Goal: Task Accomplishment & Management: Manage account settings

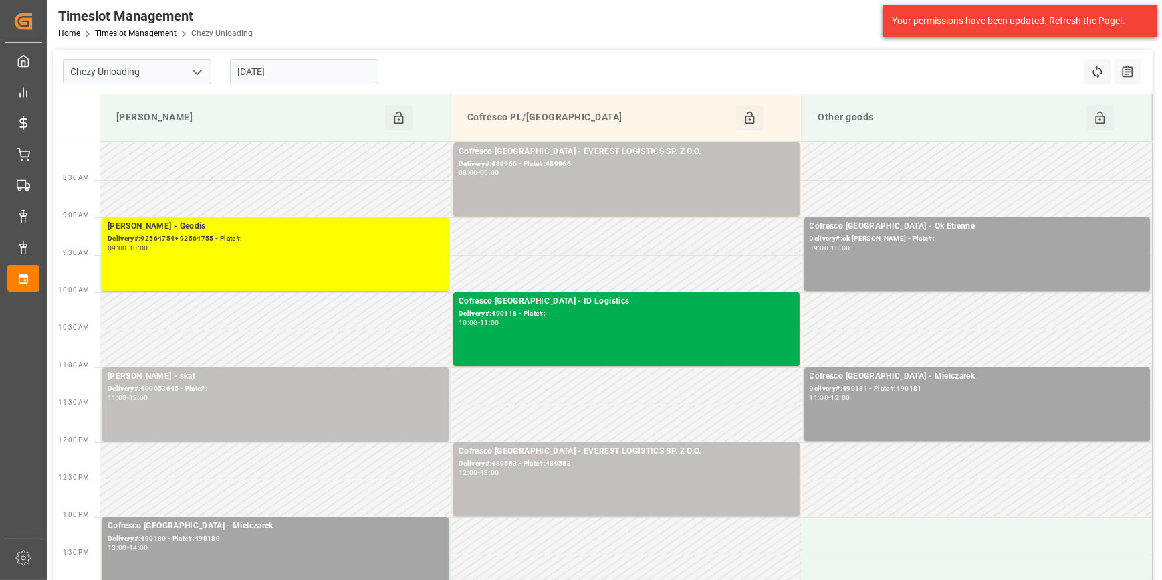
click at [195, 70] on icon "open menu" at bounding box center [197, 72] width 16 height 16
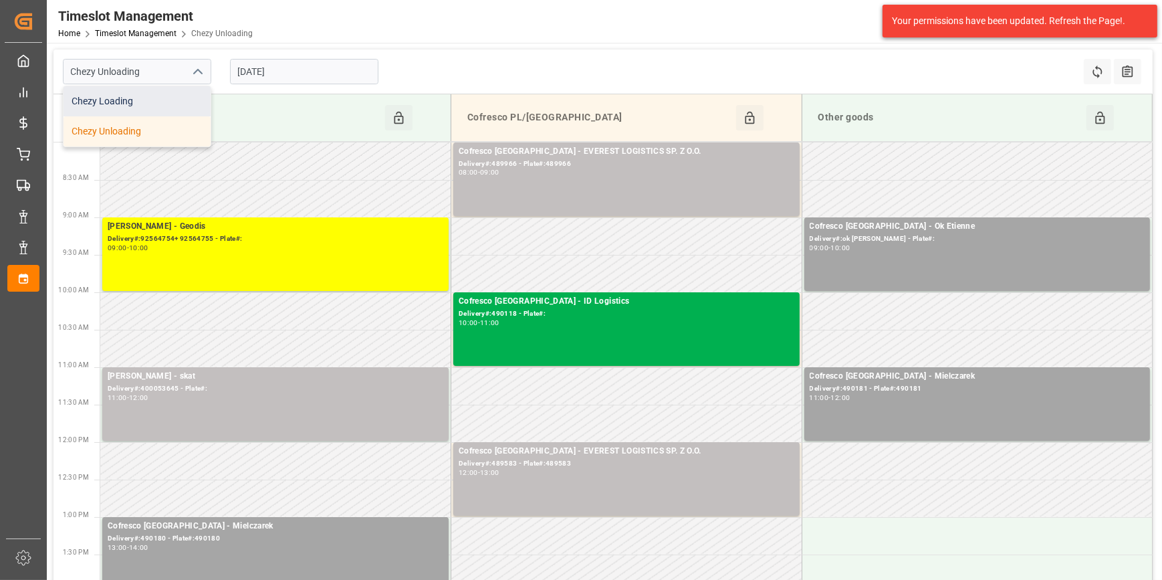
click at [117, 103] on div "Chezy Loading" at bounding box center [136, 101] width 147 height 30
type input "Chezy Loading"
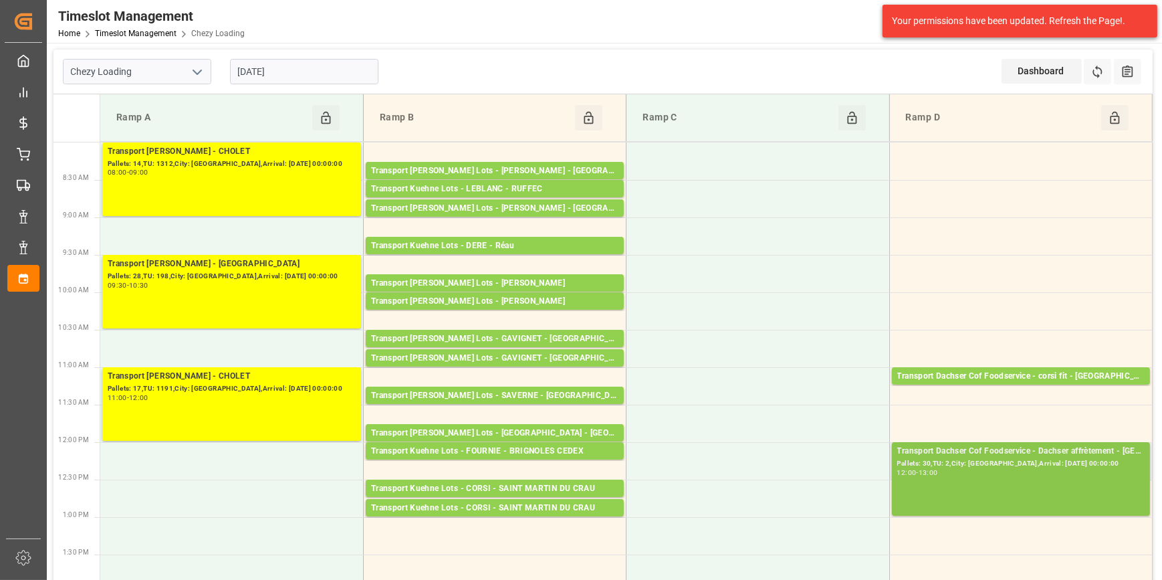
click at [1043, 483] on div "Transport Dachser Cof Foodservice - Dachser affrètement - BEAUMONT SUR OISE Pal…" at bounding box center [1020, 478] width 247 height 68
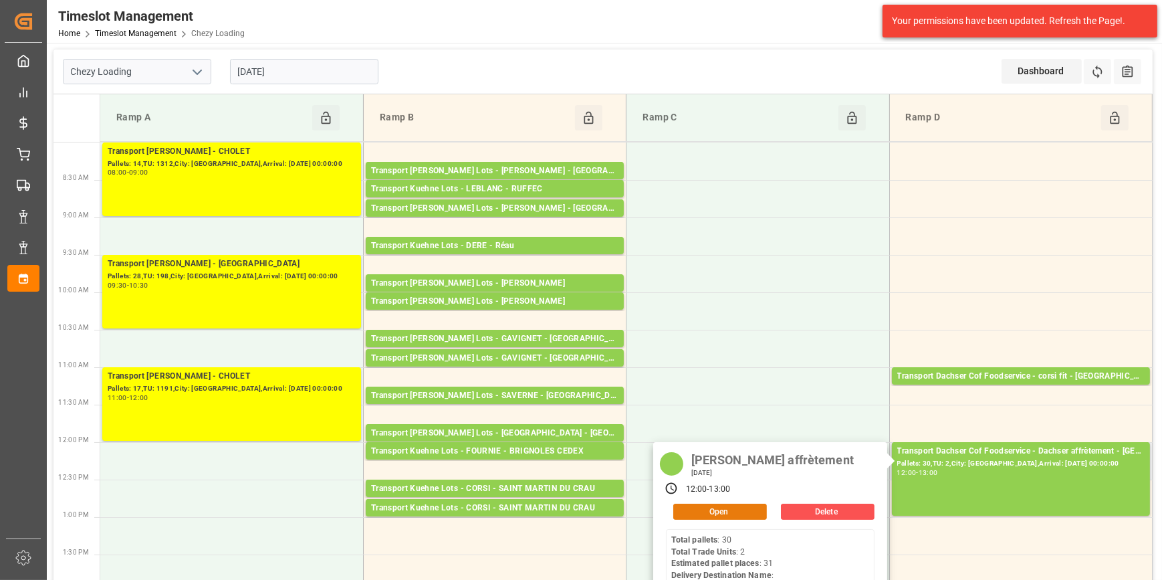
click at [734, 510] on button "Open" at bounding box center [720, 511] width 94 height 16
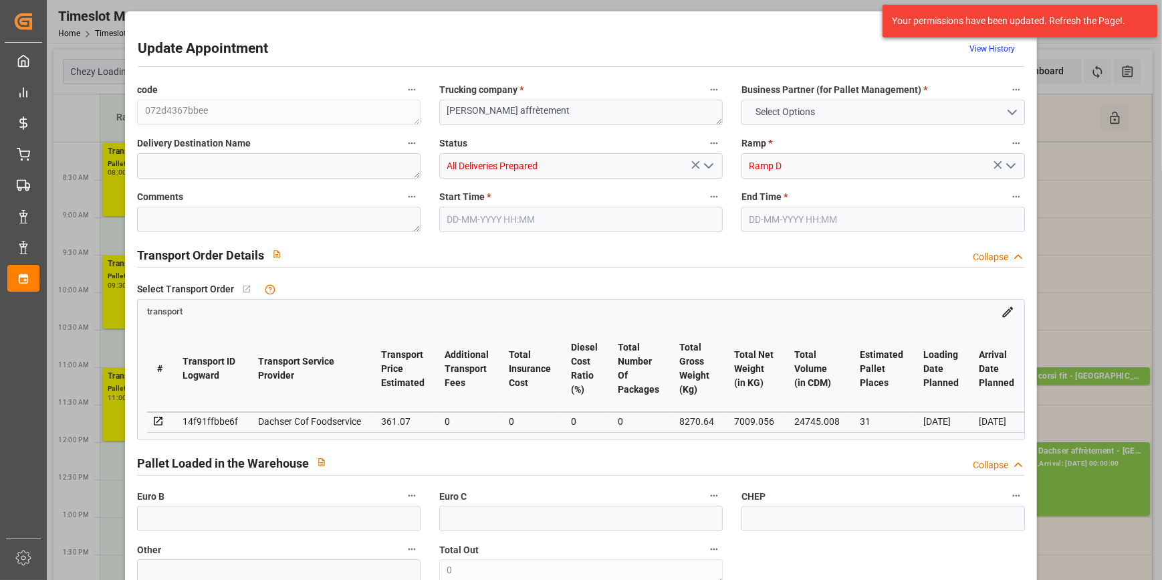
type input "31"
type input "361.07"
type input "0"
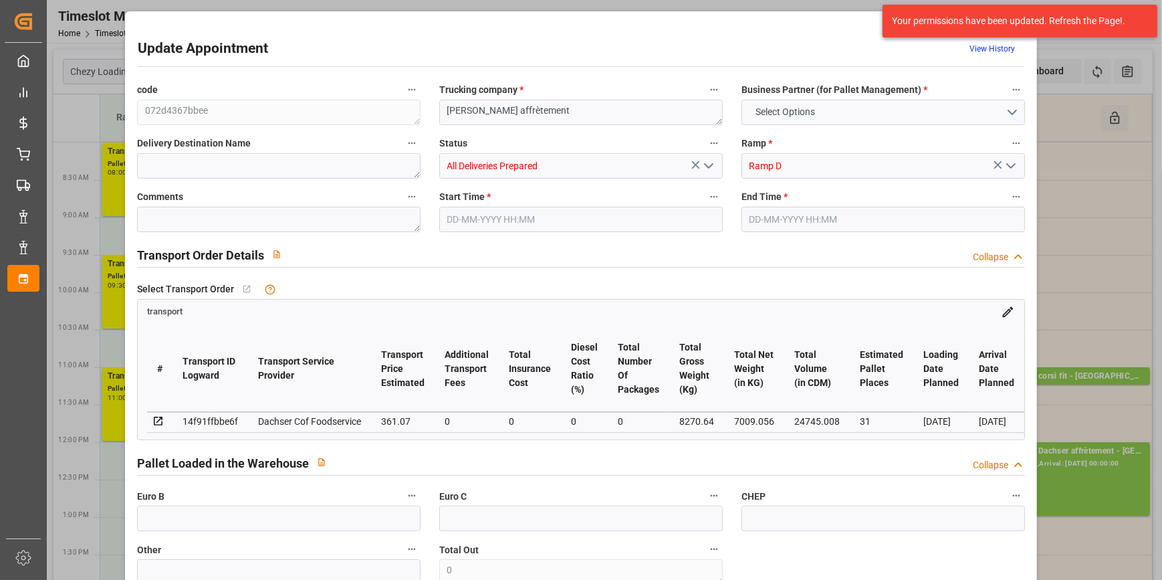
type input "354.7152"
type input "-6.3548"
type input "0"
type input "7009.056"
type input "9041.746"
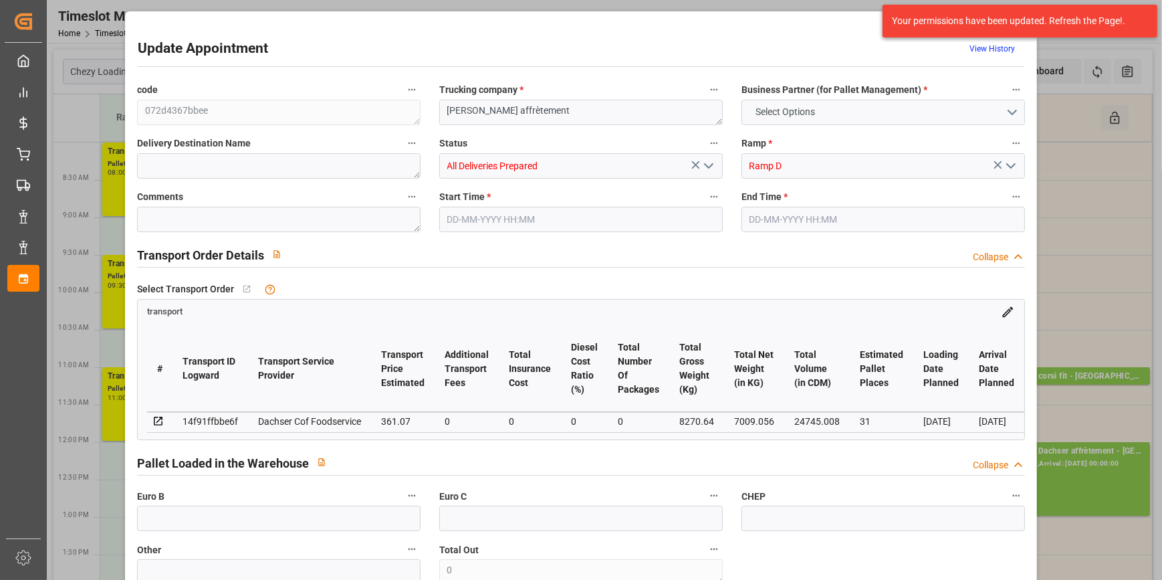
type input "24745.008"
type input "95"
type input "30"
type input "2"
type input "31"
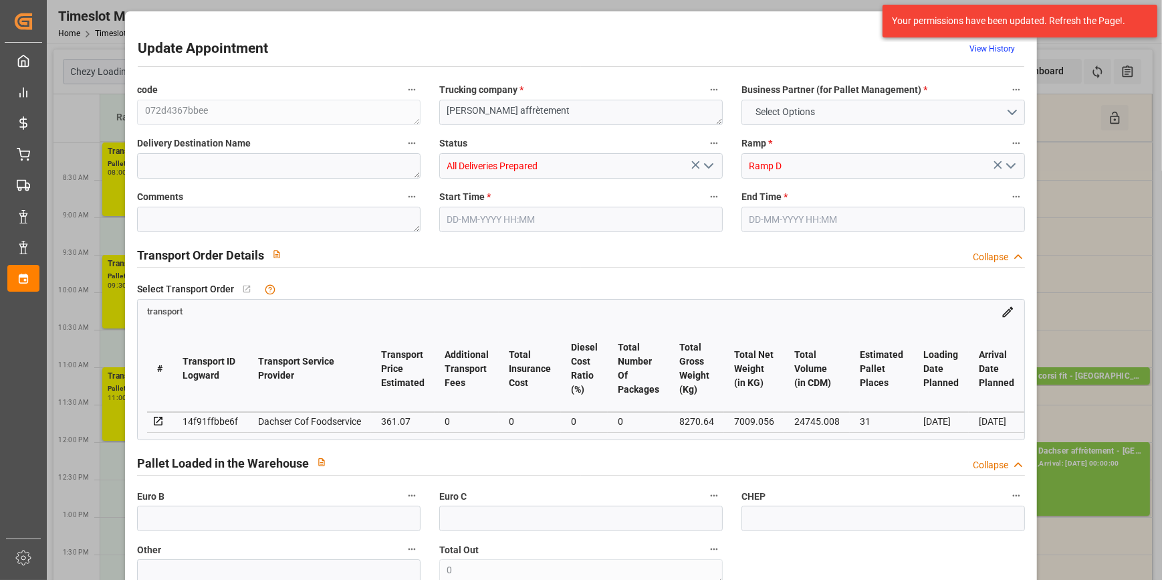
type input "101"
type input "8270.64"
type input "0"
type input "4710.8598"
type input "0"
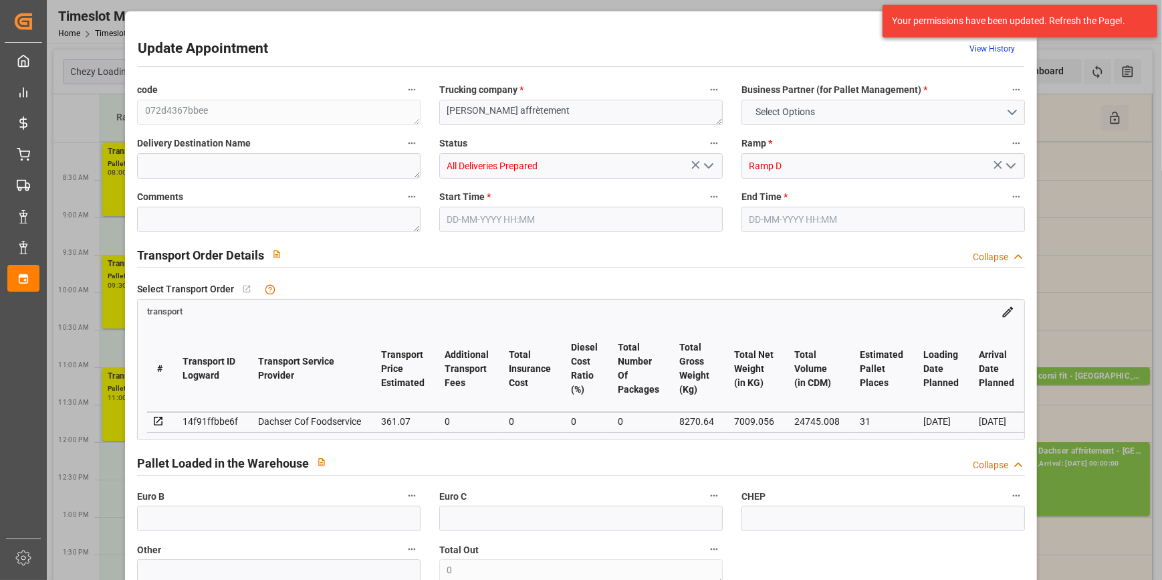
type input "0"
type input "21"
type input "35"
type input "[DATE] 12:00"
type input "10-10-2025 13:00"
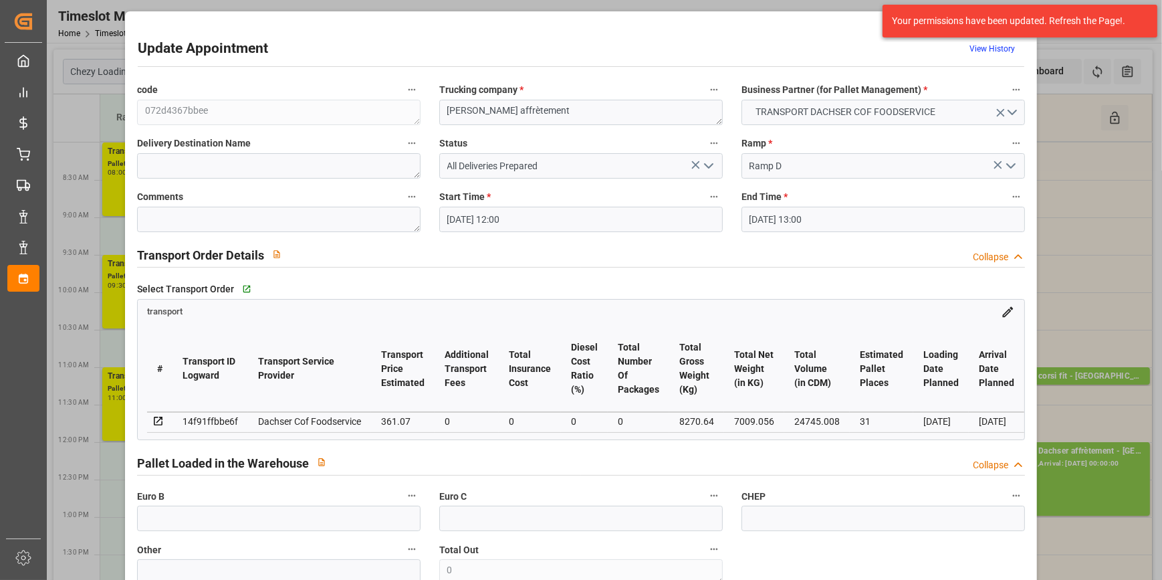
type input "06-10-2025 07:18"
type input "03-10-2025 12:07"
type input "[DATE]"
type input "08-10-2025"
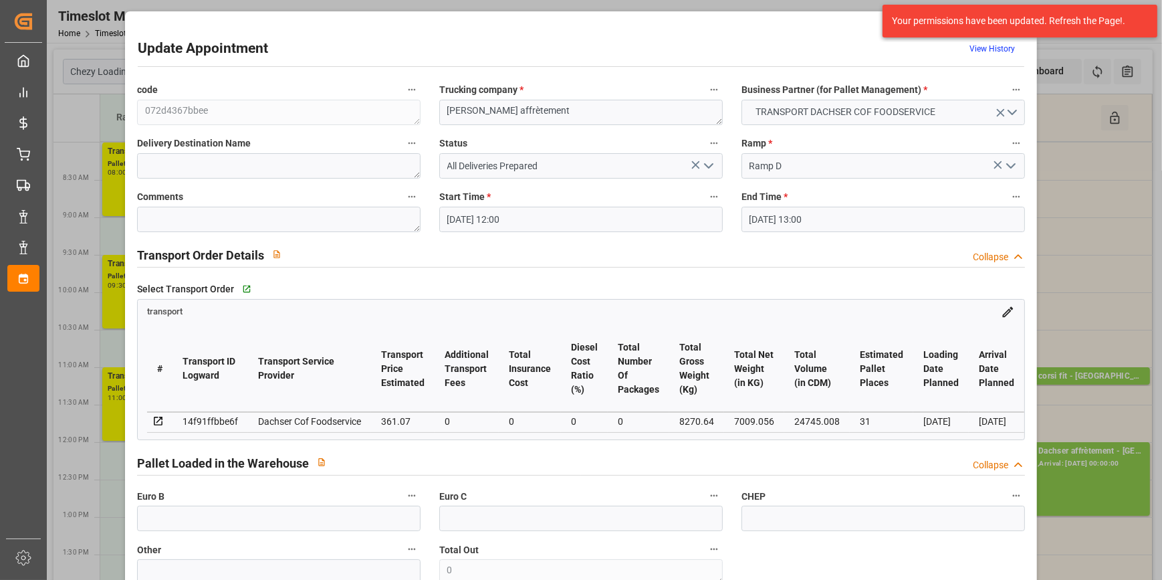
click at [838, 41] on div "Update Appointment View History" at bounding box center [581, 51] width 886 height 26
click at [1098, 239] on div "Update Appointment View History code 072d4367bbee Trucking company * Dachser af…" at bounding box center [581, 290] width 1162 height 580
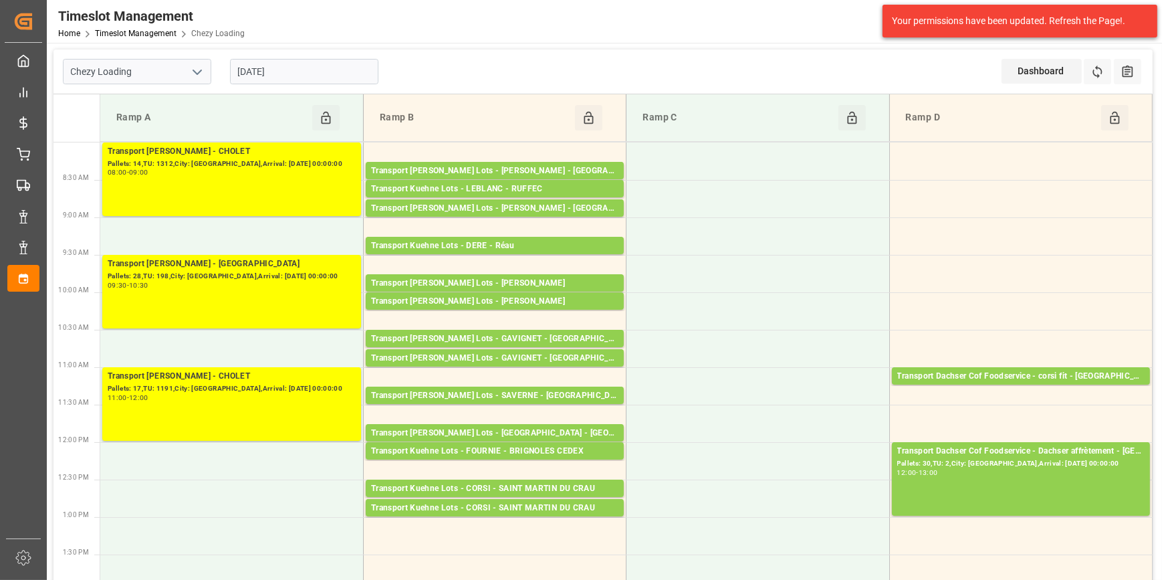
click at [201, 68] on icon "open menu" at bounding box center [197, 72] width 16 height 16
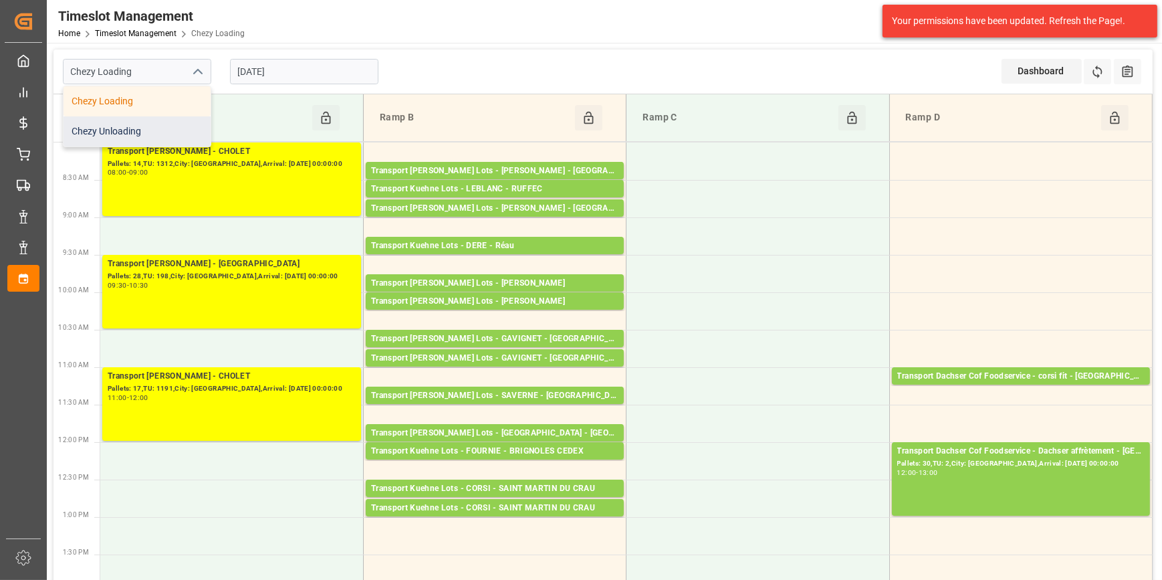
click at [123, 134] on div "Chezy Unloading" at bounding box center [136, 131] width 147 height 30
type input "Chezy Unloading"
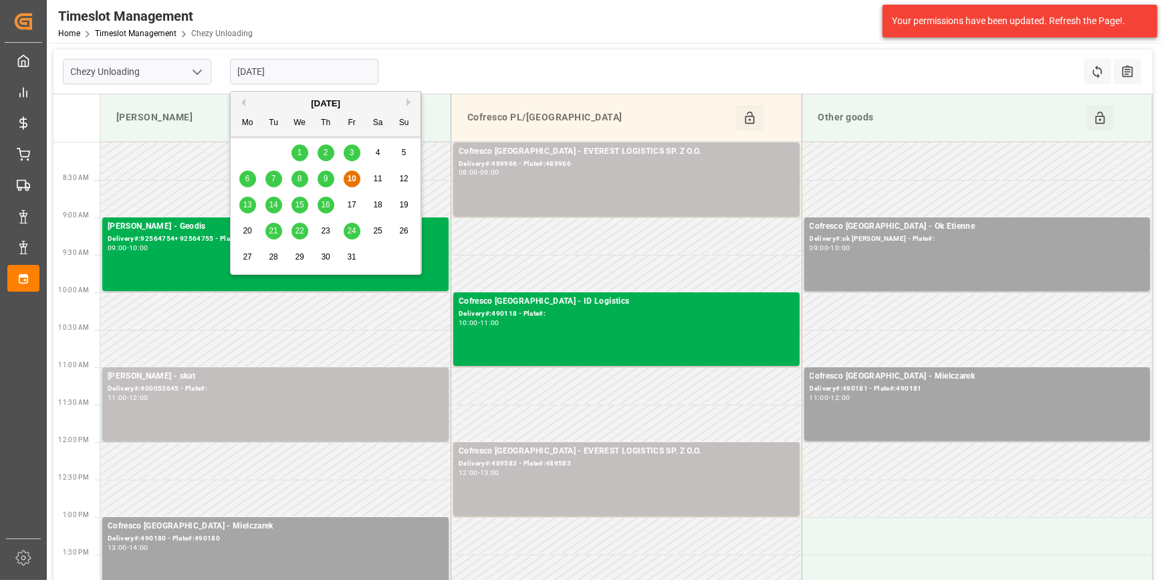
click at [306, 63] on input "[DATE]" at bounding box center [304, 71] width 148 height 25
click at [327, 180] on span "9" at bounding box center [326, 178] width 5 height 9
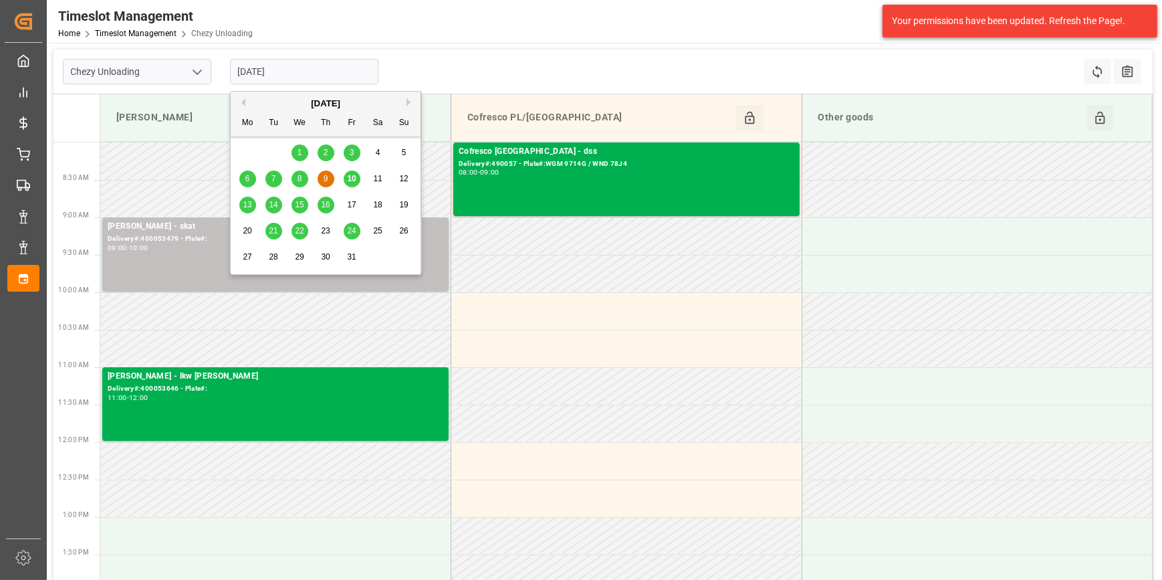
click at [313, 72] on input "[DATE]" at bounding box center [304, 71] width 148 height 25
click at [350, 180] on span "10" at bounding box center [351, 178] width 9 height 9
type input "[DATE]"
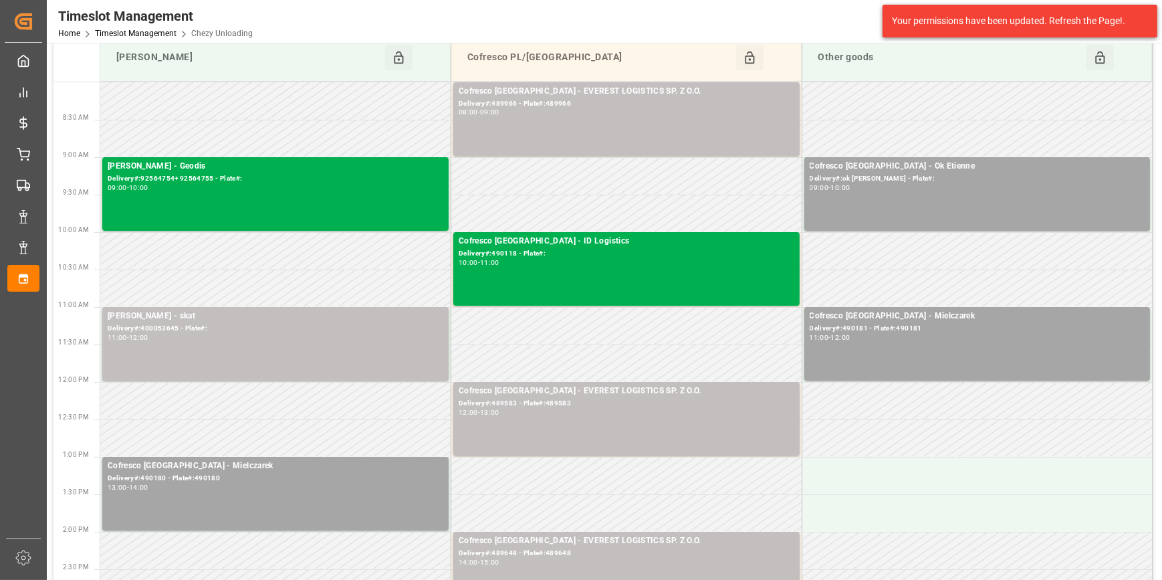
scroll to position [121, 0]
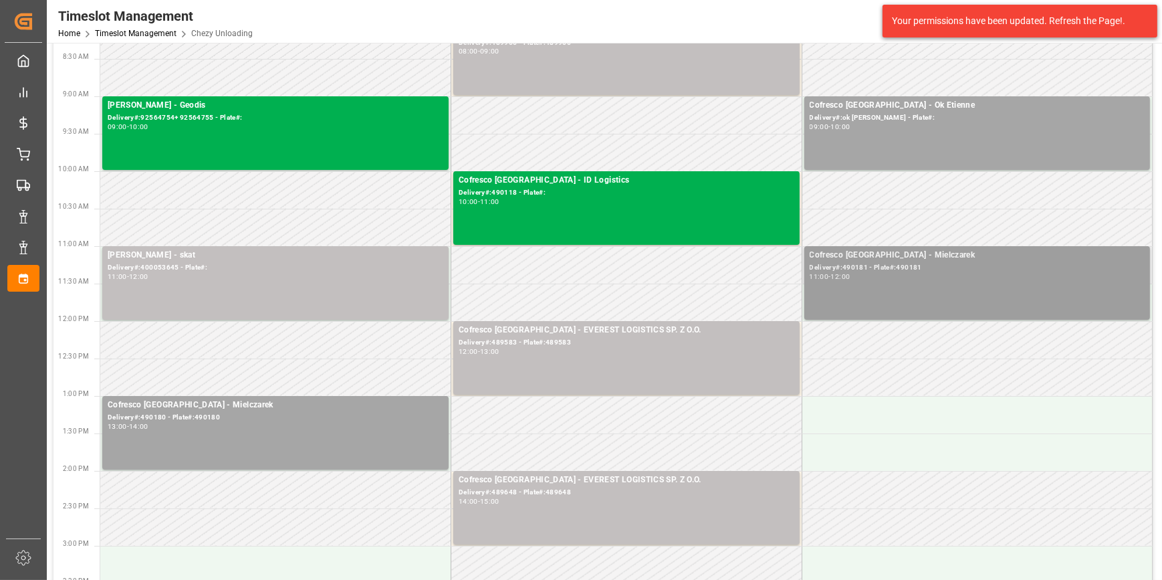
click at [925, 266] on div "Delivery#:490181 - Plate#:490181" at bounding box center [977, 267] width 336 height 11
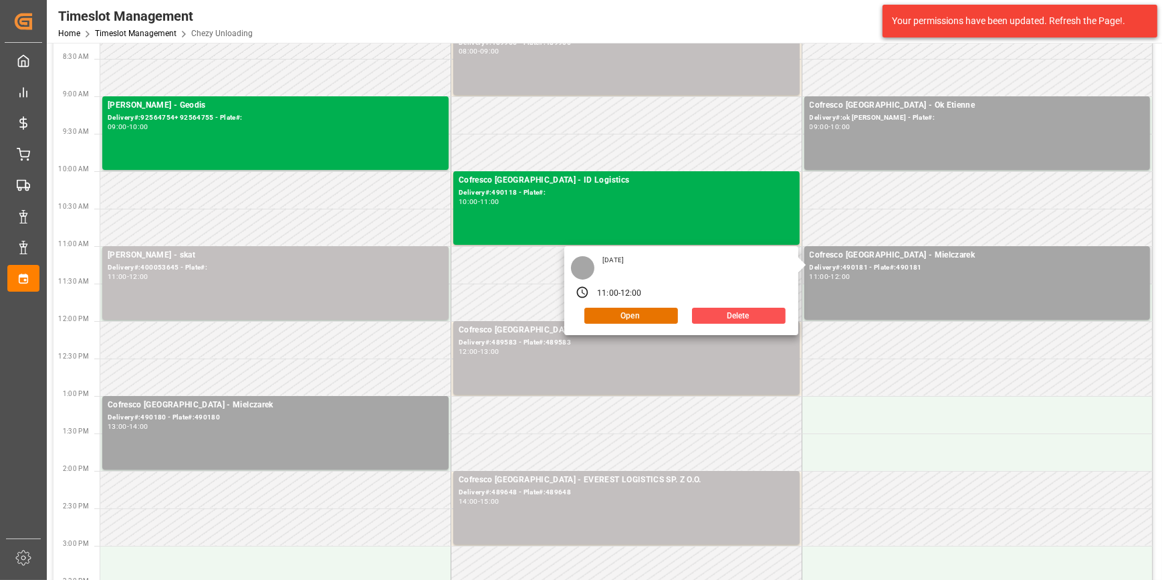
click at [630, 326] on div "Friday, October 10, 2025 11:00 - 12:00 Open Delete" at bounding box center [681, 290] width 234 height 89
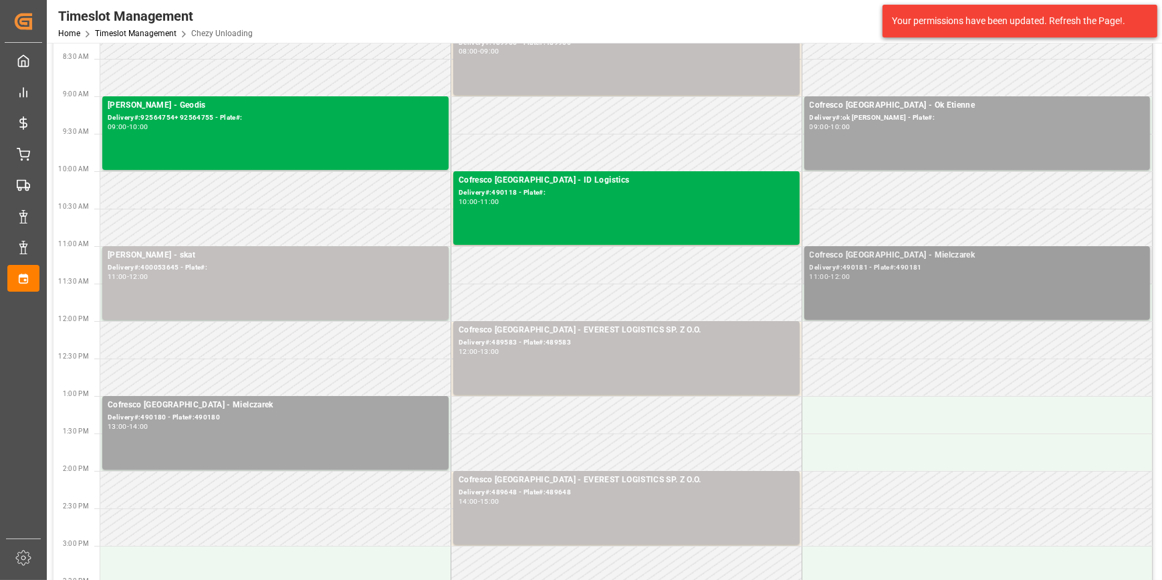
click at [872, 271] on div "Delivery#:490181 - Plate#:490181" at bounding box center [977, 267] width 336 height 11
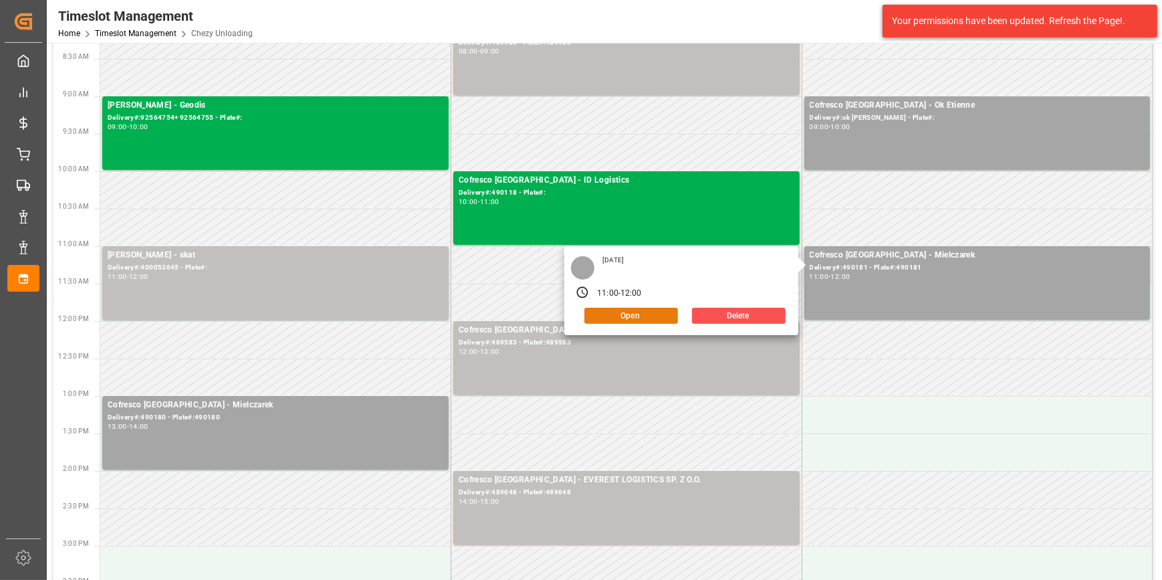
click at [632, 309] on button "Open" at bounding box center [631, 315] width 94 height 16
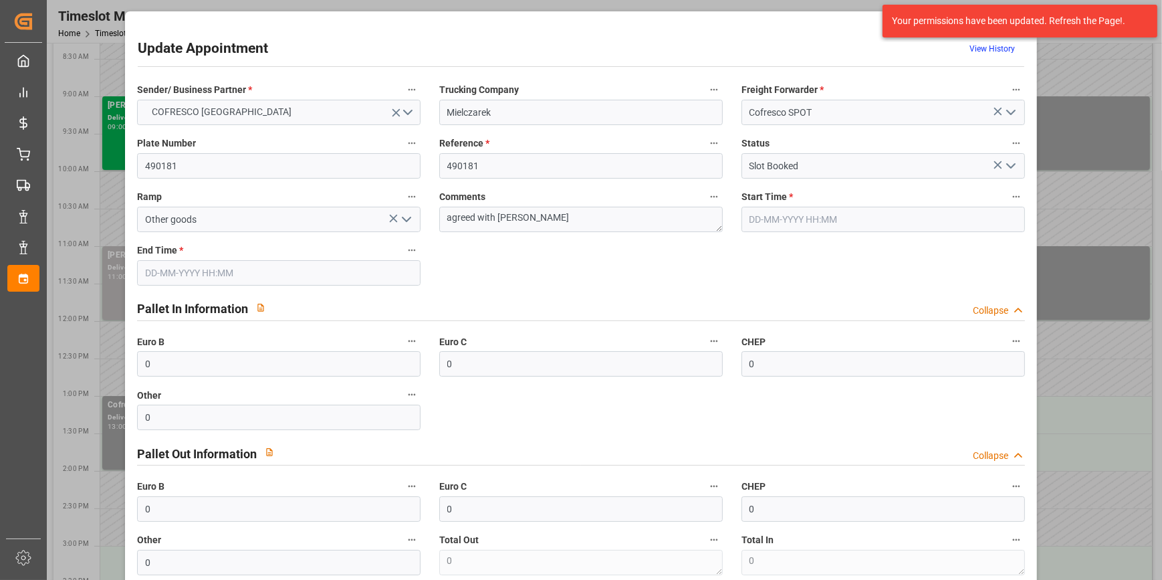
type input "10-10-2025 11:00"
type input "10-10-2025 12:00"
type input "08-10-2025 09:09"
click at [1012, 165] on icon "open menu" at bounding box center [1011, 166] width 16 height 16
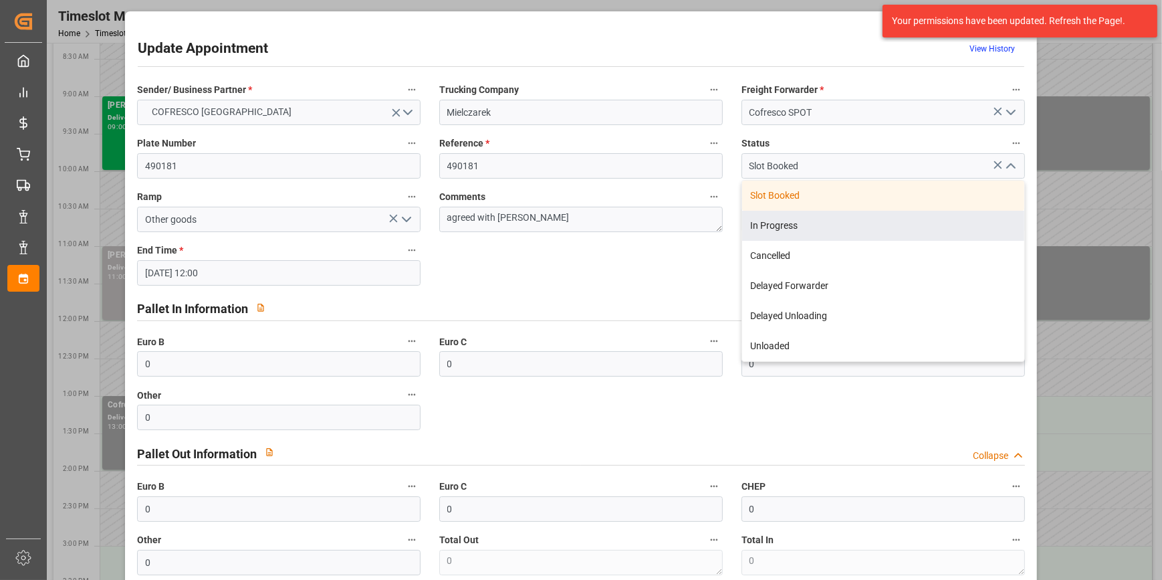
click at [789, 223] on div "In Progress" at bounding box center [883, 226] width 282 height 30
type input "In Progress"
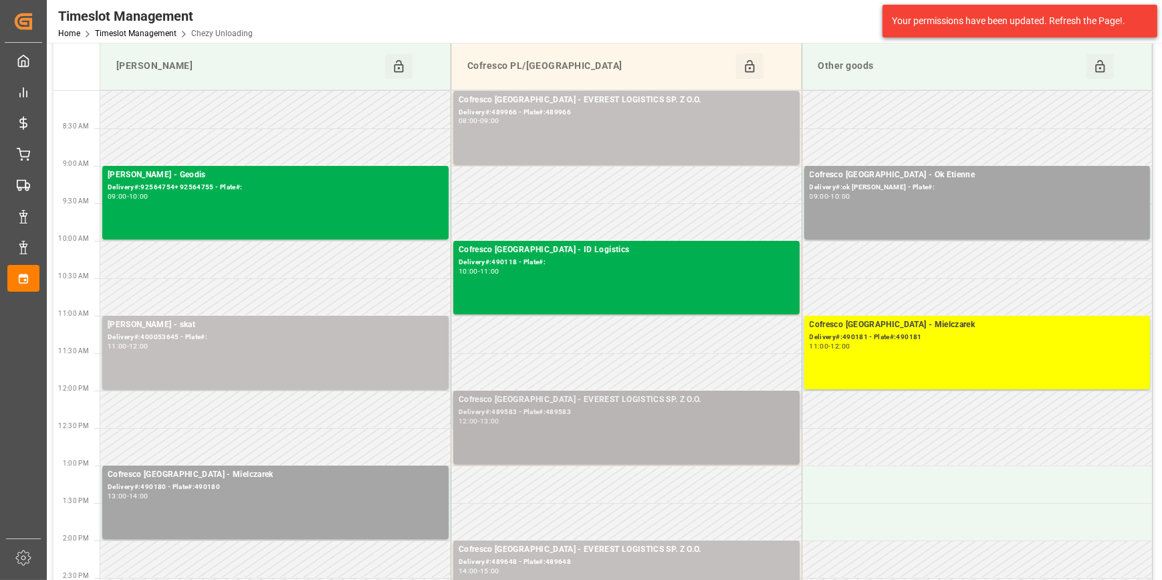
scroll to position [0, 0]
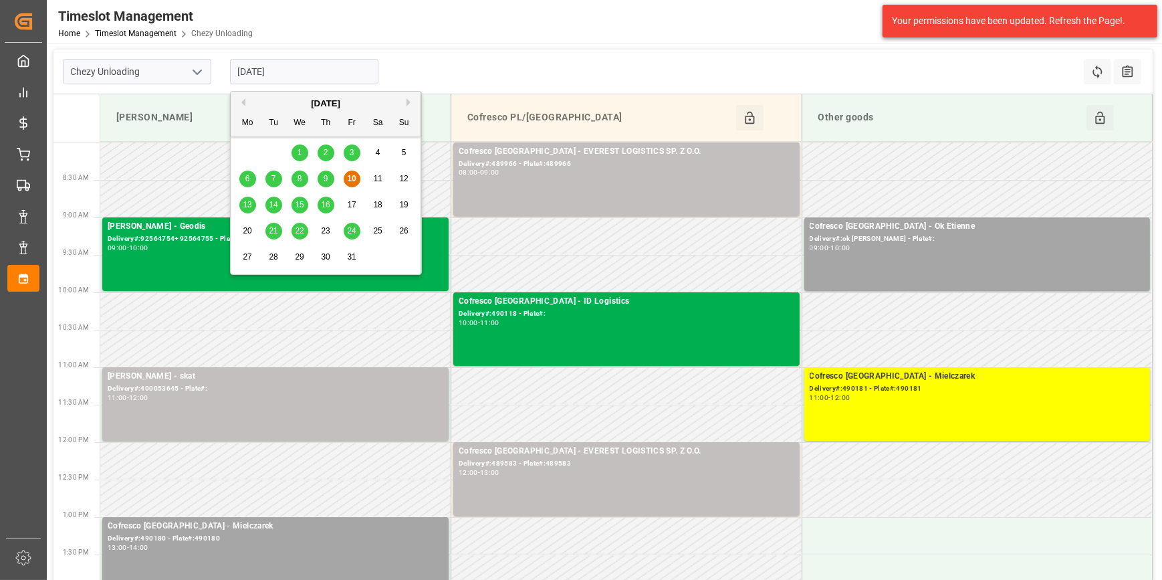
click at [298, 71] on input "[DATE]" at bounding box center [304, 71] width 148 height 25
click at [709, 20] on div "Timeslot Management Home Timeslot Management Chezy Unloading Melitta Europa Gmb…" at bounding box center [599, 21] width 1124 height 43
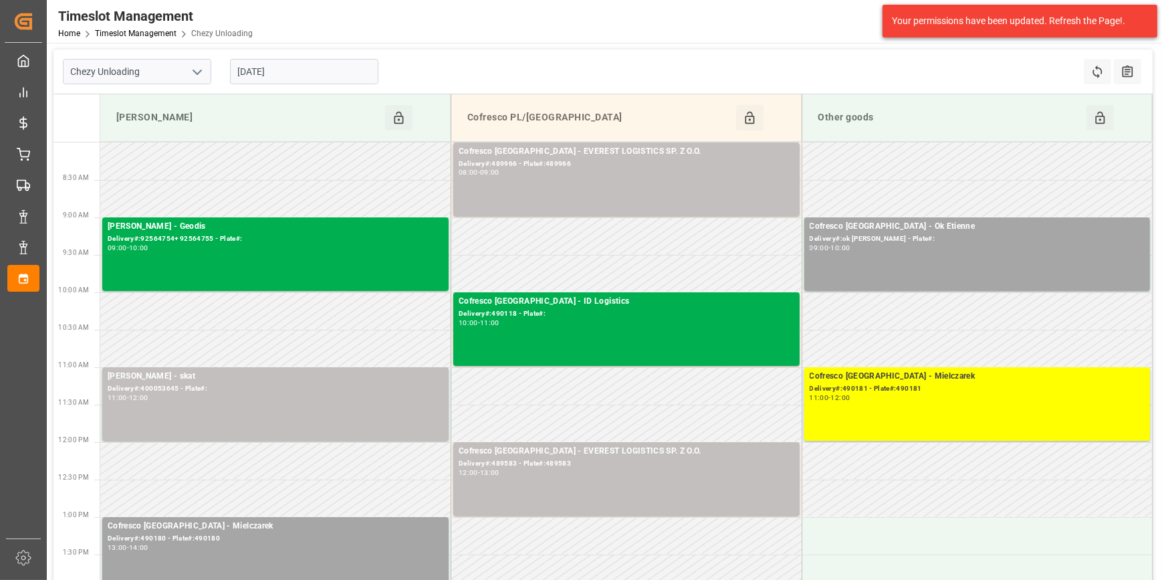
click at [317, 76] on input "[DATE]" at bounding box center [304, 71] width 148 height 25
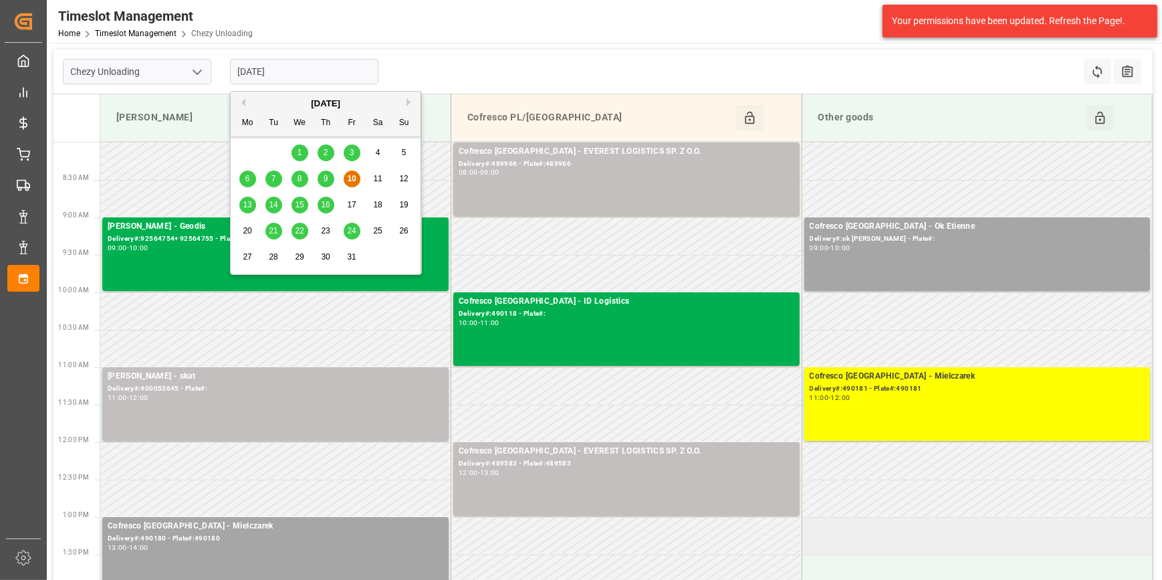
click at [846, 536] on td at bounding box center [976, 535] width 351 height 37
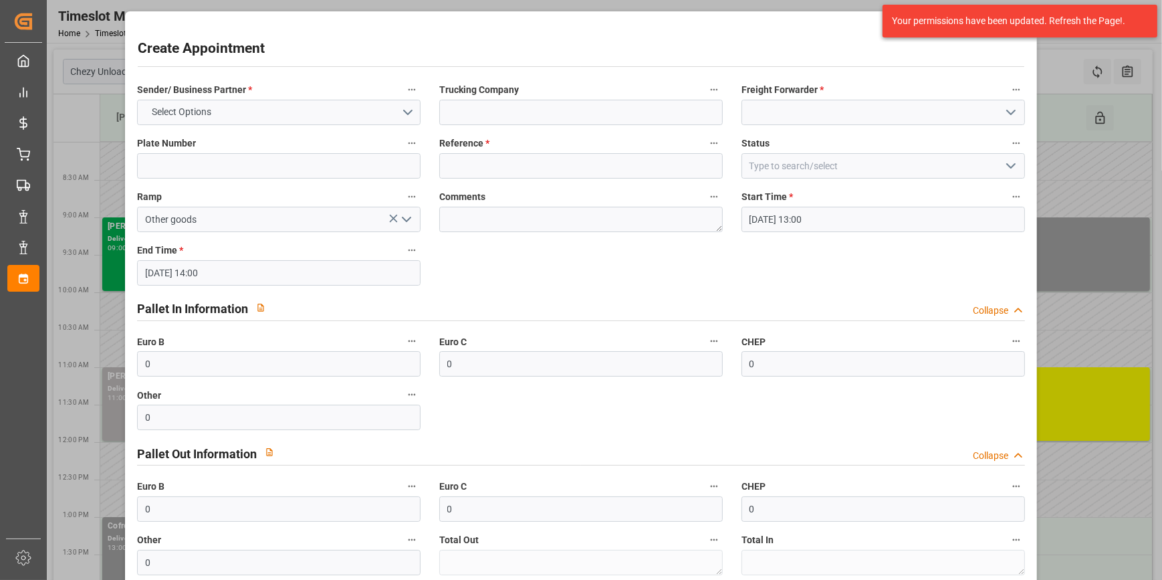
click at [642, 25] on div "Create Appointment Sender/ Business Partner * Select Options Trucking Company F…" at bounding box center [580, 353] width 905 height 676
click at [97, 68] on div "Create Appointment Sender/ Business Partner * Select Options Trucking Company F…" at bounding box center [581, 290] width 1162 height 580
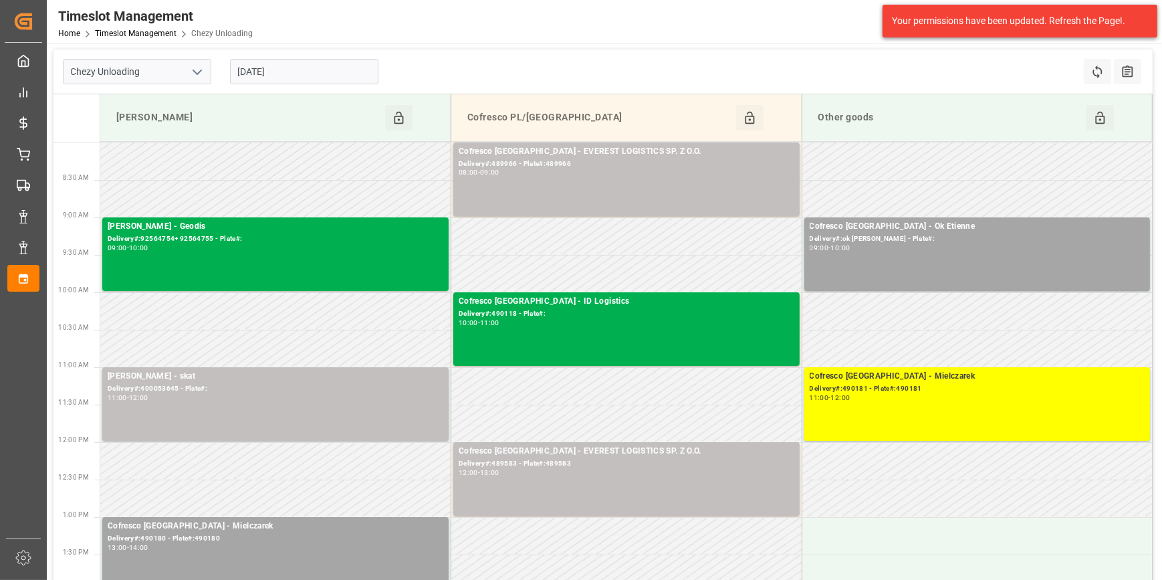
click at [203, 69] on icon "open menu" at bounding box center [197, 72] width 16 height 16
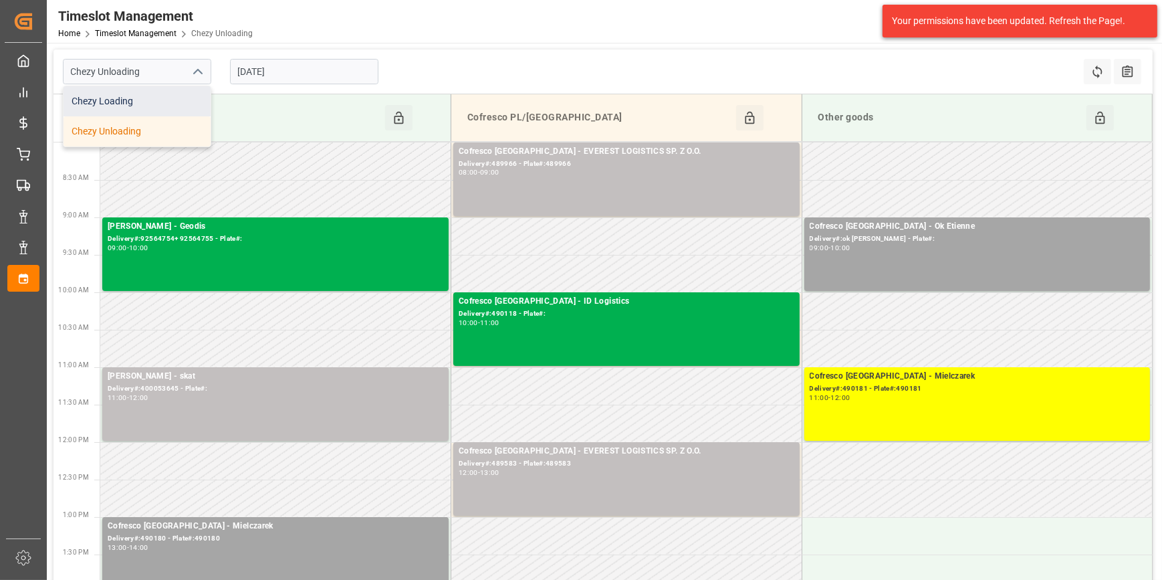
click at [138, 104] on div "Chezy Loading" at bounding box center [136, 101] width 147 height 30
type input "Chezy Loading"
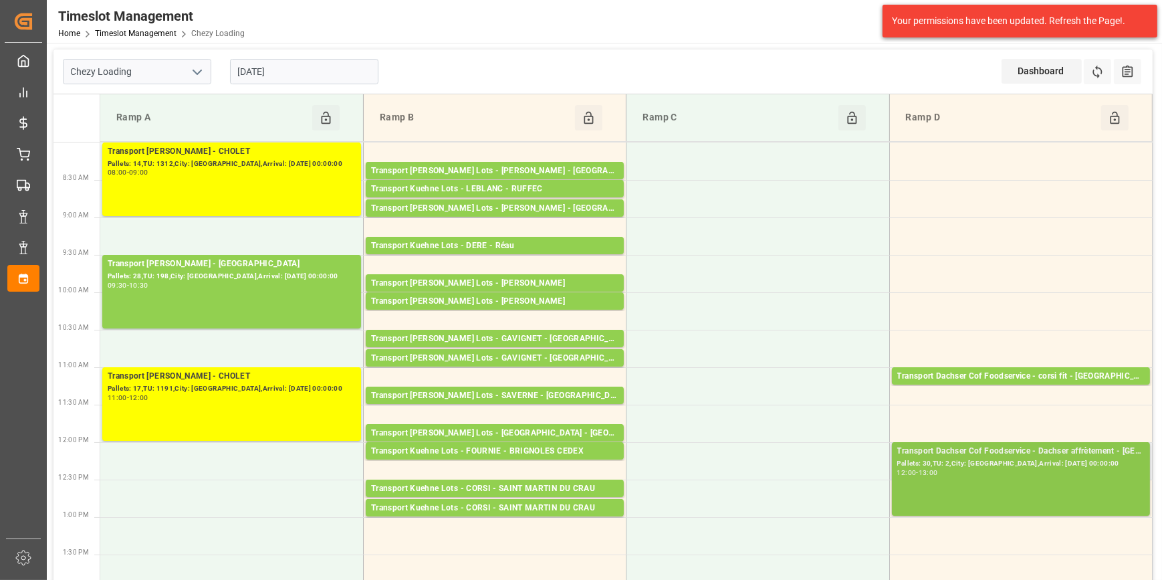
click at [1006, 486] on div "Transport Dachser Cof Foodservice - Dachser affrètement - BEAUMONT SUR OISE Pal…" at bounding box center [1020, 478] width 247 height 68
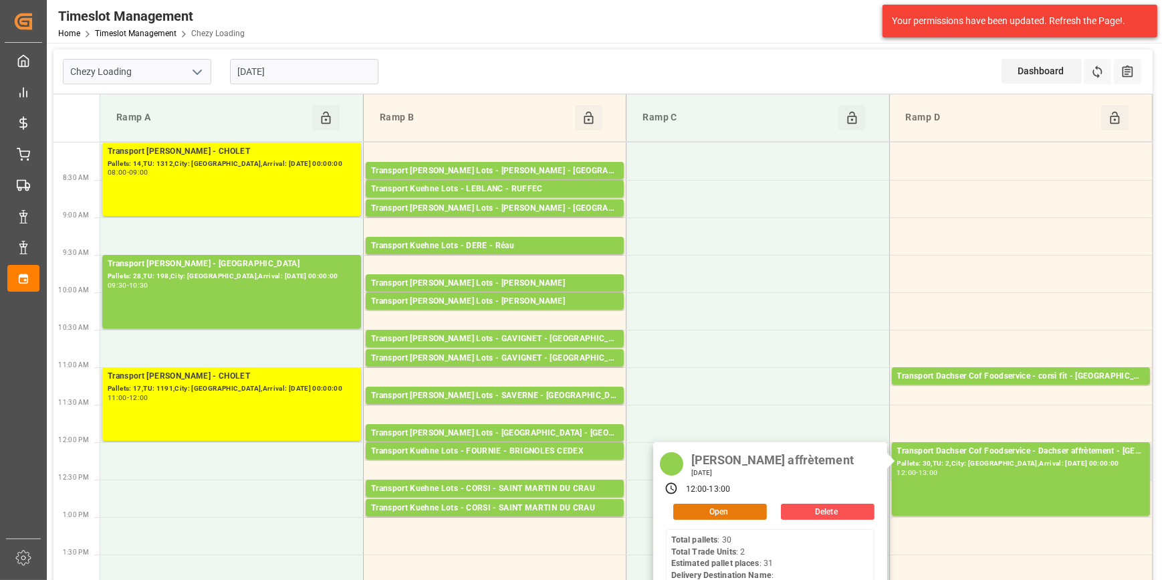
click at [721, 509] on button "Open" at bounding box center [720, 511] width 94 height 16
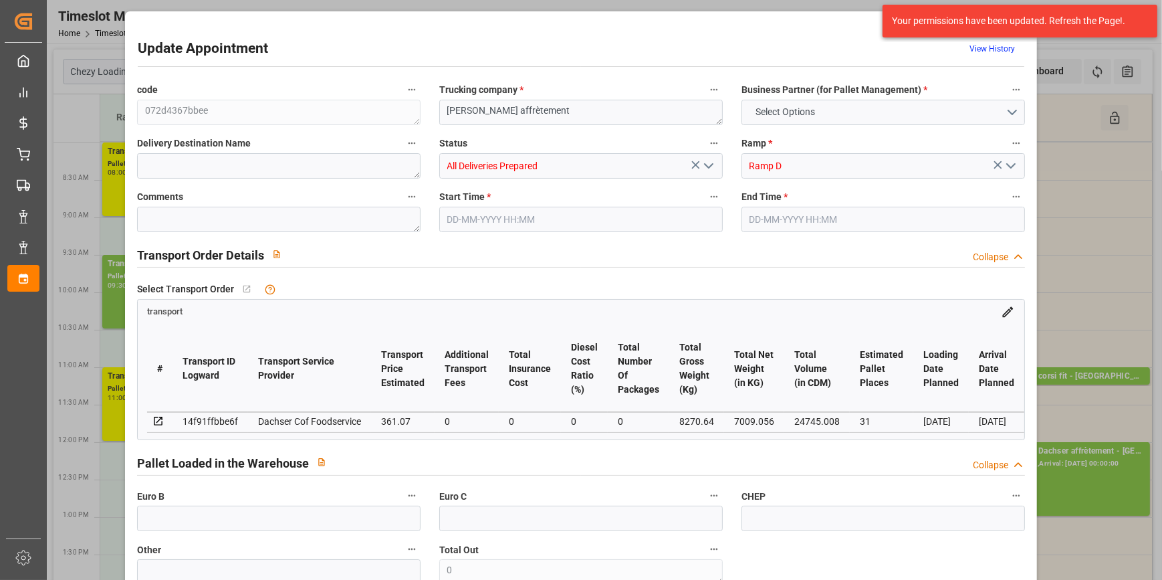
type input "31"
type input "361.07"
type input "0"
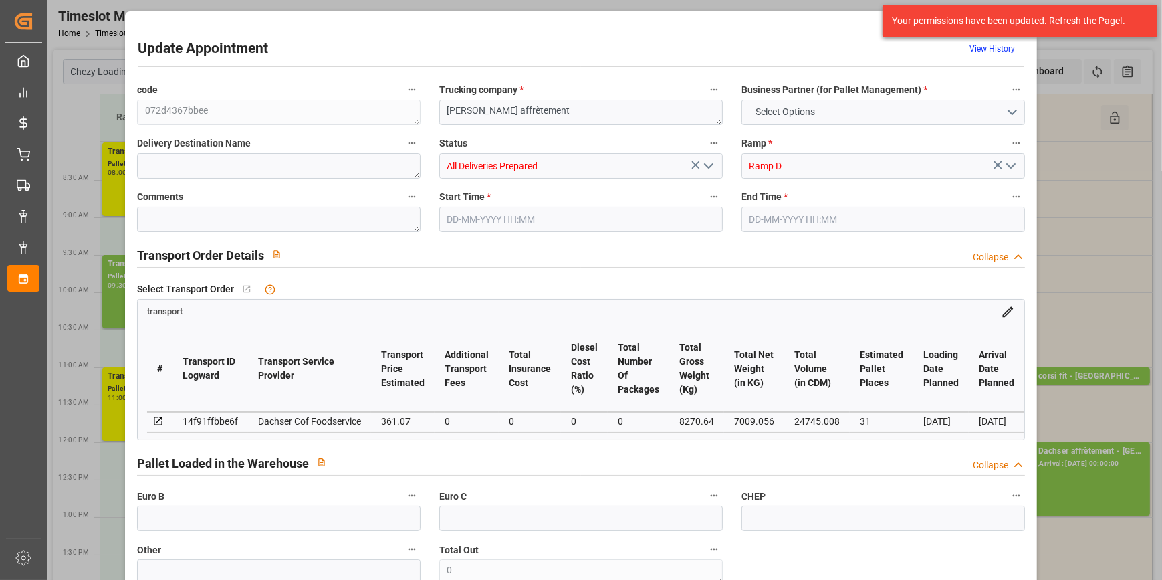
type input "354.7152"
type input "-6.3548"
type input "0"
type input "7009.056"
type input "9041.746"
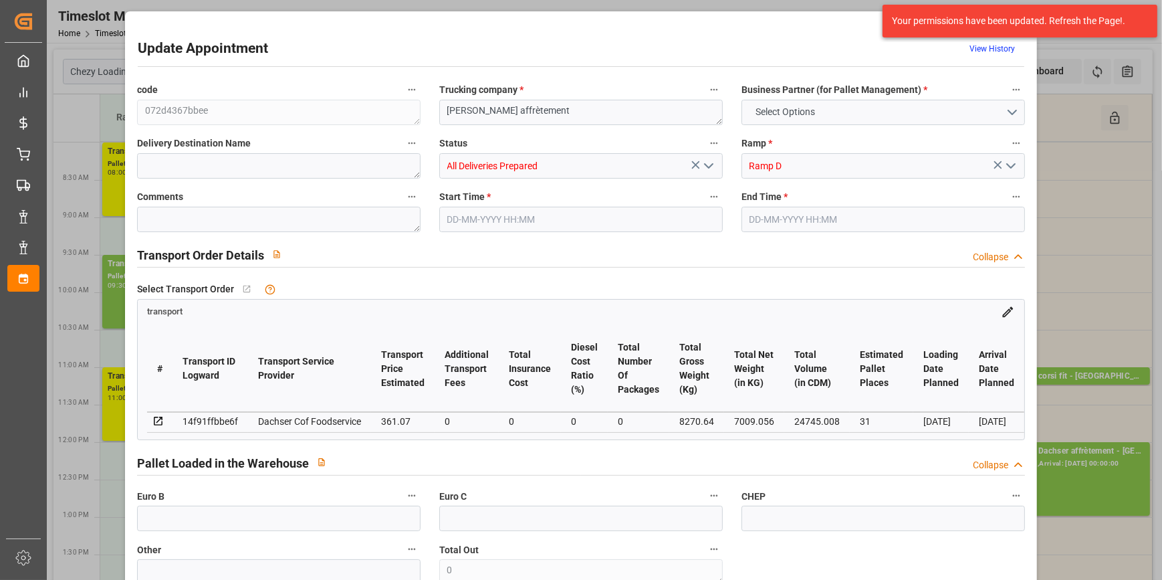
type input "24745.008"
type input "95"
type input "30"
type input "2"
type input "31"
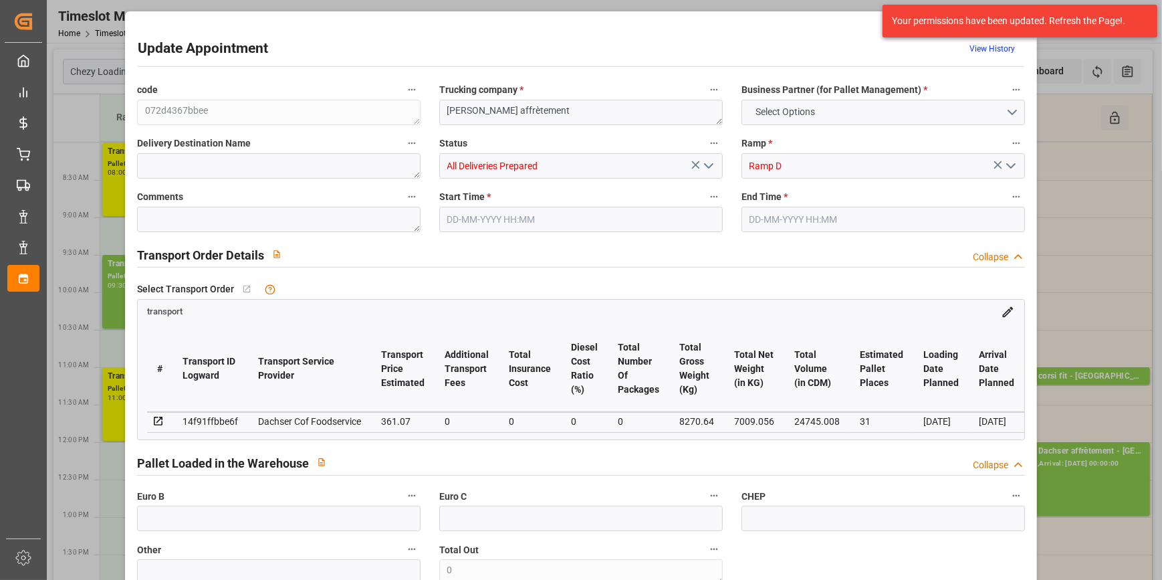
type input "101"
type input "8270.64"
type input "0"
type input "4710.8598"
type input "0"
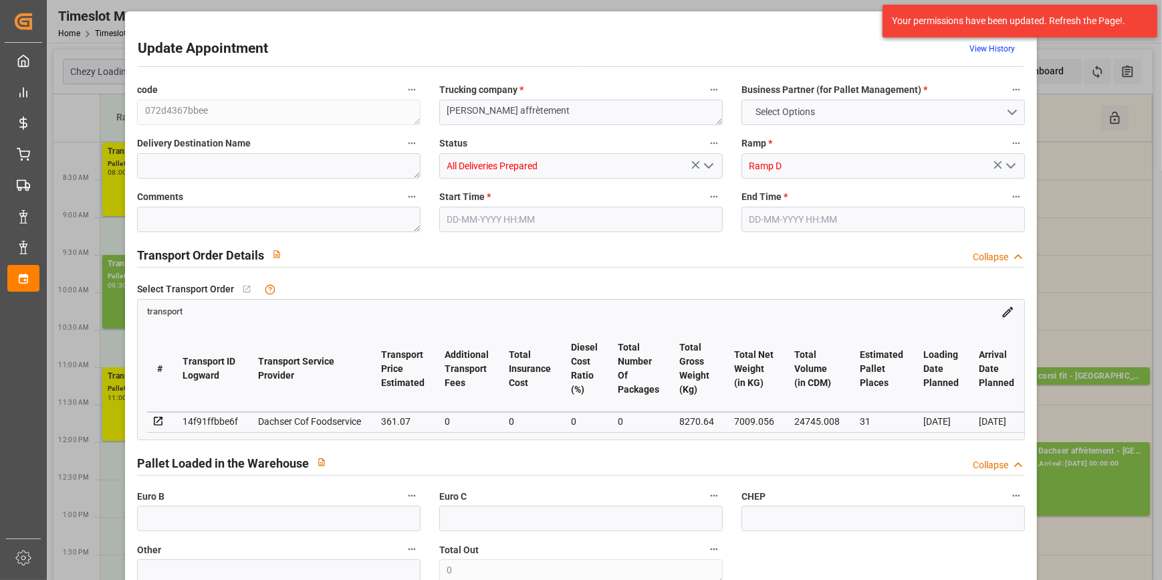
type input "0"
type input "21"
type input "35"
type input "10-10-2025 12:00"
type input "10-10-2025 13:00"
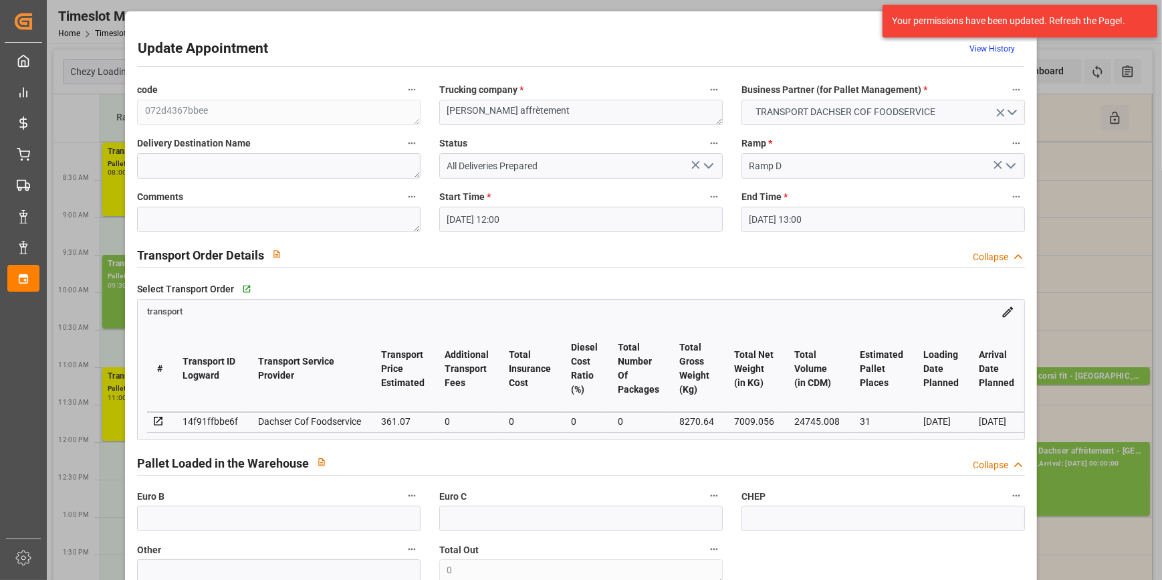
type input "06-10-2025 07:18"
type input "03-10-2025 12:07"
type input "[DATE]"
type input "08-10-2025"
click at [183, 226] on textarea at bounding box center [278, 219] width 283 height 25
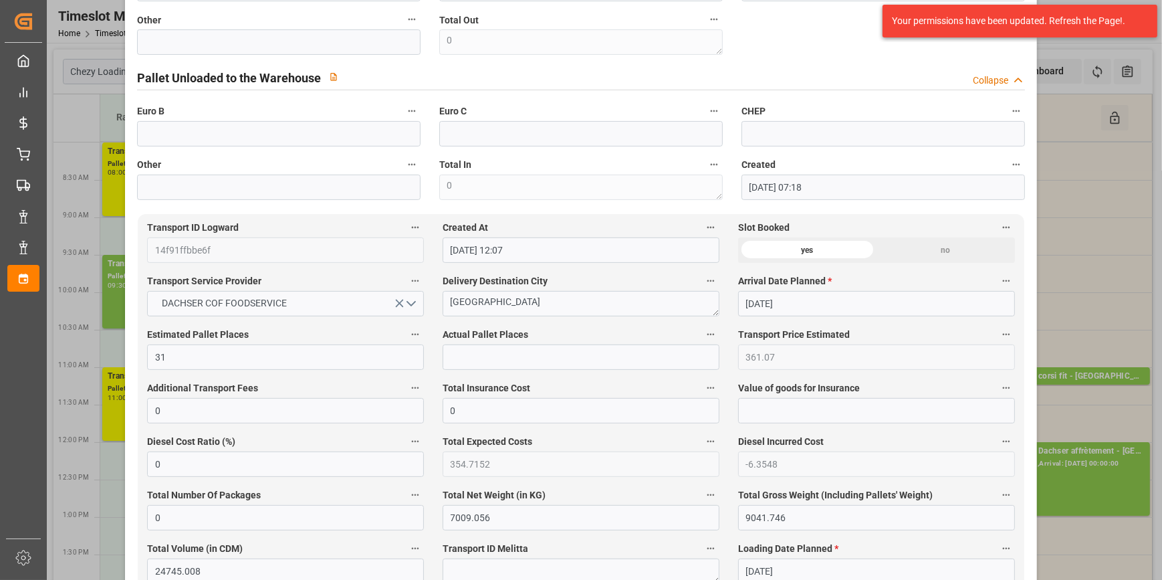
scroll to position [547, 0]
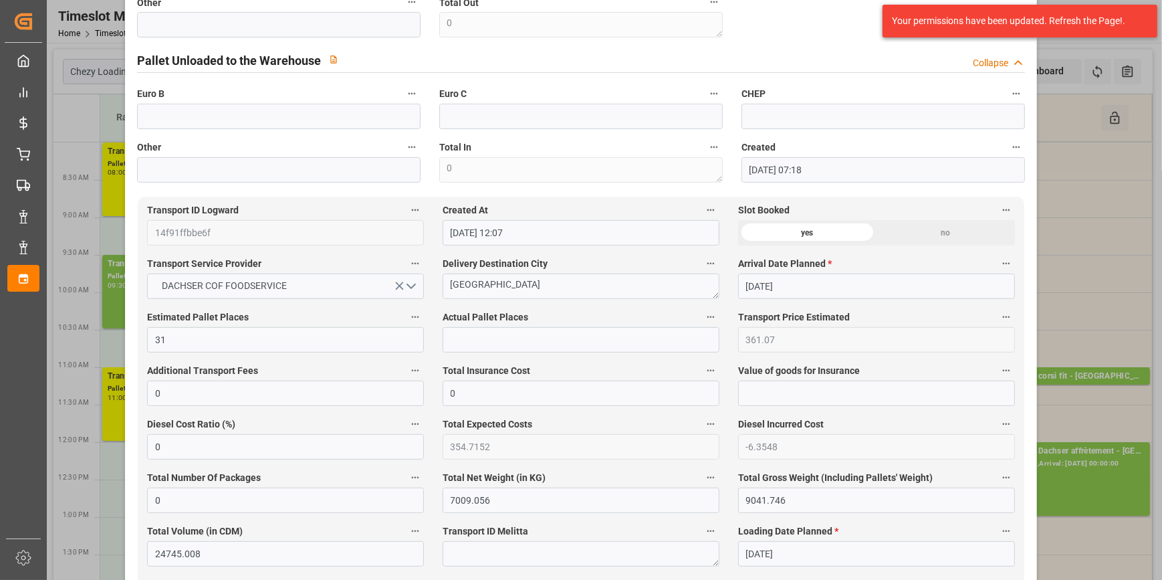
type textarea "LUDO 30"
click at [477, 338] on input "text" at bounding box center [580, 339] width 277 height 25
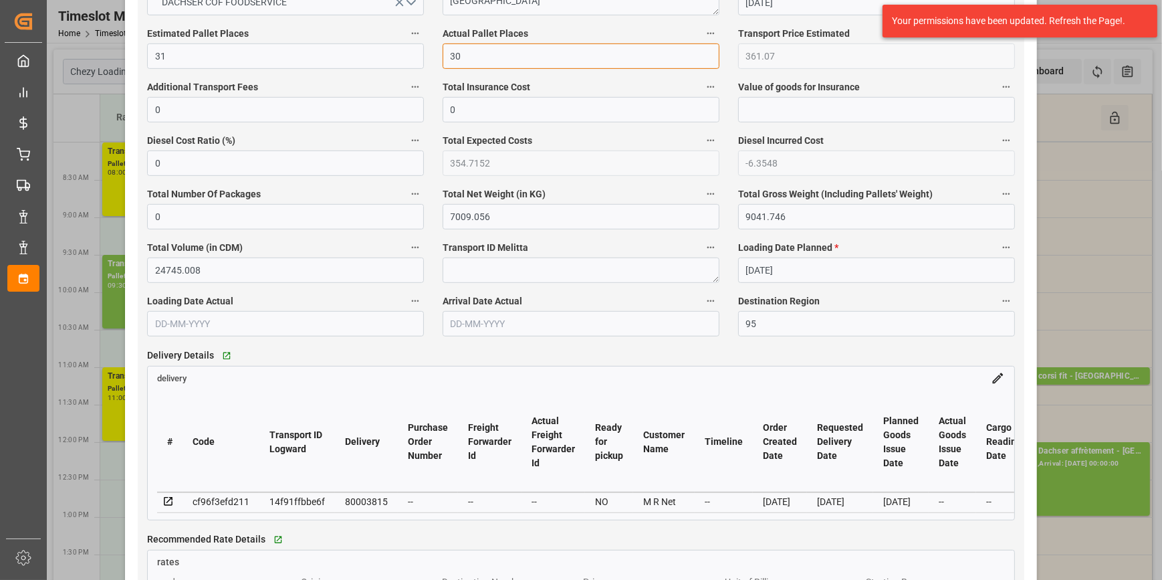
scroll to position [1154, 0]
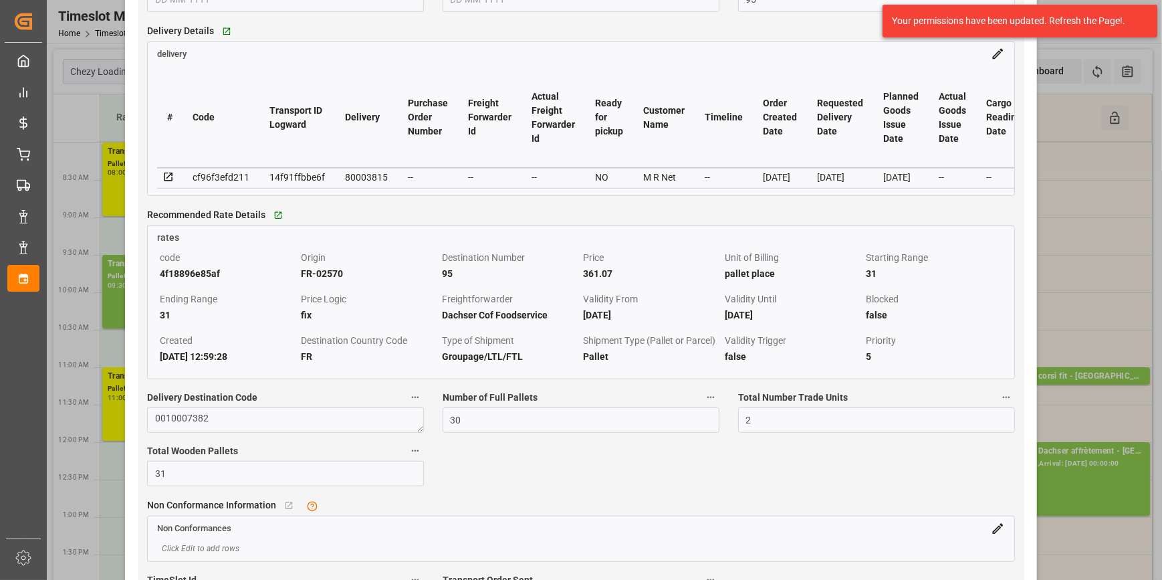
type input "30"
click at [173, 176] on icon at bounding box center [168, 177] width 12 height 12
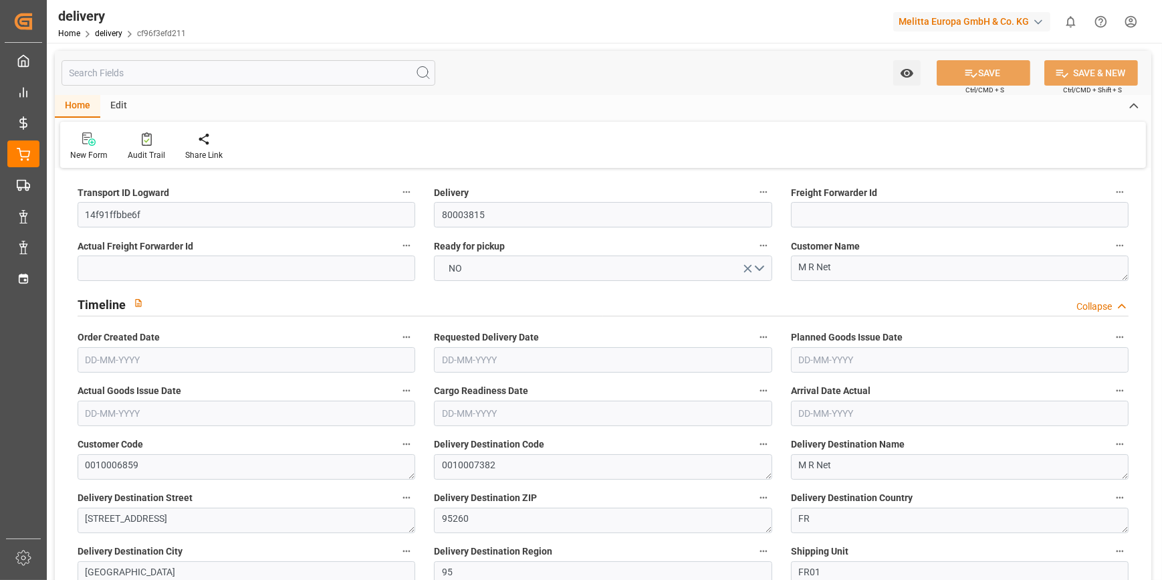
type input "7009.056"
type input "9041.746"
type input "24745.008"
type input "2"
type input "31"
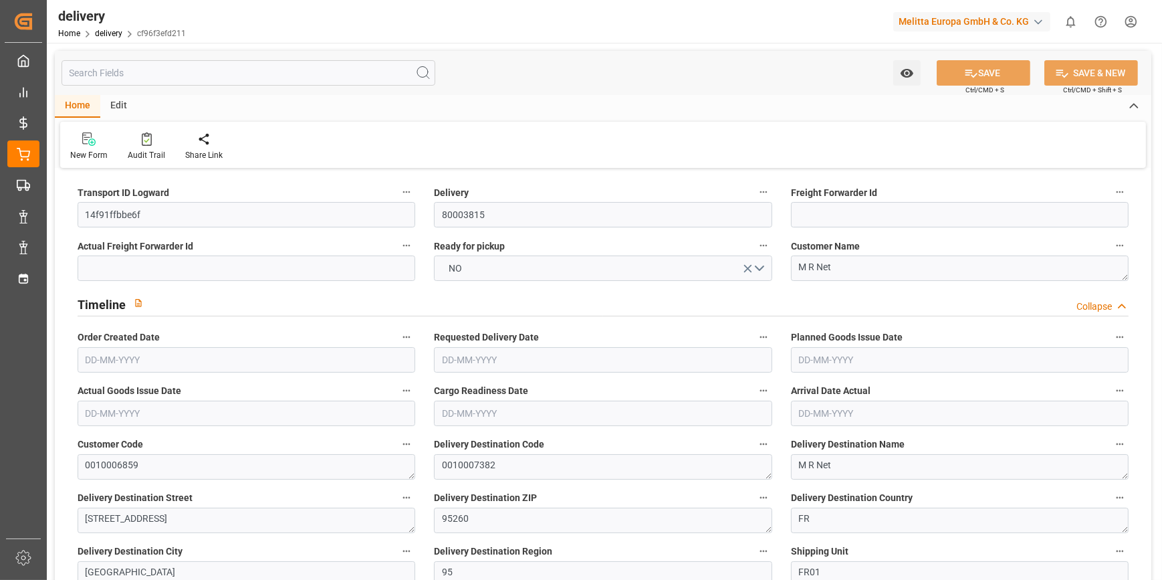
type input "30"
type input "31"
type input "0"
type input "-6.3548"
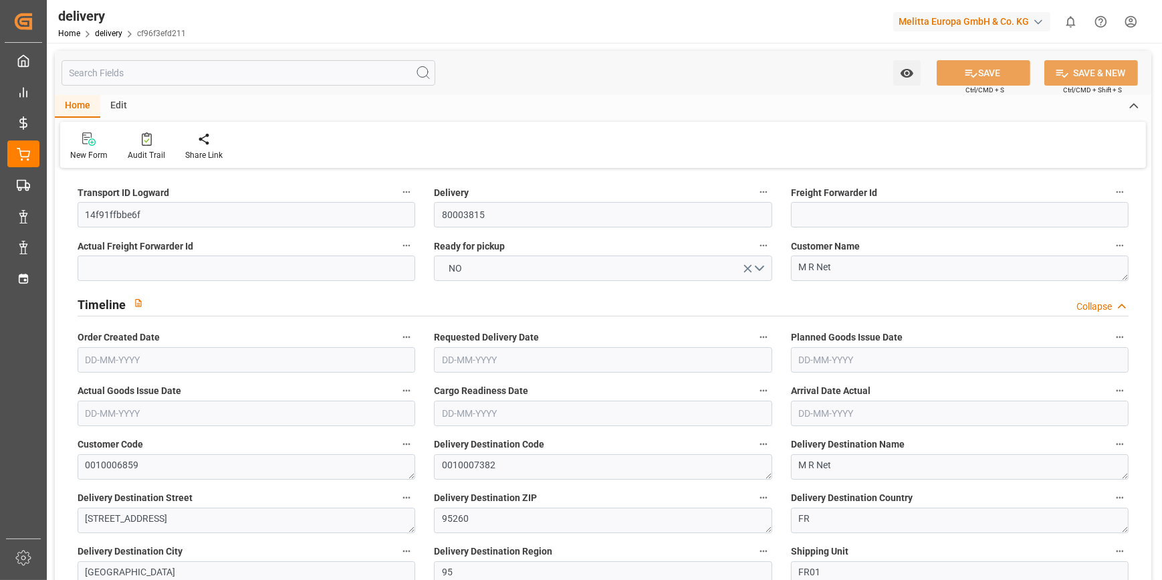
type input "361.07"
type input "354.7152"
type input "73.5"
type input "0.72"
type input "1.5"
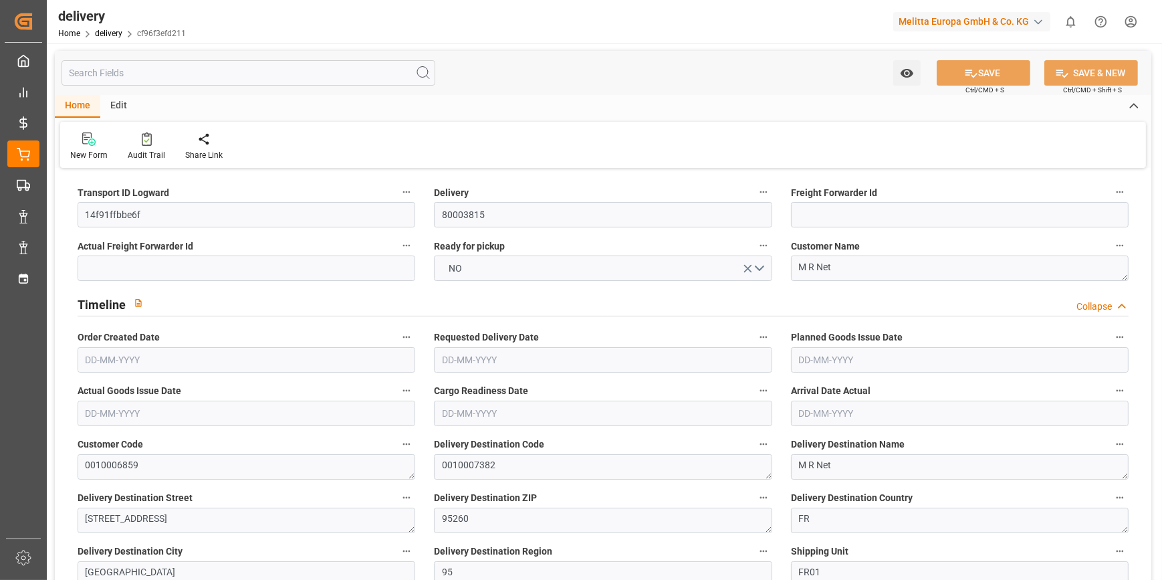
type input "1.3"
type input "0"
type input "46.5"
type input "8270.64"
type input "101"
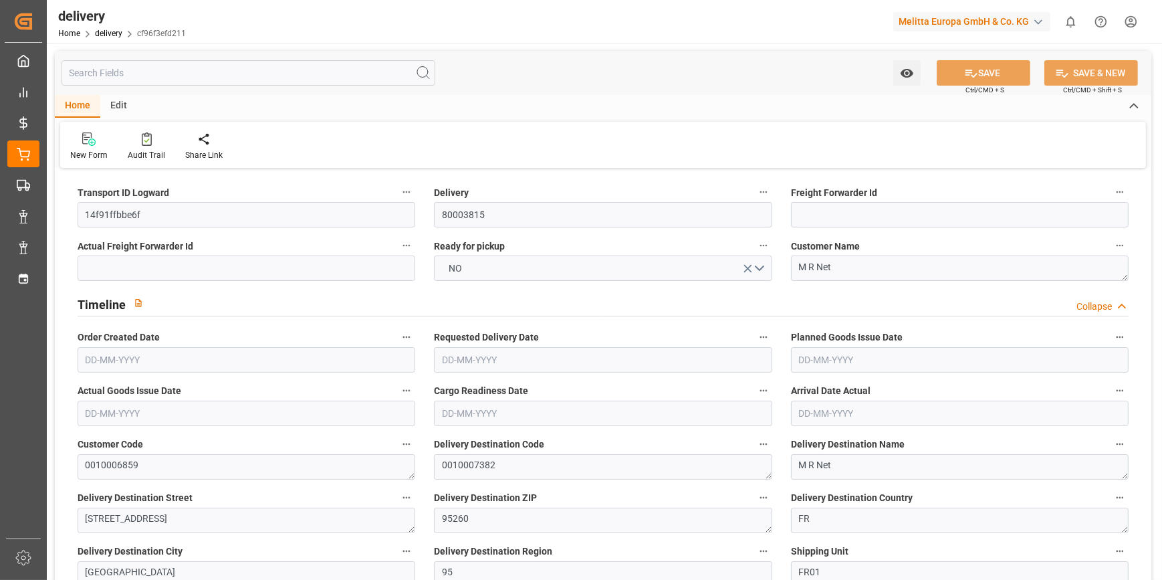
type input "0"
type input "[DATE]"
type input "10-10-2025"
type input "08-10-2025"
type input "02-10-2025 01:00"
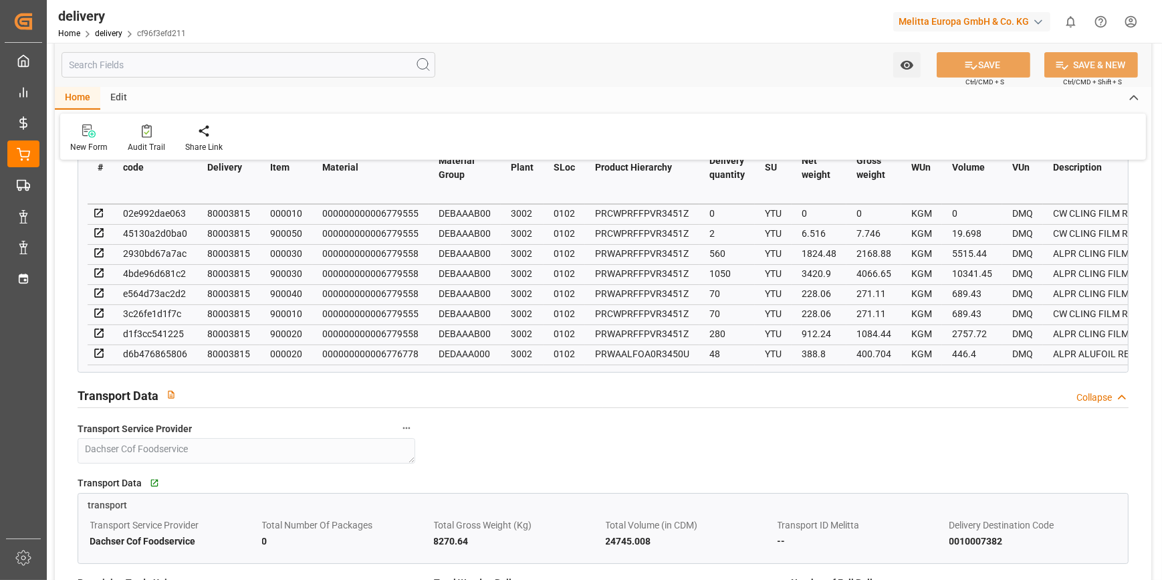
scroll to position [1033, 0]
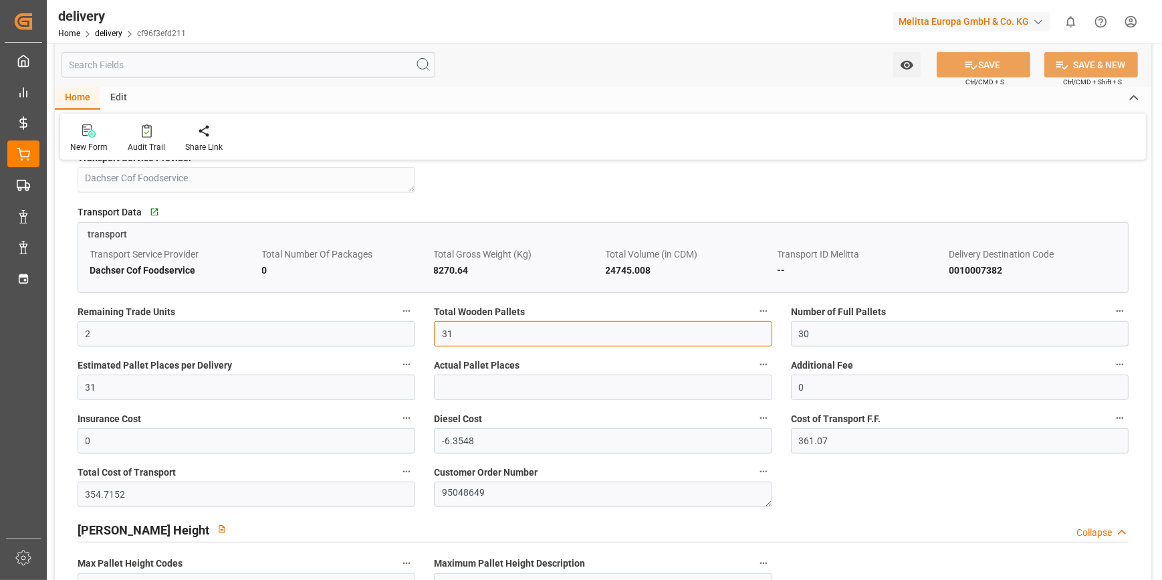
click at [461, 334] on input "31" at bounding box center [603, 333] width 338 height 25
type input "30"
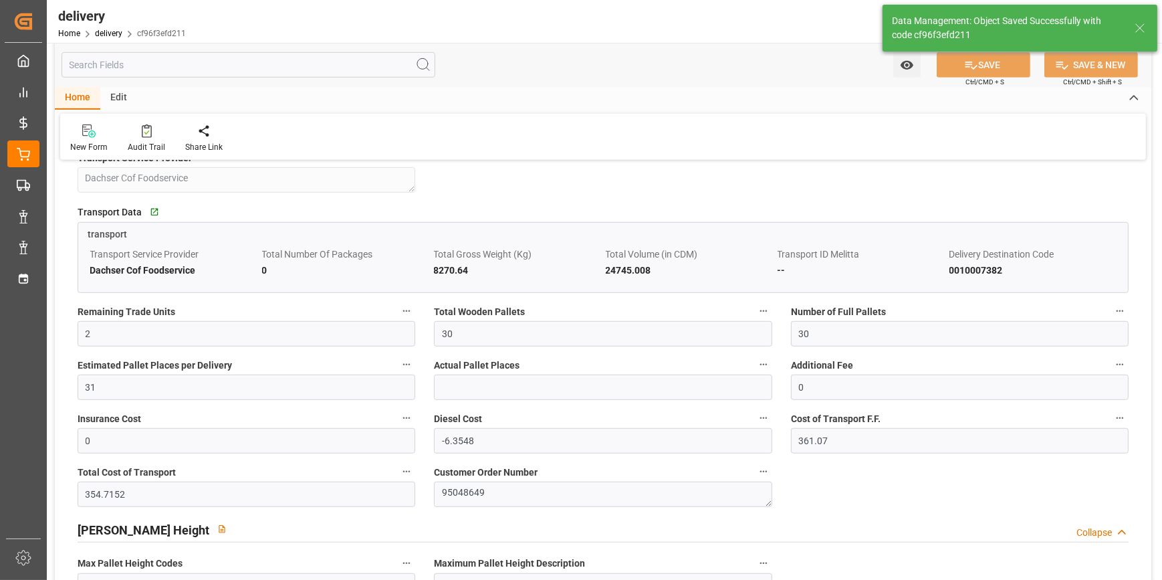
type input "45"
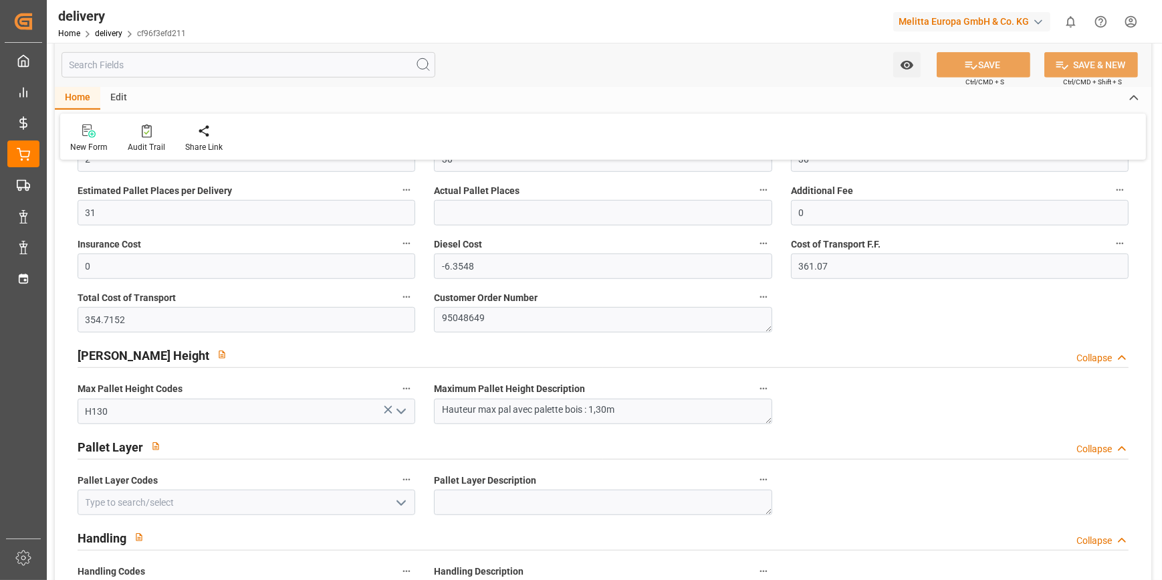
scroll to position [1215, 0]
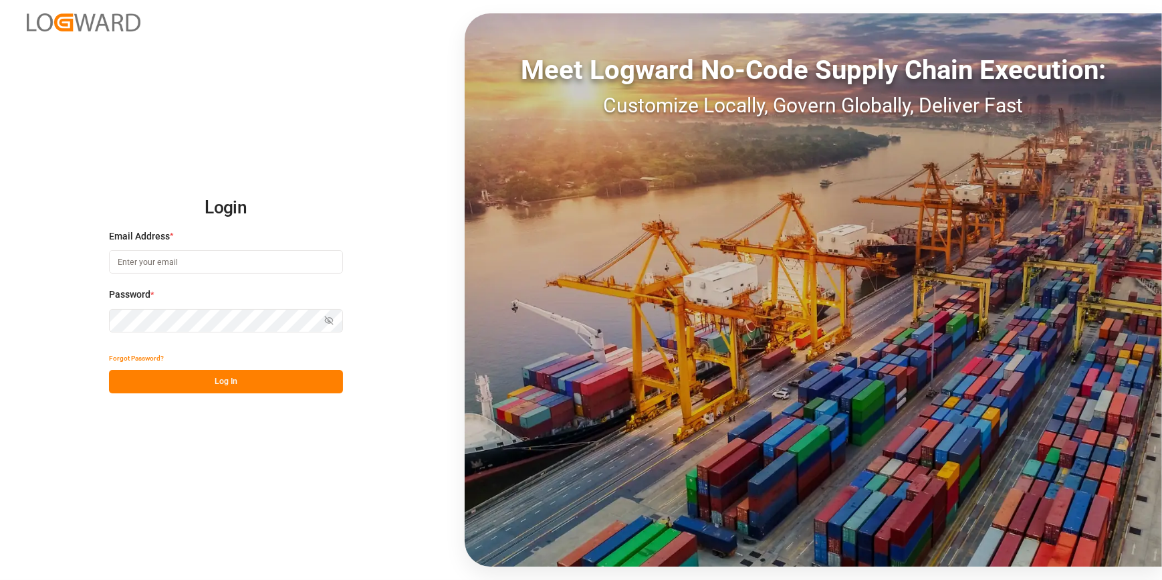
type input "[EMAIL_ADDRESS][DOMAIN_NAME]"
click at [257, 381] on button "Log In" at bounding box center [226, 381] width 234 height 23
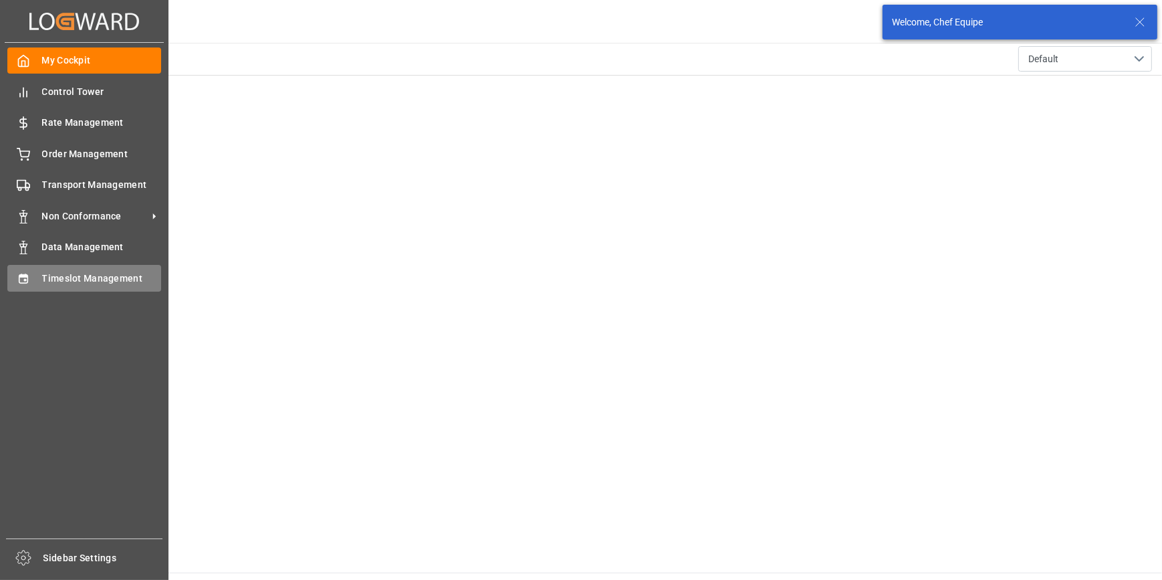
click at [43, 278] on span "Timeslot Management" at bounding box center [102, 278] width 120 height 14
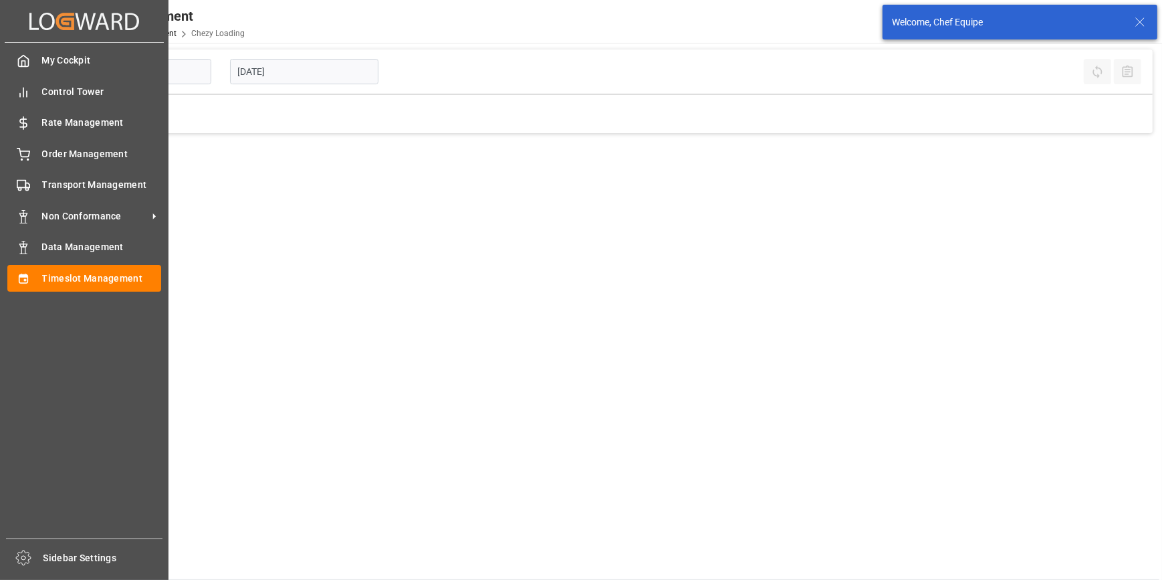
type input "Chezy Loading"
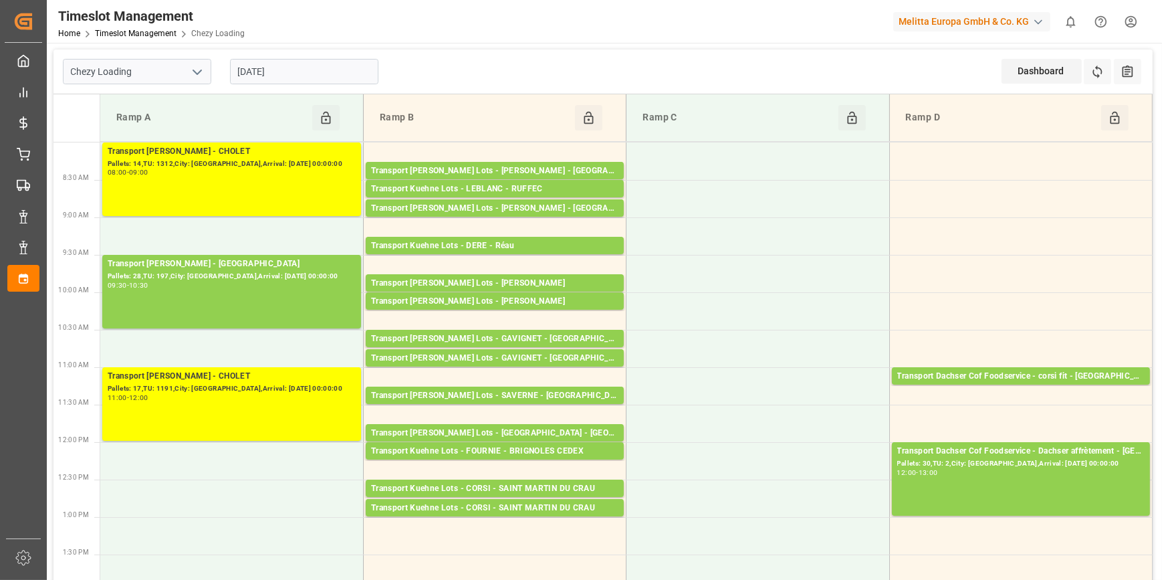
click at [305, 66] on input "10-10-2025" at bounding box center [304, 71] width 148 height 25
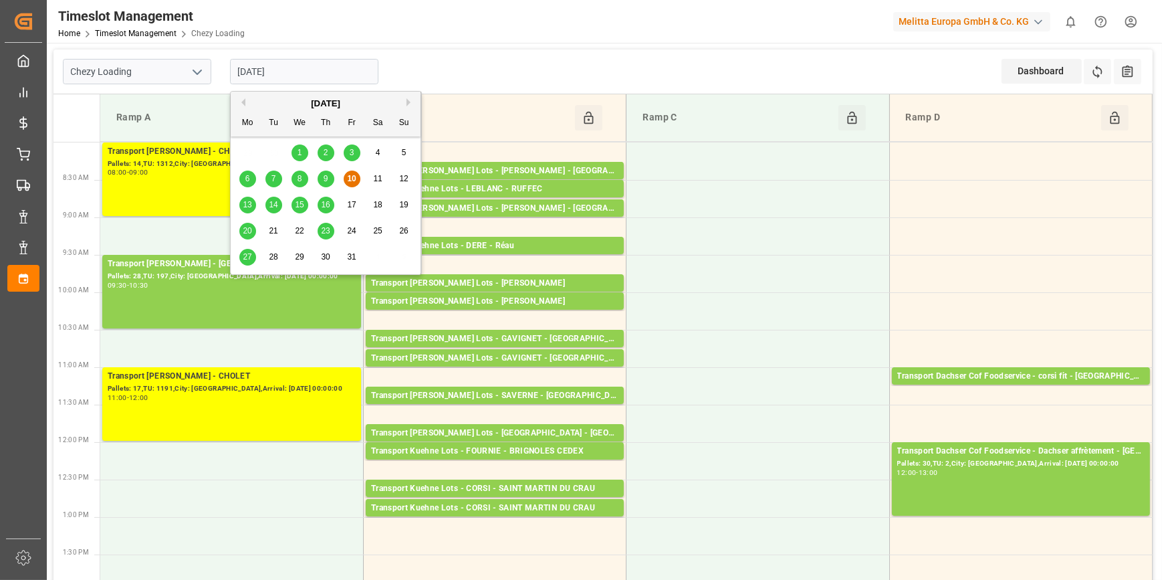
click at [245, 203] on span "13" at bounding box center [247, 204] width 9 height 9
type input "13-10-2025"
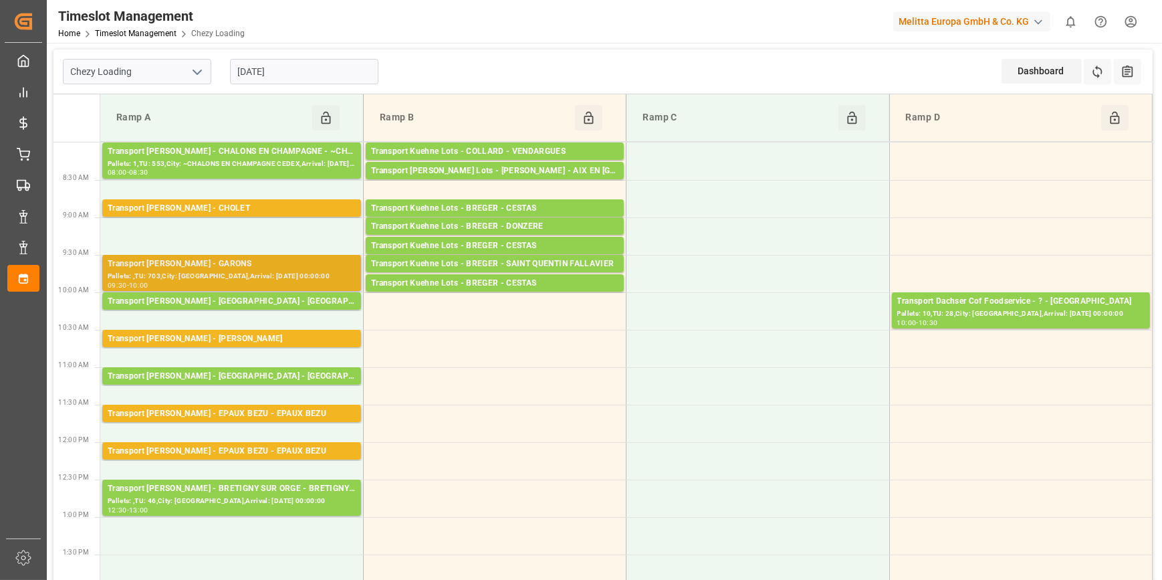
click at [249, 275] on div "Pallets: ,TU: 703,City: GARONS,Arrival: 2025-10-15 00:00:00" at bounding box center [232, 276] width 248 height 11
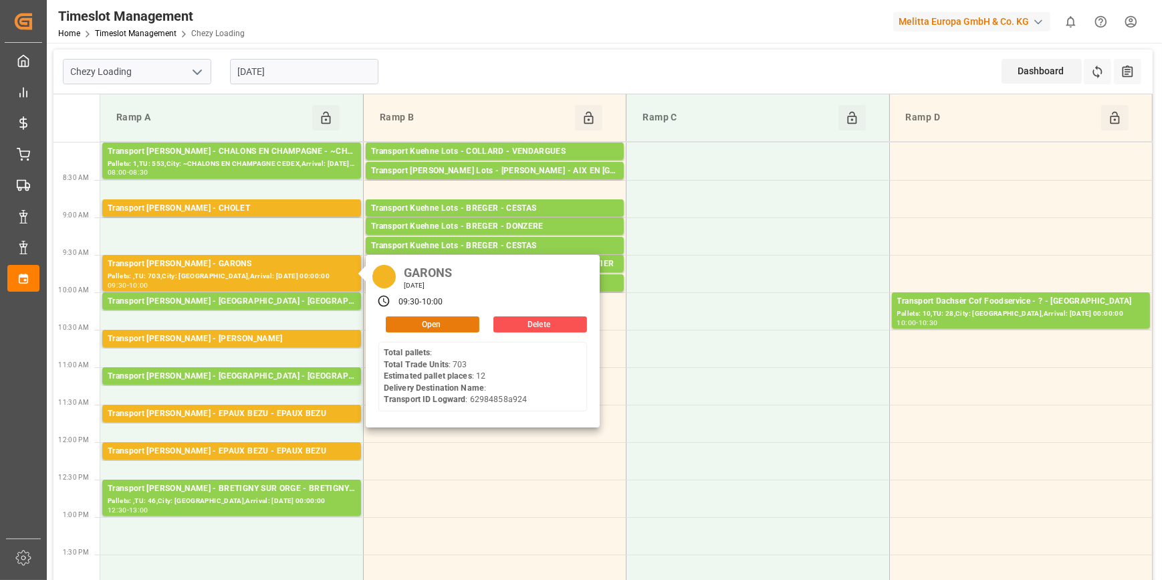
click at [412, 322] on button "Open" at bounding box center [433, 324] width 94 height 16
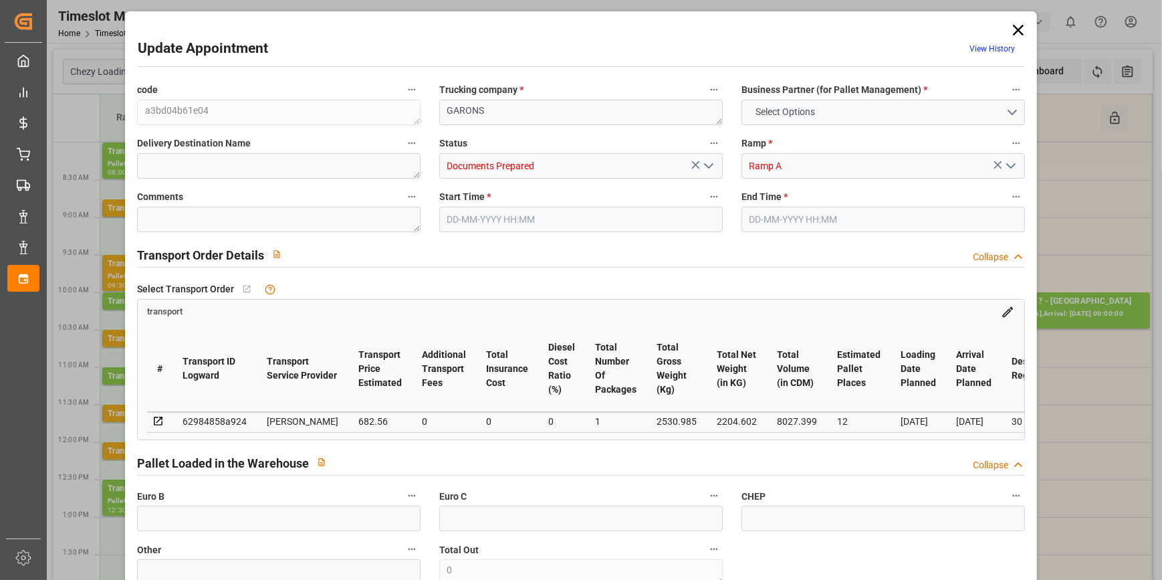
type input "12"
type input "682.56"
type input "0"
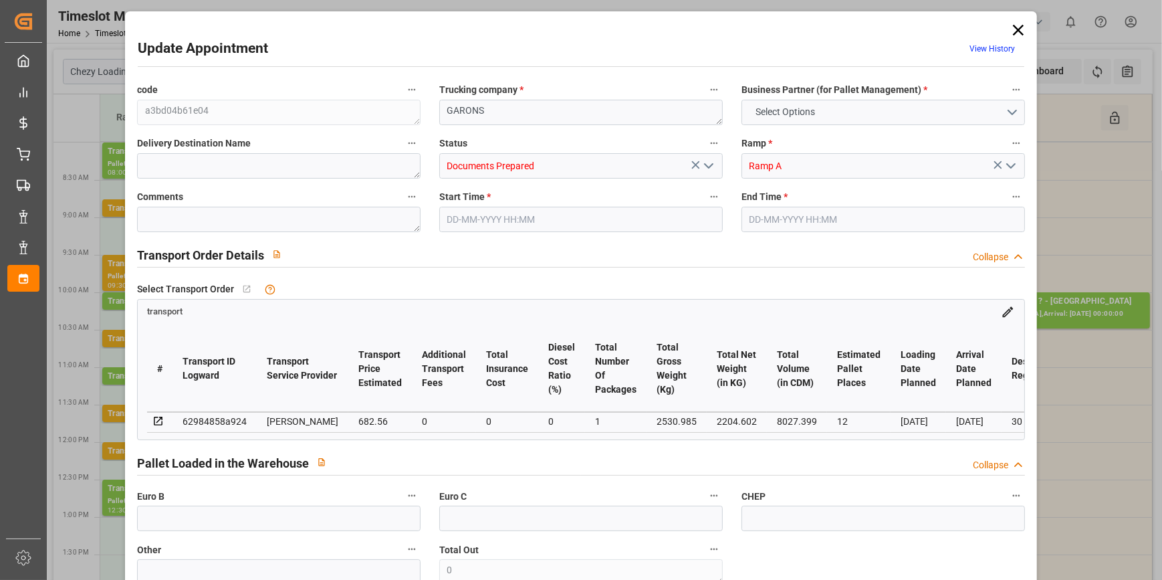
type input "659.4895"
type input "-23.0705"
type input "1"
type input "2204.602"
type input "3473.985"
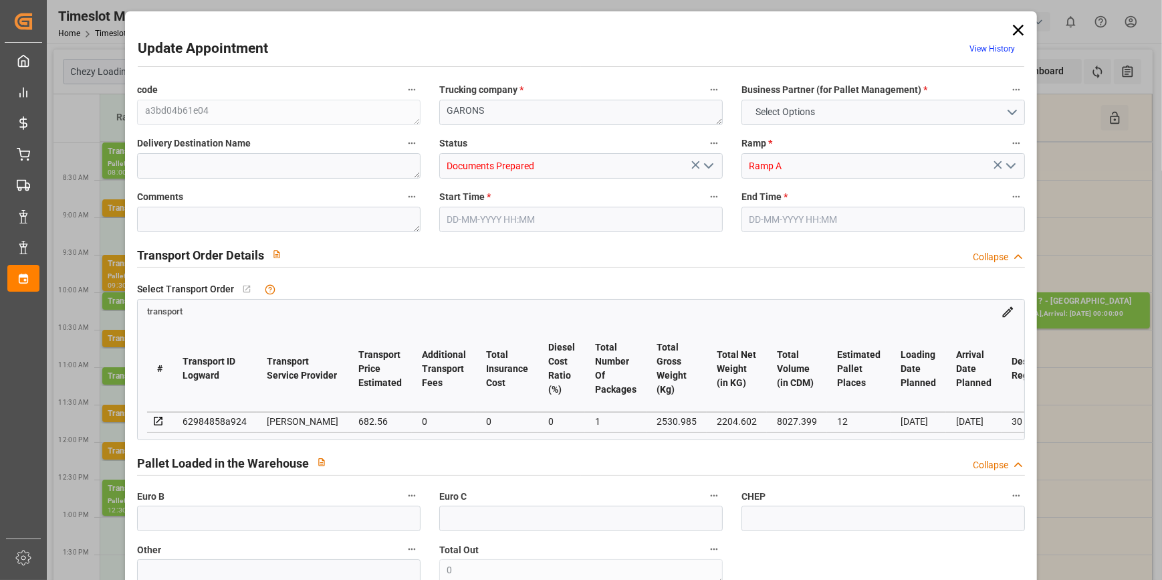
type input "8027.399"
type input "30"
type input "0"
type input "703"
type input "41"
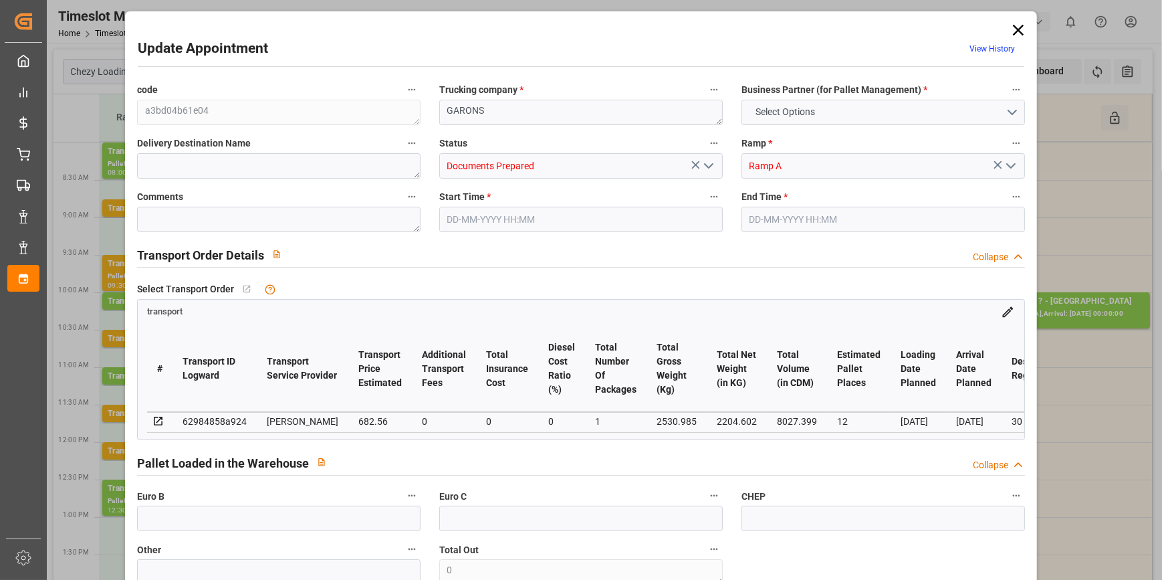
type input "101"
type input "2530.985"
type input "0"
type input "4710.8598"
type input "0"
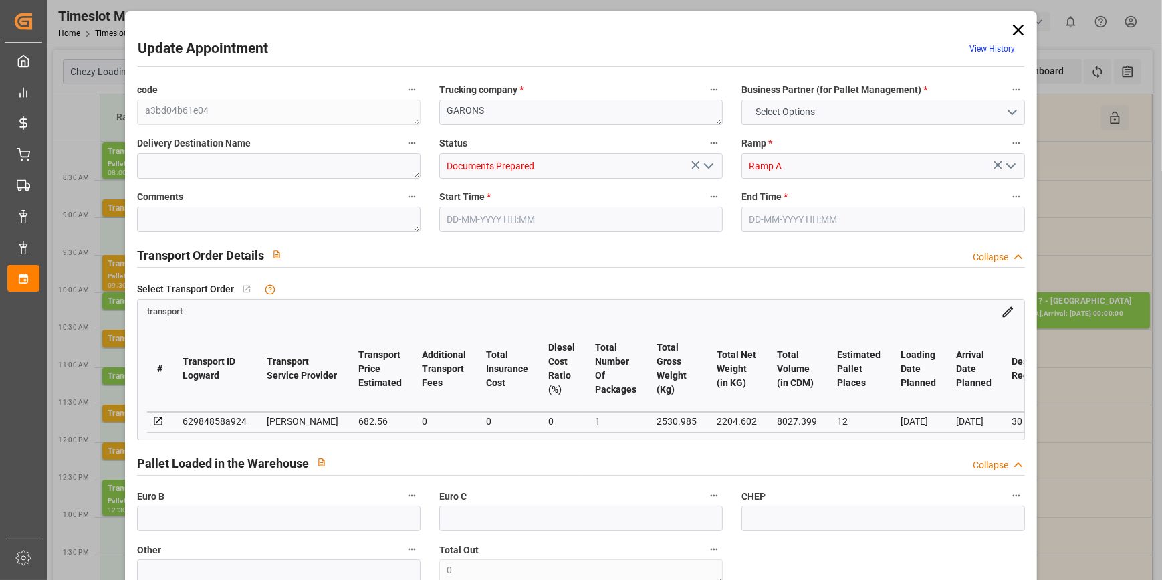
type input "0"
type input "21"
type input "35"
type input "13-10-2025 09:30"
type input "13-10-2025 10:00"
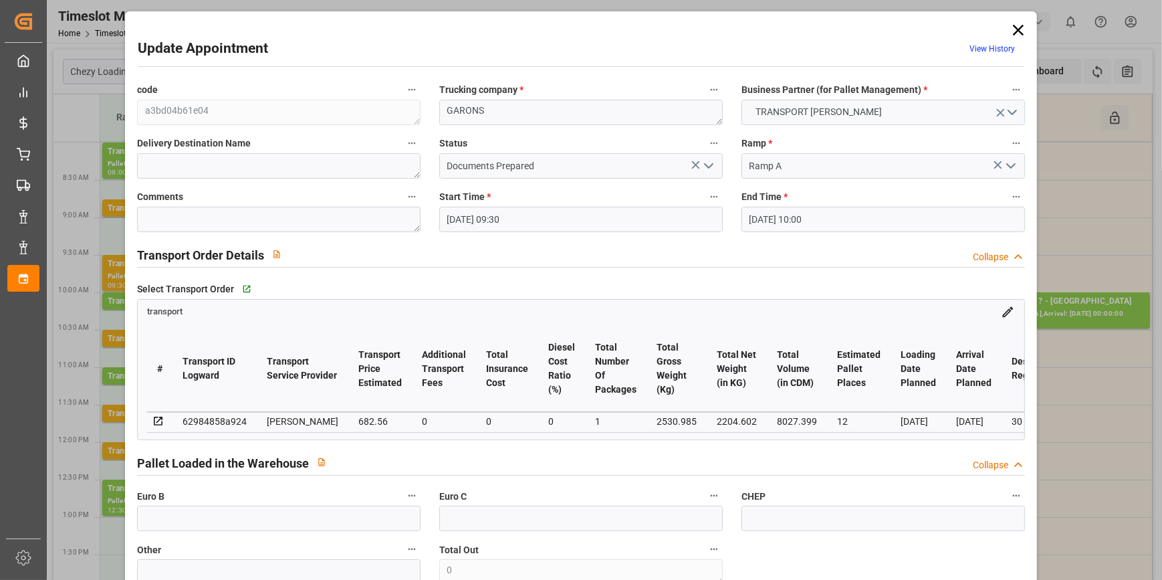
type input "09-10-2025 13:52"
type input "09-10-2025 11:26"
type input "15-10-2025"
type input "13-10-2025"
click at [705, 164] on icon "open menu" at bounding box center [708, 166] width 16 height 16
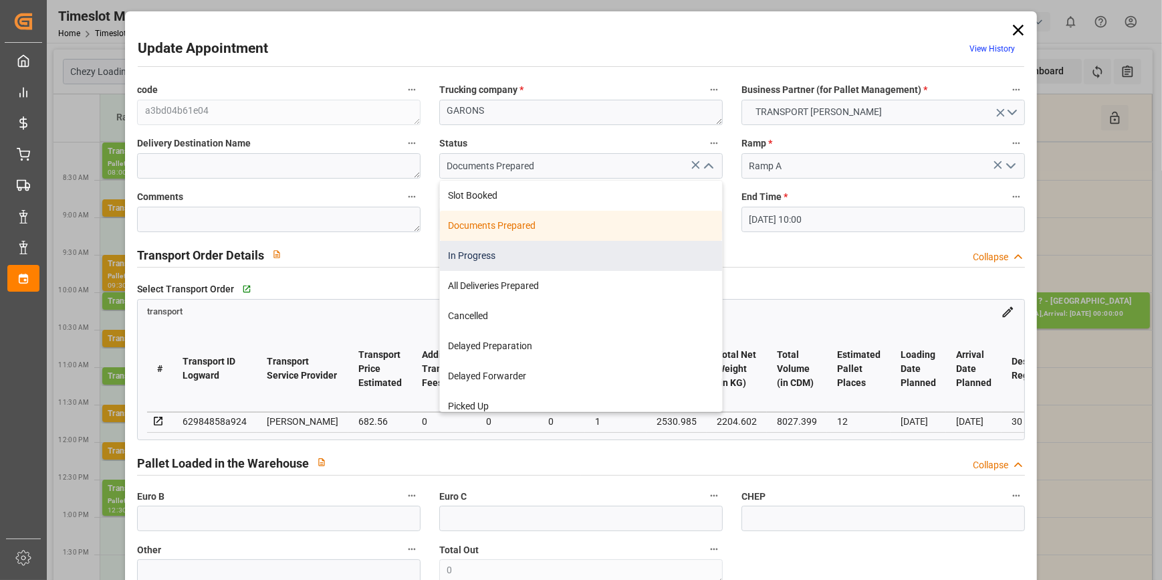
click at [461, 252] on div "In Progress" at bounding box center [581, 256] width 282 height 30
type input "In Progress"
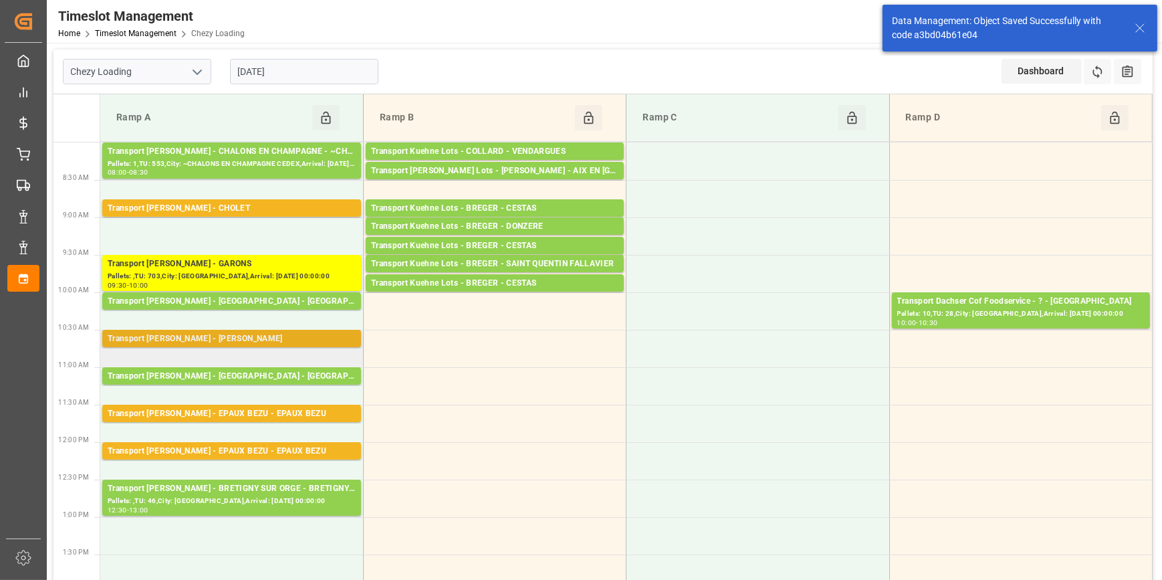
click at [257, 336] on div "Transport Delisle - LOMME - LOMME" at bounding box center [232, 338] width 248 height 13
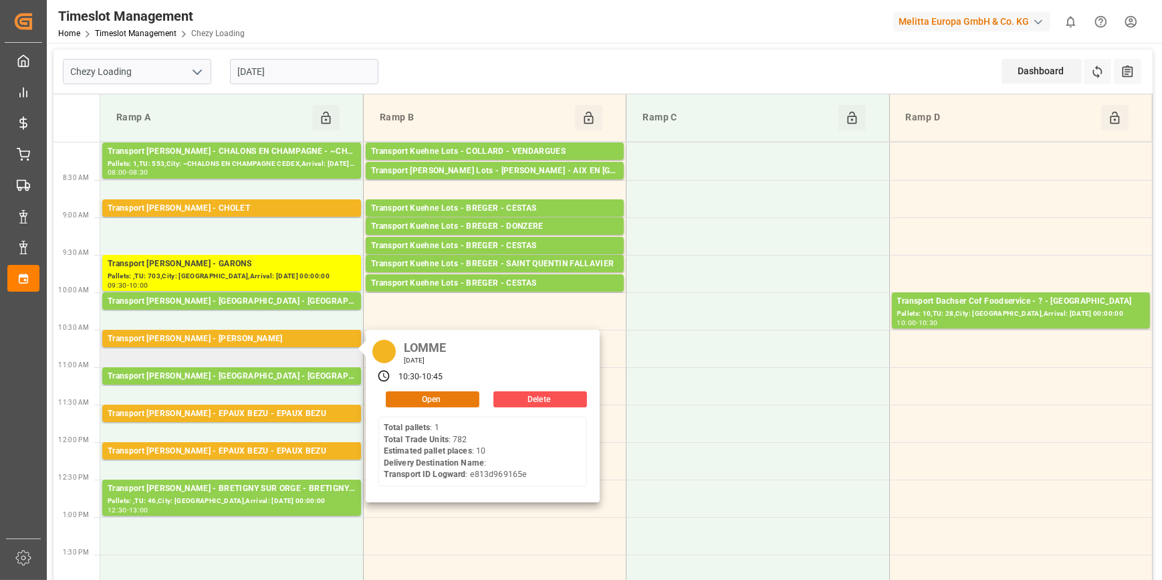
click at [443, 394] on button "Open" at bounding box center [433, 399] width 94 height 16
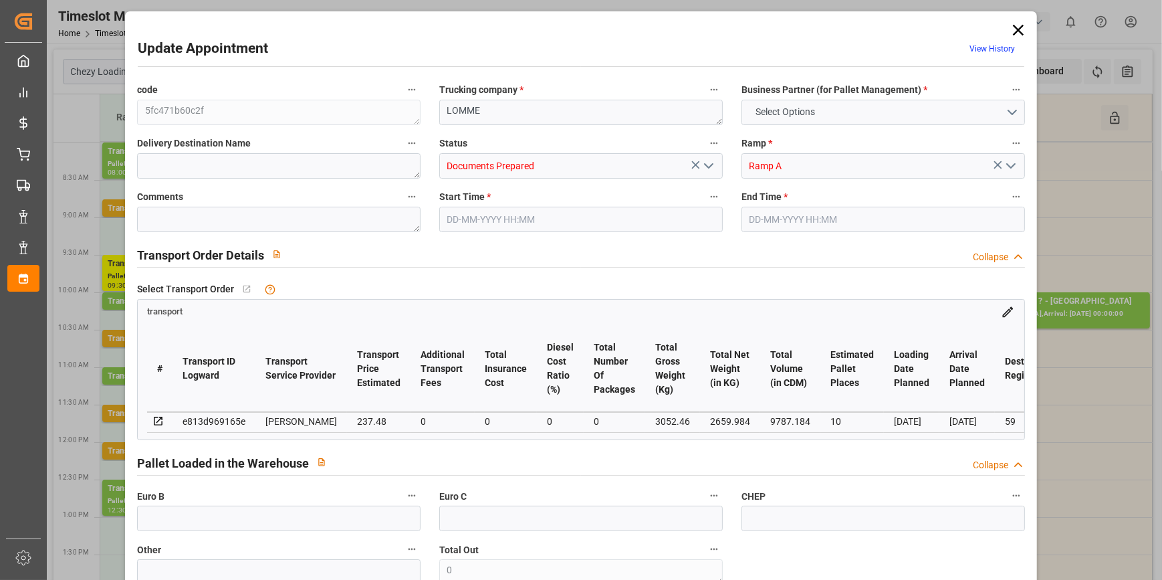
type input "10"
type input "237.48"
type input "0"
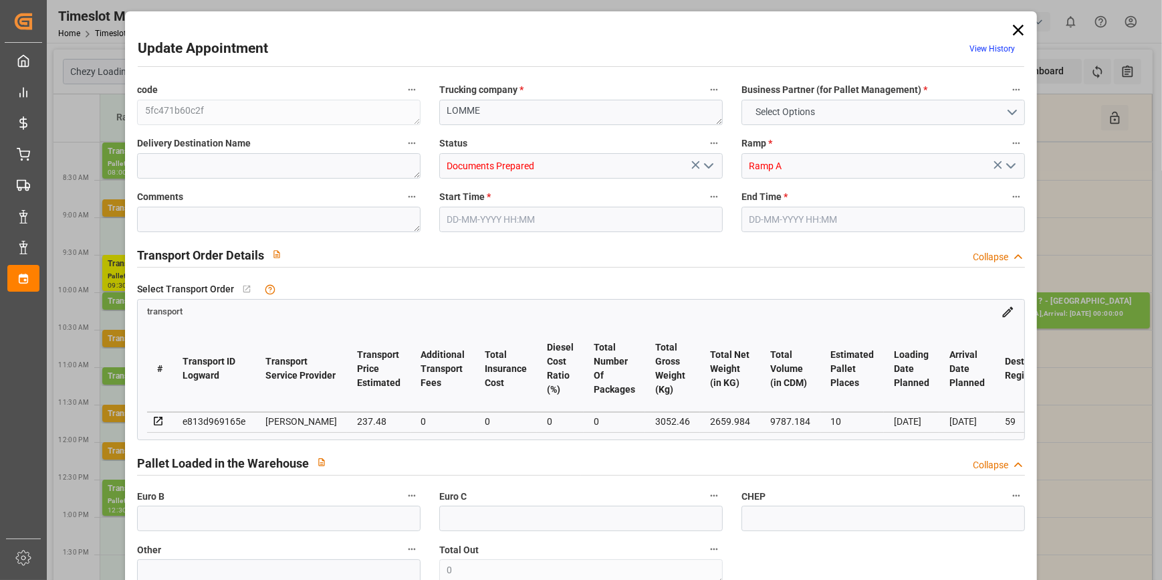
type input "229.4532"
type input "-8.0268"
type input "0"
type input "2659.984"
type input "3671.932"
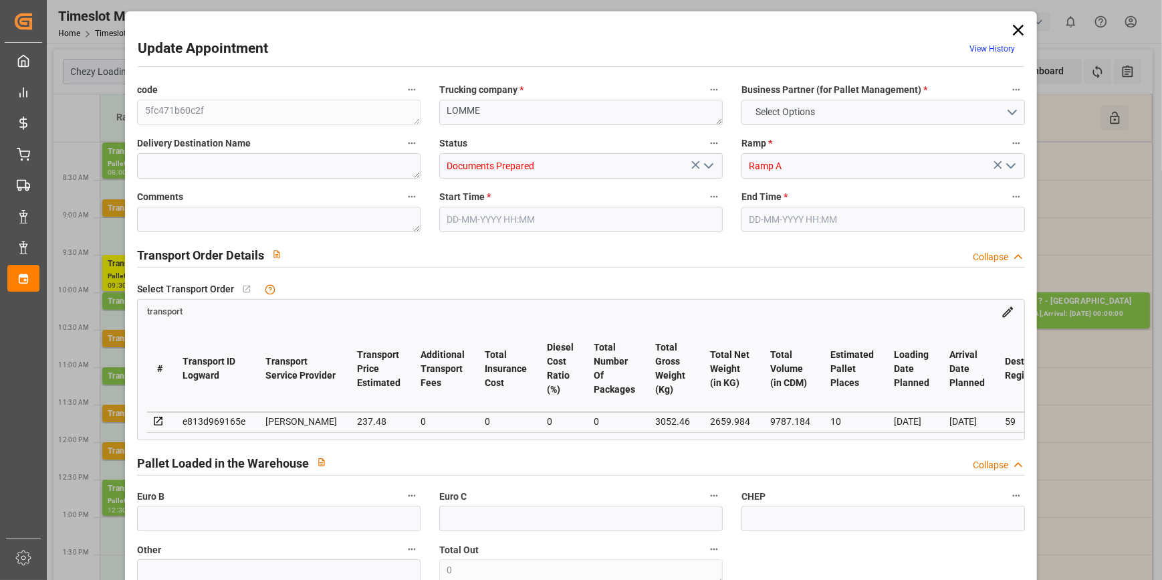
type input "9787.184"
type input "59"
type input "1"
type input "782"
type input "25"
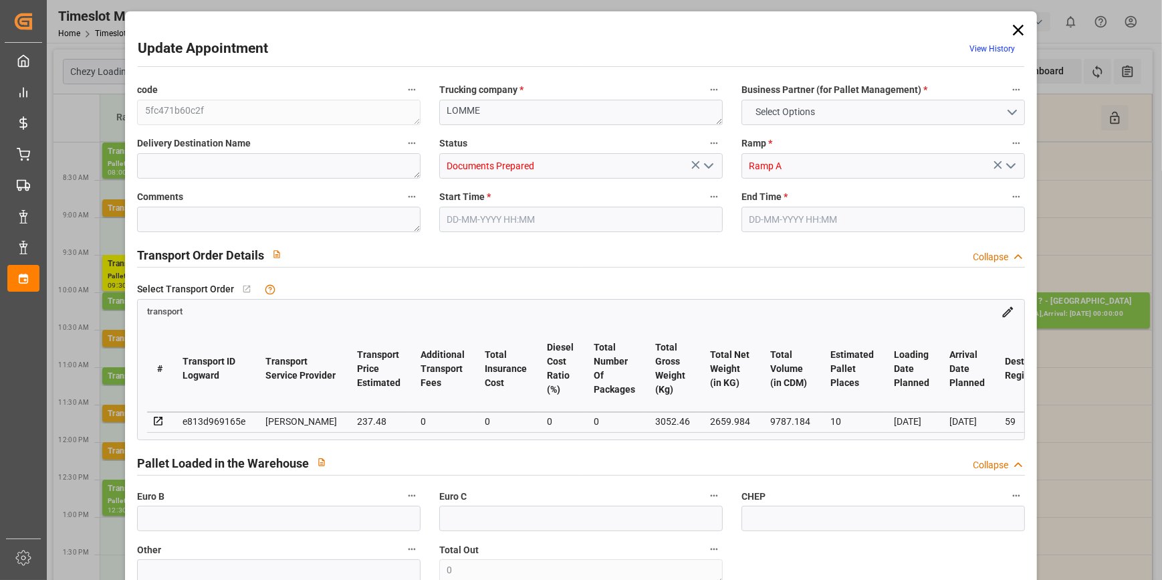
type input "101"
type input "3052.46"
type input "0"
type input "4710.8598"
type input "0"
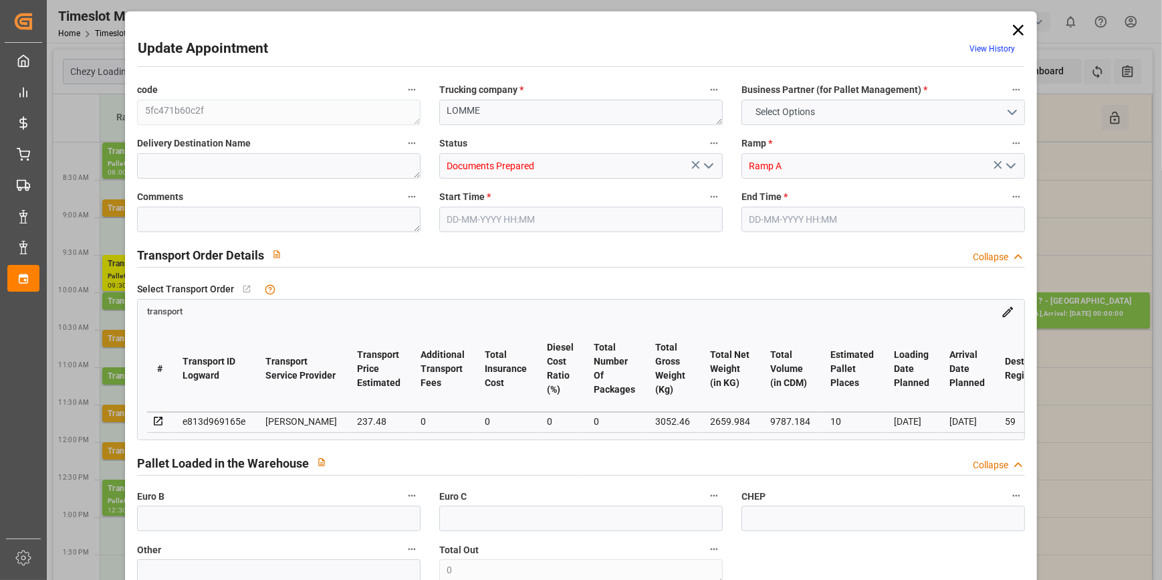
type input "0"
type input "21"
type input "35"
type input "13-10-2025 10:30"
type input "13-10-2025 10:45"
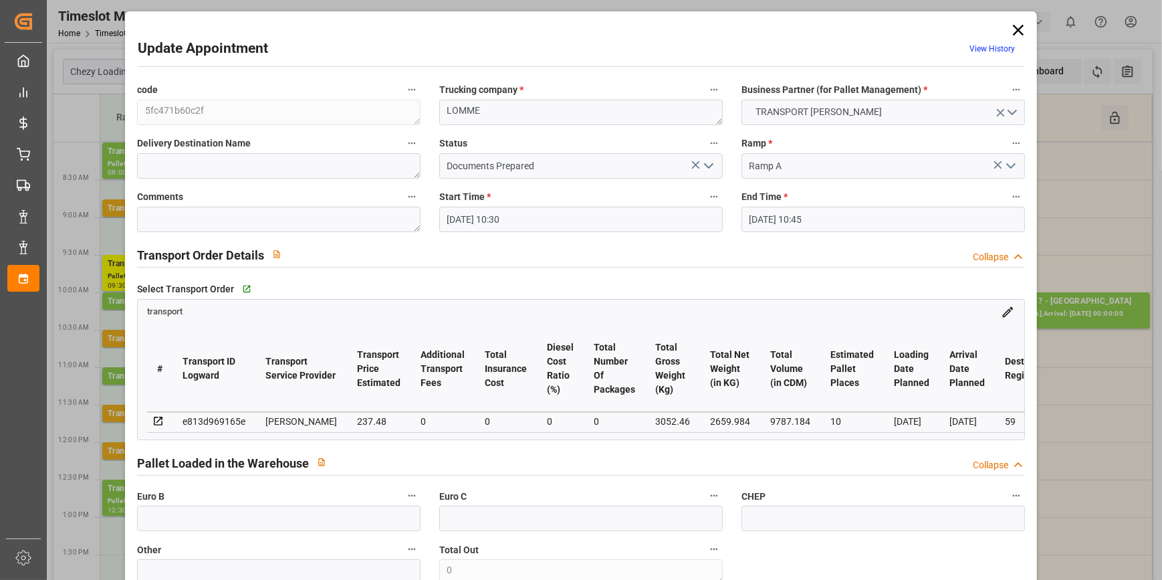
type input "09-10-2025 13:52"
type input "09-10-2025 11:25"
type input "14-10-2025"
type input "13-10-2025"
click at [710, 170] on icon "open menu" at bounding box center [708, 166] width 16 height 16
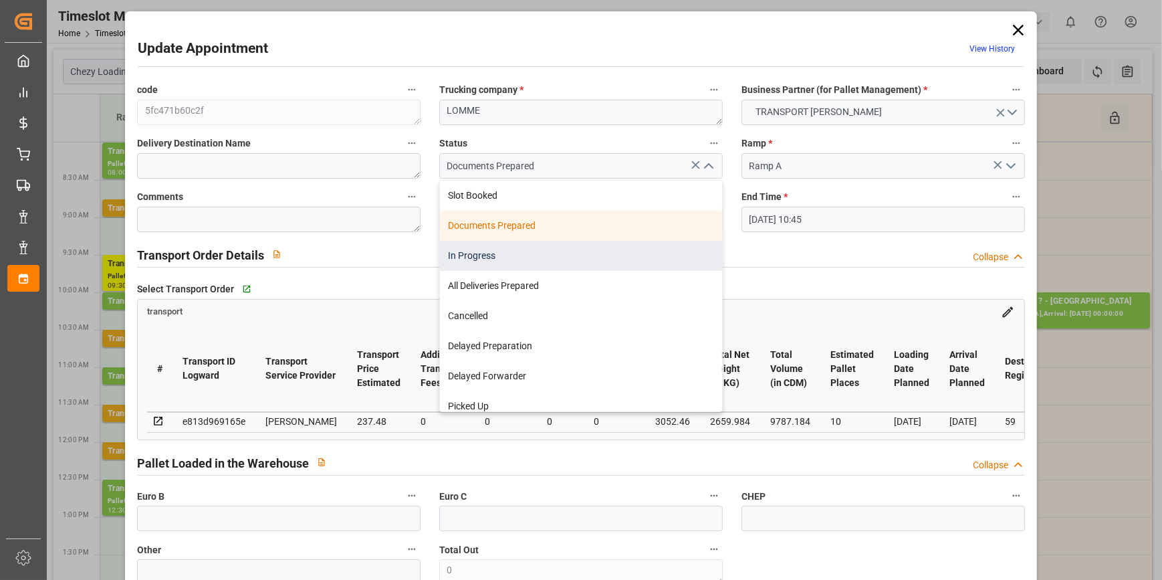
click at [465, 257] on div "In Progress" at bounding box center [581, 256] width 282 height 30
type input "In Progress"
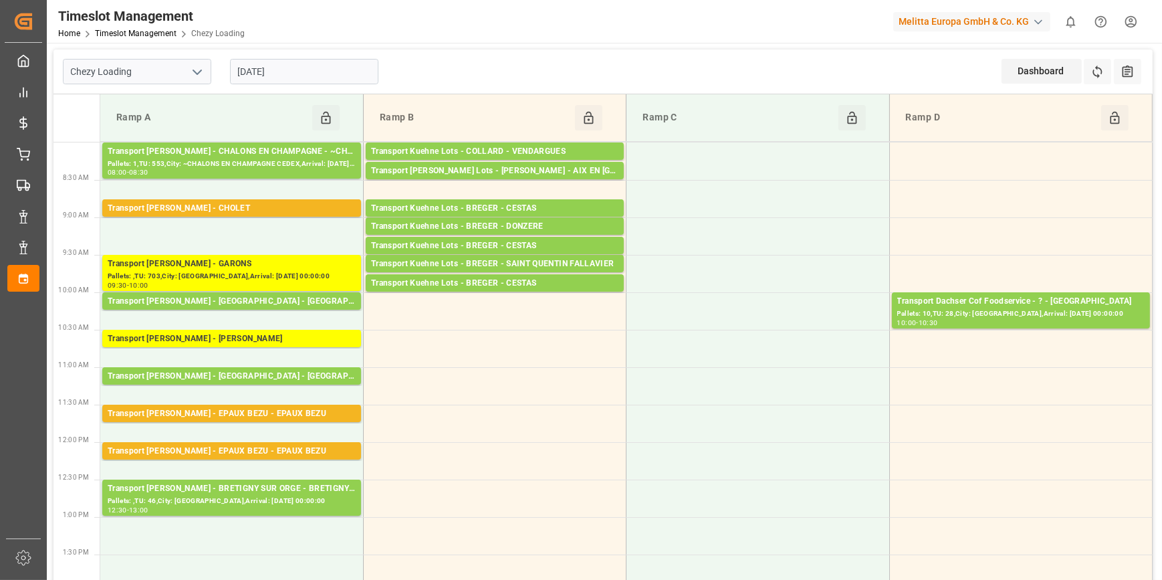
click at [228, 57] on div "13-10-2025" at bounding box center [304, 71] width 167 height 44
click at [263, 83] on input "13-10-2025" at bounding box center [304, 71] width 148 height 25
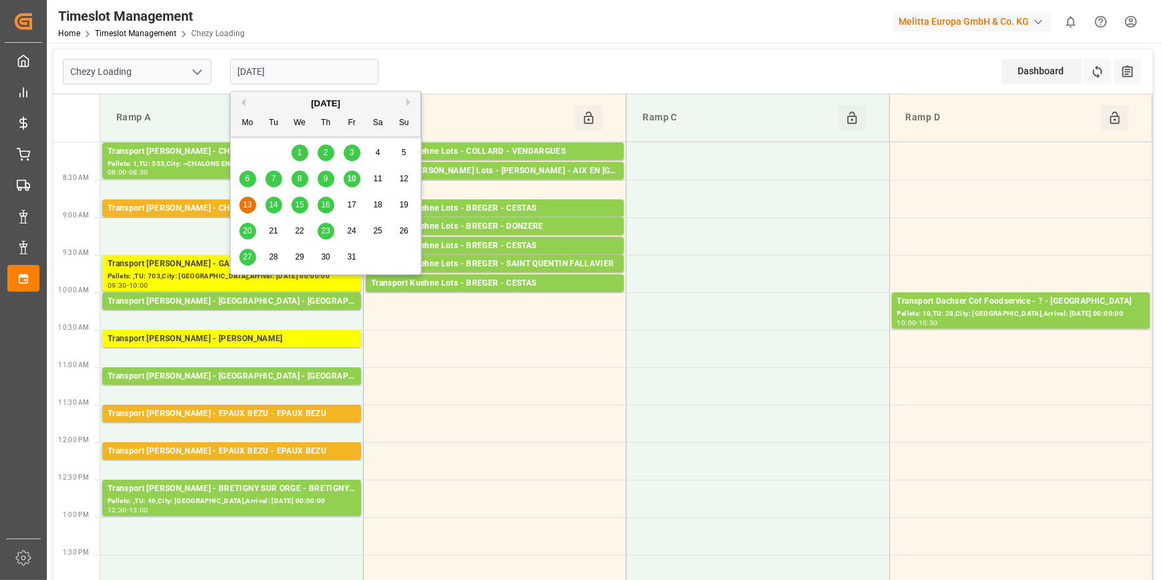
click at [354, 175] on span "10" at bounding box center [351, 178] width 9 height 9
type input "[DATE]"
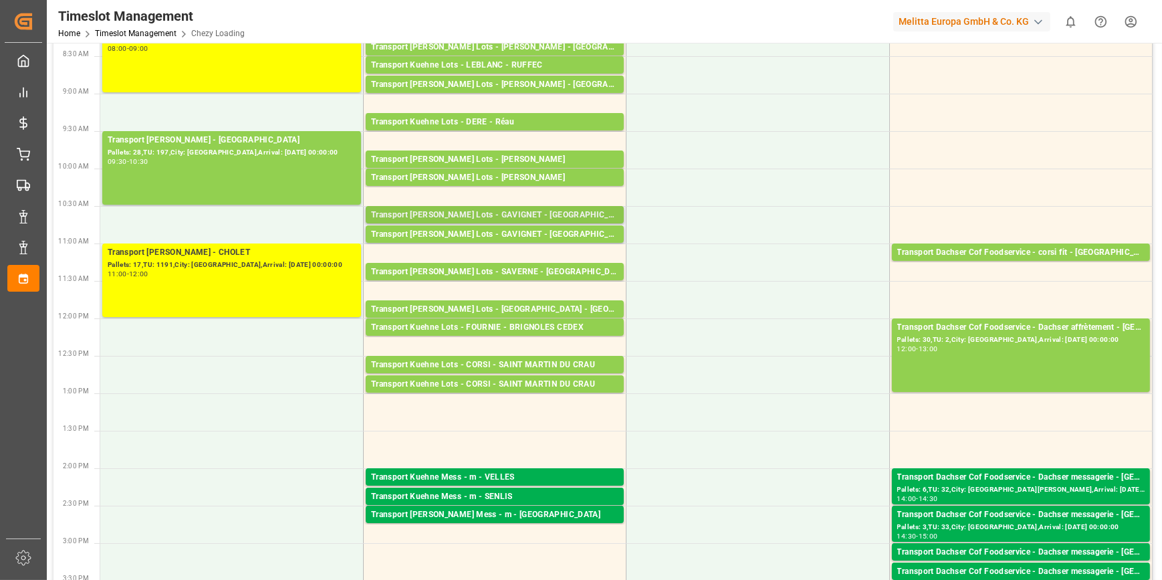
scroll to position [121, 0]
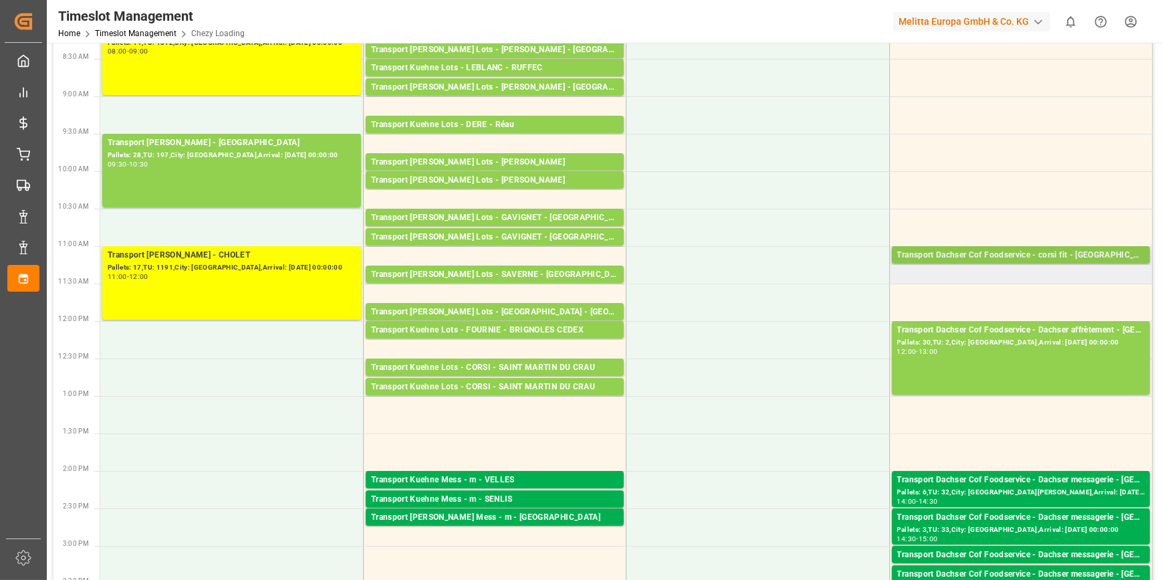
click at [1035, 253] on div "Transport Dachser Cof Foodservice - corsi fit - Fontenoy-sur-Moselle" at bounding box center [1020, 255] width 247 height 13
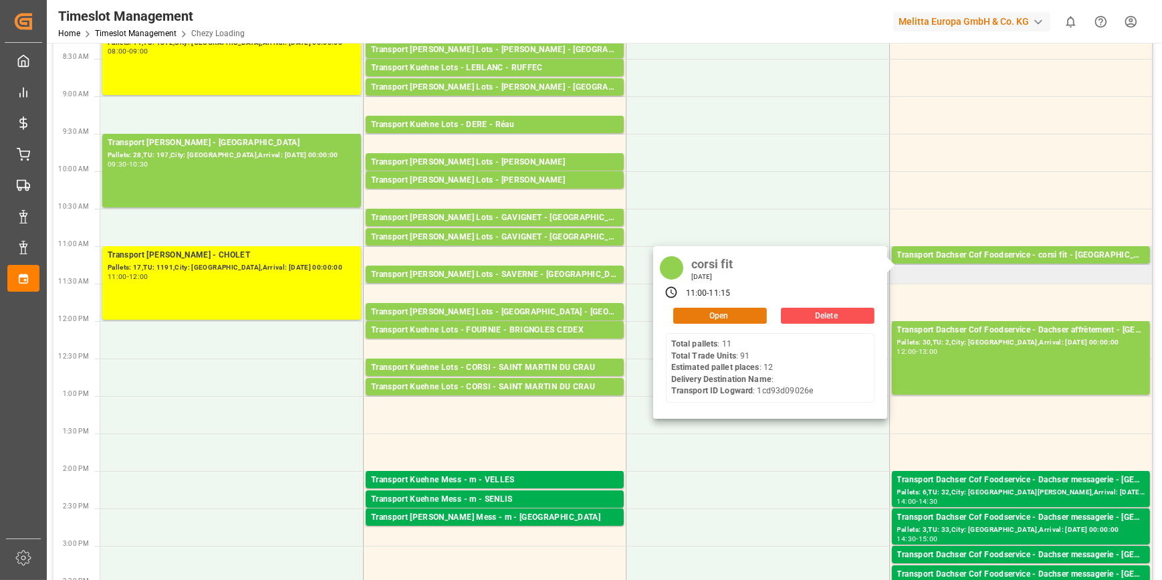
click at [742, 311] on button "Open" at bounding box center [720, 315] width 94 height 16
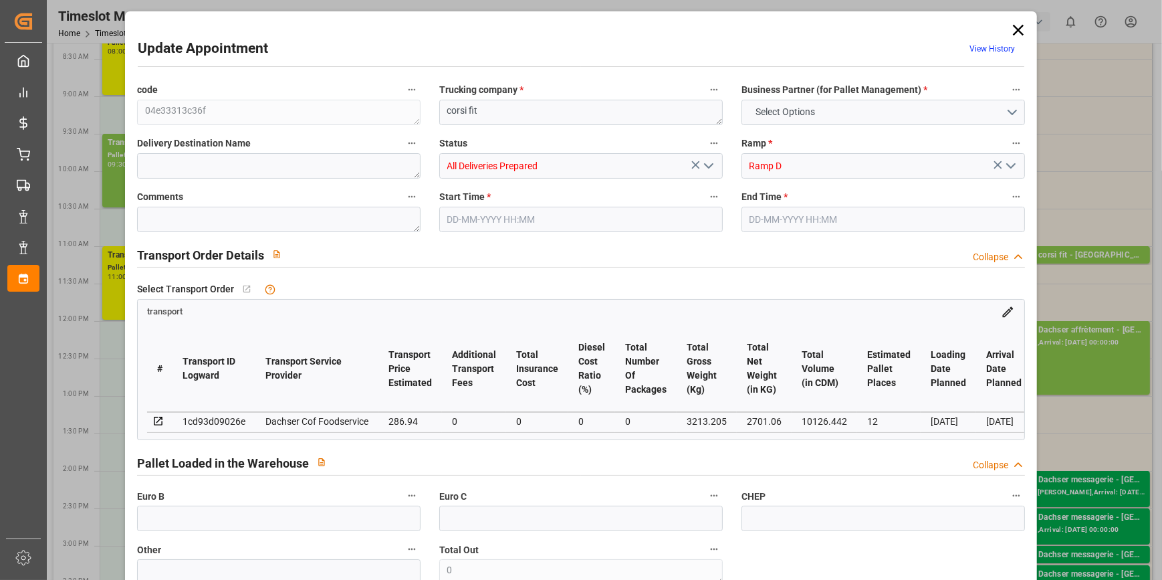
type input "12"
type input "286.94"
type input "0"
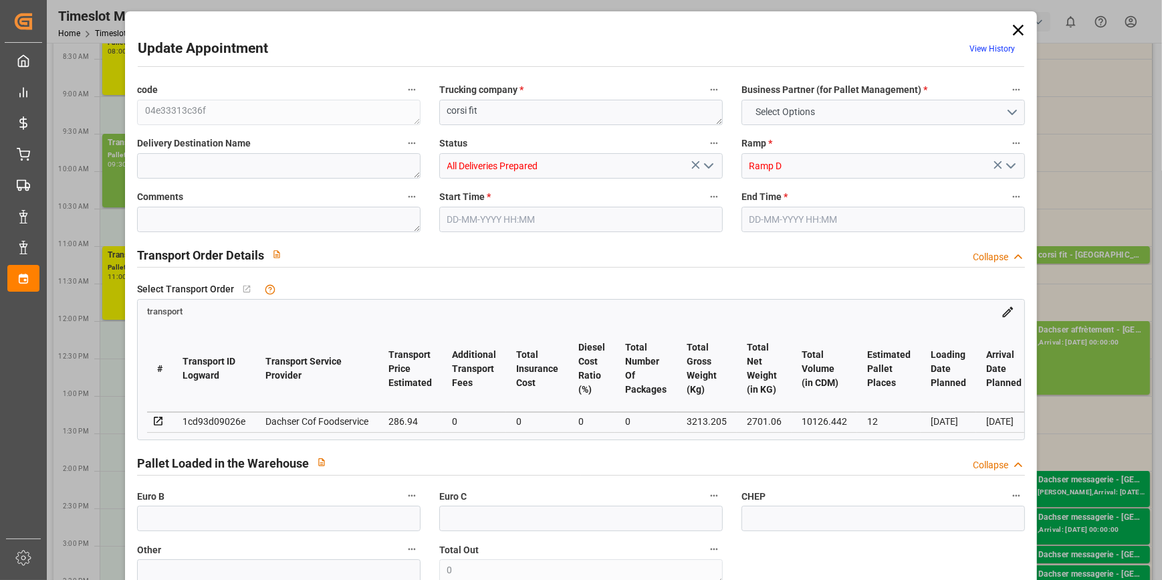
type input "281.8899"
type input "-5.0501"
type input "0"
type input "2701.06"
type input "3511.205"
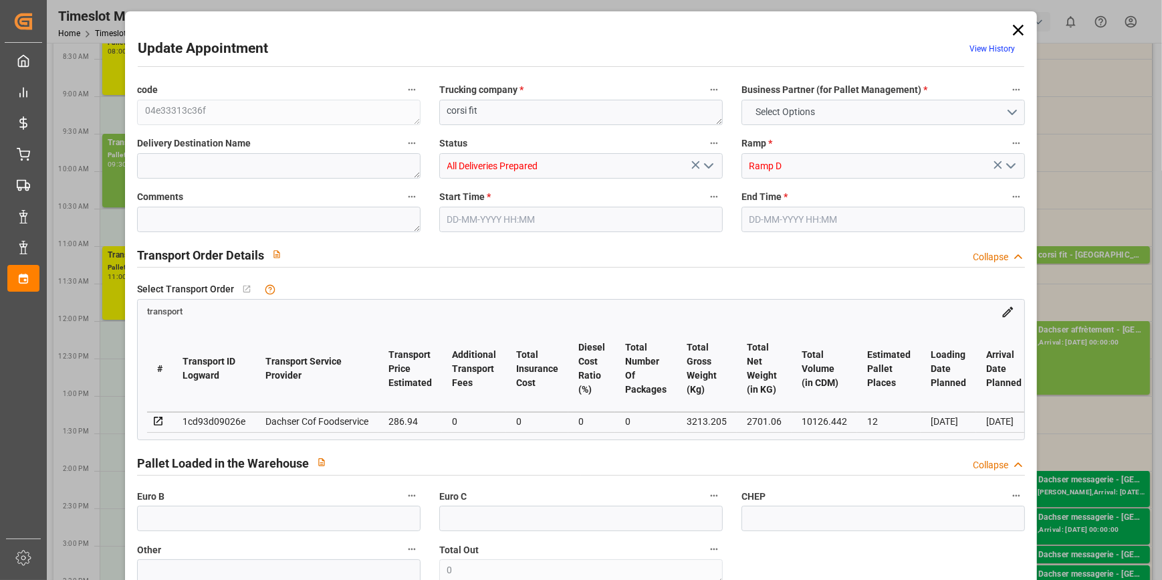
type input "10126.442"
type input "54"
type input "11"
type input "91"
type input "12"
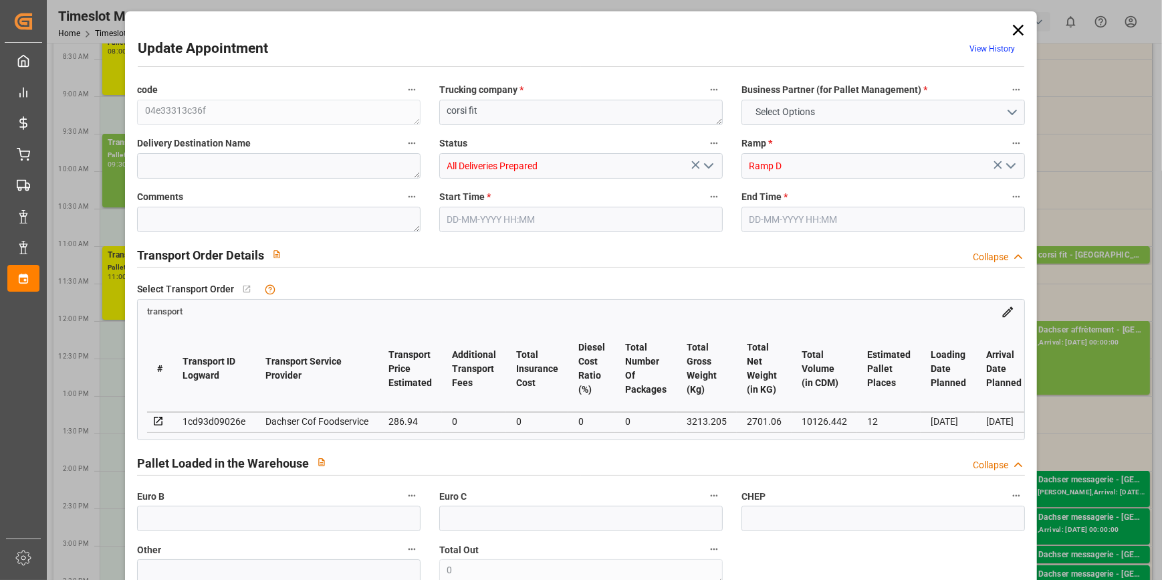
type input "101"
type input "3213.205"
type input "0"
type input "4710.8598"
type input "0"
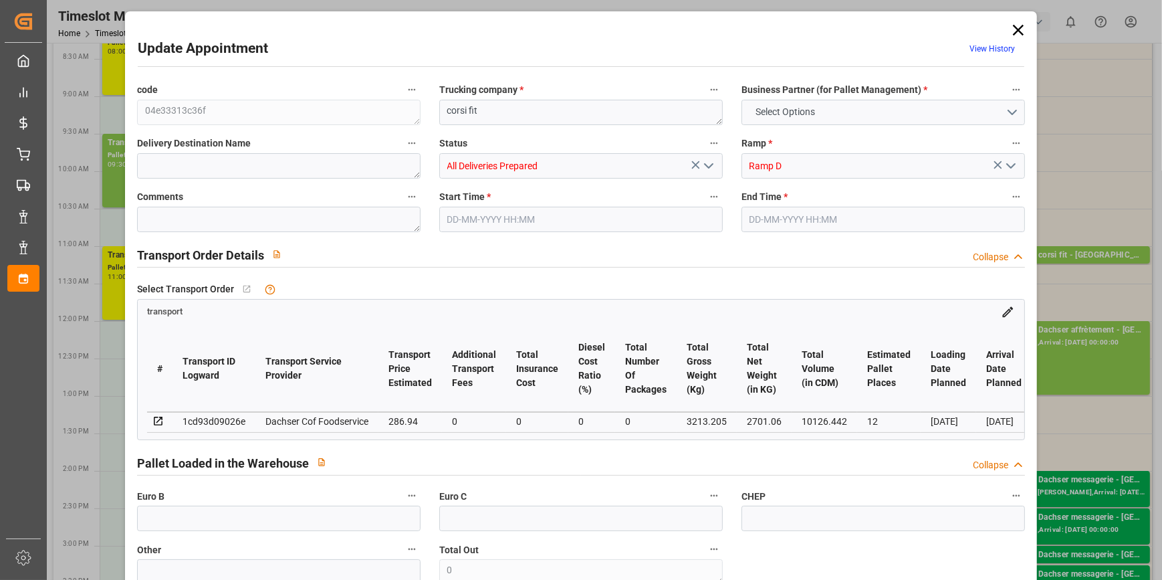
type input "0"
type input "21"
type input "35"
type input "10-10-2025 11:00"
type input "10-10-2025 11:15"
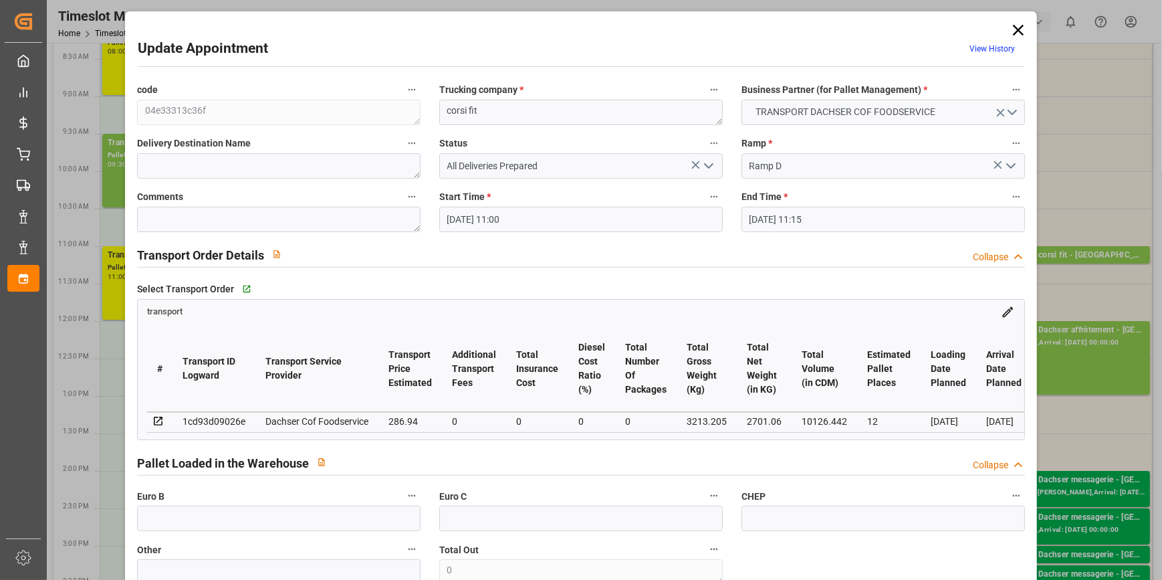
type input "07-10-2025 12:26"
type input "07-10-2025 11:33"
type input "15-10-2025"
type input "13-10-2025"
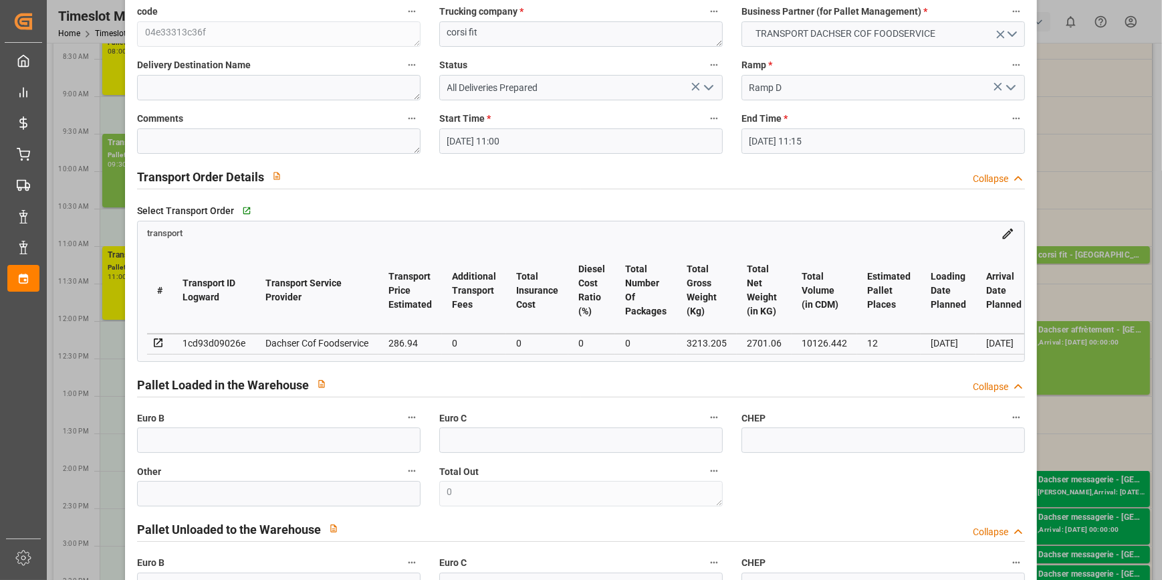
scroll to position [0, 0]
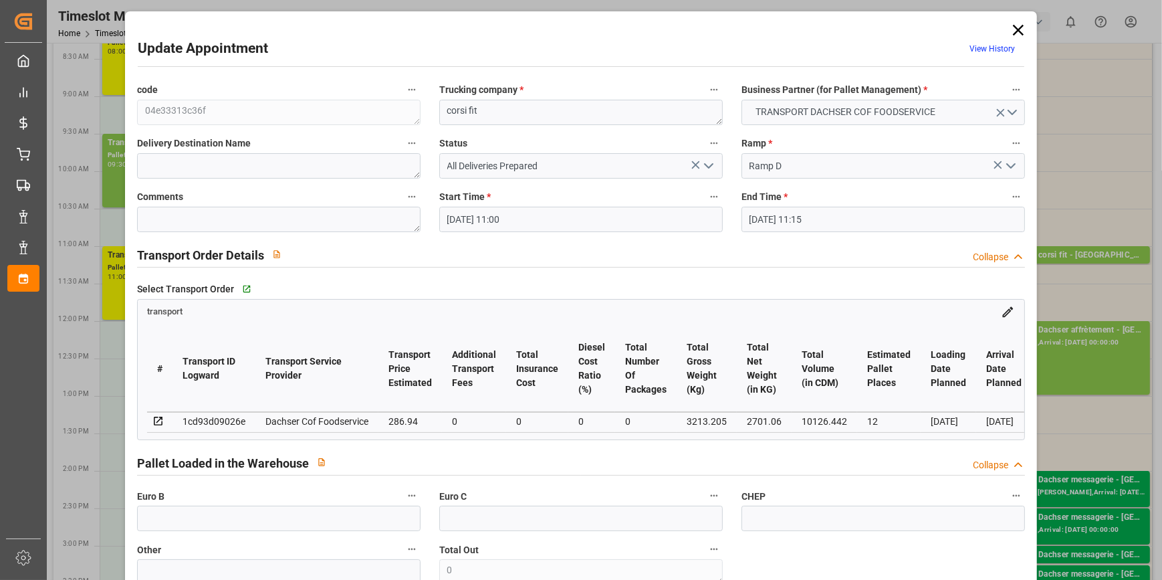
click at [1009, 32] on icon at bounding box center [1018, 30] width 19 height 19
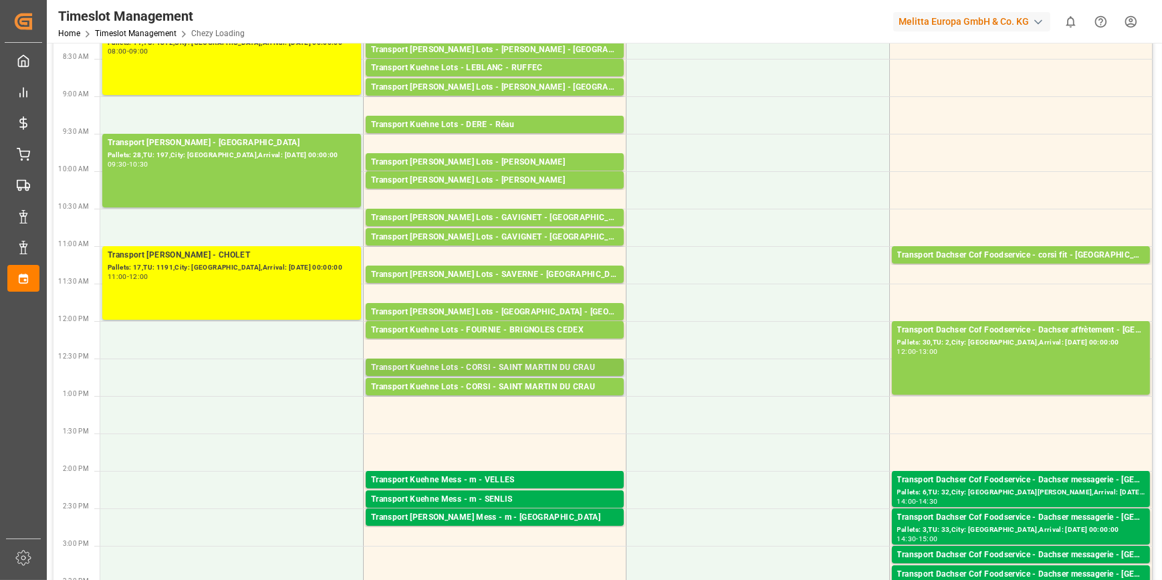
click at [539, 363] on div "Transport Kuehne Lots - CORSI - SAINT MARTIN DU CRAU" at bounding box center [494, 367] width 247 height 13
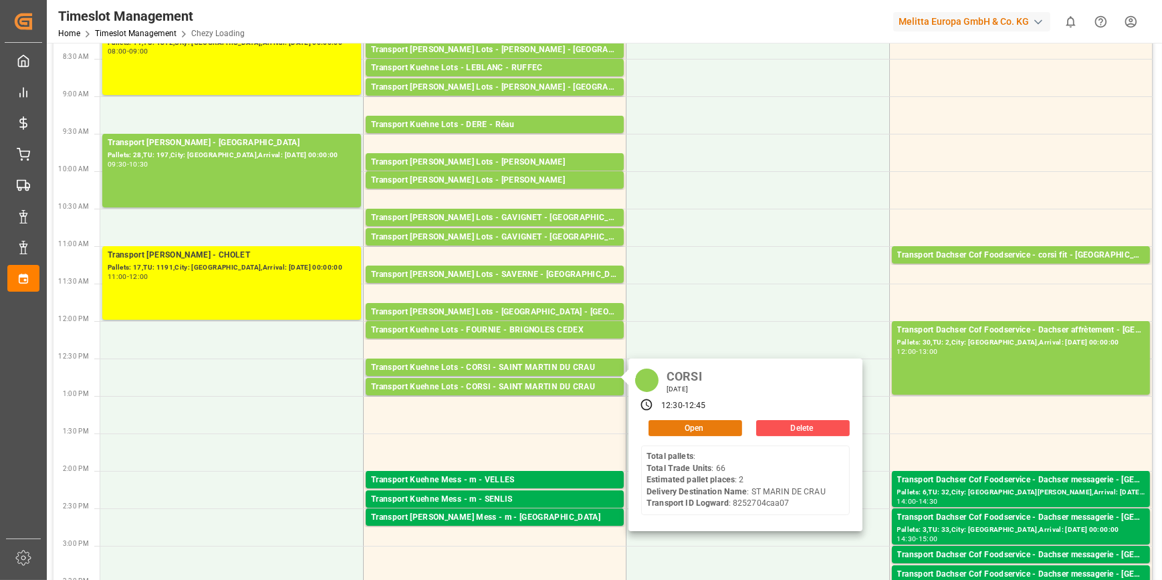
click at [694, 425] on button "Open" at bounding box center [695, 428] width 94 height 16
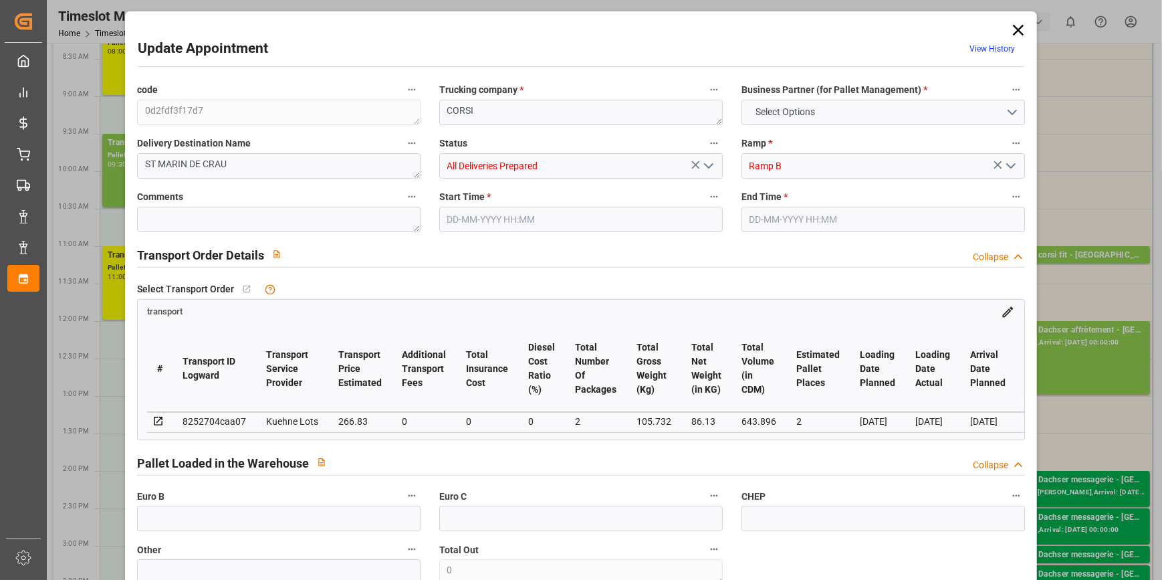
type input "2"
type input "266.83"
type input "0"
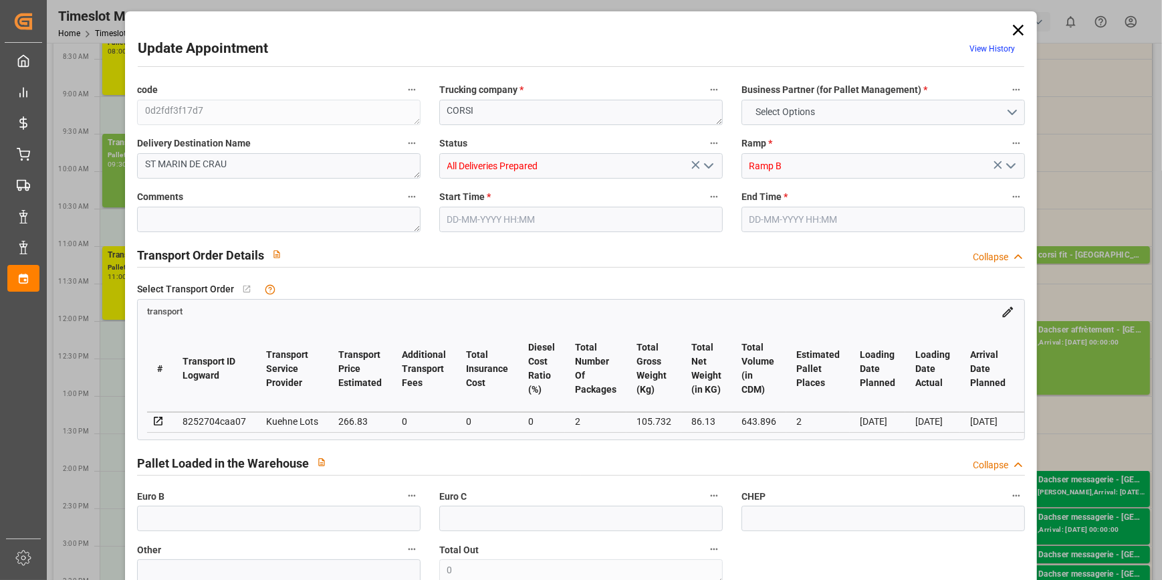
type input "266.83"
type input "0"
type input "2"
type input "86.13"
type input "156.204"
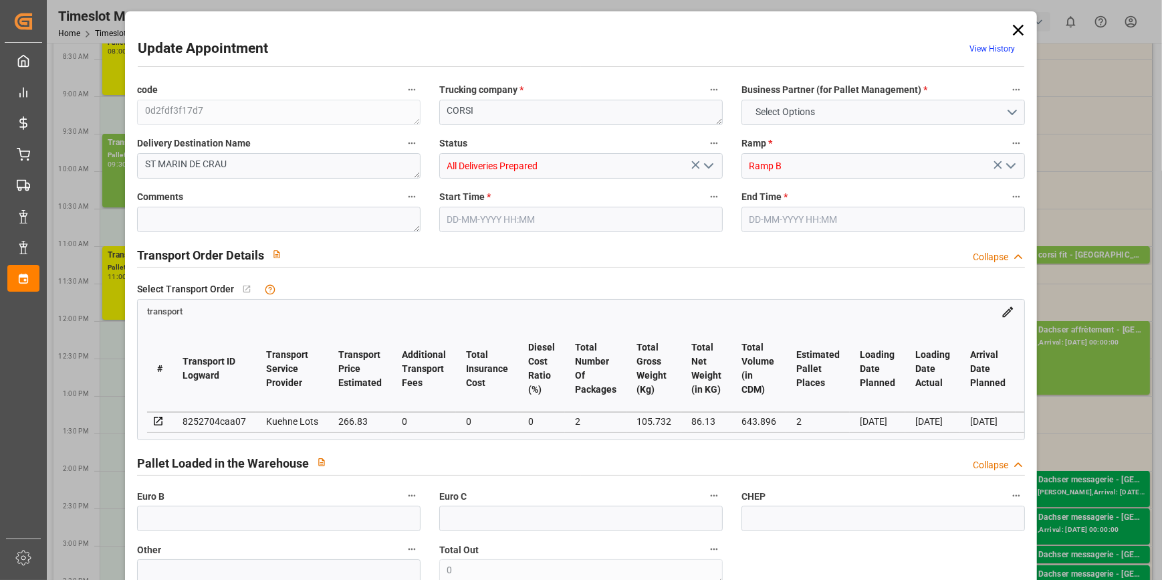
type input "643.896"
type input "13"
type input "0"
type input "66"
type input "2"
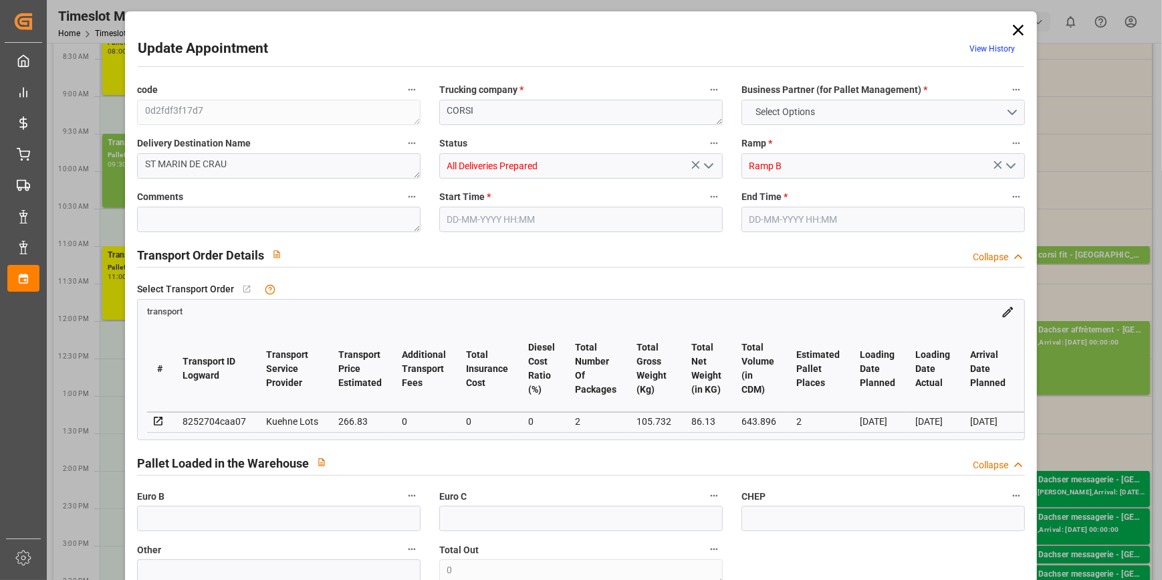
type input "101"
type input "105.732"
type input "0"
type input "4710.8598"
type input "0"
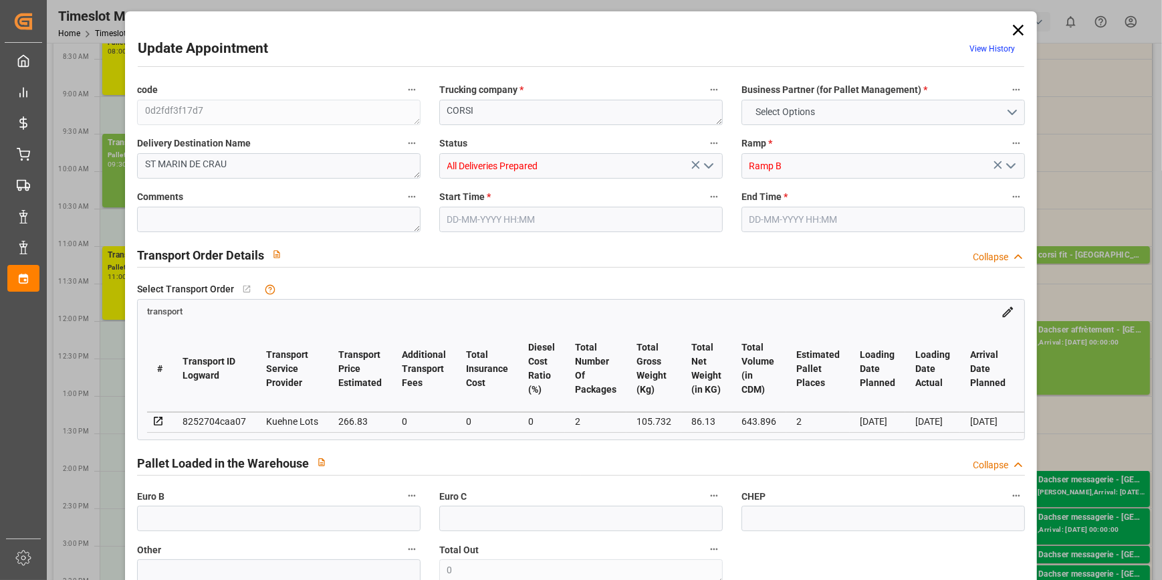
type input "0"
type input "21"
type input "35"
type input "10-10-2025 12:30"
type input "10-10-2025 12:45"
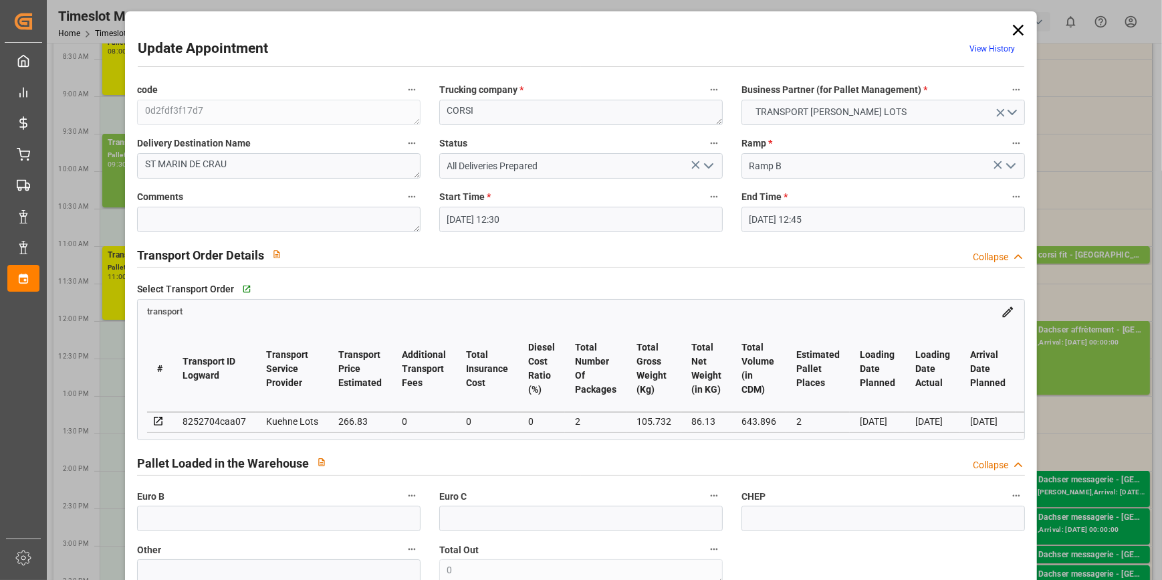
type input "09-10-2025 13:26"
type input "09-10-2025 12:13"
type input "[DATE]"
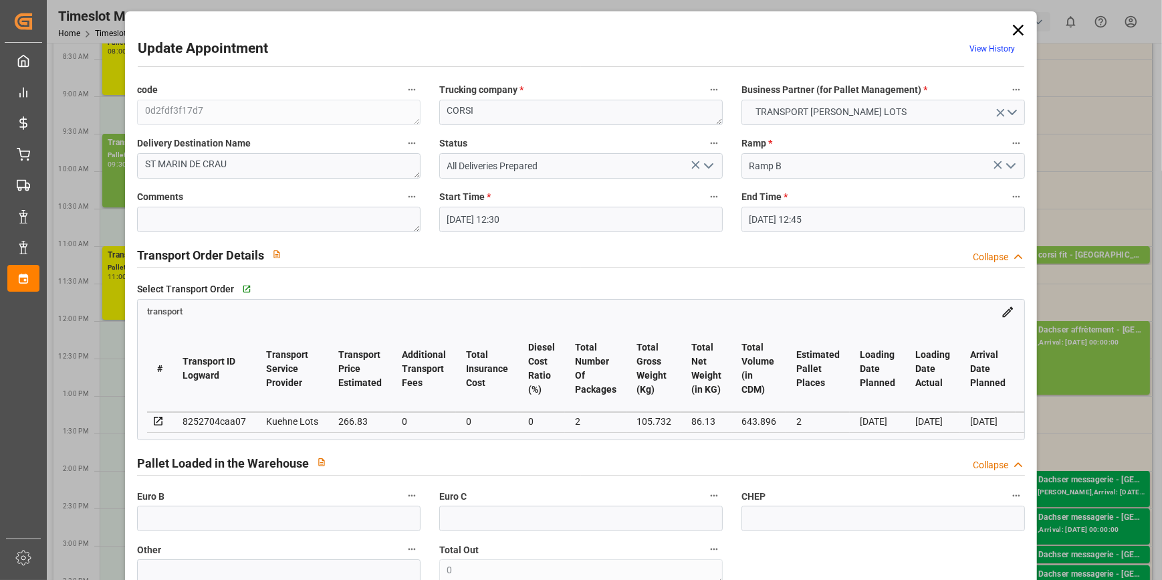
click at [705, 168] on icon "open menu" at bounding box center [708, 166] width 16 height 16
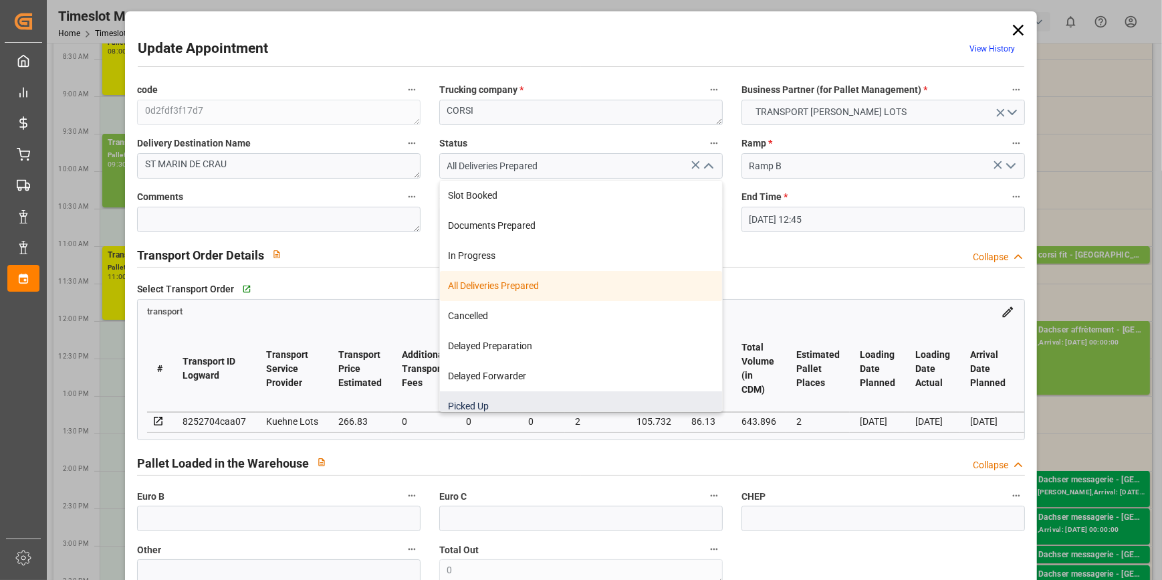
click at [488, 402] on div "Picked Up" at bounding box center [581, 406] width 282 height 30
type input "Picked Up"
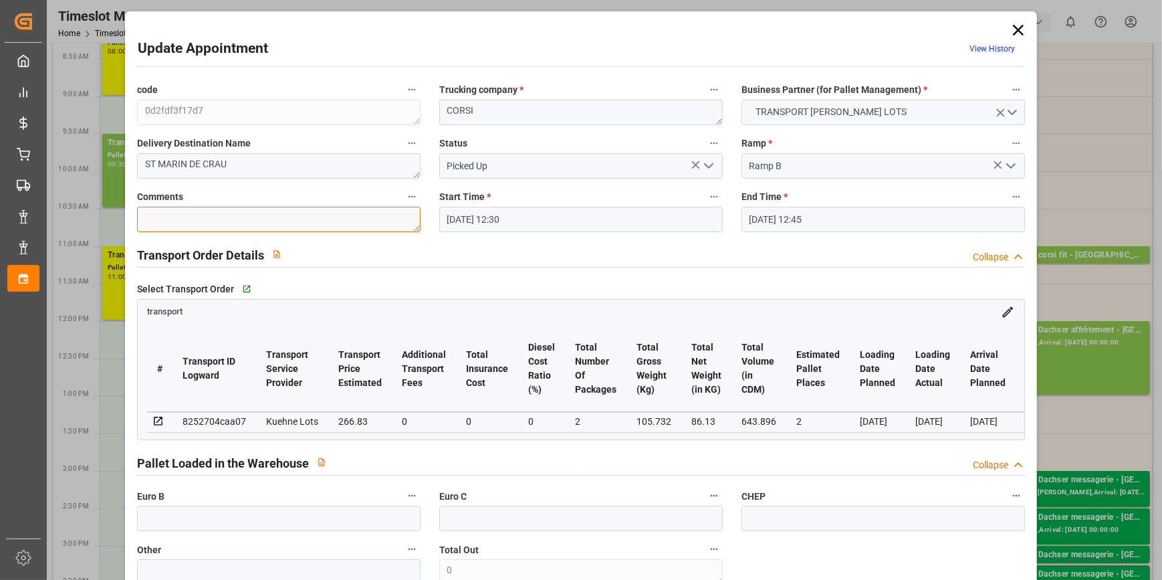
click at [191, 214] on textarea at bounding box center [278, 219] width 283 height 25
click at [211, 213] on textarea "JN" at bounding box center [278, 219] width 283 height 25
type textarea "JN 1"
click at [177, 519] on input "text" at bounding box center [278, 517] width 283 height 25
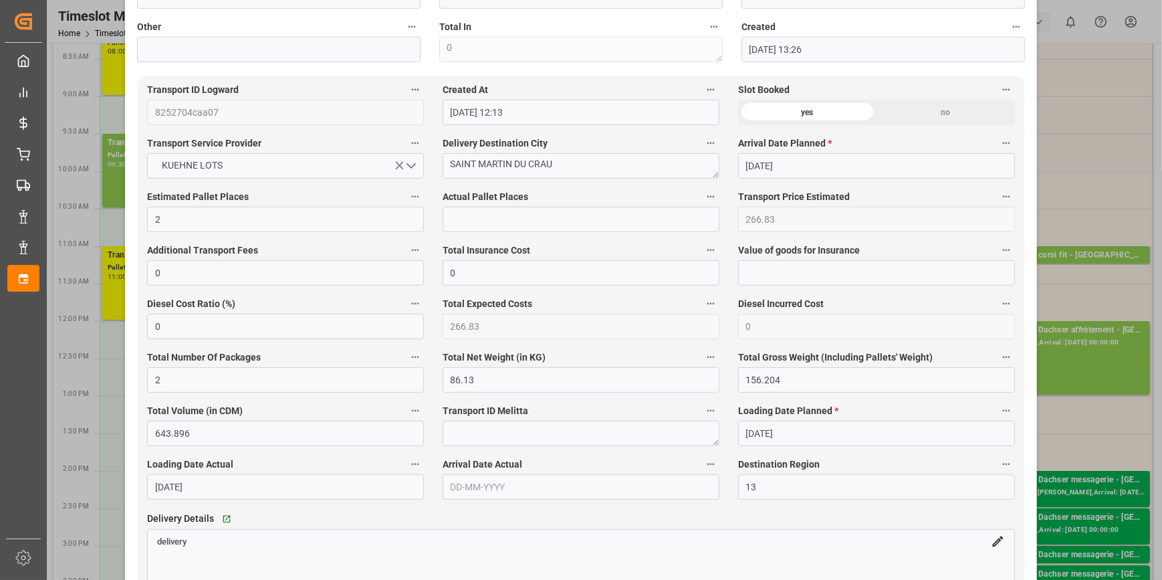
scroll to position [668, 0]
type input "1"
click at [488, 221] on input "text" at bounding box center [580, 217] width 277 height 25
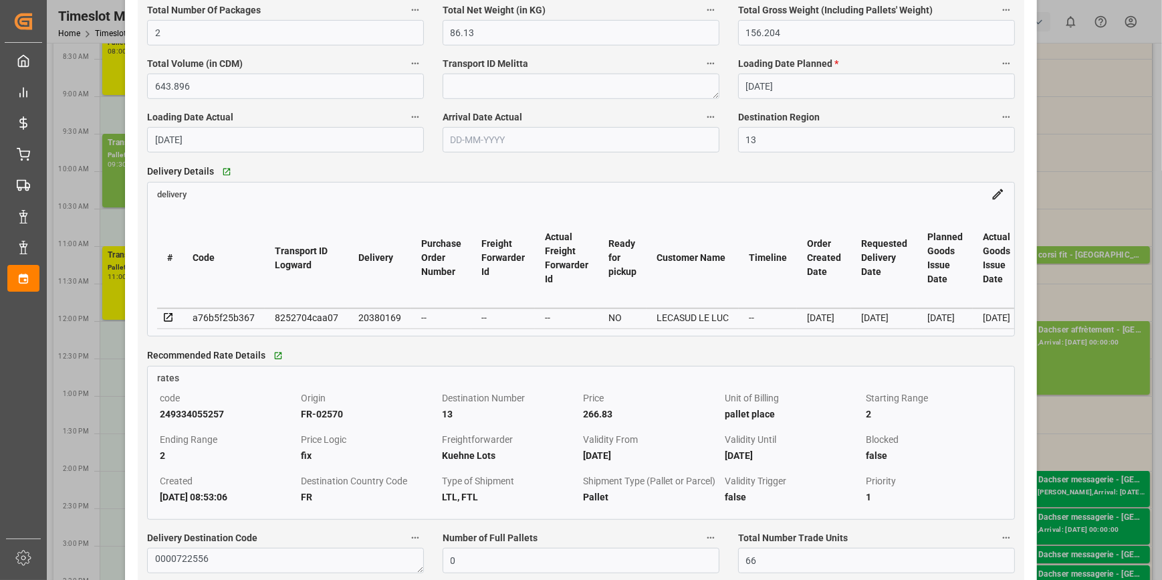
scroll to position [1154, 0]
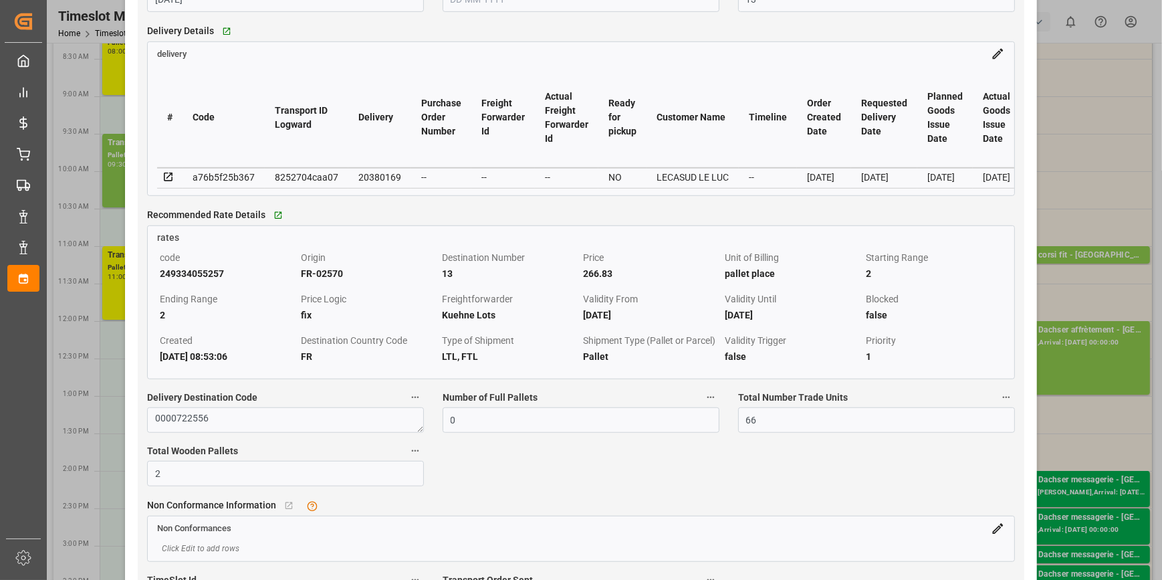
type input "1"
click at [168, 182] on icon at bounding box center [168, 177] width 12 height 12
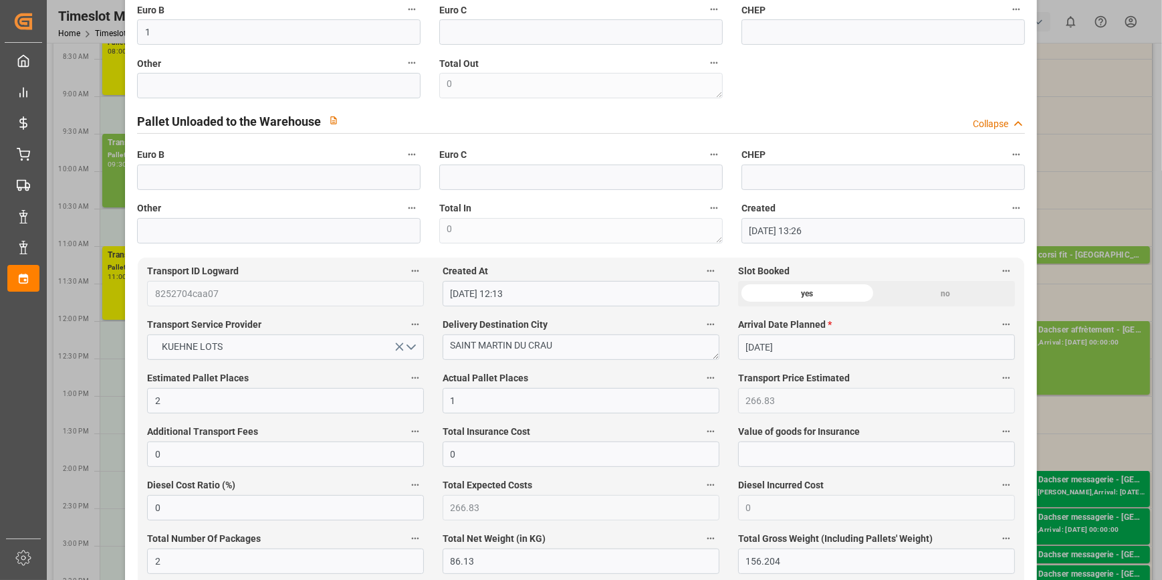
scroll to position [0, 0]
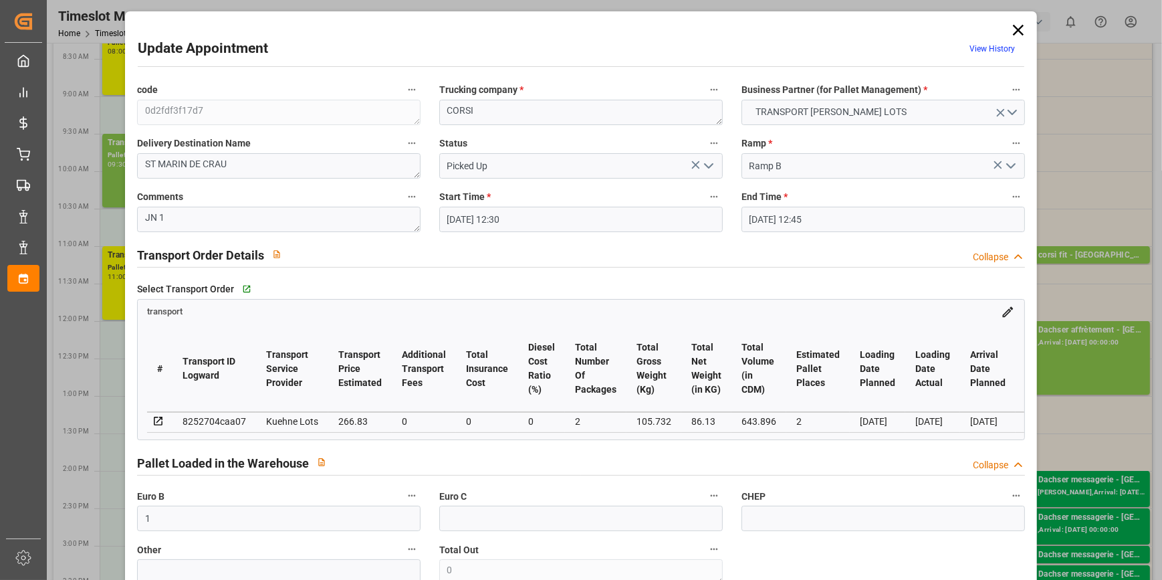
click at [706, 158] on icon "open menu" at bounding box center [708, 166] width 16 height 16
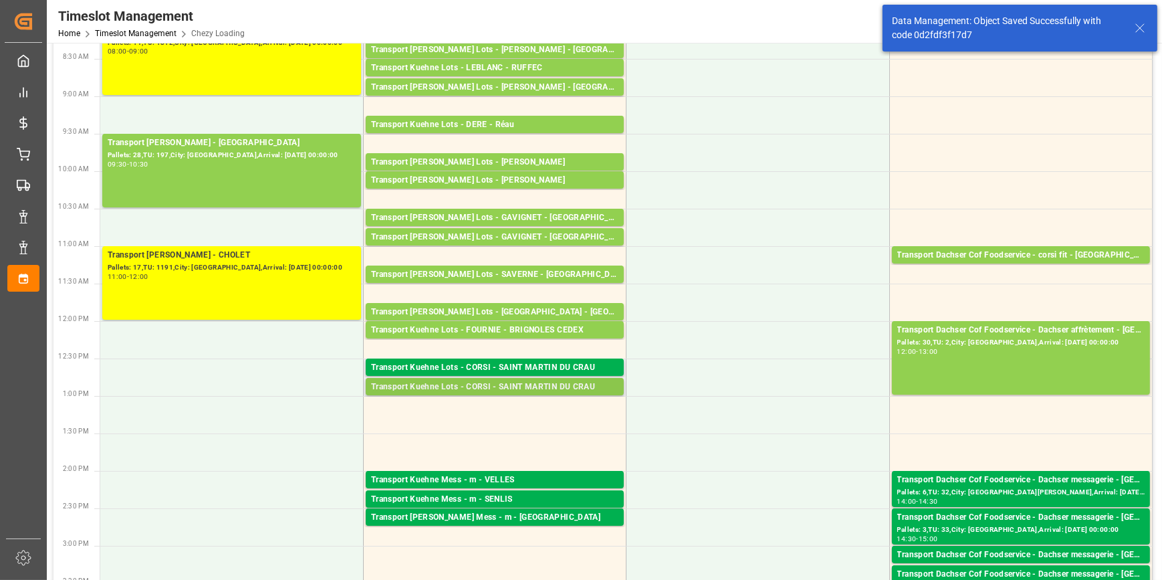
click at [545, 384] on div "Transport Kuehne Lots - CORSI - SAINT MARTIN DU CRAU" at bounding box center [494, 386] width 247 height 13
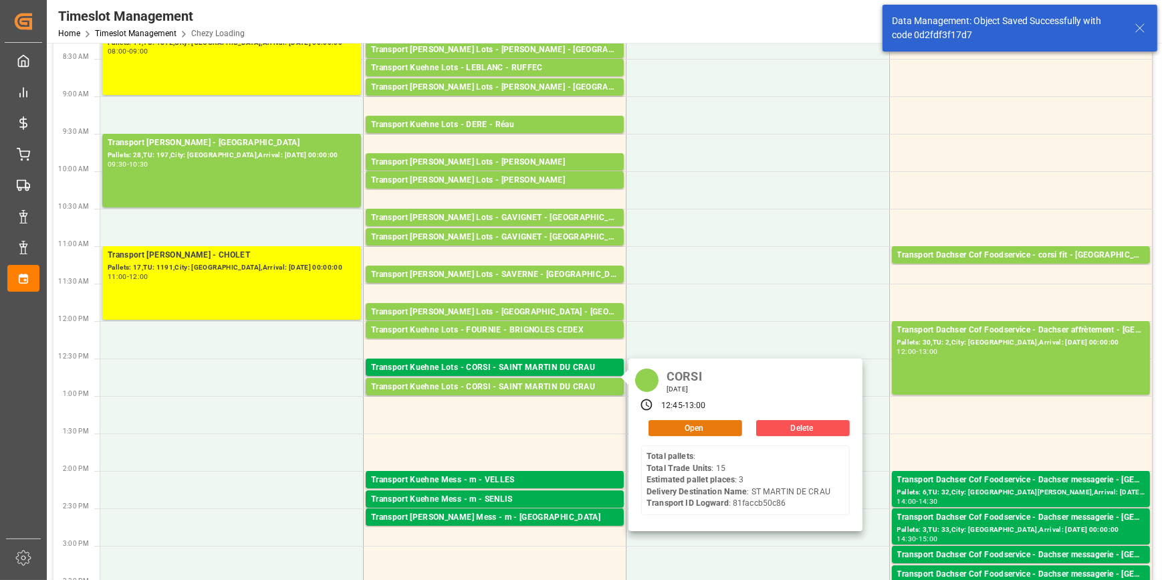
click at [668, 425] on button "Open" at bounding box center [695, 428] width 94 height 16
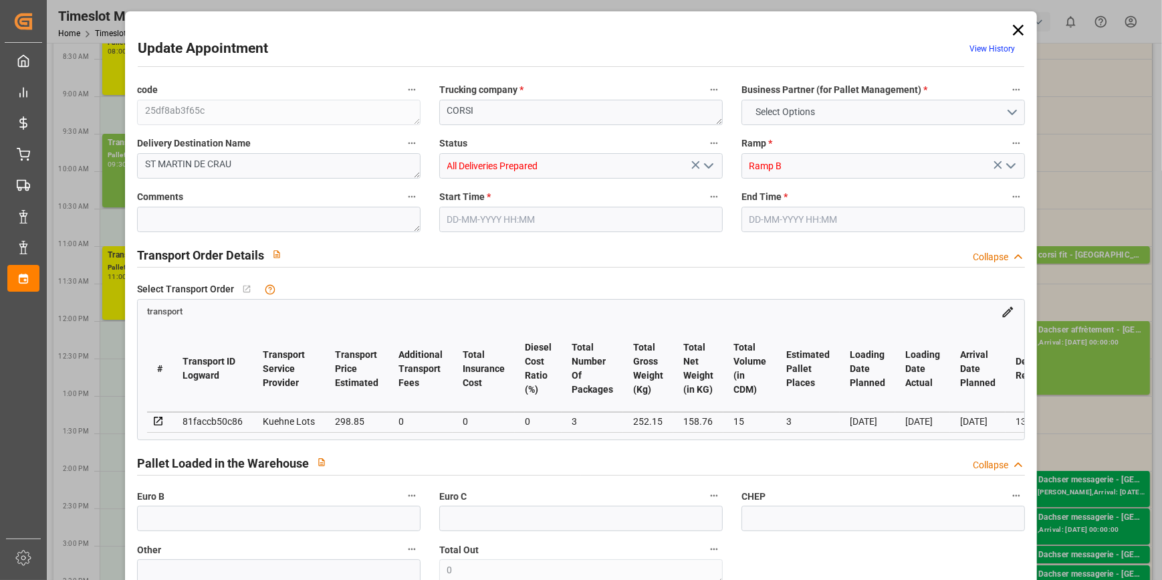
type input "3"
type input "298.85"
type input "0"
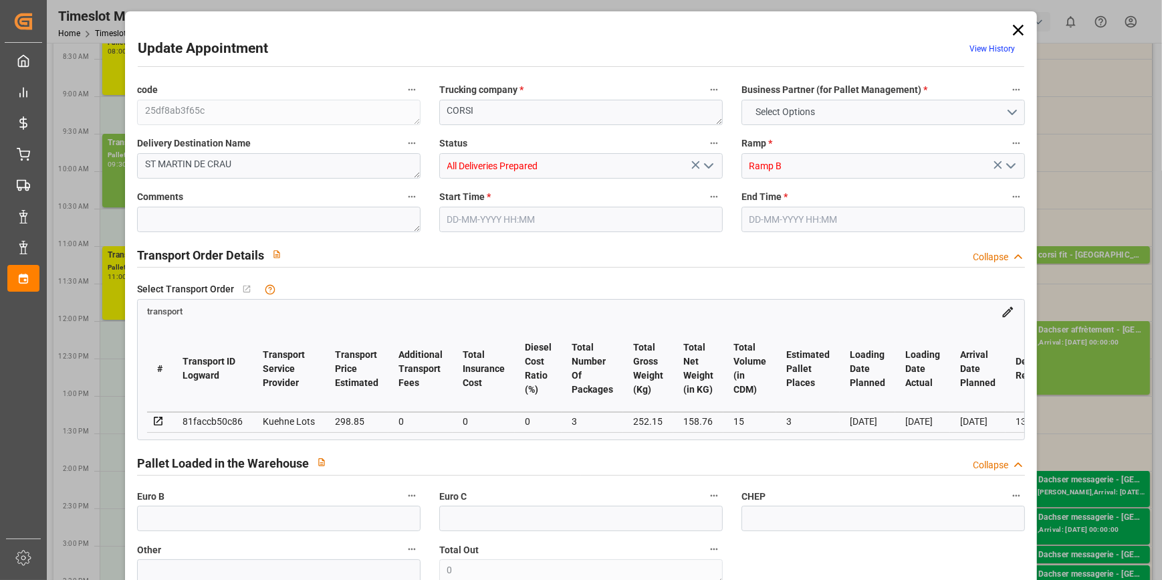
type input "298.85"
type input "0"
type input "3"
type input "158.76"
type input "323.43"
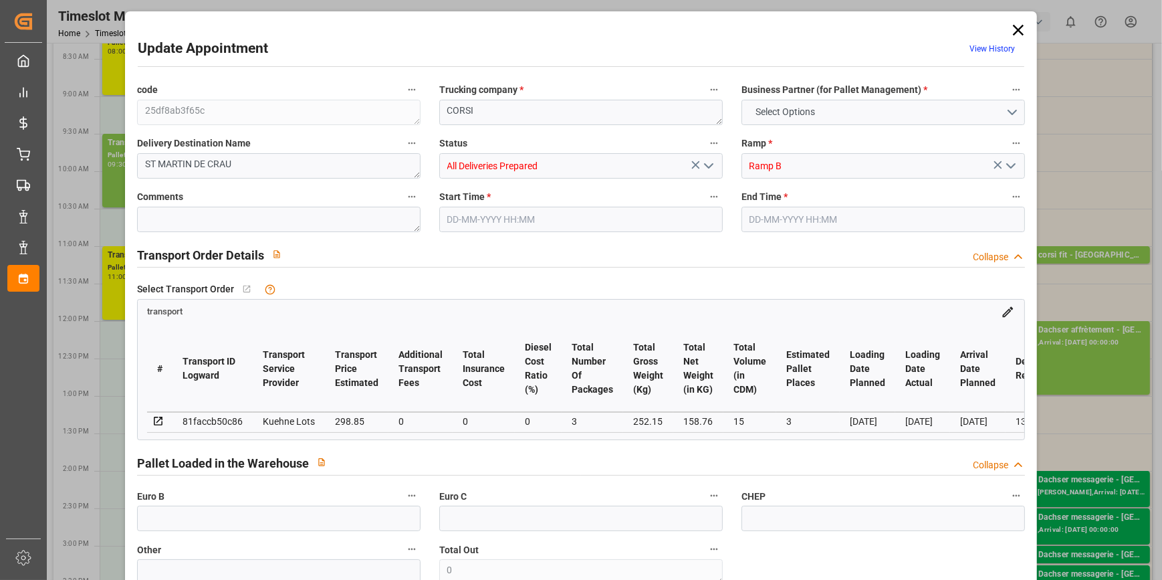
type input "15"
type input "13"
type input "0"
type input "15"
type input "3"
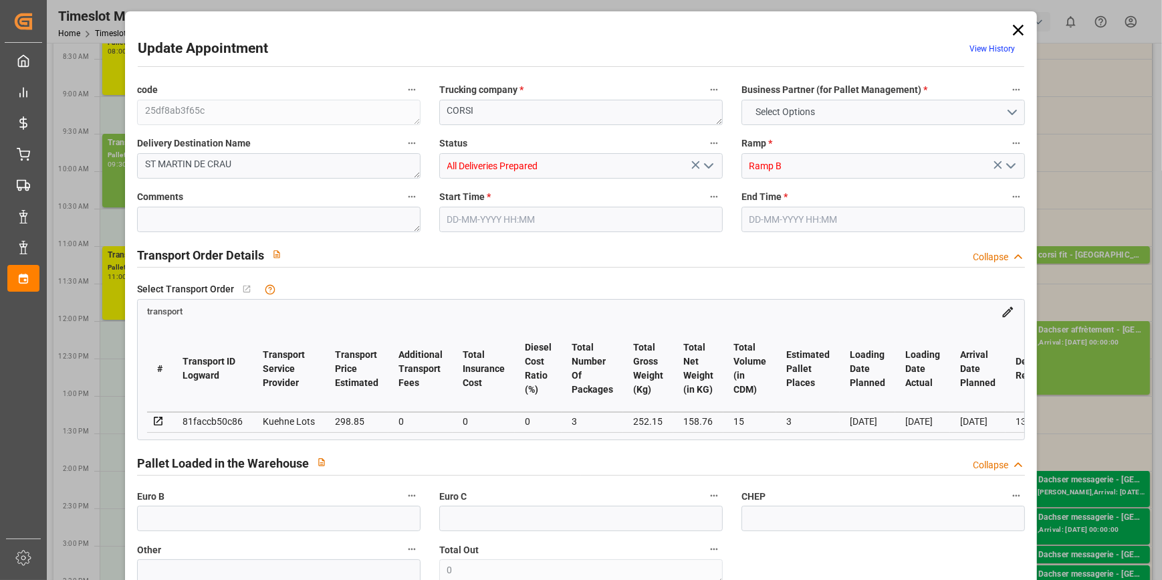
type input "101"
type input "252.15"
type input "0"
type input "4710.8598"
type input "0"
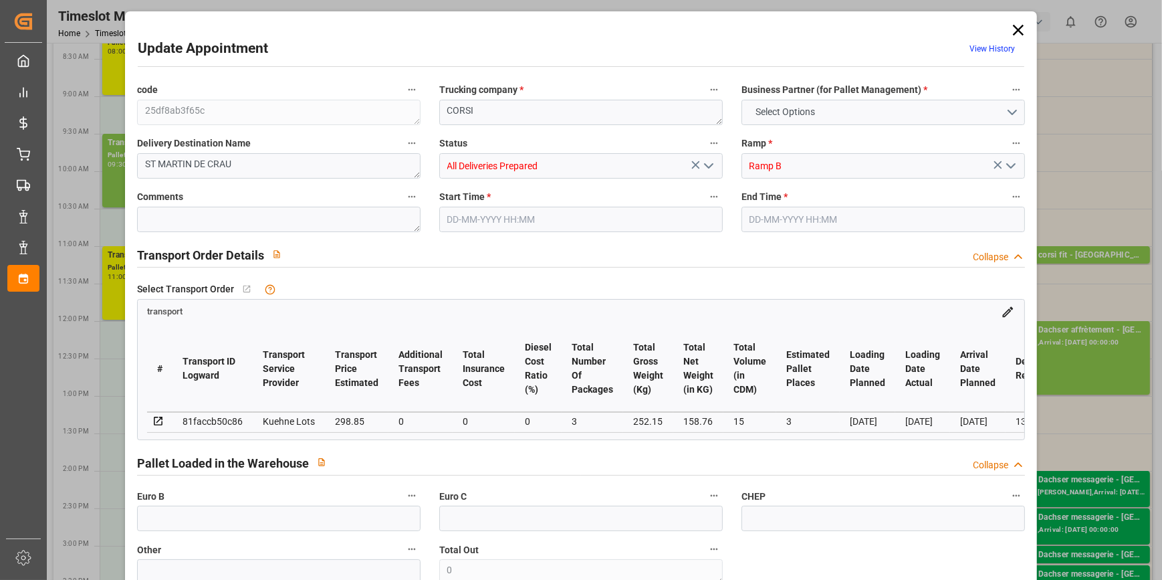
type input "0"
type input "21"
type input "35"
type input "10-10-2025 12:45"
type input "10-10-2025 13:00"
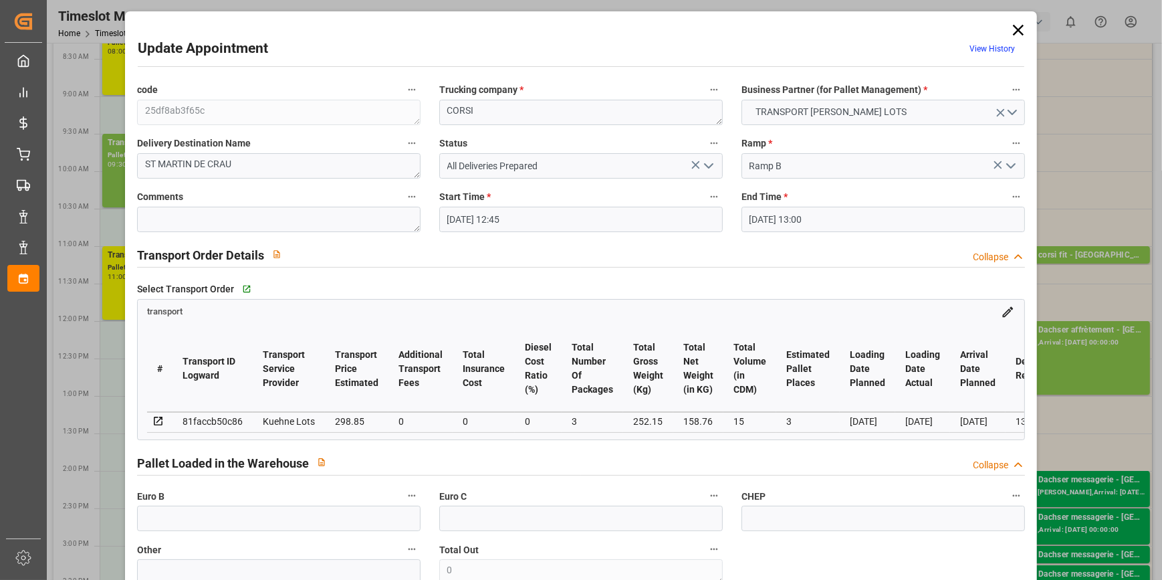
type input "09-10-2025 13:26"
type input "09-10-2025 11:21"
type input "[DATE]"
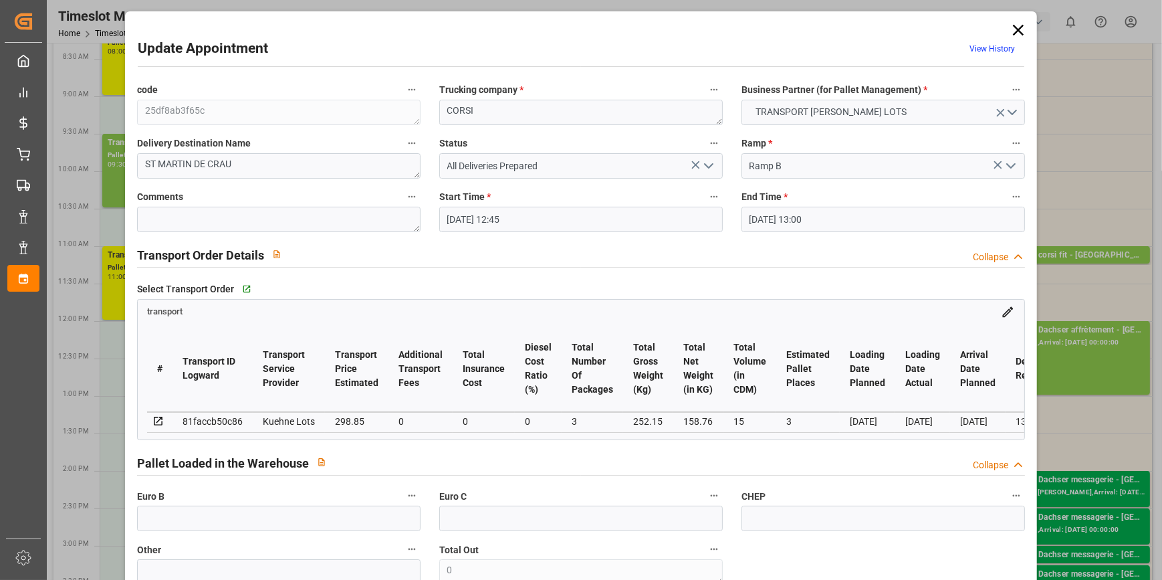
click at [707, 162] on icon "open menu" at bounding box center [708, 166] width 16 height 16
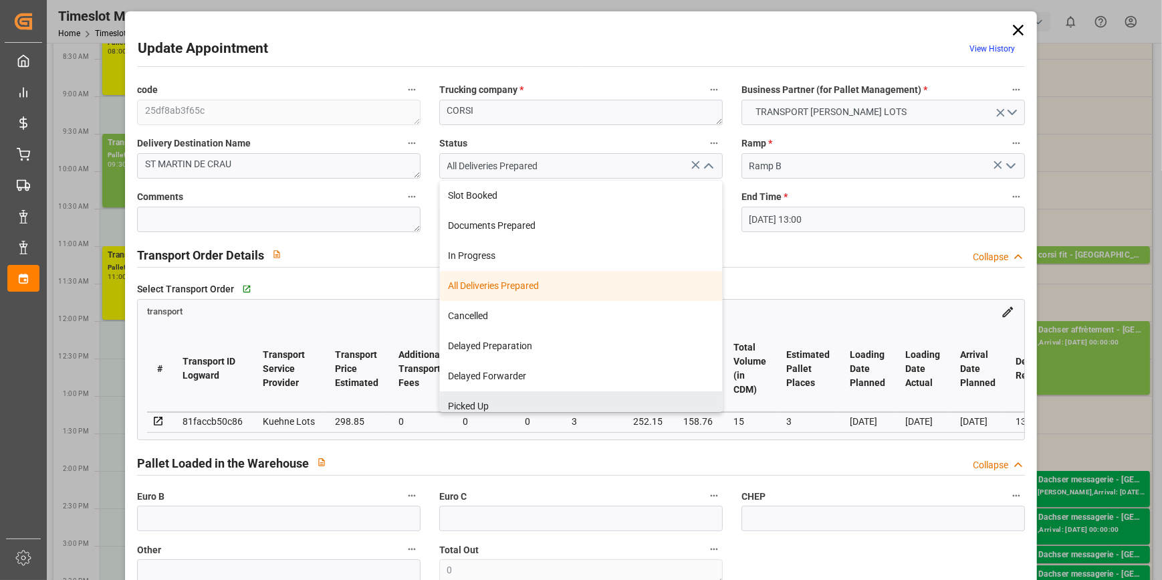
drag, startPoint x: 473, startPoint y: 408, endPoint x: 422, endPoint y: 370, distance: 63.6
click at [471, 406] on div "Picked Up" at bounding box center [581, 406] width 282 height 30
type input "Picked Up"
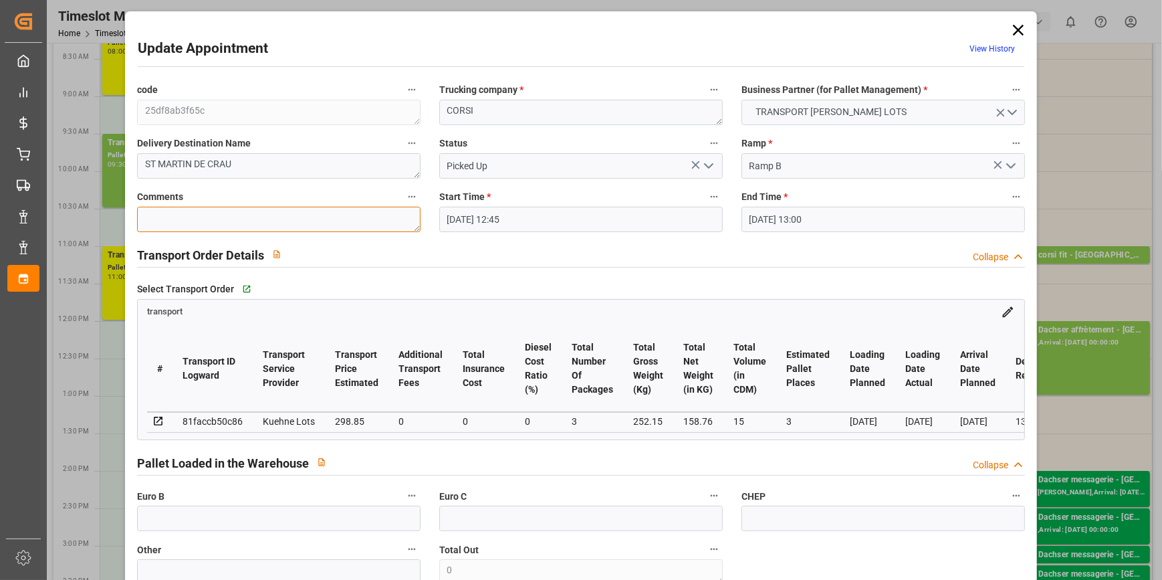
click at [166, 218] on textarea at bounding box center [278, 219] width 283 height 25
type textarea "JN 3"
click at [174, 520] on input "text" at bounding box center [278, 517] width 283 height 25
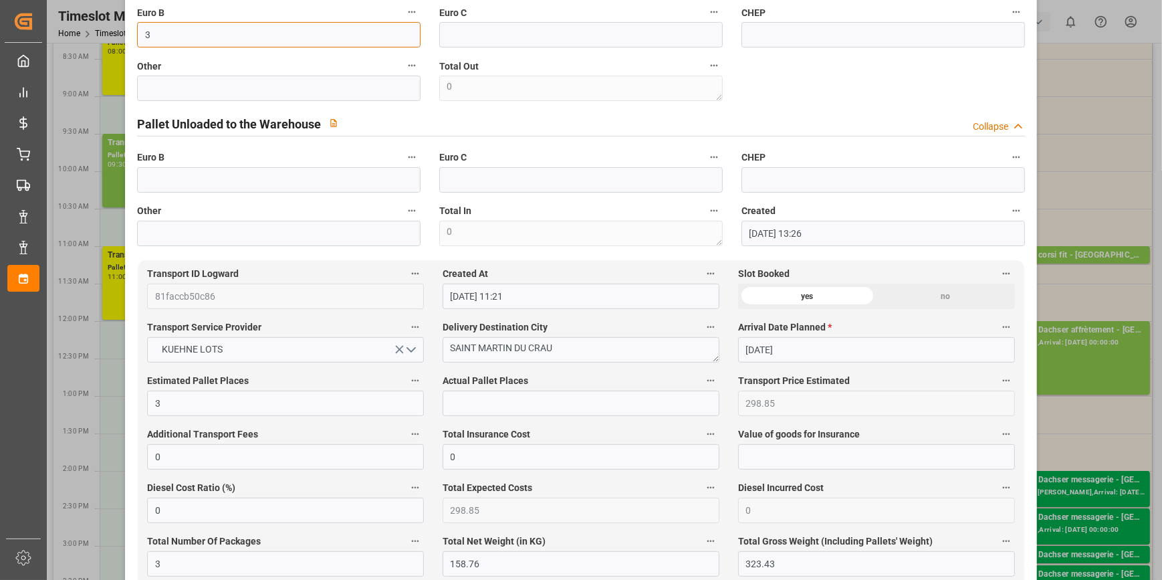
scroll to position [486, 0]
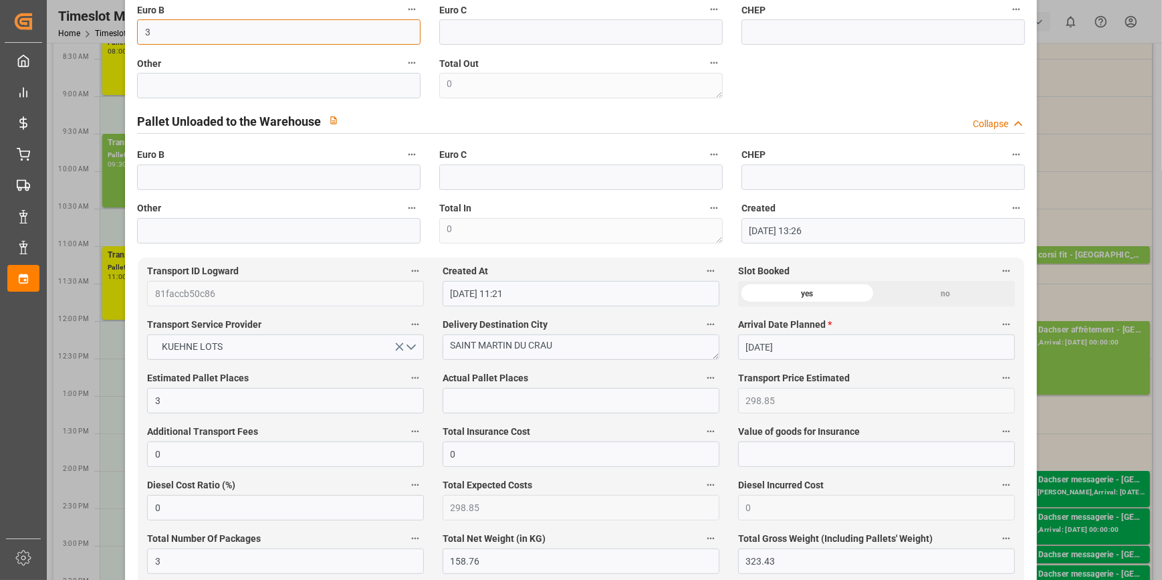
type input "3"
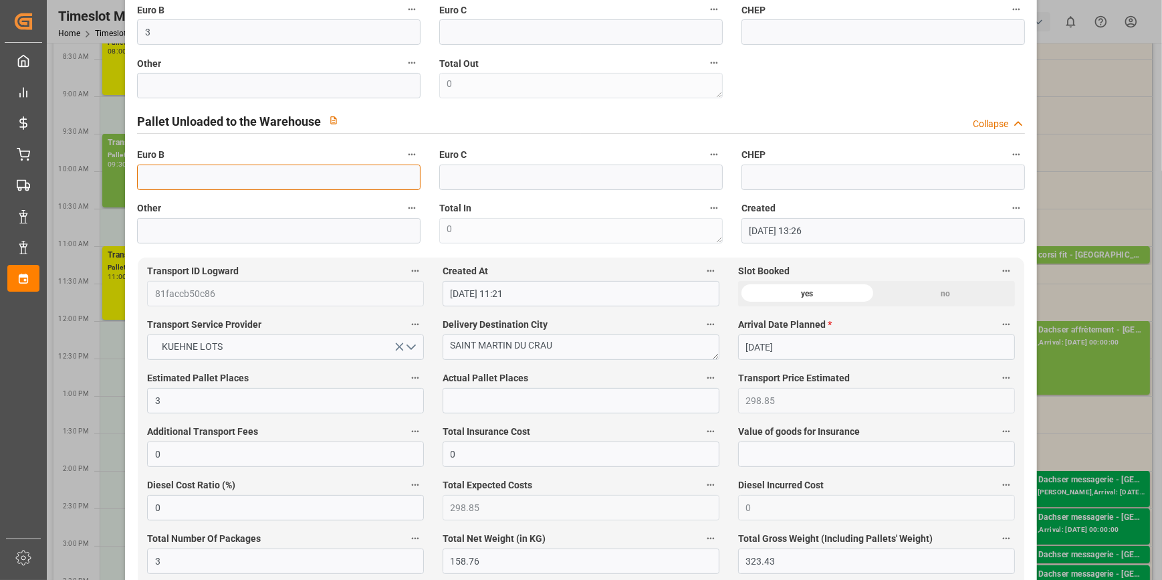
click at [162, 170] on input "text" at bounding box center [278, 176] width 283 height 25
type input "25"
click at [475, 401] on input "text" at bounding box center [580, 400] width 277 height 25
type input "3"
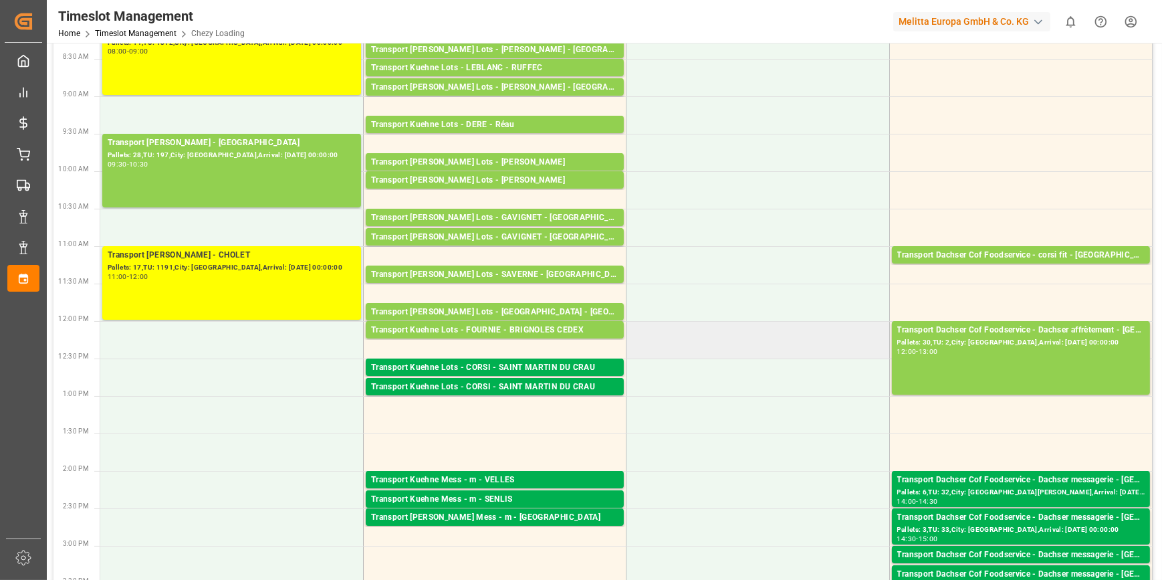
scroll to position [0, 0]
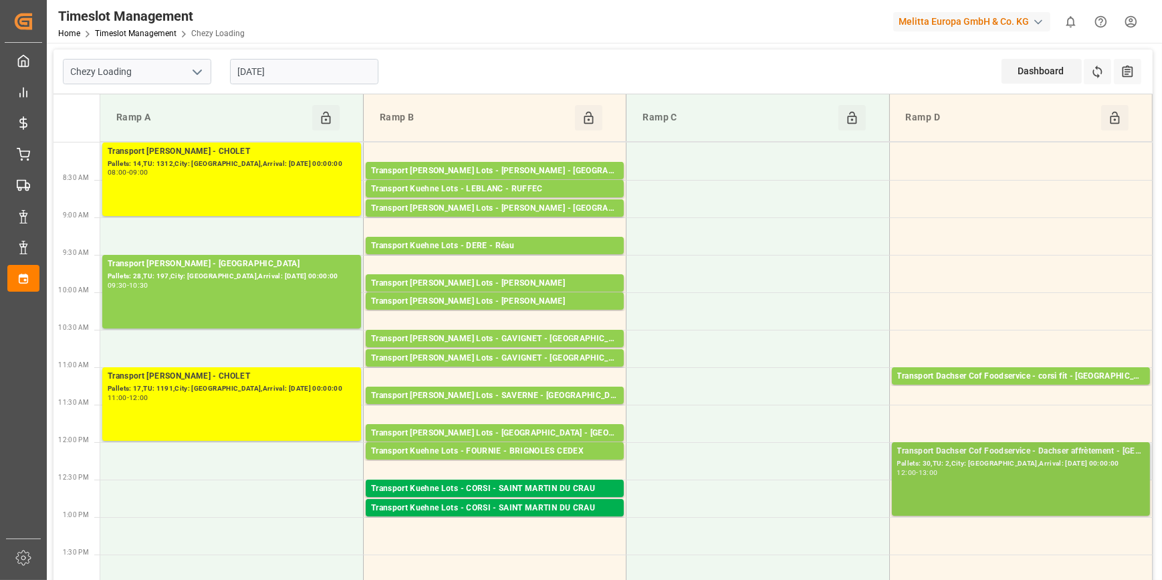
click at [1035, 467] on div "Pallets: 30,TU: 2,City: [GEOGRAPHIC_DATA],Arrival: [DATE] 00:00:00" at bounding box center [1020, 463] width 247 height 11
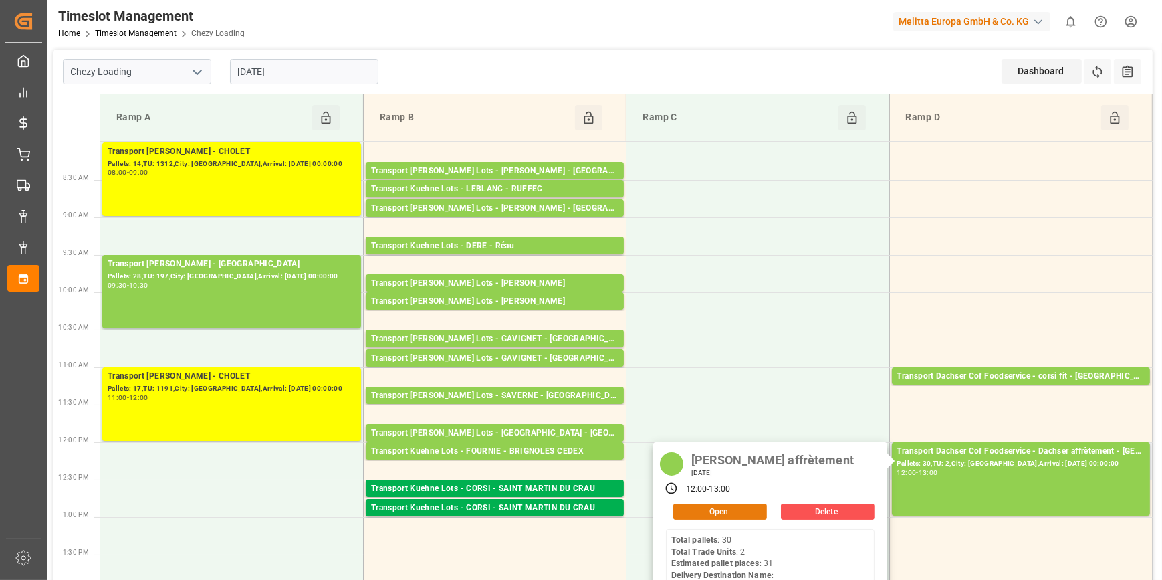
click at [727, 514] on button "Open" at bounding box center [720, 511] width 94 height 16
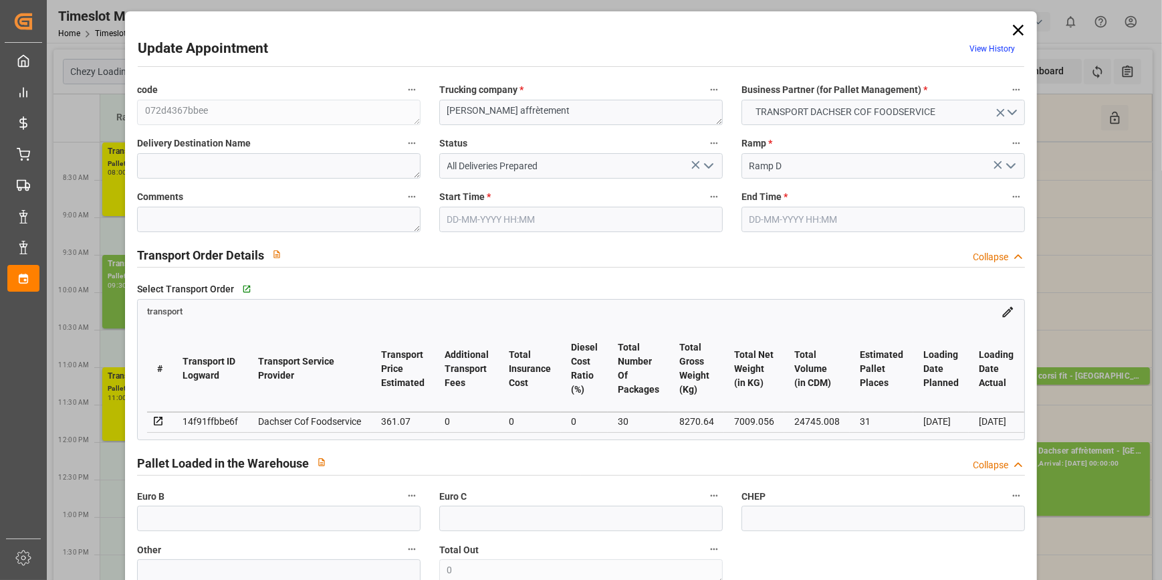
type input "31"
type input "361.07"
type input "0"
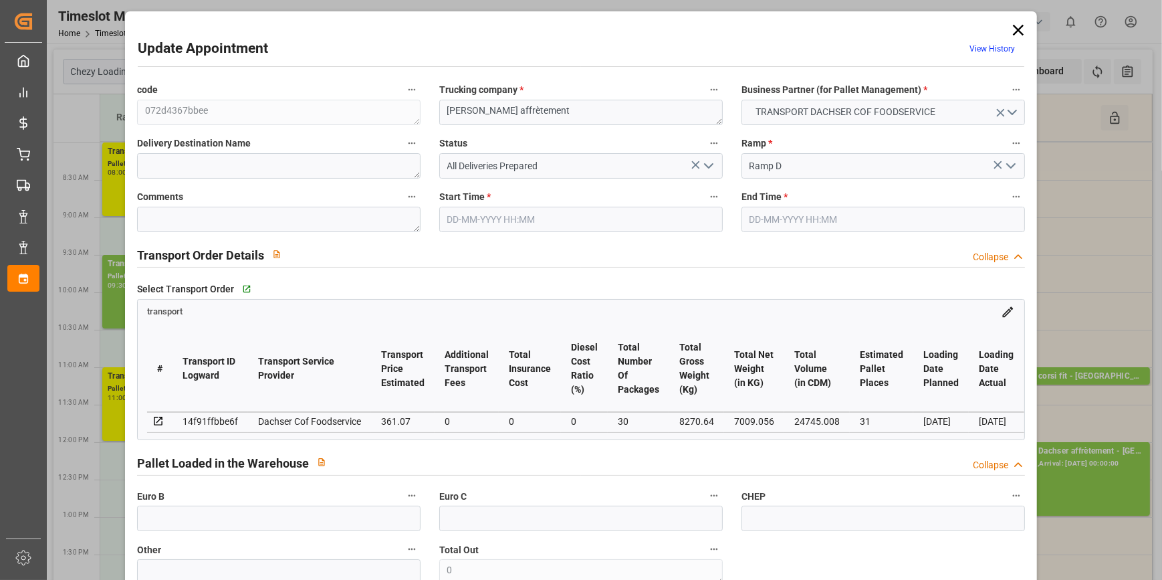
type input "354.7152"
type input "-6.3548"
type input "30"
type input "7009.056"
type input "9041.746"
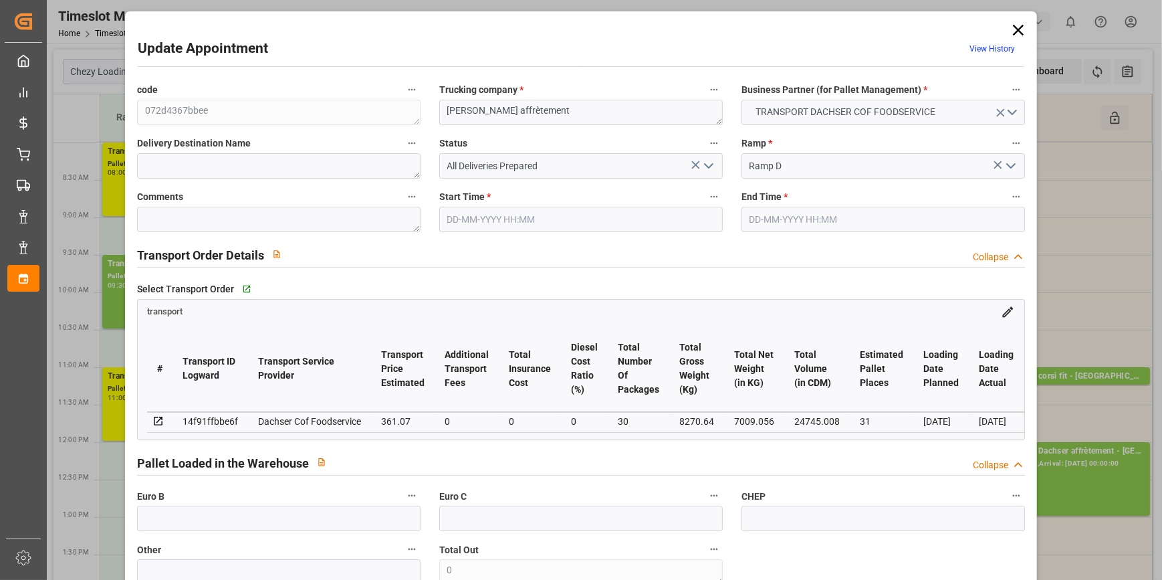
type input "24745.008"
type input "95"
type input "30"
type input "2"
type input "31"
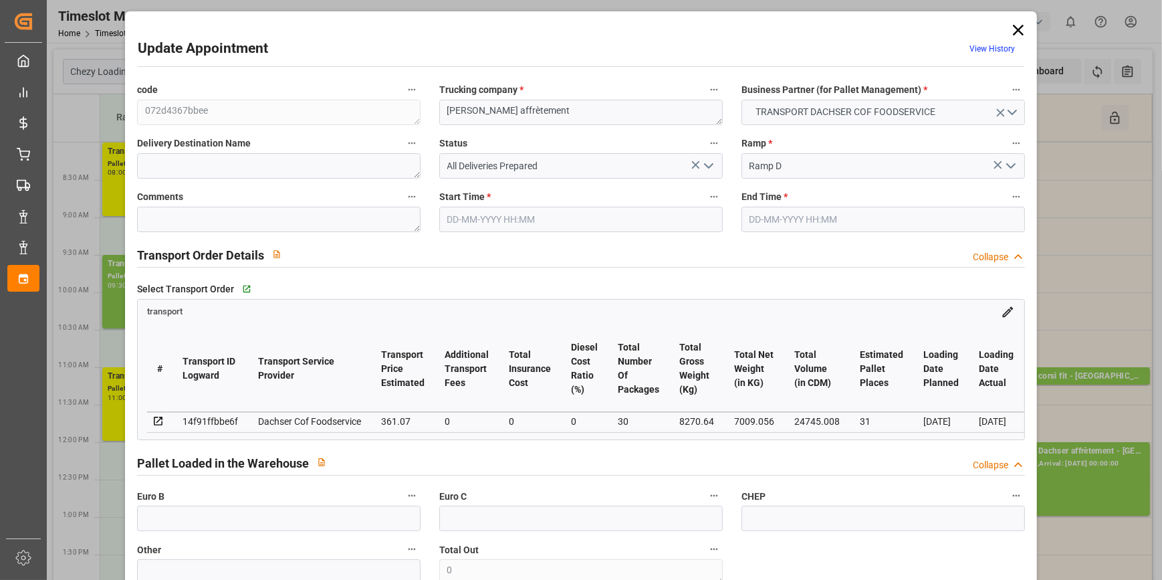
type input "101"
type input "8270.64"
type input "0"
type input "4710.8598"
type input "0"
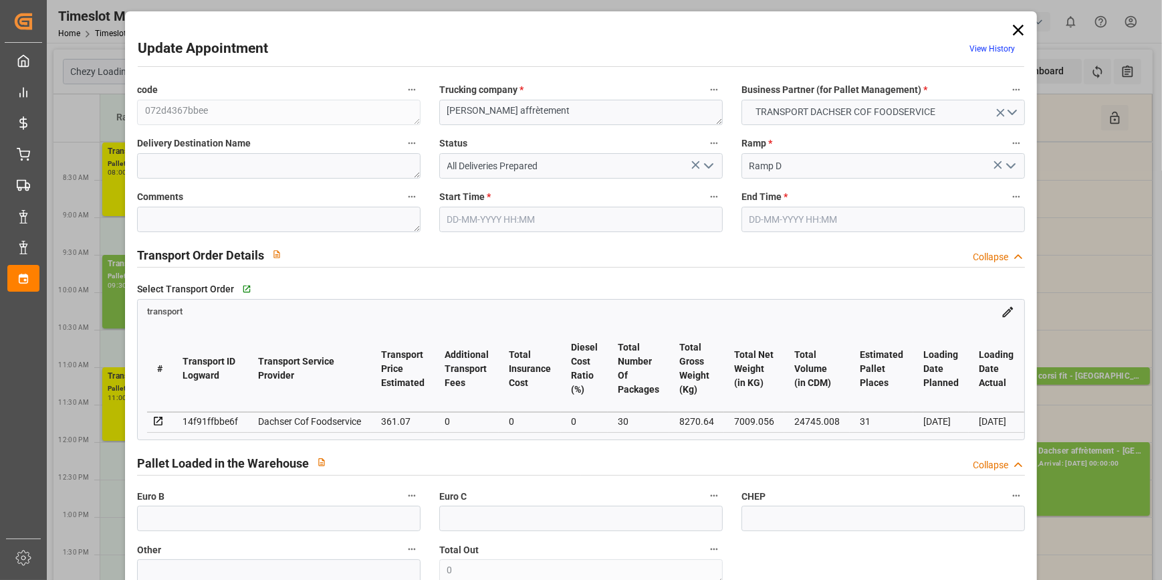
type input "0"
type input "21"
type input "35"
type input "10-10-2025 12:00"
type input "10-10-2025 13:00"
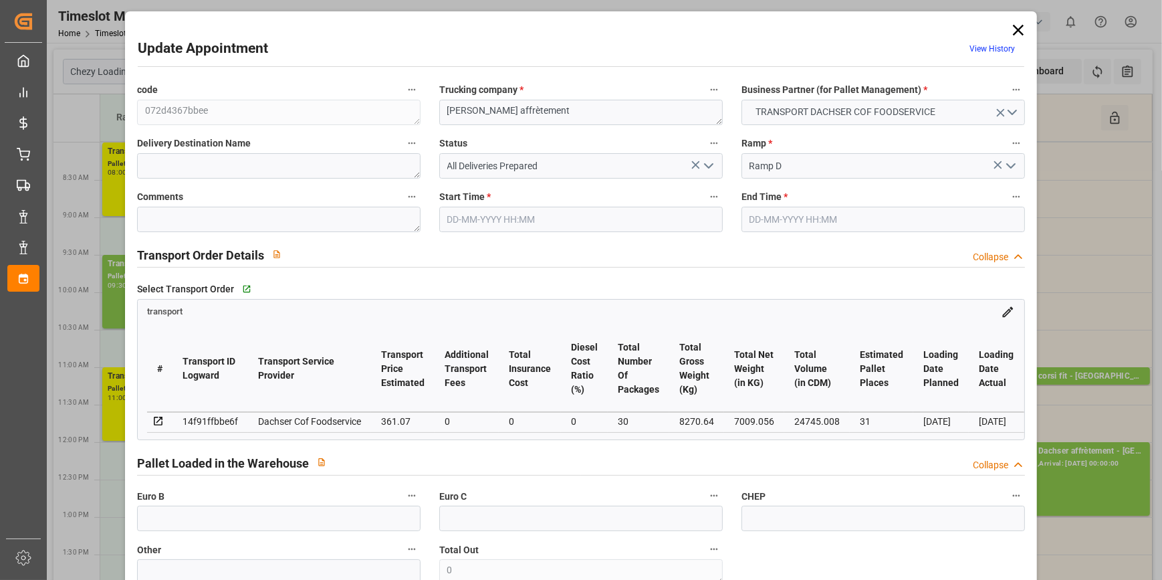
type input "06-10-2025 07:18"
type input "03-10-2025 12:07"
type input "[DATE]"
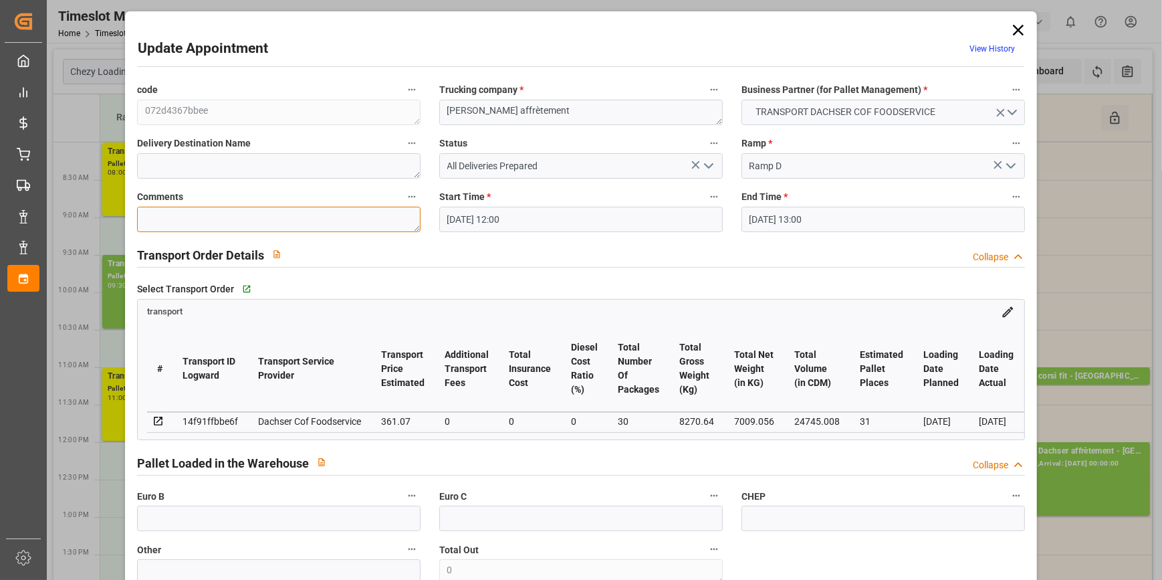
click at [166, 207] on textarea at bounding box center [278, 219] width 283 height 25
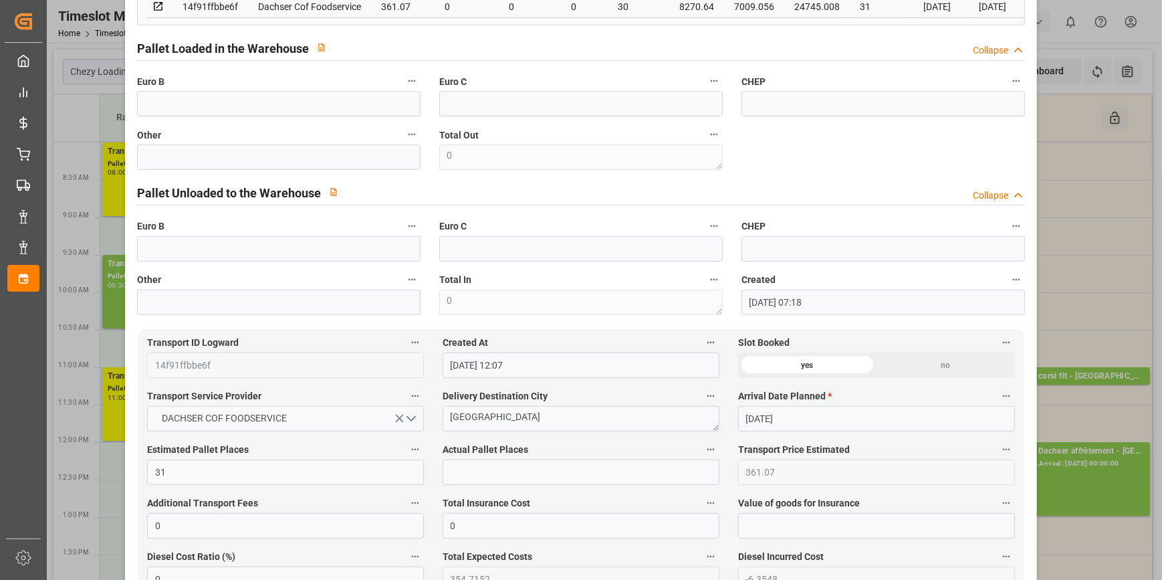
scroll to position [425, 0]
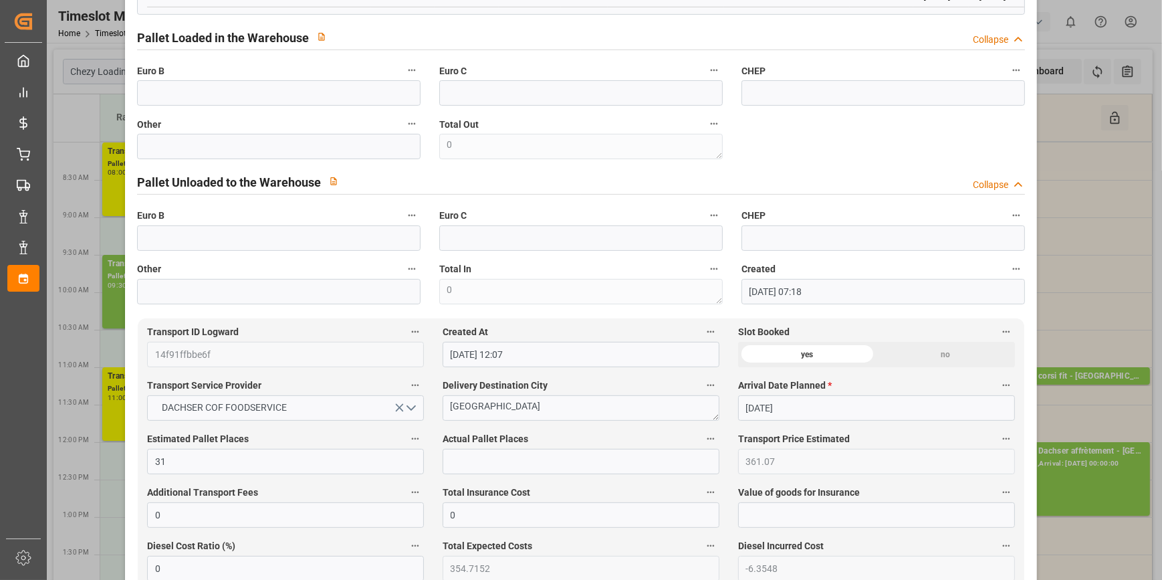
type textarea "LUDO 30"
click at [453, 473] on input "text" at bounding box center [580, 461] width 277 height 25
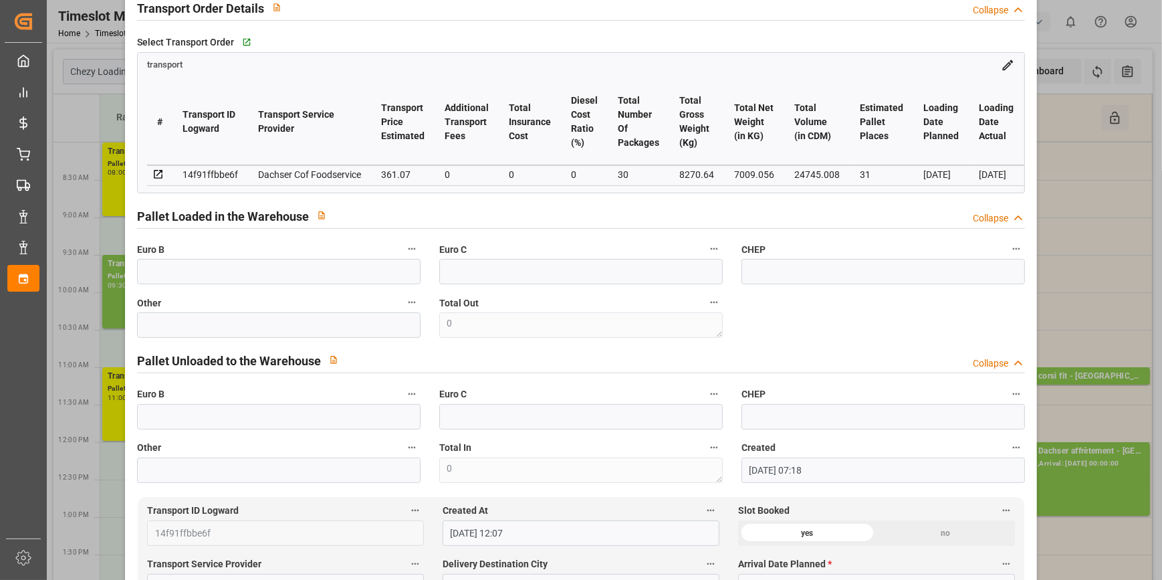
scroll to position [243, 0]
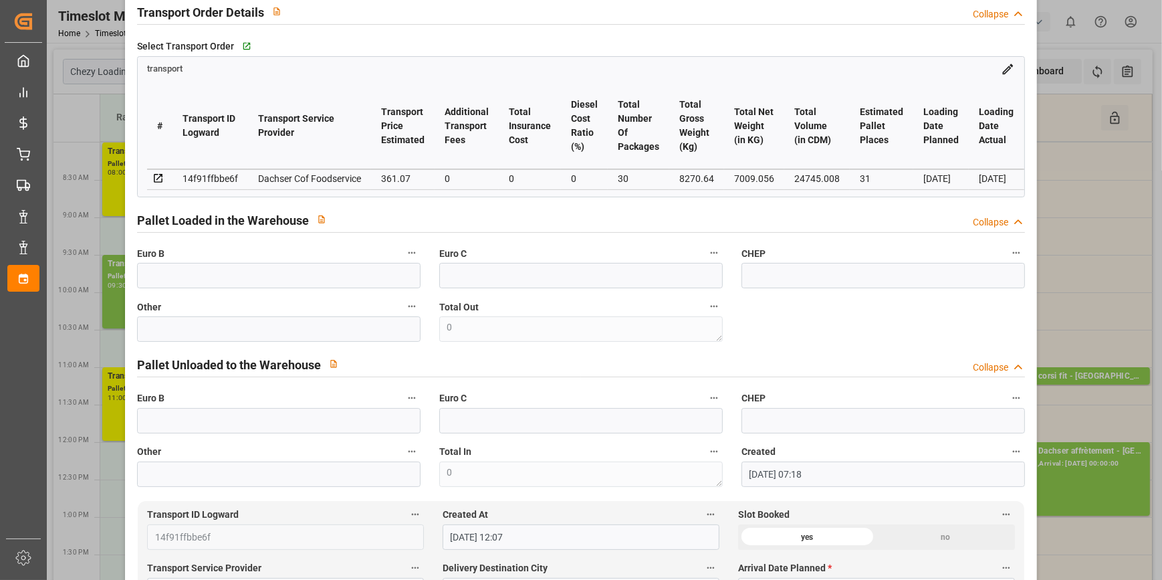
type input "30"
click at [155, 176] on icon at bounding box center [158, 178] width 12 height 12
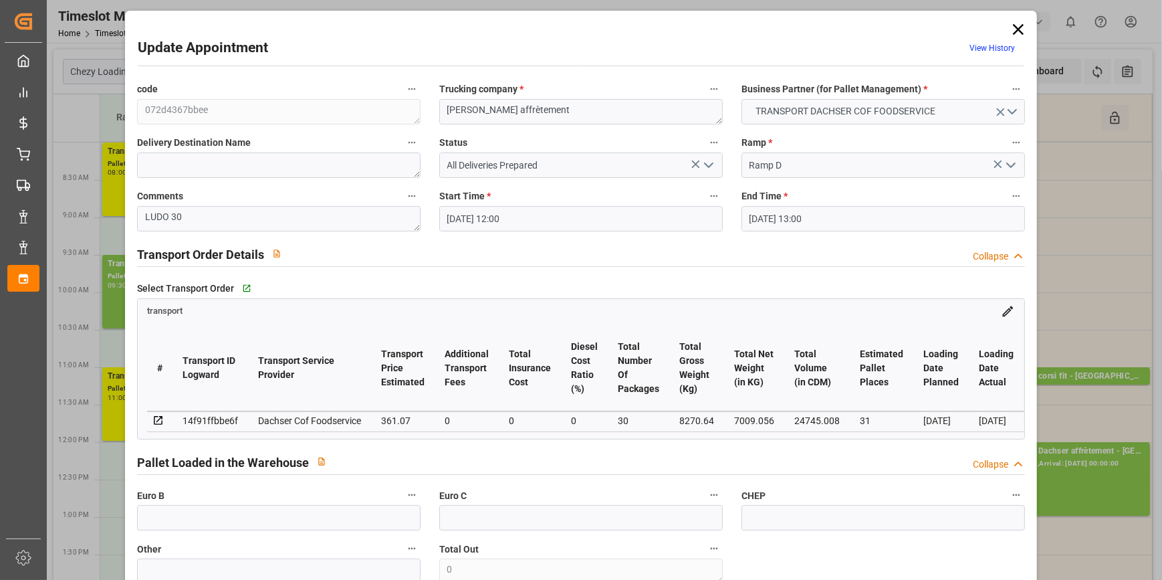
scroll to position [0, 0]
click at [705, 170] on icon "open menu" at bounding box center [708, 166] width 16 height 16
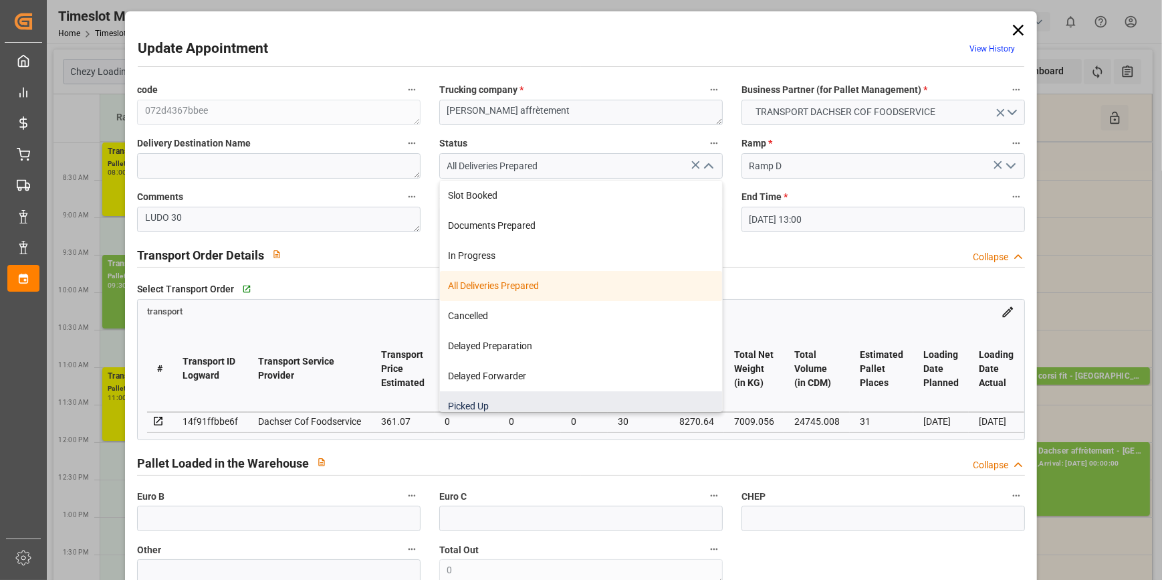
click at [472, 400] on div "Picked Up" at bounding box center [581, 406] width 282 height 30
type input "Picked Up"
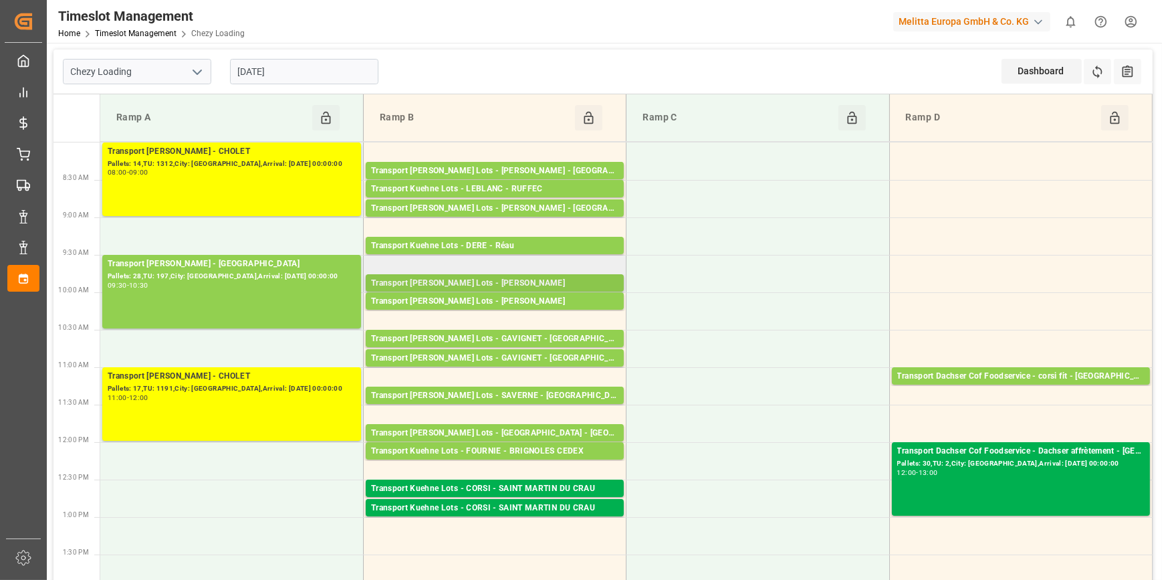
click at [549, 279] on div "Transport [PERSON_NAME] Lots - [PERSON_NAME]" at bounding box center [494, 283] width 247 height 13
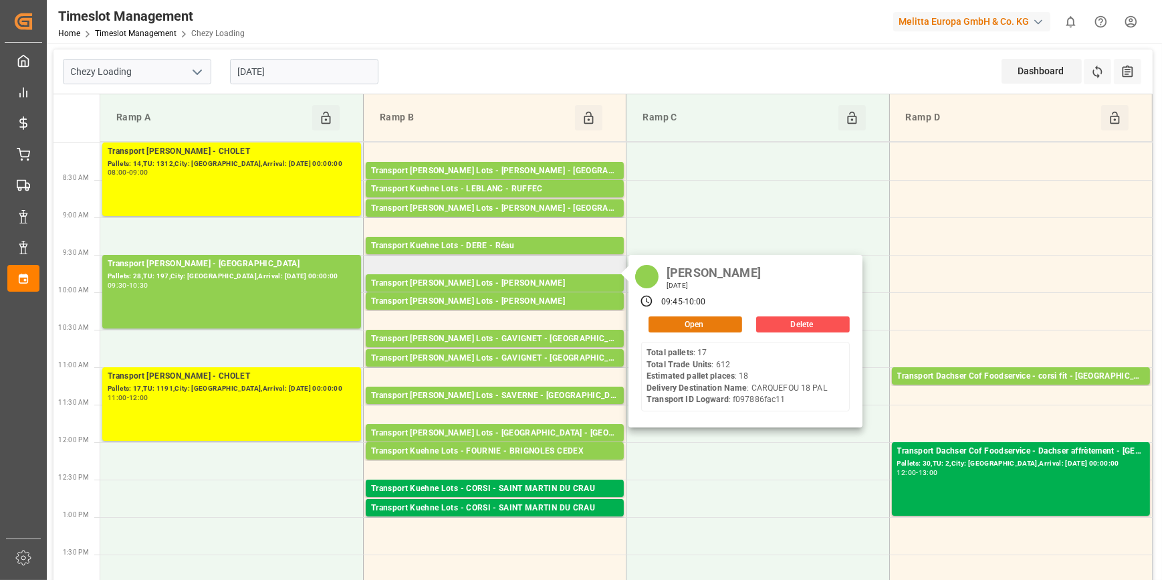
click at [674, 327] on button "Open" at bounding box center [695, 324] width 94 height 16
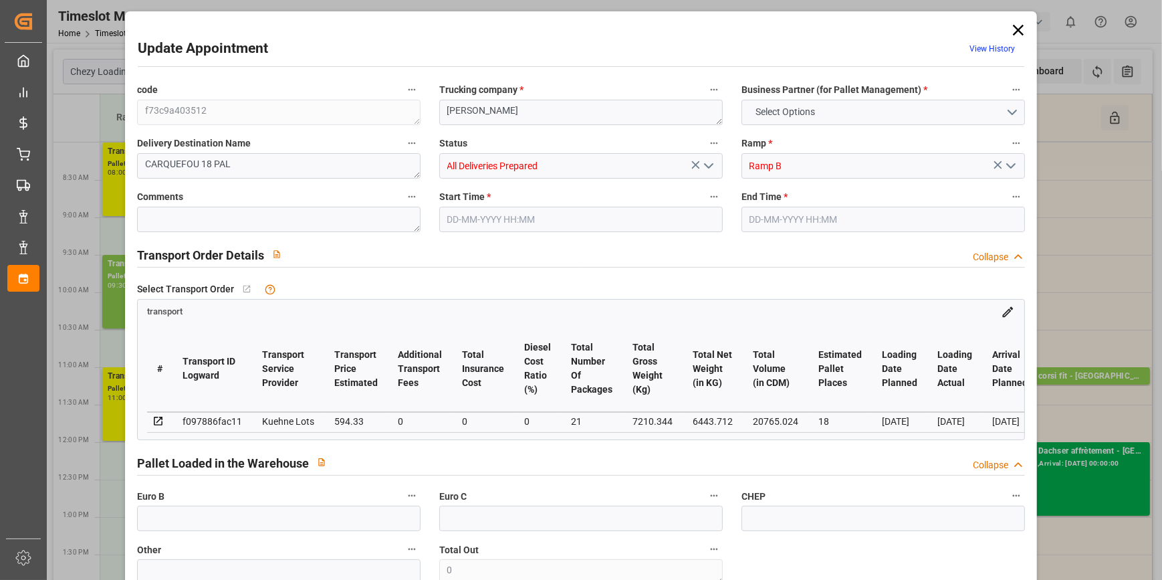
type input "18"
click at [1016, 27] on icon at bounding box center [1018, 30] width 11 height 11
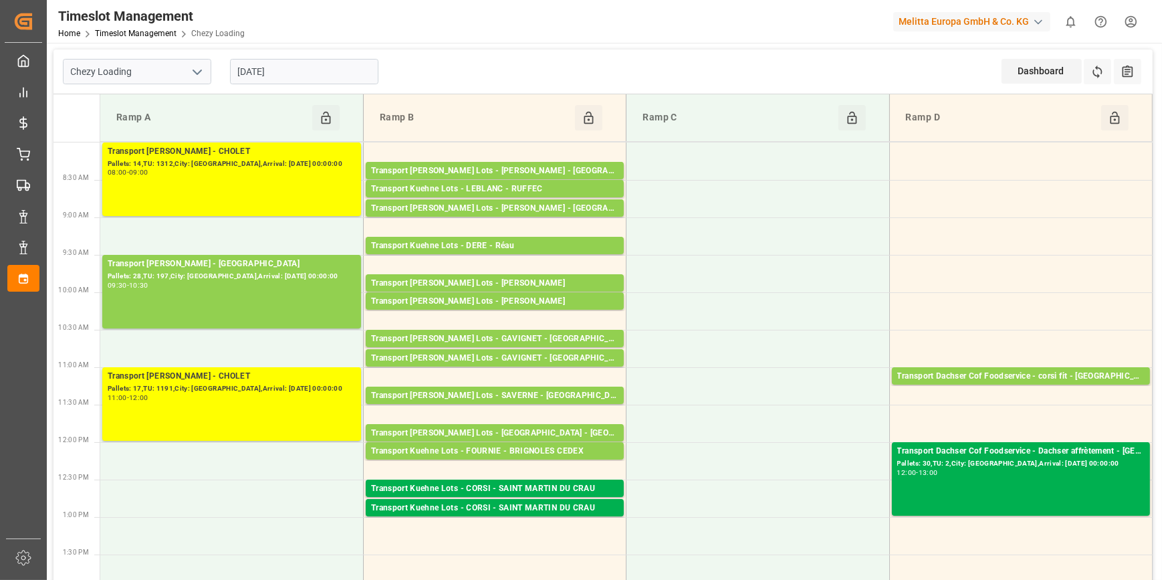
click at [237, 133] on td "Ramp A Click to Block this Resource" at bounding box center [231, 117] width 263 height 47
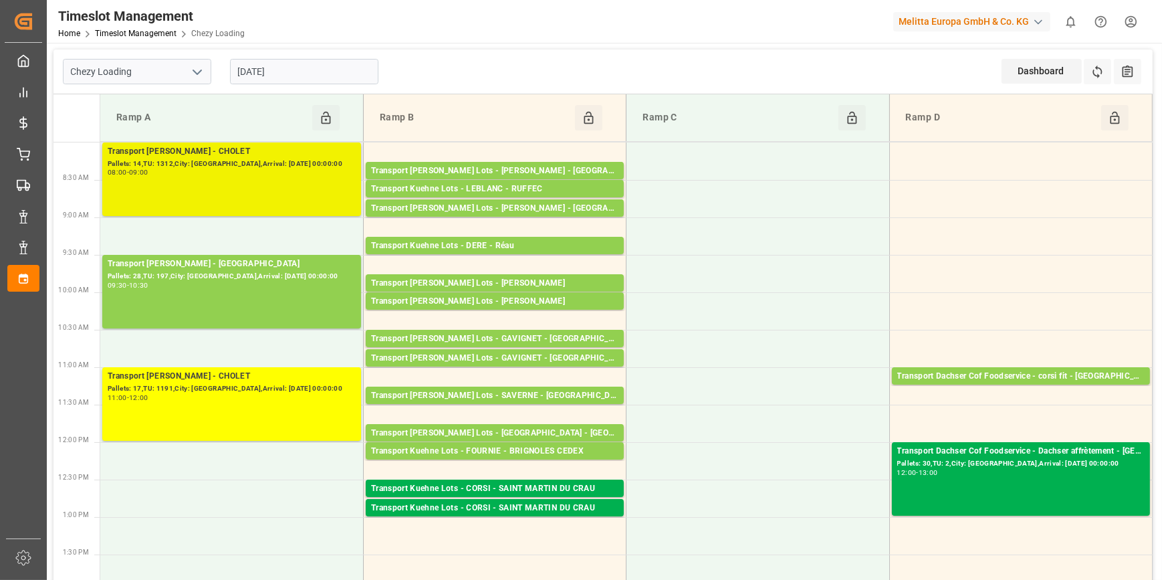
click at [243, 168] on div "Pallets: 14,TU: 1312,City: [GEOGRAPHIC_DATA],Arrival: [DATE] 00:00:00" at bounding box center [232, 163] width 248 height 11
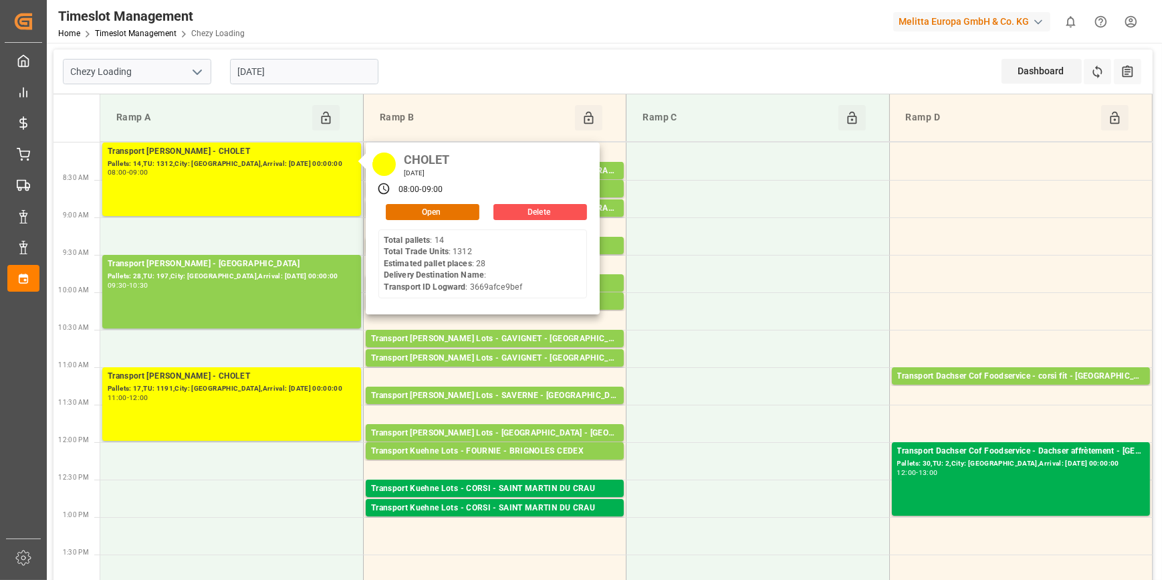
click at [448, 223] on div "CHOLET Friday, October 10, 2025 08:00 - 09:00 Open Delete Total pallets : 14 To…" at bounding box center [483, 228] width 234 height 172
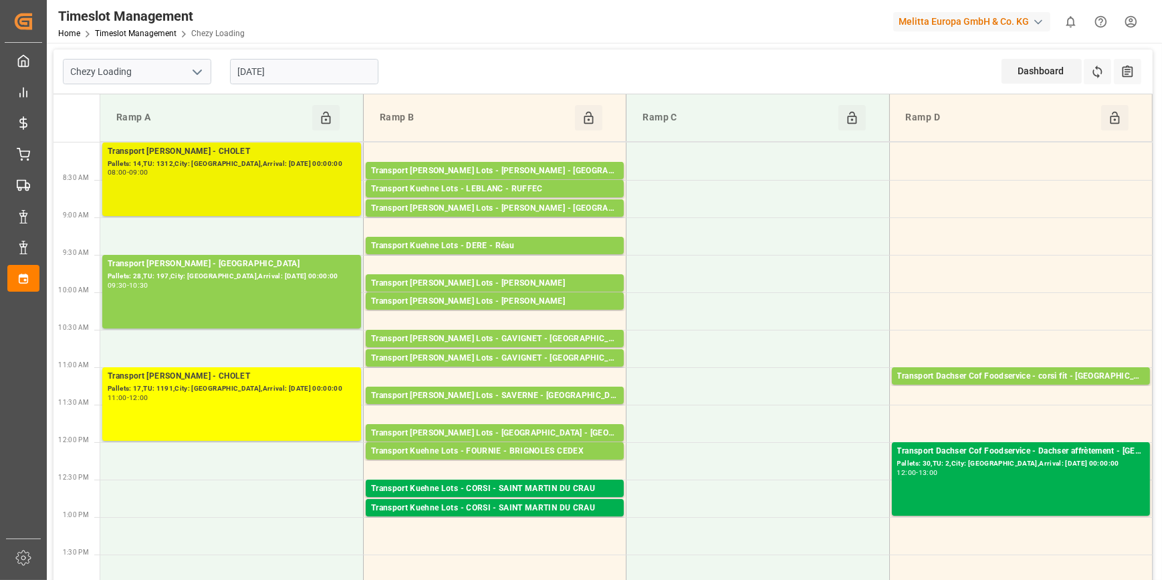
click at [306, 187] on div "Transport Delisle - CHOLET - CHOLET Pallets: 14,TU: 1312,City: CHOLET,Arrival: …" at bounding box center [232, 179] width 248 height 68
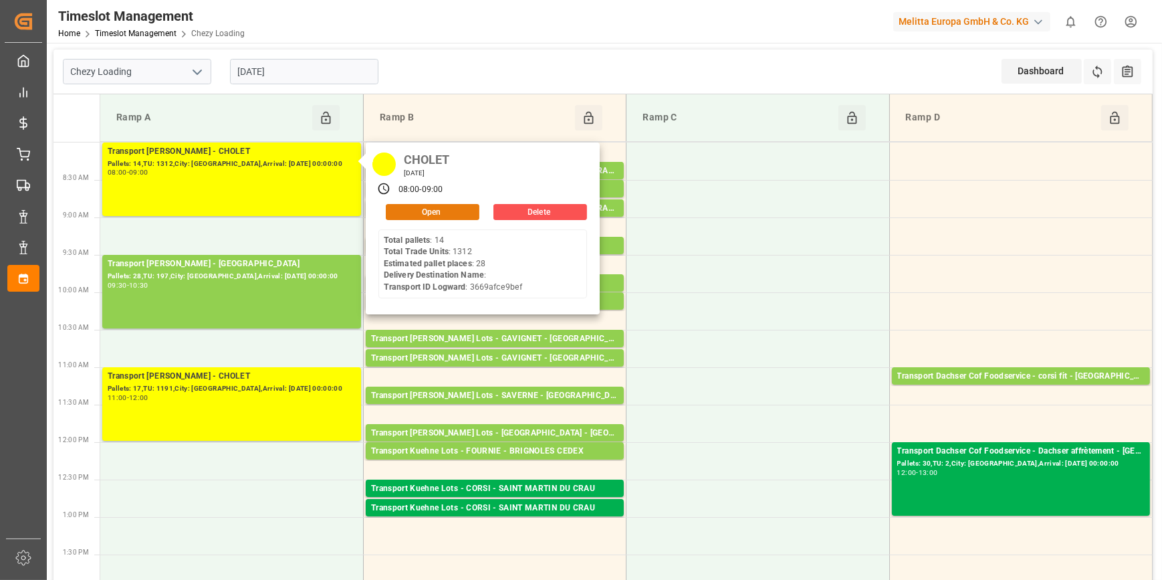
click at [415, 205] on button "Open" at bounding box center [433, 212] width 94 height 16
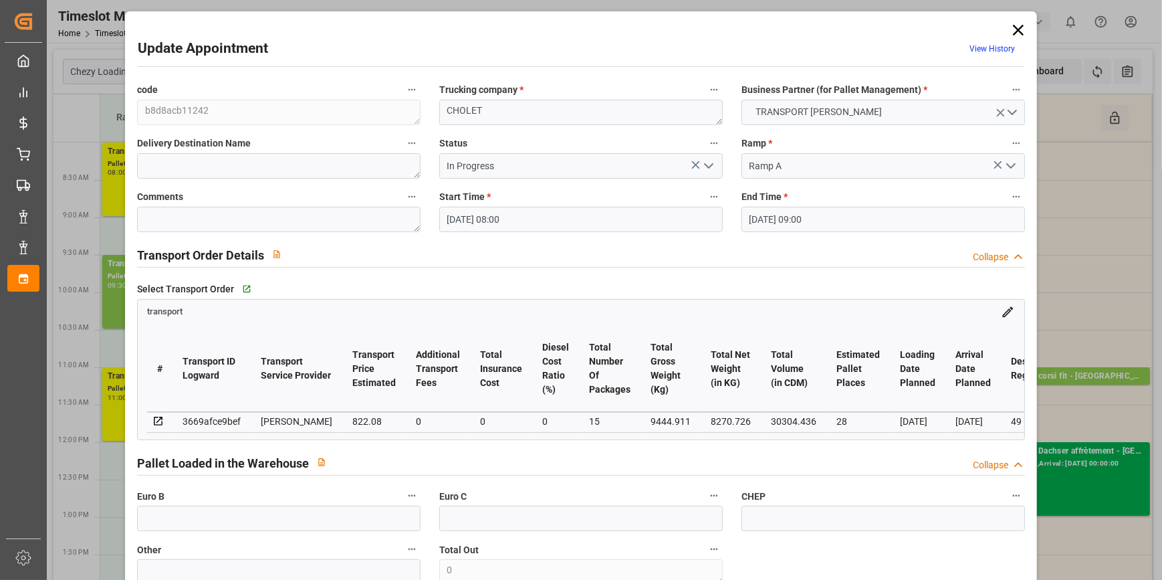
click at [1009, 27] on icon at bounding box center [1018, 30] width 19 height 19
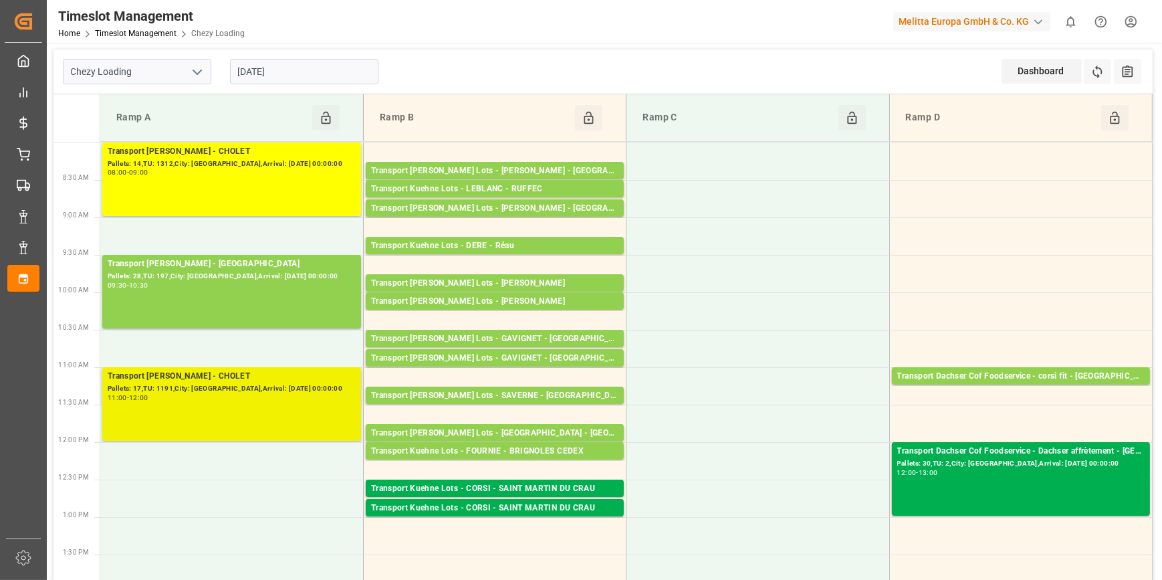
click at [255, 401] on div "Transport Delisle - CHOLET - CHOLET Pallets: 17,TU: 1191,City: CHOLET,Arrival: …" at bounding box center [232, 404] width 248 height 68
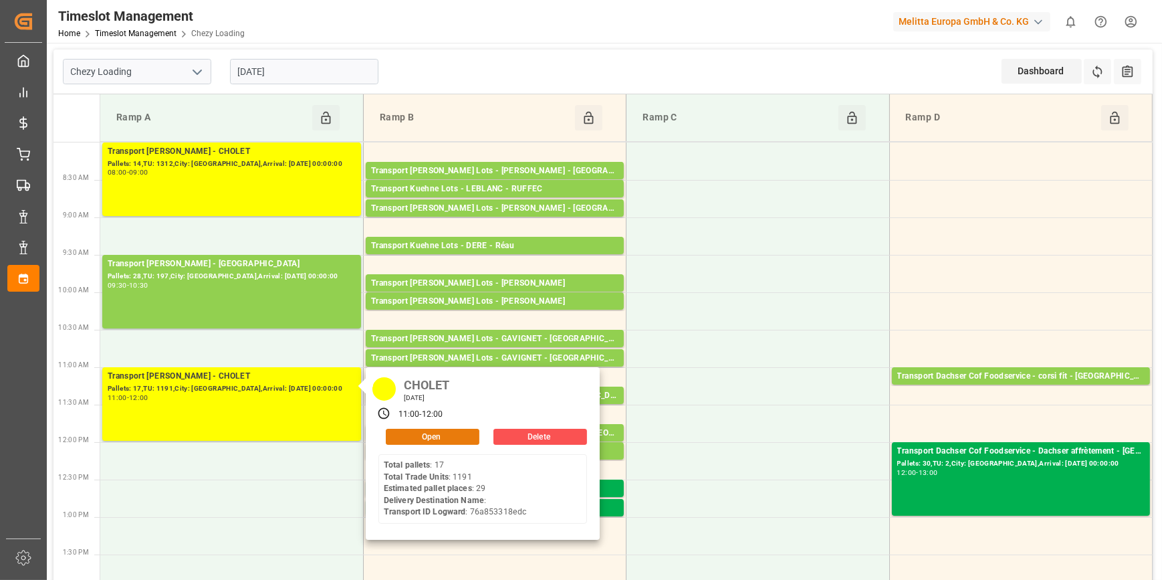
click at [414, 432] on button "Open" at bounding box center [433, 436] width 94 height 16
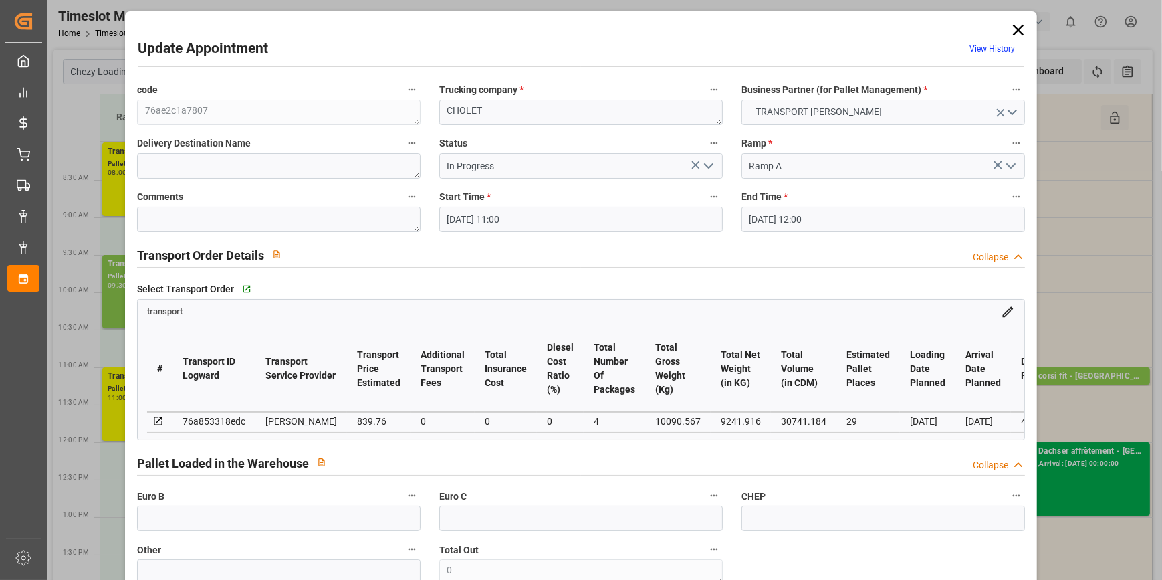
click at [710, 161] on icon "open menu" at bounding box center [708, 166] width 16 height 16
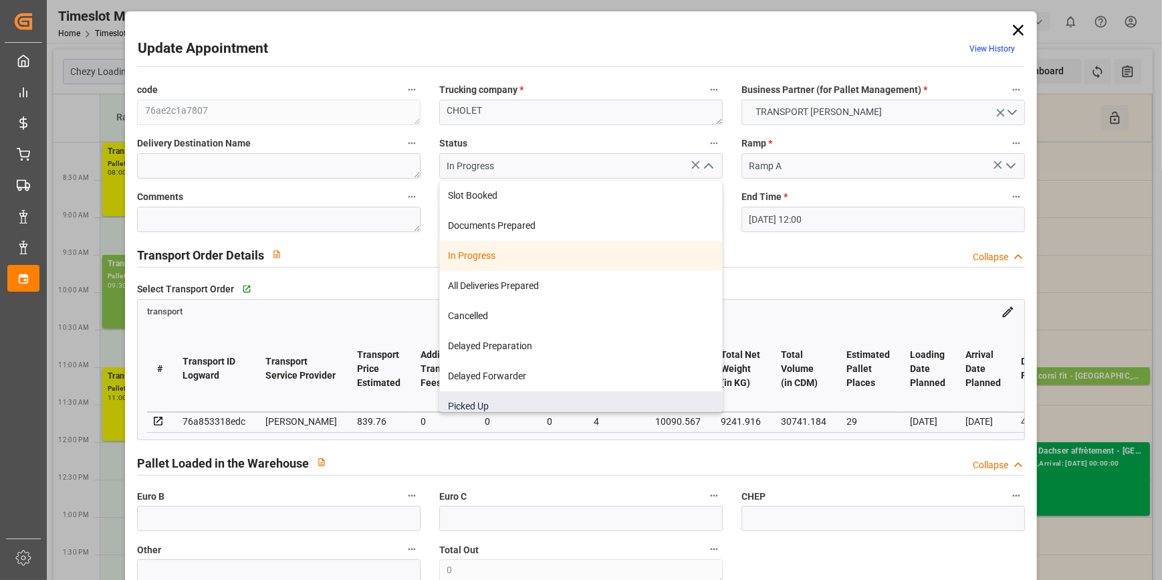
click at [479, 398] on div "Picked Up" at bounding box center [581, 406] width 282 height 30
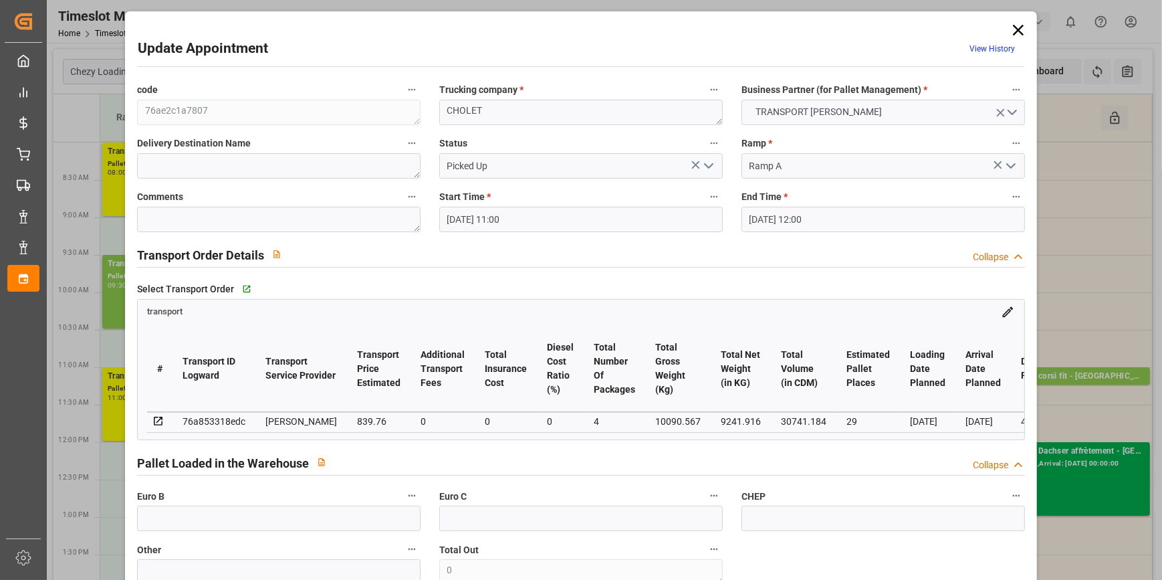
click at [702, 160] on icon "open menu" at bounding box center [708, 166] width 16 height 16
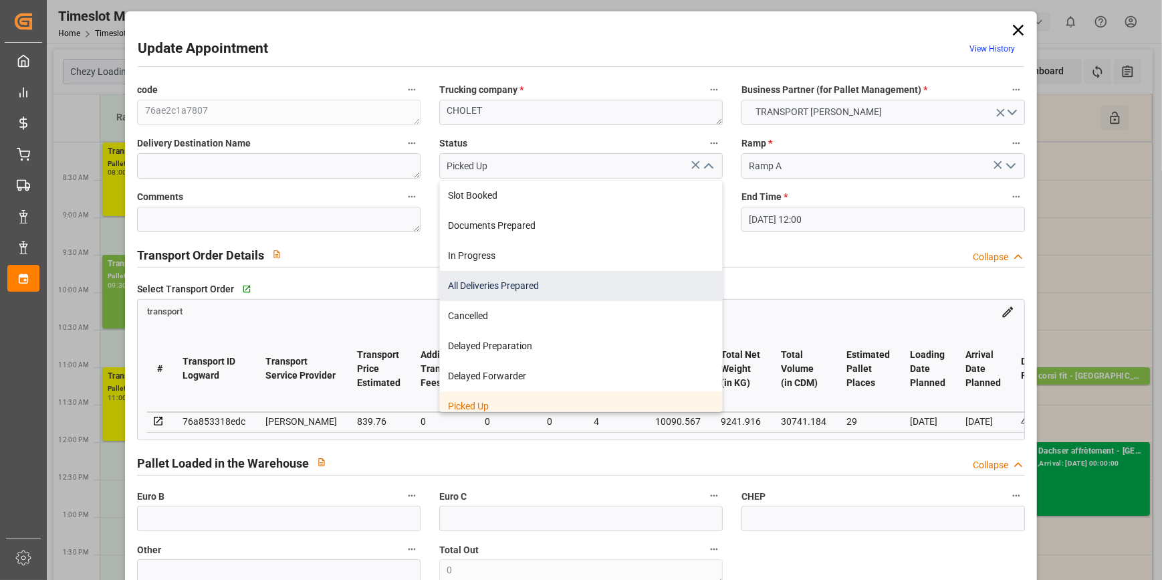
click at [485, 281] on div "All Deliveries Prepared" at bounding box center [581, 286] width 282 height 30
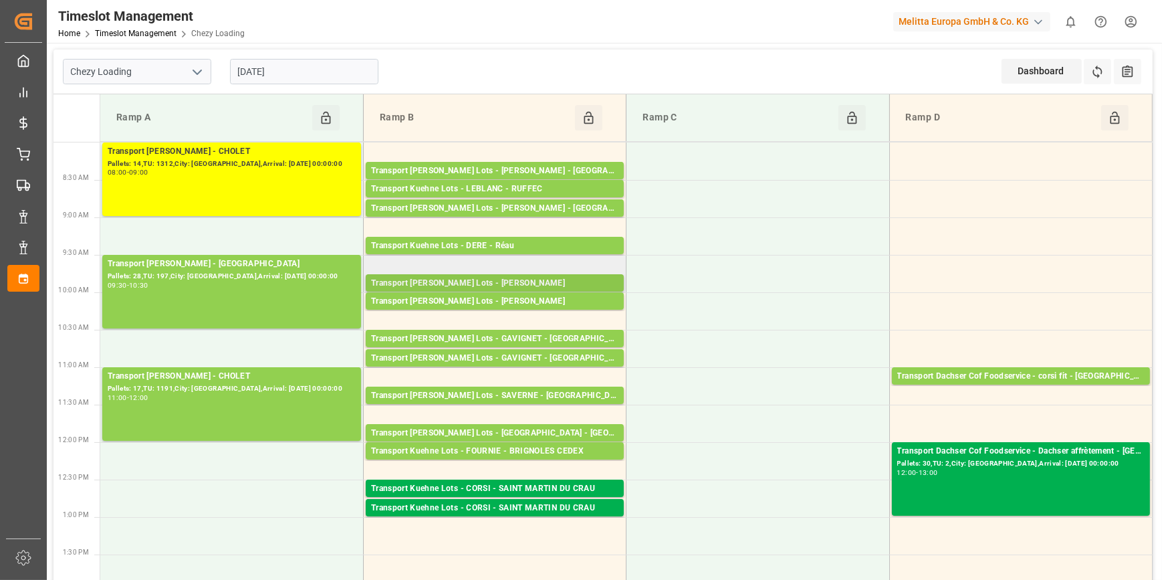
click at [490, 277] on div "Transport [PERSON_NAME] Lots - [PERSON_NAME]" at bounding box center [494, 283] width 247 height 13
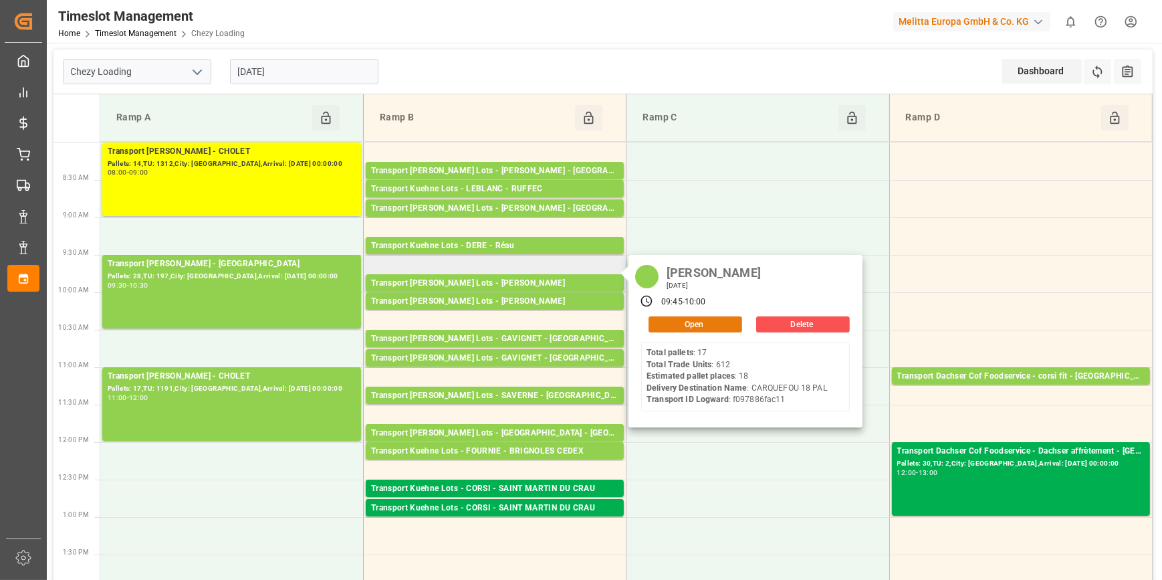
click at [668, 324] on button "Open" at bounding box center [695, 324] width 94 height 16
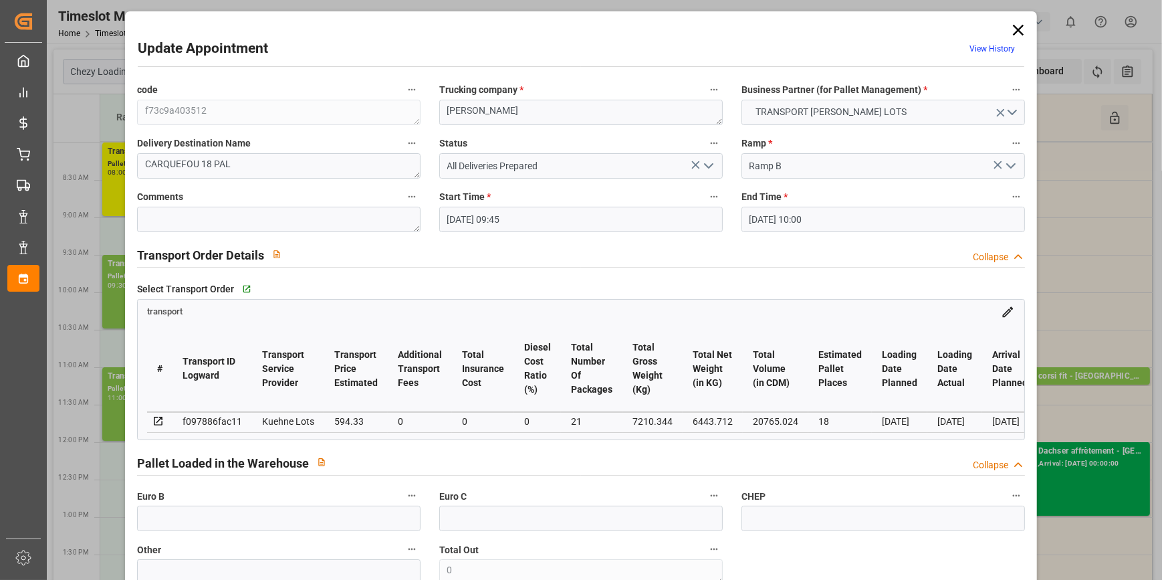
click at [705, 162] on icon "open menu" at bounding box center [708, 166] width 16 height 16
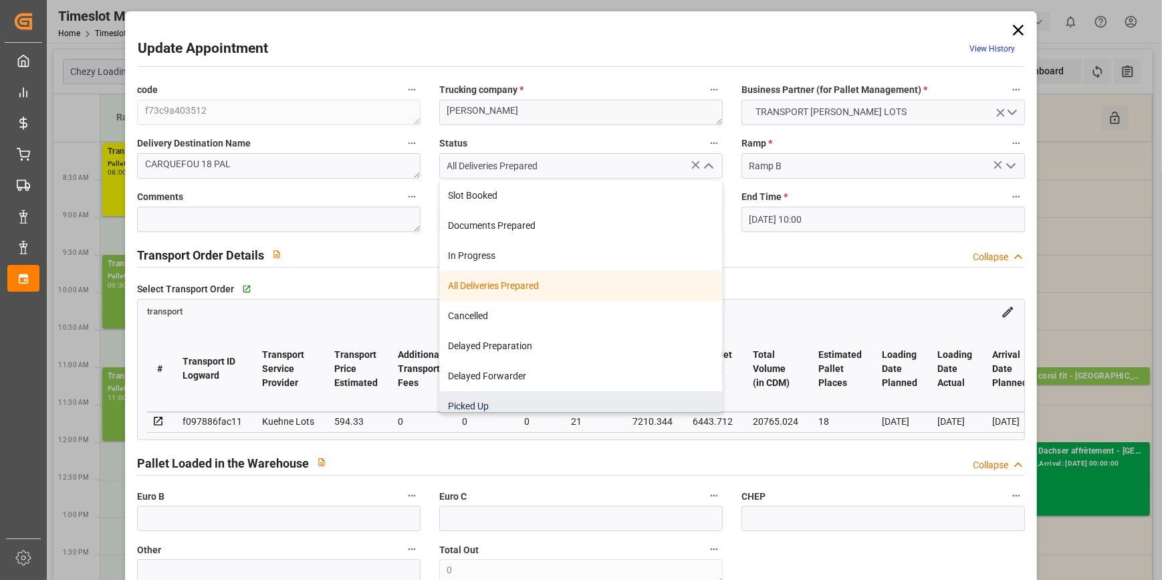
click at [480, 396] on div "Picked Up" at bounding box center [581, 406] width 282 height 30
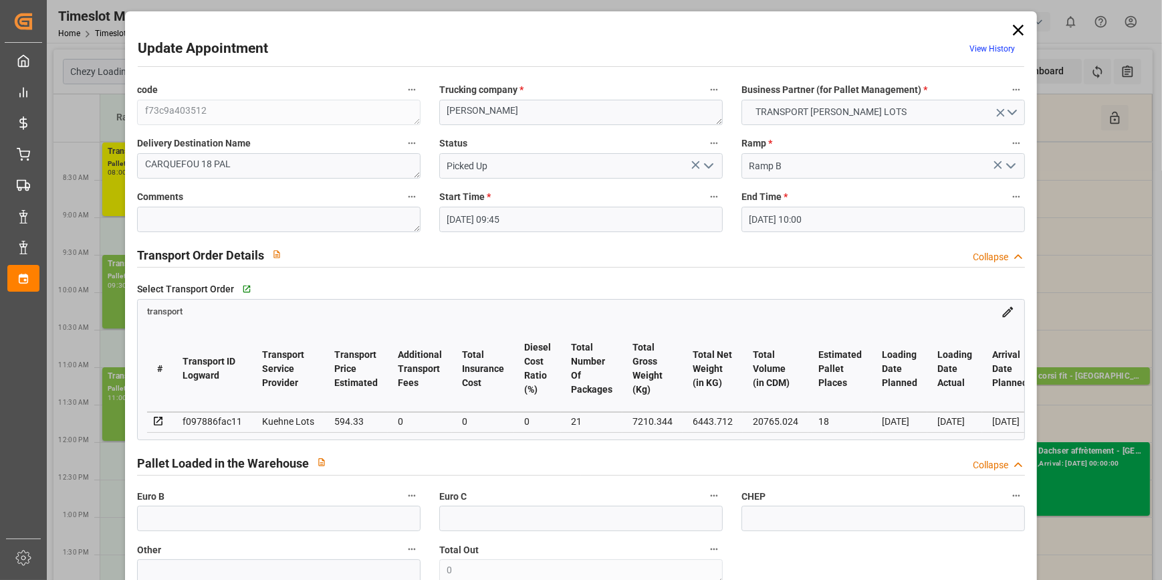
click at [709, 165] on polyline "open menu" at bounding box center [709, 166] width 8 height 4
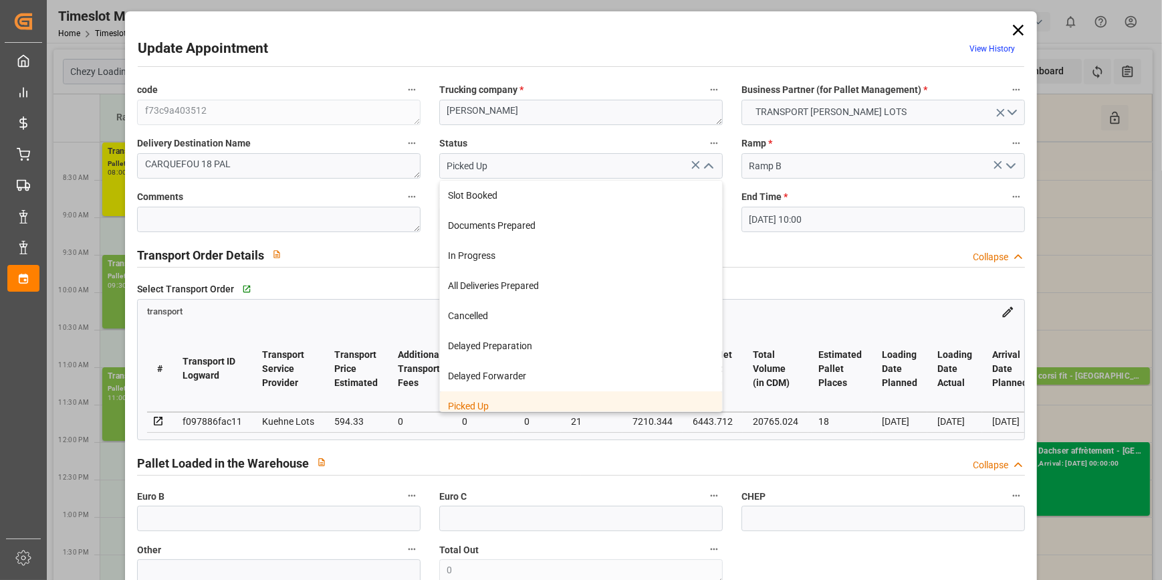
click at [472, 399] on div "Picked Up" at bounding box center [581, 406] width 282 height 30
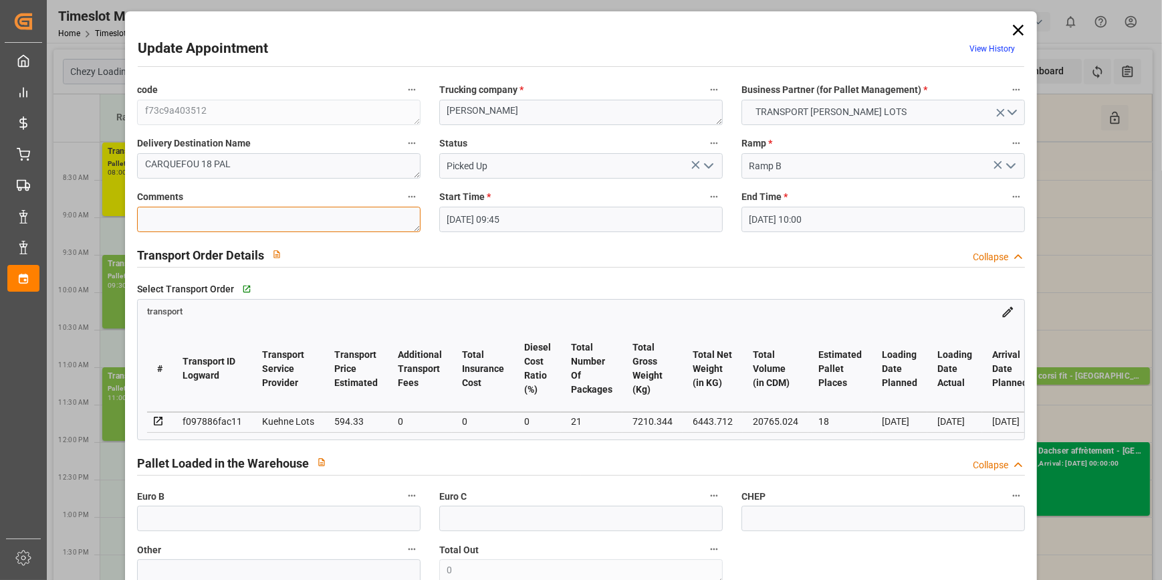
click at [203, 218] on textarea at bounding box center [278, 219] width 283 height 25
click at [261, 529] on input "text" at bounding box center [278, 517] width 283 height 25
click at [219, 527] on input "text" at bounding box center [278, 517] width 283 height 25
click at [156, 521] on input "text" at bounding box center [278, 517] width 283 height 25
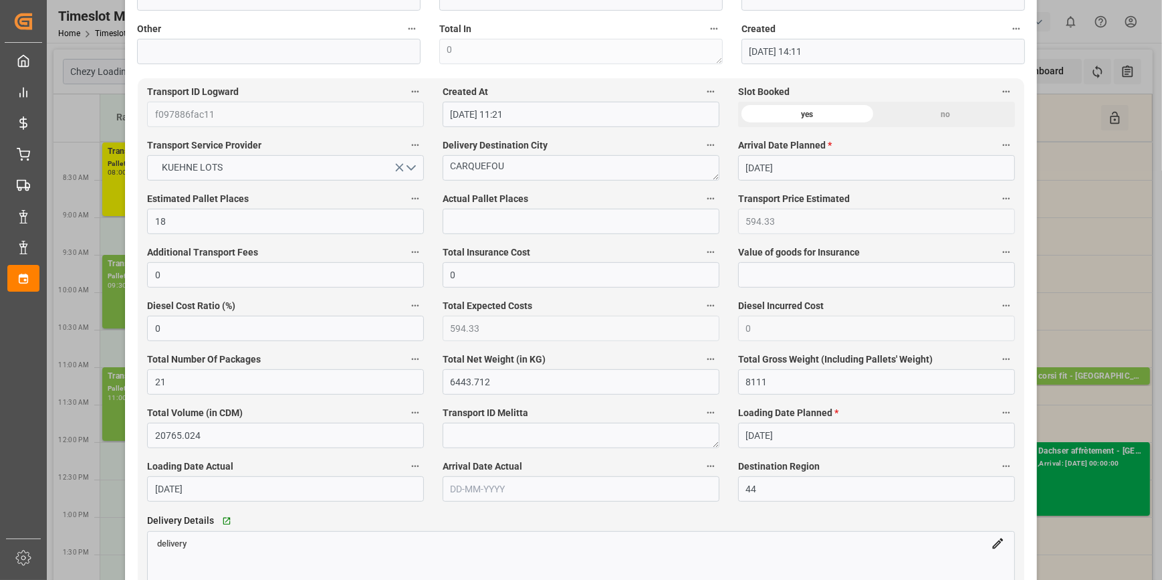
scroll to position [668, 0]
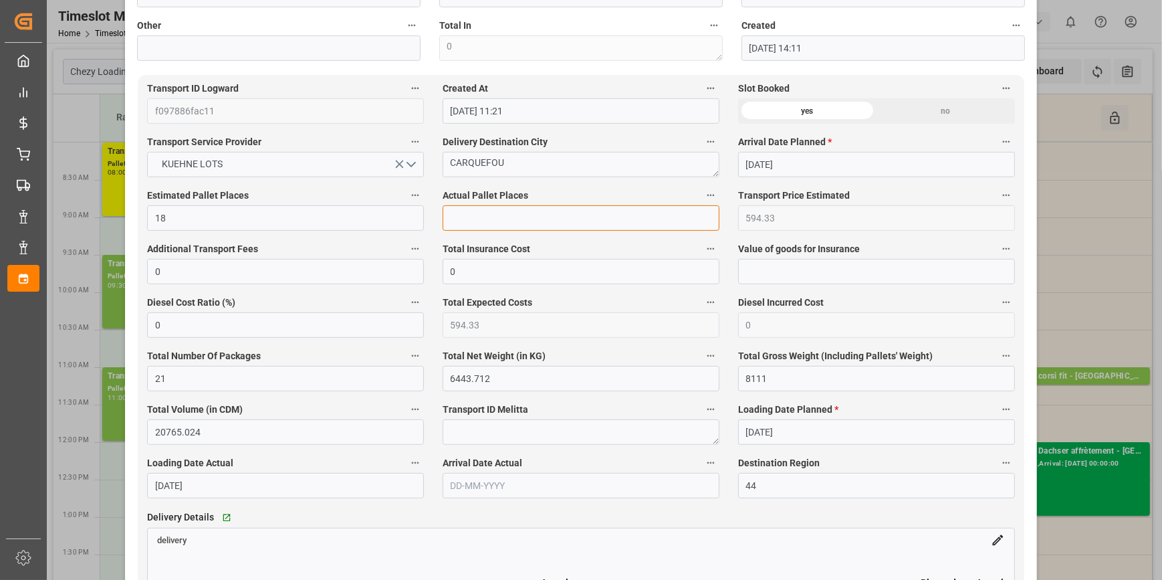
click at [467, 223] on input "text" at bounding box center [580, 217] width 277 height 25
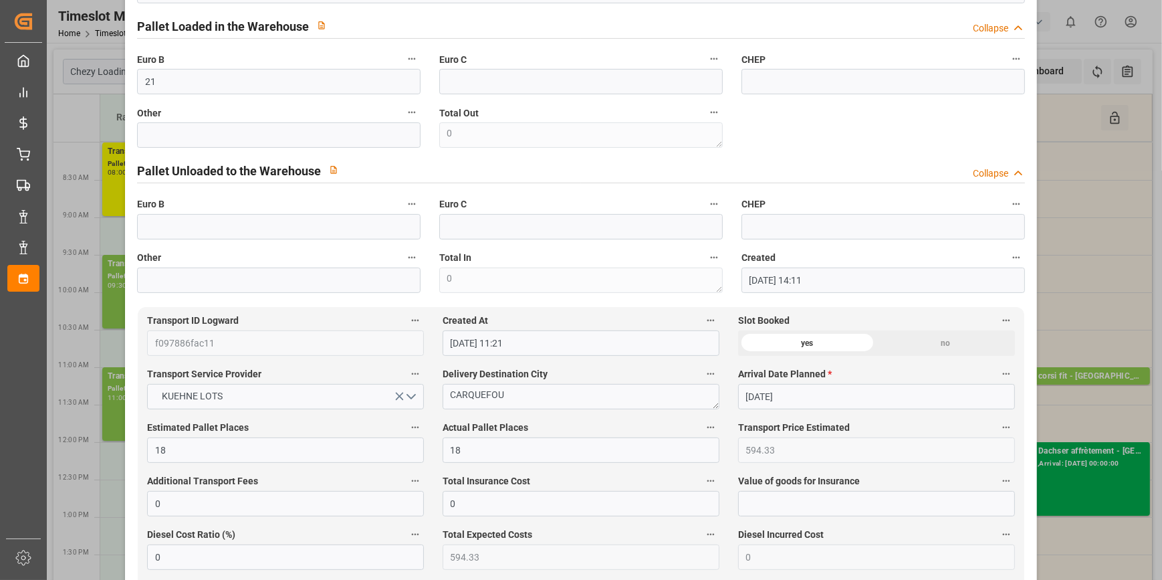
scroll to position [0, 0]
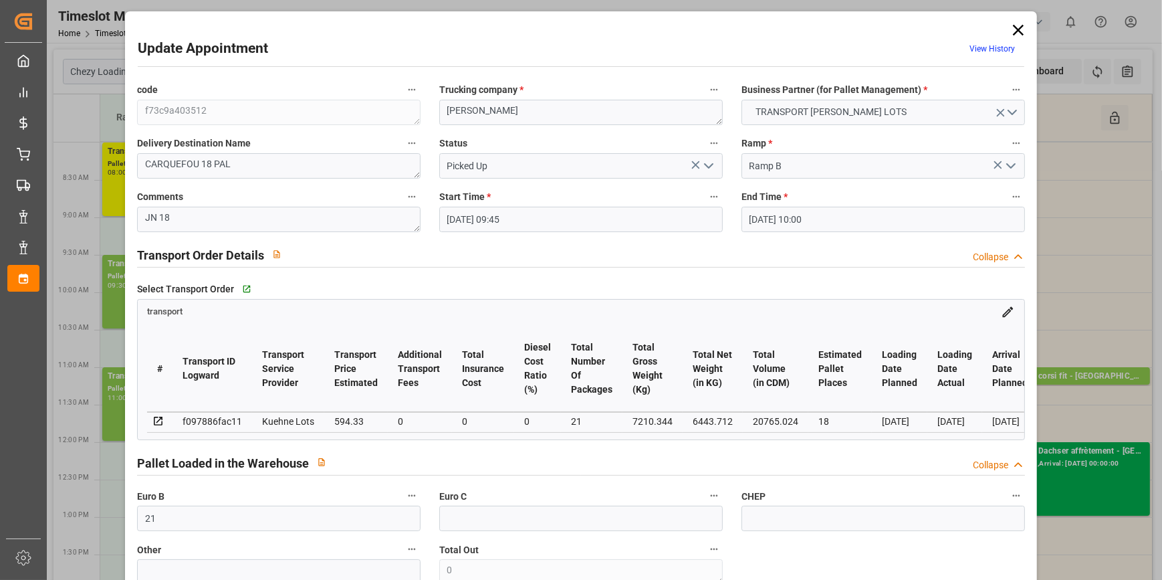
click at [700, 168] on icon "open menu" at bounding box center [708, 166] width 16 height 16
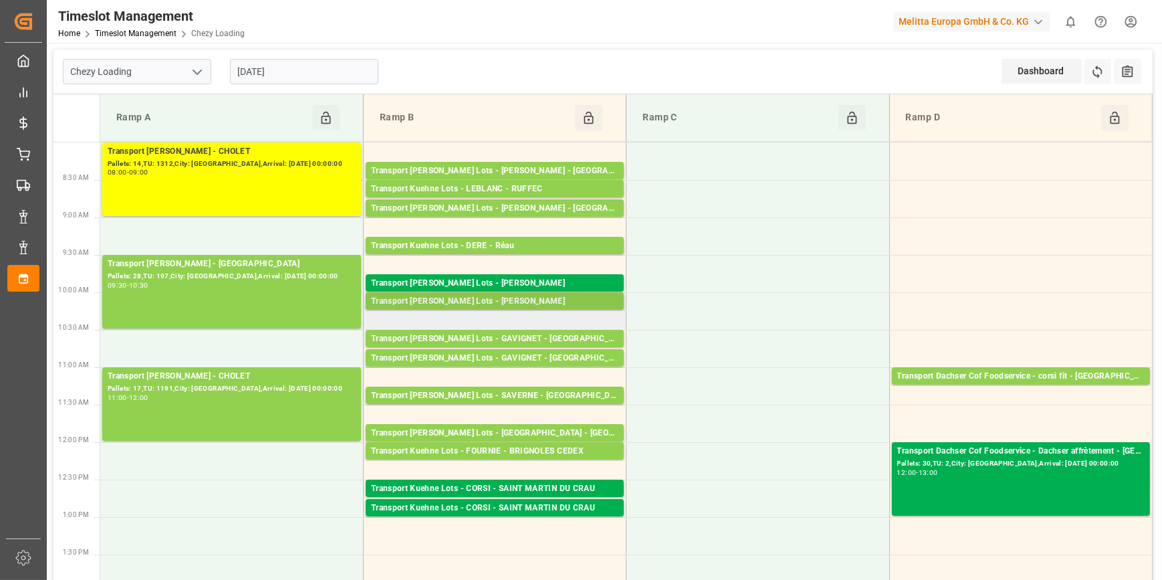
click at [496, 301] on div "Transport [PERSON_NAME] Lots - [PERSON_NAME]" at bounding box center [494, 301] width 247 height 13
click at [495, 301] on div "Transport [PERSON_NAME] Lots - [PERSON_NAME]" at bounding box center [494, 301] width 247 height 13
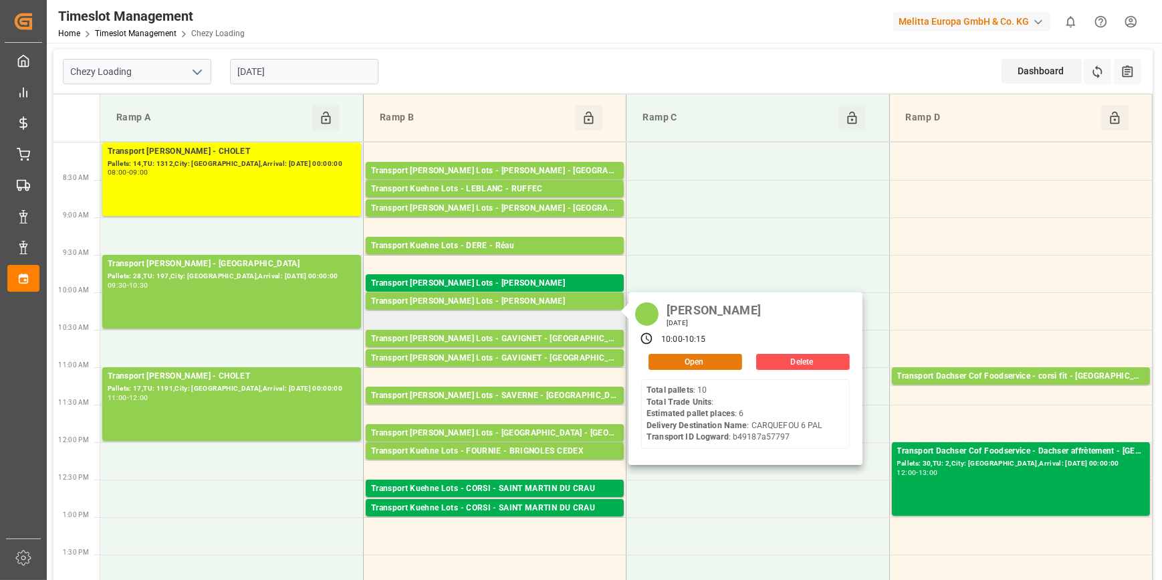
click at [692, 354] on button "Open" at bounding box center [695, 362] width 94 height 16
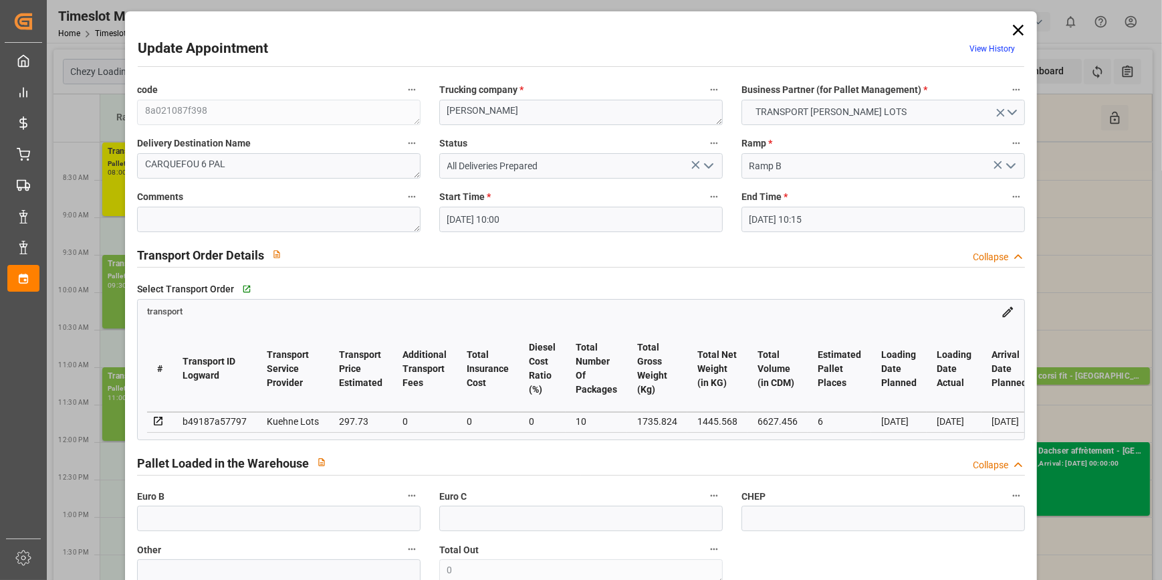
click at [709, 164] on polyline "open menu" at bounding box center [709, 166] width 8 height 4
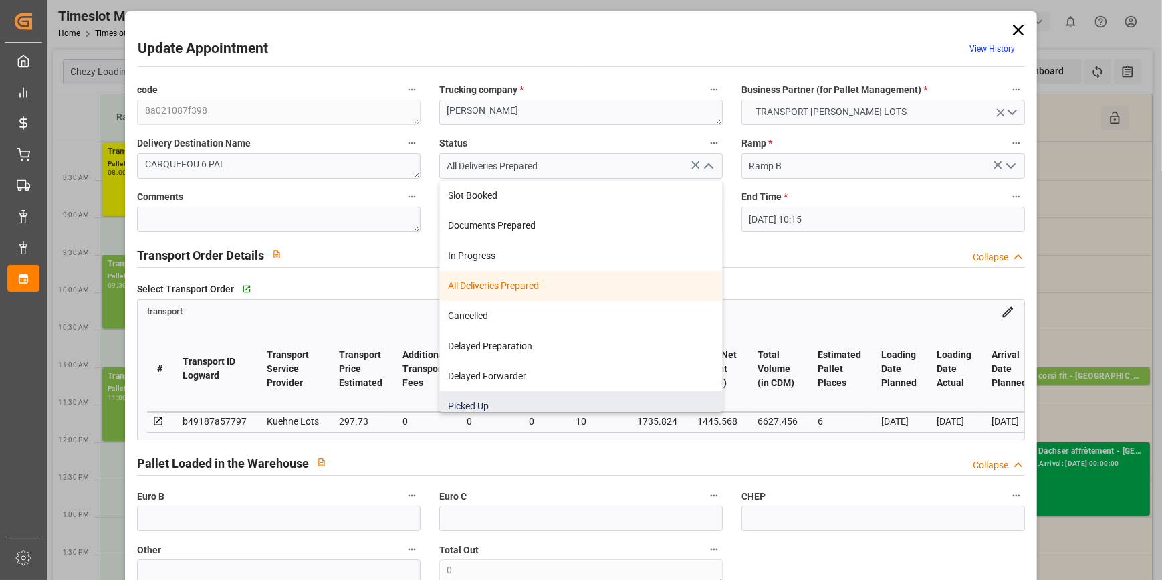
click at [461, 398] on div "Picked Up" at bounding box center [581, 406] width 282 height 30
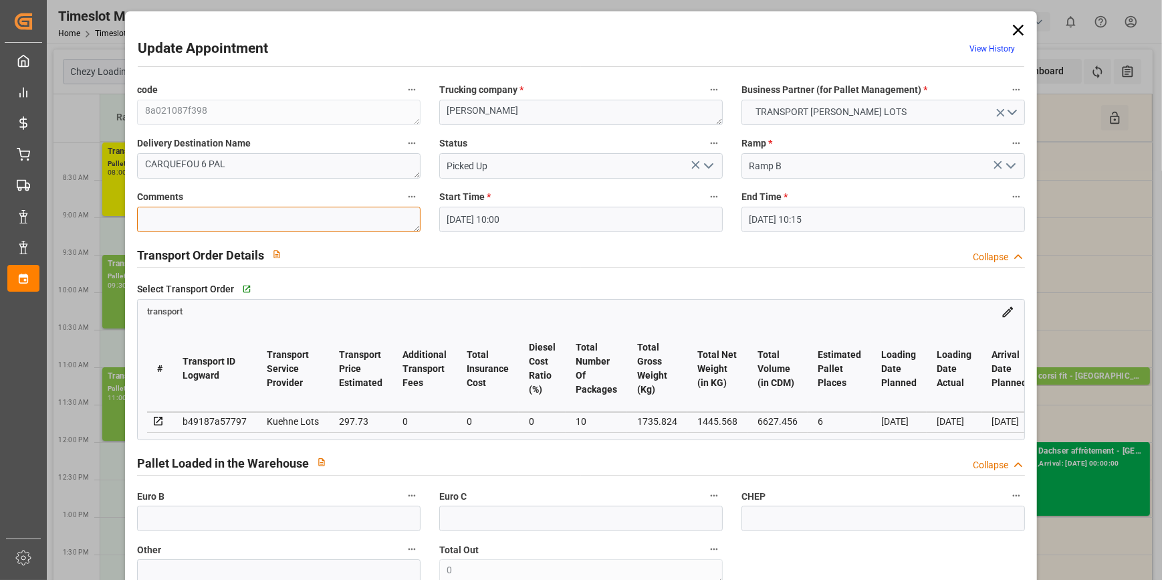
click at [177, 217] on textarea at bounding box center [278, 219] width 283 height 25
drag, startPoint x: 187, startPoint y: 521, endPoint x: 176, endPoint y: 519, distance: 11.5
click at [187, 521] on input "text" at bounding box center [278, 517] width 283 height 25
click at [706, 164] on icon "open menu" at bounding box center [708, 166] width 16 height 16
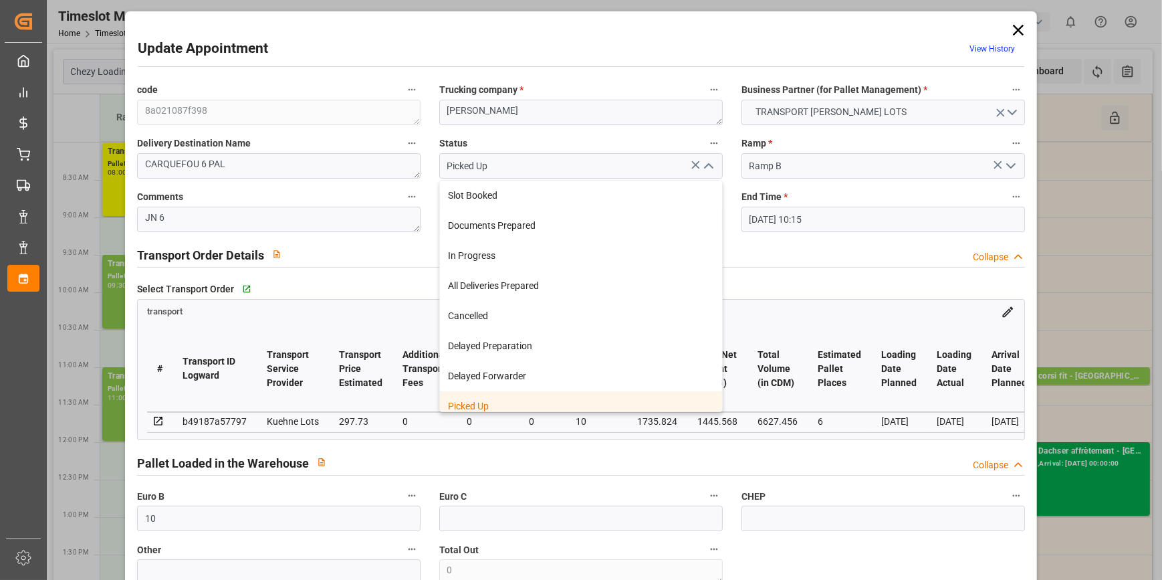
click at [481, 398] on div "Picked Up" at bounding box center [581, 406] width 282 height 30
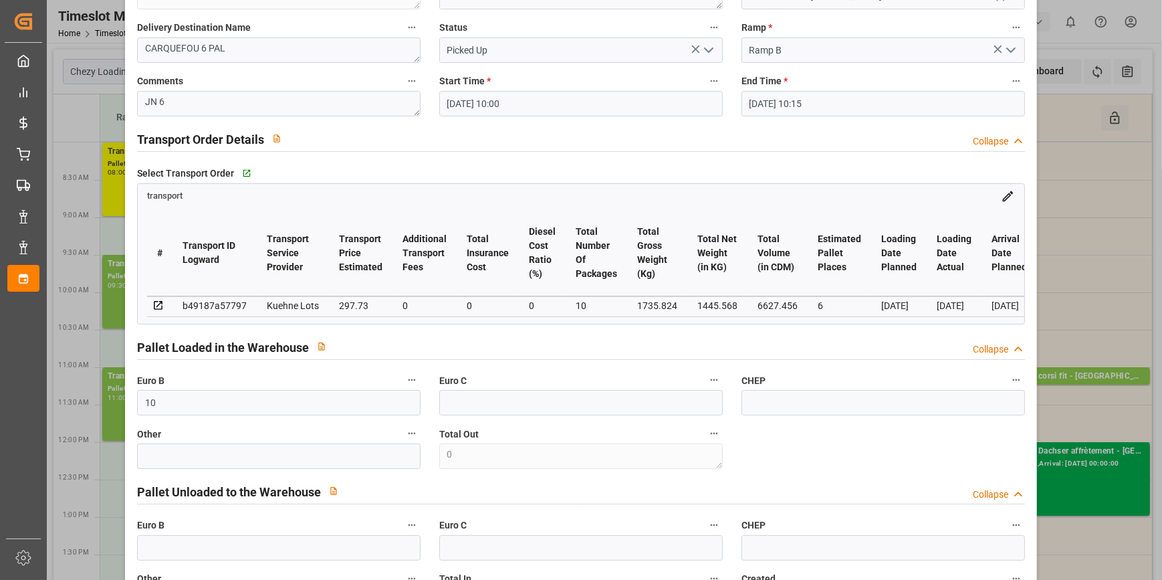
scroll to position [547, 0]
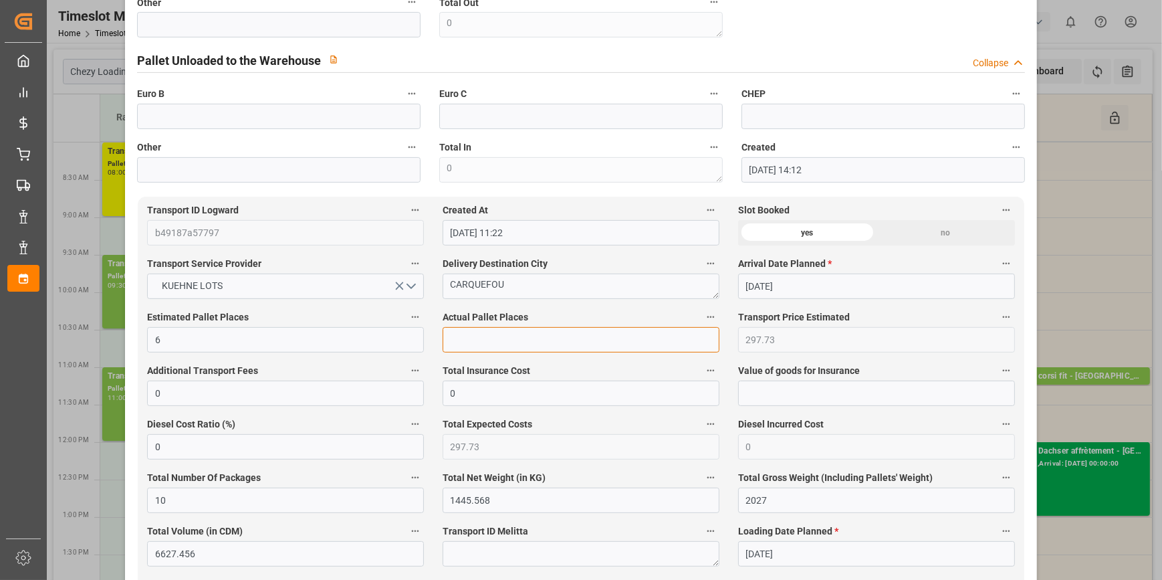
click at [476, 342] on input "text" at bounding box center [580, 339] width 277 height 25
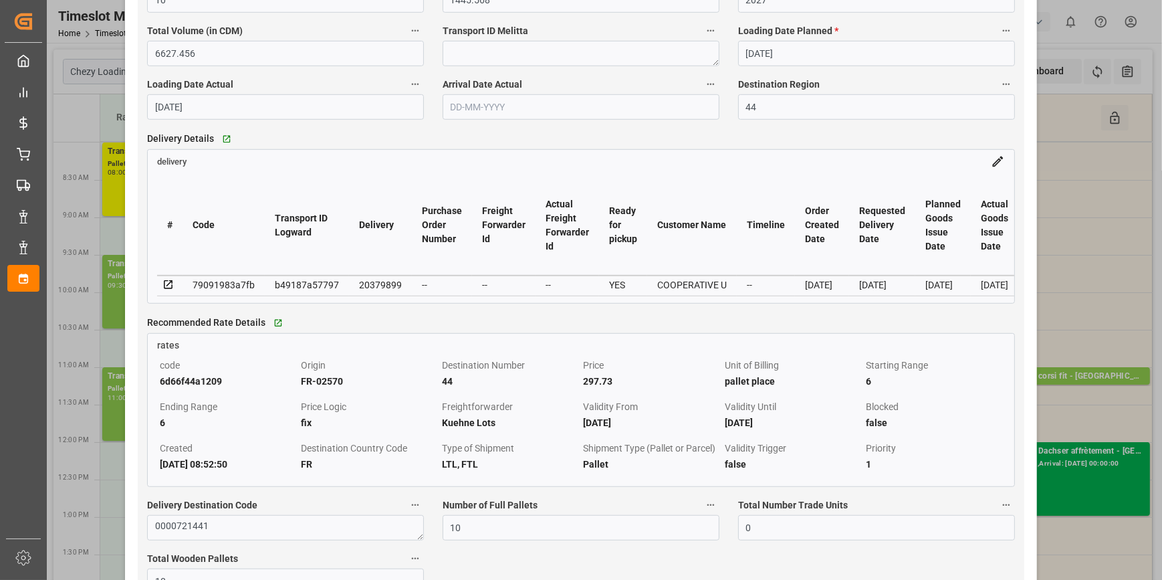
scroll to position [1094, 0]
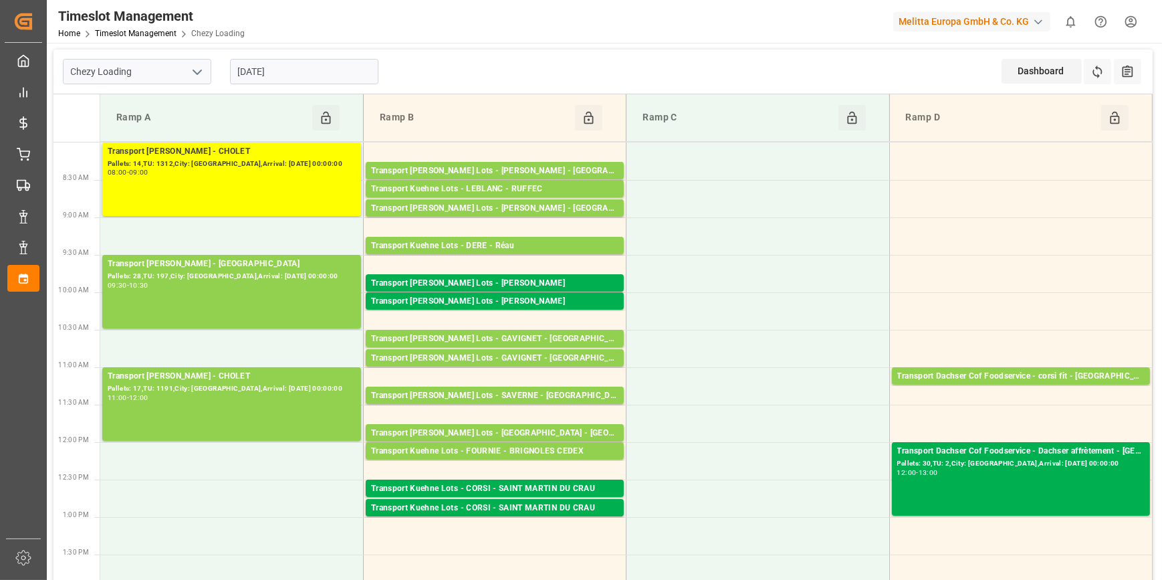
click at [200, 74] on icon "open menu" at bounding box center [197, 72] width 16 height 16
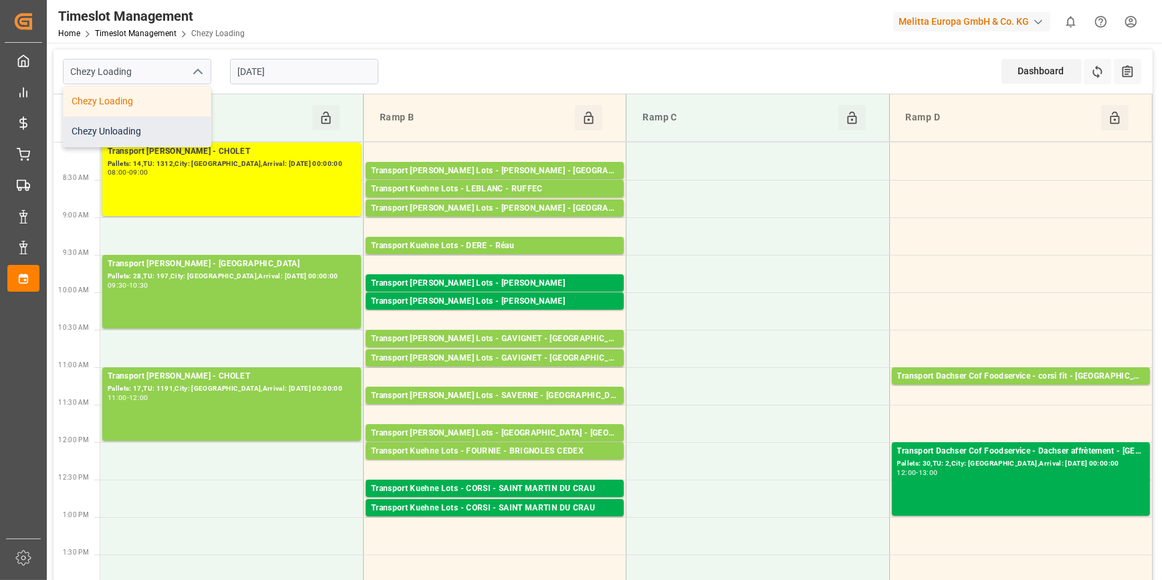
click at [142, 128] on div "Chezy Unloading" at bounding box center [136, 131] width 147 height 30
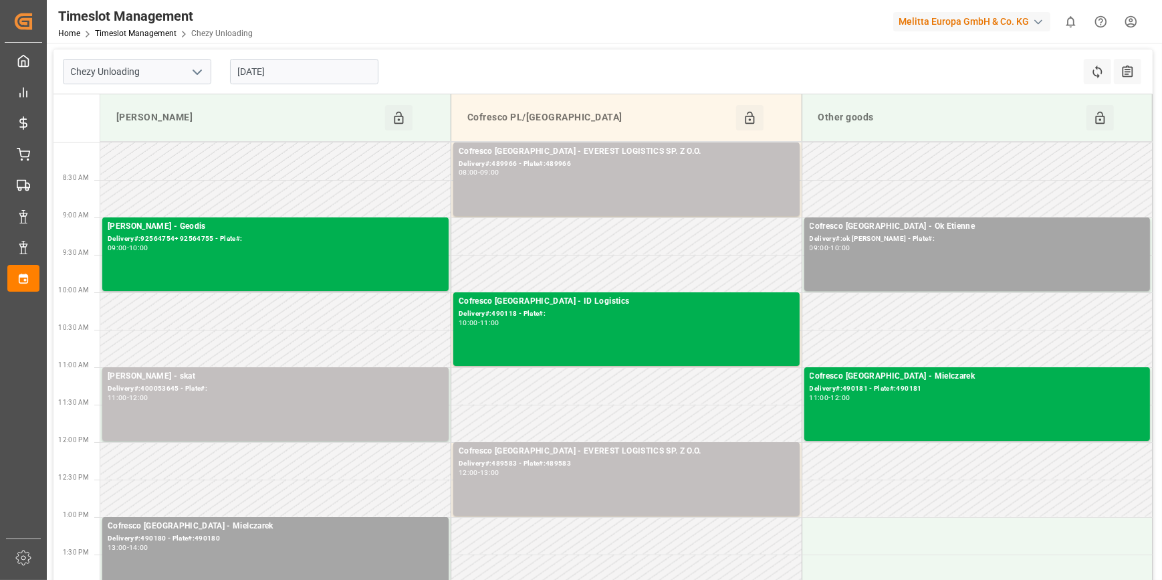
click at [283, 59] on input "[DATE]" at bounding box center [304, 71] width 148 height 25
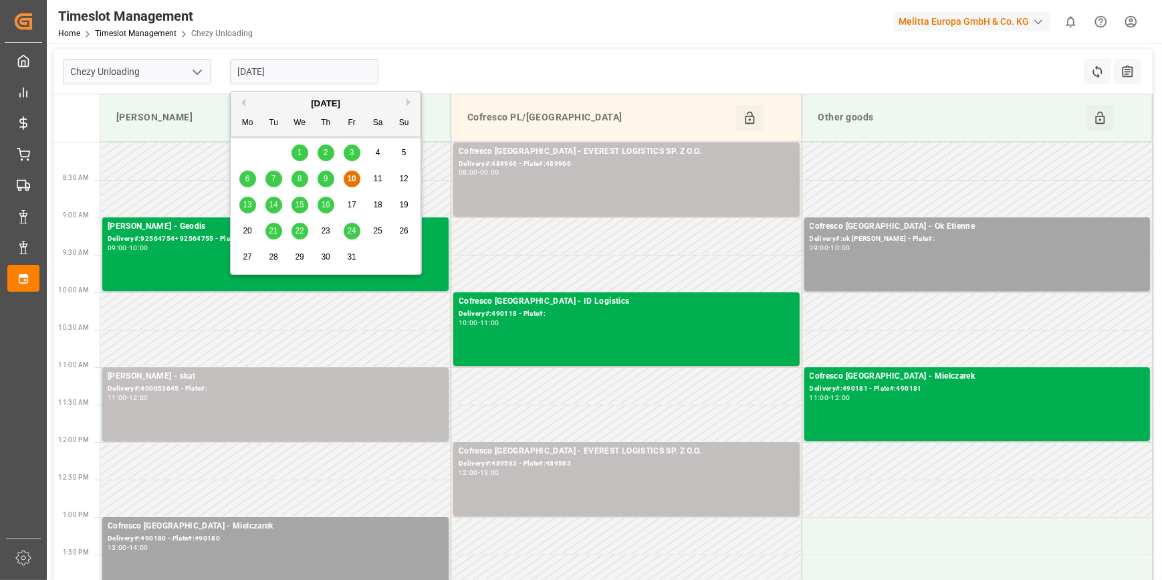
click at [246, 207] on span "13" at bounding box center [247, 204] width 9 height 9
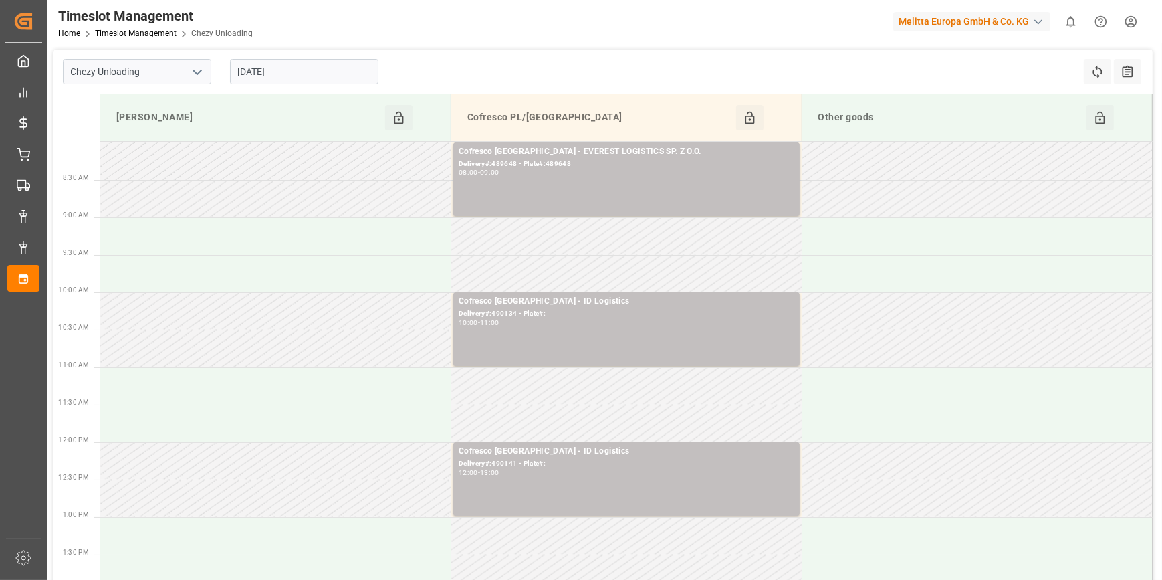
click at [347, 60] on input "[DATE]" at bounding box center [304, 71] width 148 height 25
click at [195, 72] on polyline "open menu" at bounding box center [197, 72] width 8 height 4
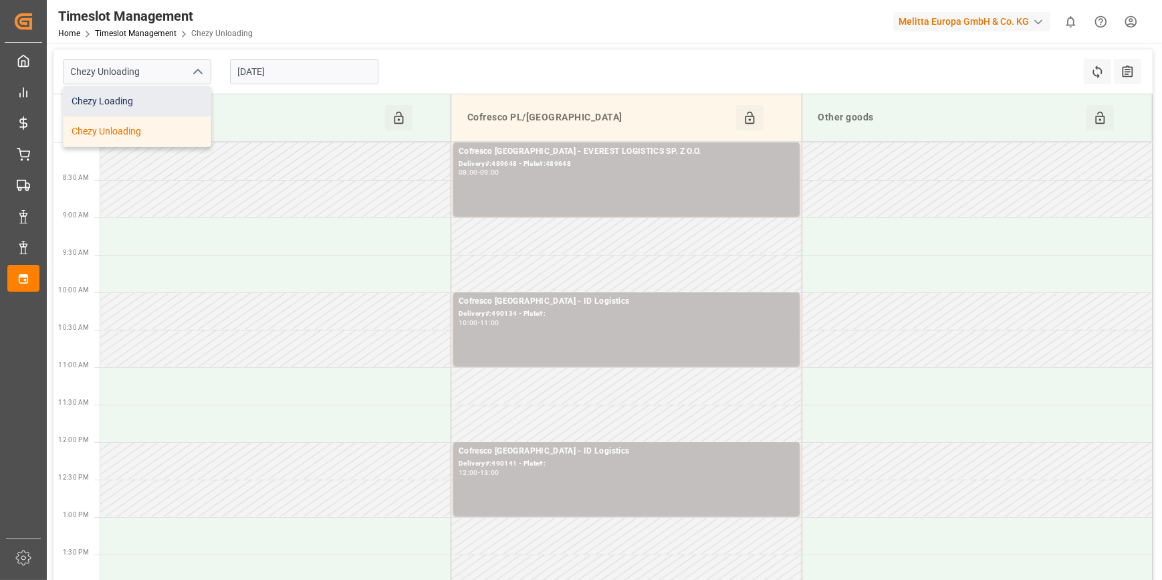
click at [163, 97] on div "Chezy Loading" at bounding box center [136, 101] width 147 height 30
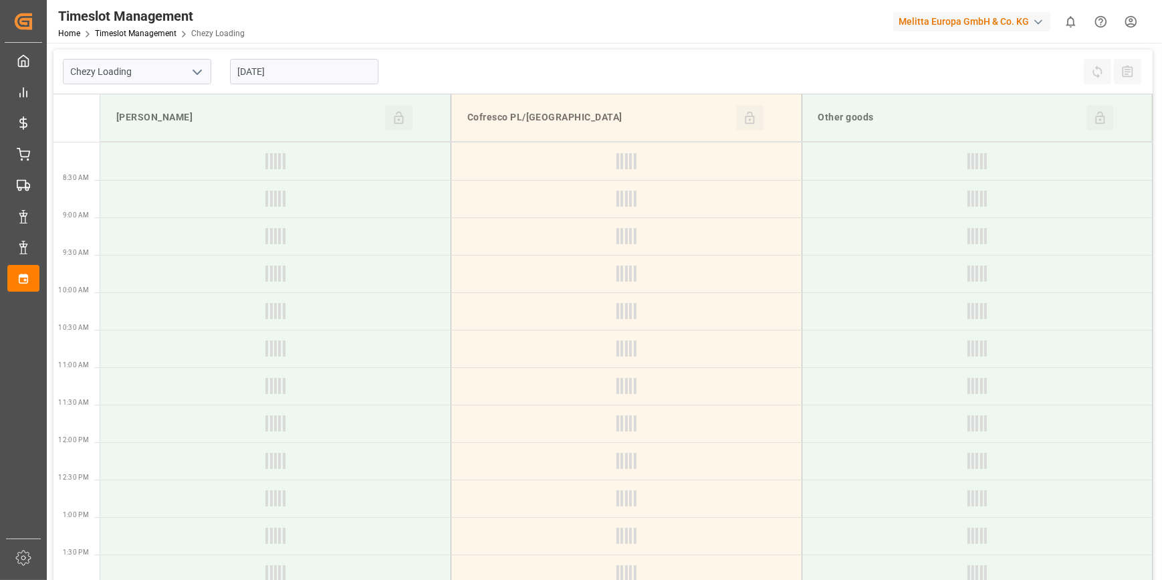
click at [284, 63] on input "[DATE]" at bounding box center [304, 71] width 148 height 25
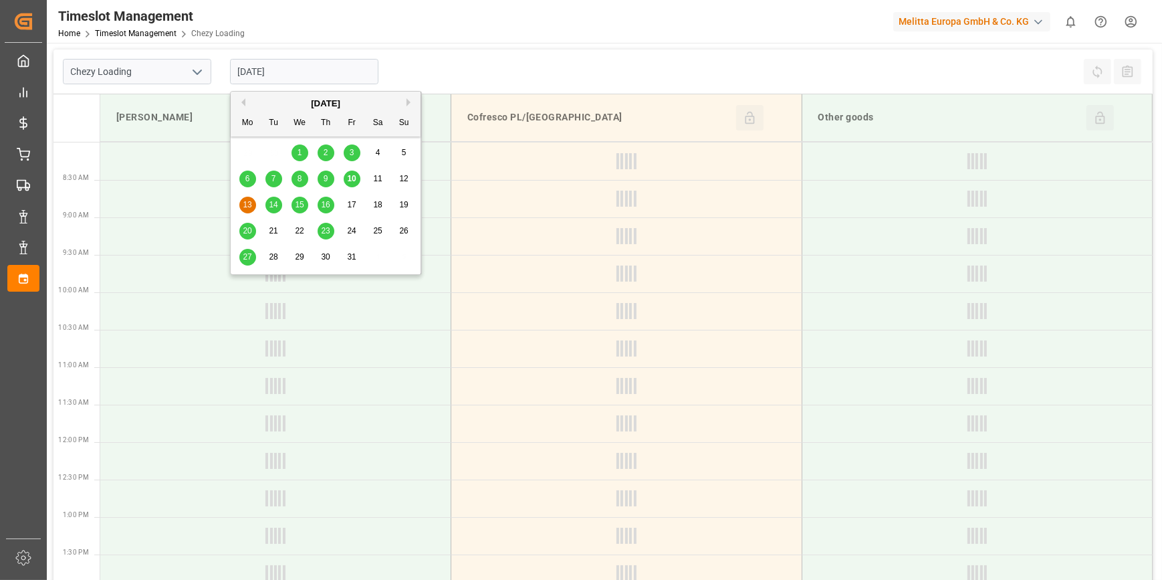
click at [357, 172] on div "10" at bounding box center [352, 179] width 17 height 16
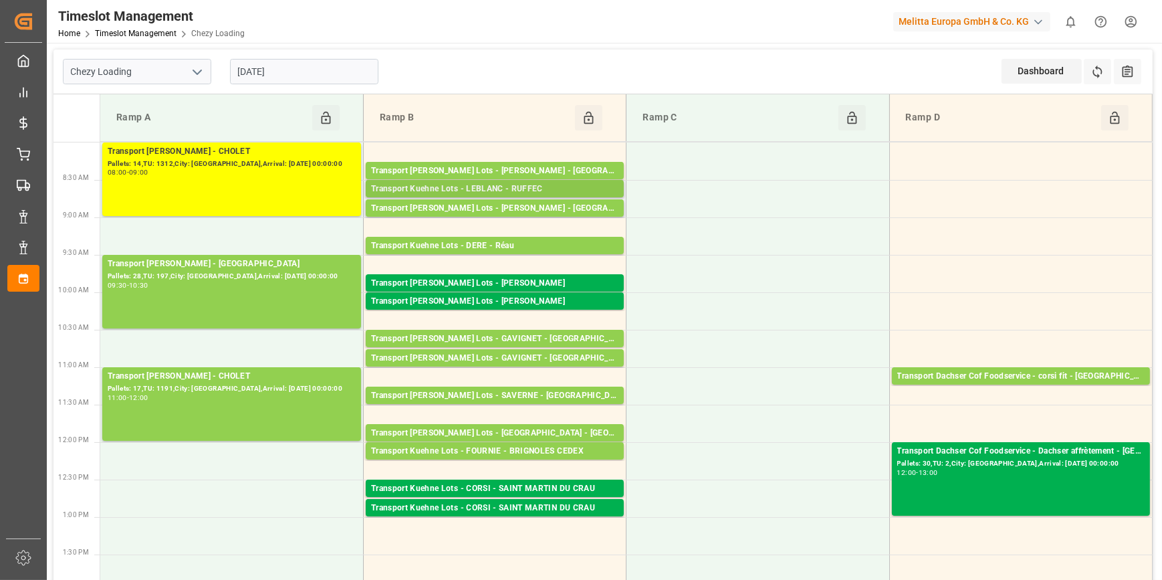
click at [501, 187] on div "Transport Kuehne Lots - LEBLANC - RUFFEC" at bounding box center [494, 188] width 247 height 13
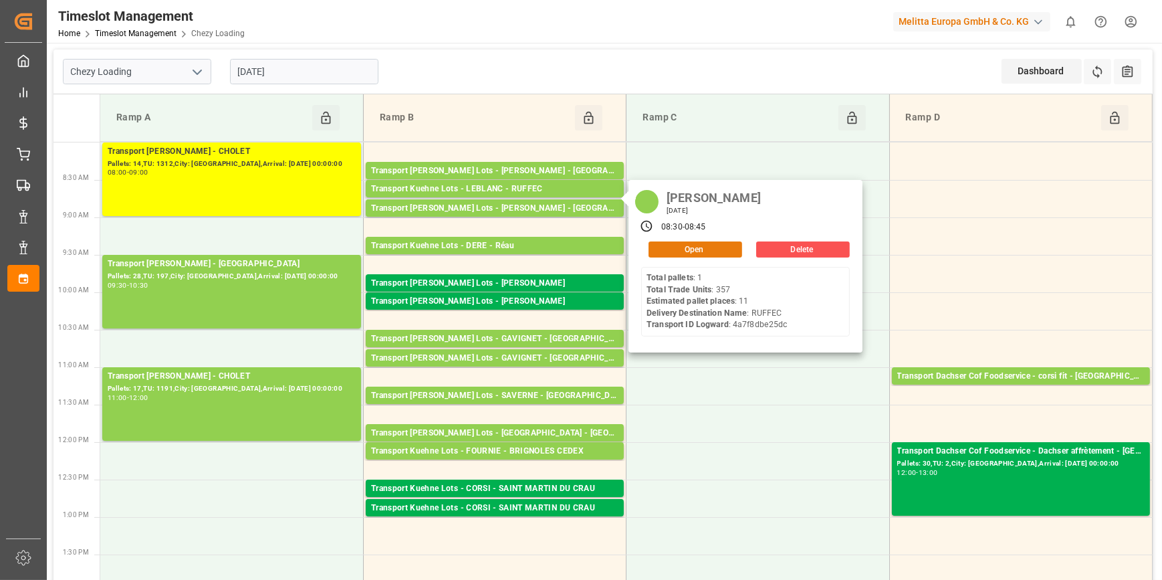
click at [682, 245] on button "Open" at bounding box center [695, 249] width 94 height 16
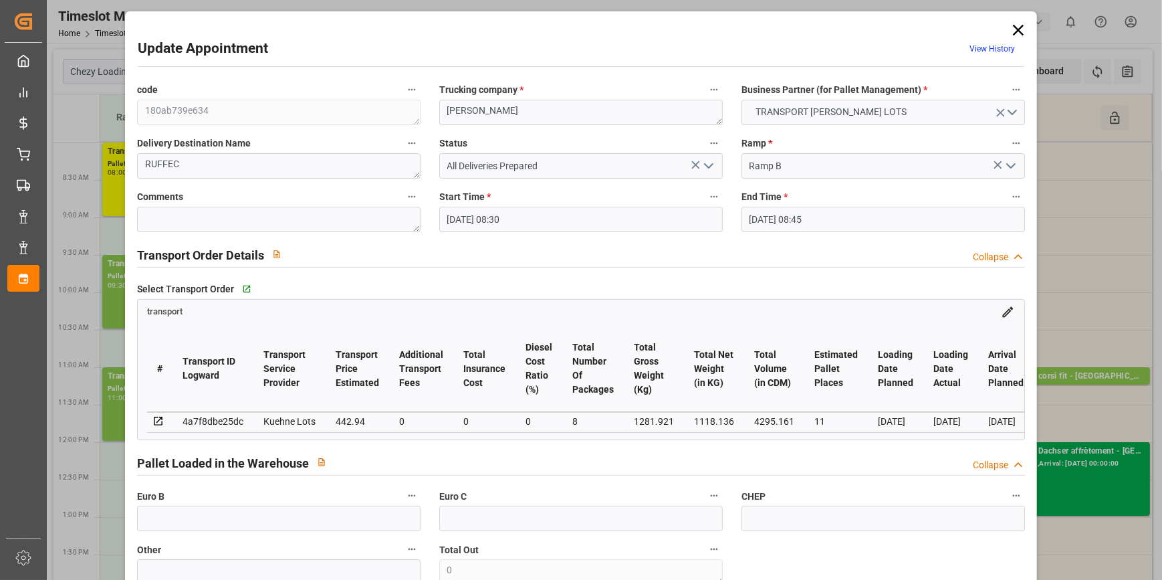
click at [703, 166] on icon "open menu" at bounding box center [708, 166] width 16 height 16
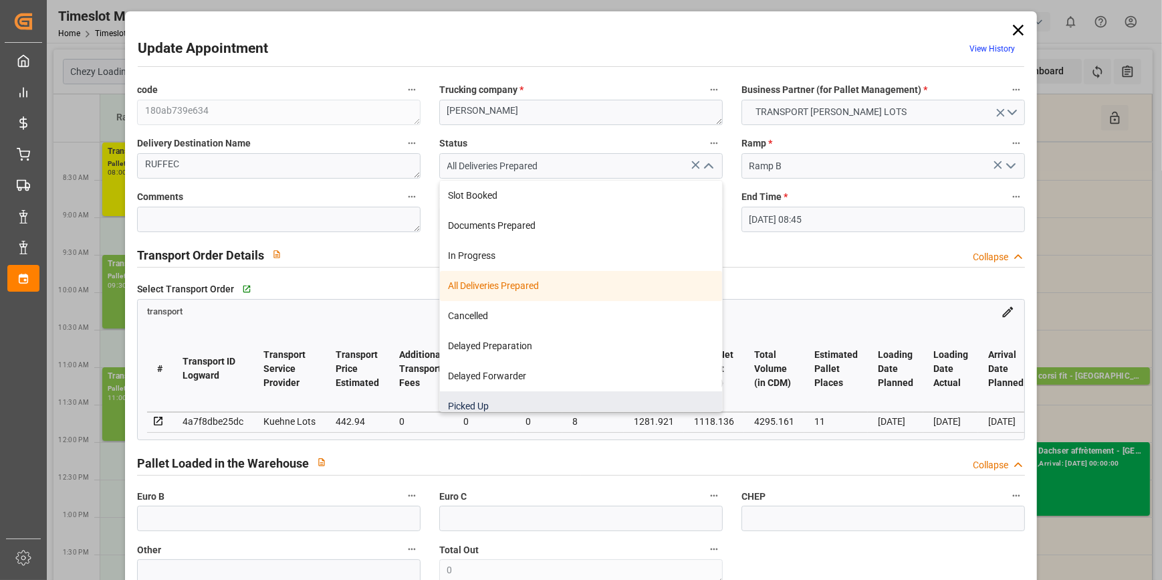
click at [475, 397] on div "Picked Up" at bounding box center [581, 406] width 282 height 30
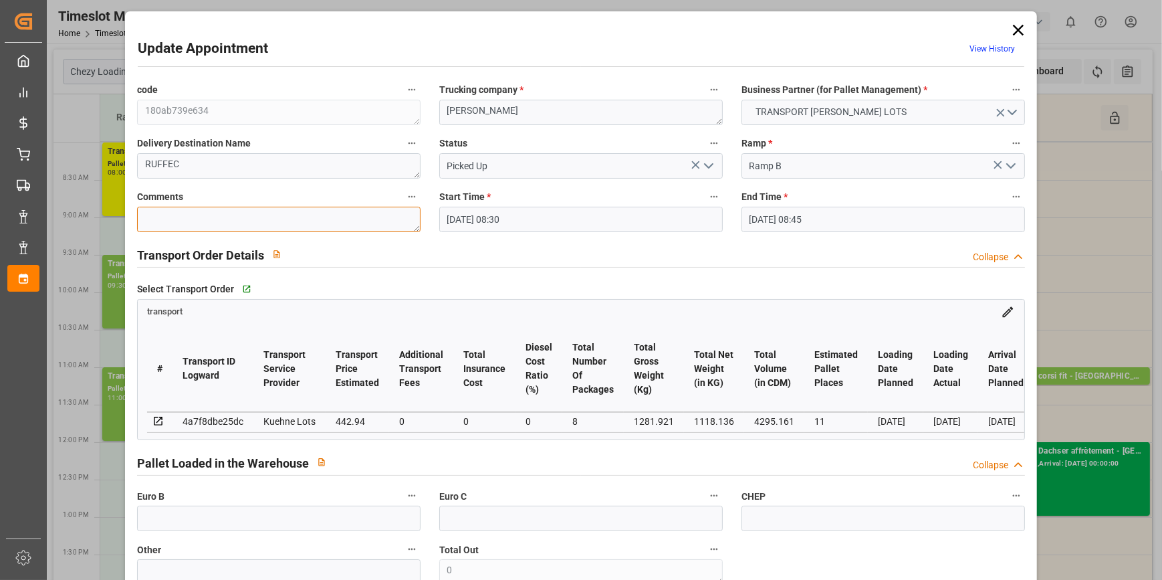
click at [185, 219] on textarea at bounding box center [278, 219] width 283 height 25
click at [205, 515] on input "text" at bounding box center [278, 517] width 283 height 25
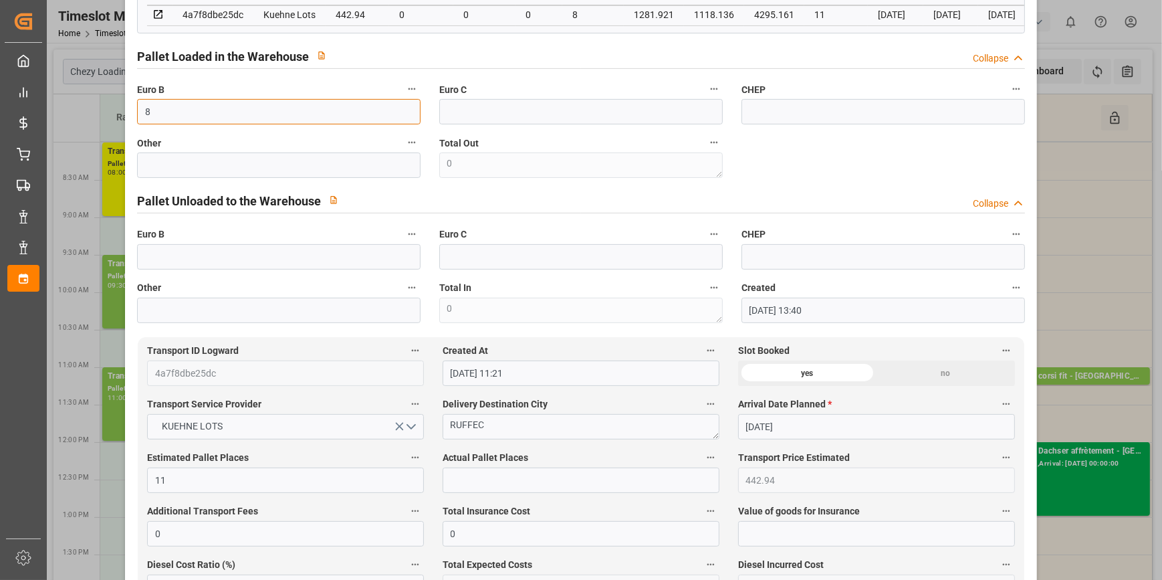
scroll to position [486, 0]
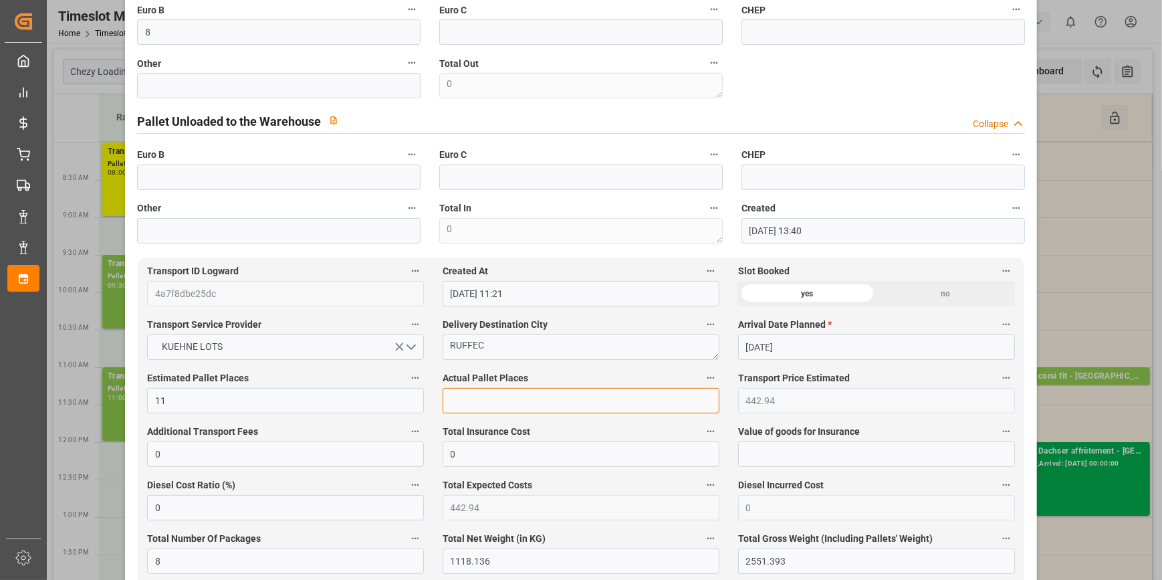
click at [471, 401] on input "text" at bounding box center [580, 400] width 277 height 25
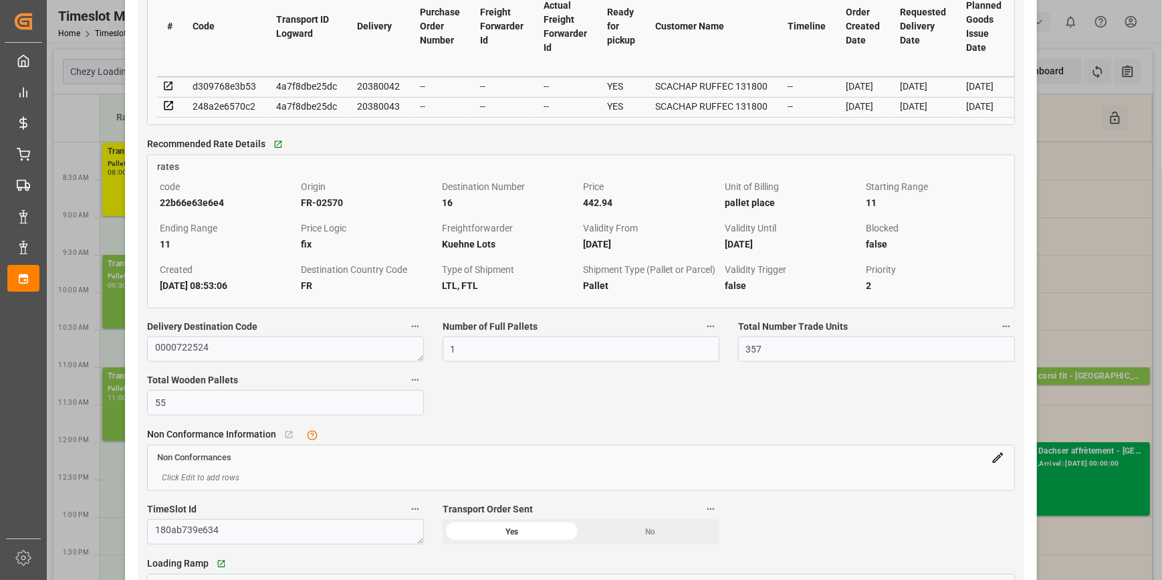
scroll to position [1276, 0]
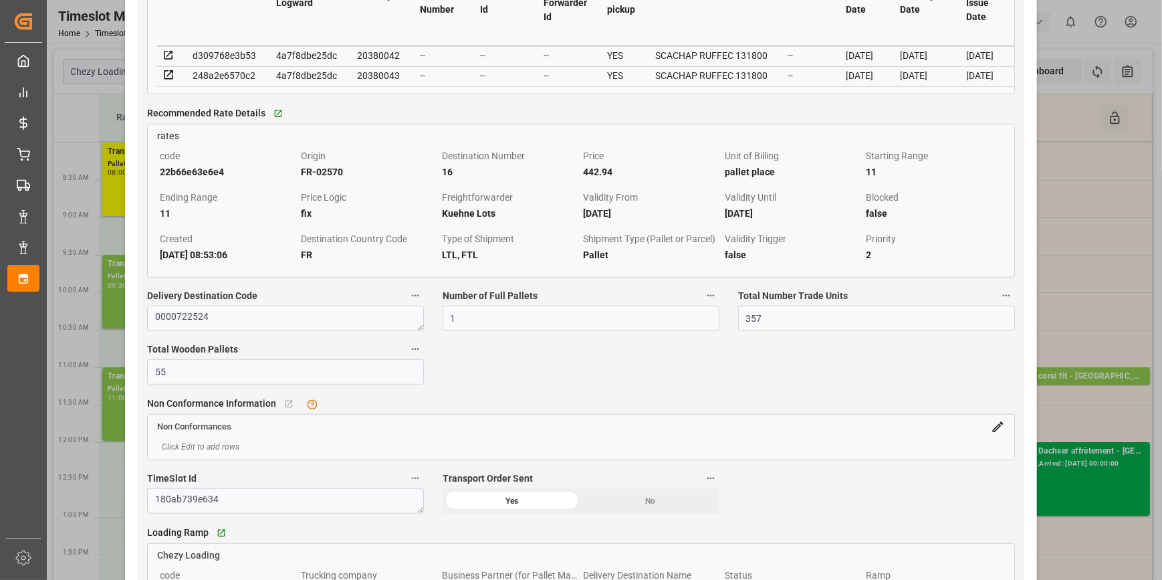
click at [168, 57] on icon at bounding box center [168, 55] width 12 height 12
click at [166, 80] on icon at bounding box center [168, 75] width 9 height 9
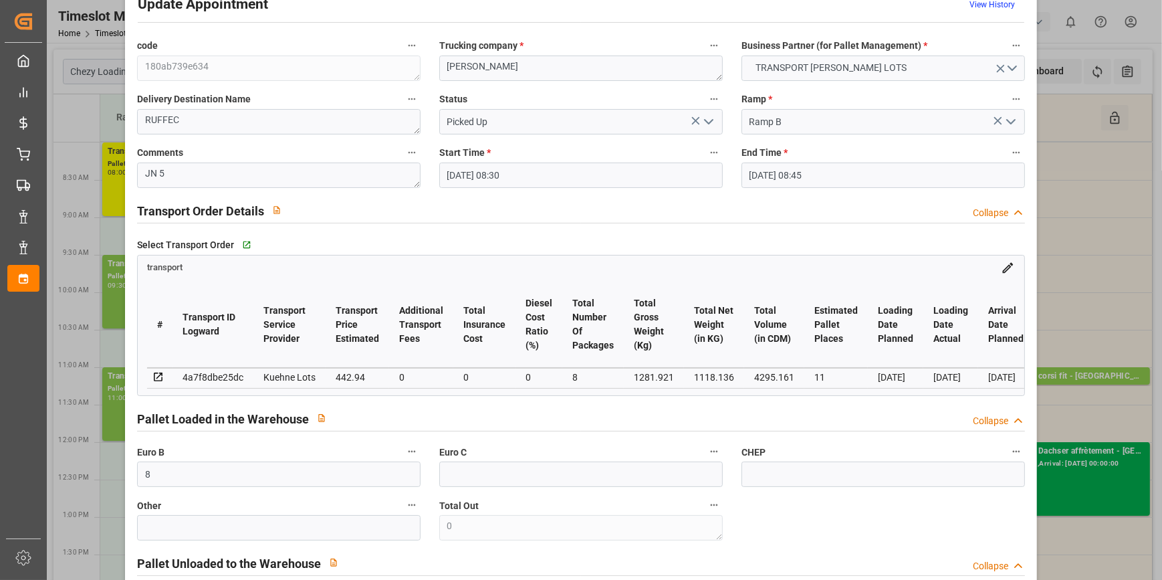
scroll to position [0, 0]
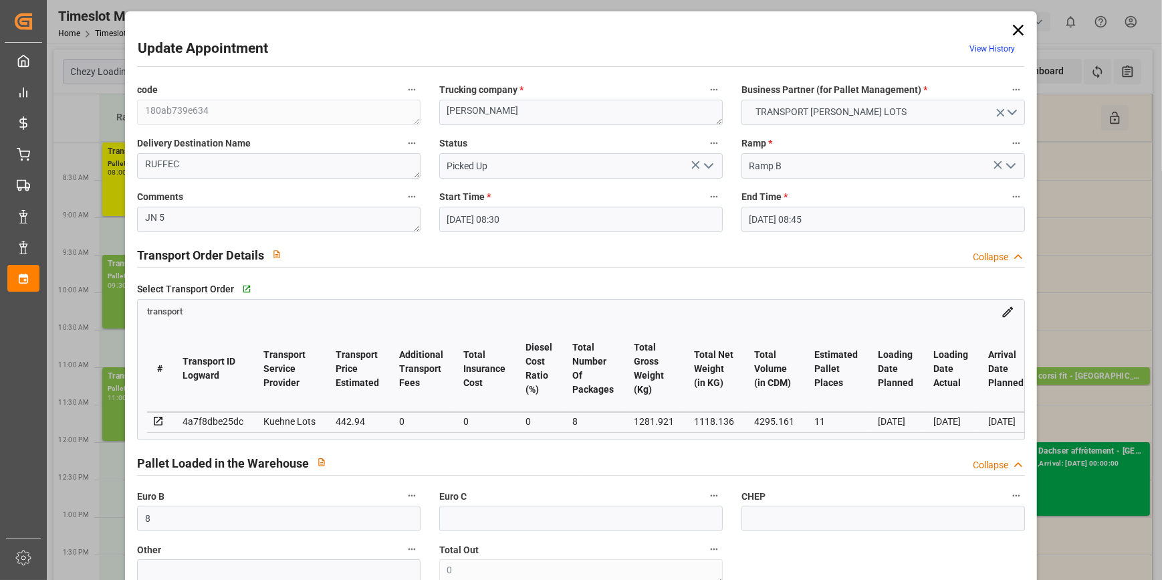
click at [1014, 28] on icon at bounding box center [1018, 30] width 19 height 19
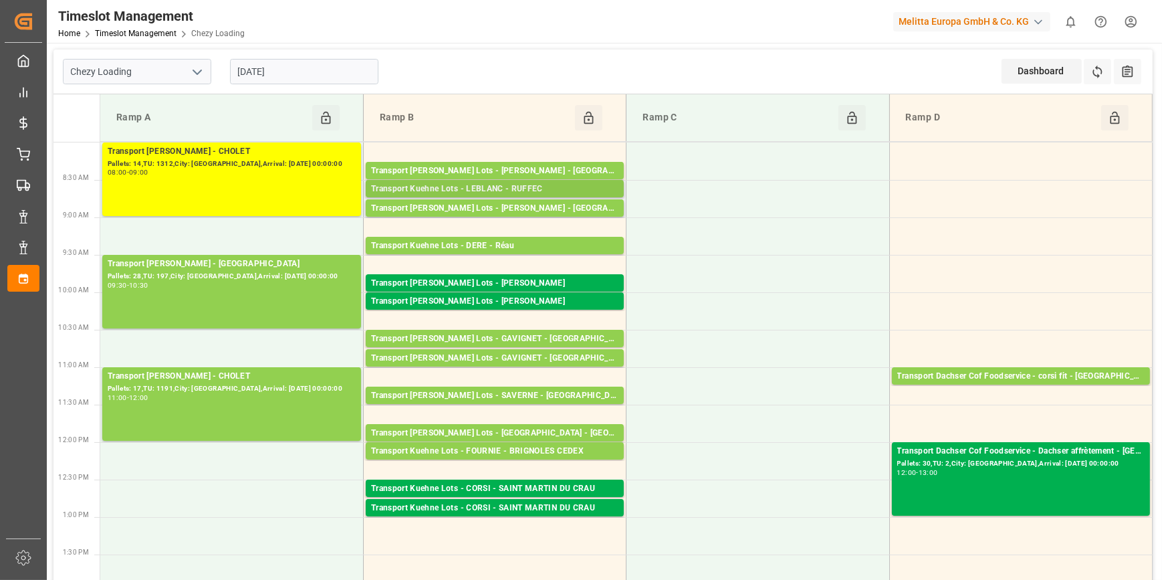
click at [533, 184] on div "Transport Kuehne Lots - LEBLANC - RUFFEC" at bounding box center [494, 188] width 247 height 13
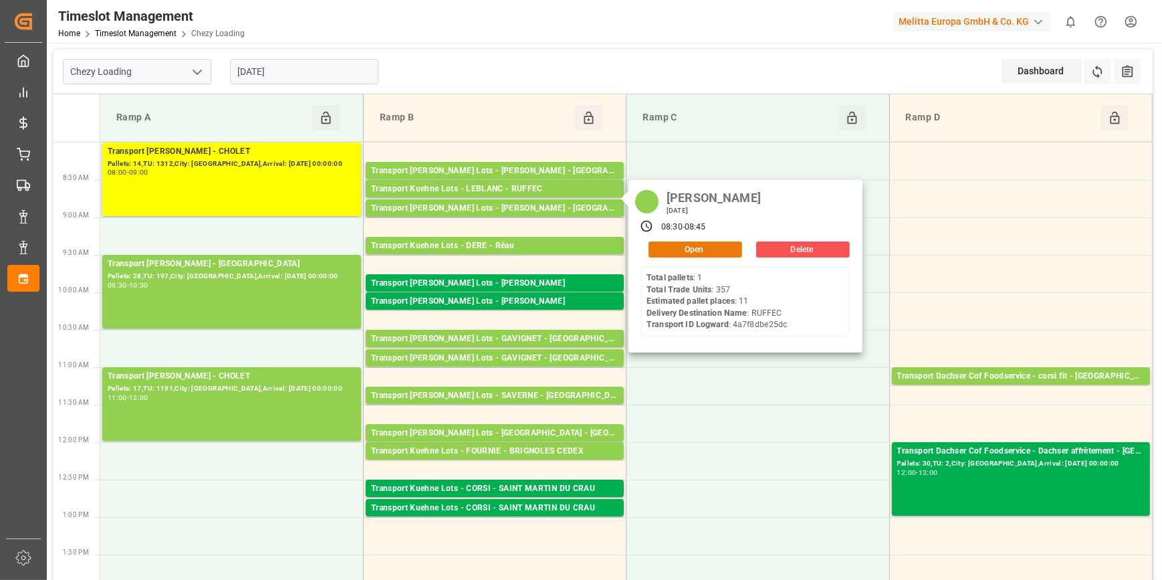
click at [673, 247] on button "Open" at bounding box center [695, 249] width 94 height 16
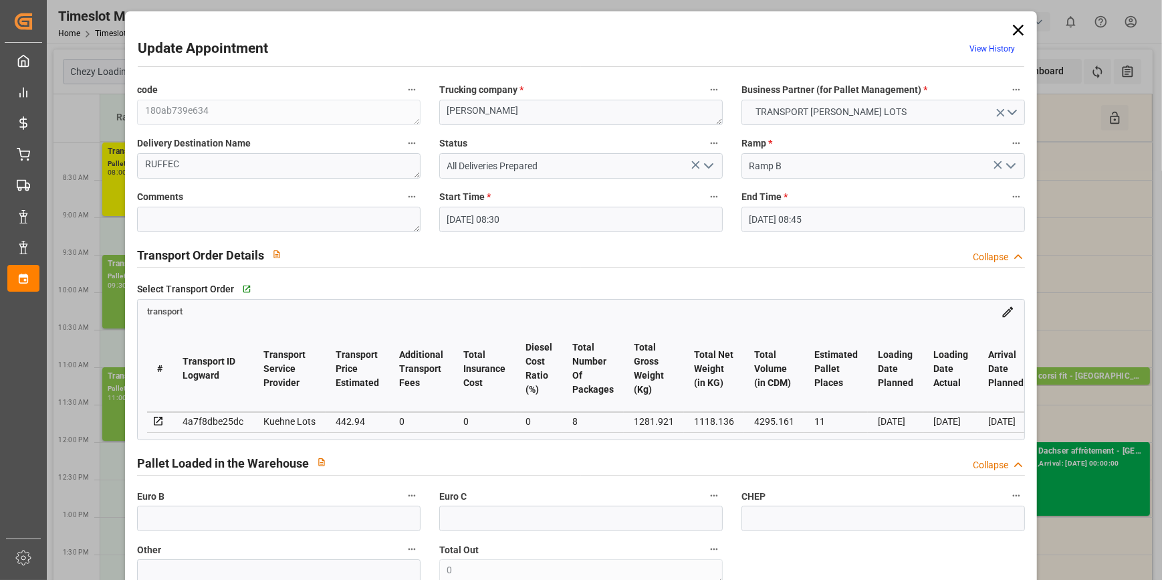
click at [705, 166] on polyline "open menu" at bounding box center [709, 166] width 8 height 4
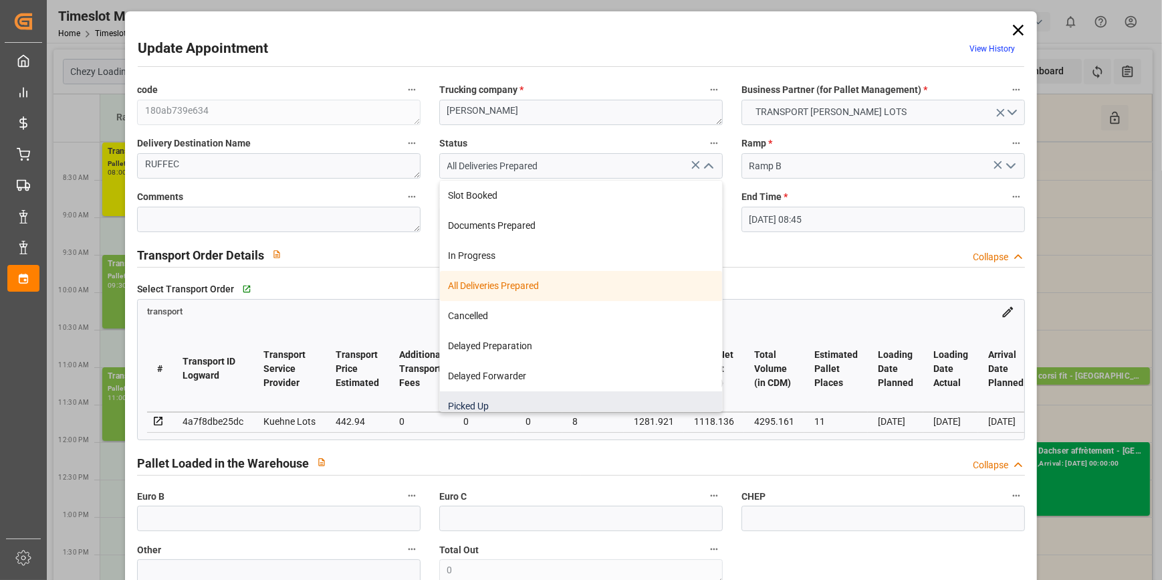
click at [475, 404] on div "Picked Up" at bounding box center [581, 406] width 282 height 30
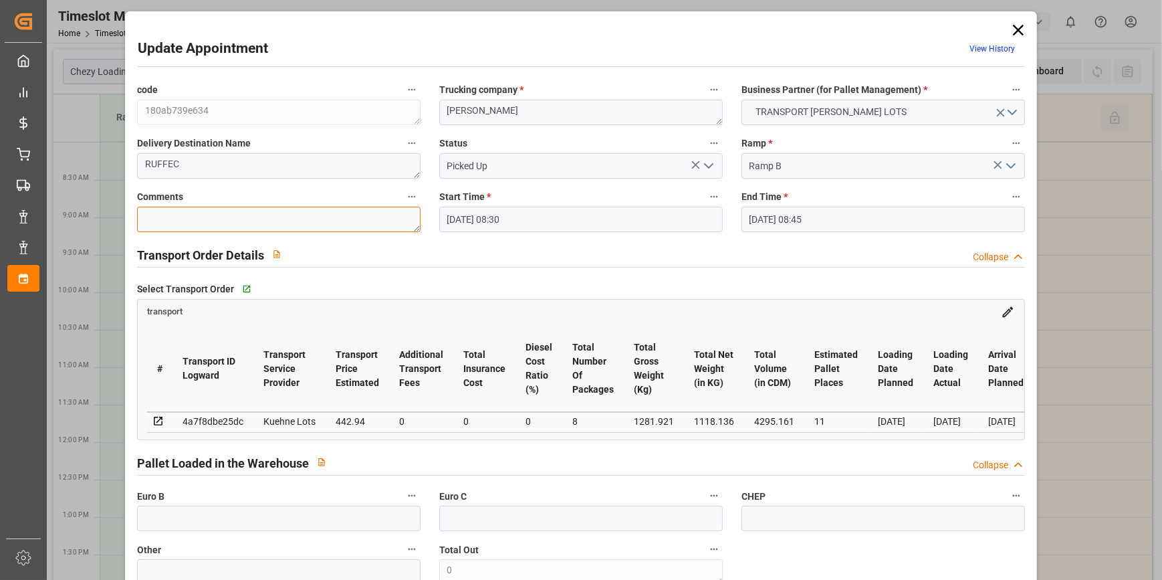
click at [199, 215] on textarea at bounding box center [278, 219] width 283 height 25
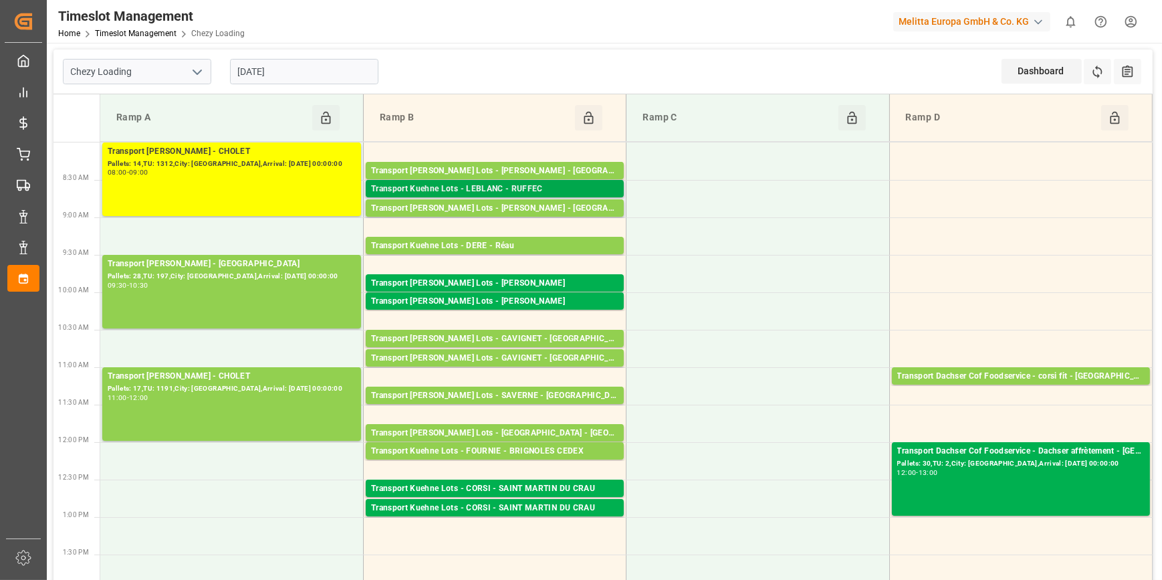
click at [499, 188] on div "Transport Kuehne Lots - LEBLANC - RUFFEC" at bounding box center [494, 188] width 247 height 13
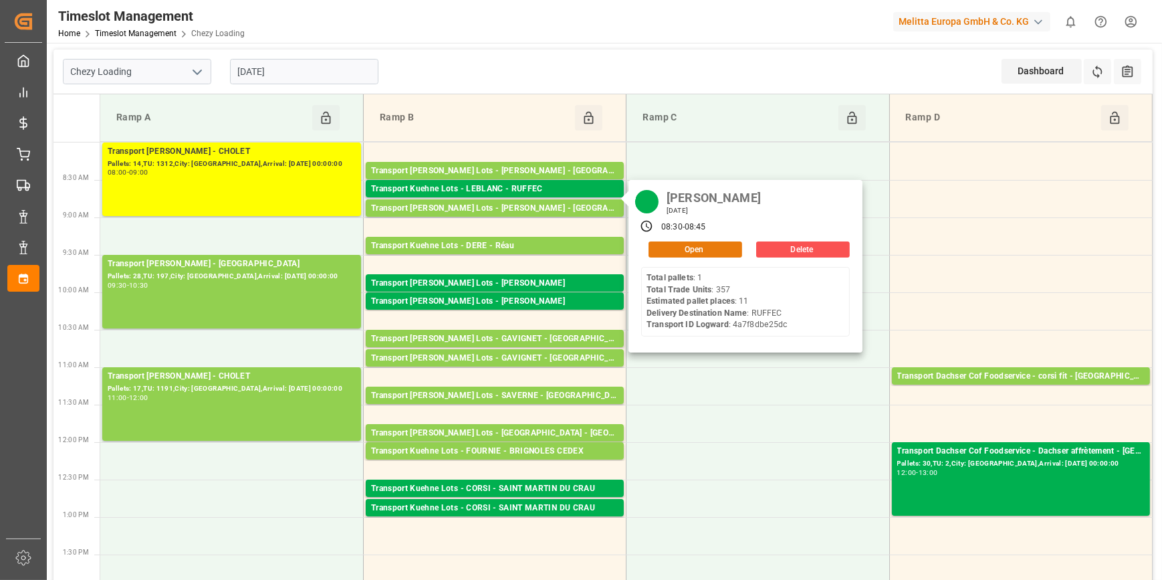
click at [690, 253] on button "Open" at bounding box center [695, 249] width 94 height 16
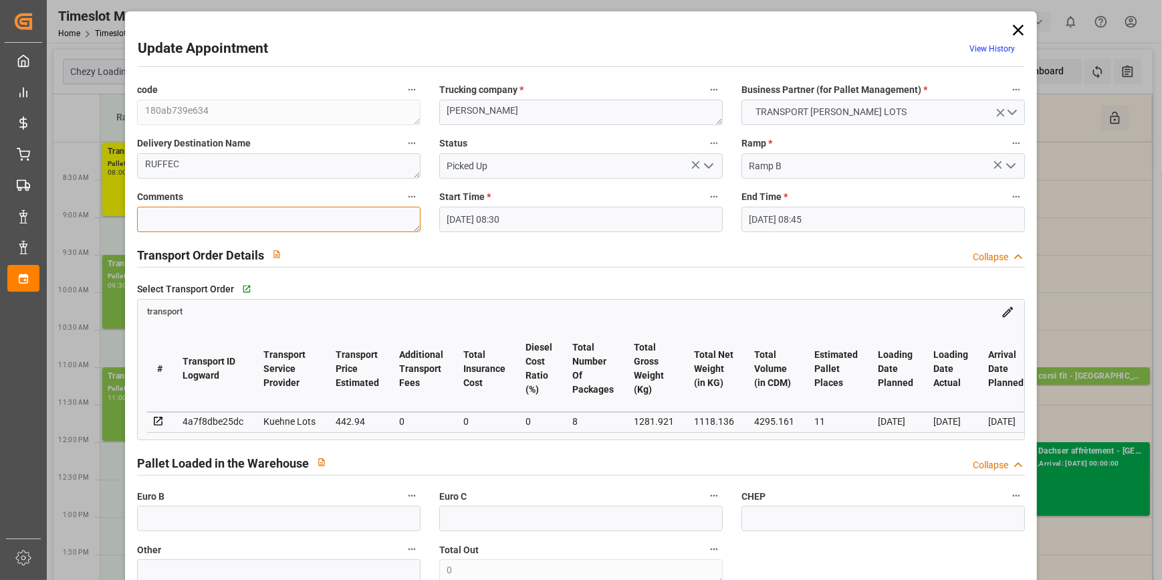
click at [178, 217] on textarea at bounding box center [278, 219] width 283 height 25
click at [201, 519] on input "text" at bounding box center [278, 517] width 283 height 25
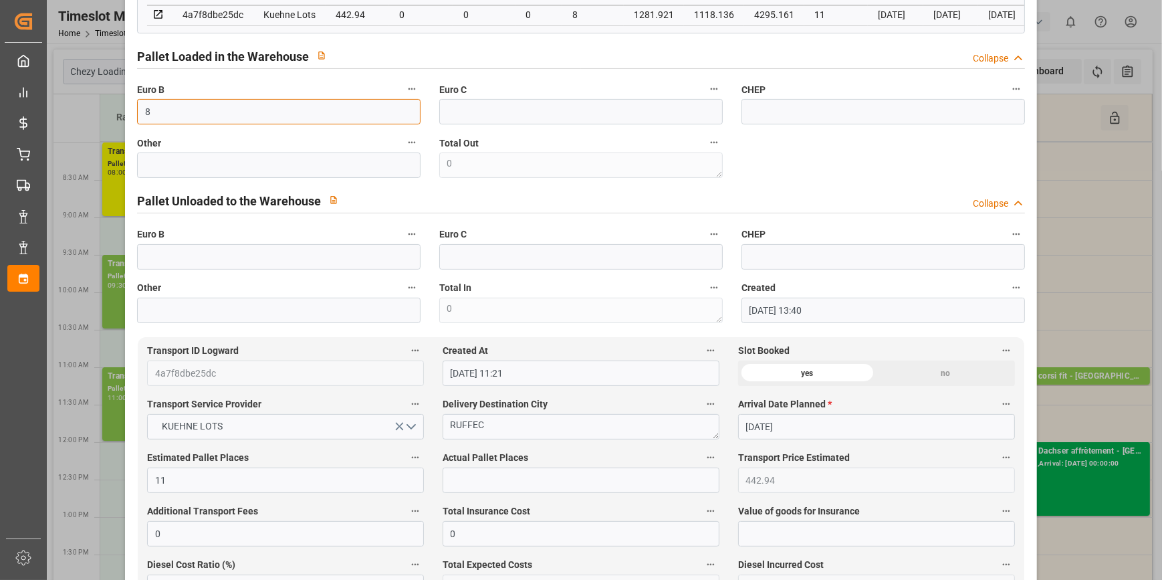
scroll to position [547, 0]
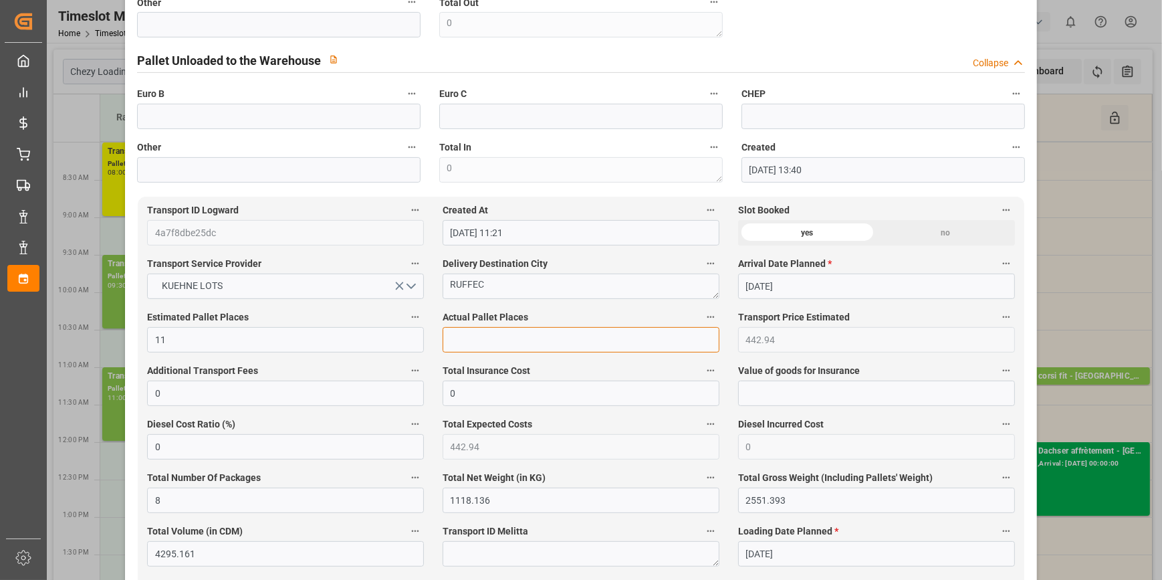
click at [455, 342] on input "text" at bounding box center [580, 339] width 277 height 25
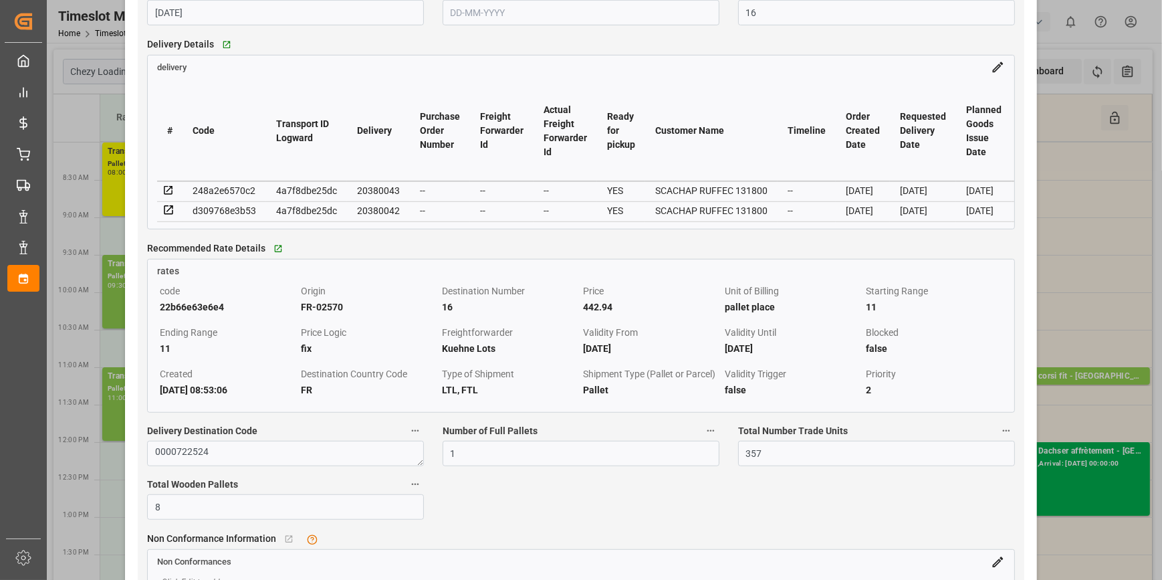
scroll to position [1215, 0]
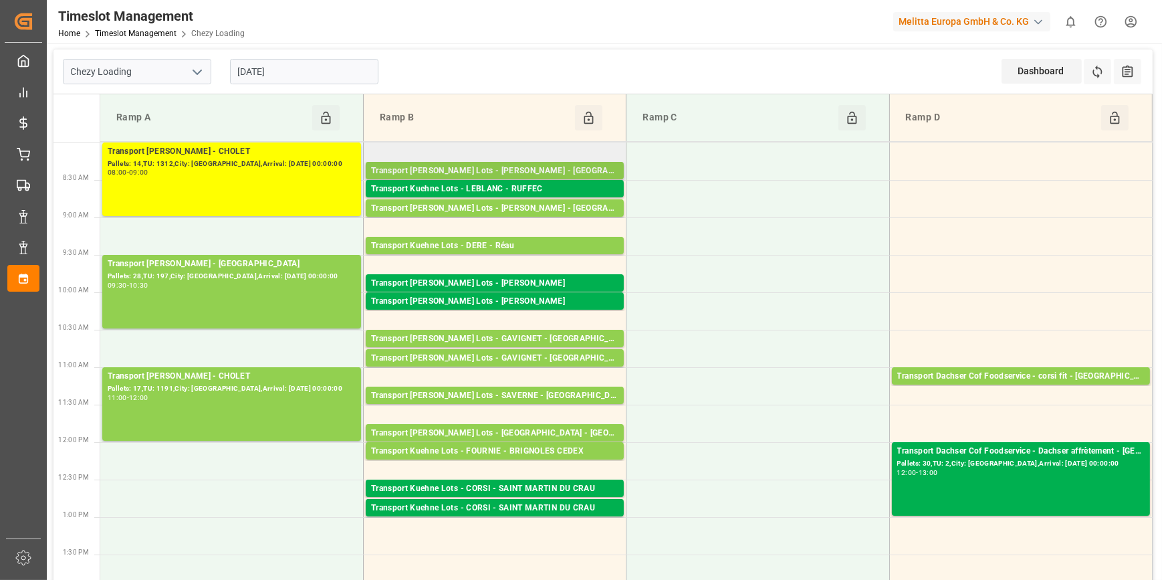
click at [504, 168] on div "Transport [PERSON_NAME] Lots - [PERSON_NAME] - [GEOGRAPHIC_DATA]" at bounding box center [494, 170] width 247 height 13
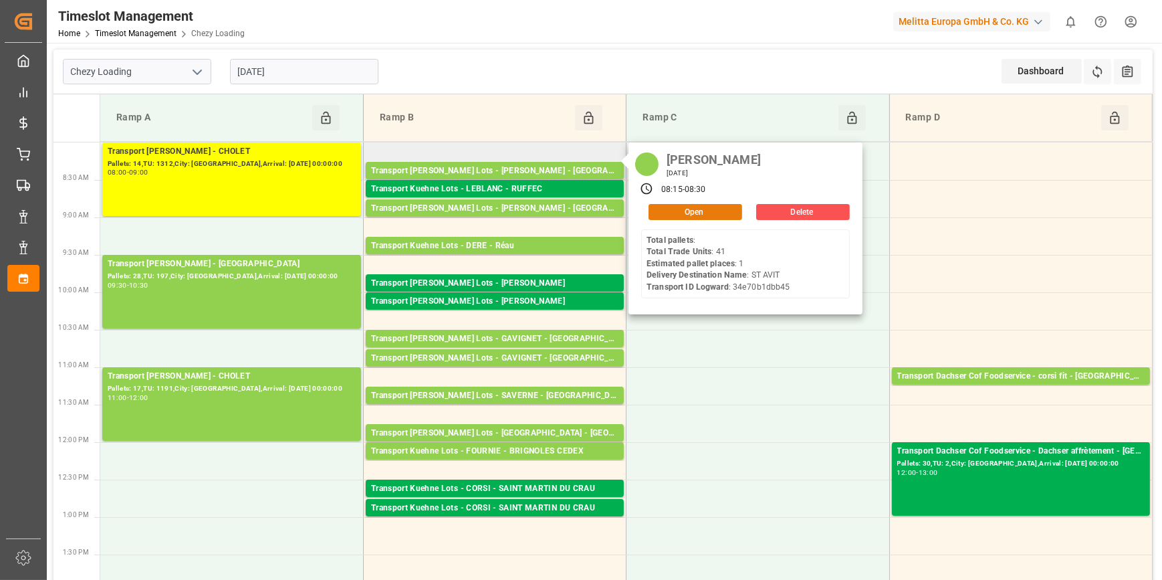
click at [709, 209] on button "Open" at bounding box center [695, 212] width 94 height 16
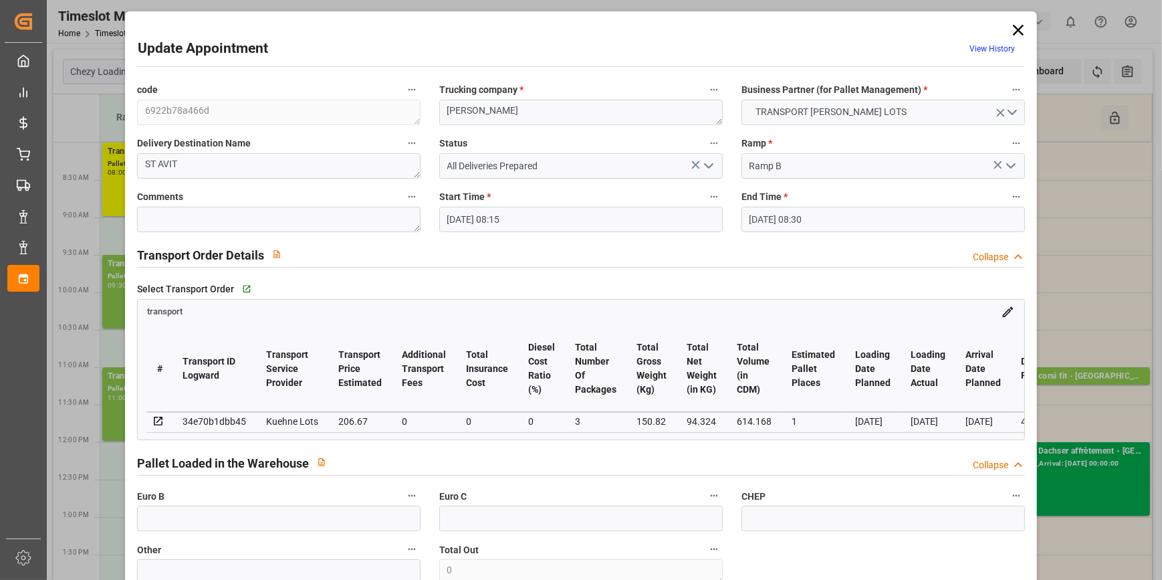
click at [705, 165] on icon "open menu" at bounding box center [708, 166] width 16 height 16
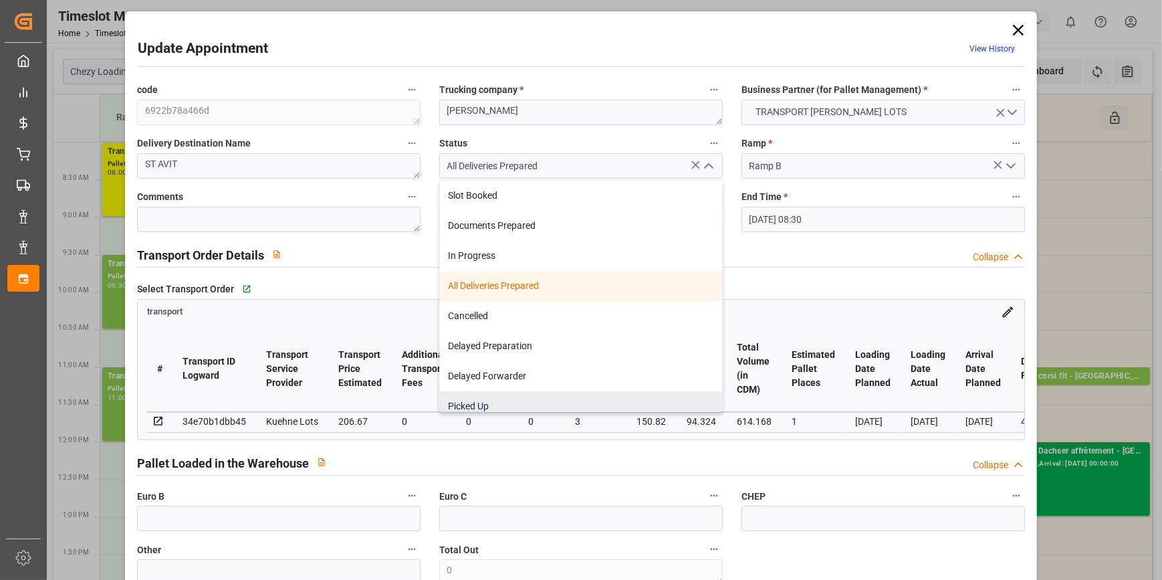
click at [471, 402] on div "Picked Up" at bounding box center [581, 406] width 282 height 30
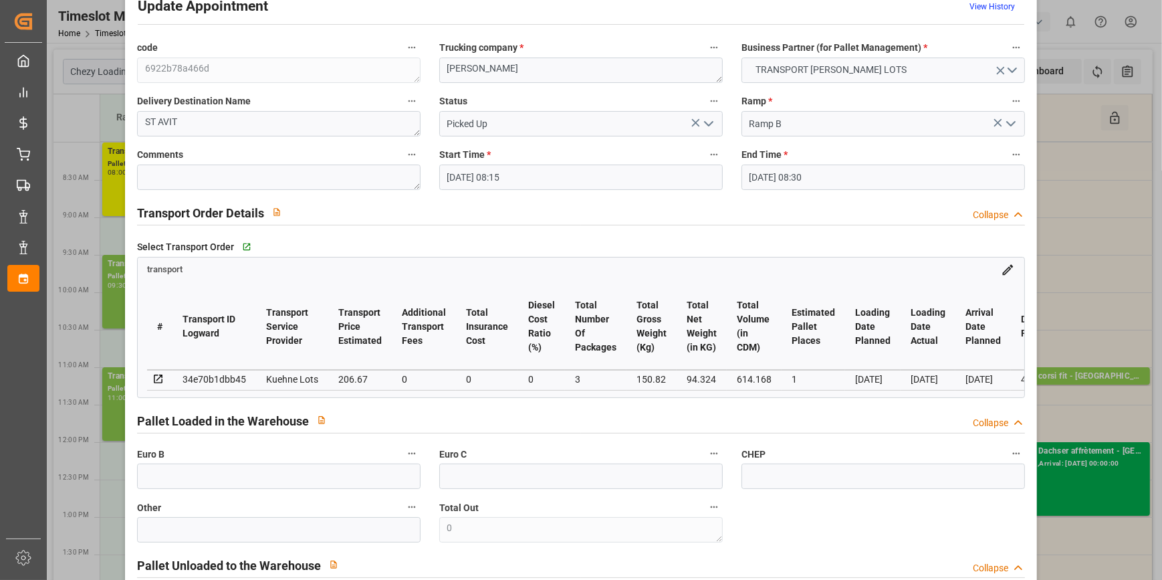
scroll to position [0, 0]
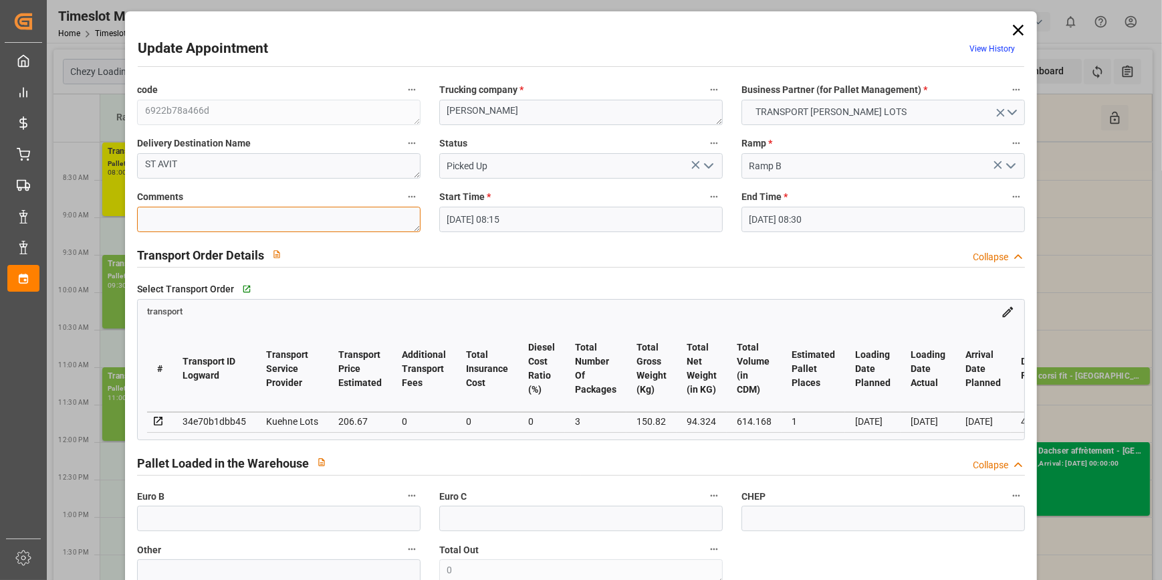
click at [203, 212] on textarea at bounding box center [278, 219] width 283 height 25
click at [221, 517] on input "text" at bounding box center [278, 517] width 283 height 25
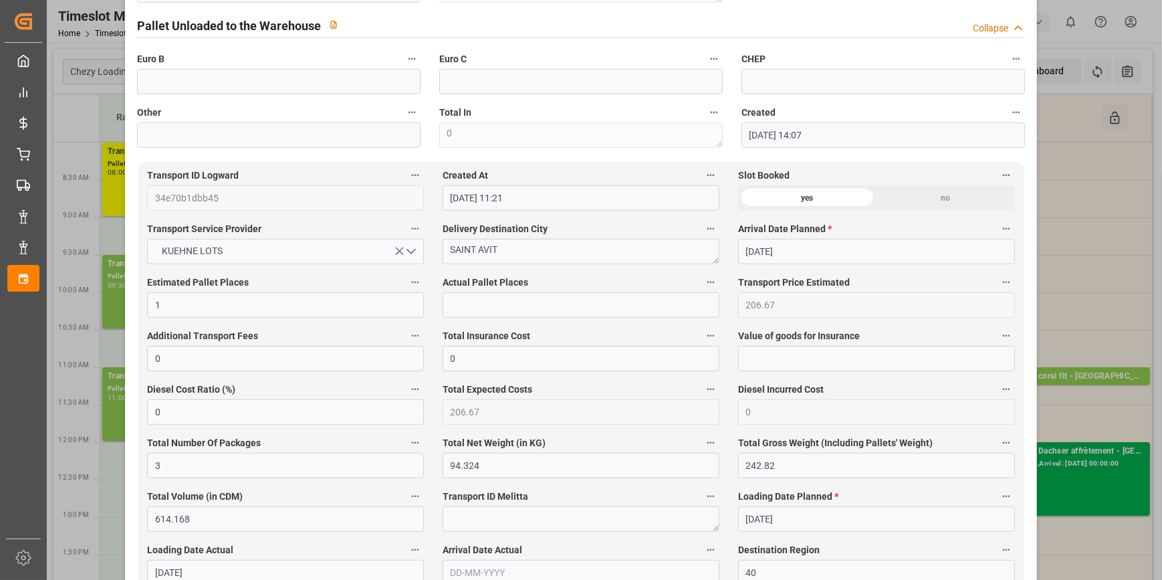
scroll to position [608, 0]
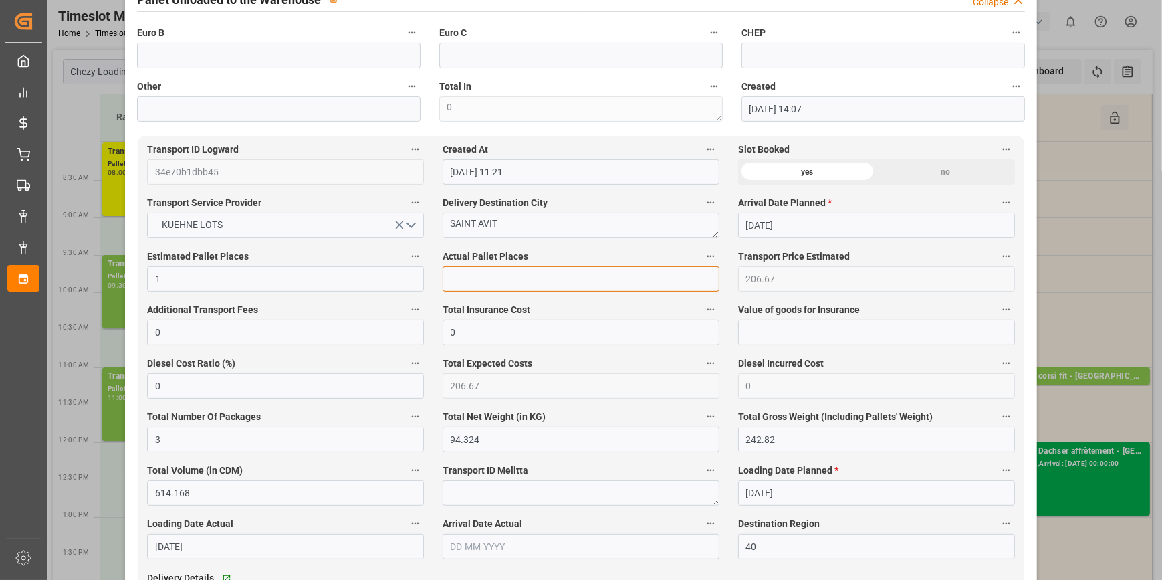
drag, startPoint x: 481, startPoint y: 287, endPoint x: 466, endPoint y: 281, distance: 16.8
click at [481, 287] on input "text" at bounding box center [580, 278] width 277 height 25
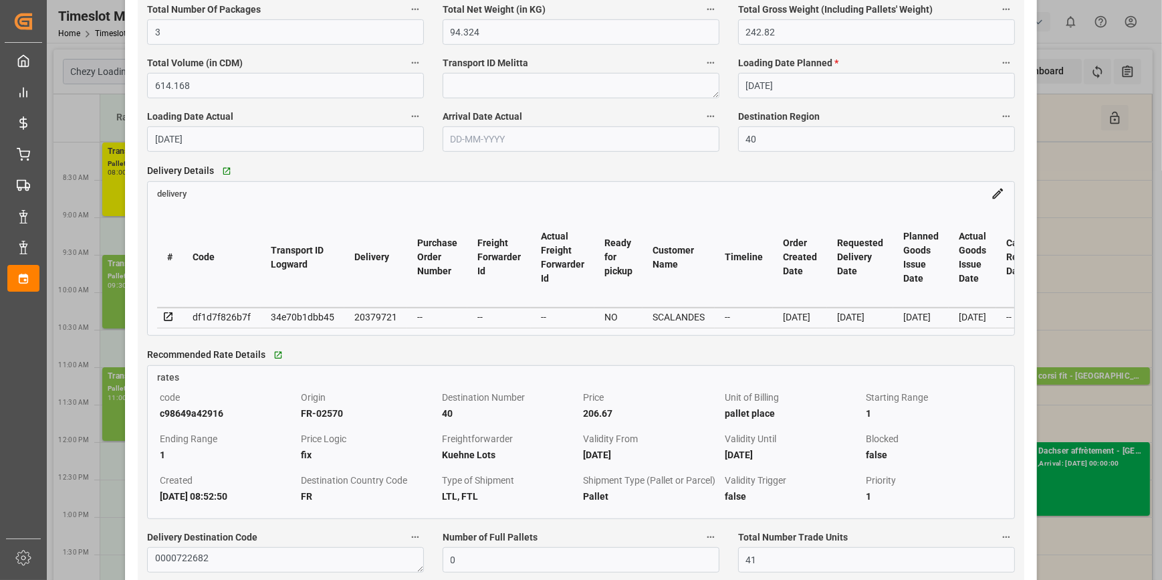
scroll to position [1154, 0]
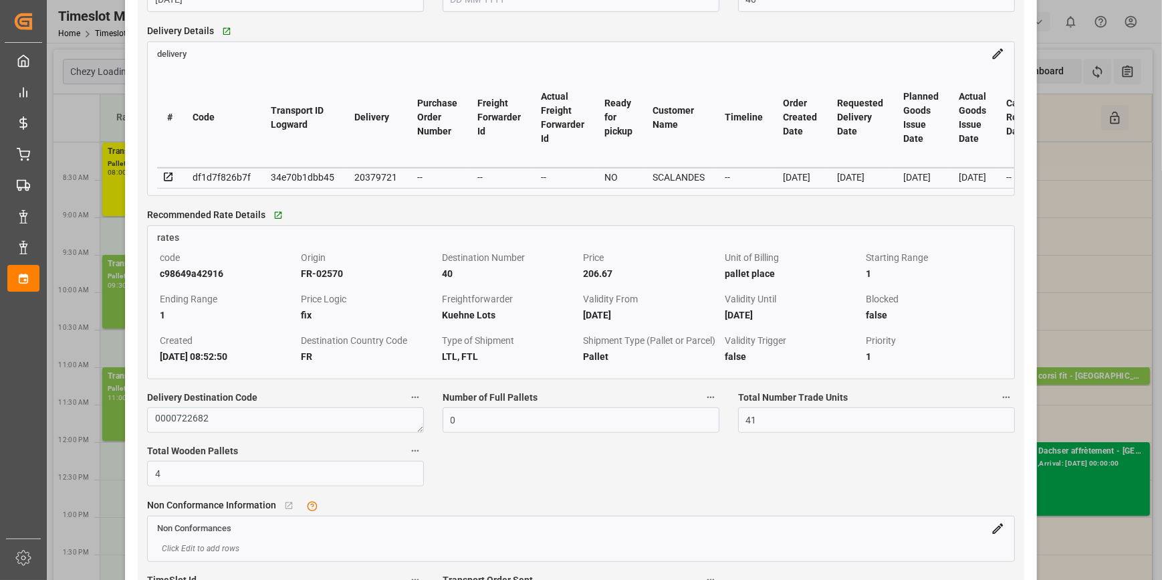
click at [167, 177] on icon at bounding box center [168, 177] width 12 height 12
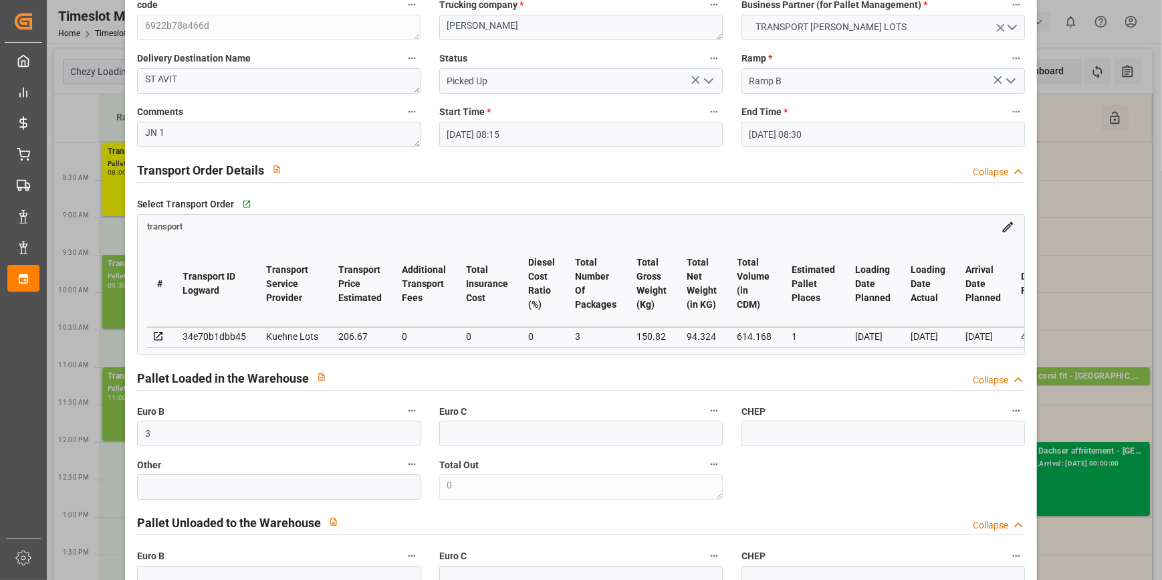
scroll to position [0, 0]
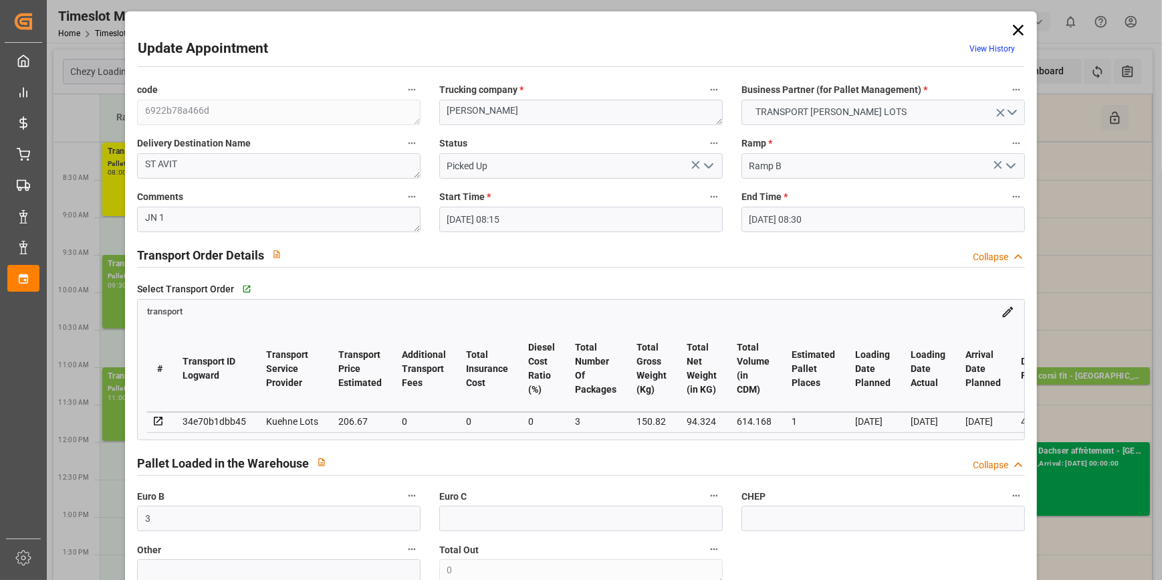
click at [709, 166] on polyline "open menu" at bounding box center [709, 166] width 8 height 4
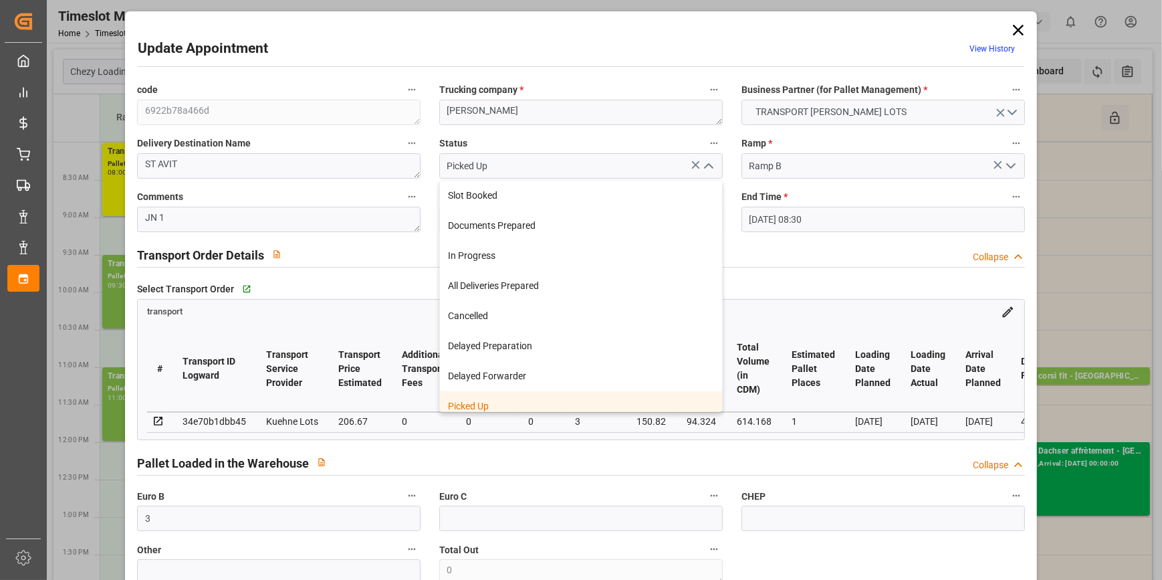
click at [468, 402] on div "Picked Up" at bounding box center [581, 406] width 282 height 30
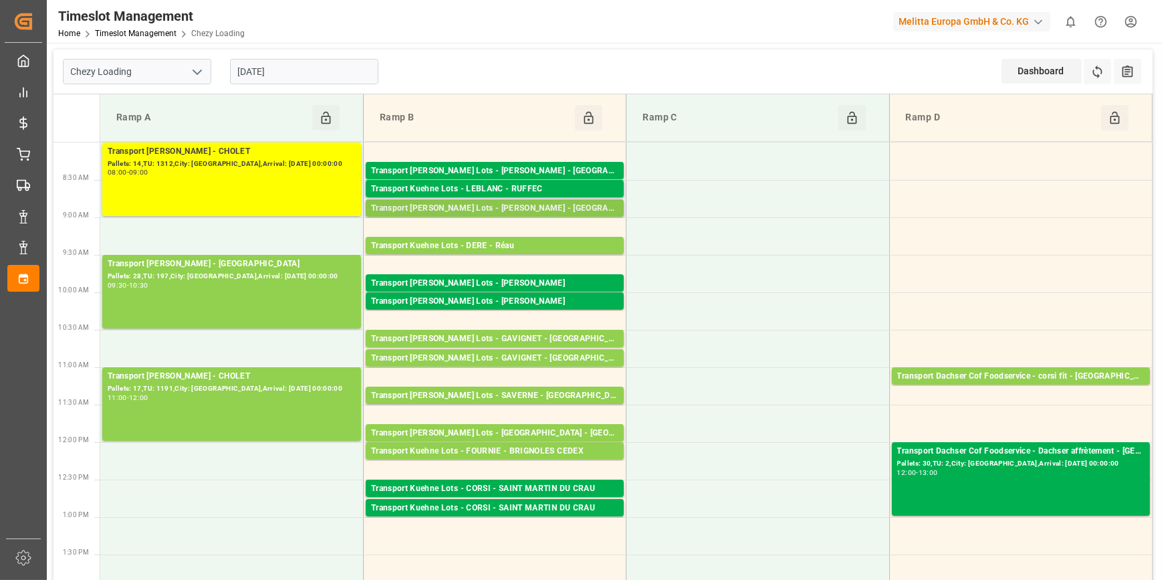
click at [495, 205] on div "Transport [PERSON_NAME] Lots - [PERSON_NAME] - [GEOGRAPHIC_DATA]" at bounding box center [494, 208] width 247 height 13
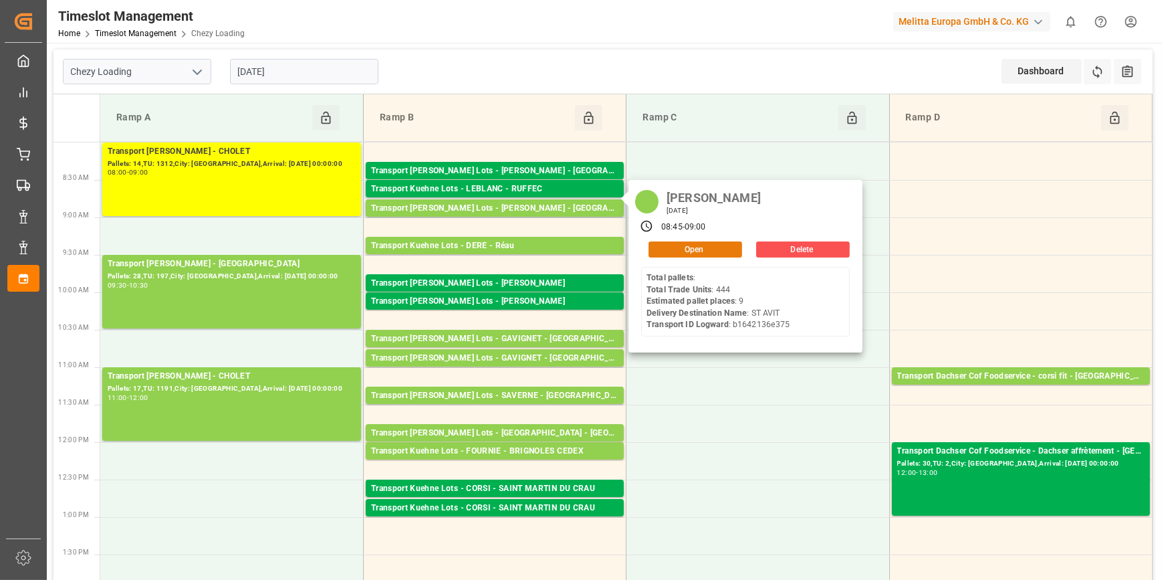
click at [691, 248] on button "Open" at bounding box center [695, 249] width 94 height 16
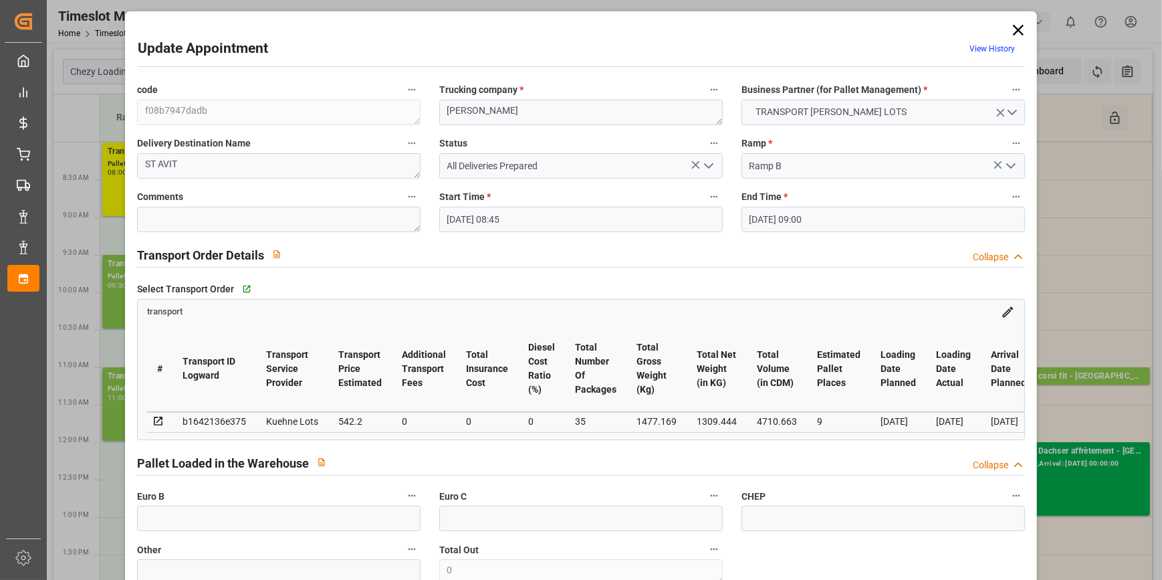
click at [705, 164] on icon "open menu" at bounding box center [708, 166] width 16 height 16
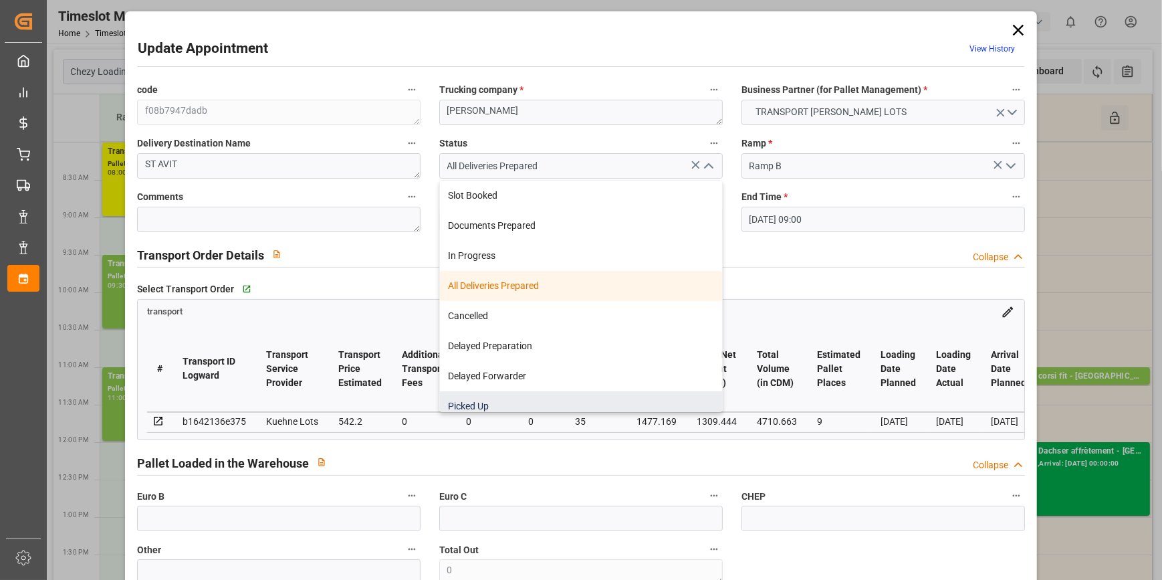
click at [479, 405] on div "Picked Up" at bounding box center [581, 406] width 282 height 30
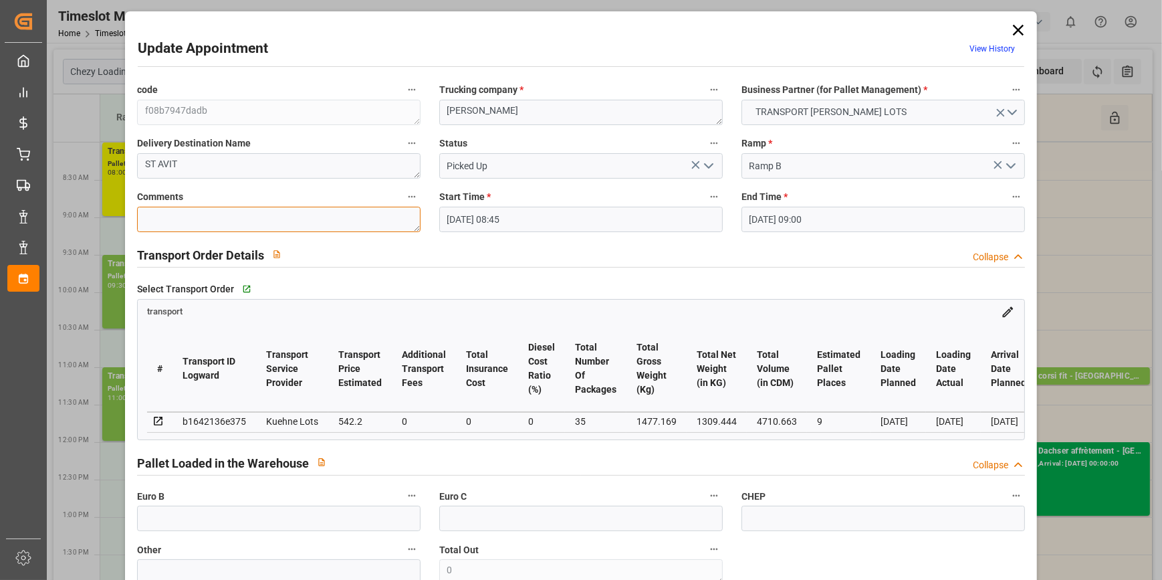
click at [253, 214] on textarea at bounding box center [278, 219] width 283 height 25
click at [219, 521] on input "text" at bounding box center [278, 517] width 283 height 25
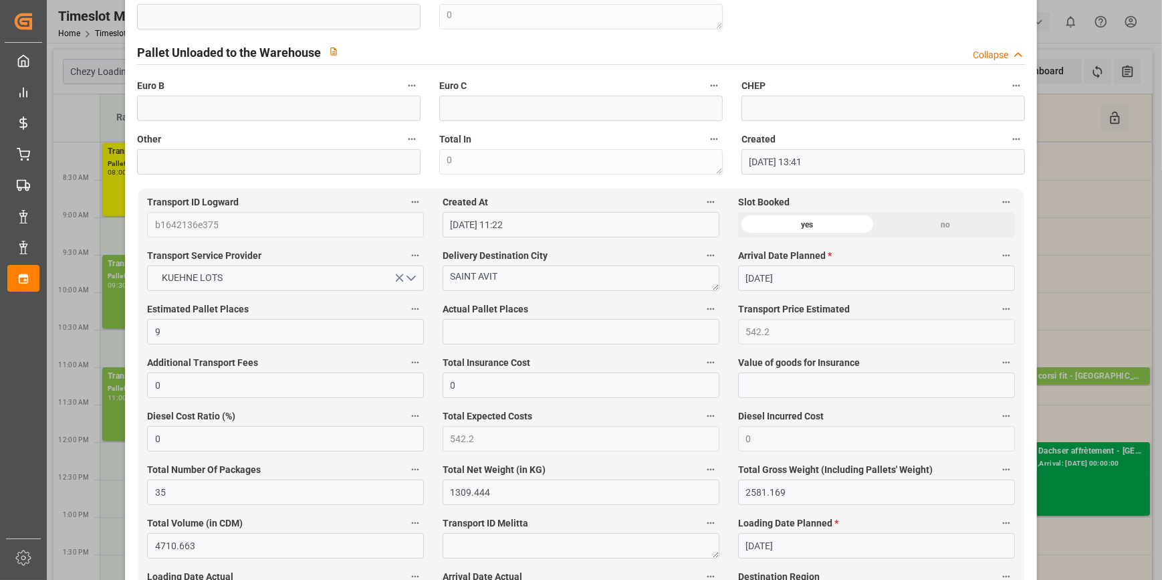
scroll to position [608, 0]
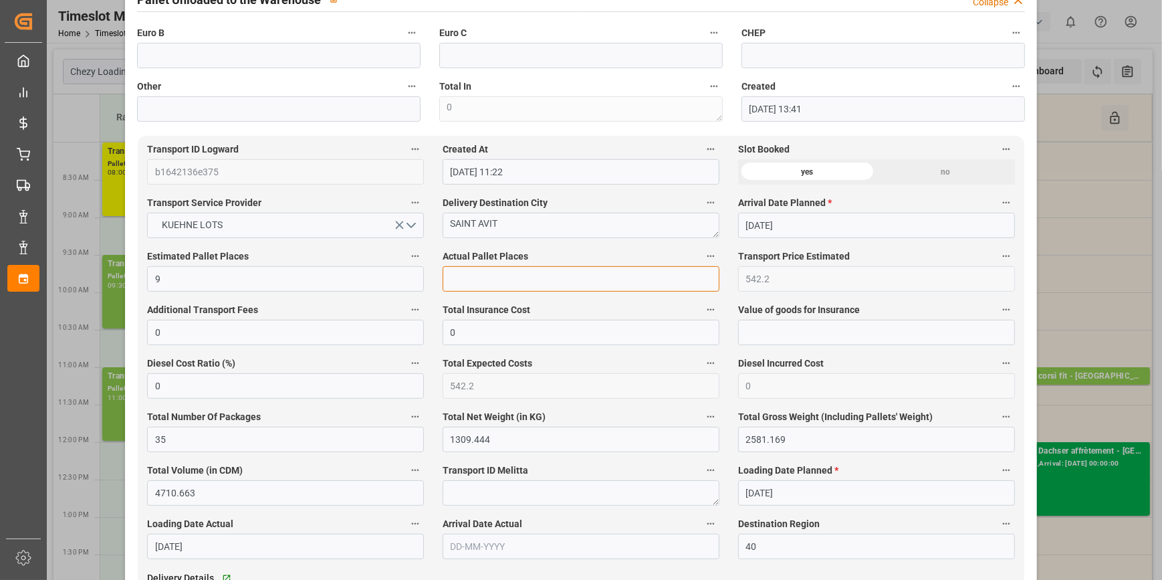
click at [493, 287] on input "text" at bounding box center [580, 278] width 277 height 25
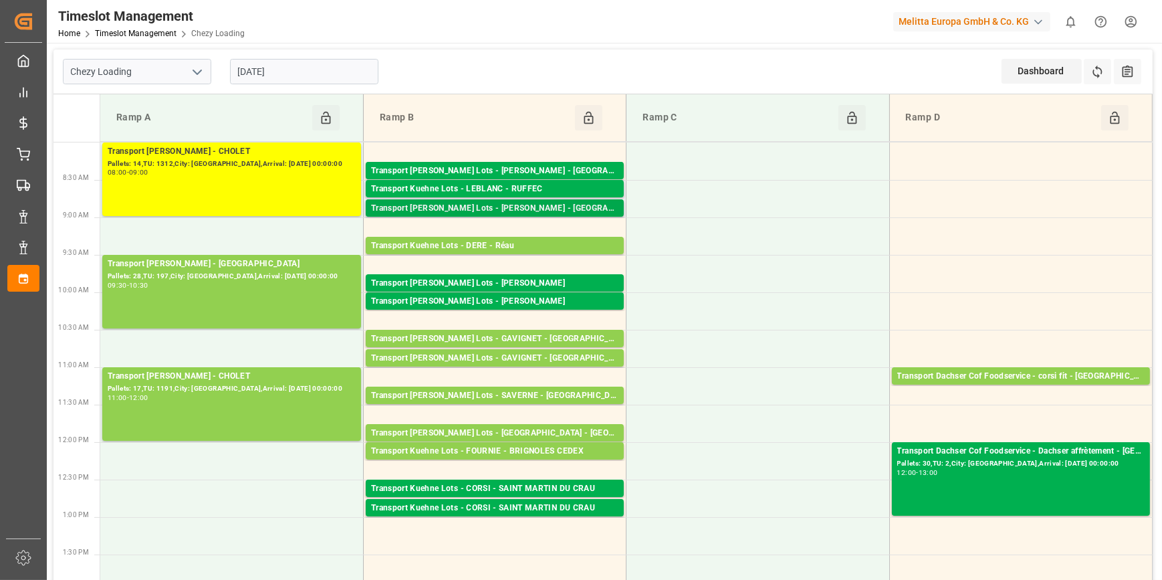
click at [534, 209] on div "Transport [PERSON_NAME] Lots - [PERSON_NAME] - [GEOGRAPHIC_DATA]" at bounding box center [494, 208] width 247 height 13
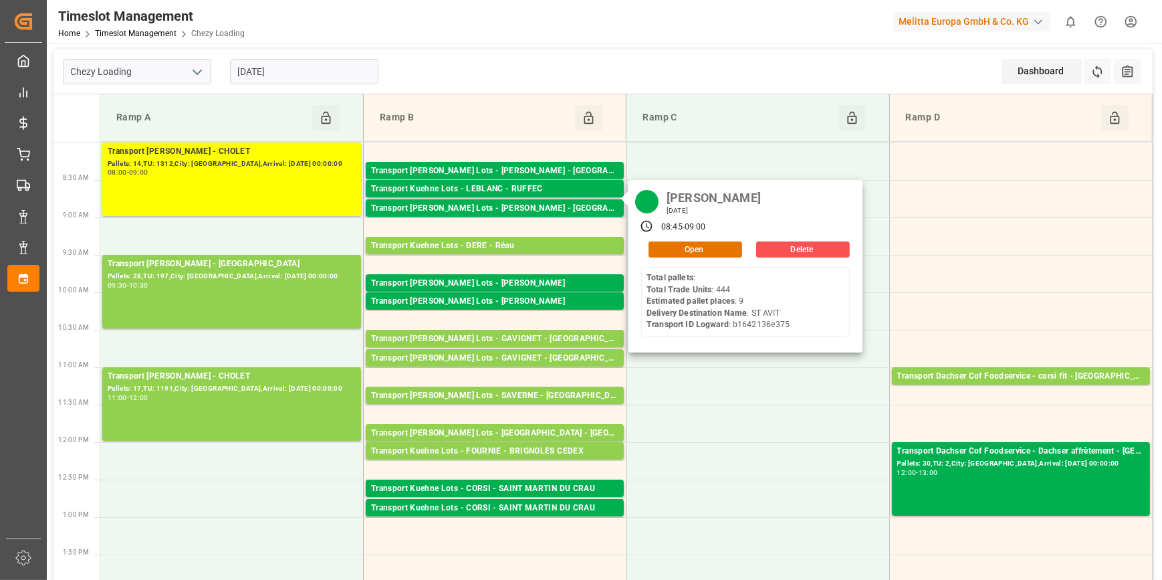
click at [686, 238] on div "LEBLANC Friday, October 10, 2025 08:45 - 09:00 Open Delete Total pallets : Tota…" at bounding box center [745, 266] width 234 height 172
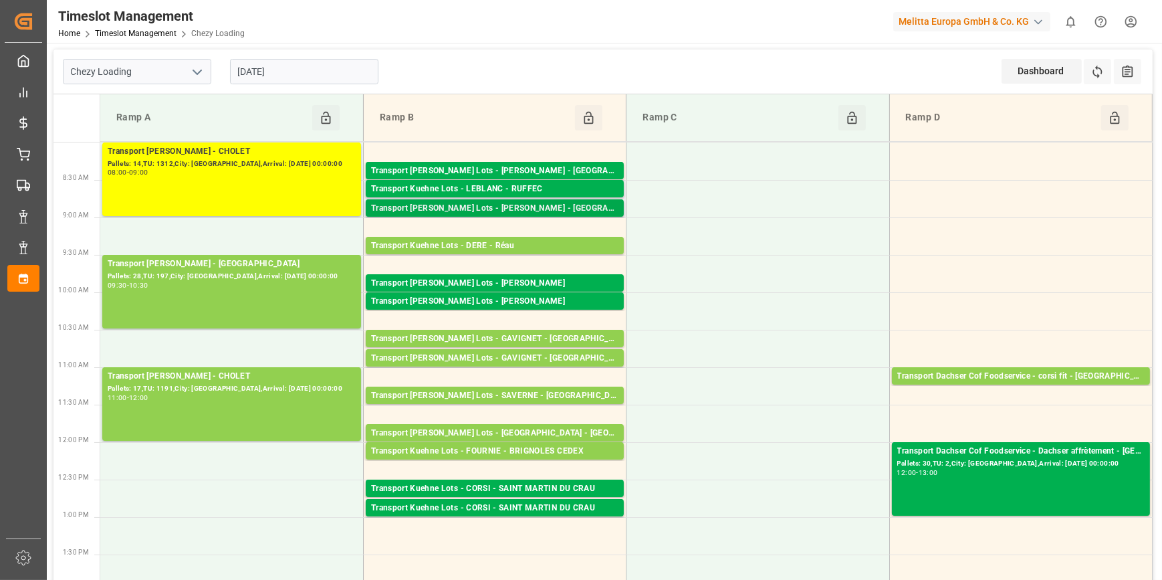
click at [610, 205] on div "Transport [PERSON_NAME] Lots - [PERSON_NAME] - [GEOGRAPHIC_DATA]" at bounding box center [494, 208] width 247 height 13
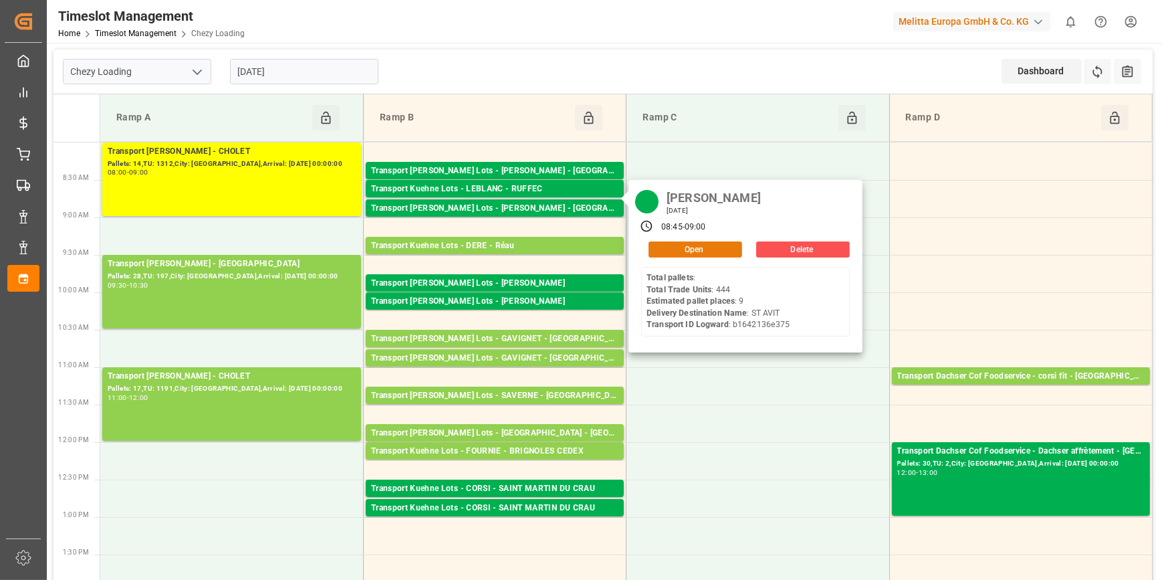
click at [689, 251] on button "Open" at bounding box center [695, 249] width 94 height 16
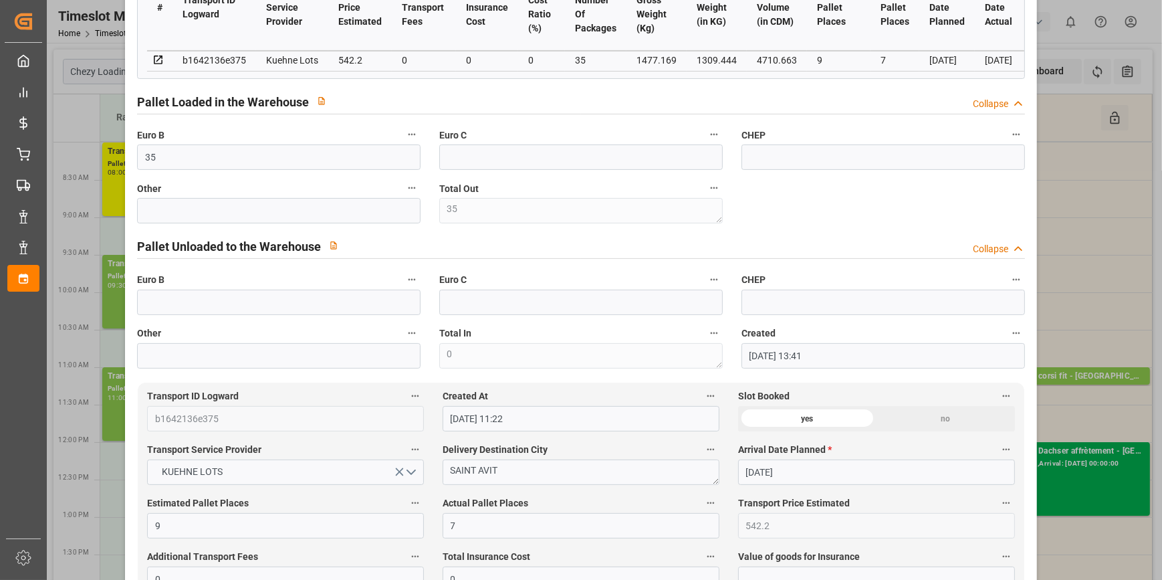
scroll to position [364, 0]
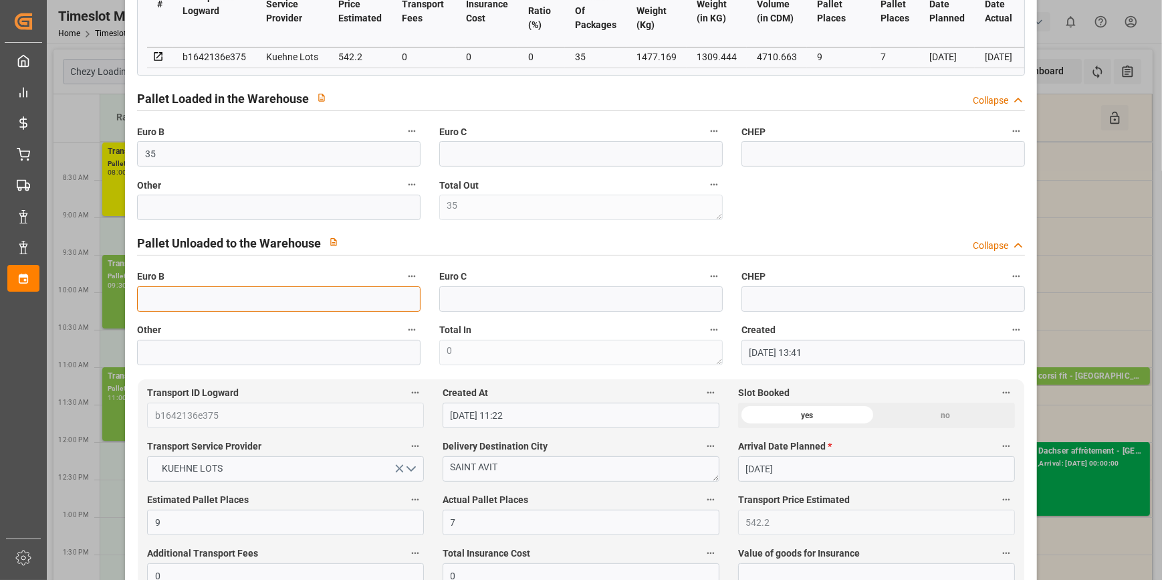
click at [174, 305] on input "text" at bounding box center [278, 298] width 283 height 25
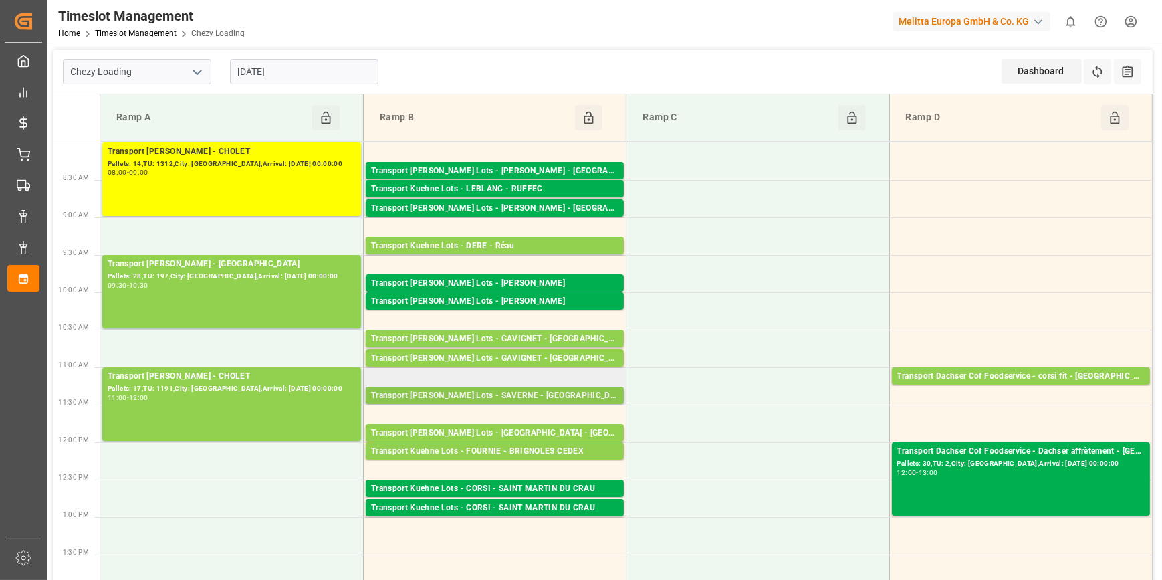
click at [568, 389] on div "Transport [PERSON_NAME] Lots - SAVERNE - [GEOGRAPHIC_DATA]" at bounding box center [494, 395] width 247 height 13
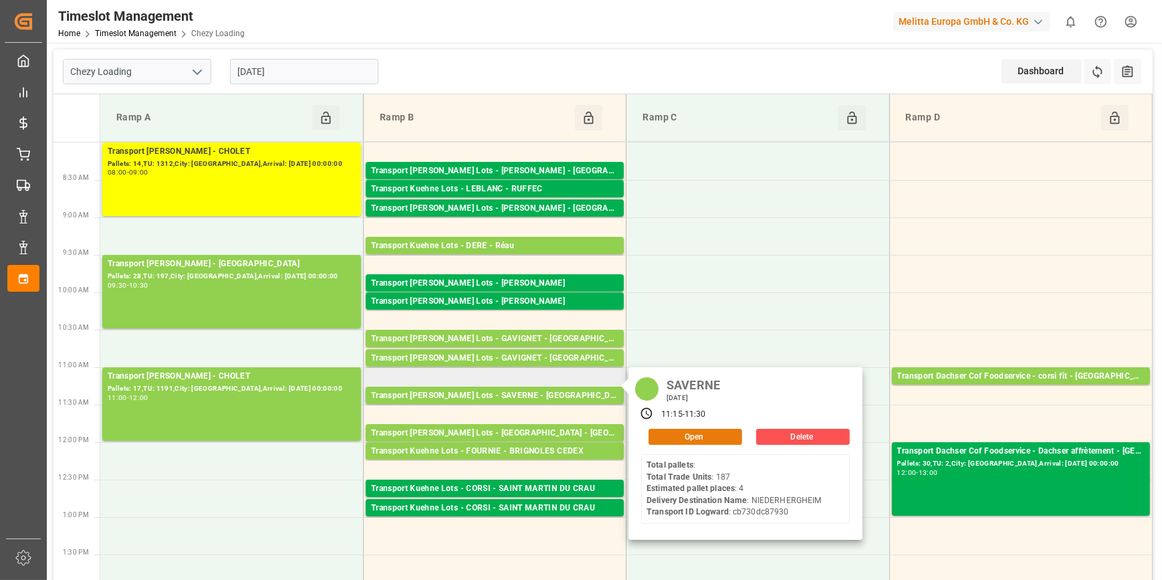
click at [668, 434] on button "Open" at bounding box center [695, 436] width 94 height 16
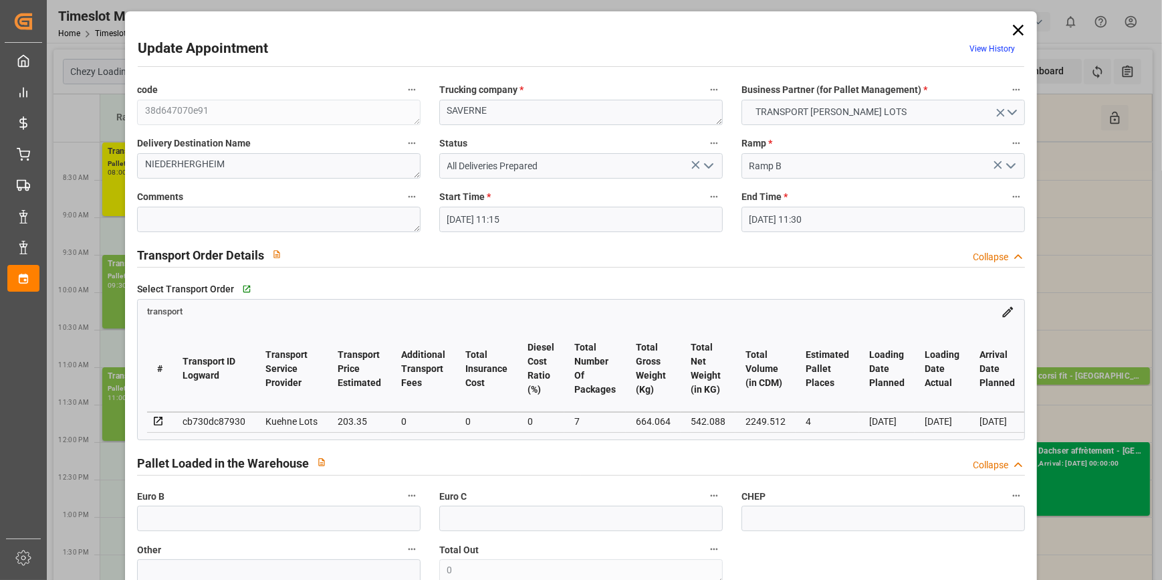
click at [706, 167] on polyline "open menu" at bounding box center [709, 166] width 8 height 4
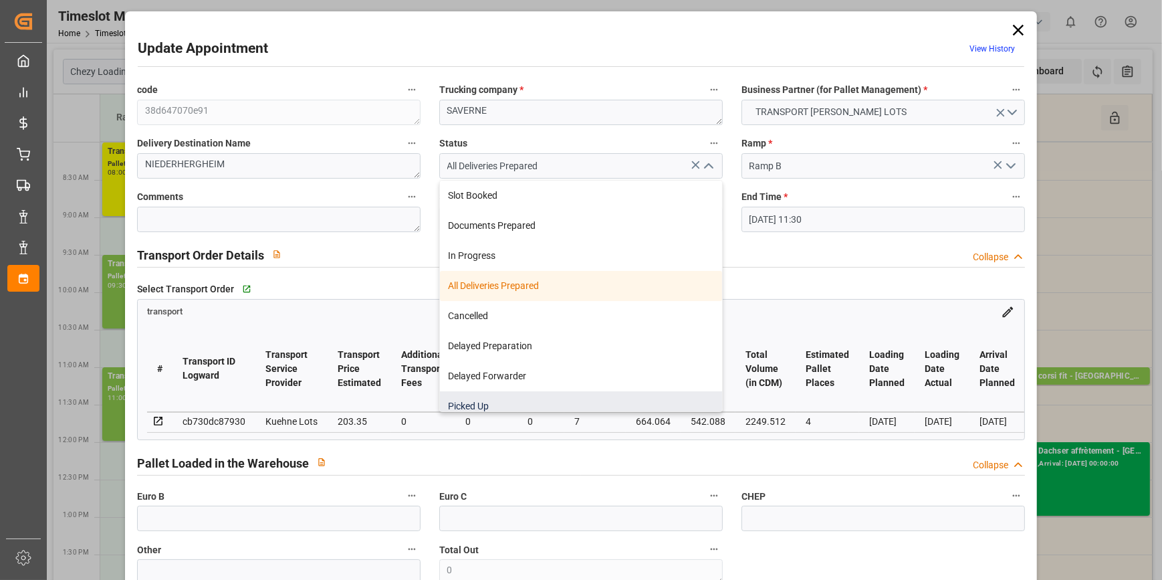
click at [486, 400] on div "Picked Up" at bounding box center [581, 406] width 282 height 30
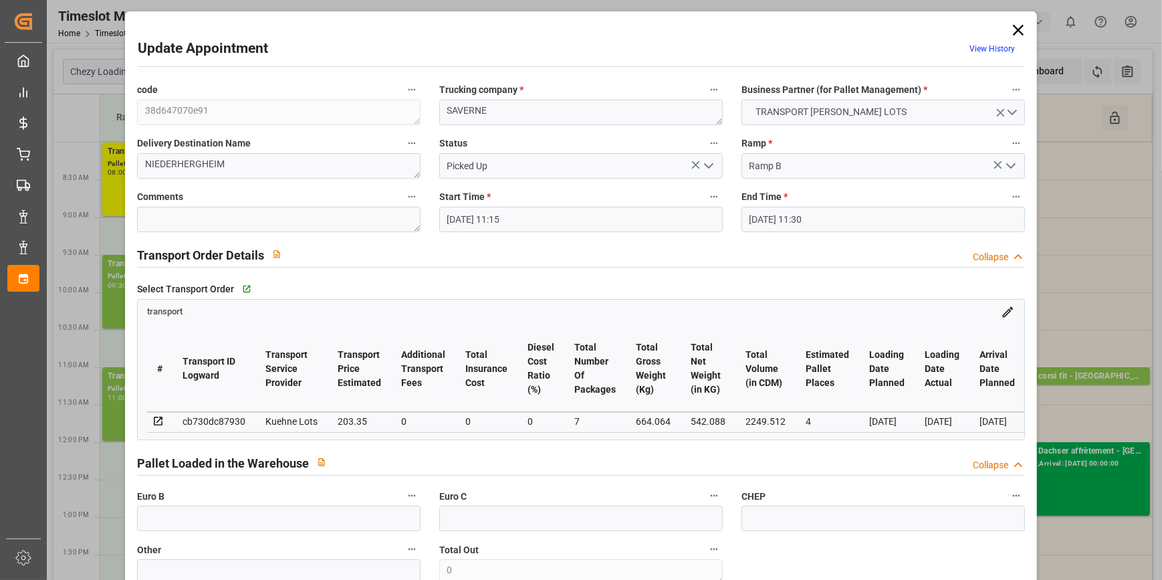
click at [705, 167] on polyline "open menu" at bounding box center [709, 166] width 8 height 4
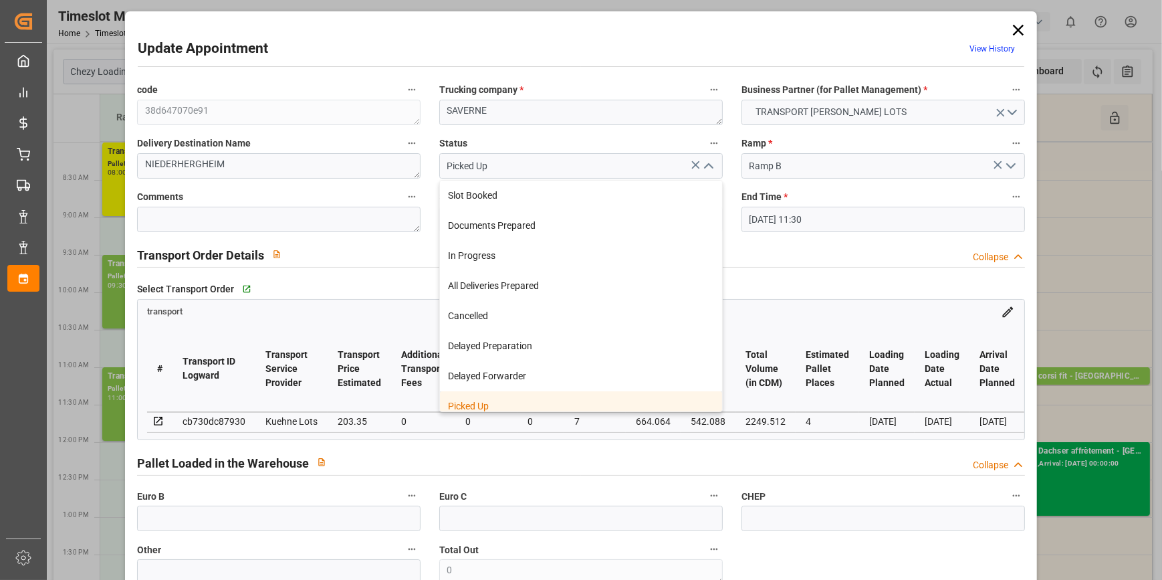
click at [503, 399] on div "Picked Up" at bounding box center [581, 406] width 282 height 30
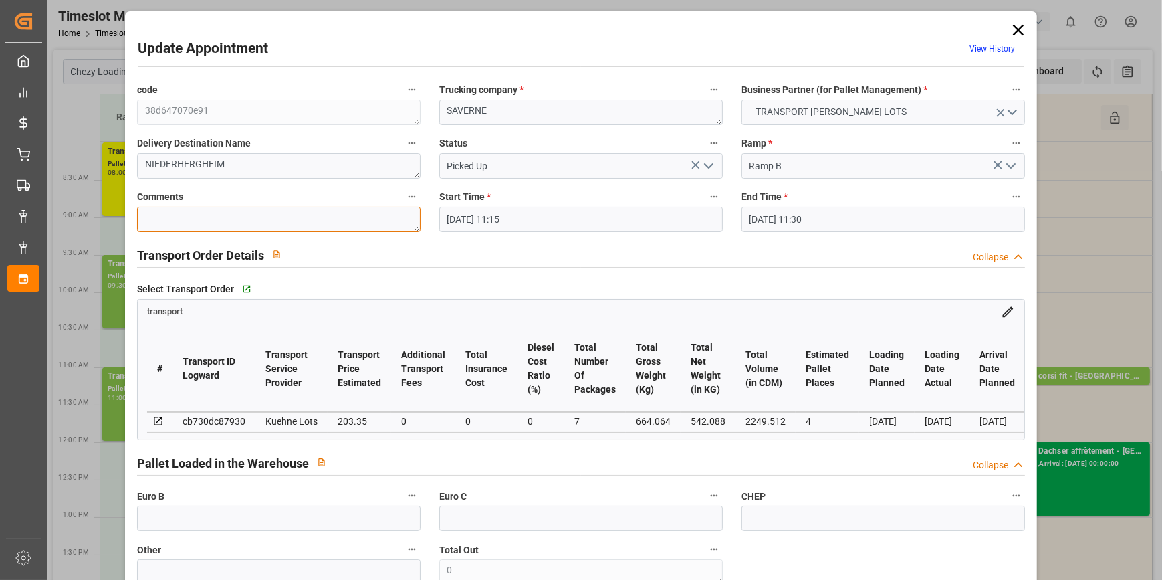
click at [205, 217] on textarea at bounding box center [278, 219] width 283 height 25
click at [217, 526] on input "text" at bounding box center [278, 517] width 283 height 25
click at [193, 519] on input "text" at bounding box center [278, 517] width 283 height 25
click at [1013, 27] on icon at bounding box center [1018, 30] width 11 height 11
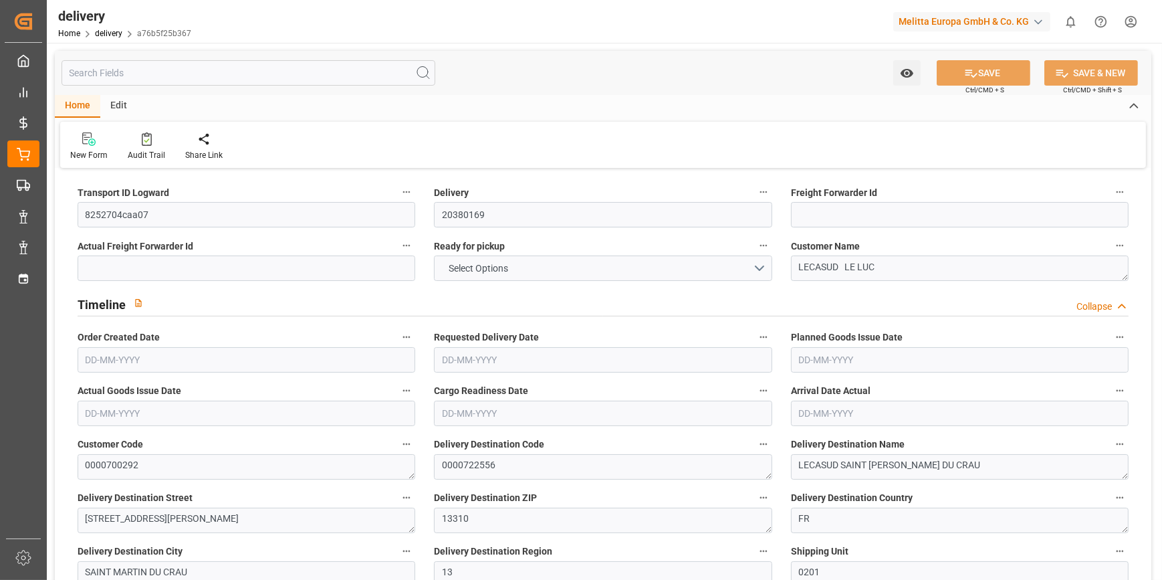
type input "2"
type input "86.13"
type input "156.204"
type input "643.896"
type input "66"
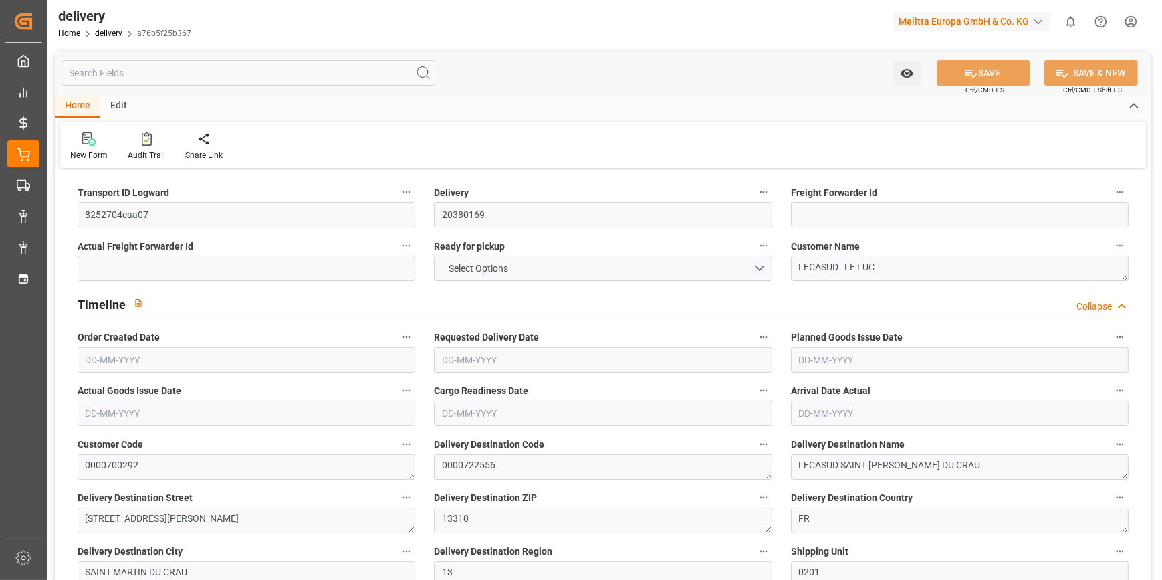
type input "2"
type input "0"
type input "2"
type input "0"
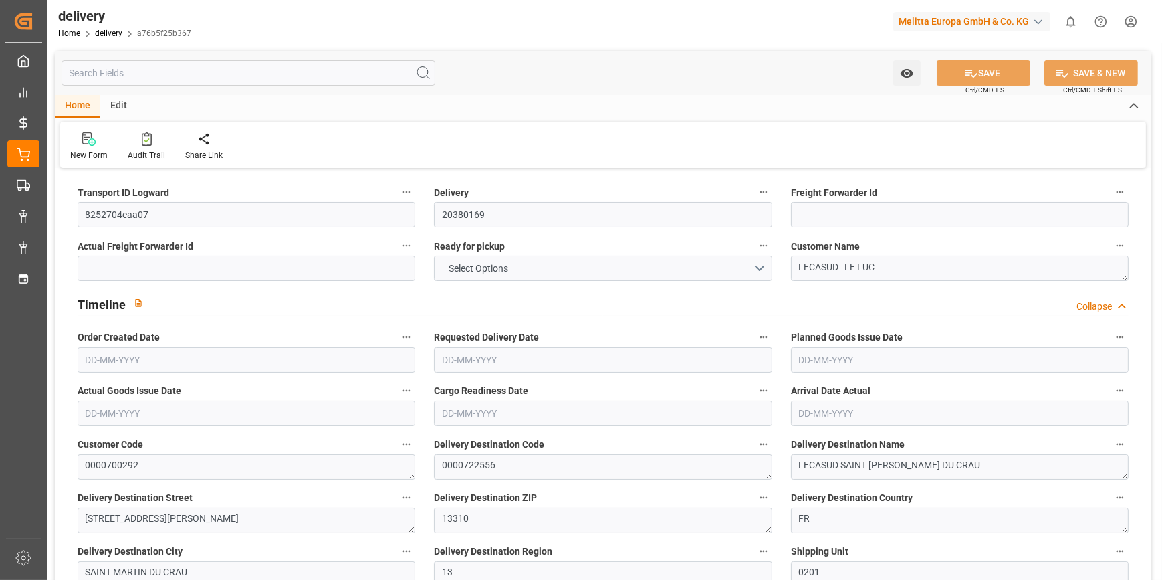
type input "0"
type input "266.83"
type input "0"
type input "23.76"
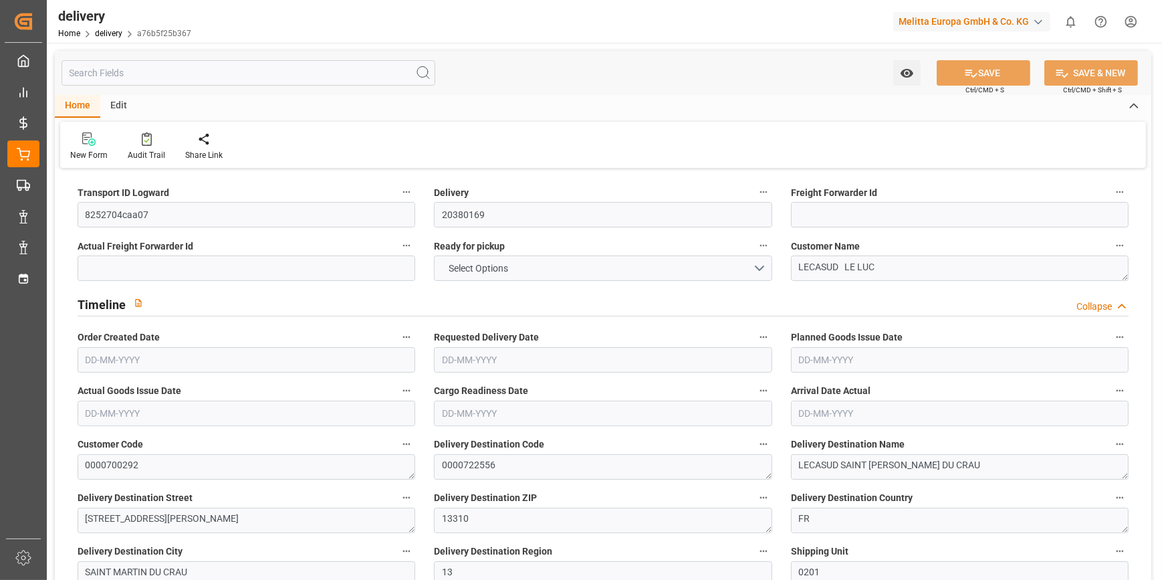
type input "1.5"
type input "1.3"
type input "0"
type input "3"
type input "105.732"
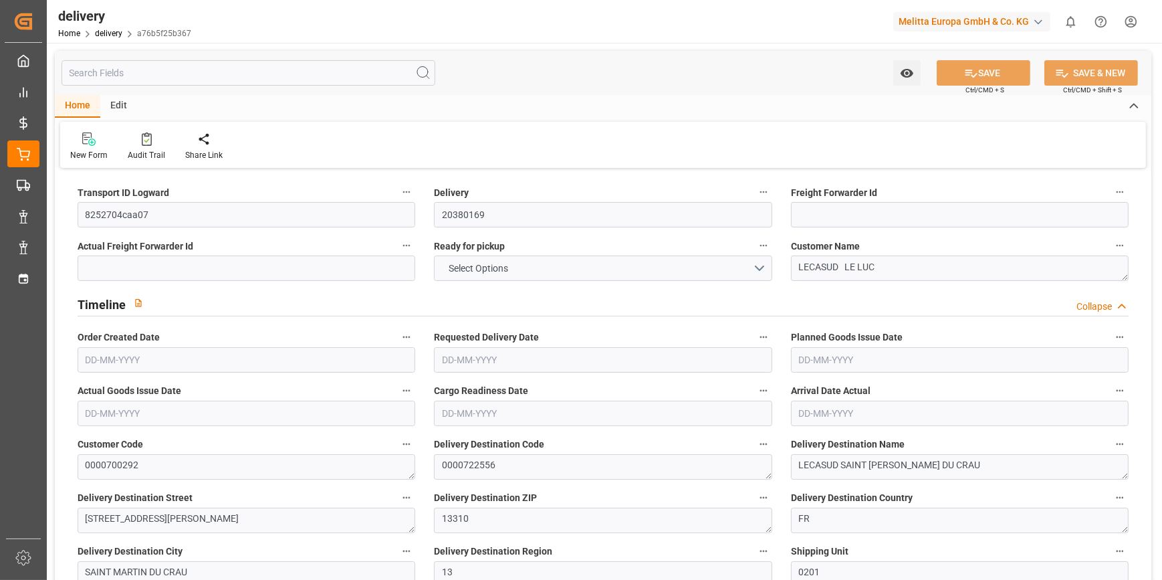
type input "101"
type input "719.0217"
type input "0.0461"
type input "0"
type input "09-10-2025"
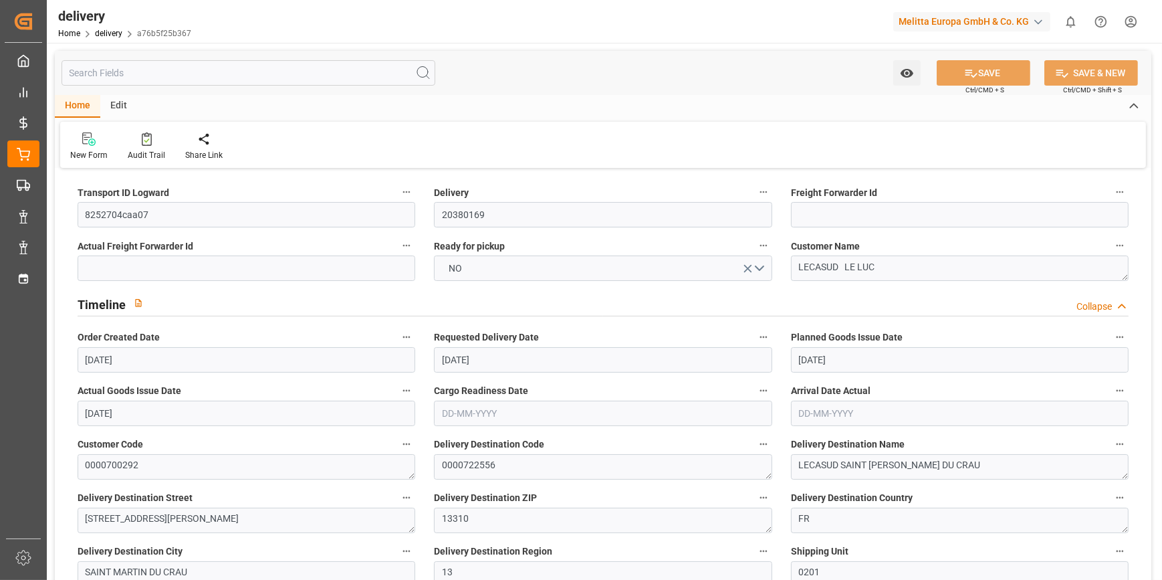
type input "16-10-2025"
type input "14-10-2025"
type input "09-10-2025"
type input "09-10-2025 12:00"
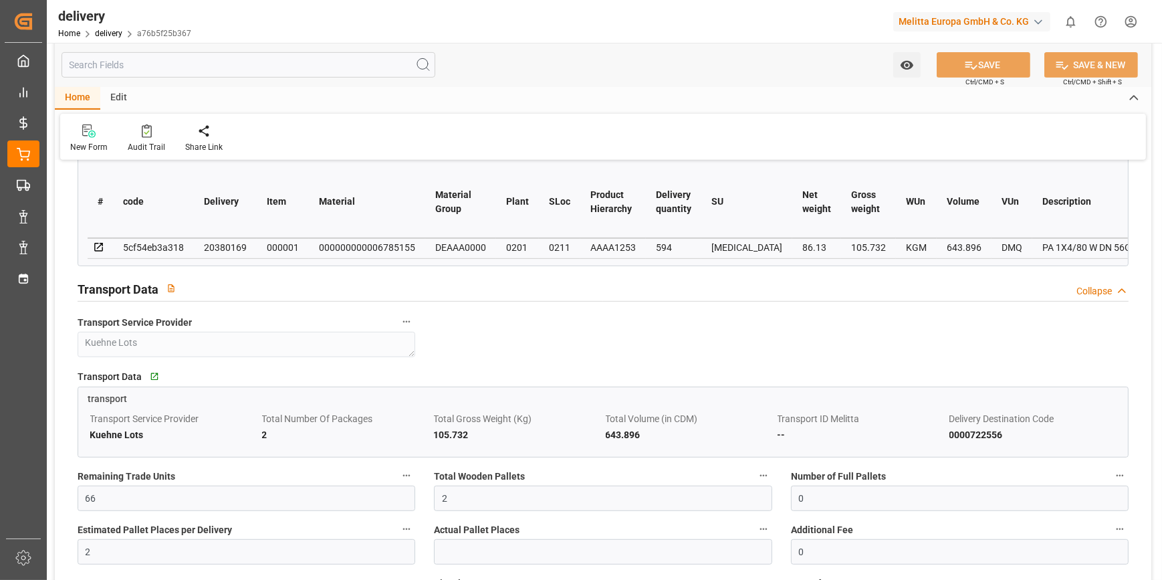
scroll to position [729, 0]
click at [455, 504] on input "2" at bounding box center [603, 497] width 338 height 25
type input "1"
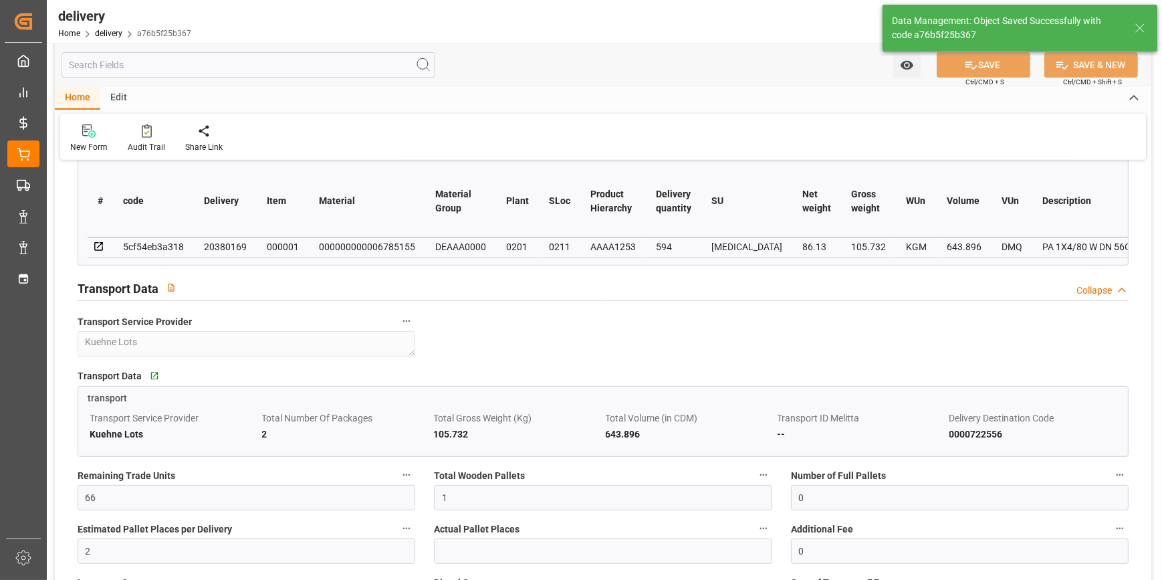
type input "1.5"
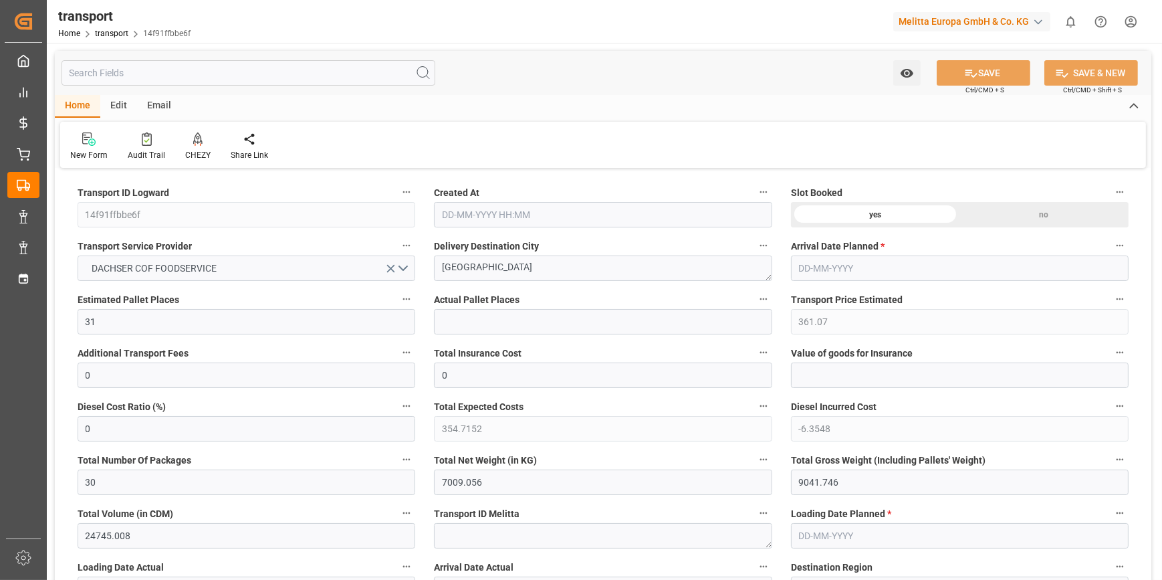
type input "31"
type input "361.07"
type input "0"
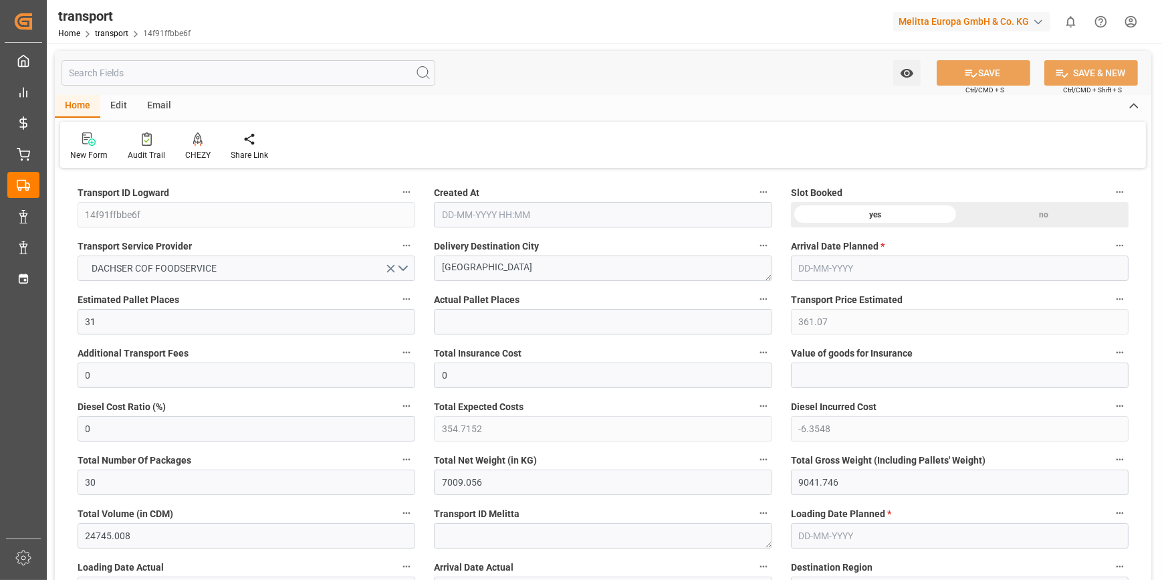
type input "354.7152"
type input "-6.3548"
type input "30"
type input "7009.056"
type input "9041.746"
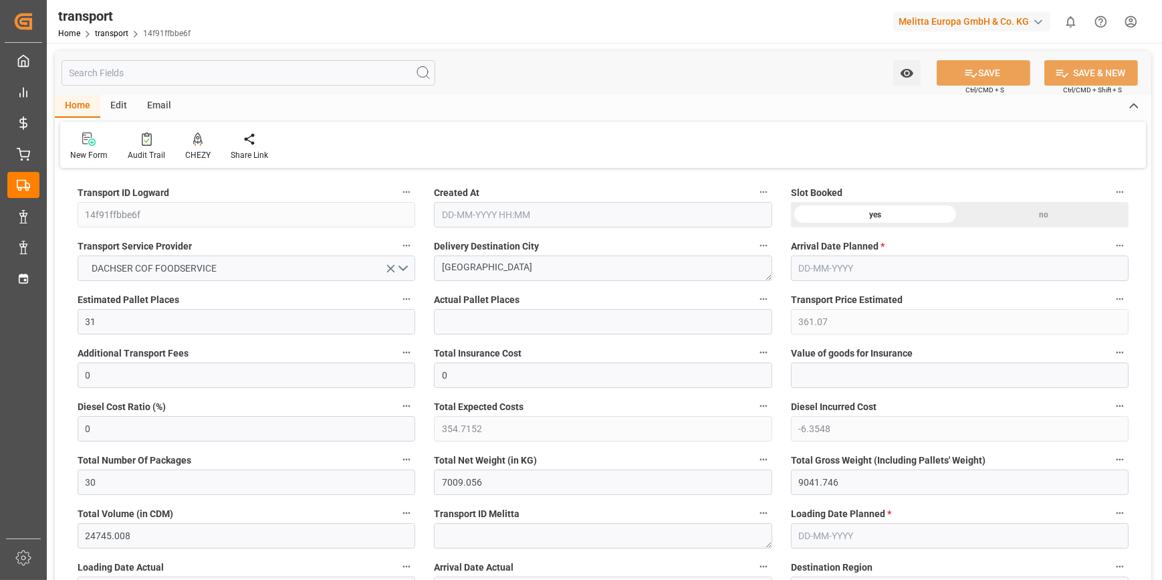
type input "24745.008"
type input "95"
type input "30"
type input "2"
type input "31"
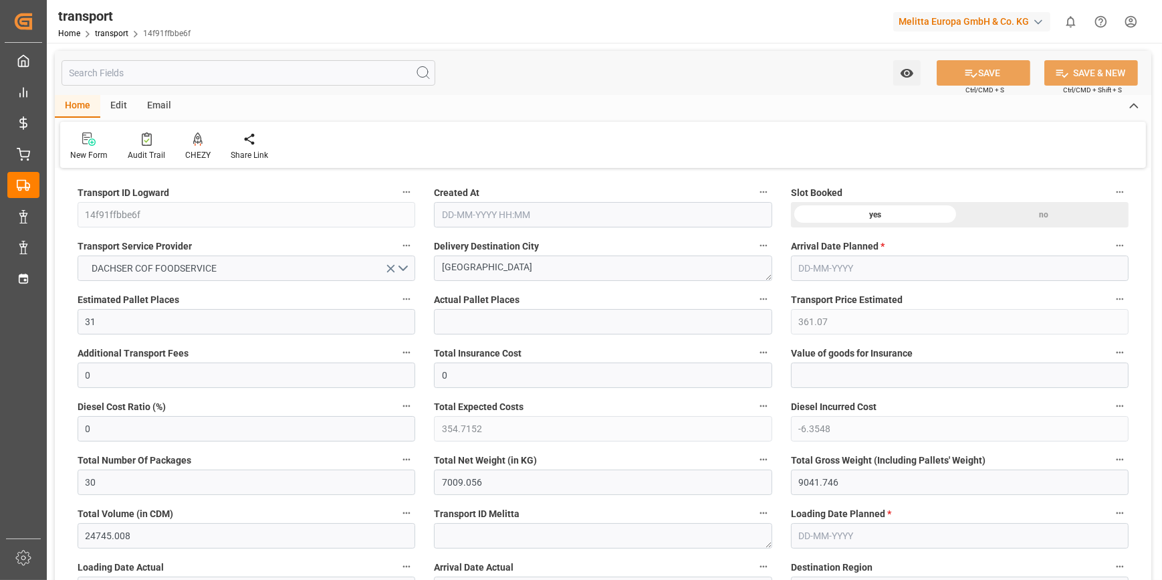
type input "101"
type input "8270.64"
type input "0"
type input "4710.8598"
type input "0"
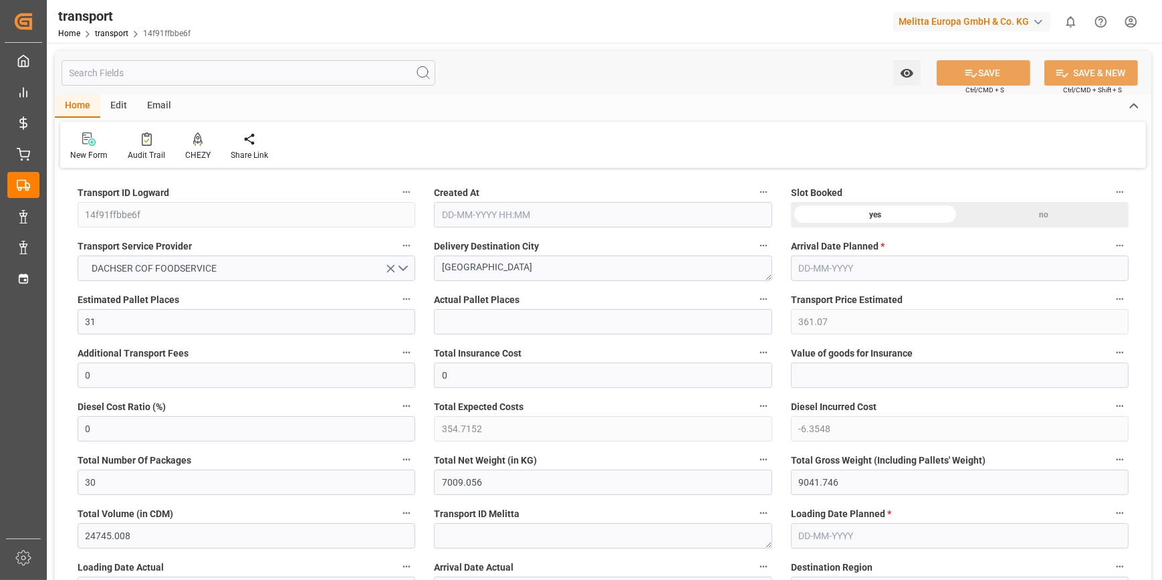
type input "0"
type input "21"
type input "35"
type input "[DATE] 12:07"
type input "[DATE]"
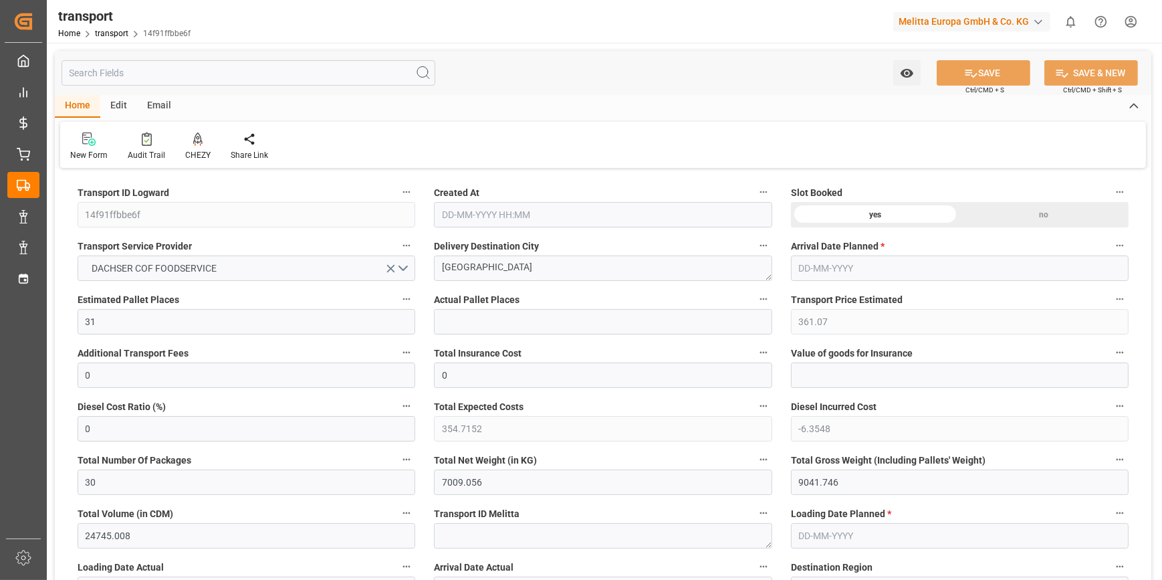
type input "[DATE]"
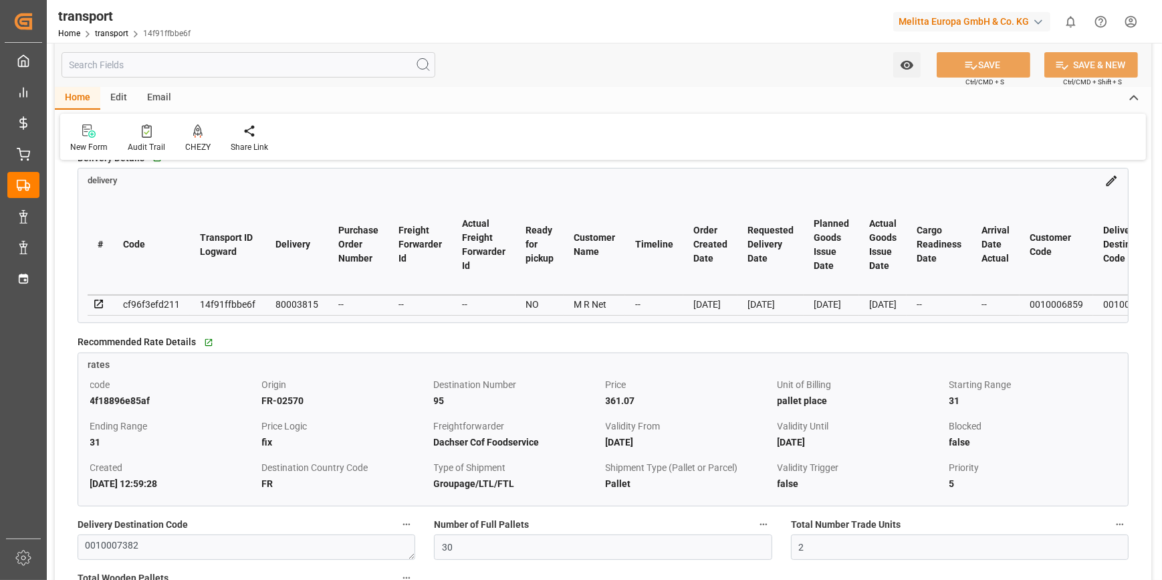
scroll to position [364, 0]
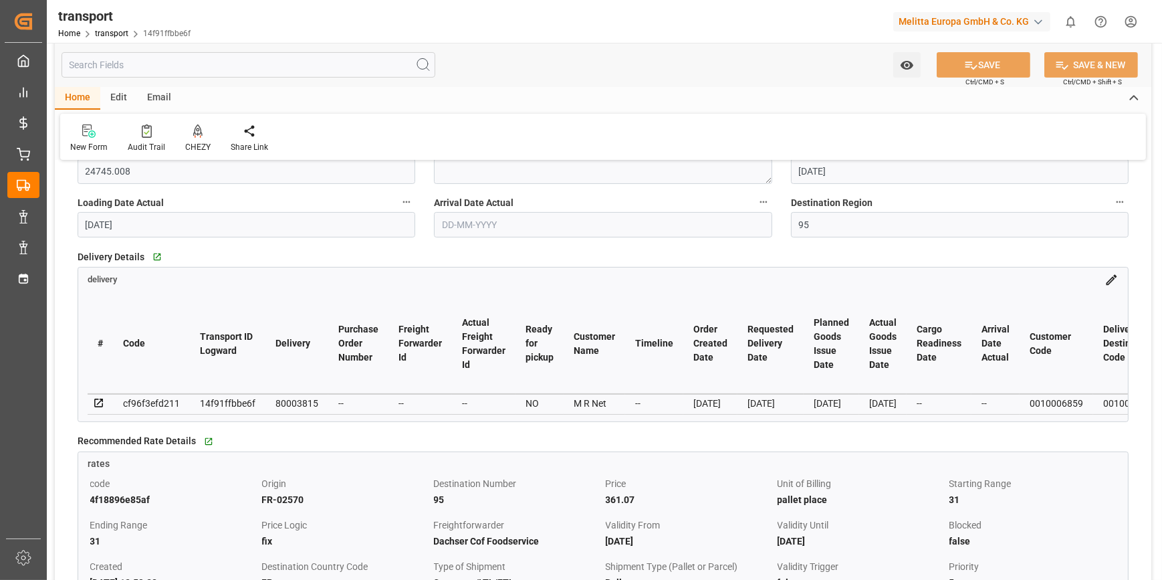
click at [96, 399] on icon at bounding box center [98, 402] width 9 height 9
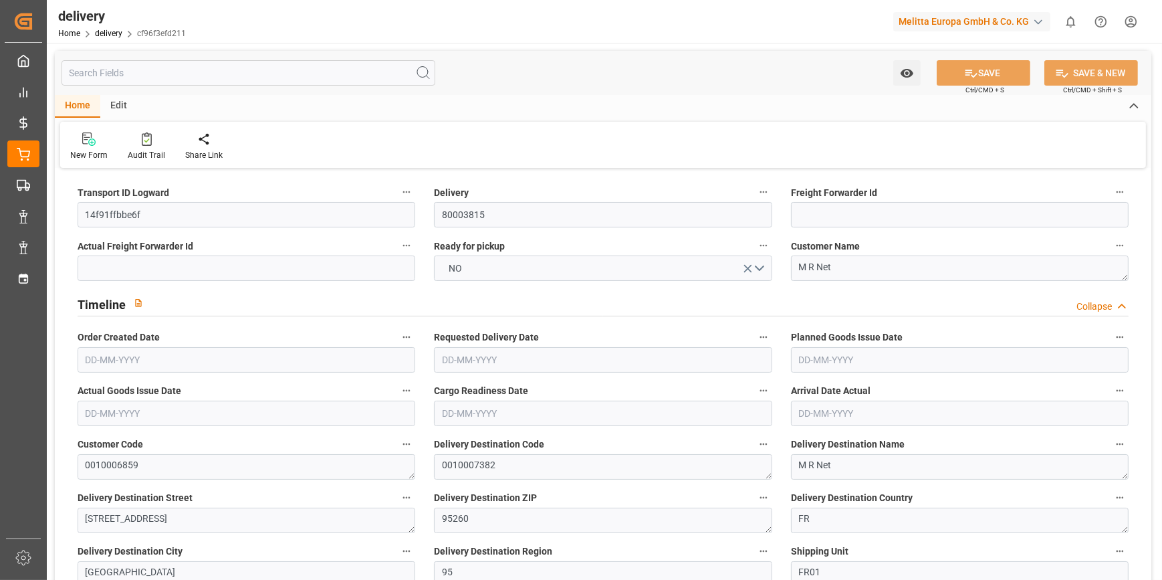
type input "30"
type input "7009.056"
type input "9041.746"
type input "24745.008"
type input "2"
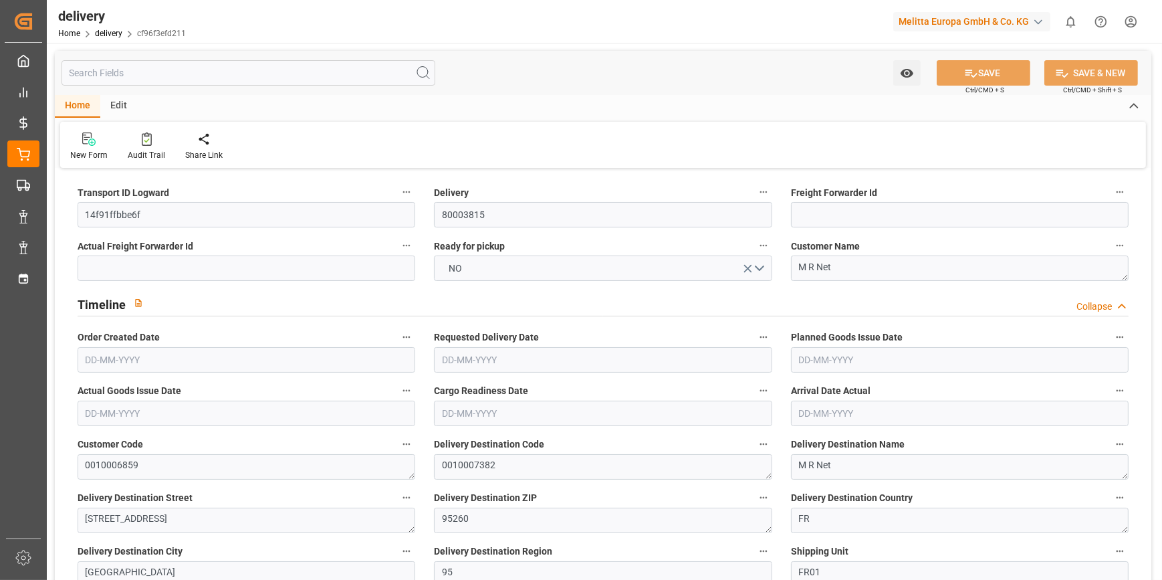
type input "31"
type input "30"
type input "31"
type input "0"
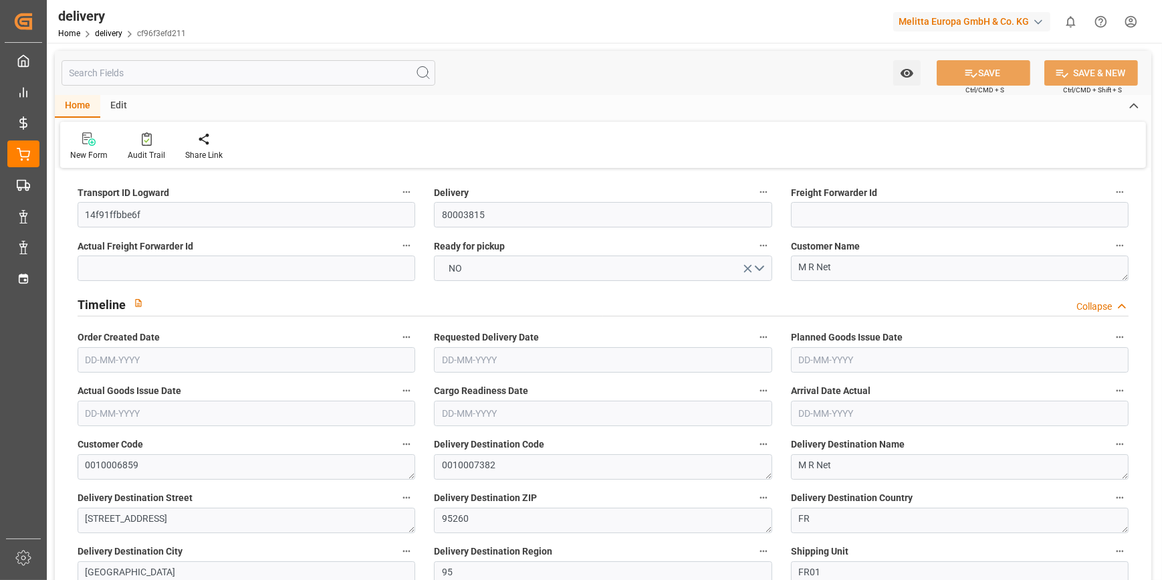
type input "-6.3548"
type input "361.07"
type input "354.7152"
type input "73.5"
type input "0.72"
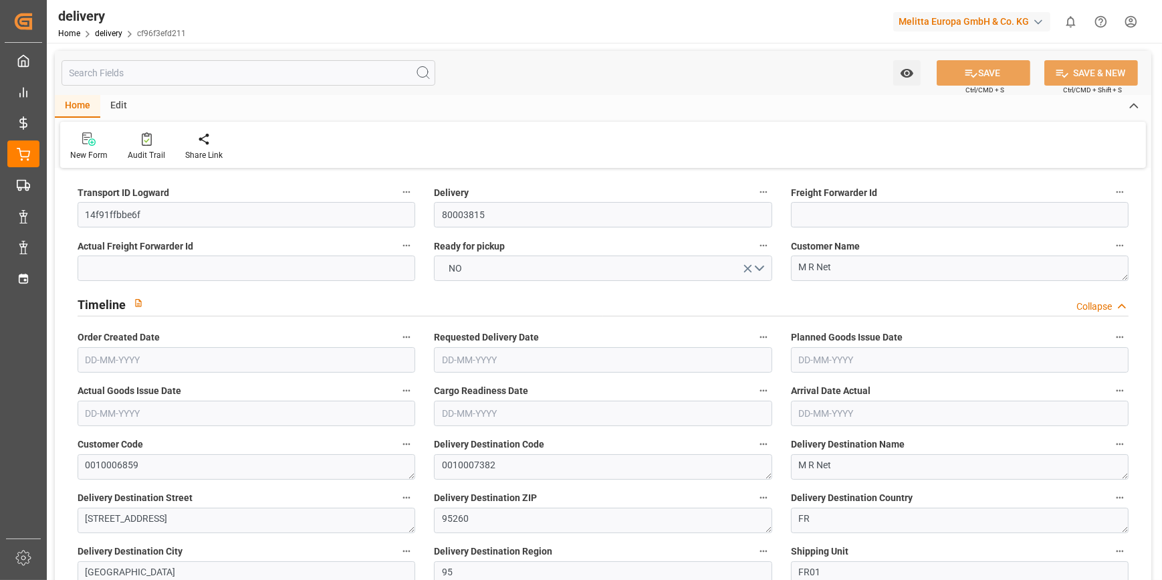
type input "1.5"
type input "1.3"
type input "0"
type input "46.5"
type input "8270.64"
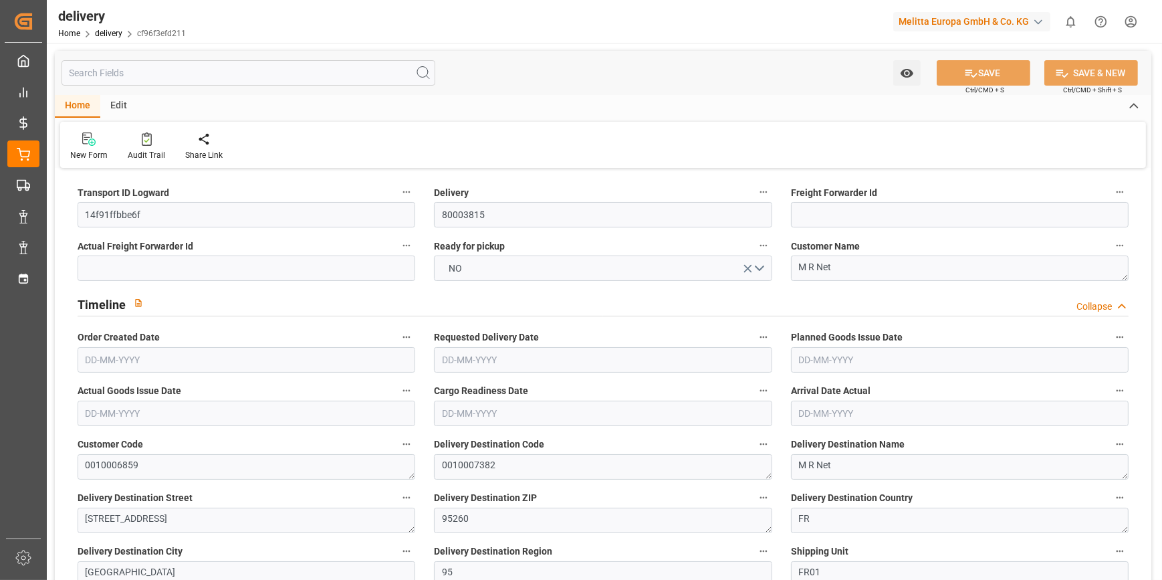
type input "101"
type input "0"
type input "[DATE]"
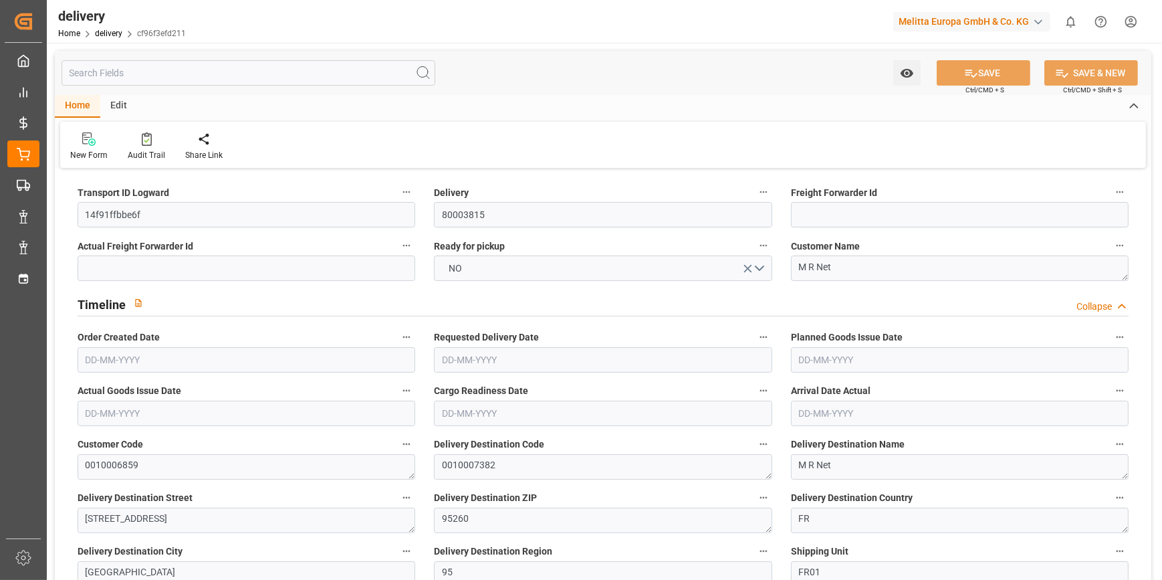
type input "[DATE]"
type input "[DATE] 01:00"
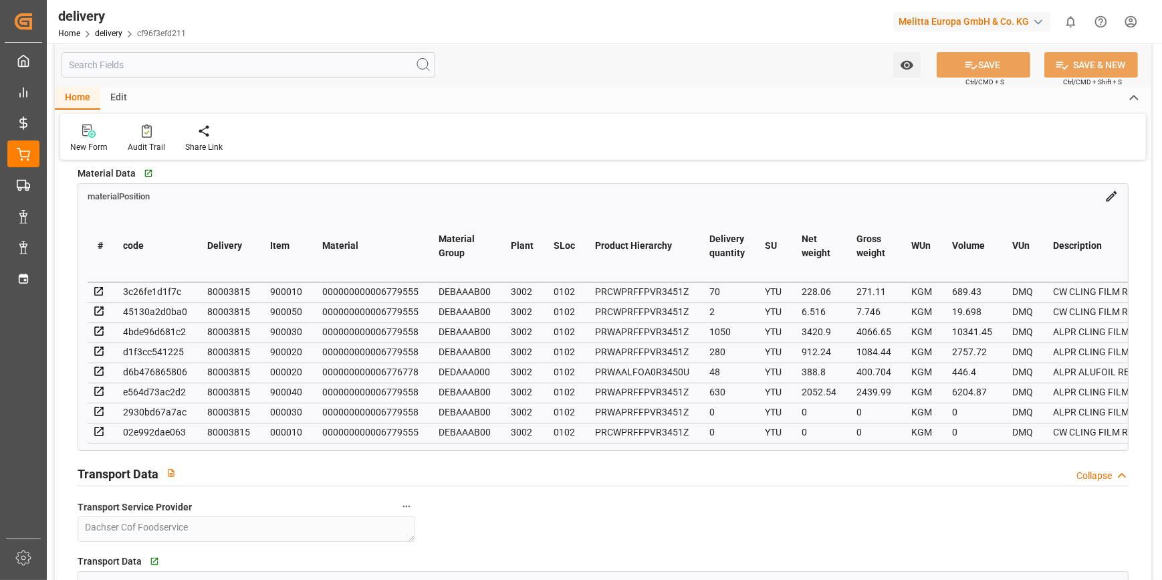
scroll to position [911, 0]
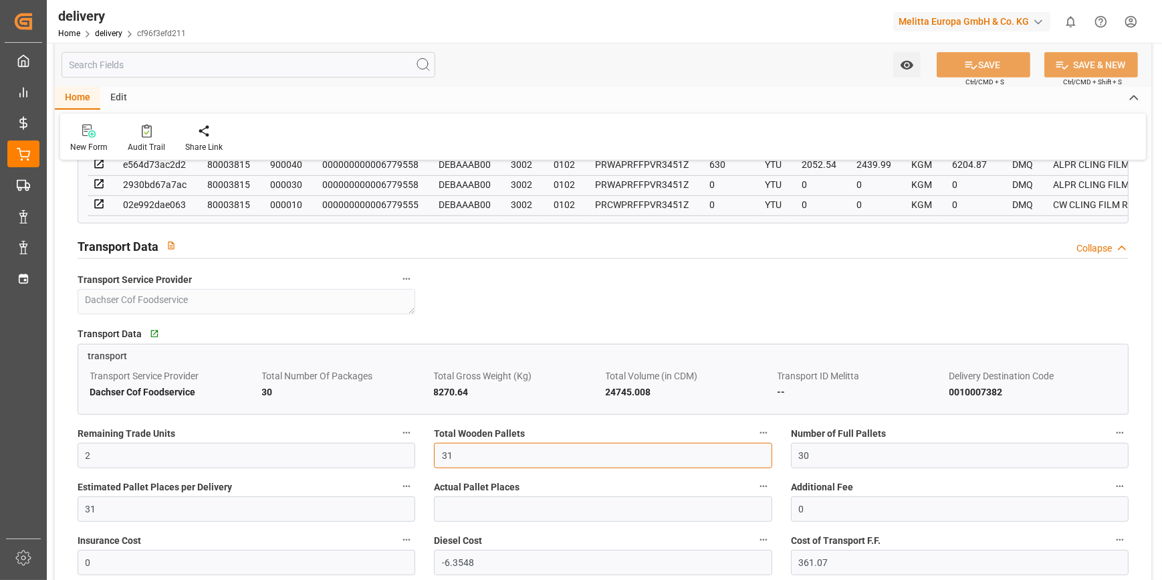
click at [468, 459] on input "31" at bounding box center [603, 454] width 338 height 25
type input "30"
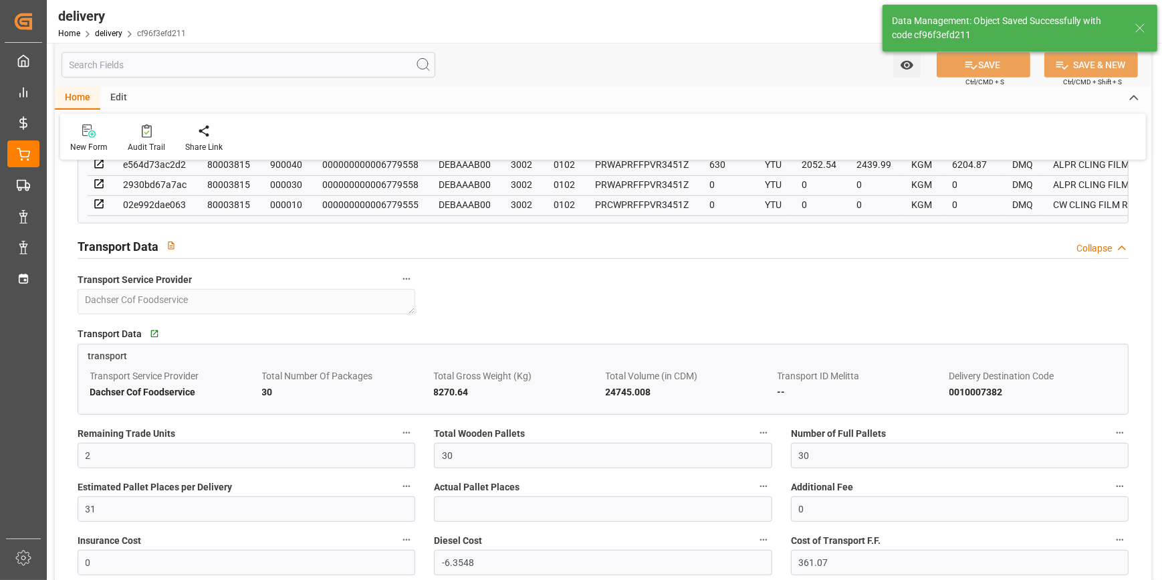
type input "45"
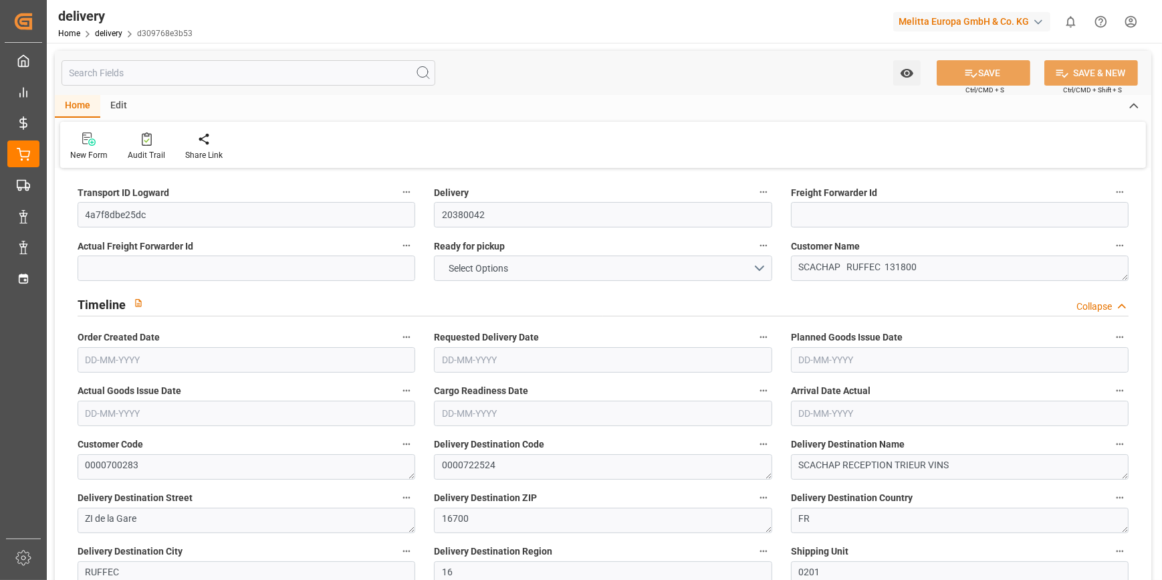
type input "5"
type input "255.775"
type input "525.76"
type input "1347.452"
type input "97"
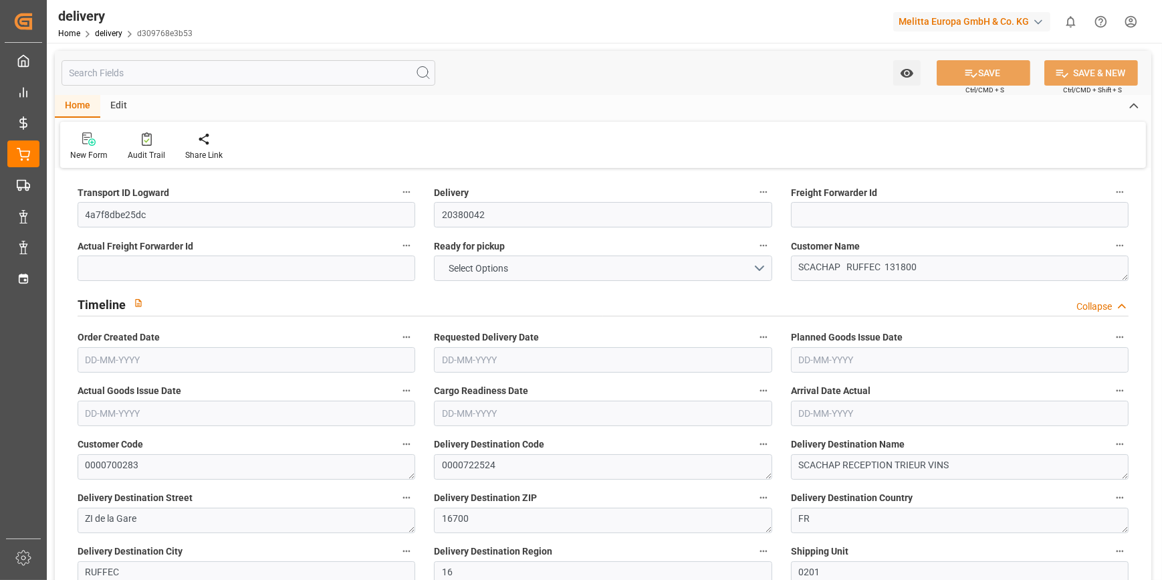
type input "9"
type input "1"
type input "3"
type input "0"
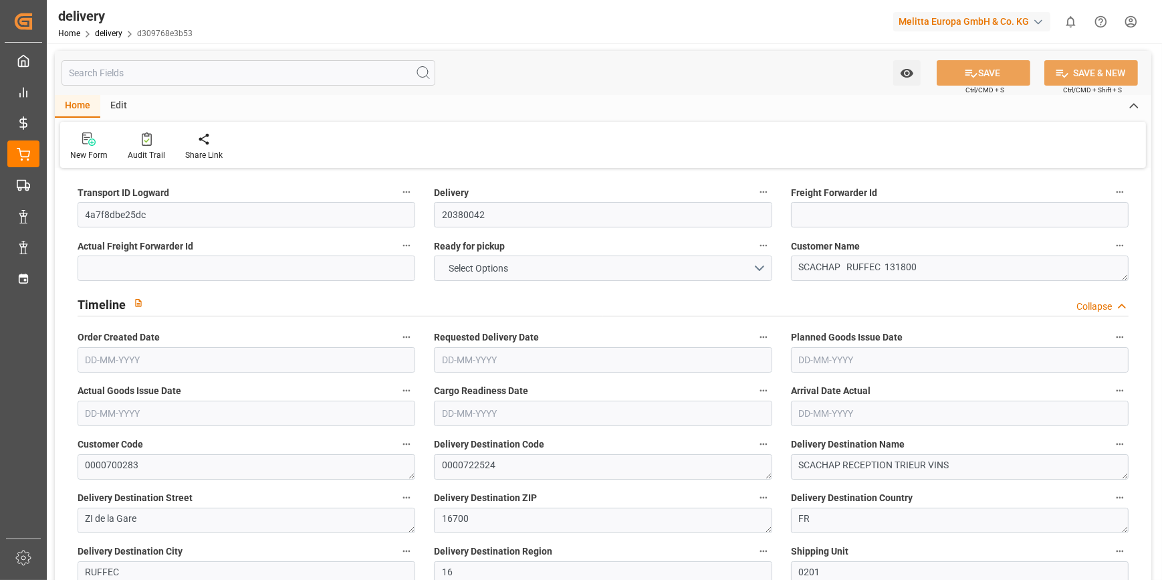
type input "0"
type input "120.8018"
type input "2.45"
type input "34.92"
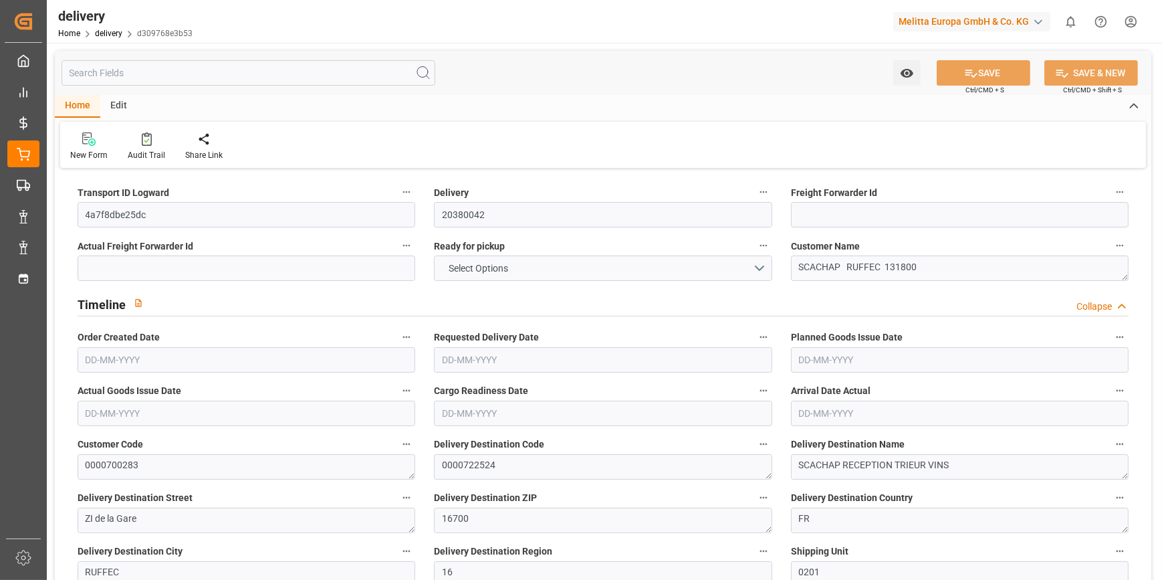
type input "1.5"
type input "1.3"
type input "0"
type input "13.5"
type input "314.288"
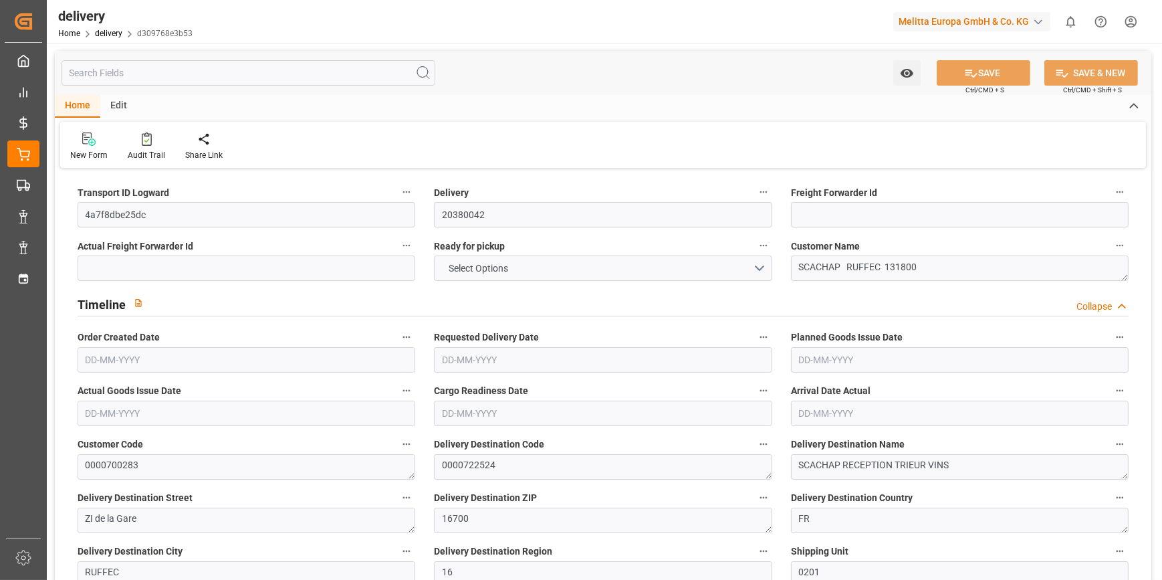
type input "101"
type input "1786.6074"
type input "0.1146"
type input "0"
type input "[DATE]"
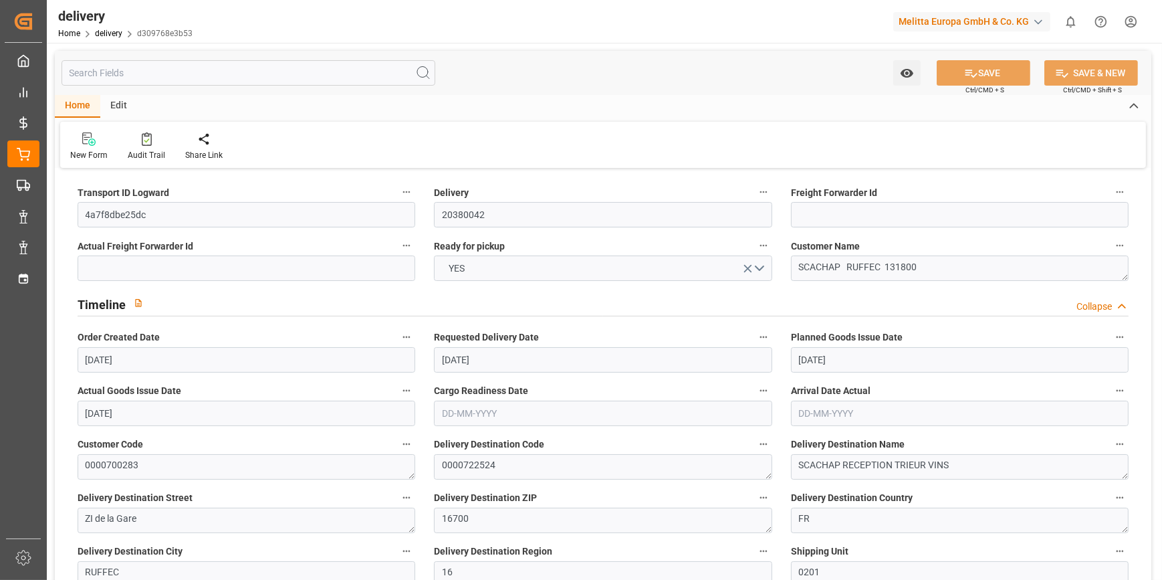
type input "[DATE]"
type input "[DATE] 11:00"
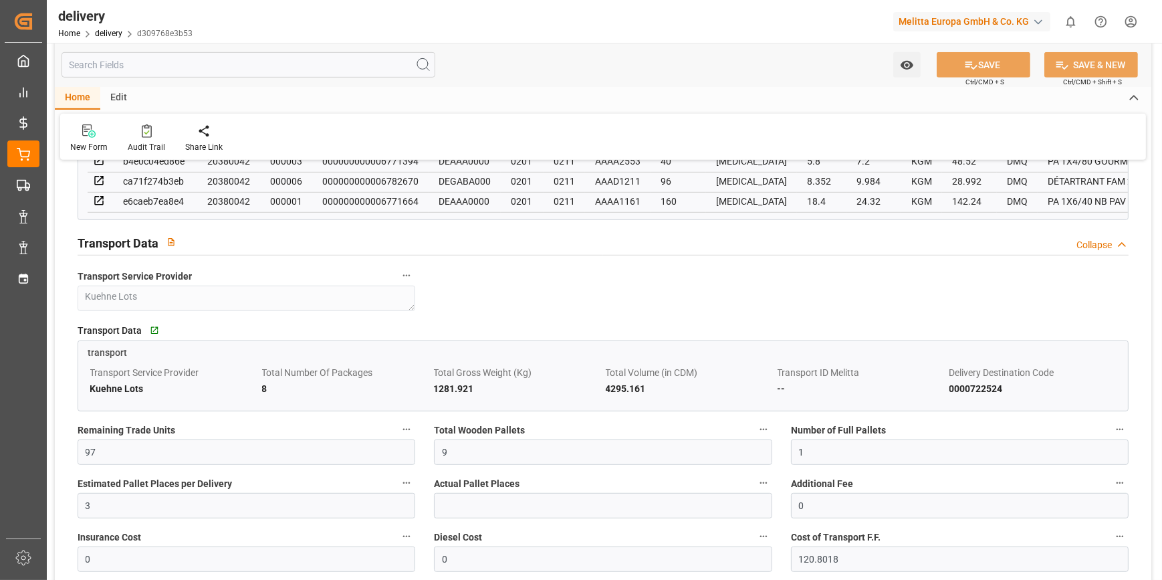
scroll to position [1033, 0]
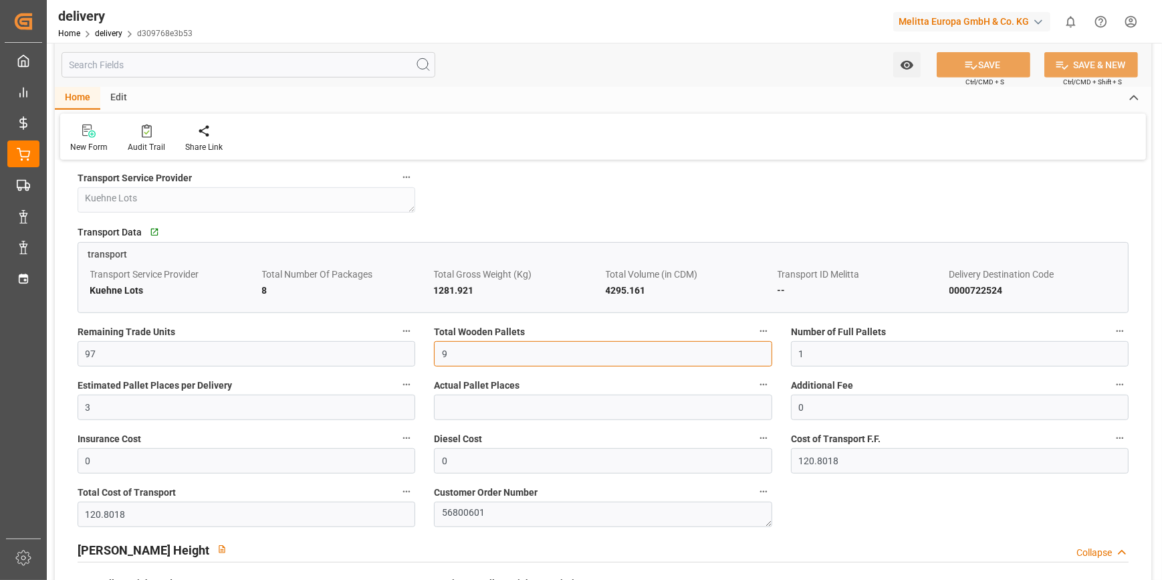
click at [453, 353] on input "9" at bounding box center [603, 353] width 338 height 25
type input "5"
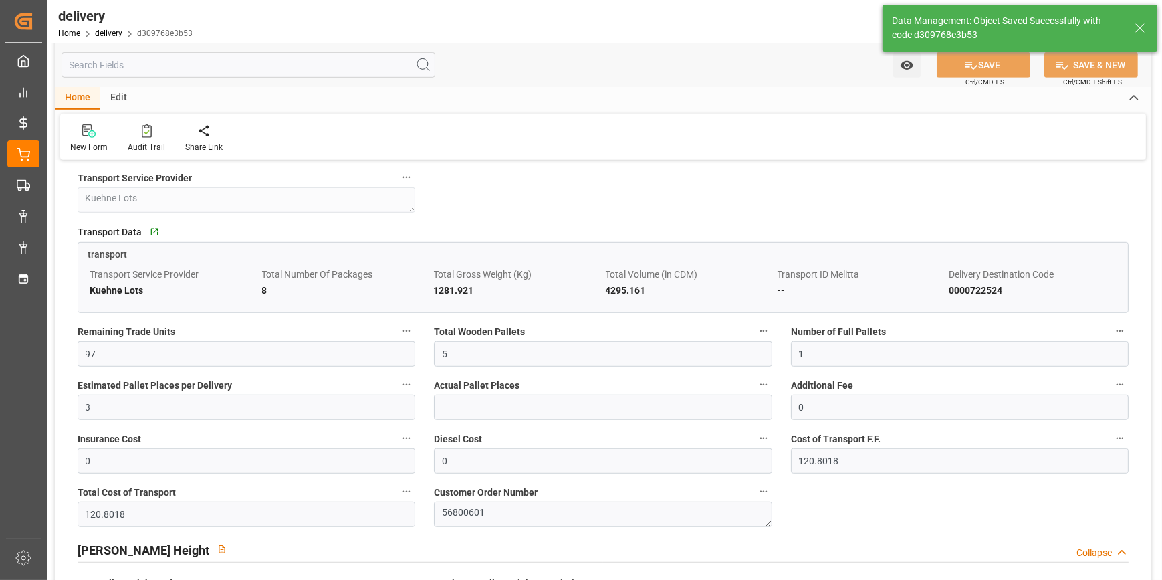
type input "7.5"
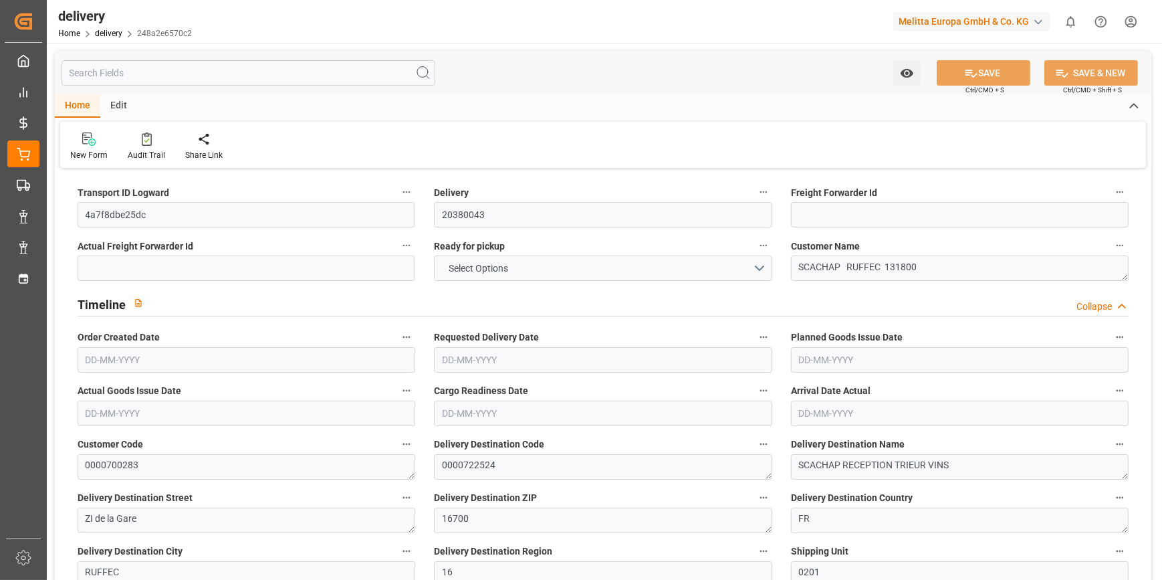
type input "3"
type input "862.361"
type input "2025.633"
type input "2947.709"
type input "260"
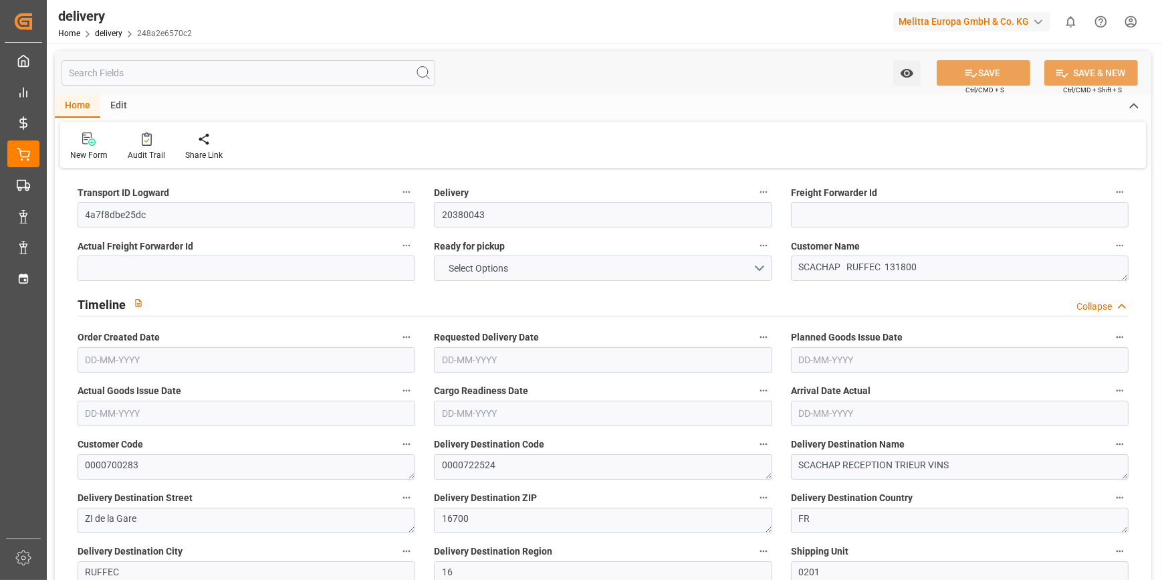
type input "46"
type input "0"
type input "8"
type input "0"
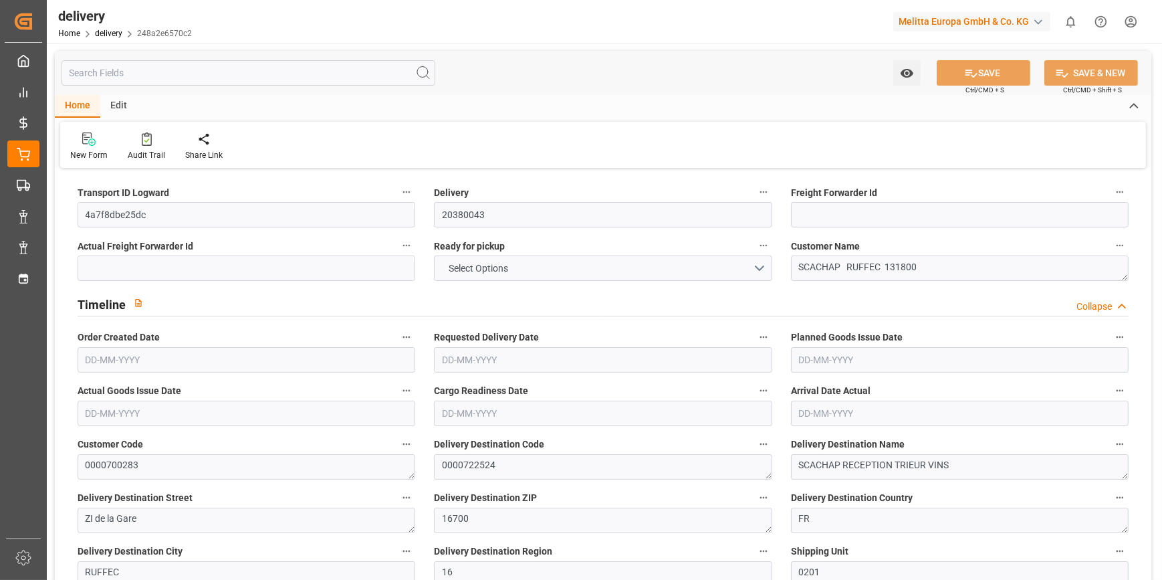
type input "0"
type input "322.1382"
type input "0"
type input "93.6"
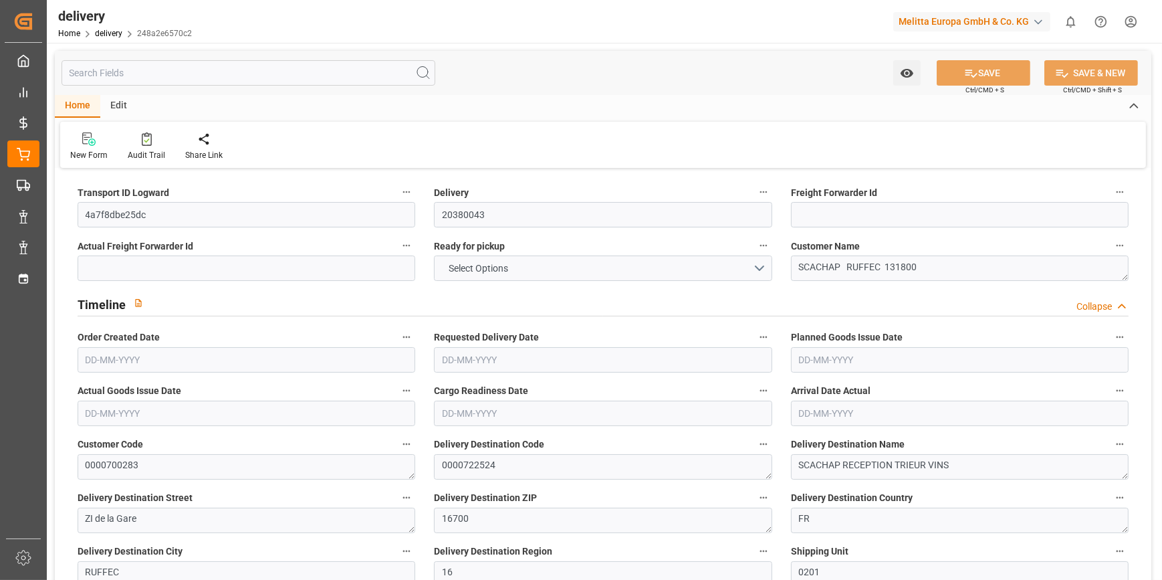
type input "1.5"
type input "1.3"
type input "0"
type input "69"
type input "967.633"
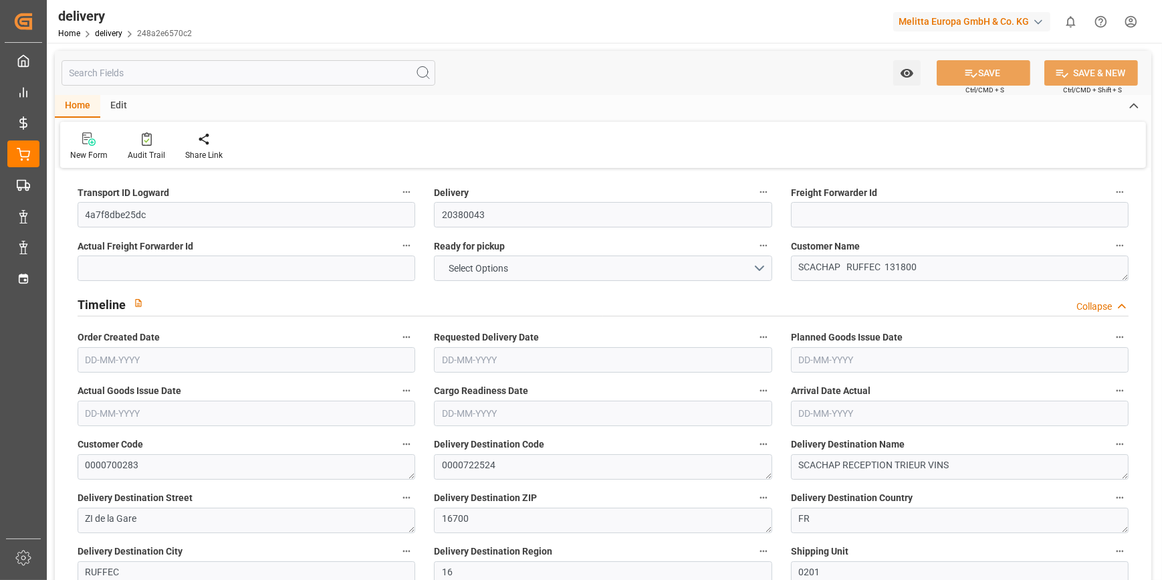
type input "101"
type input "3908.413"
type input "0.2507"
type input "0"
type input "[DATE]"
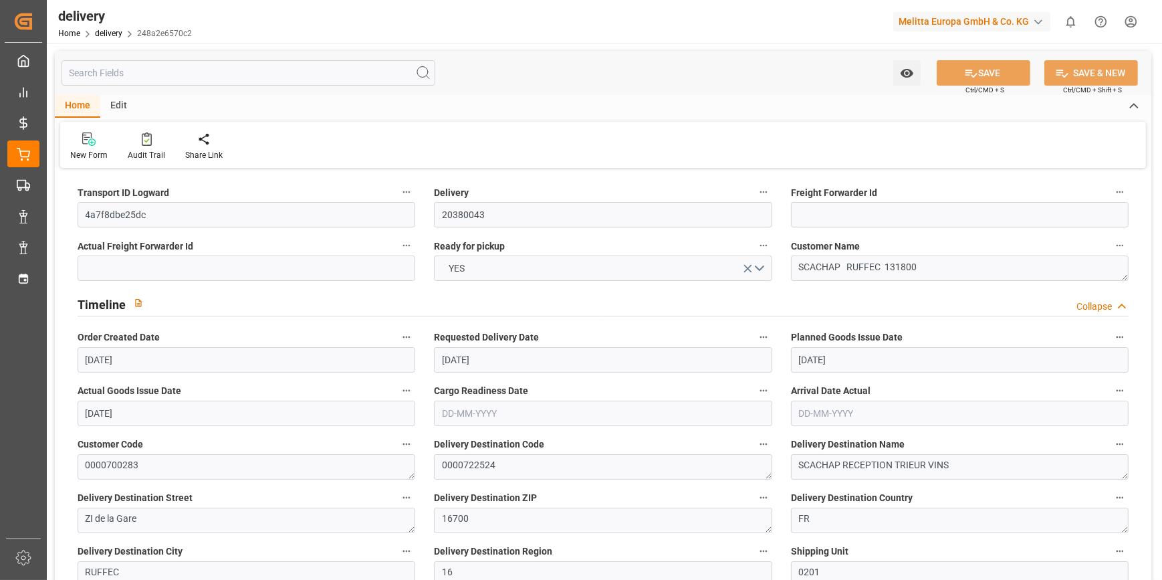
type input "13-10-2025"
type input "[DATE]"
type input "08-10-2025 11:00"
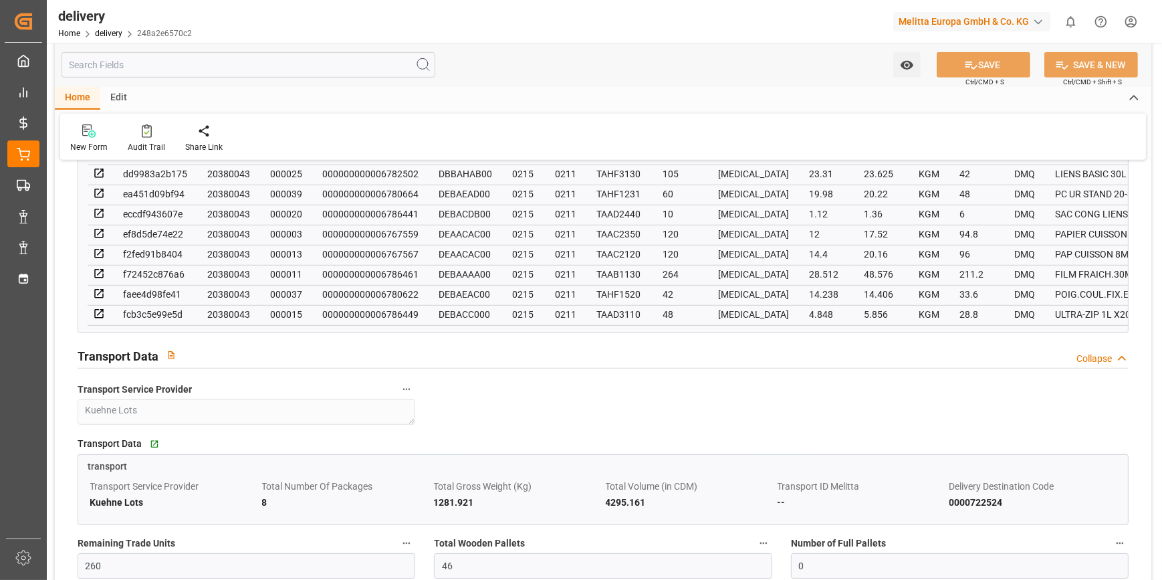
scroll to position [1215, 0]
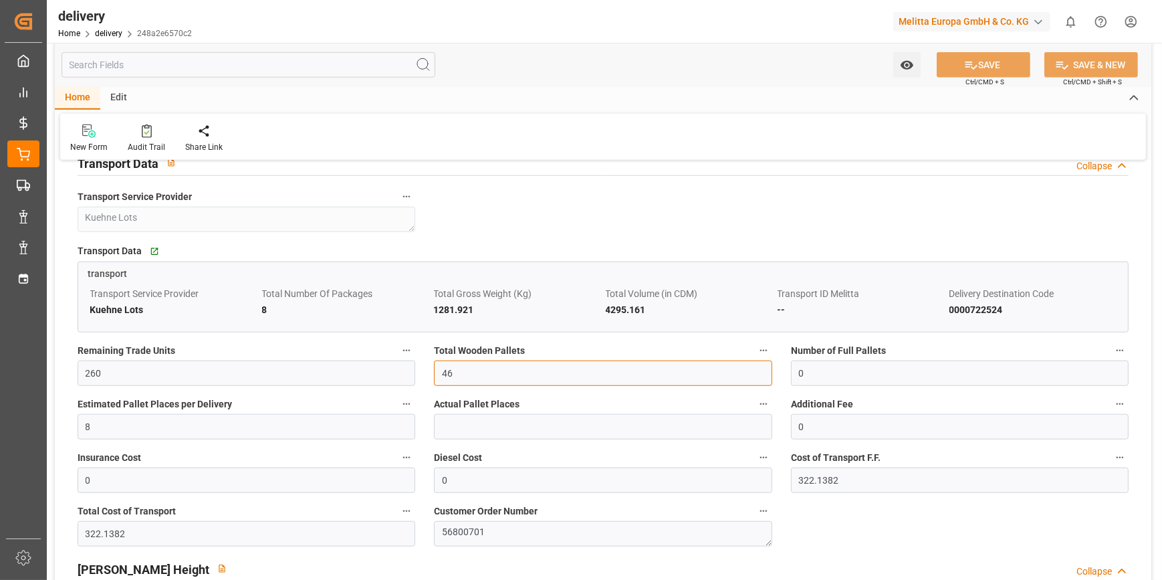
click at [467, 376] on input "46" at bounding box center [603, 372] width 338 height 25
type input "4"
type input "3"
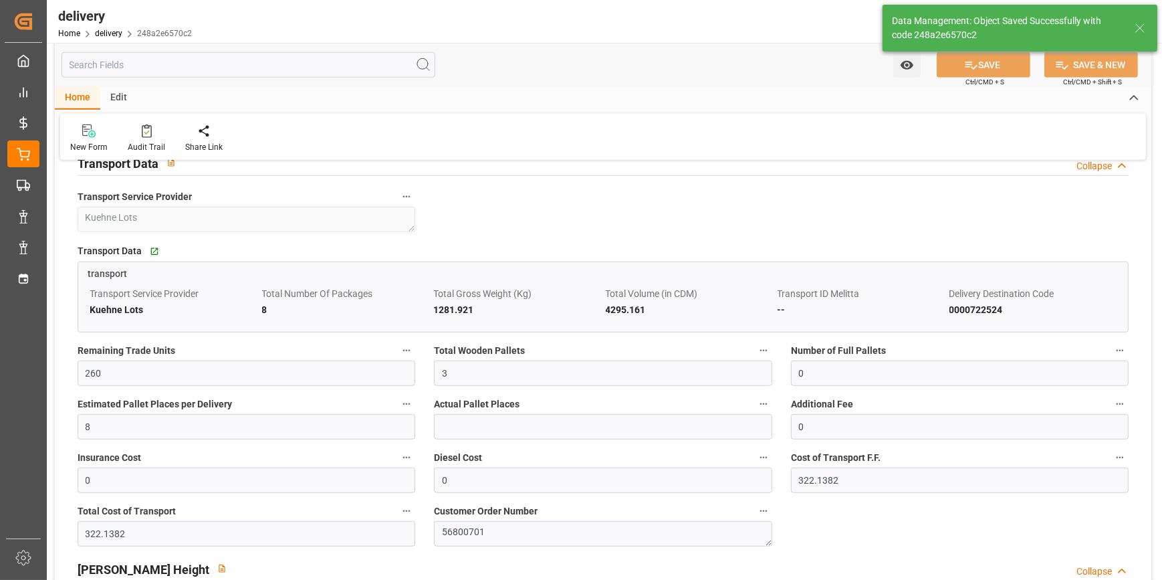
type input "4.5"
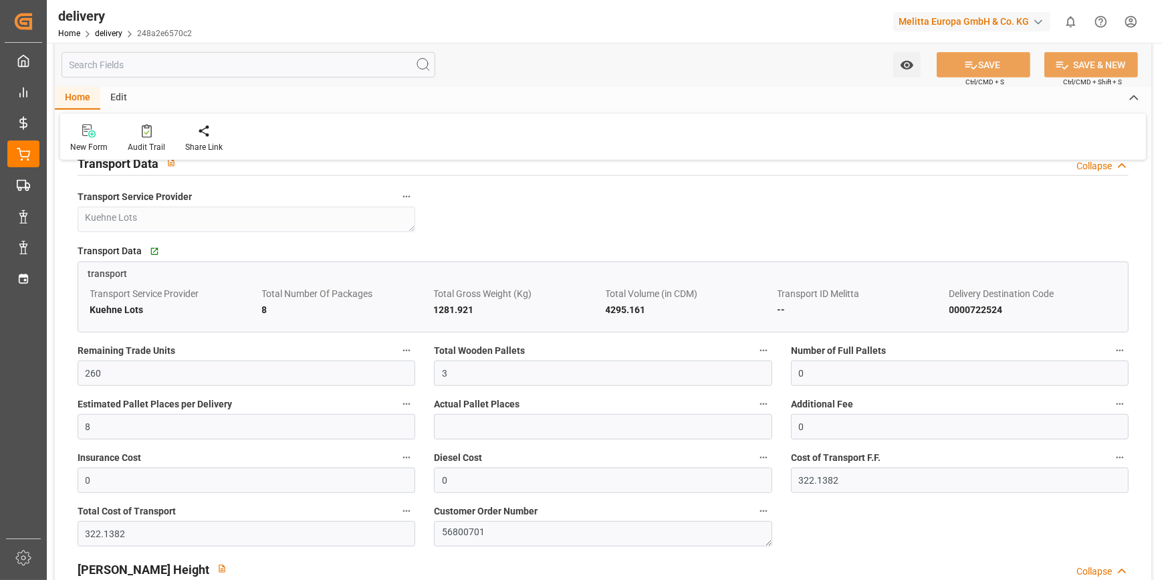
click at [545, 140] on div "New Form Audit Trail Share Link" at bounding box center [602, 137] width 1085 height 46
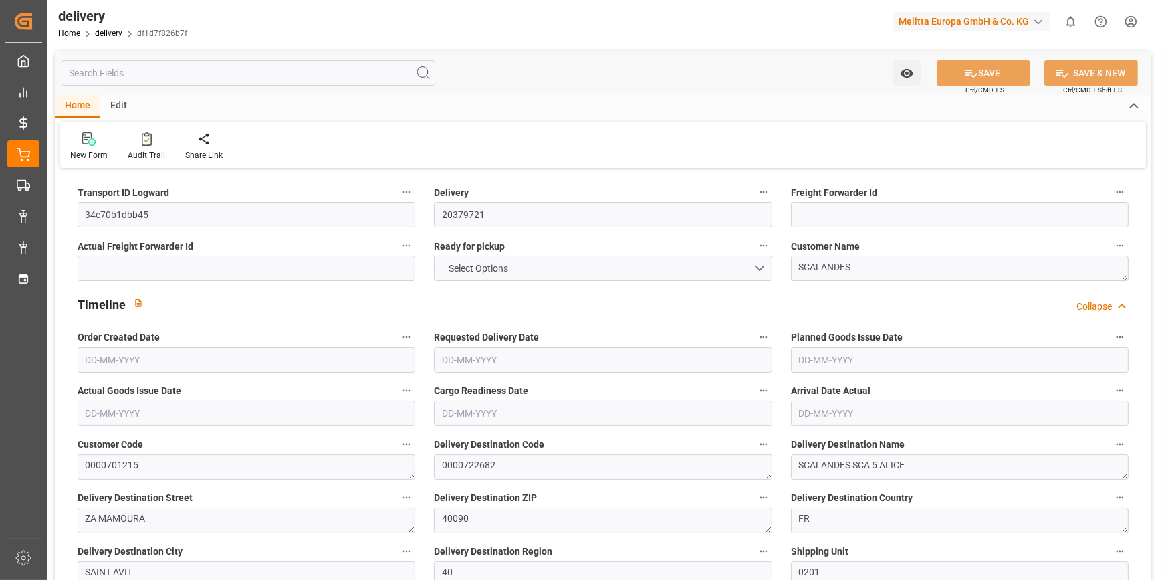
type input "3"
type input "94.324"
type input "242.82"
type input "614.168"
type input "41"
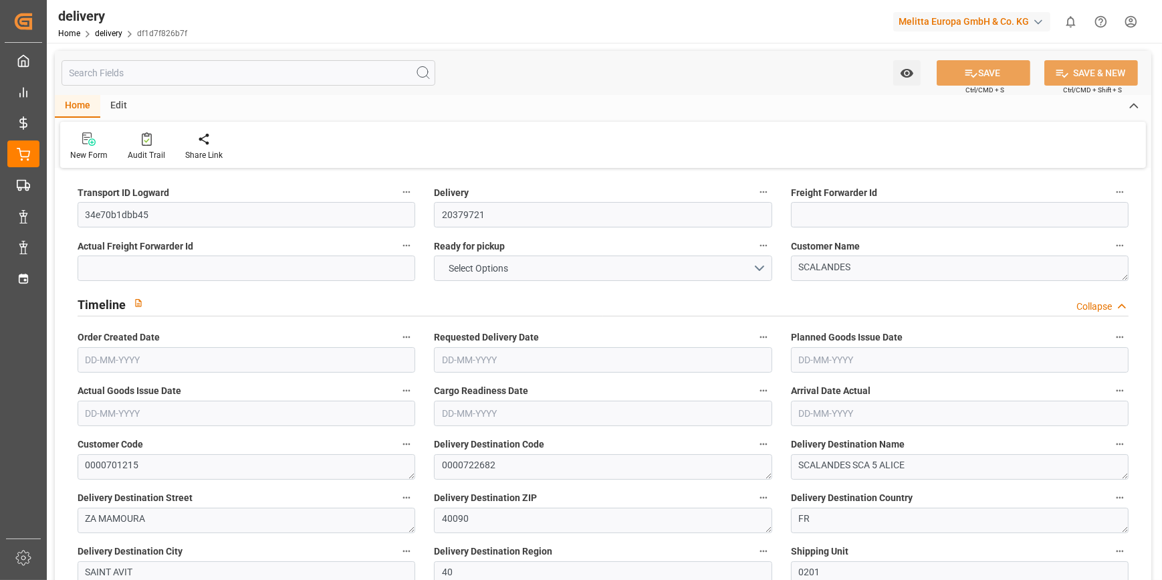
type input "4"
type input "0"
type input "1"
type input "0"
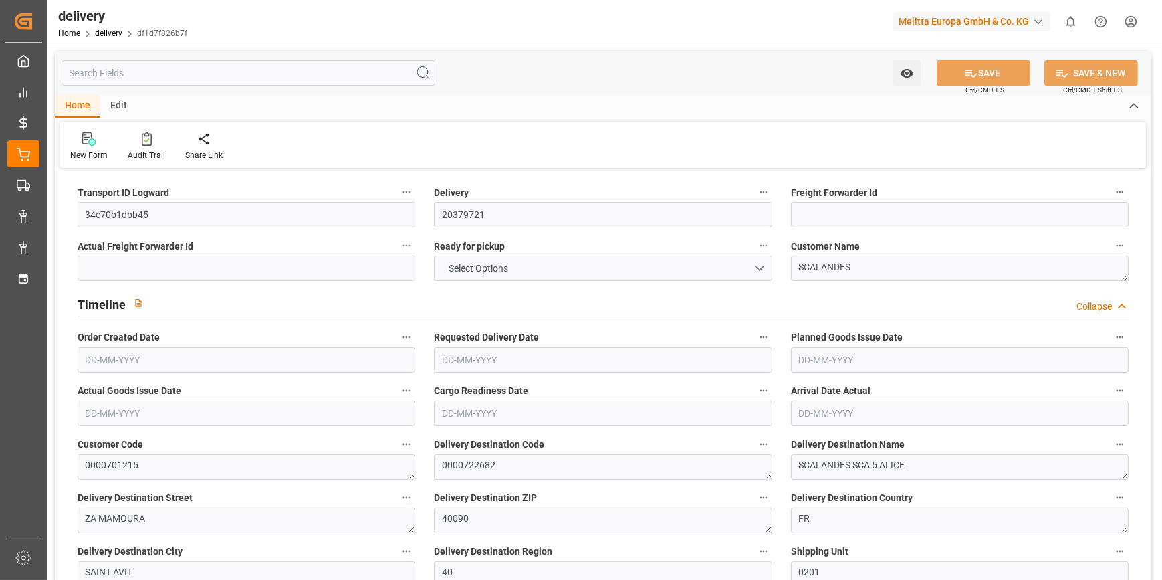
type input "0"
type input "206.67"
type input "0"
type input "14.76"
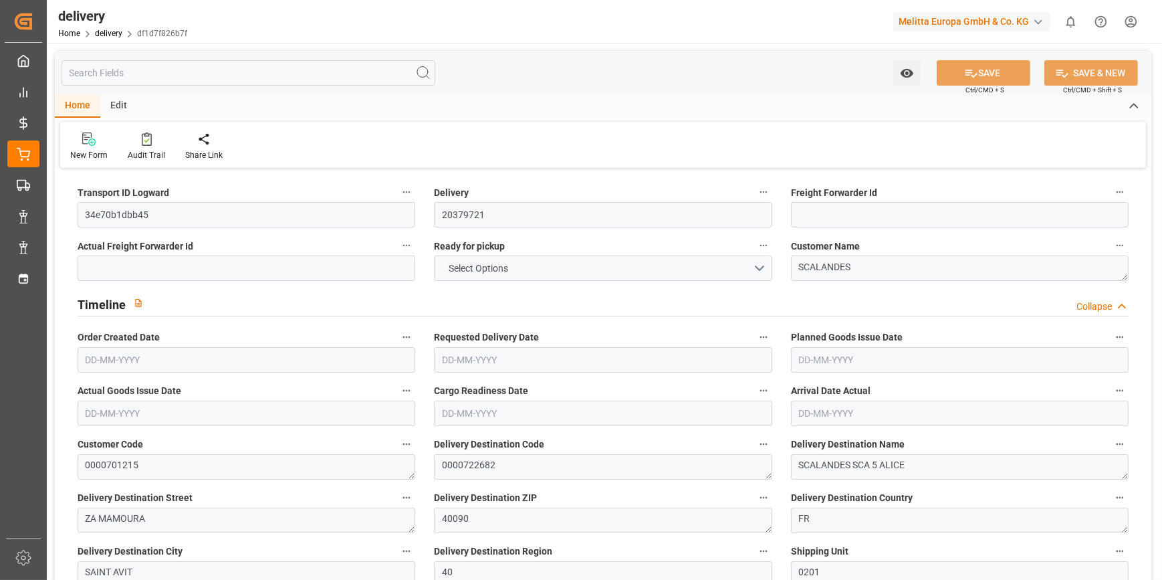
type input "1.5"
type input "1.3"
type input "0"
type input "6"
type input "150.82"
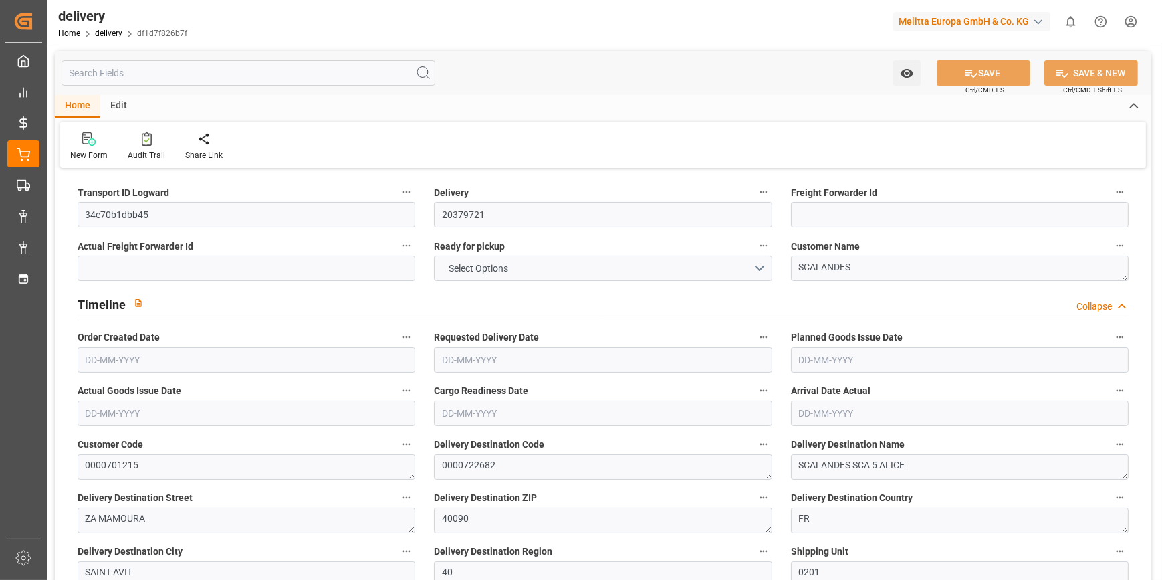
type input "101"
type input "1100.7818"
type input "0.0706"
type input "0"
type input "[DATE]"
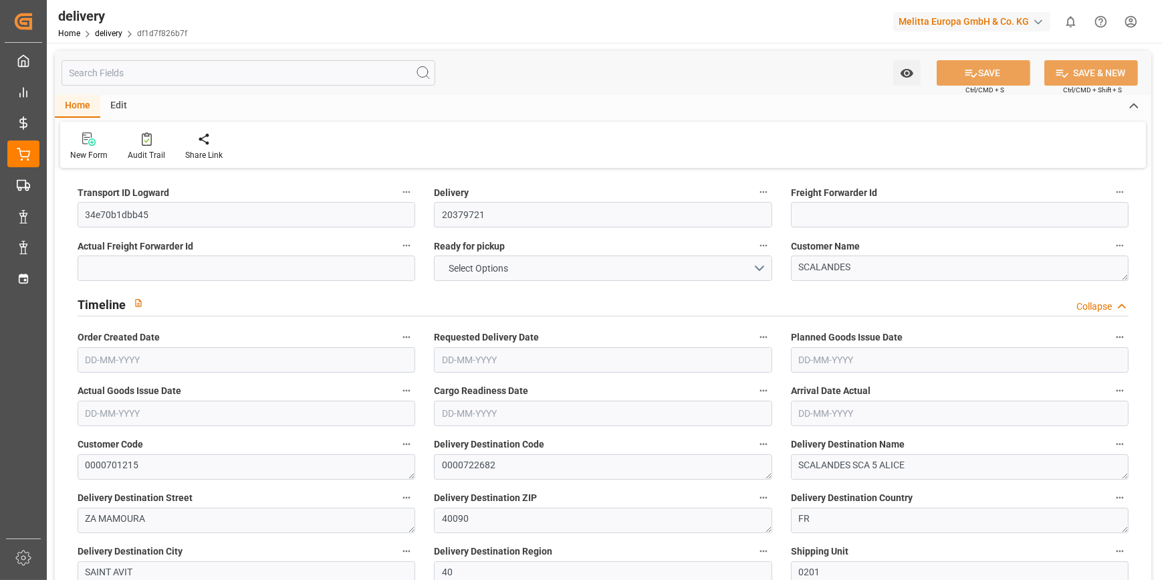
type input "[DATE]"
type input "[DATE] 11:00"
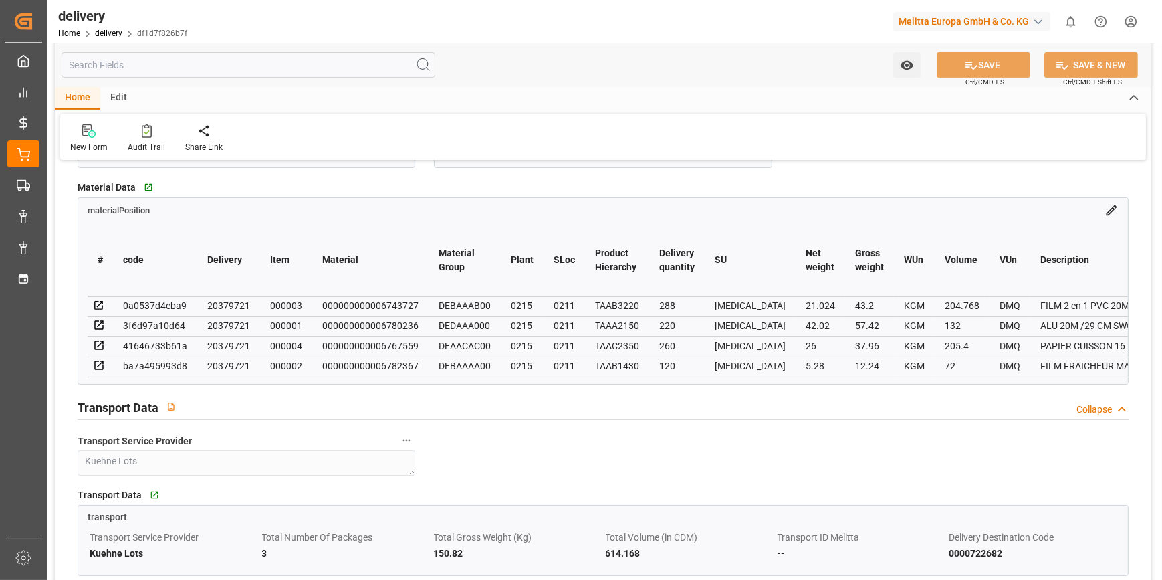
scroll to position [789, 0]
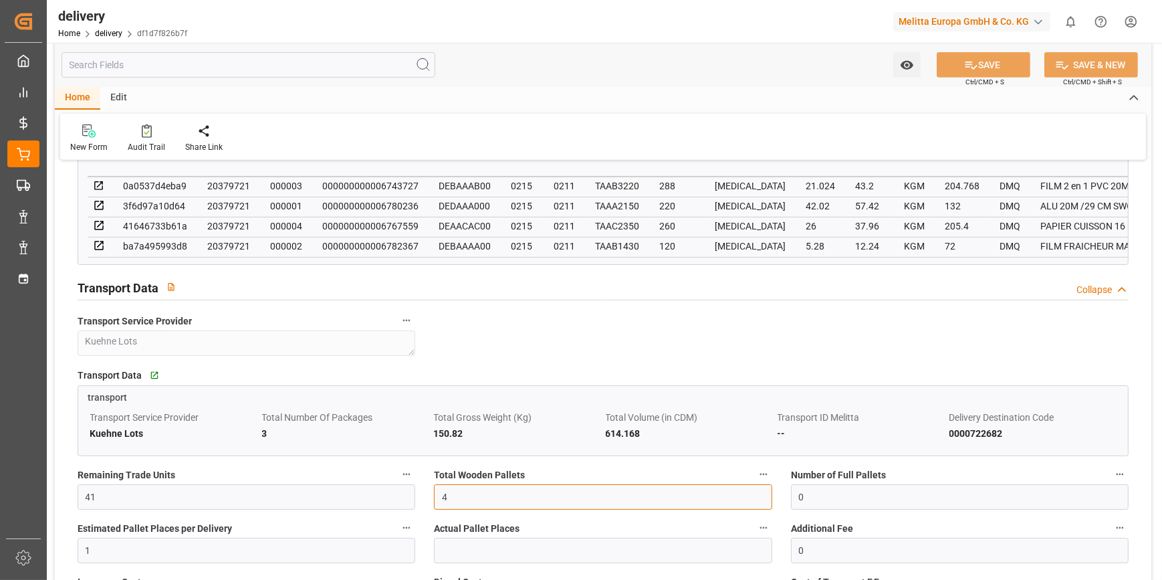
click at [458, 505] on input "4" at bounding box center [603, 496] width 338 height 25
type input "3"
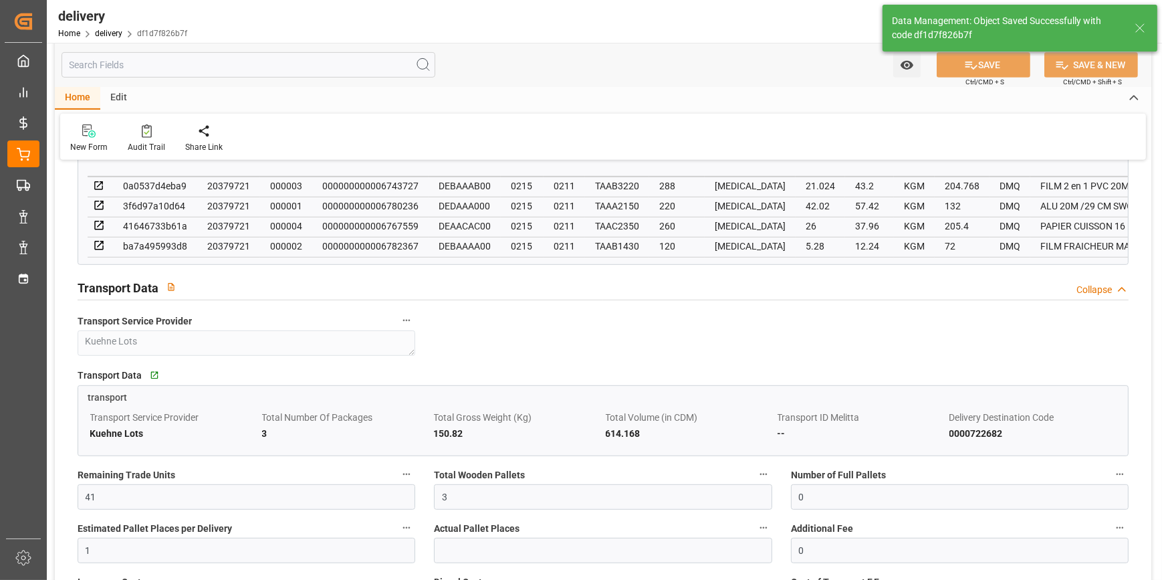
type input "4.5"
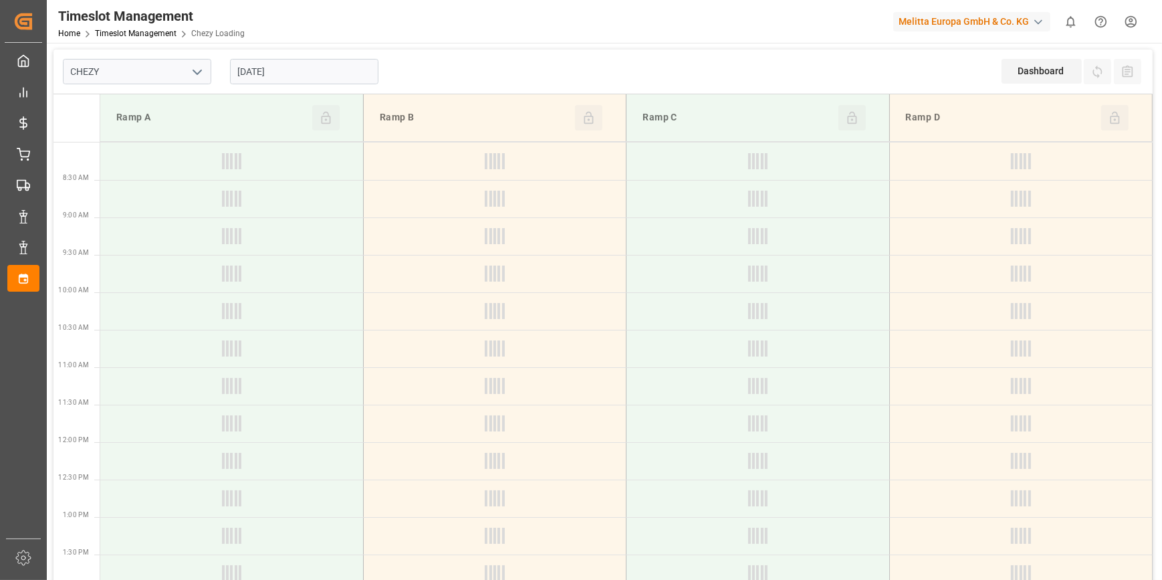
type input "Chezy Loading"
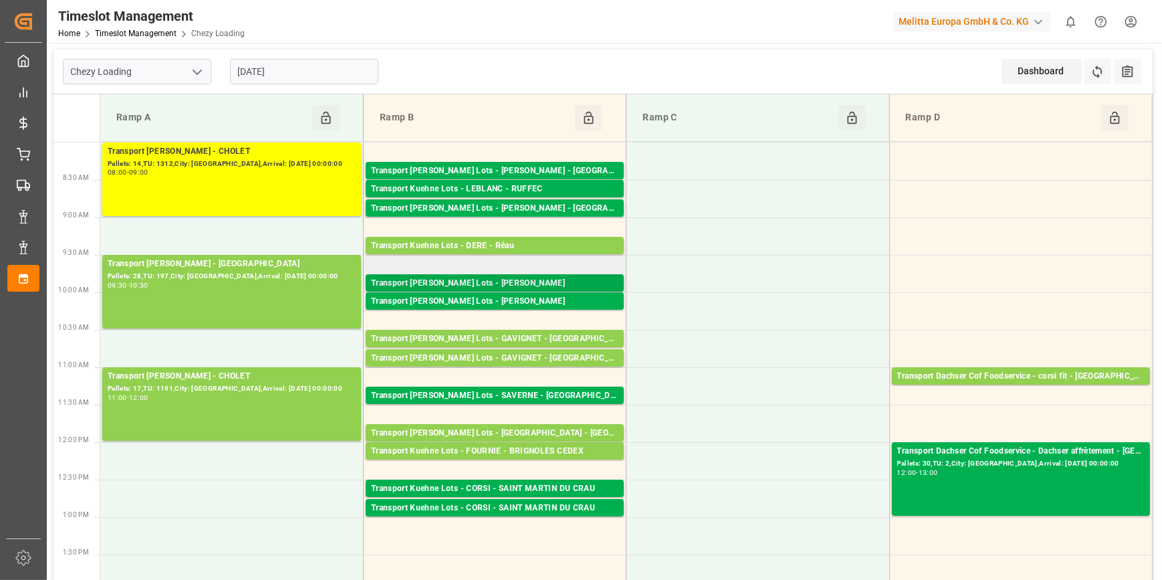
click at [513, 285] on div "Transport [PERSON_NAME] Lots - [PERSON_NAME]" at bounding box center [494, 283] width 247 height 13
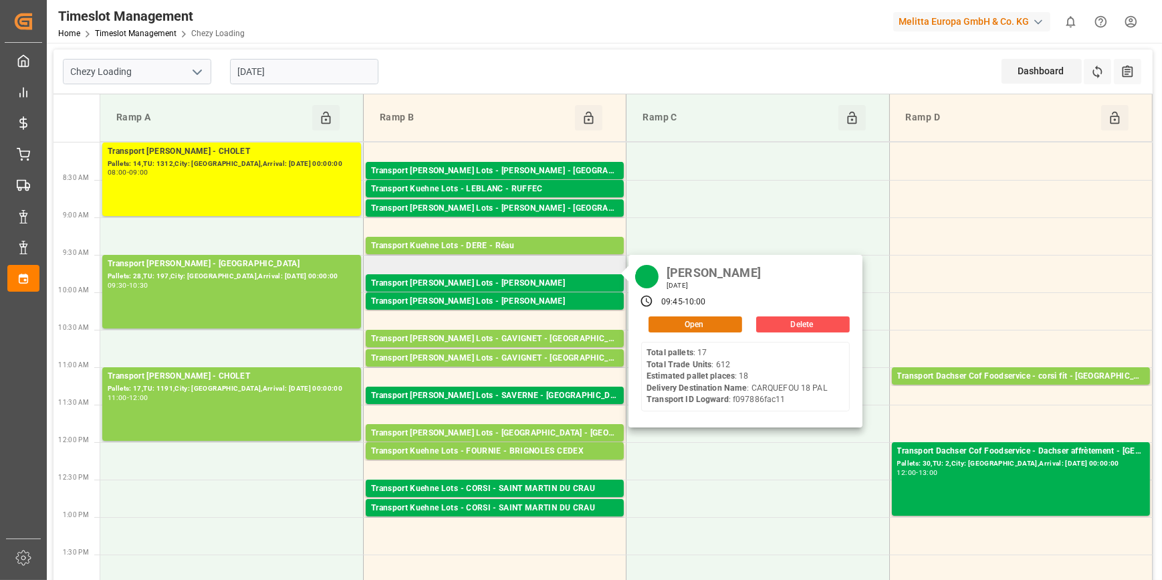
click at [678, 320] on button "Open" at bounding box center [695, 324] width 94 height 16
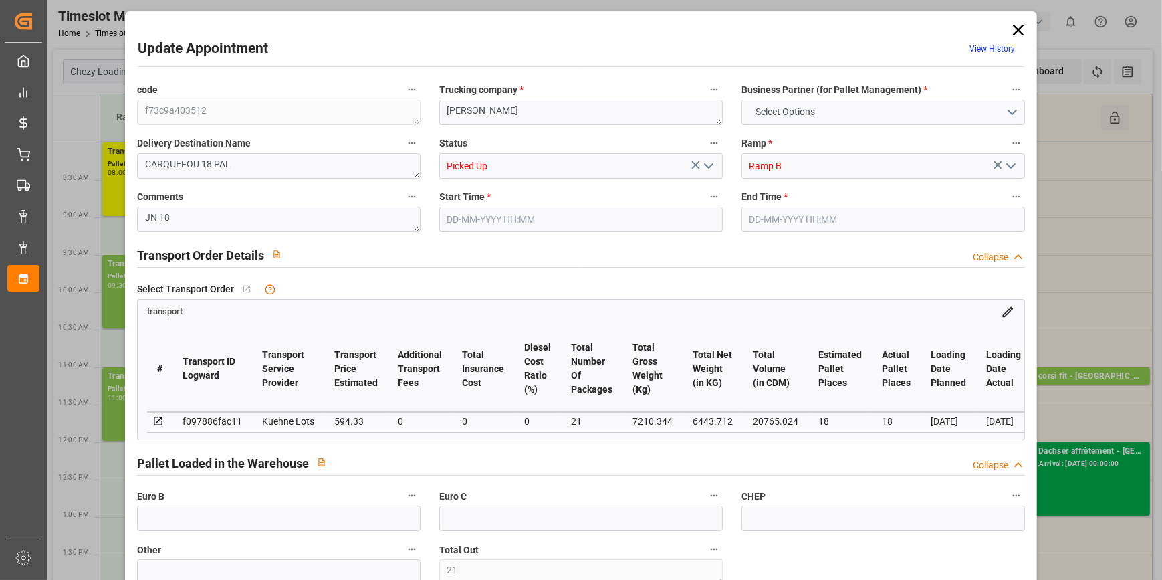
type input "21"
type input "18"
type input "594.33"
type input "0"
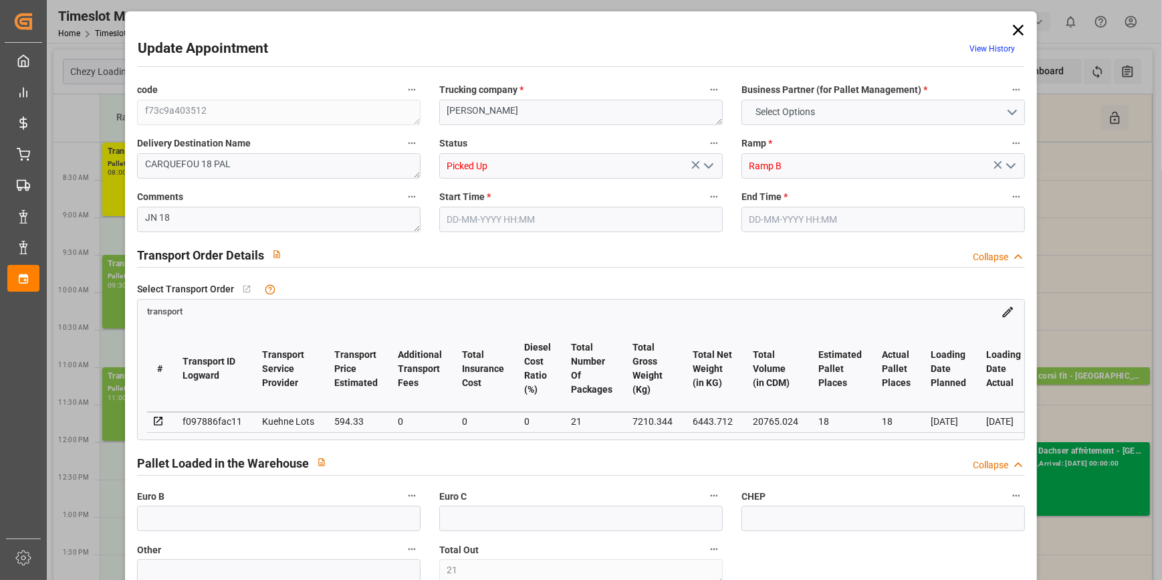
type input "0"
type input "594.33"
type input "0"
type input "21"
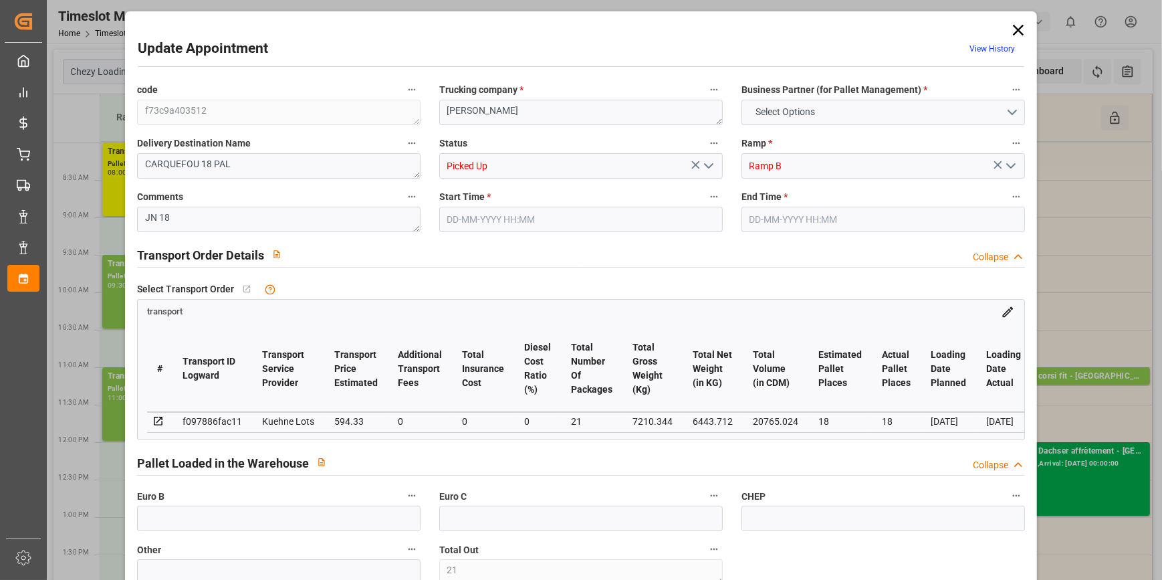
type input "6443.712"
type input "8111"
type input "20765.024"
type input "44"
type input "17"
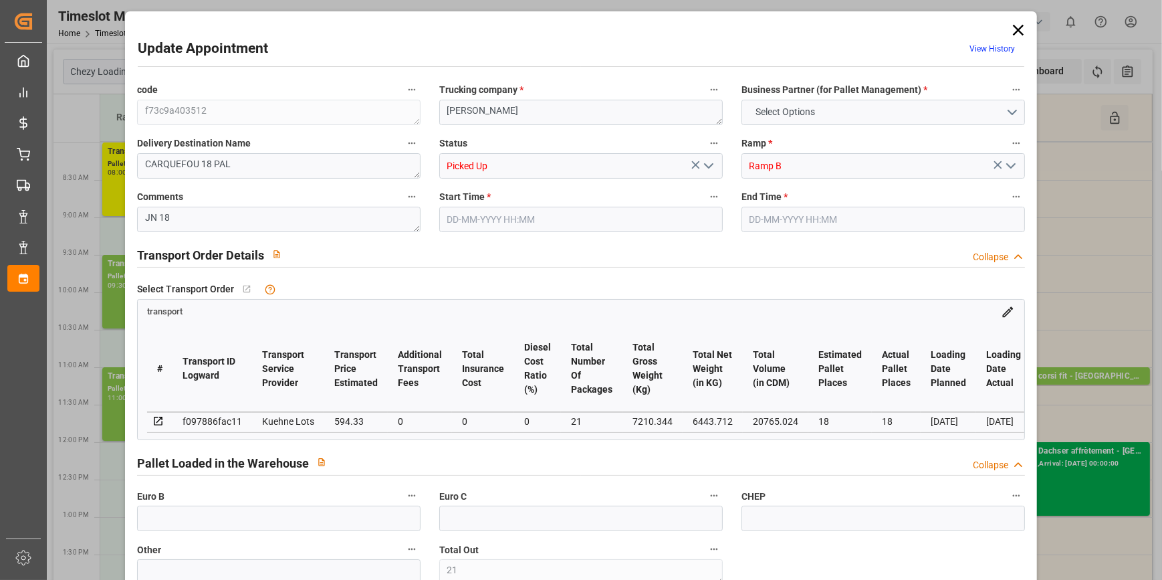
type input "612"
type input "21"
type input "101"
type input "7210.344"
type input "0"
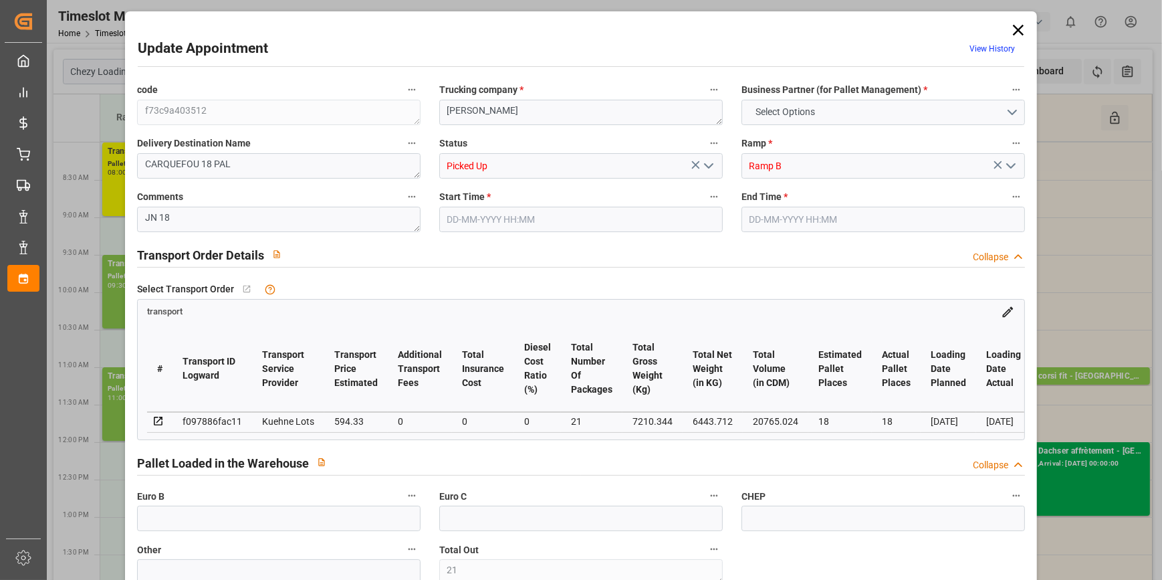
type input "10767.6795"
type input "0"
type input "21"
type input "80"
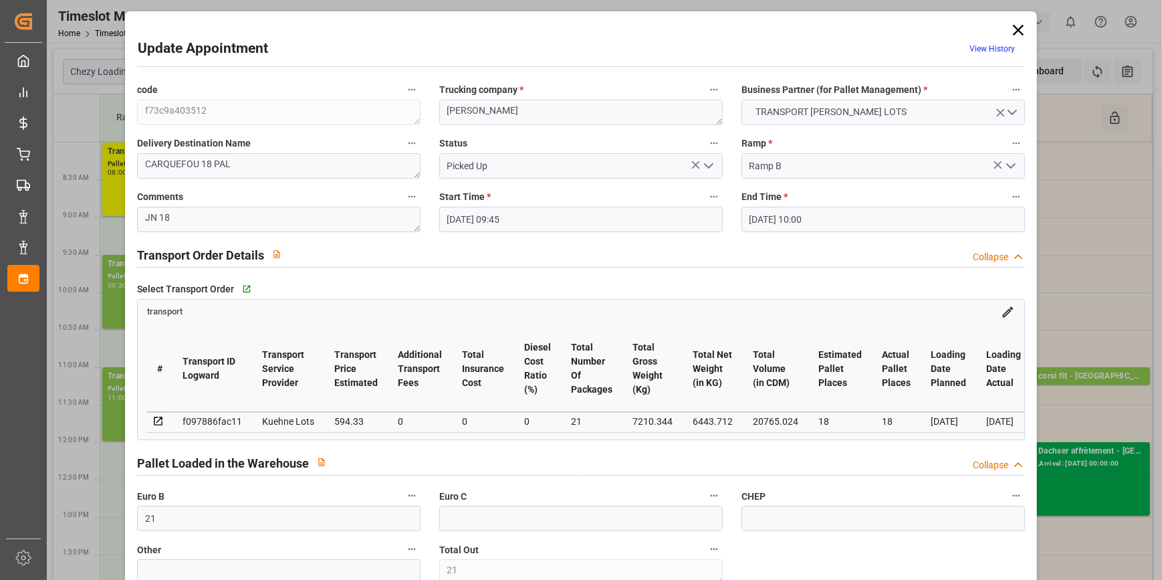
type input "10-10-2025 09:45"
type input "[DATE] 10:00"
type input "07-10-2025 14:11"
type input "07-10-2025 11:21"
type input "[DATE]"
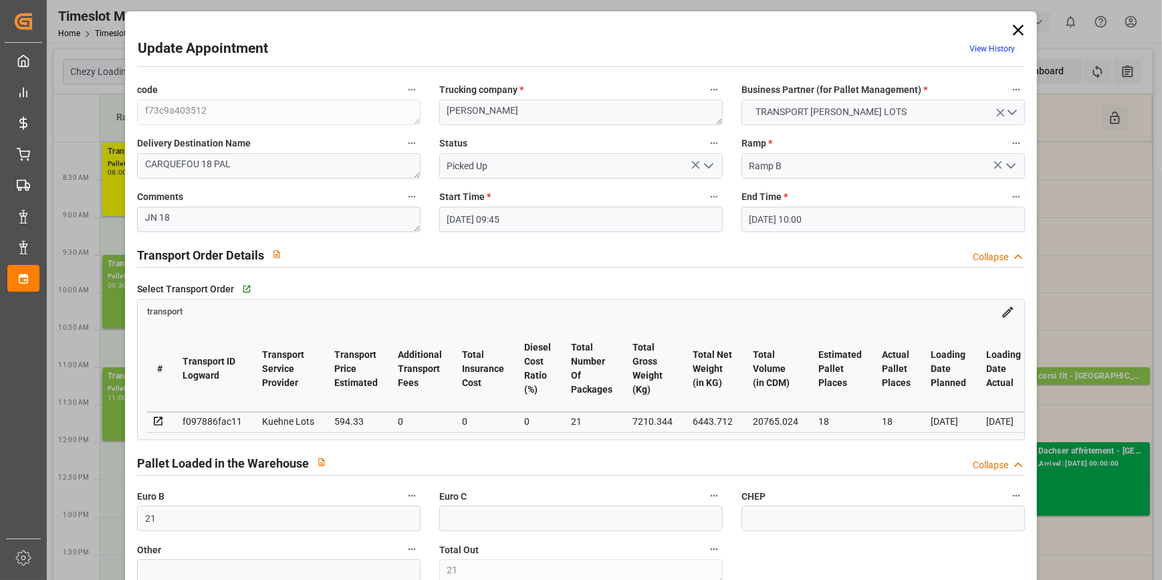
type input "[DATE]"
click at [707, 164] on icon "open menu" at bounding box center [708, 166] width 16 height 16
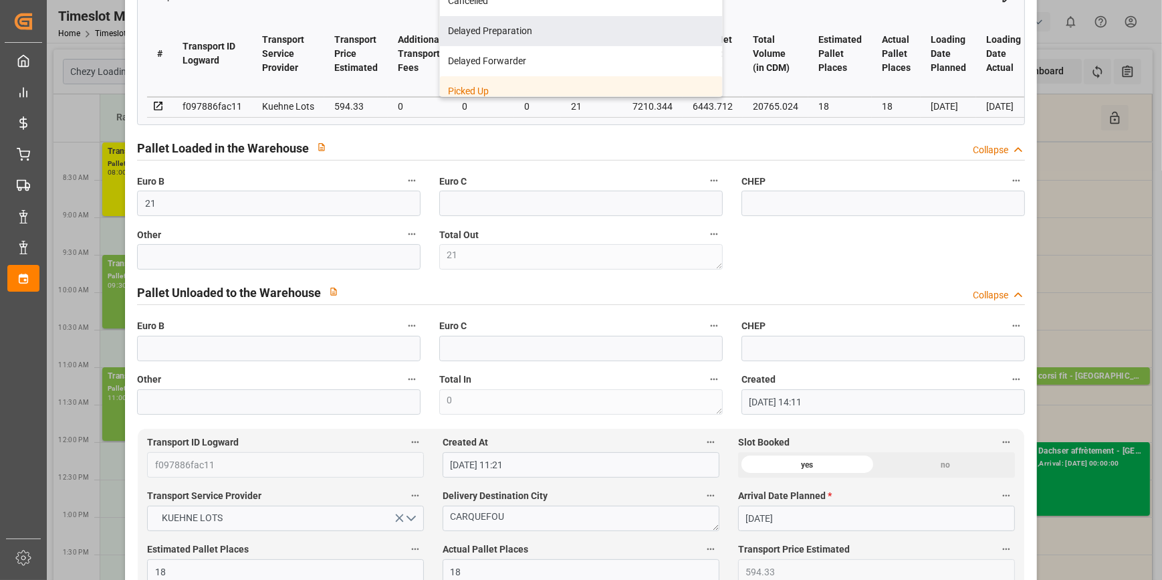
scroll to position [303, 0]
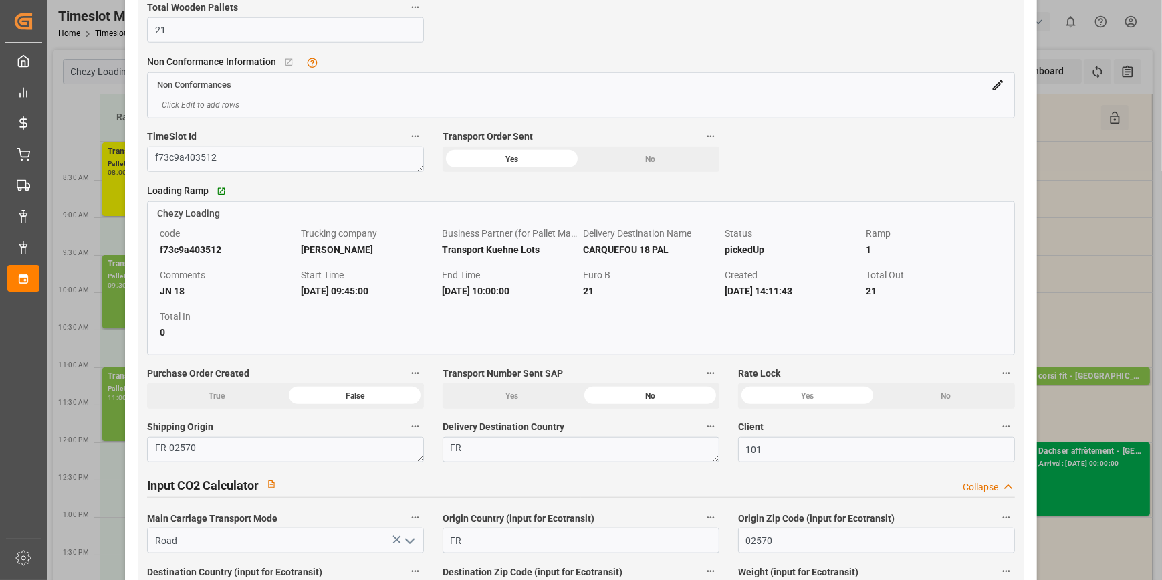
click at [622, 360] on div "Loading Ramp   Go to Chezy Loading Grid Chezy Loading code f73c9a403512 Truckin…" at bounding box center [581, 267] width 886 height 183
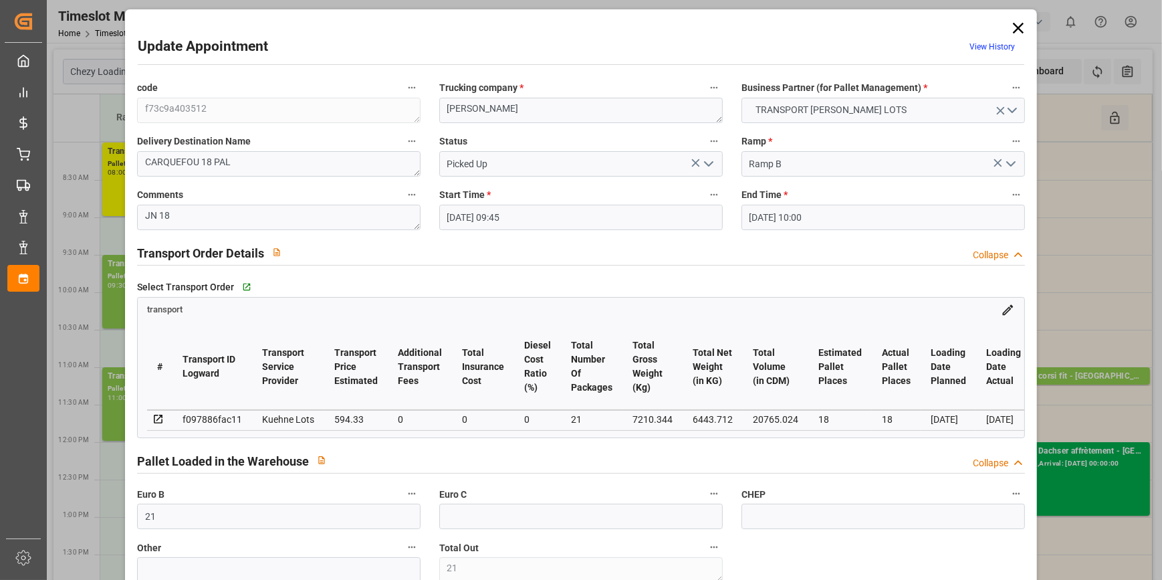
scroll to position [0, 0]
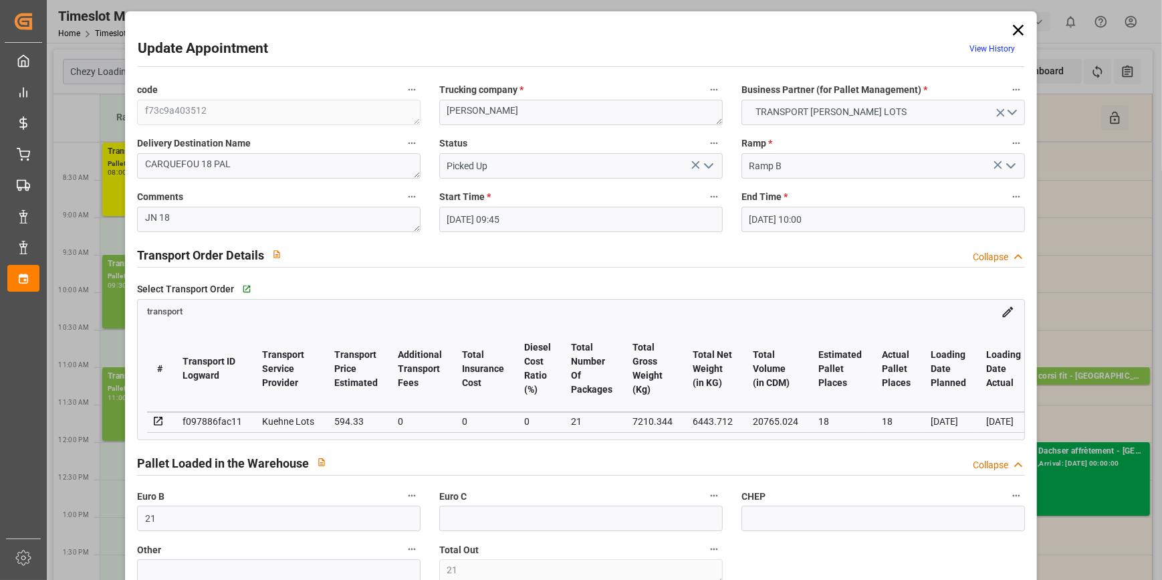
click at [709, 163] on icon "open menu" at bounding box center [708, 166] width 16 height 16
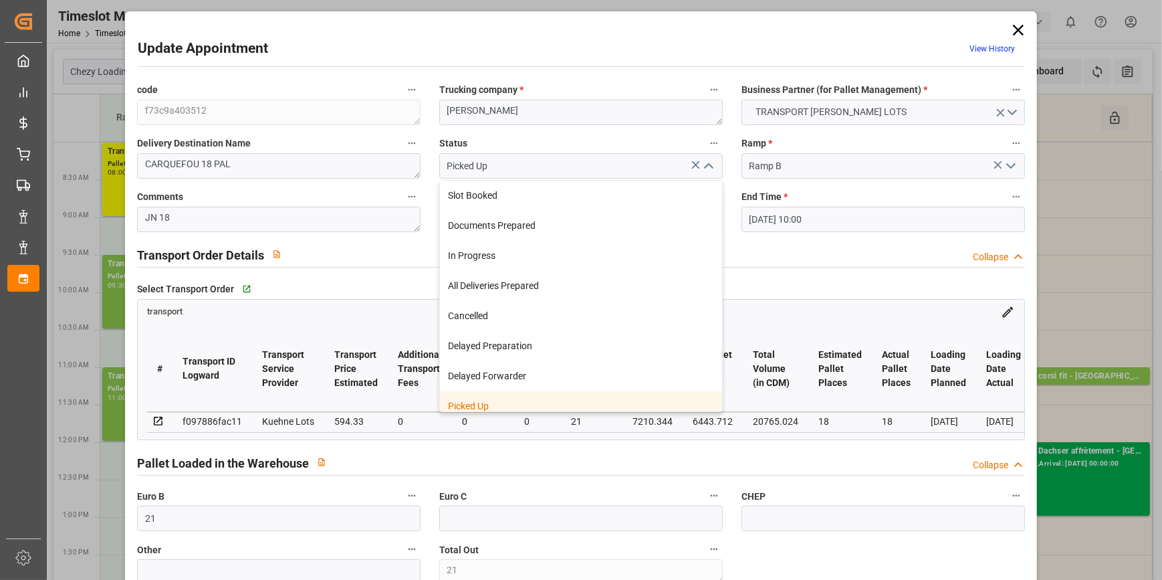
click at [461, 400] on div "Picked Up" at bounding box center [581, 406] width 282 height 30
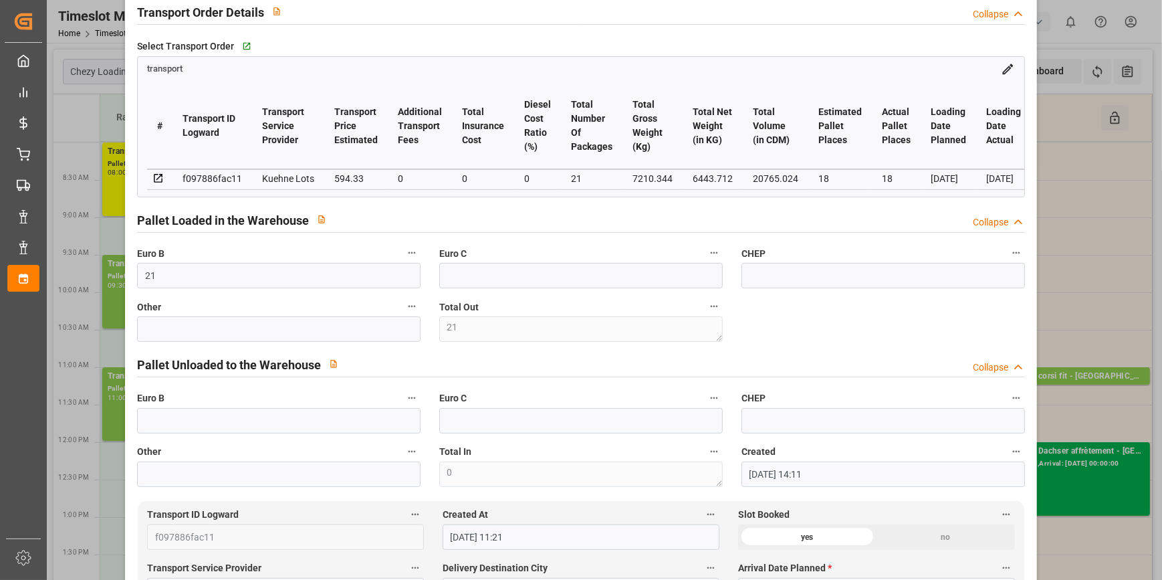
scroll to position [303, 0]
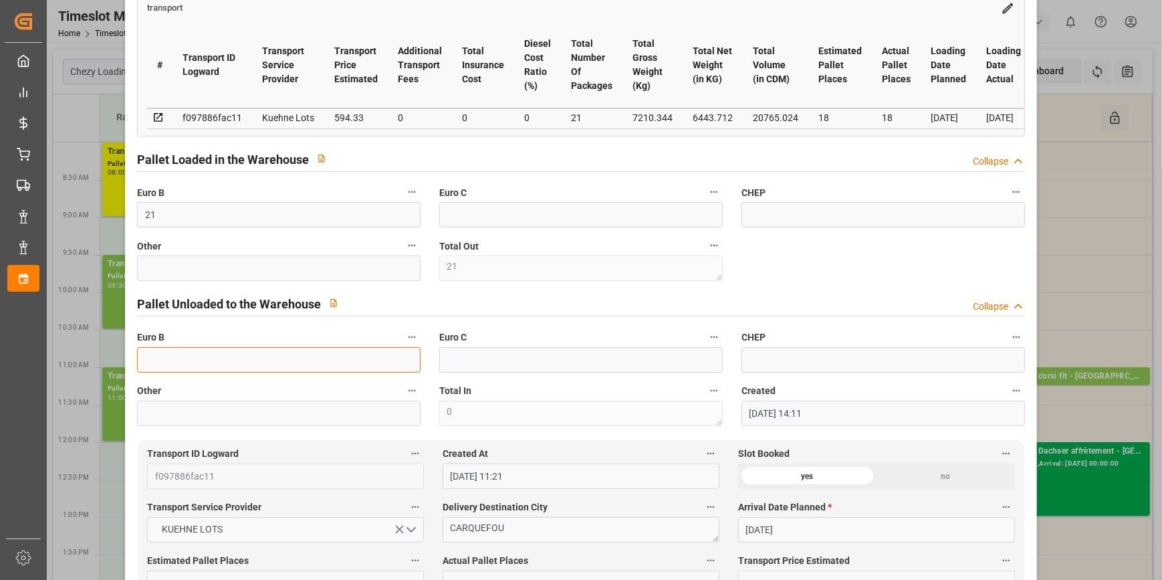
click at [166, 361] on input "text" at bounding box center [278, 359] width 283 height 25
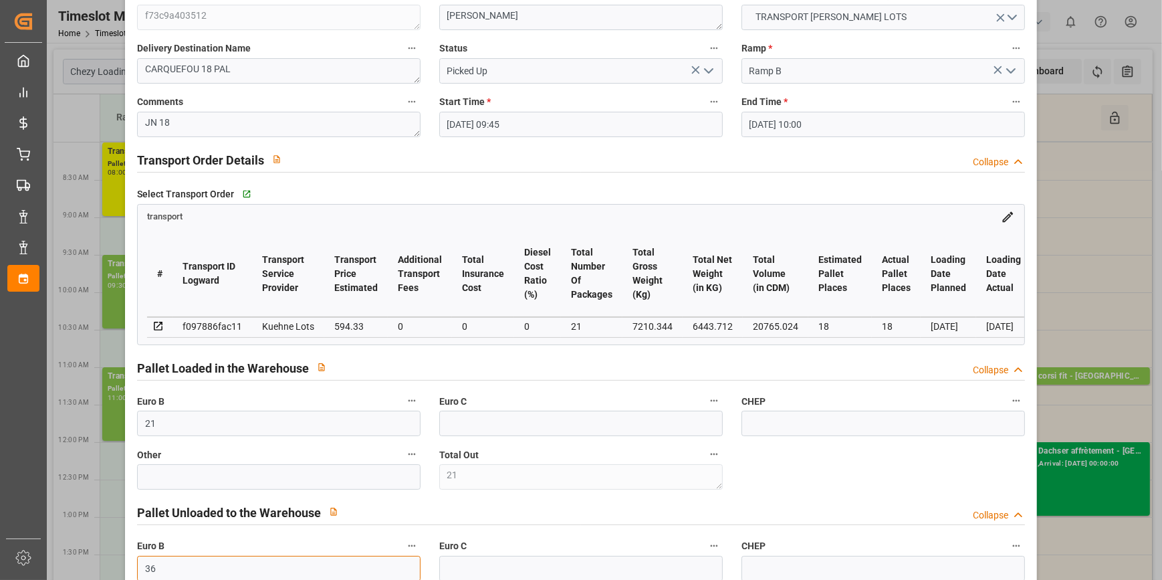
scroll to position [0, 0]
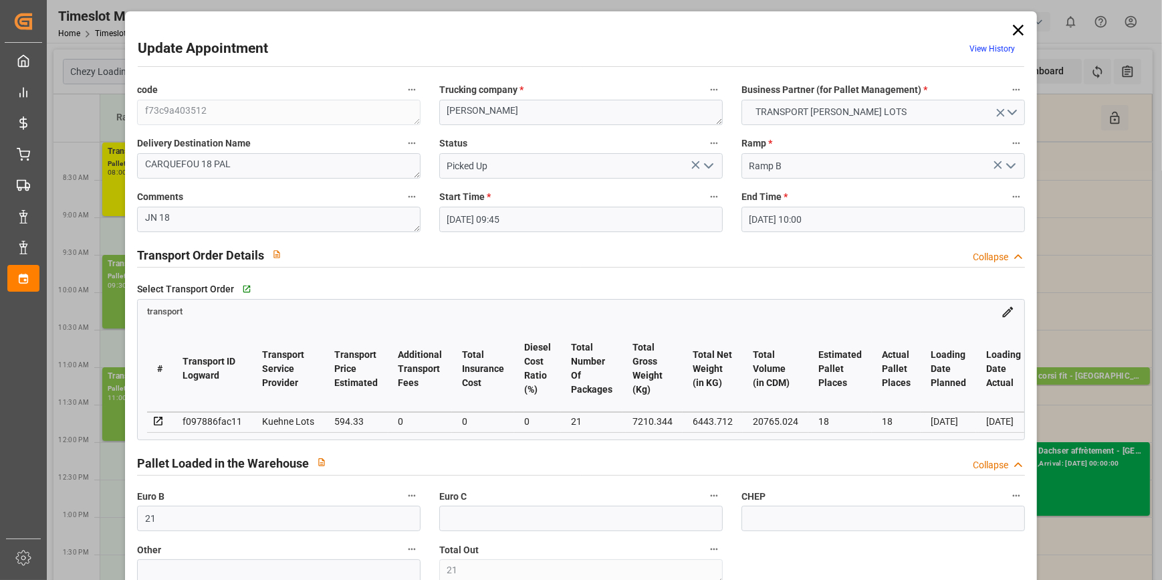
type input "36"
click at [705, 160] on icon "open menu" at bounding box center [708, 166] width 16 height 16
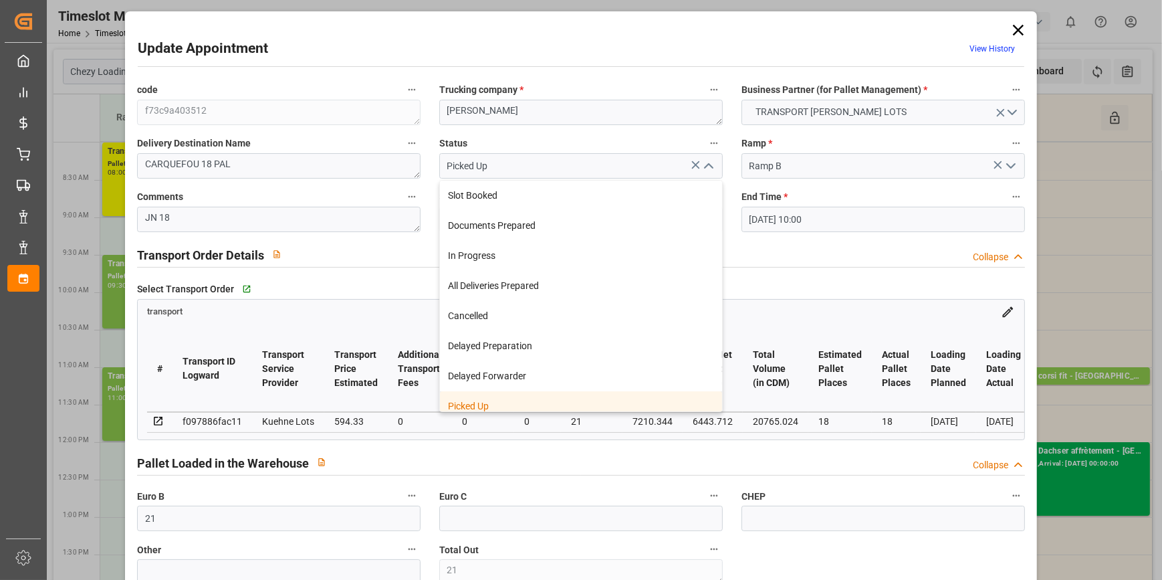
click at [480, 404] on div "Picked Up" at bounding box center [581, 406] width 282 height 30
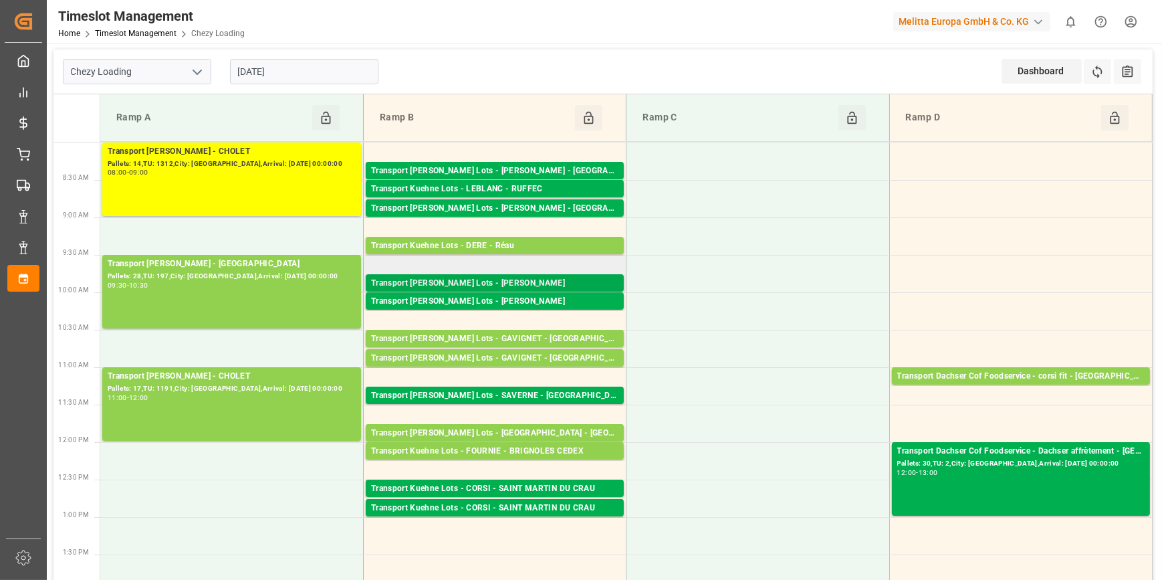
click at [485, 285] on div "Transport [PERSON_NAME] Lots - [PERSON_NAME]" at bounding box center [494, 283] width 247 height 13
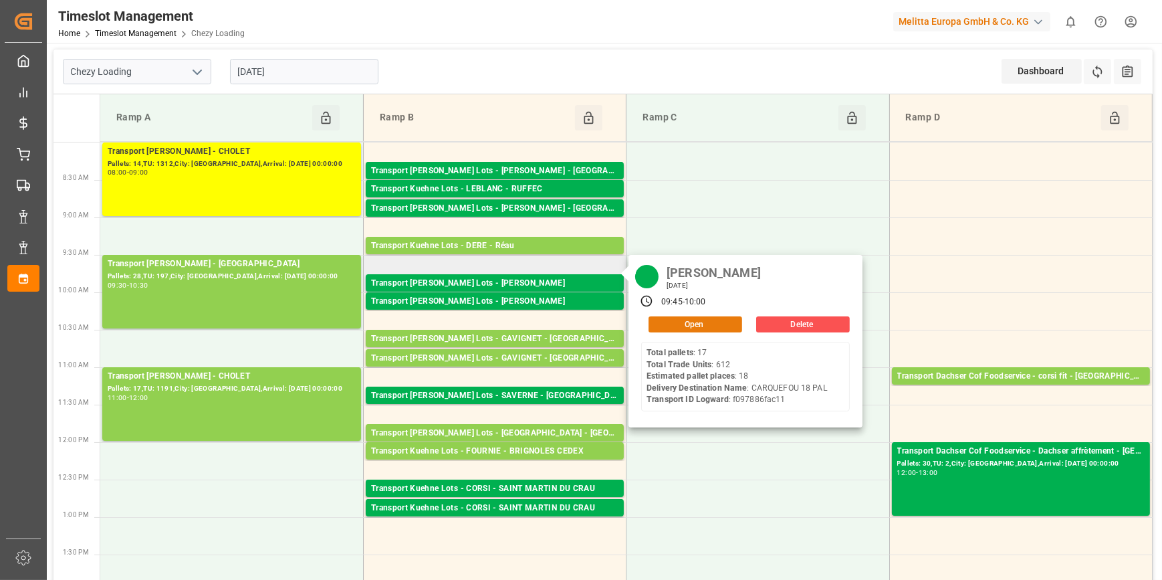
click at [695, 322] on button "Open" at bounding box center [695, 324] width 94 height 16
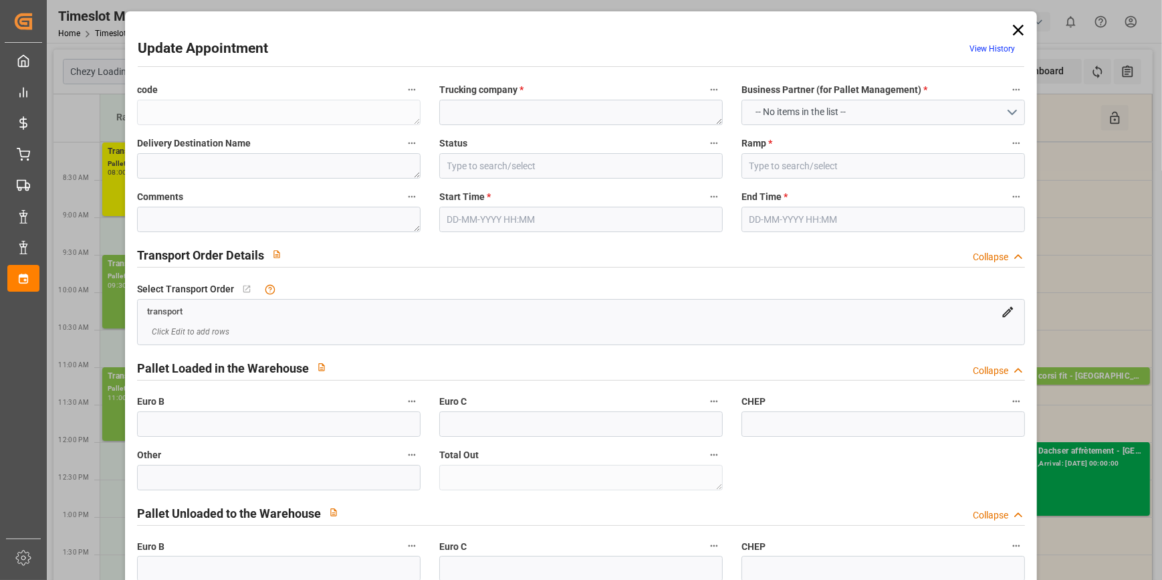
type textarea "f73c9a403512"
type textarea "ANTOINE"
type textarea "CARQUEFOU 18 PAL"
type input "Picked Up"
type input "Ramp B"
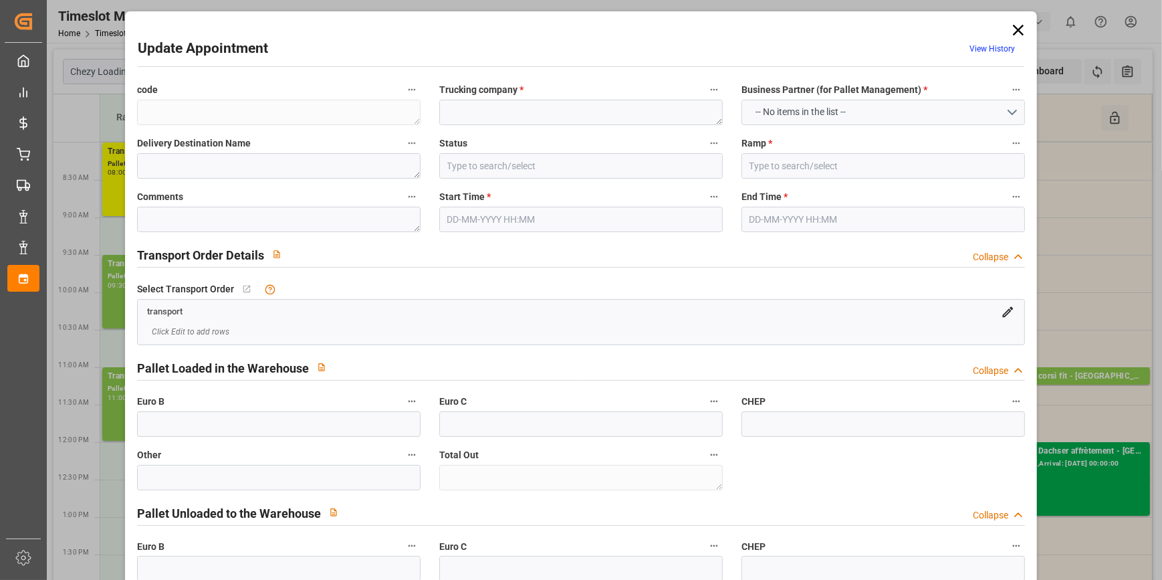
type textarea "JN 18"
type textarea "21"
type textarea "36"
type input "f097886fac11"
type textarea "CARQUEFOU"
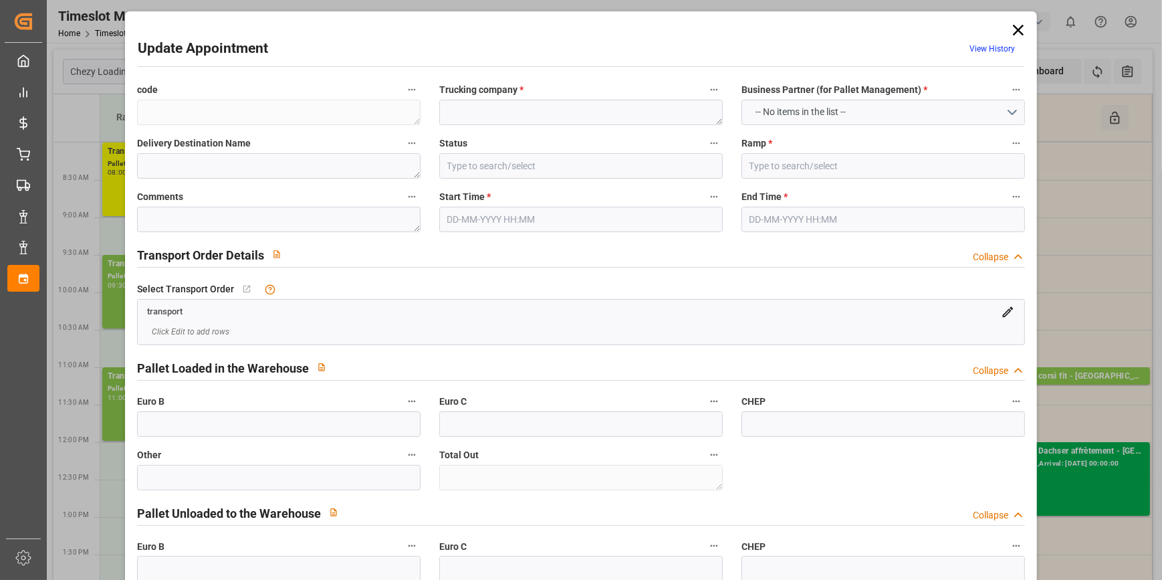
type textarea "0000721441"
type textarea "f73c9a403512"
type textarea "FR-02570"
type textarea "FR"
type input "Road"
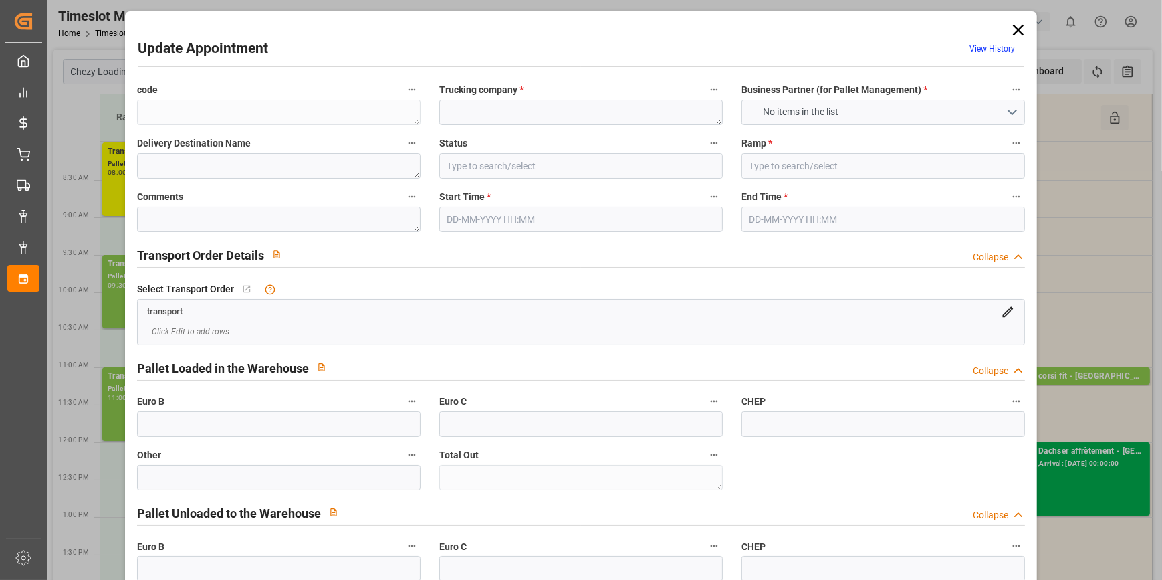
type input "FR"
type input "02570"
type input "FR"
type input "44470"
type input "Partial Load"
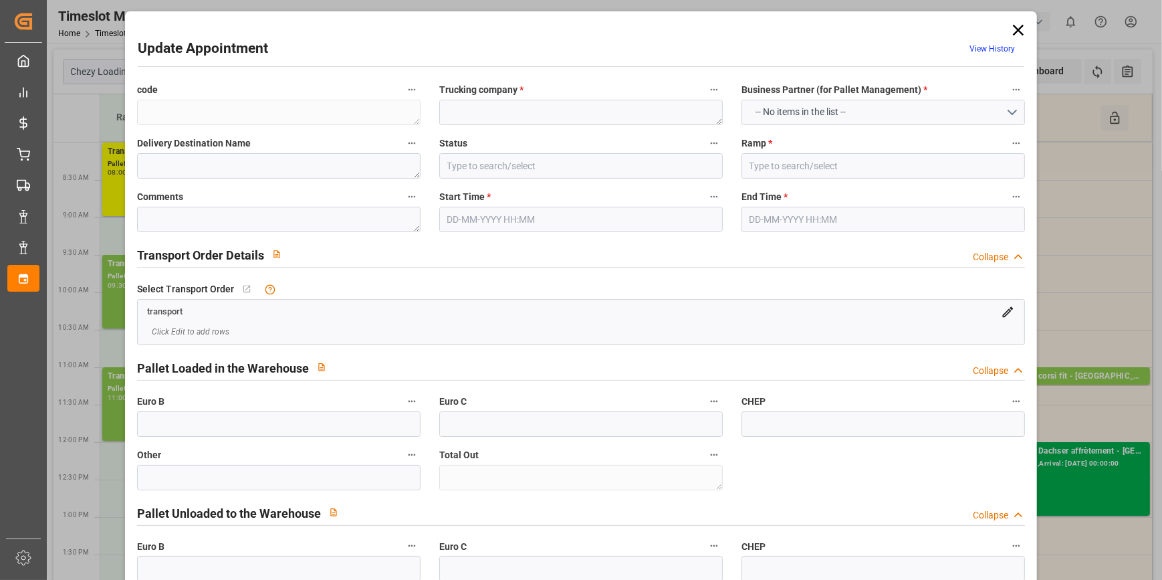
type input "26-40 t"
type input "EURO 6"
type input "Diesel"
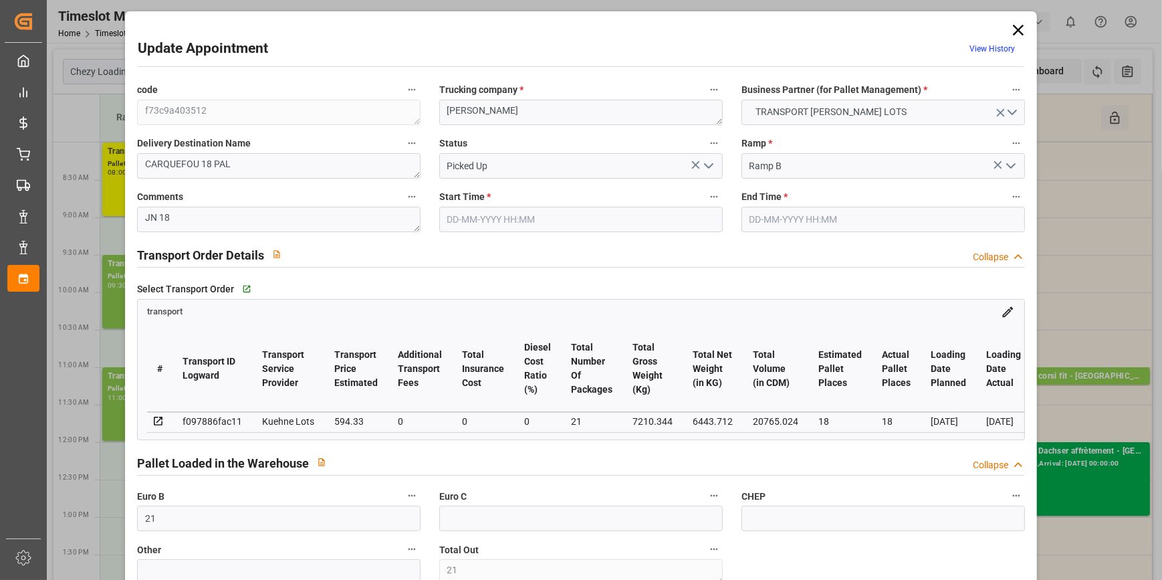
type input "21"
type input "36"
type input "18"
type input "594.33"
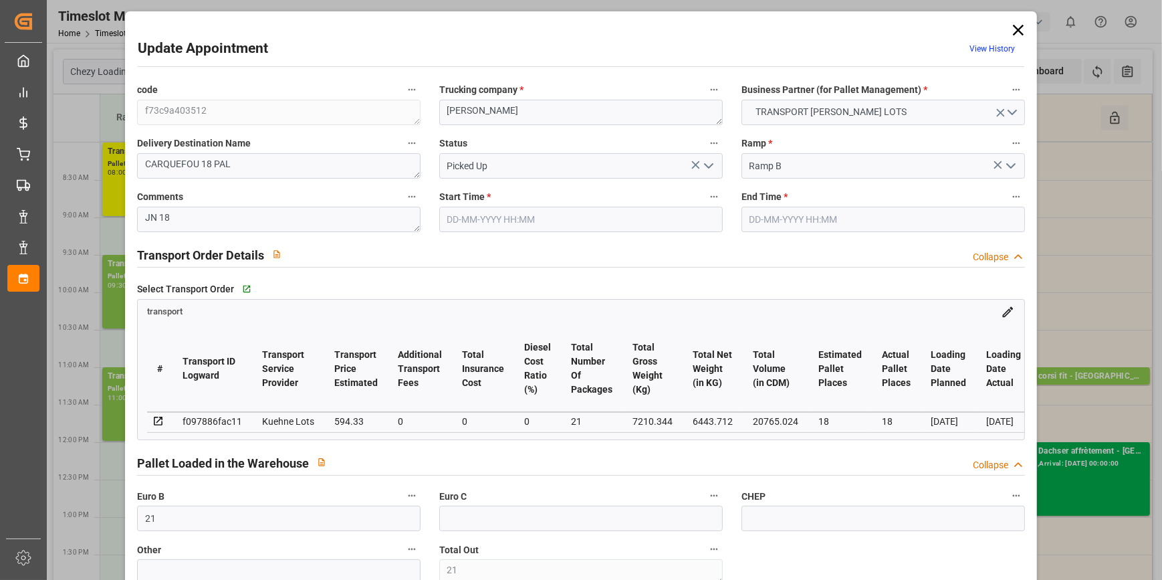
type input "0"
type input "594.33"
type input "0"
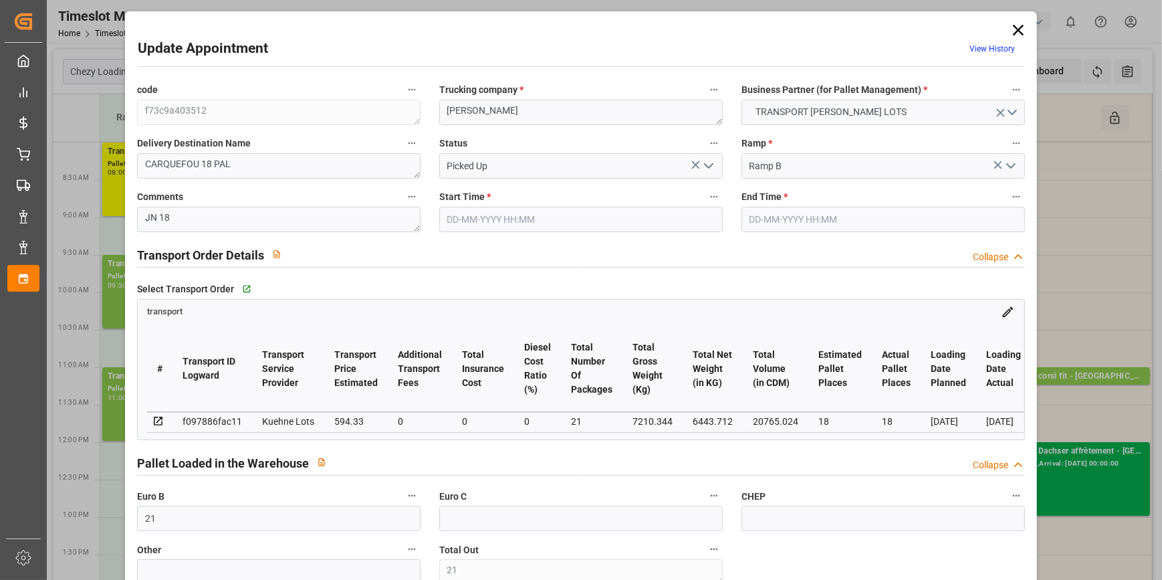
type input "21"
type input "6443.712"
type input "8111"
type input "20765.024"
type input "44"
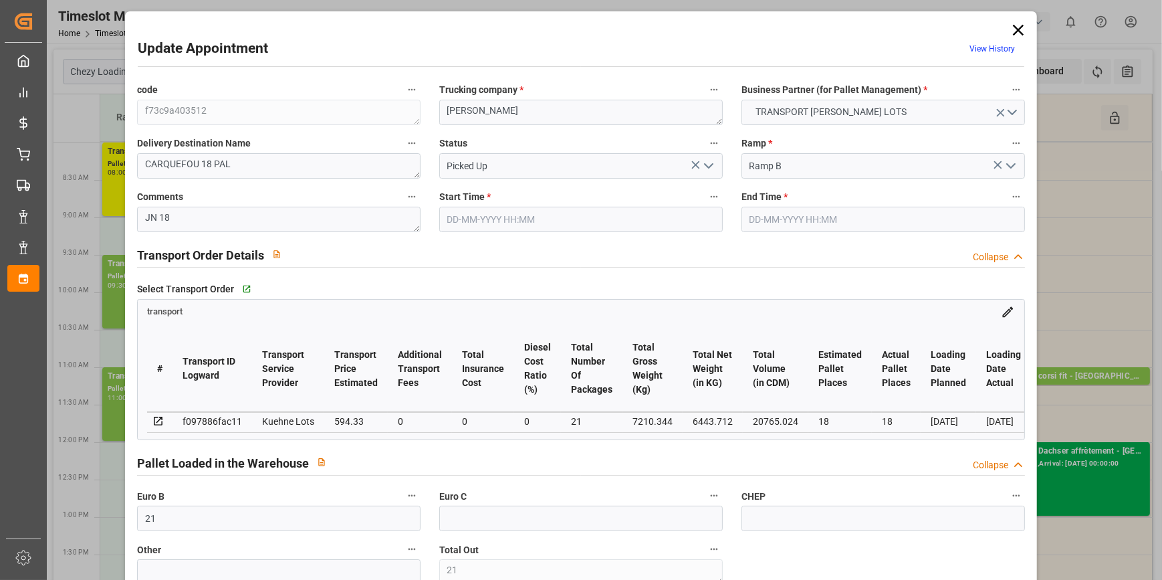
type input "17"
type input "612"
type input "21"
type input "101"
type input "7210.344"
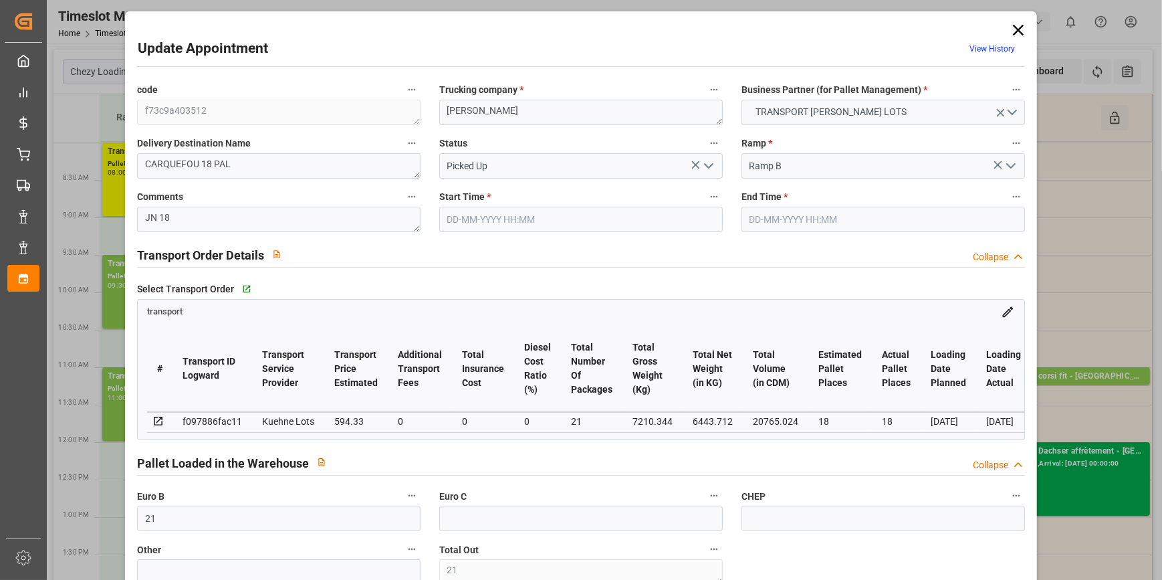
type input "0"
type input "10767.6795"
type input "0"
type input "21"
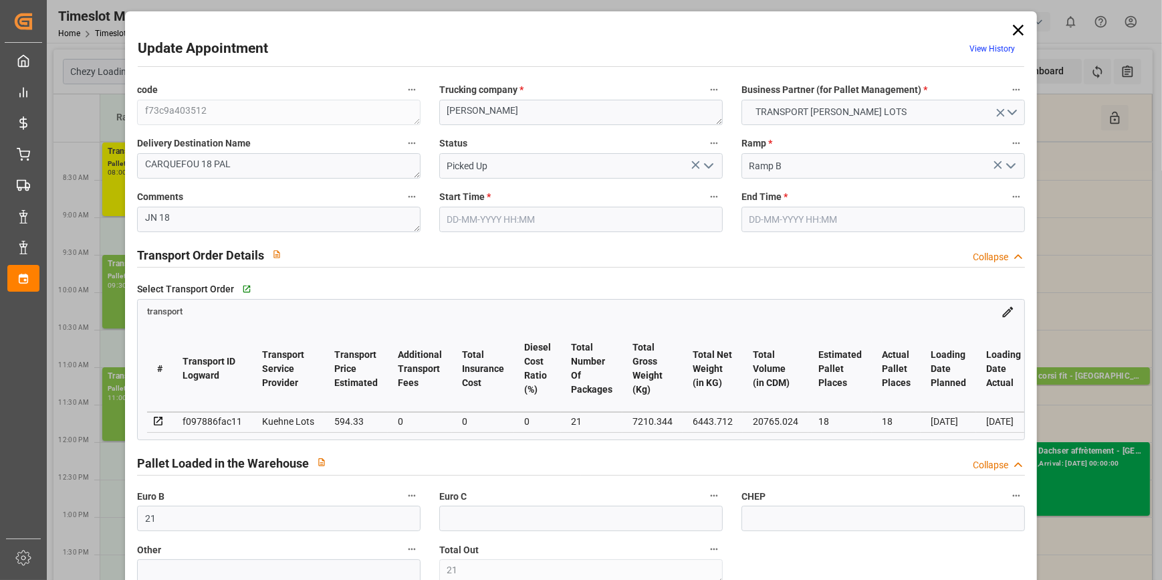
type input "80"
type input "10-10-2025 09:45"
type input "[DATE] 10:00"
type input "07-10-2025 14:11"
type input "07-10-2025 11:21"
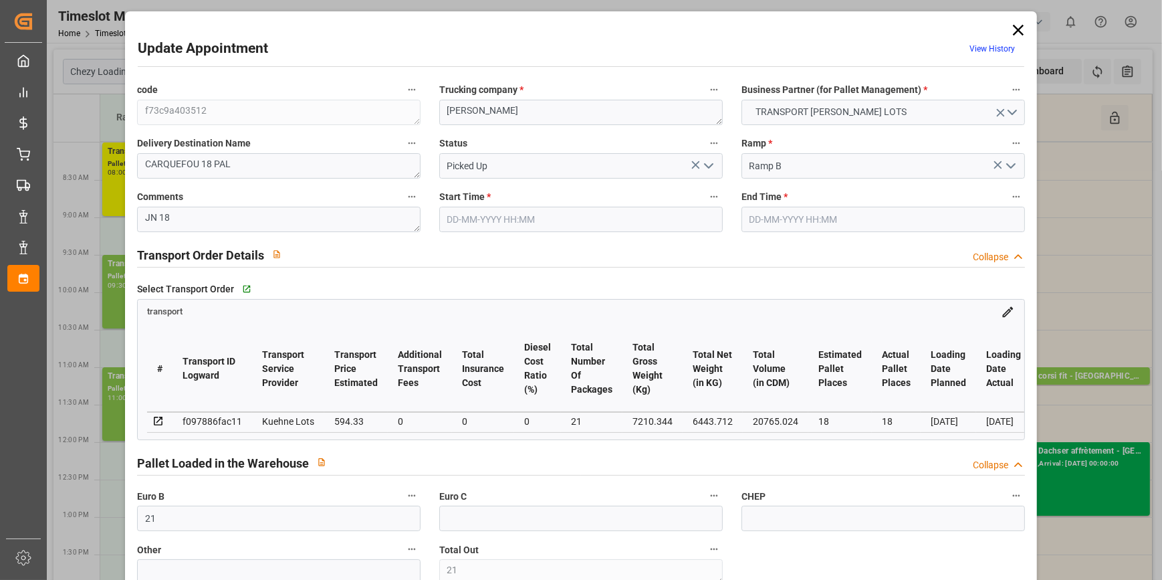
type input "[DATE]"
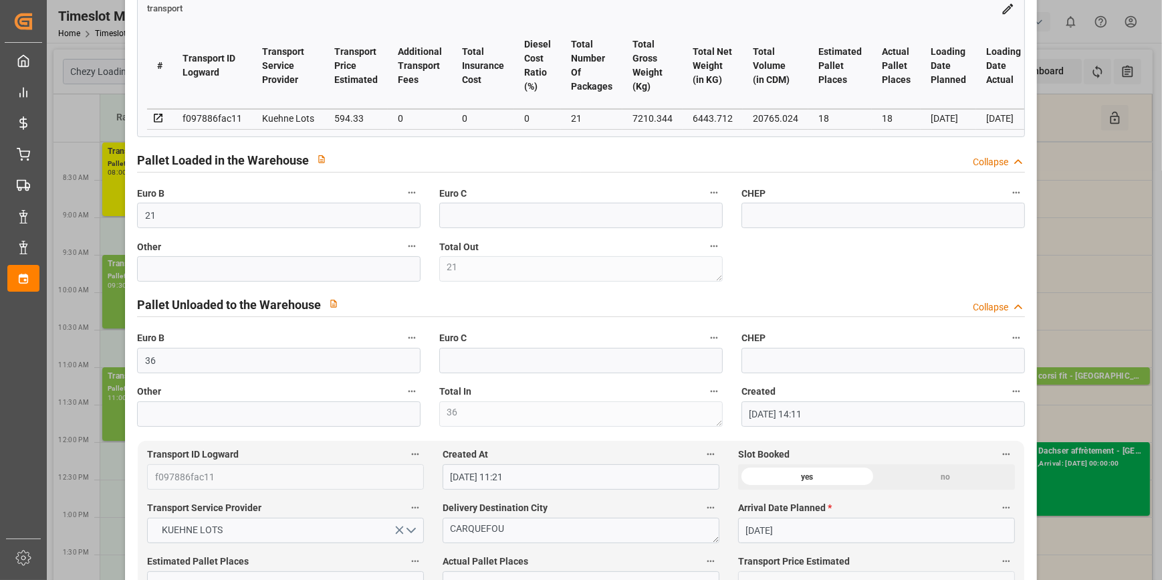
scroll to position [303, 0]
click at [180, 357] on input "36" at bounding box center [278, 359] width 283 height 25
type input "3"
type input "26"
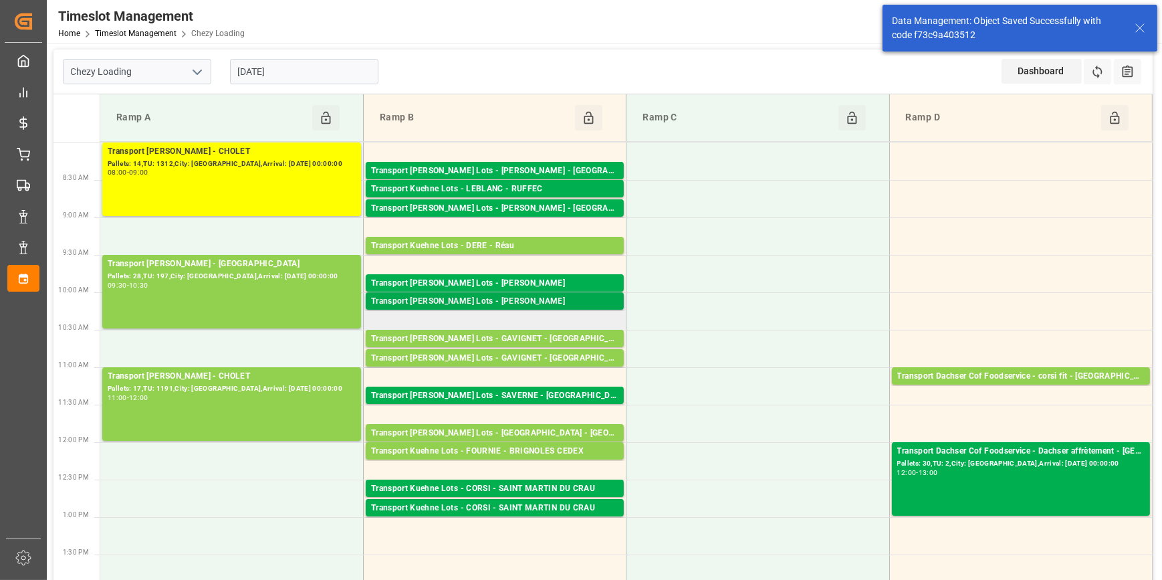
click at [515, 298] on div "Transport [PERSON_NAME] Lots - [PERSON_NAME]" at bounding box center [494, 301] width 247 height 13
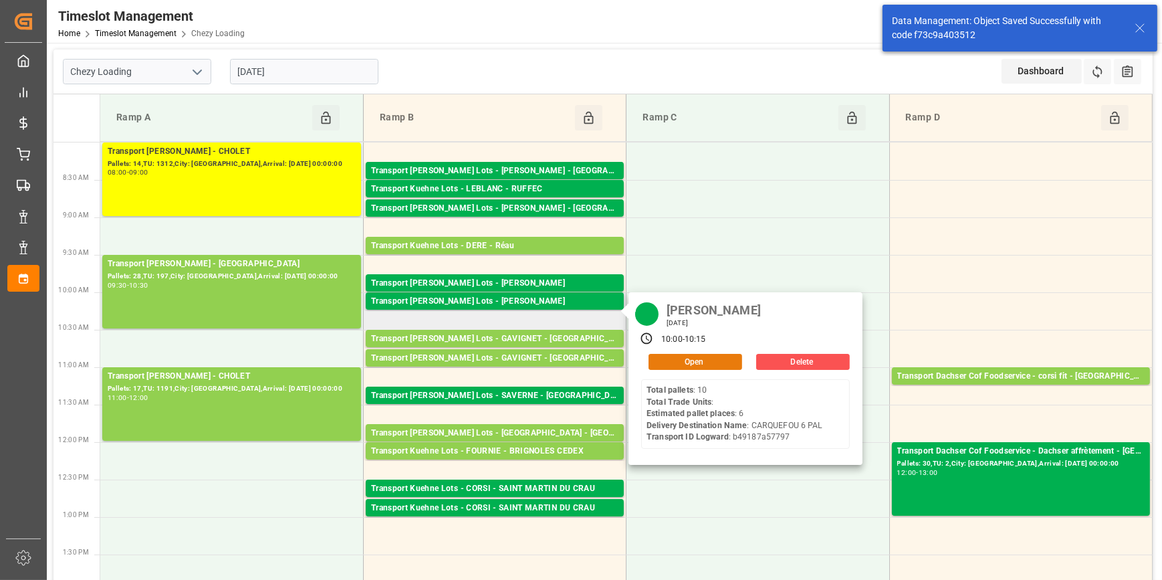
click at [678, 364] on button "Open" at bounding box center [695, 362] width 94 height 16
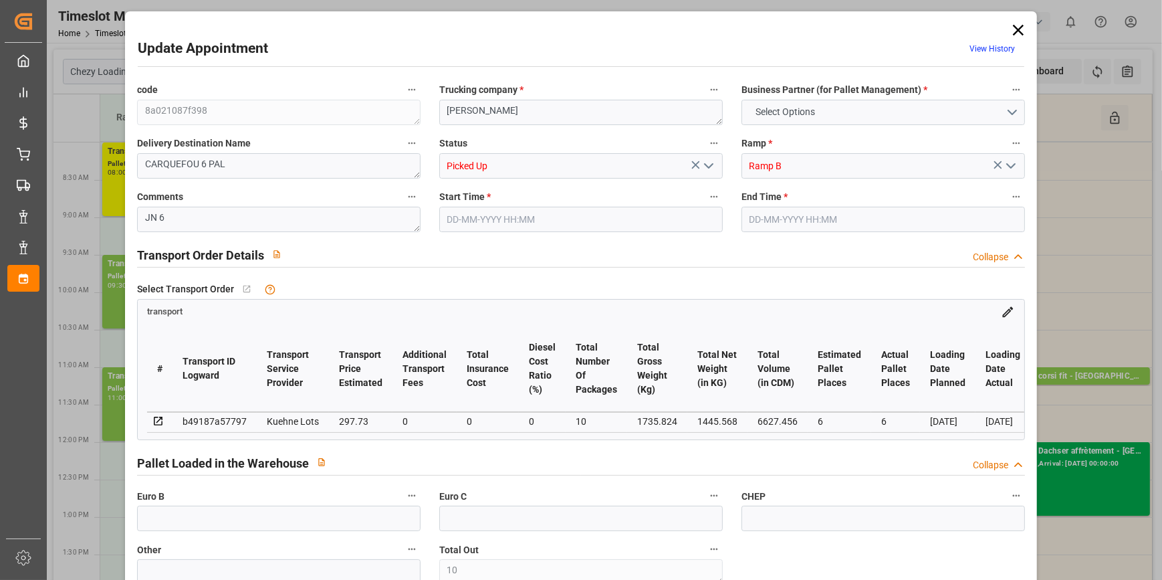
type input "10"
type input "6"
type input "297.73"
type input "0"
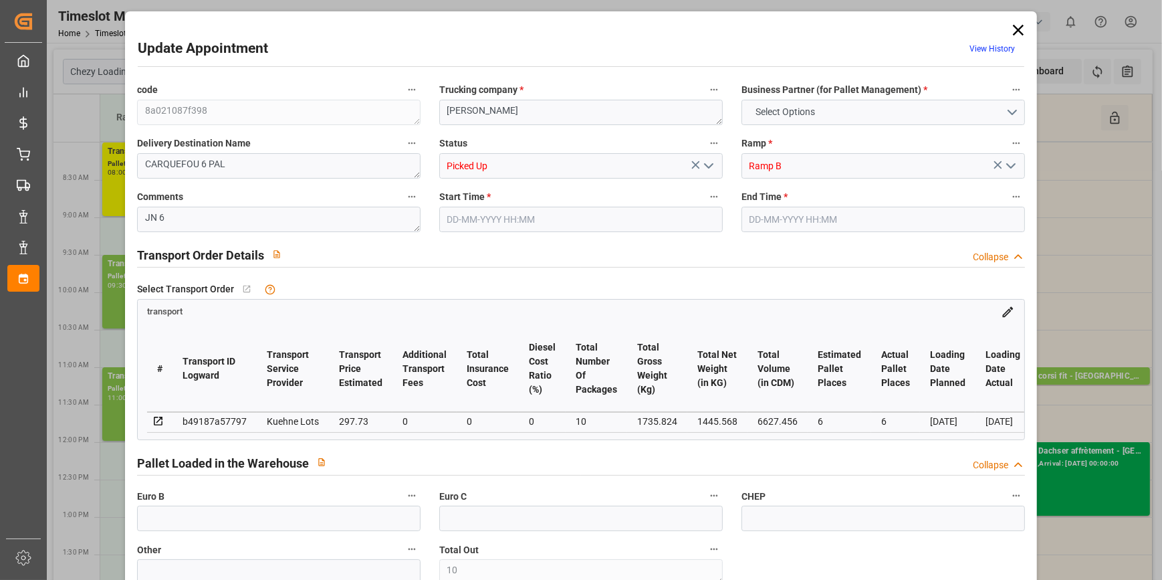
type input "0"
type input "297.73"
type input "0"
type input "10"
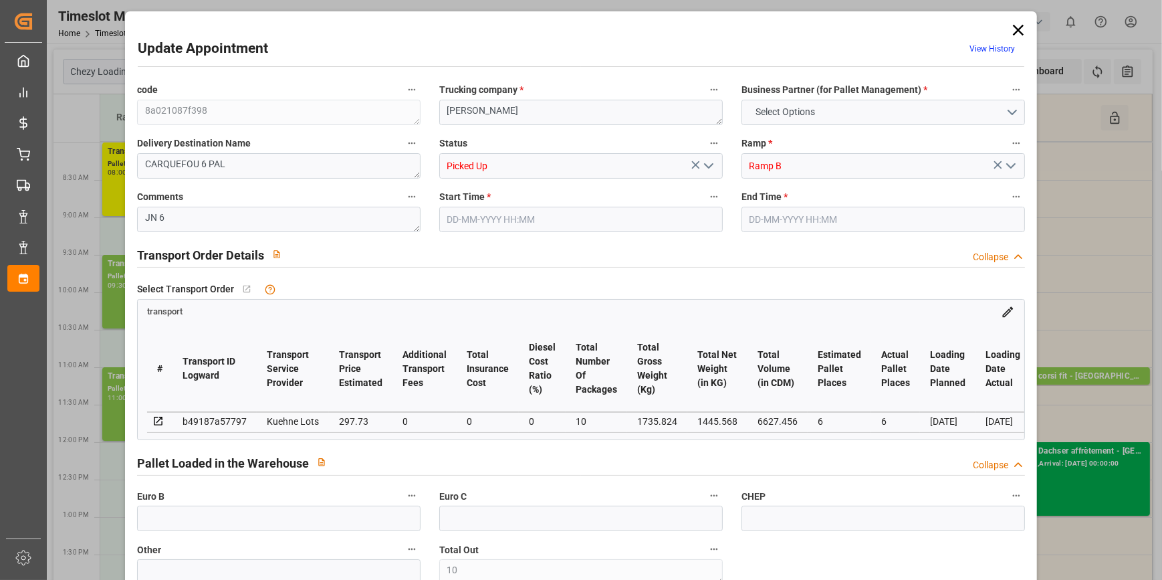
type input "1445.568"
type input "2027"
type input "6627.456"
type input "44"
type input "10"
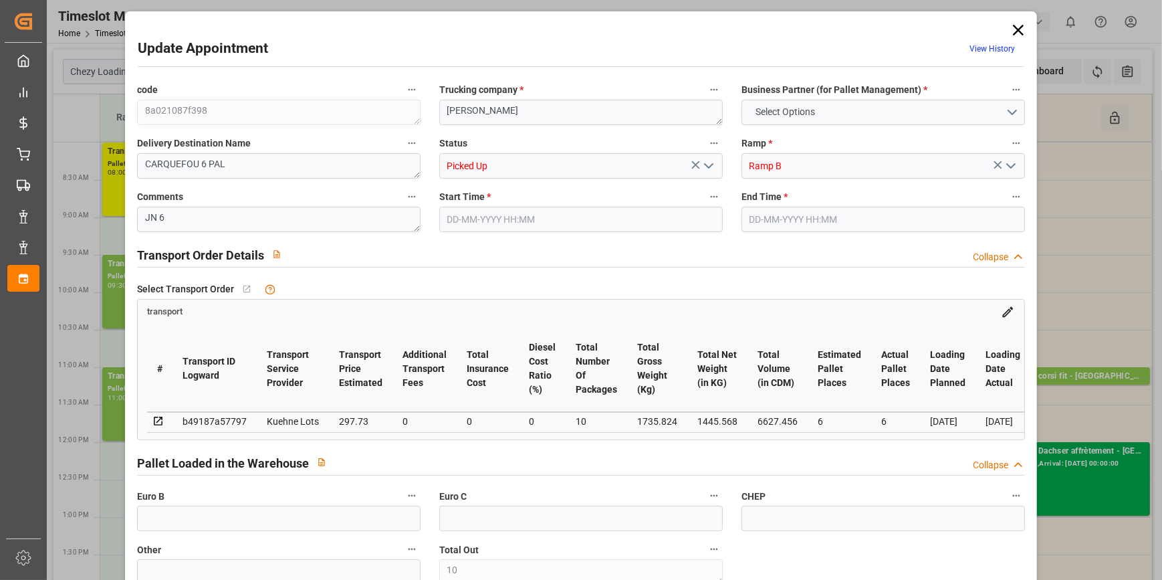
type input "0"
type input "10"
type input "101"
type input "1735.824"
type input "0"
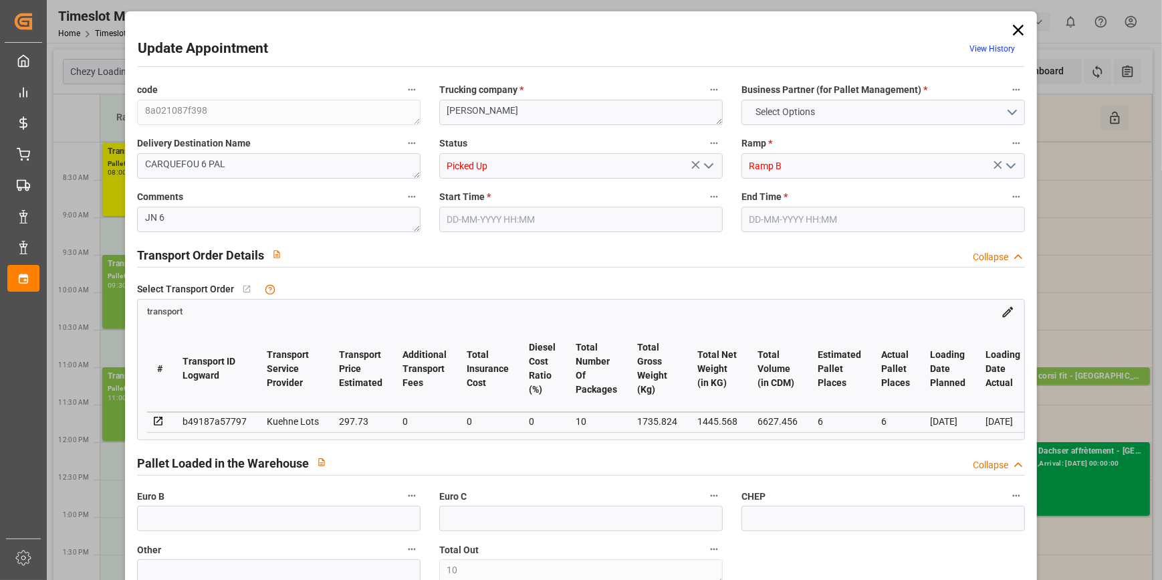
type input "4710.8598"
type input "0"
type input "21"
type input "35"
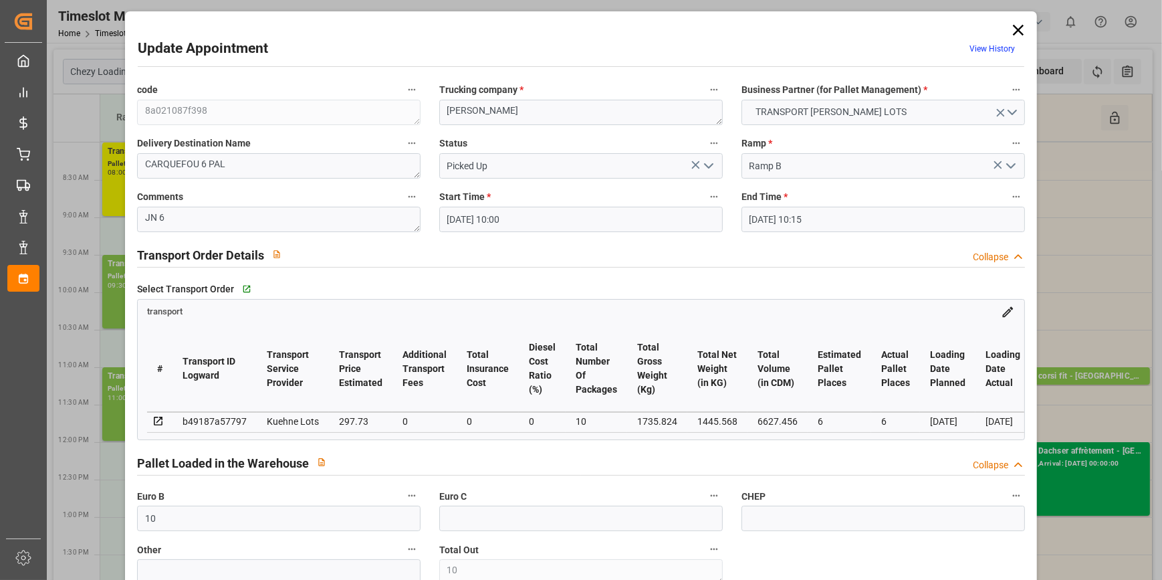
type input "[DATE] 10:00"
type input "10-10-2025 10:15"
type input "07-10-2025 14:12"
type input "07-10-2025 11:22"
type input "[DATE]"
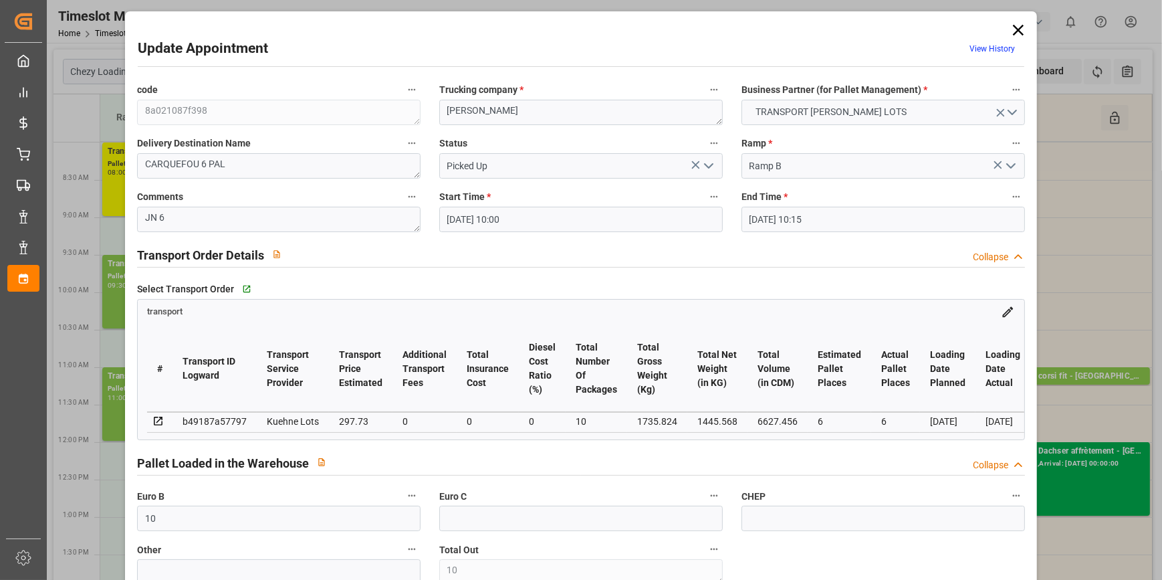
type input "[DATE]"
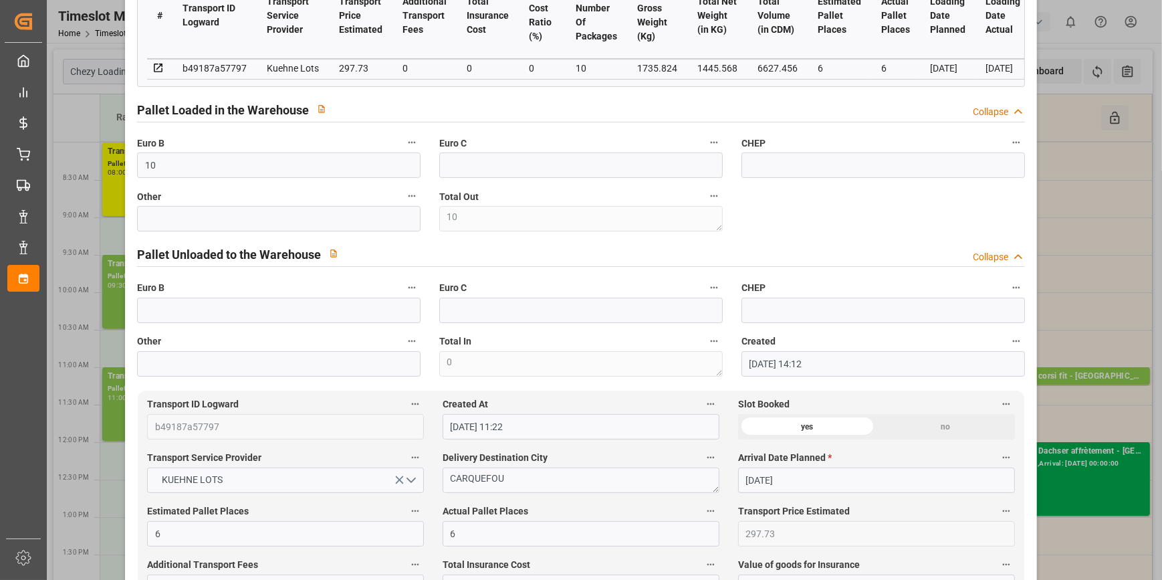
scroll to position [364, 0]
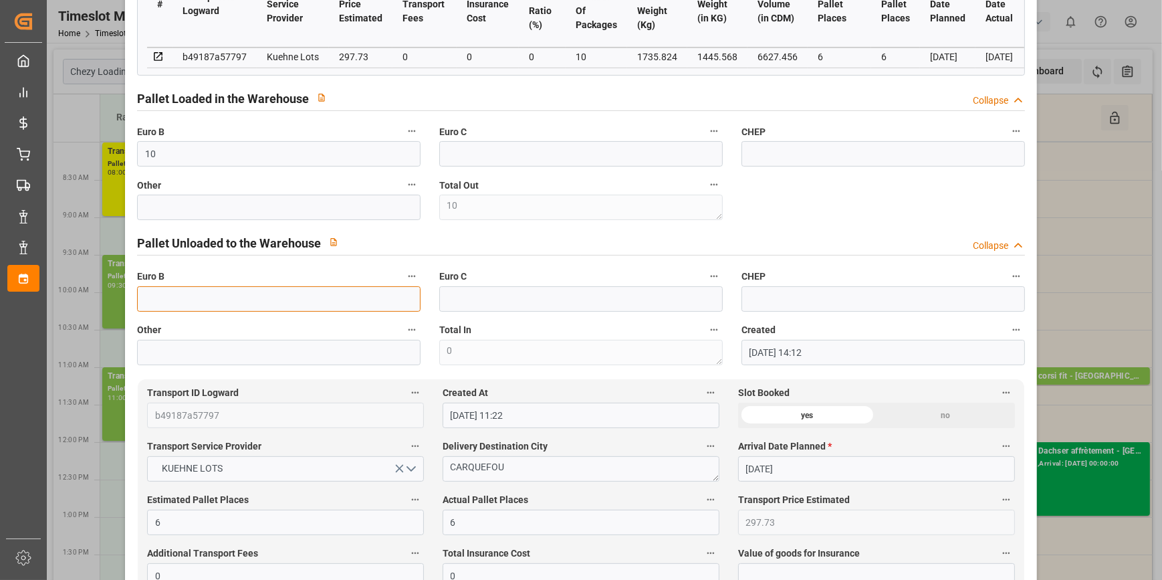
click at [160, 307] on input "text" at bounding box center [278, 298] width 283 height 25
type input "10"
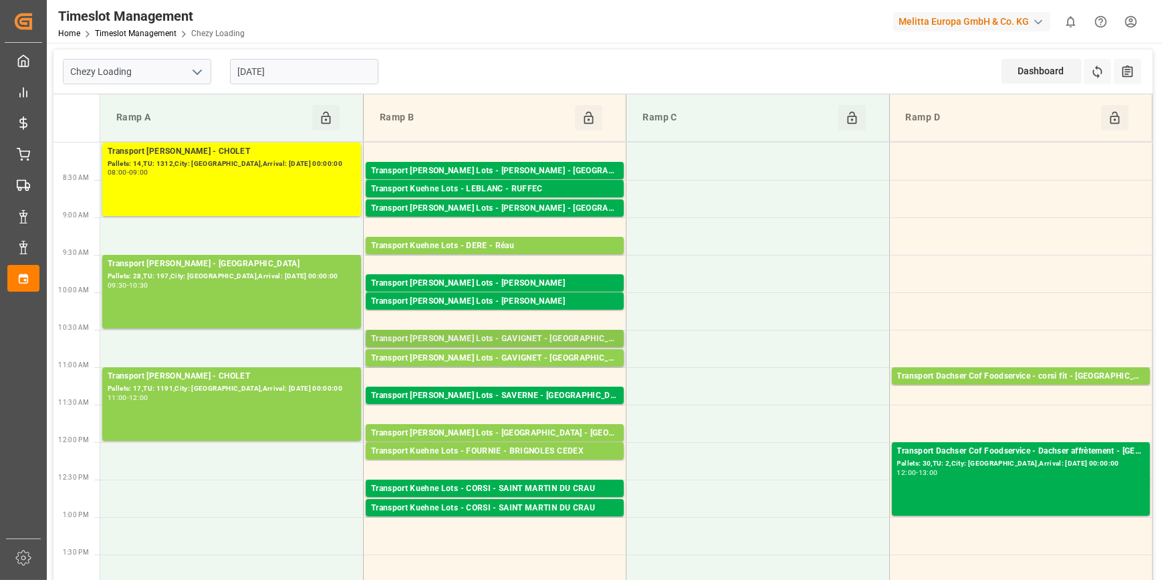
click at [480, 336] on div "Transport [PERSON_NAME] Lots - GAVIGNET - [GEOGRAPHIC_DATA]" at bounding box center [494, 338] width 247 height 13
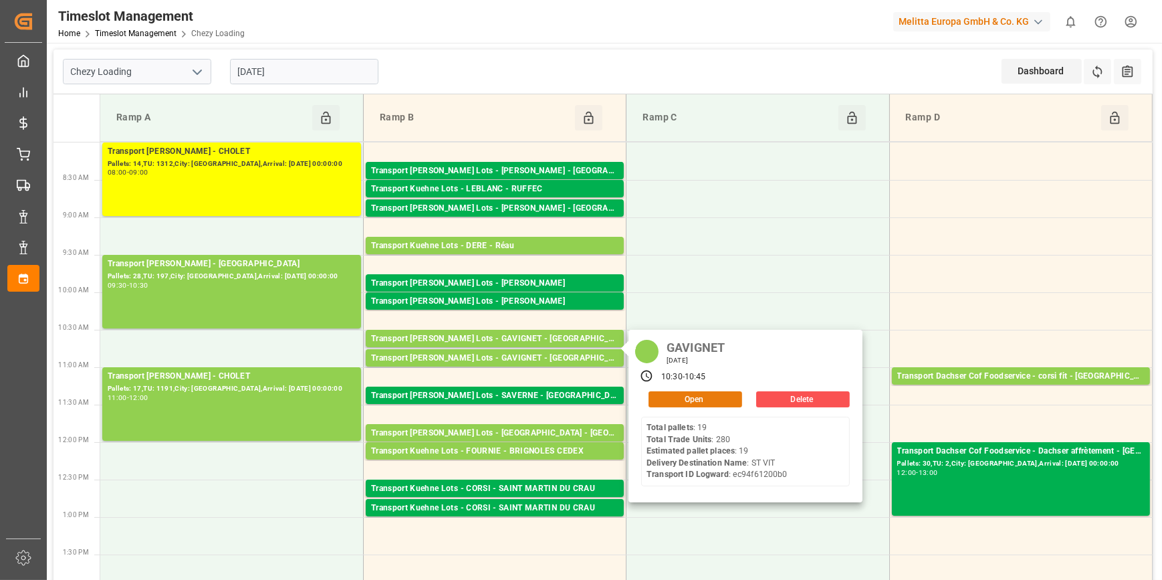
click at [692, 394] on button "Open" at bounding box center [695, 399] width 94 height 16
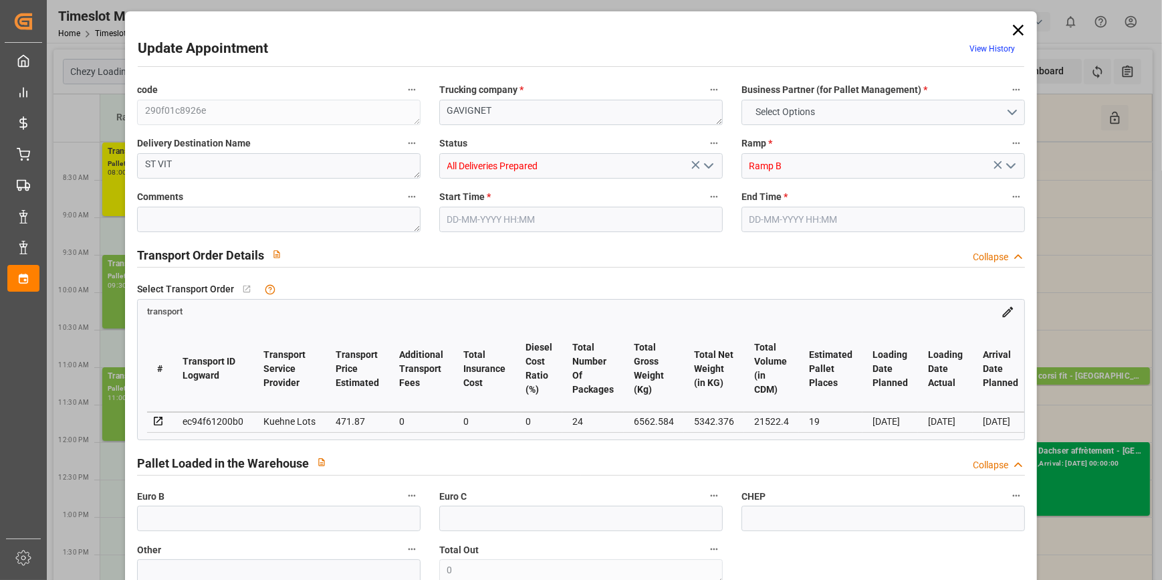
type input "19"
type input "471.87"
type input "0"
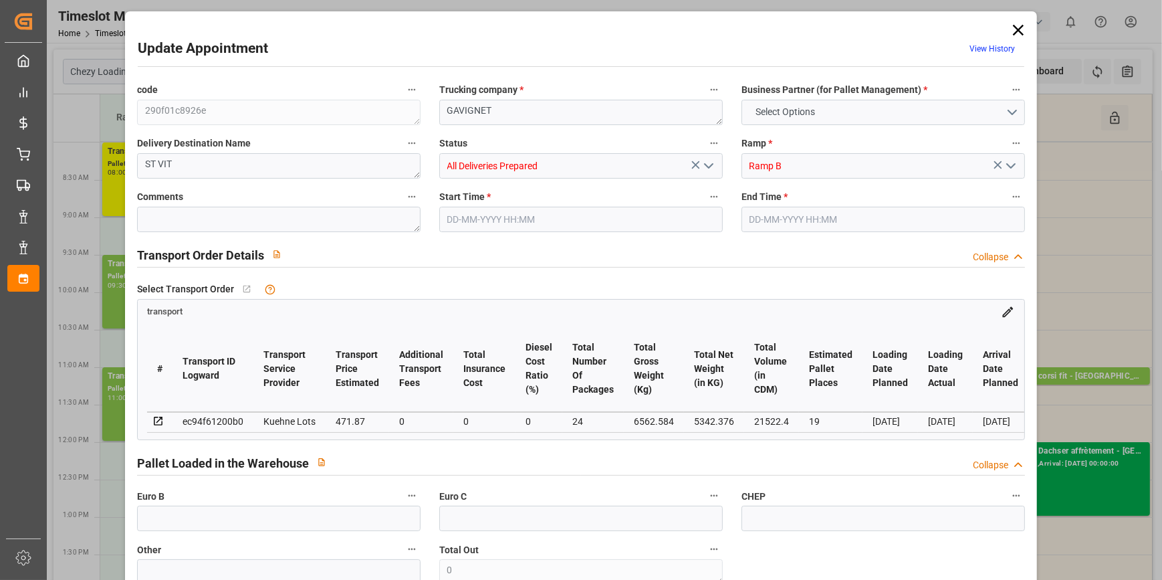
type input "471.87"
type input "0"
type input "24"
type input "5342.376"
type input "7507"
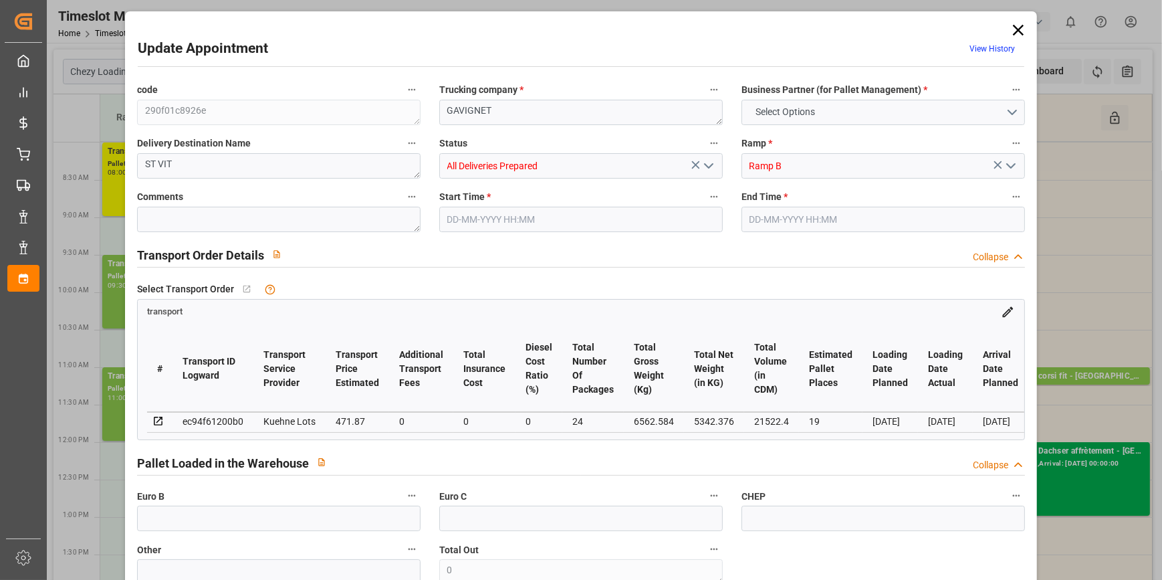
type input "21522.4"
type input "25"
type input "19"
type input "280"
type input "24"
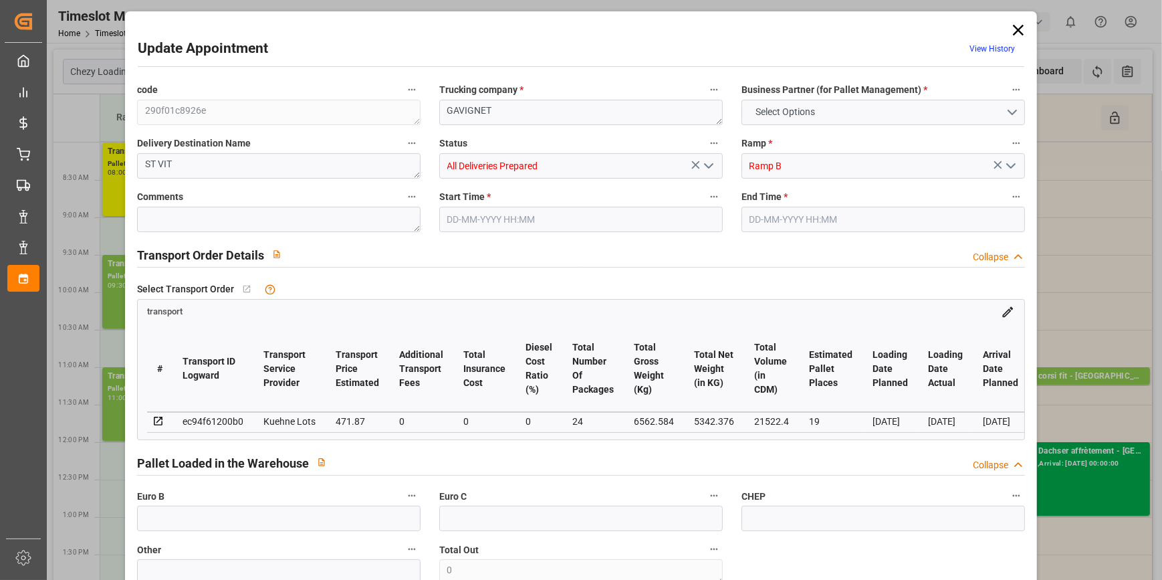
type input "101"
type input "6562.584"
type input "0"
type input "4710.8598"
type input "0"
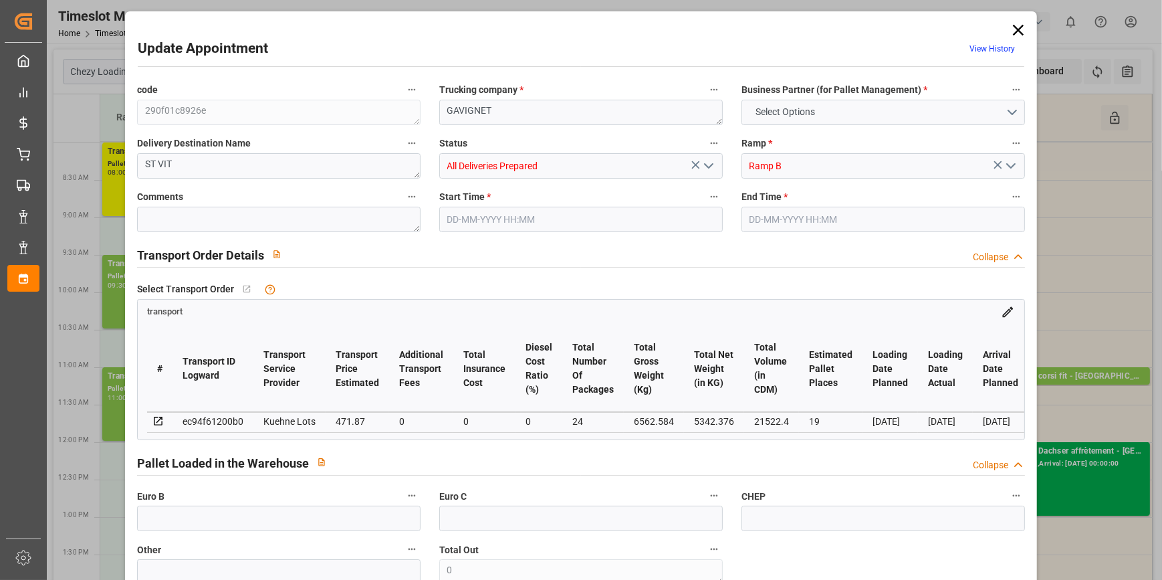
type input "0"
type input "21"
type input "35"
type input "[DATE] 10:30"
type input "10-10-2025 10:45"
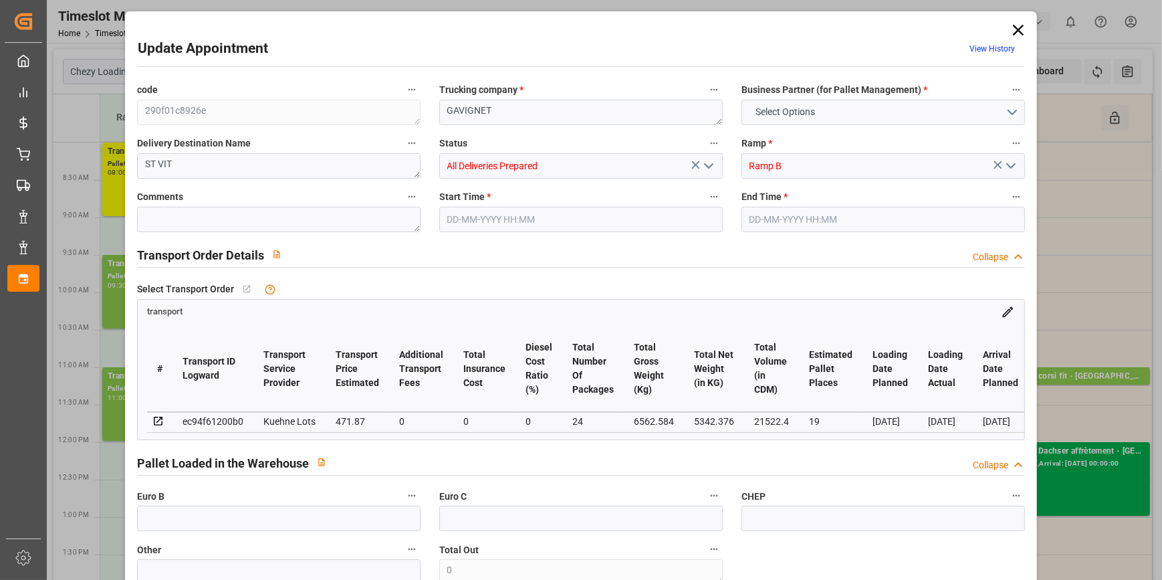
type input "06-10-2025 12:29"
type input "06-10-2025 11:18"
type input "[DATE]"
type input "08-10-2025"
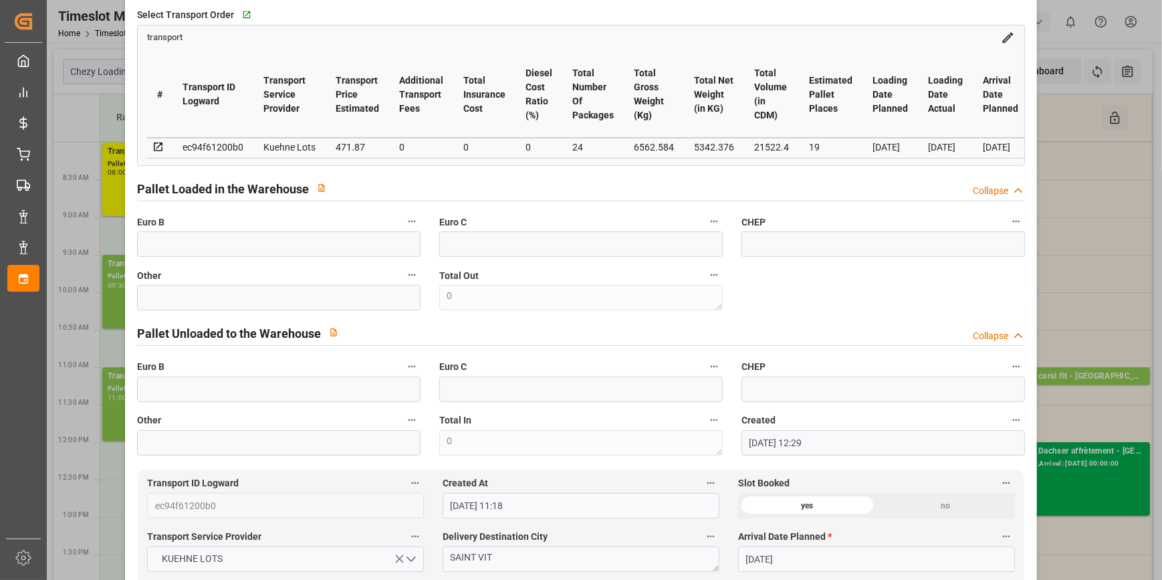
scroll to position [0, 0]
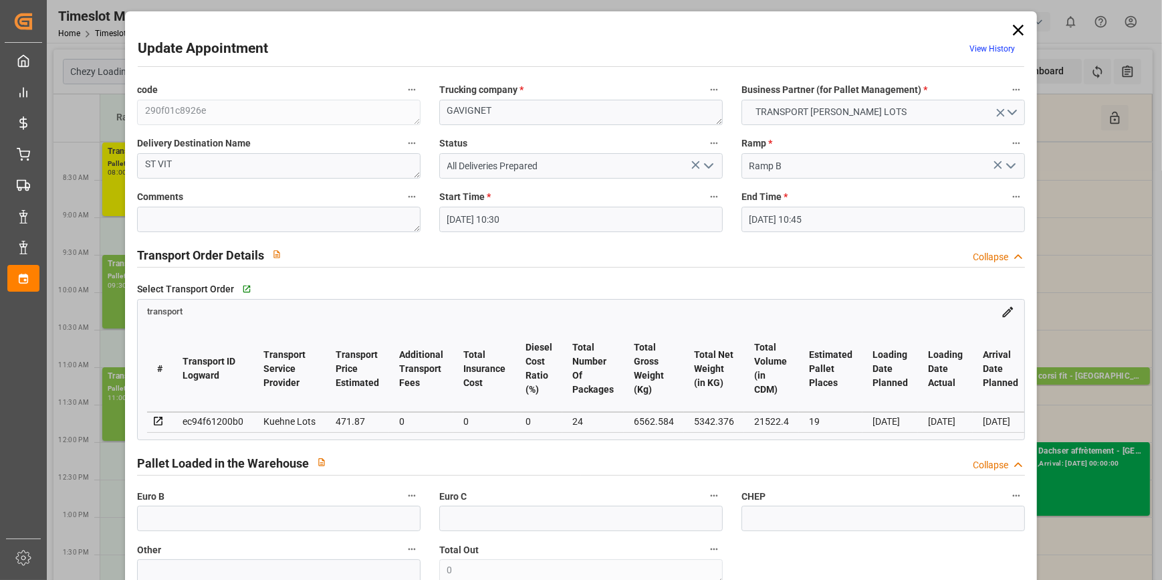
drag, startPoint x: 709, startPoint y: 158, endPoint x: 701, endPoint y: 163, distance: 8.7
click at [709, 158] on icon "open menu" at bounding box center [708, 166] width 16 height 16
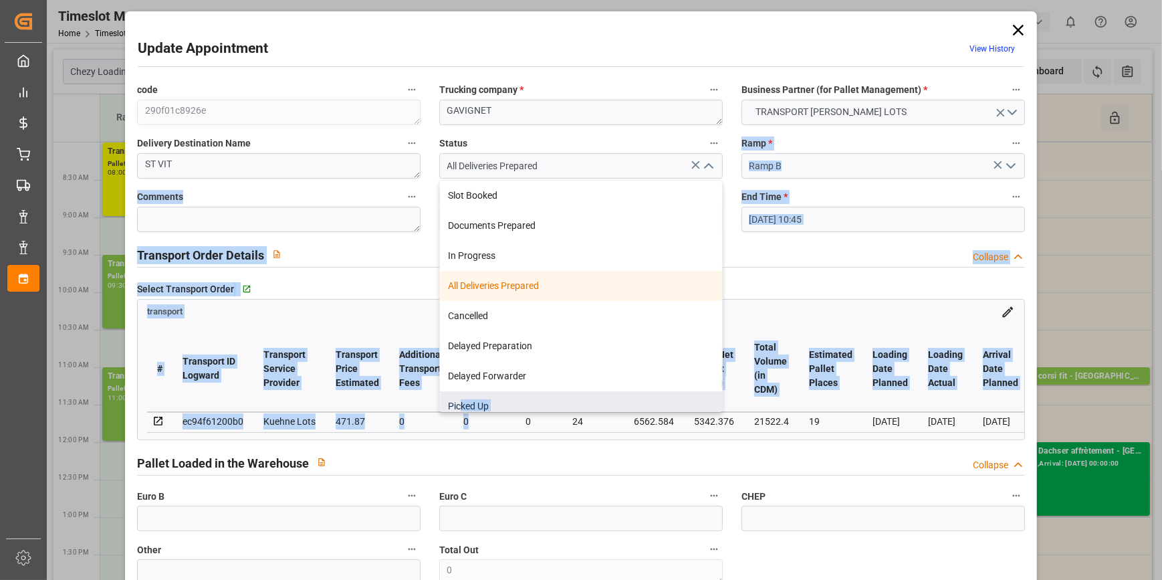
click at [460, 409] on div "code 290f01c8926e Trucking company * GAVIGNET Business Partner (for Pallet Mana…" at bounding box center [581, 405] width 906 height 658
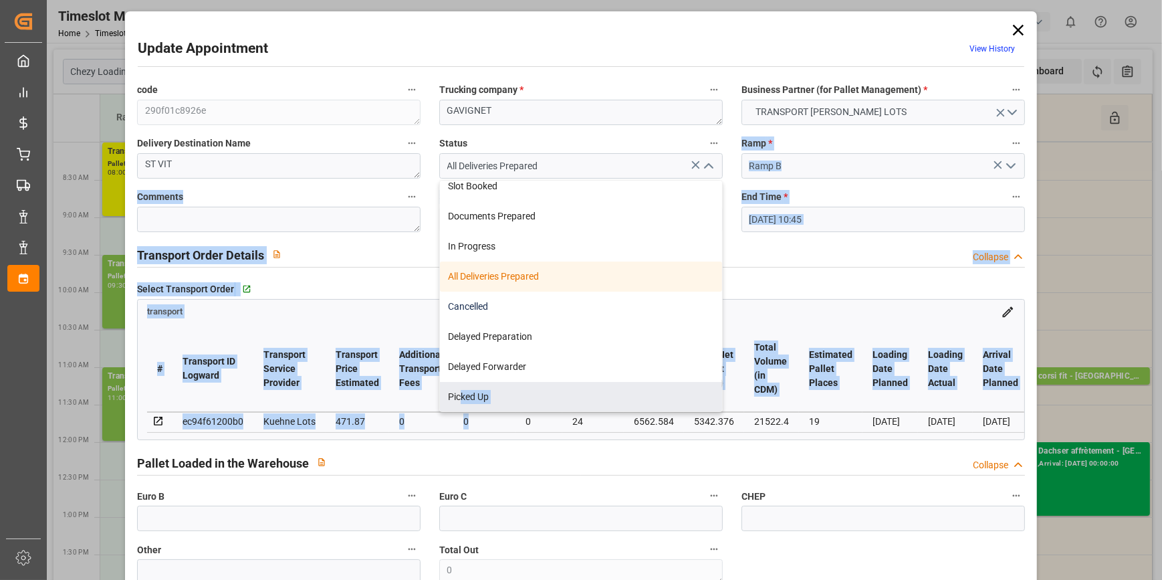
drag, startPoint x: 460, startPoint y: 409, endPoint x: 670, endPoint y: 291, distance: 240.9
click at [670, 291] on div "Cancelled" at bounding box center [581, 306] width 282 height 30
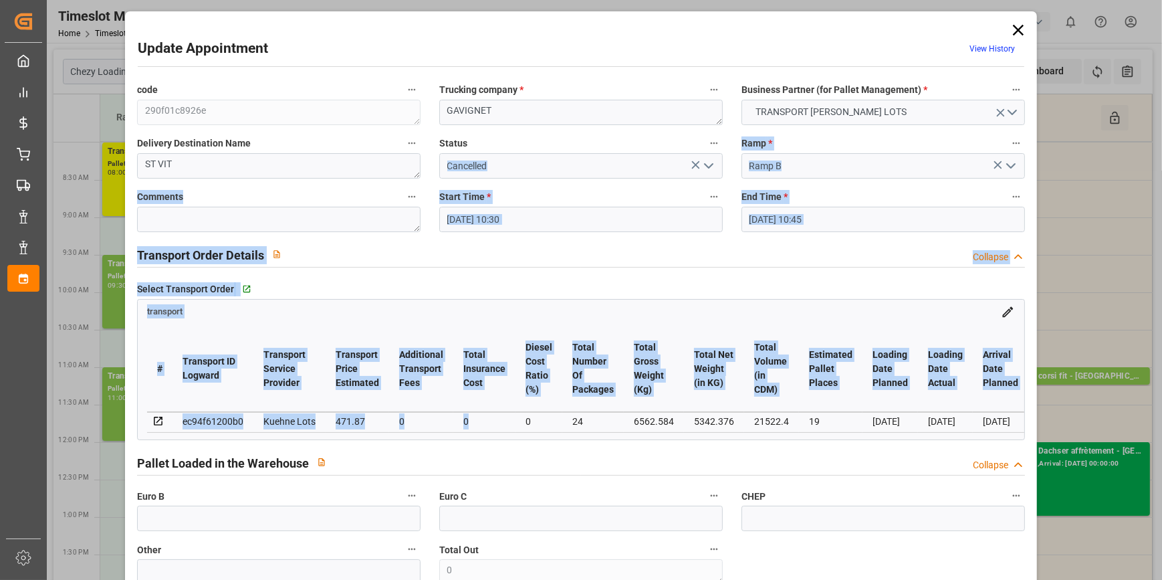
click at [709, 164] on polyline "open menu" at bounding box center [709, 166] width 8 height 4
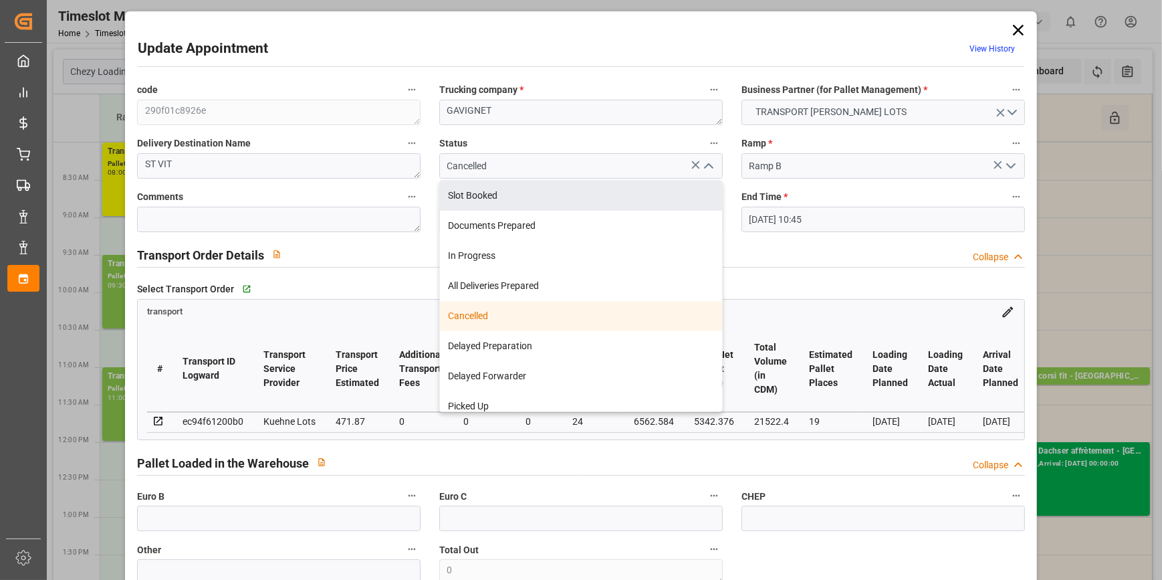
click at [297, 148] on label "Delivery Destination Name" at bounding box center [278, 143] width 283 height 19
click at [403, 148] on button "Delivery Destination Name" at bounding box center [411, 142] width 17 height 17
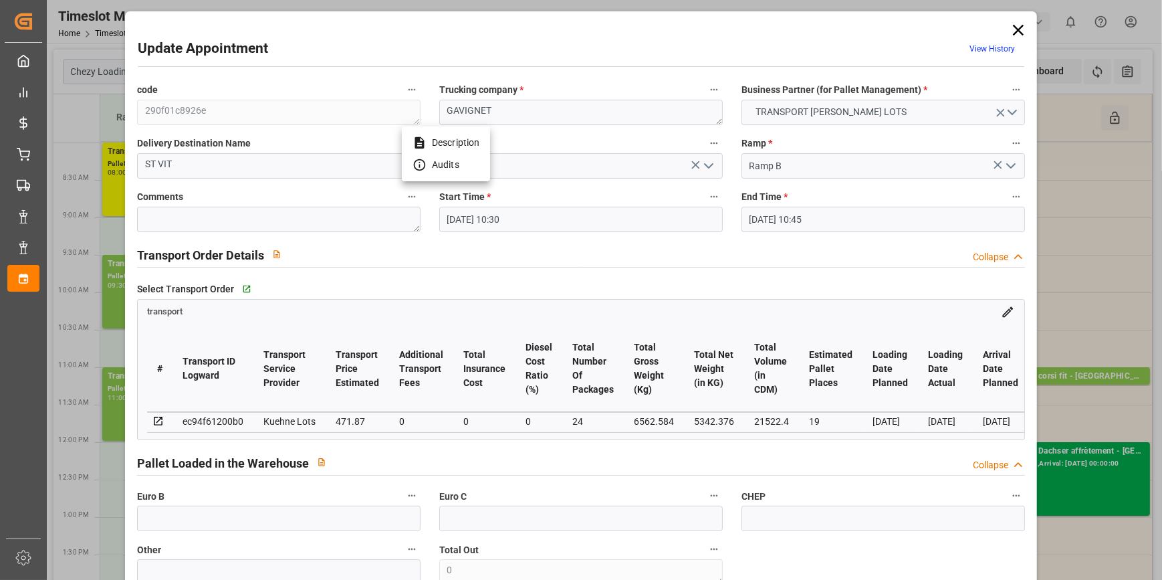
click at [702, 162] on div at bounding box center [581, 290] width 1162 height 580
click at [705, 162] on icon "open menu" at bounding box center [708, 166] width 16 height 16
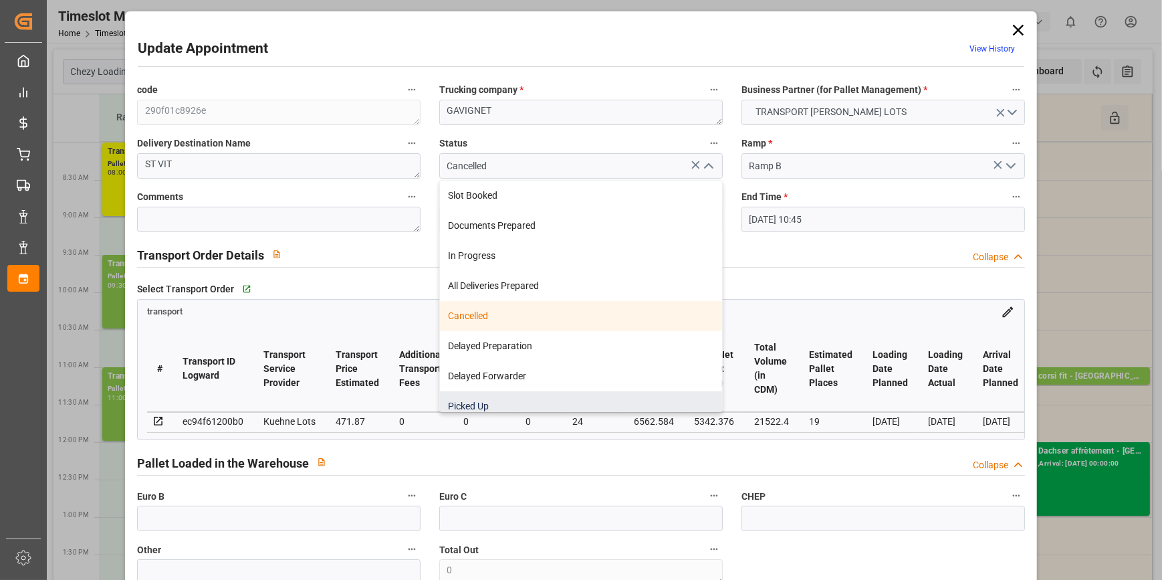
click at [490, 397] on div "Picked Up" at bounding box center [581, 406] width 282 height 30
type input "Picked Up"
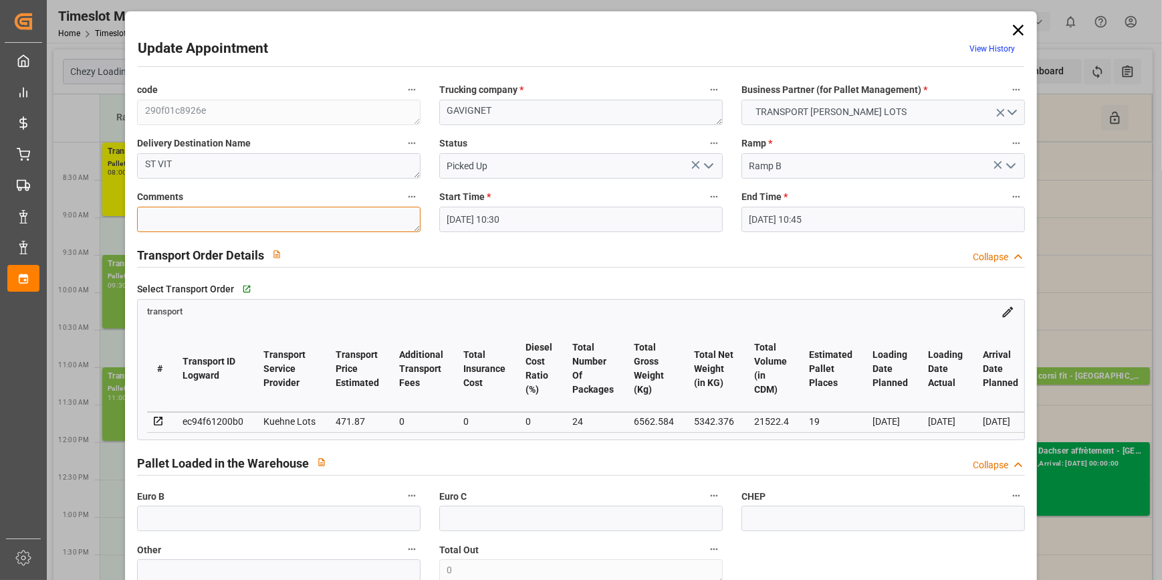
click at [225, 225] on textarea at bounding box center [278, 219] width 283 height 25
type textarea "JN 19"
click at [153, 524] on input "text" at bounding box center [278, 517] width 283 height 25
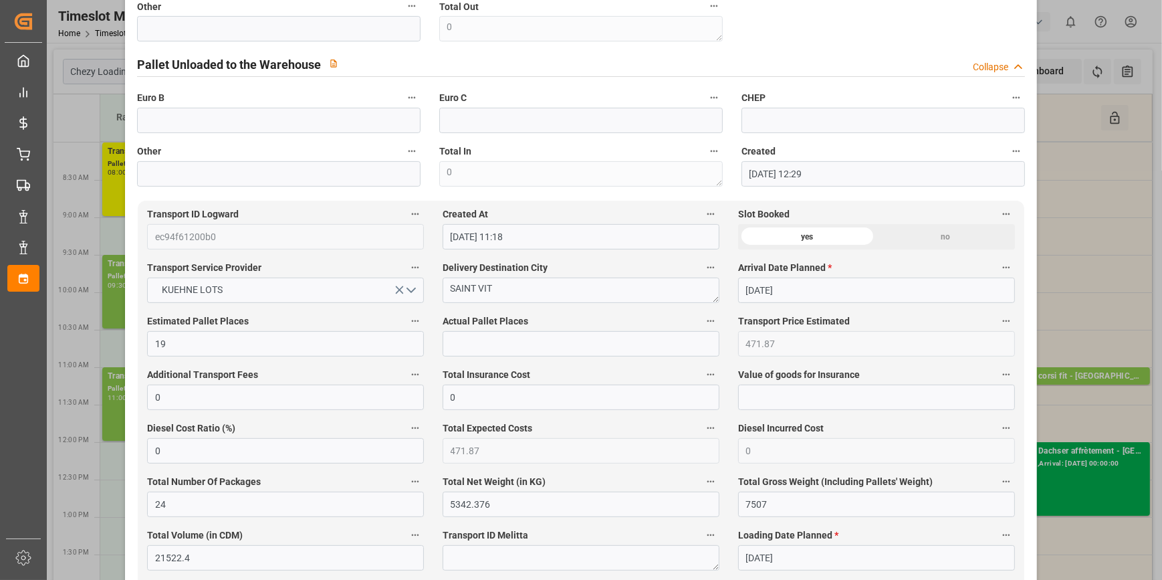
scroll to position [547, 0]
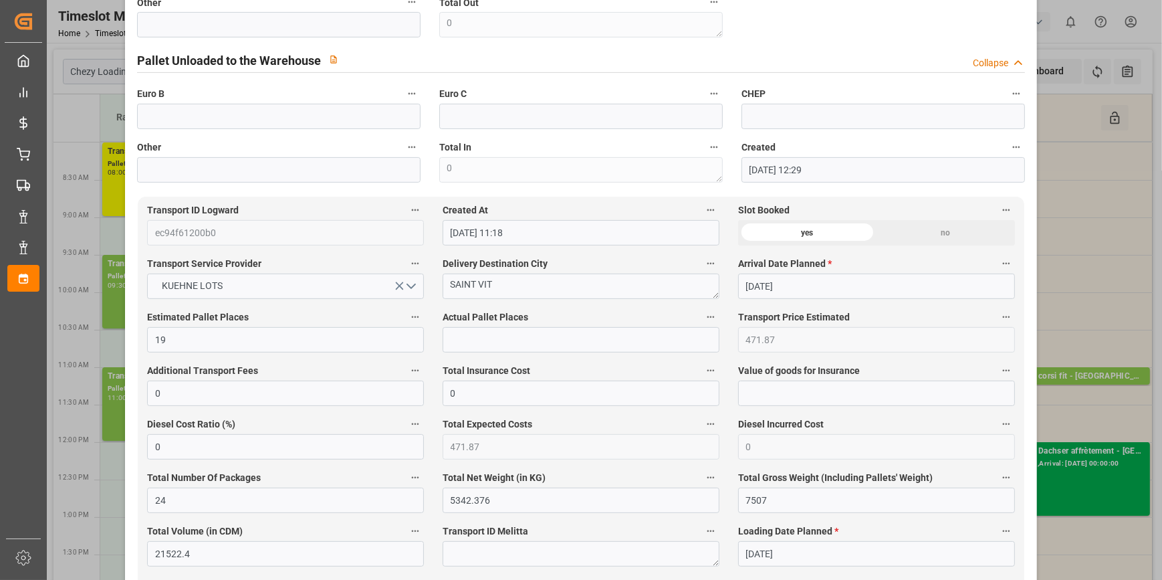
type input "24"
click at [495, 344] on input "text" at bounding box center [580, 339] width 277 height 25
type input "19"
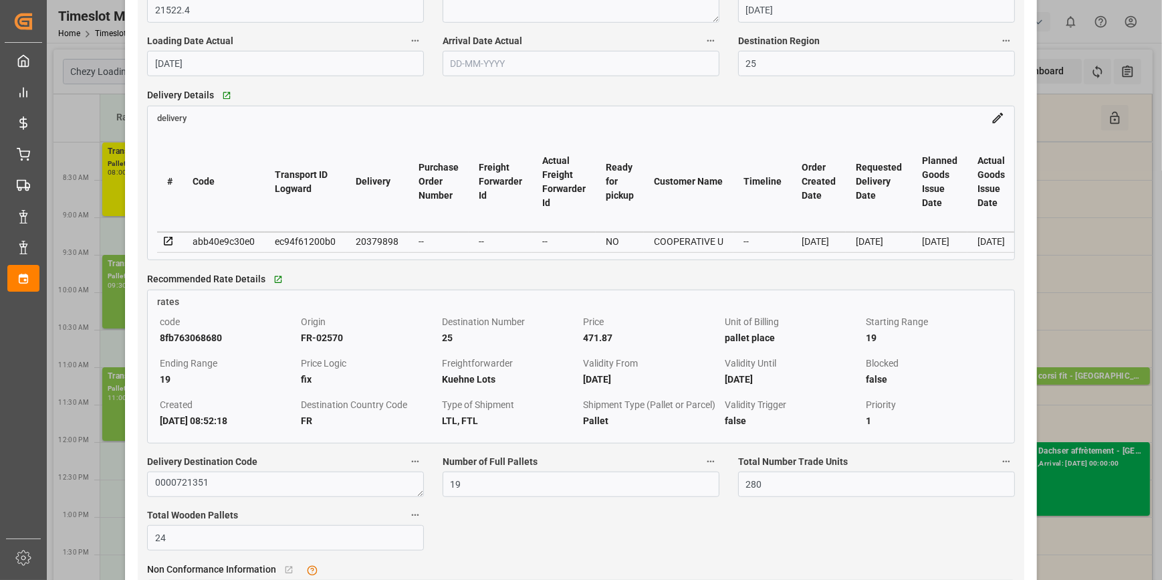
scroll to position [1215, 0]
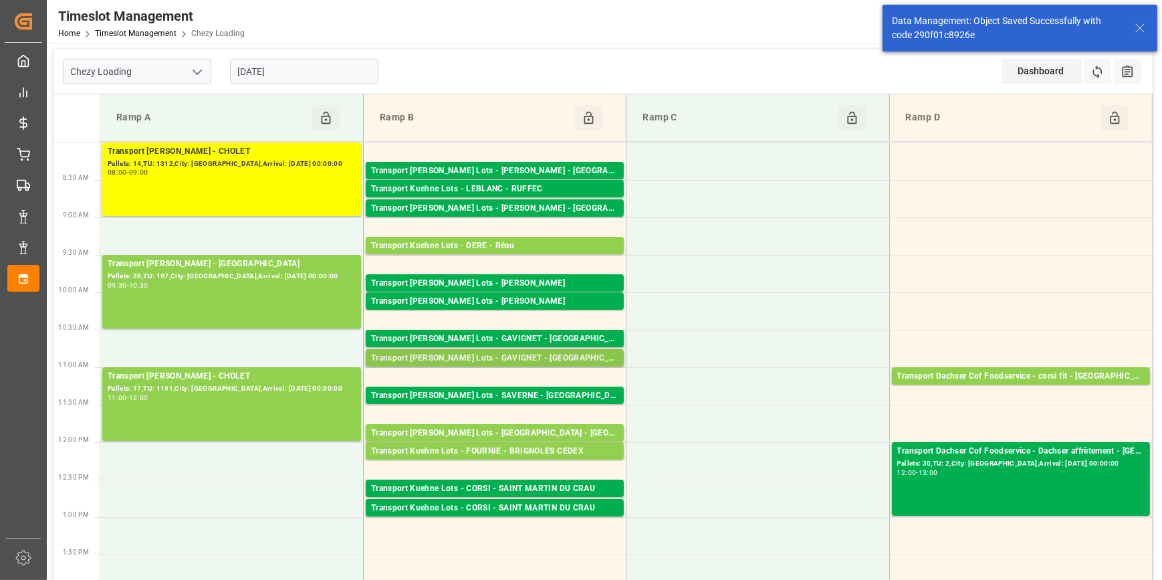
click at [511, 356] on div "Transport [PERSON_NAME] Lots - GAVIGNET - [GEOGRAPHIC_DATA]" at bounding box center [494, 358] width 247 height 13
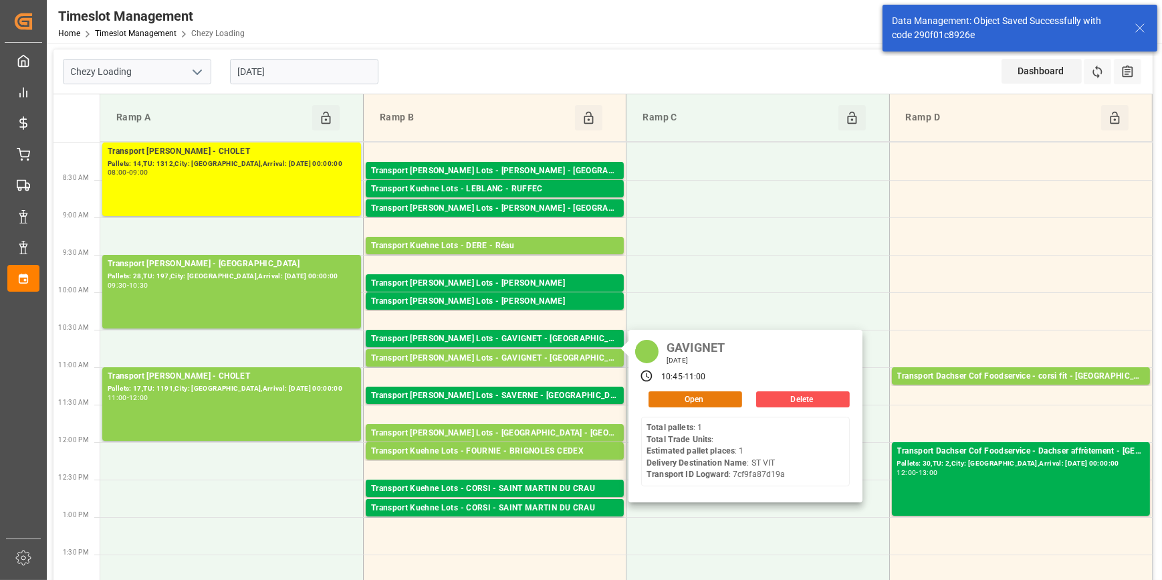
click at [679, 396] on button "Open" at bounding box center [695, 399] width 94 height 16
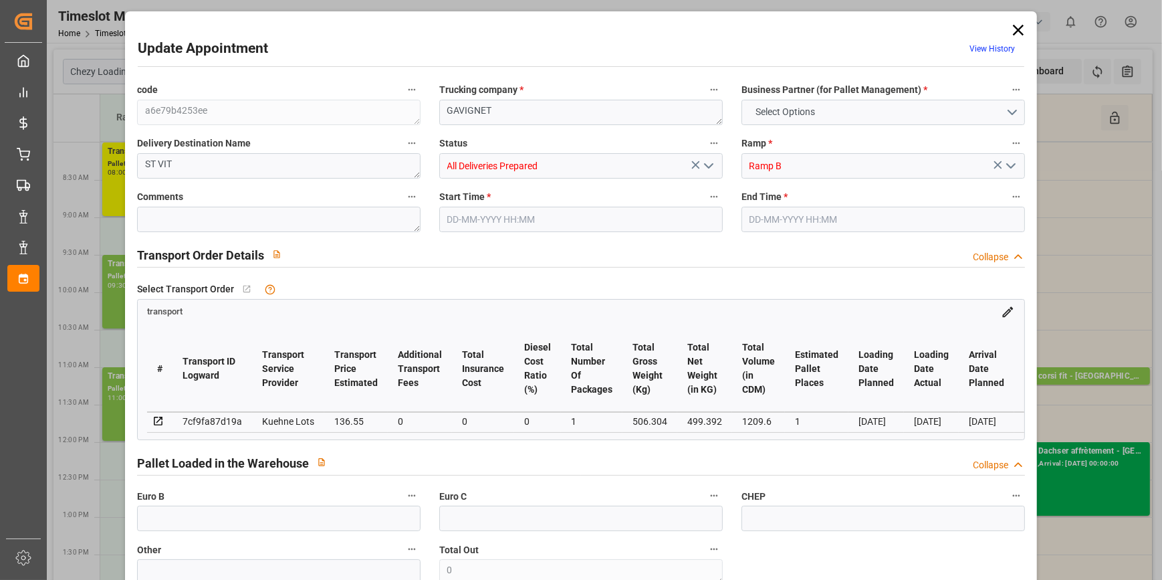
type input "1"
type input "136.55"
type input "0"
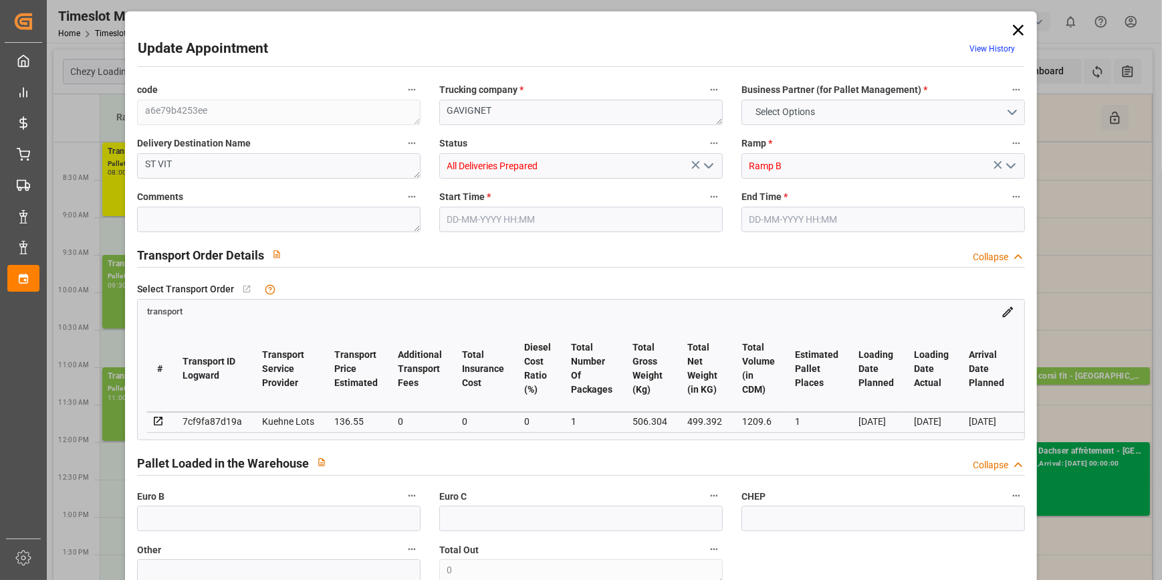
type input "136.55"
type input "0"
type input "1"
type input "499.392"
type input "554"
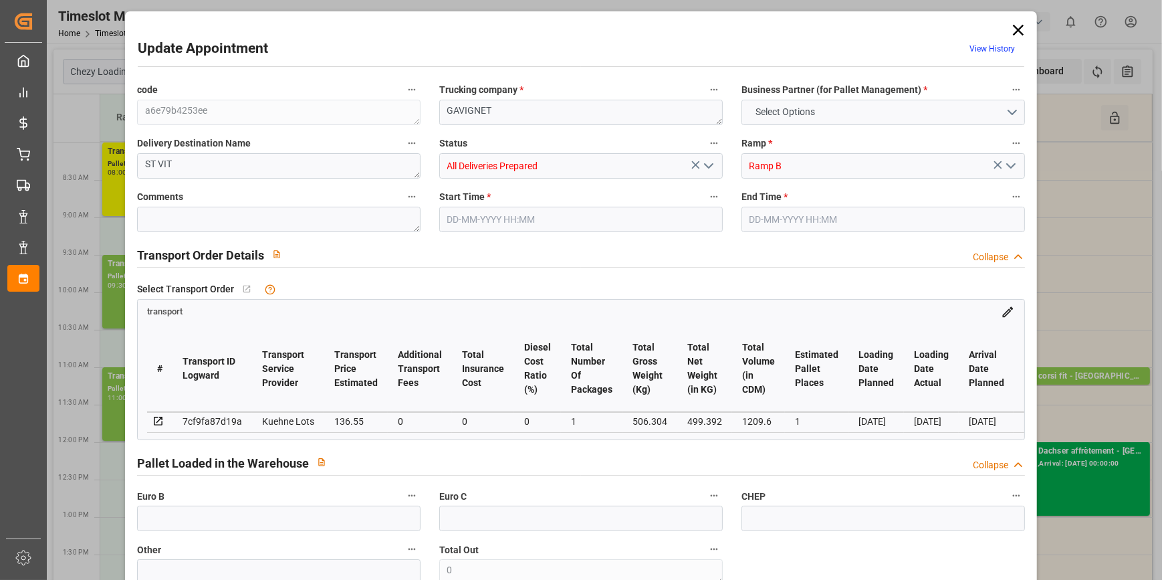
type input "1209.6"
type input "25"
type input "1"
type input "0"
type input "1"
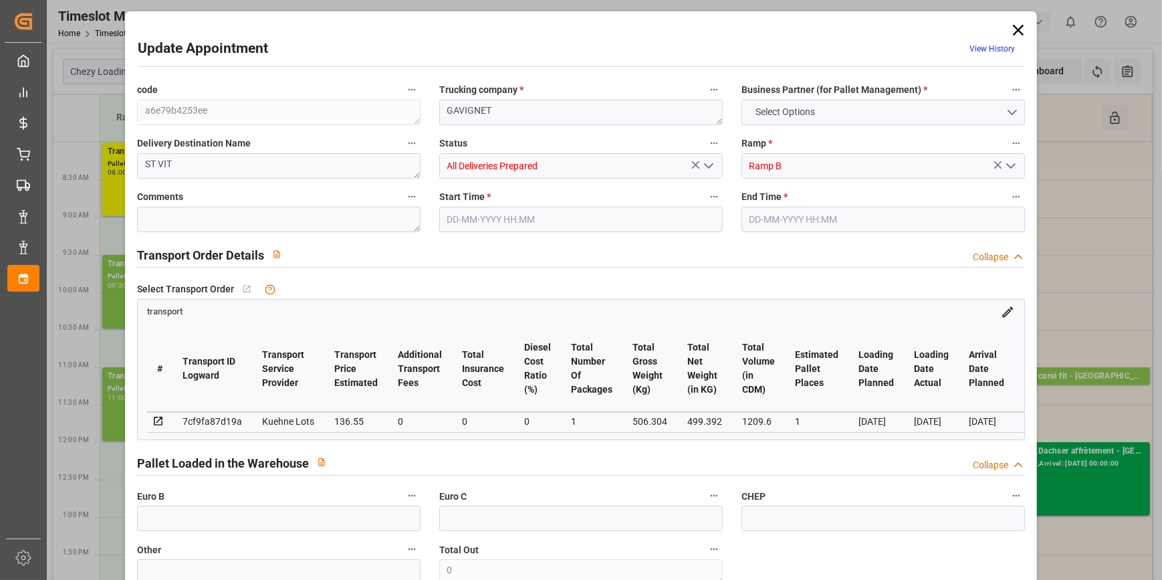
type input "101"
type input "506.304"
type input "0"
type input "4710.8598"
type input "0"
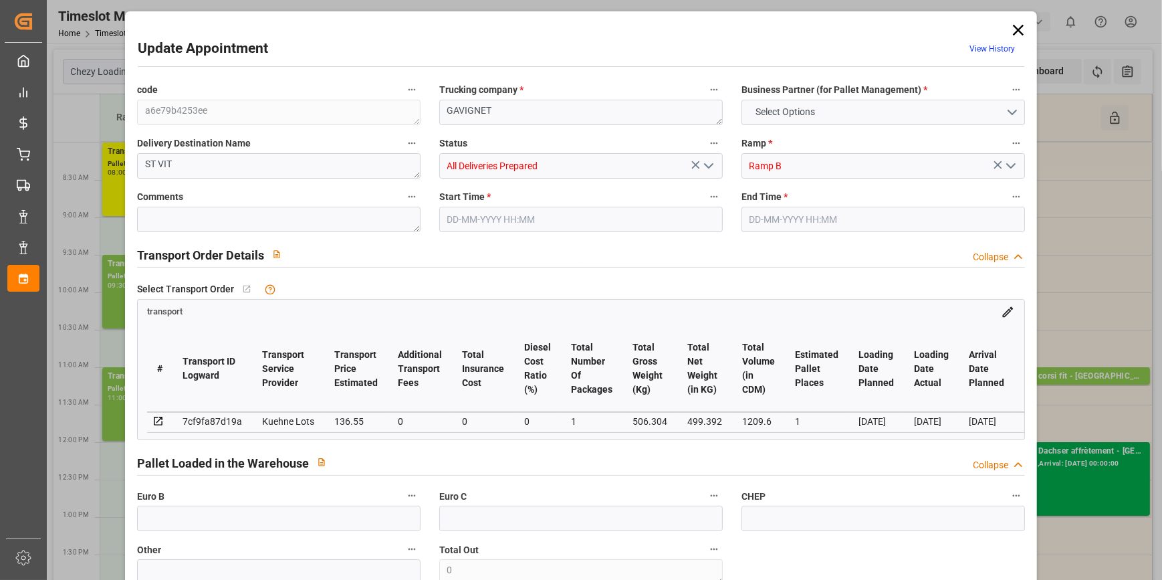
type input "0"
type input "21"
type input "35"
type input "10-10-2025 10:45"
type input "10-10-2025 11:00"
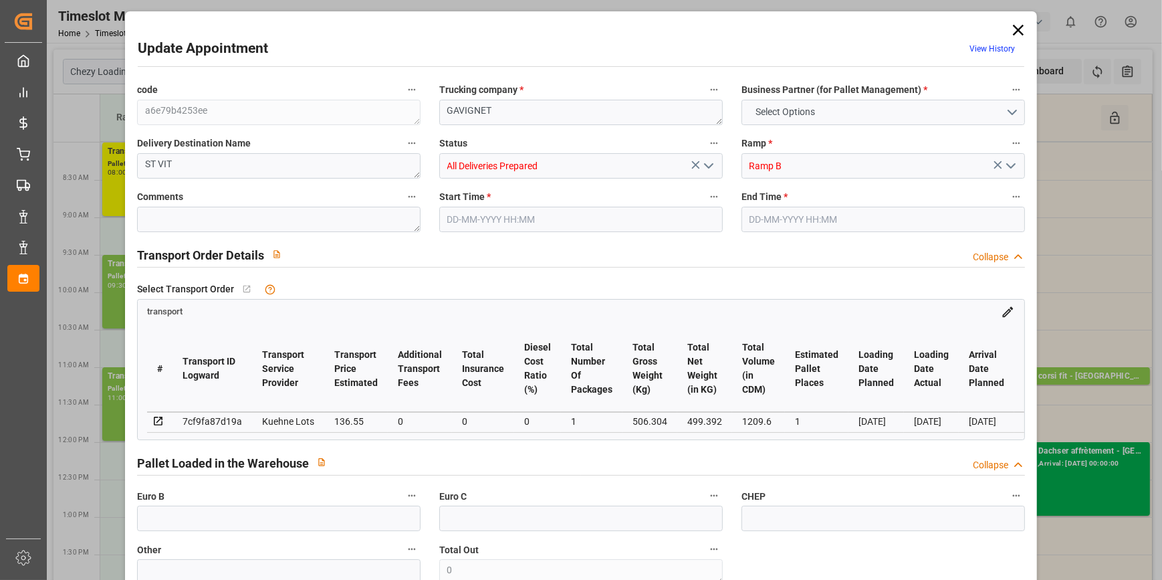
type input "08-10-2025 13:54"
type input "08-10-2025 11:22"
type input "[DATE]"
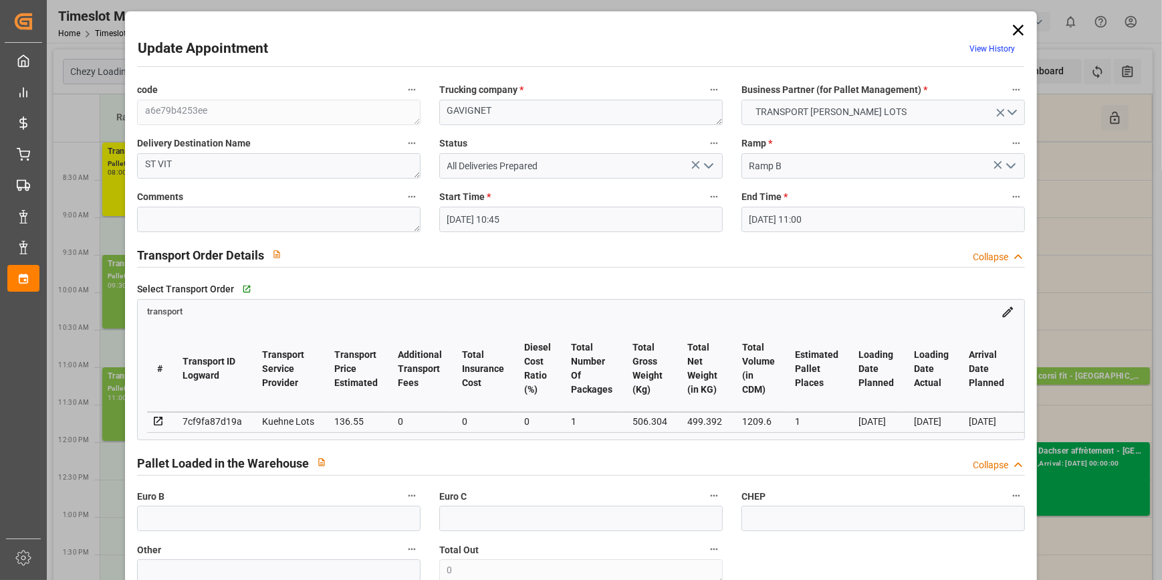
click at [707, 163] on icon "open menu" at bounding box center [708, 166] width 16 height 16
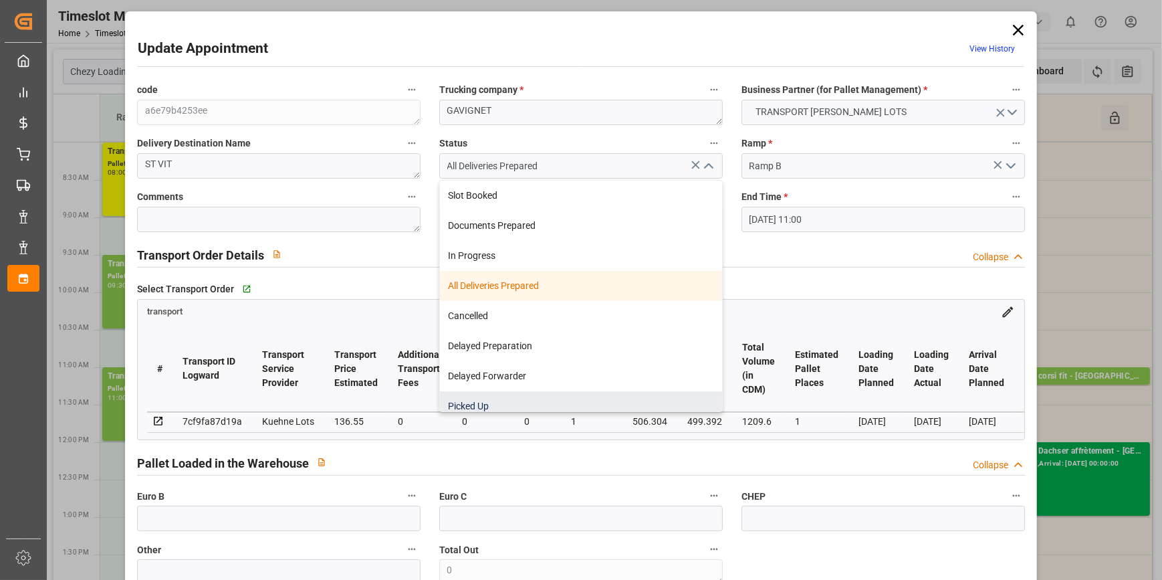
click at [497, 398] on div "Picked Up" at bounding box center [581, 406] width 282 height 30
type input "Picked Up"
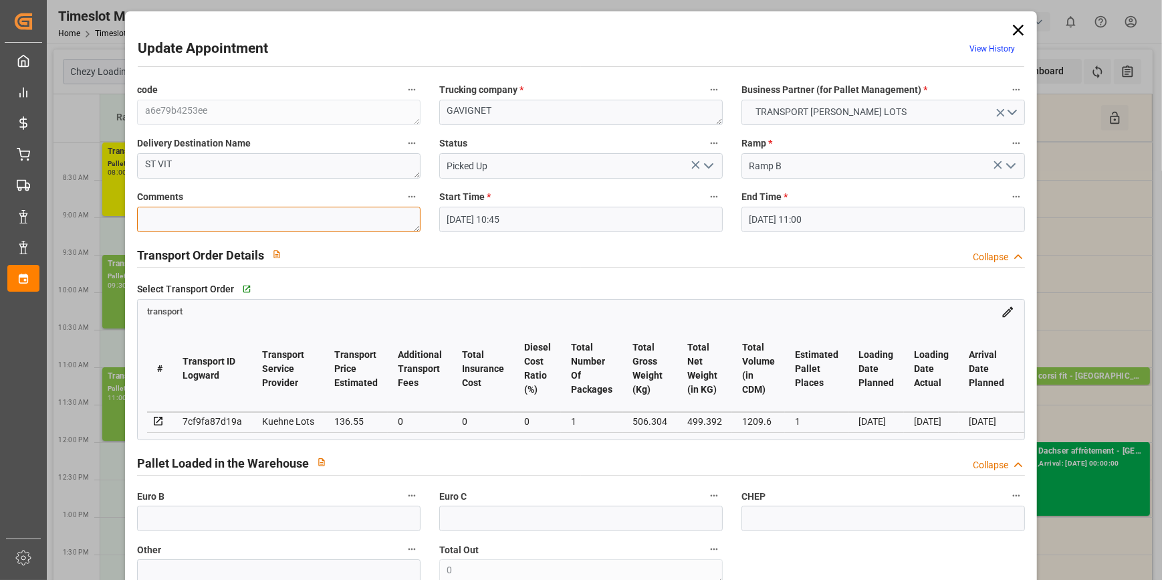
click at [215, 221] on textarea at bounding box center [278, 219] width 283 height 25
type textarea "JN 1"
click at [154, 494] on span "Euro B" at bounding box center [150, 496] width 27 height 14
click at [403, 494] on button "Euro B" at bounding box center [411, 495] width 17 height 17
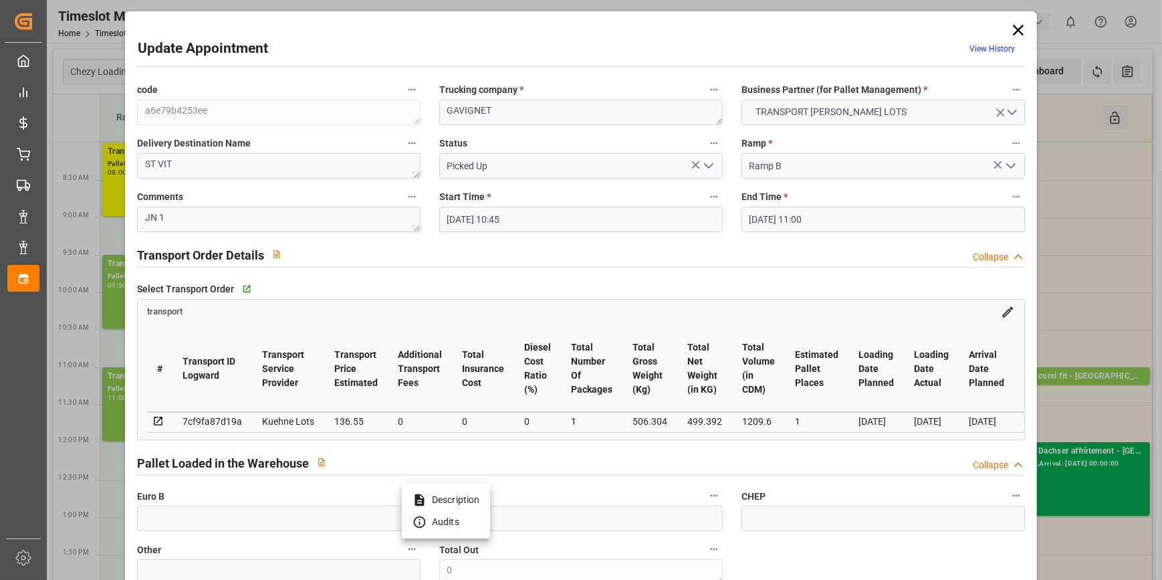
click at [161, 516] on div at bounding box center [581, 290] width 1162 height 580
click at [167, 521] on input "text" at bounding box center [278, 517] width 283 height 25
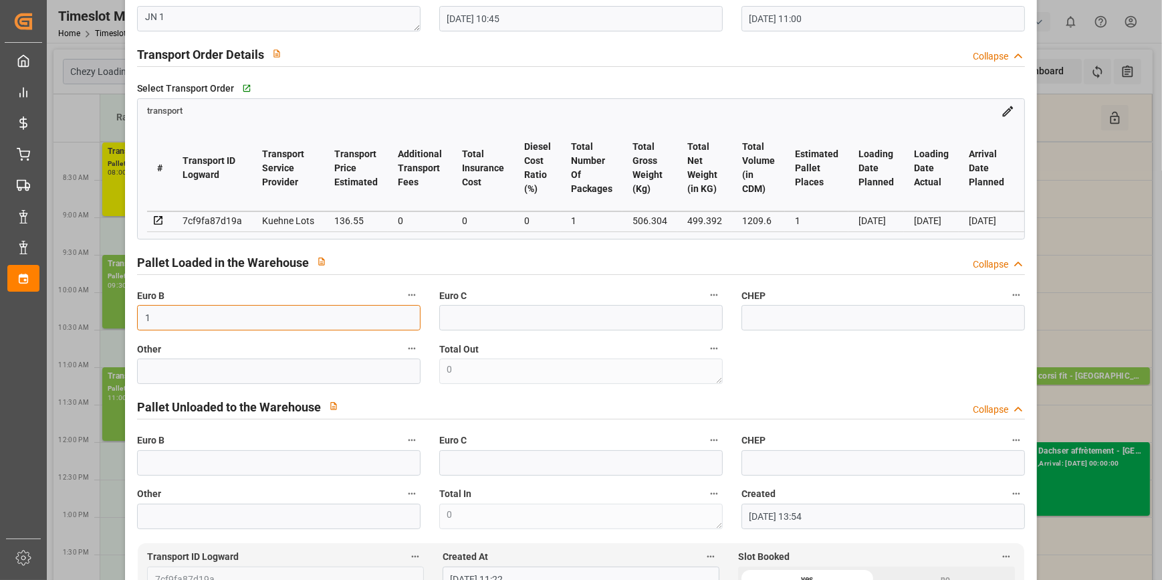
scroll to position [486, 0]
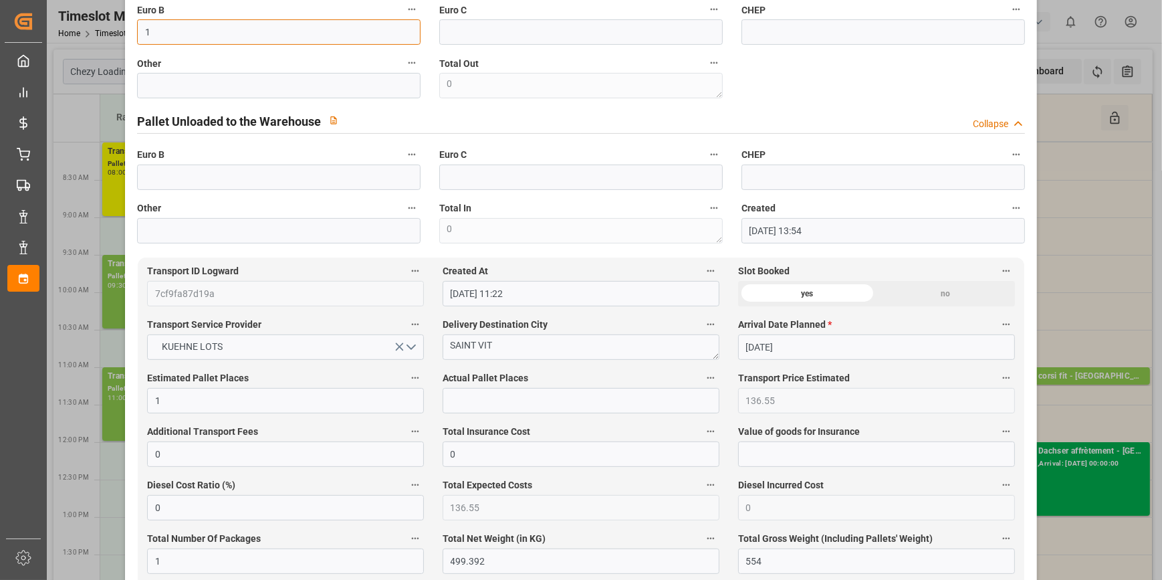
type input "1"
click at [484, 394] on input "text" at bounding box center [580, 400] width 277 height 25
type input "1"
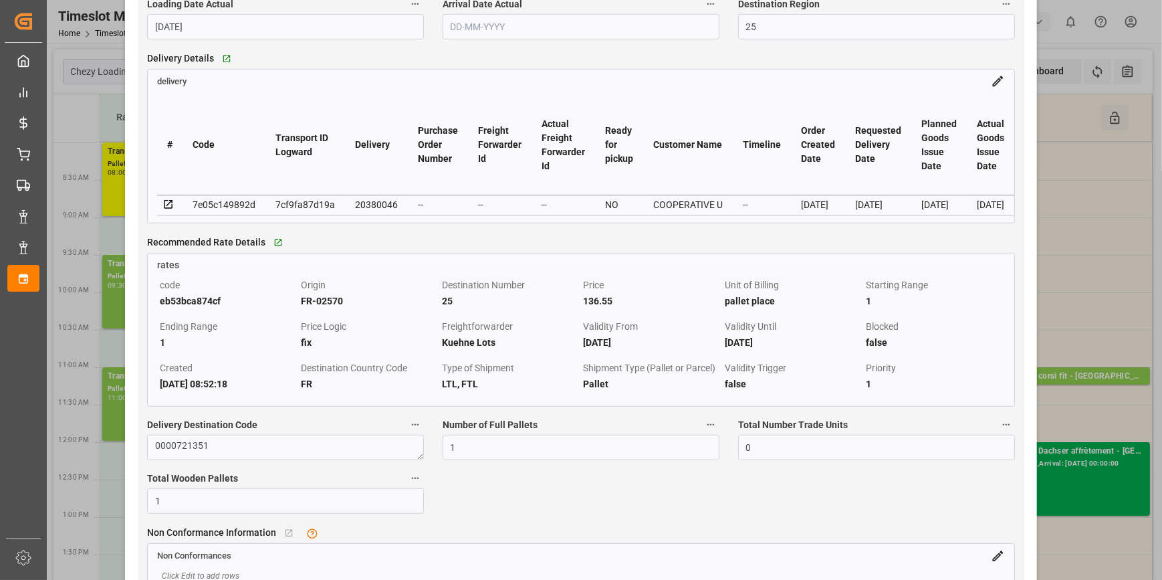
scroll to position [1337, 0]
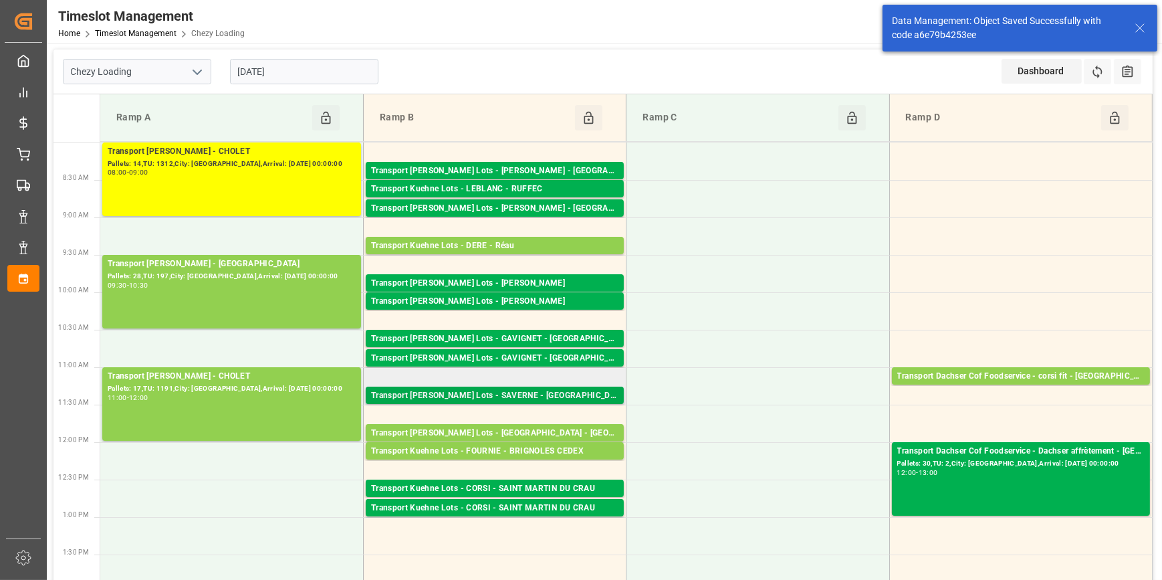
click at [567, 389] on div "Transport [PERSON_NAME] Lots - SAVERNE - [GEOGRAPHIC_DATA]" at bounding box center [494, 395] width 247 height 13
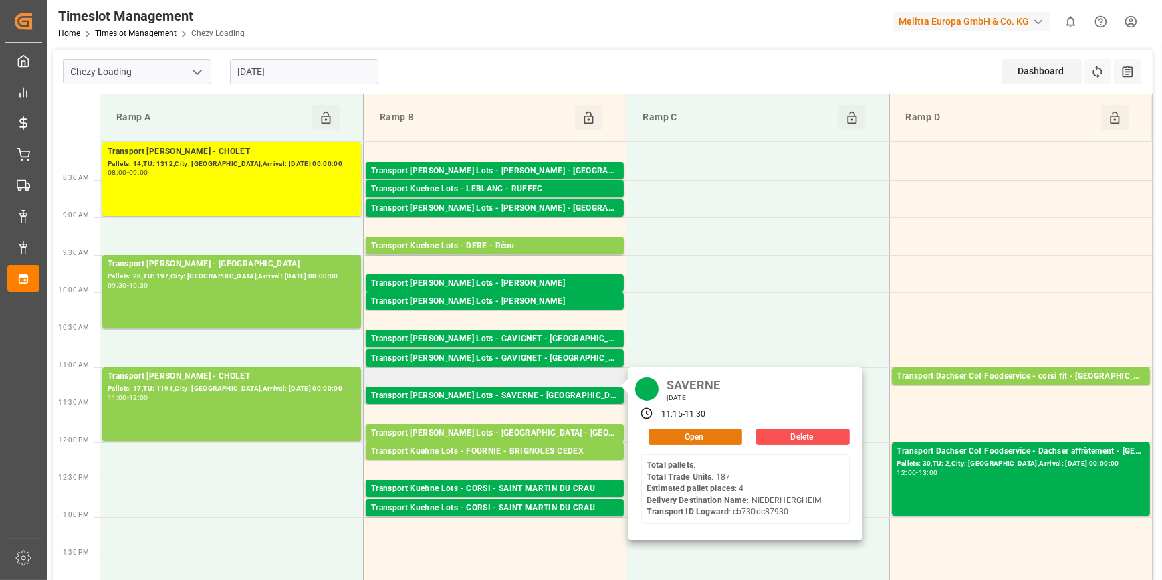
click at [685, 433] on button "Open" at bounding box center [695, 436] width 94 height 16
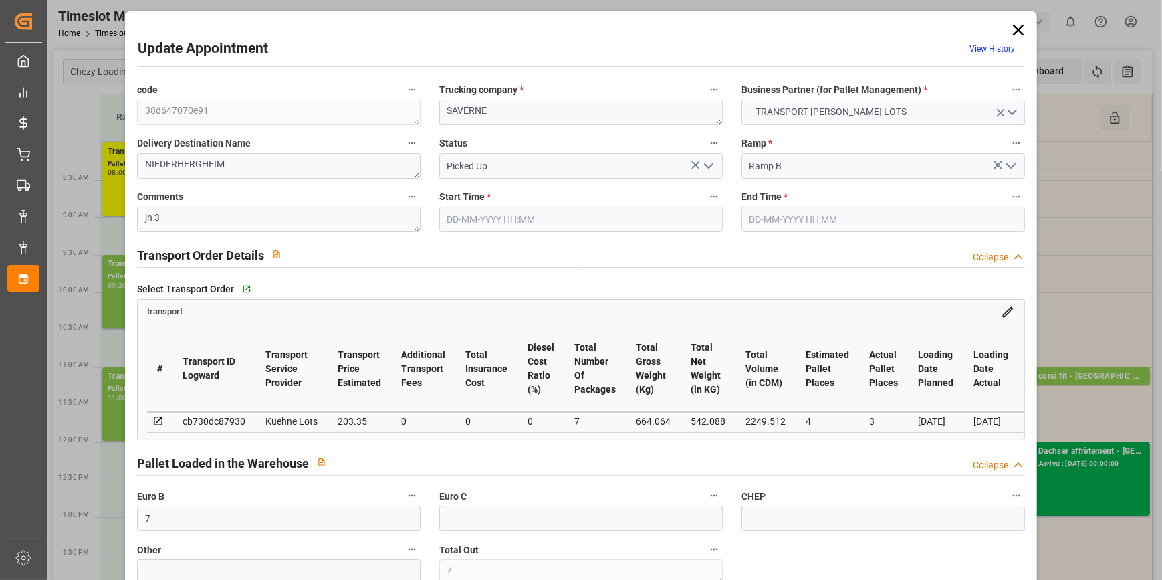
type input "10-10-2025 11:15"
type input "[DATE] 11:30"
type input "07-10-2025 14:16"
type input "07-10-2025 11:22"
type input "[DATE]"
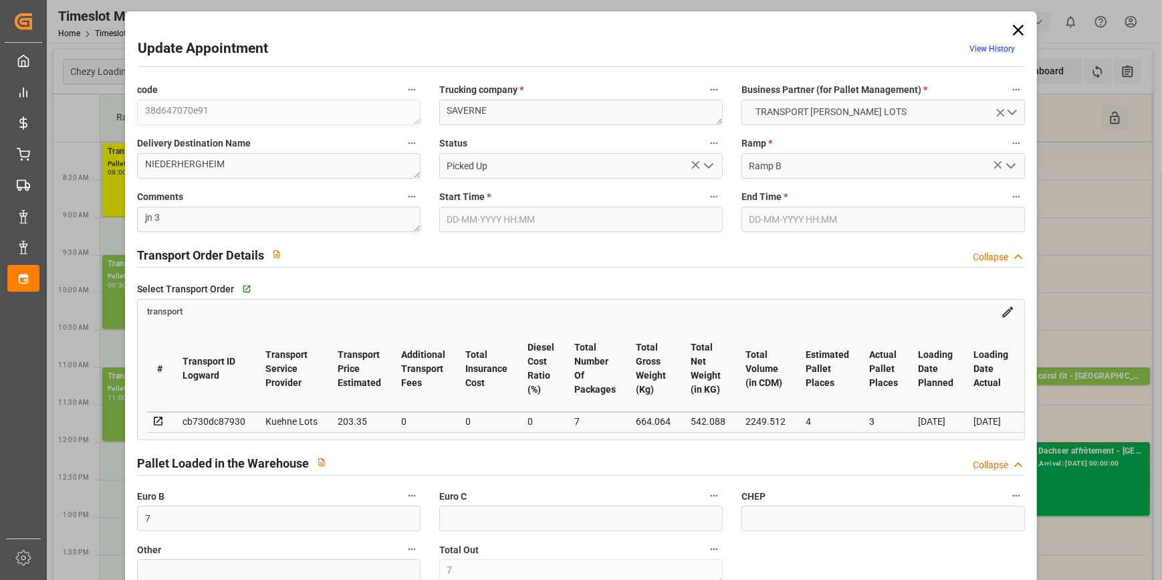
type input "[DATE]"
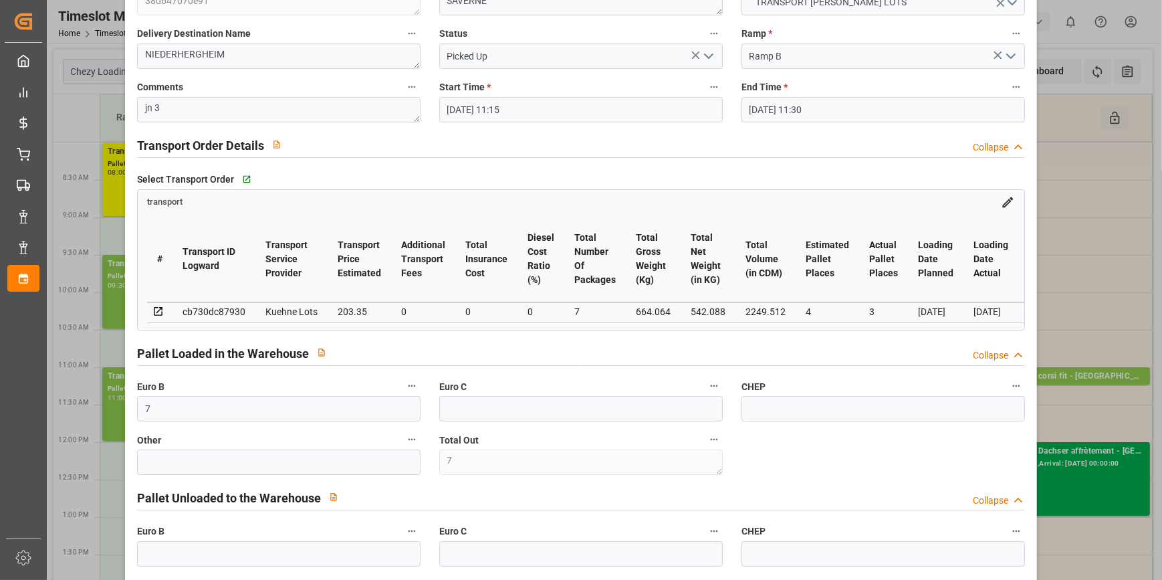
scroll to position [0, 0]
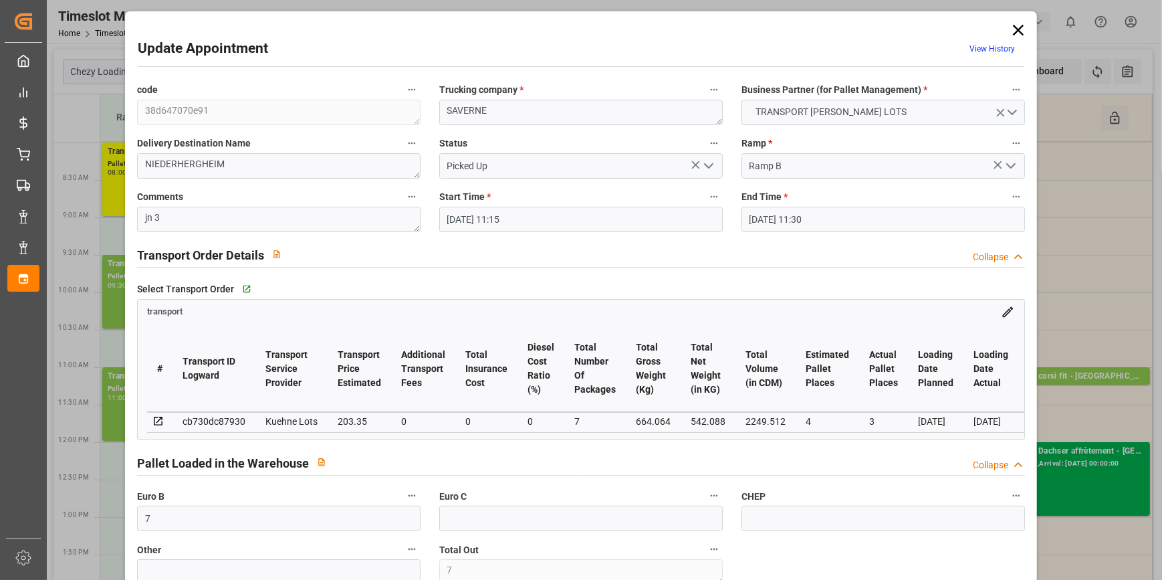
click at [1013, 27] on icon at bounding box center [1018, 30] width 19 height 19
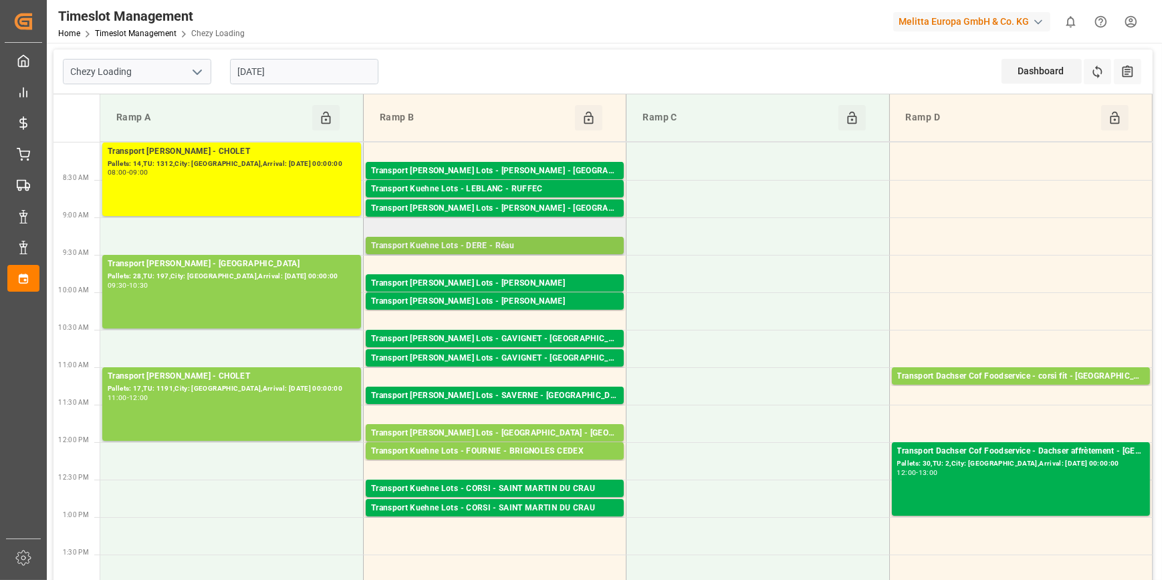
click at [523, 241] on div "Transport Kuehne Lots - DERE - Réau" at bounding box center [494, 245] width 247 height 13
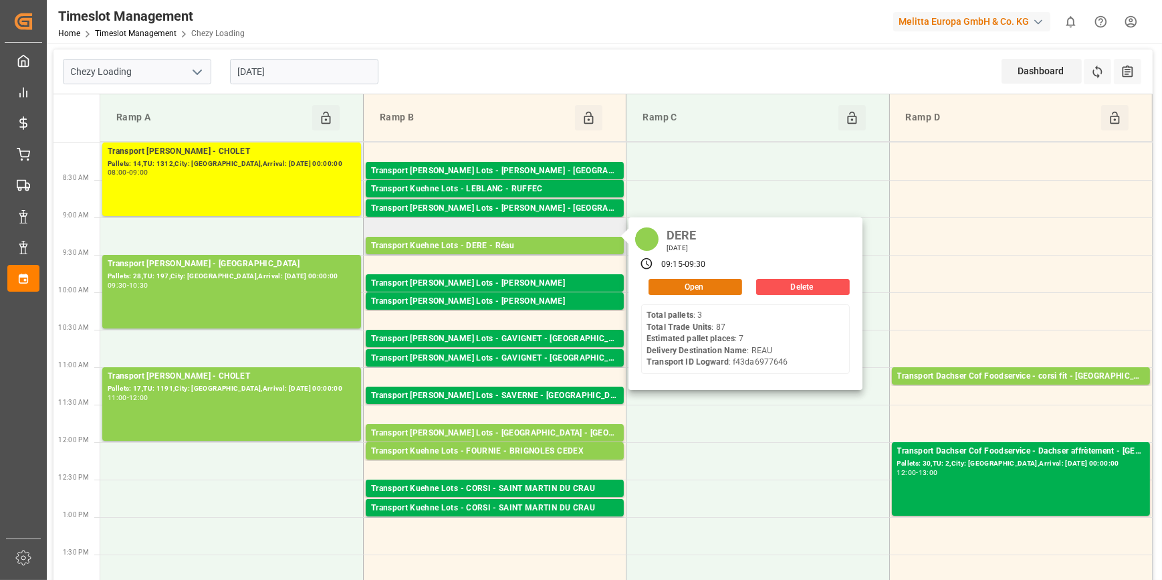
click at [711, 287] on button "Open" at bounding box center [695, 287] width 94 height 16
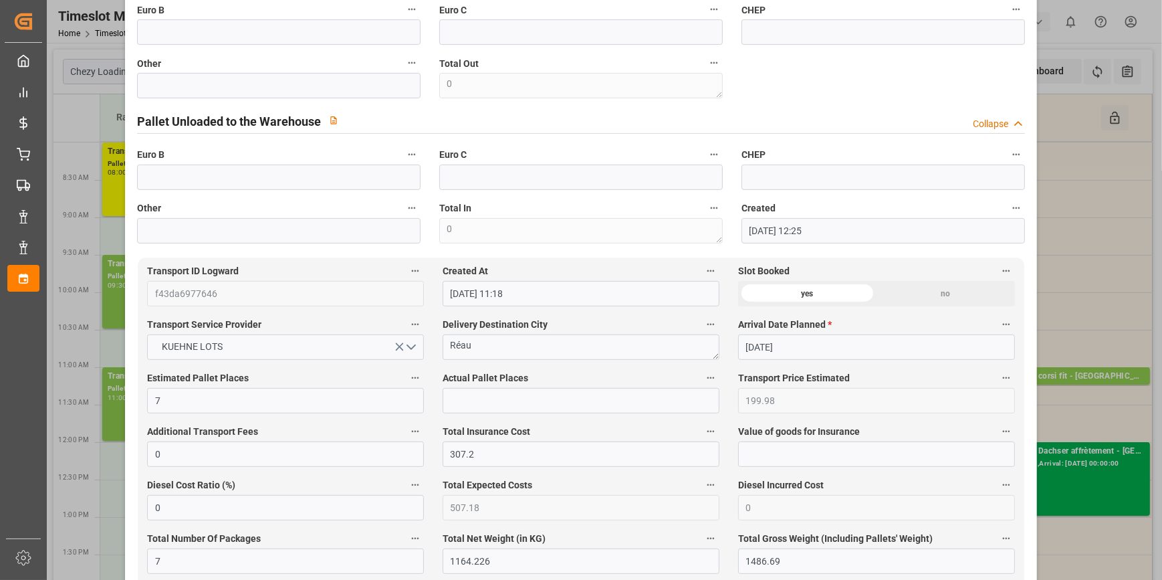
scroll to position [60, 0]
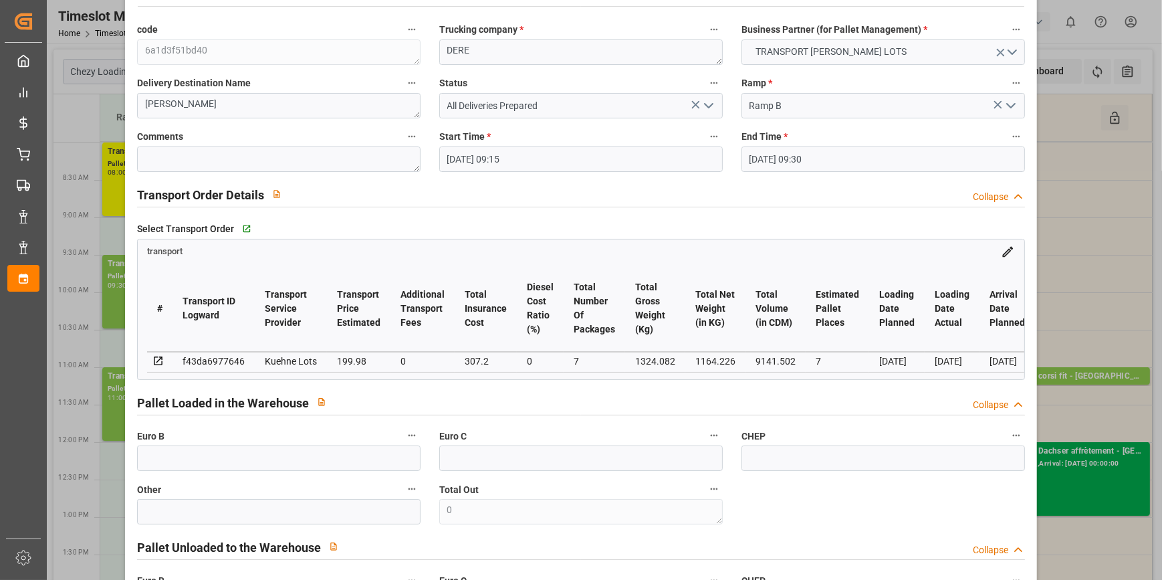
click at [702, 98] on icon "open menu" at bounding box center [708, 106] width 16 height 16
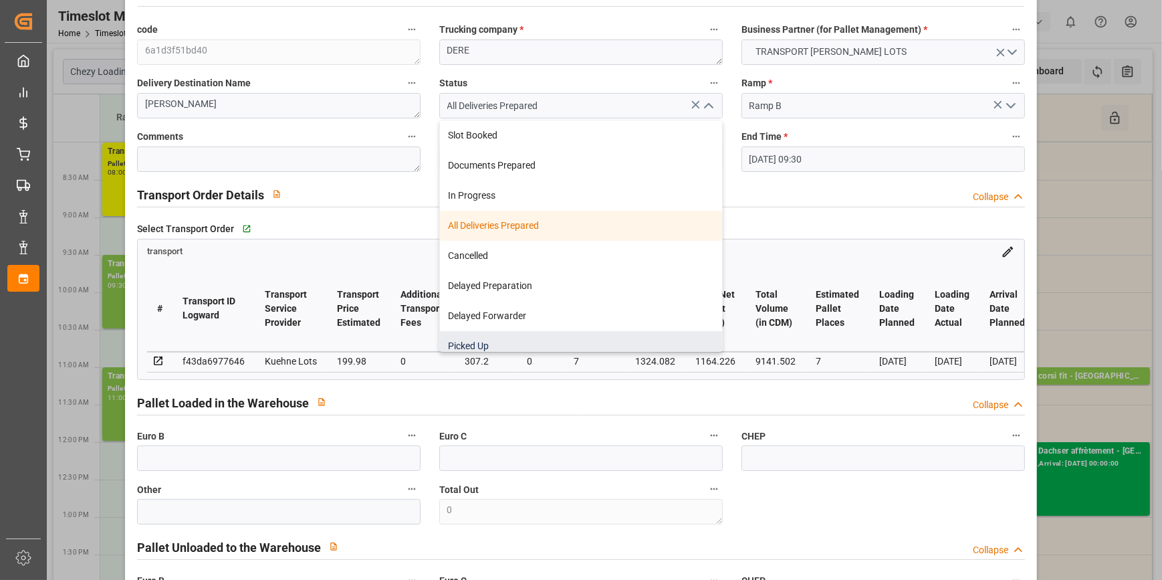
click at [473, 338] on div "Picked Up" at bounding box center [581, 346] width 282 height 30
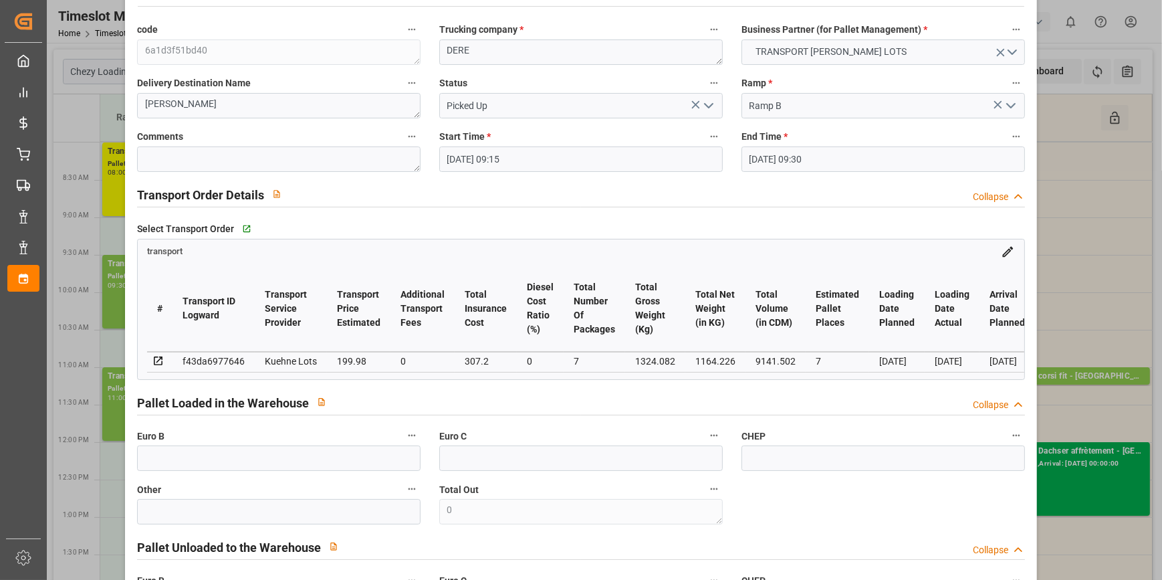
click at [199, 144] on label "Comments" at bounding box center [278, 137] width 283 height 19
click at [403, 144] on button "Comments" at bounding box center [411, 136] width 17 height 17
click at [205, 170] on div at bounding box center [581, 290] width 1162 height 580
click at [194, 158] on body "Created by potrace 1.15, written by Peter Selinger 2001-2017 Created by potrace…" at bounding box center [581, 290] width 1162 height 580
click at [184, 153] on textarea at bounding box center [278, 158] width 283 height 25
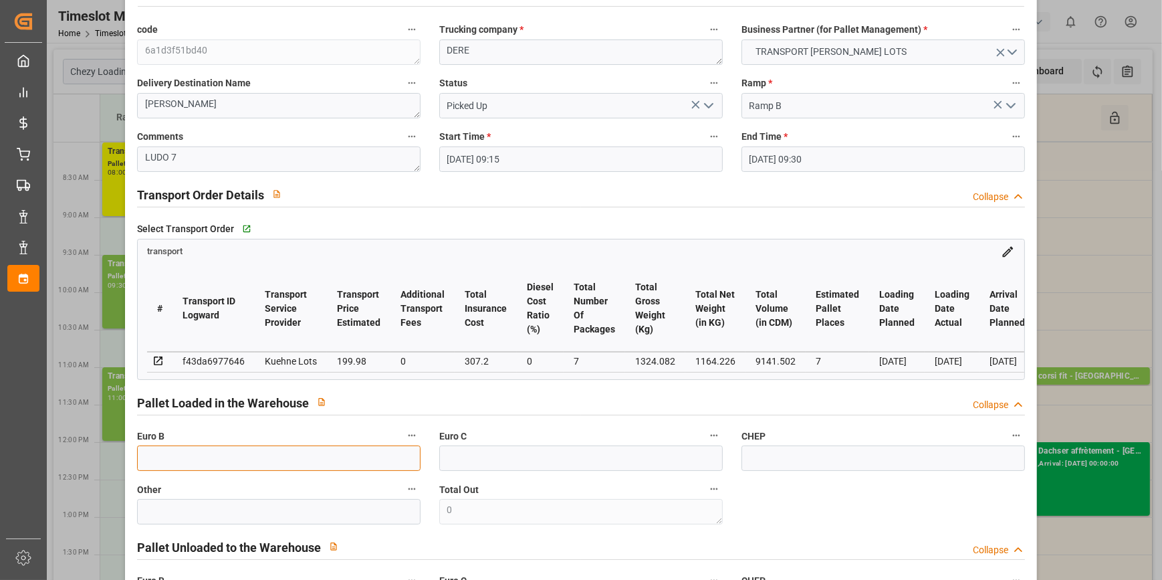
click at [199, 471] on input "text" at bounding box center [278, 457] width 283 height 25
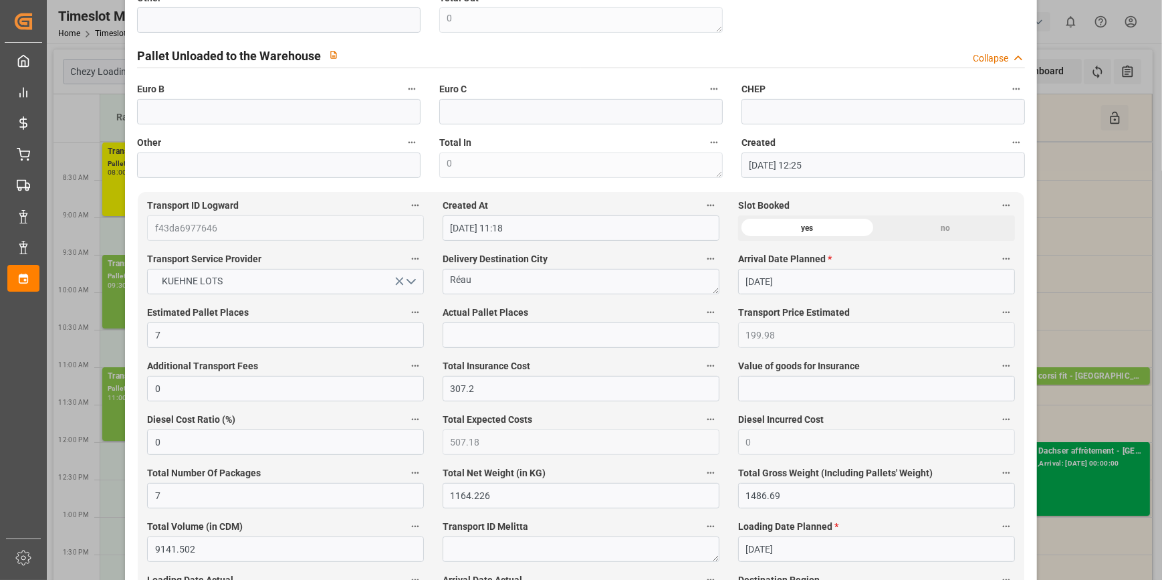
scroll to position [668, 0]
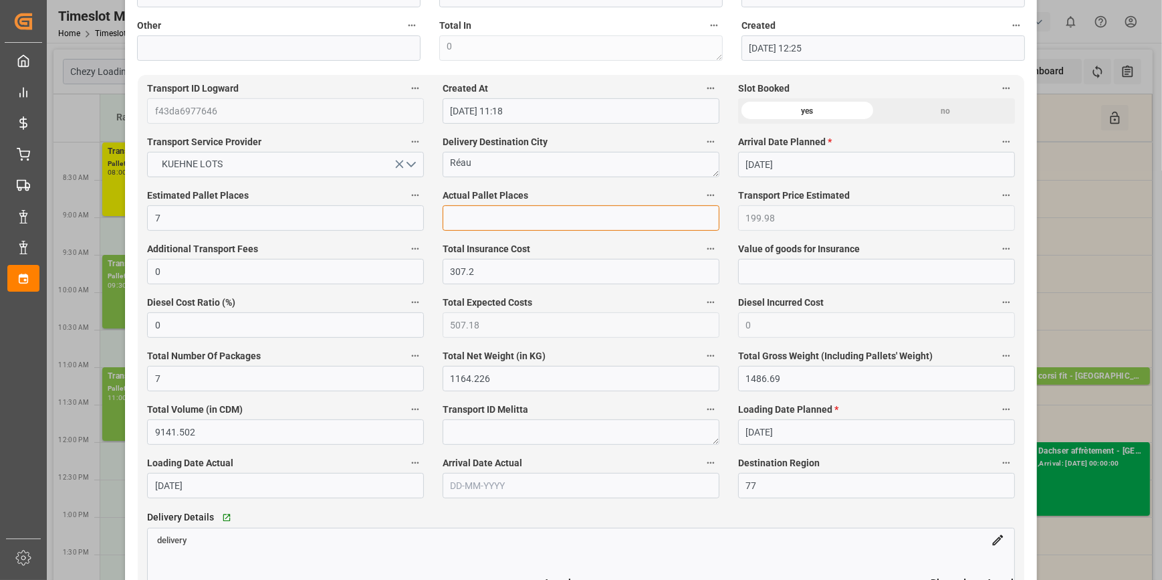
click at [457, 223] on input "text" at bounding box center [580, 217] width 277 height 25
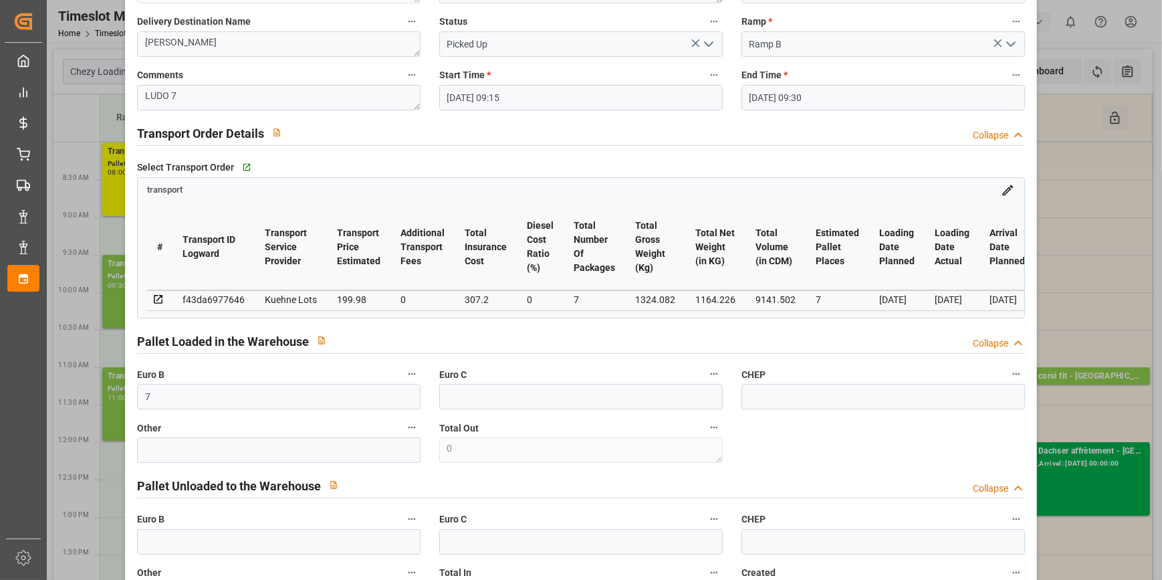
scroll to position [121, 0]
click at [709, 47] on icon "open menu" at bounding box center [708, 45] width 16 height 16
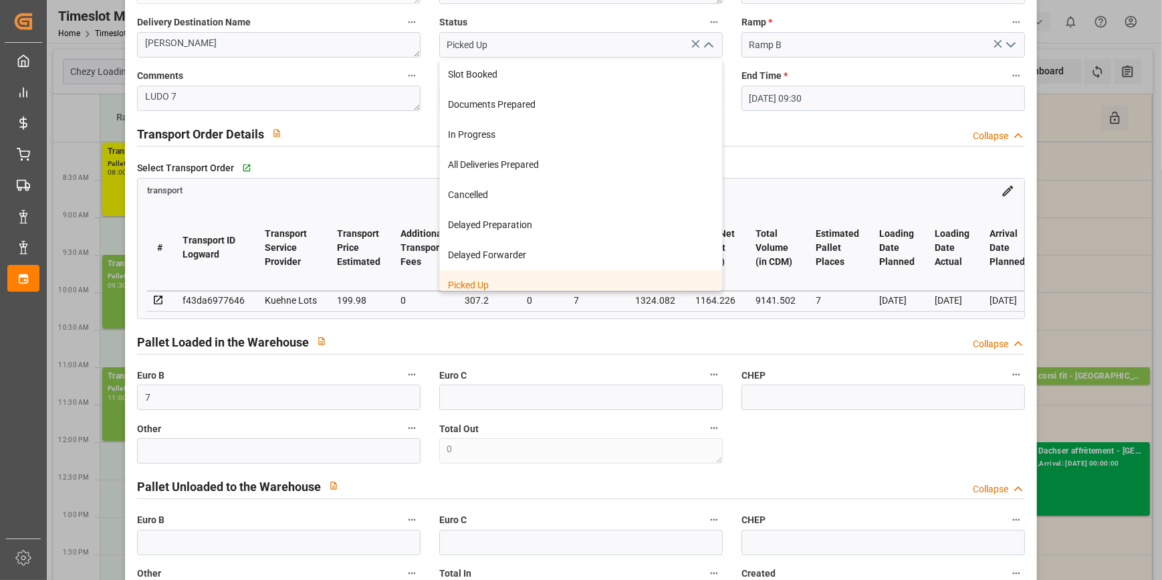
click at [485, 284] on div "Picked Up" at bounding box center [581, 285] width 282 height 30
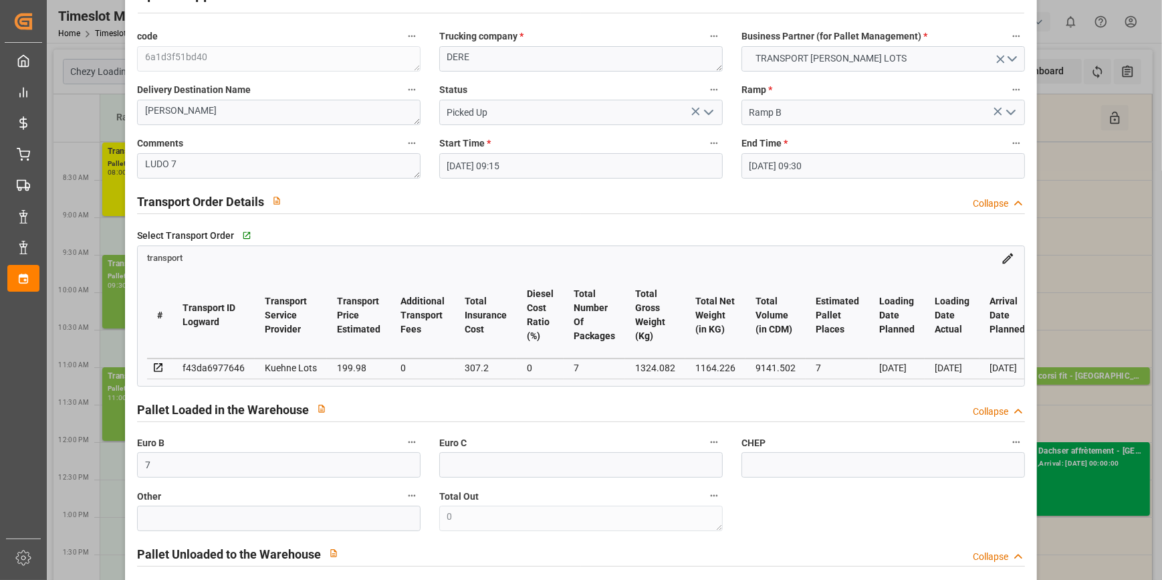
scroll to position [0, 0]
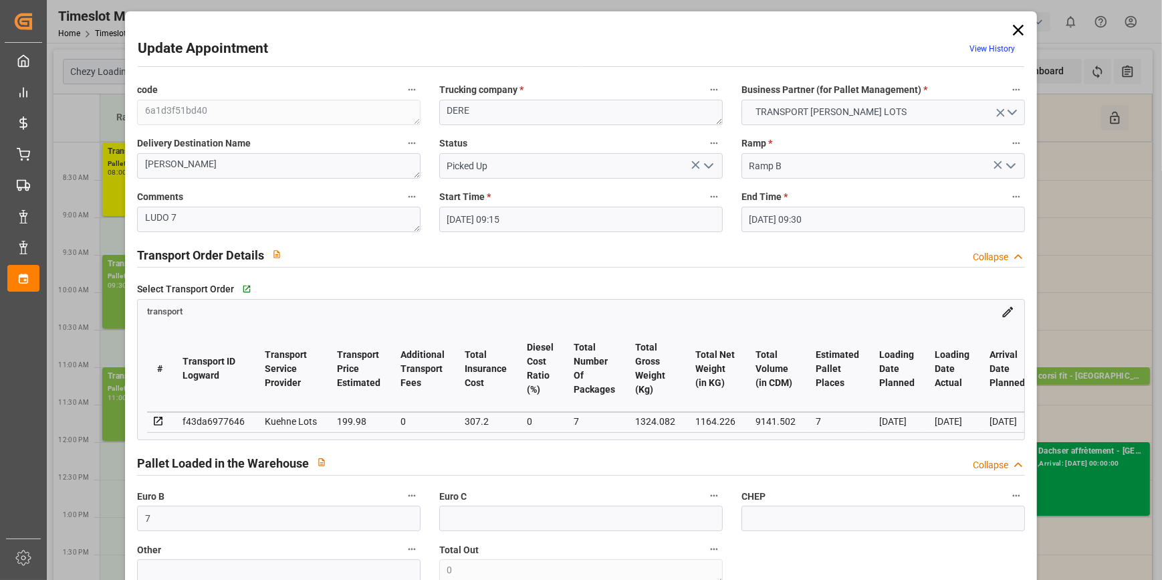
click at [1009, 22] on icon at bounding box center [1018, 30] width 19 height 19
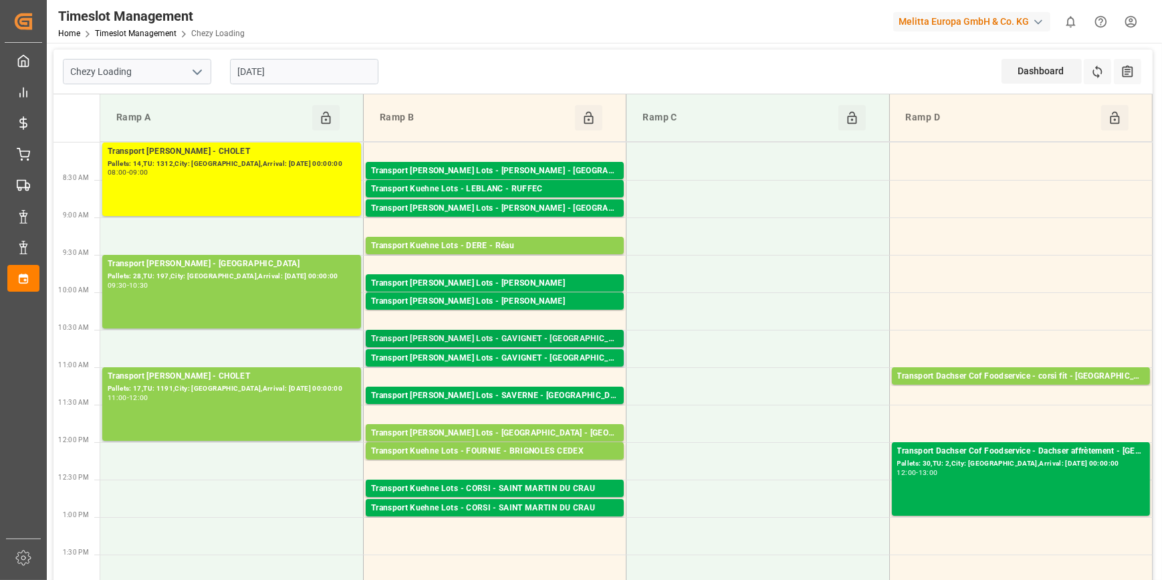
click at [488, 334] on div "Transport [PERSON_NAME] Lots - GAVIGNET - [GEOGRAPHIC_DATA]" at bounding box center [494, 338] width 247 height 13
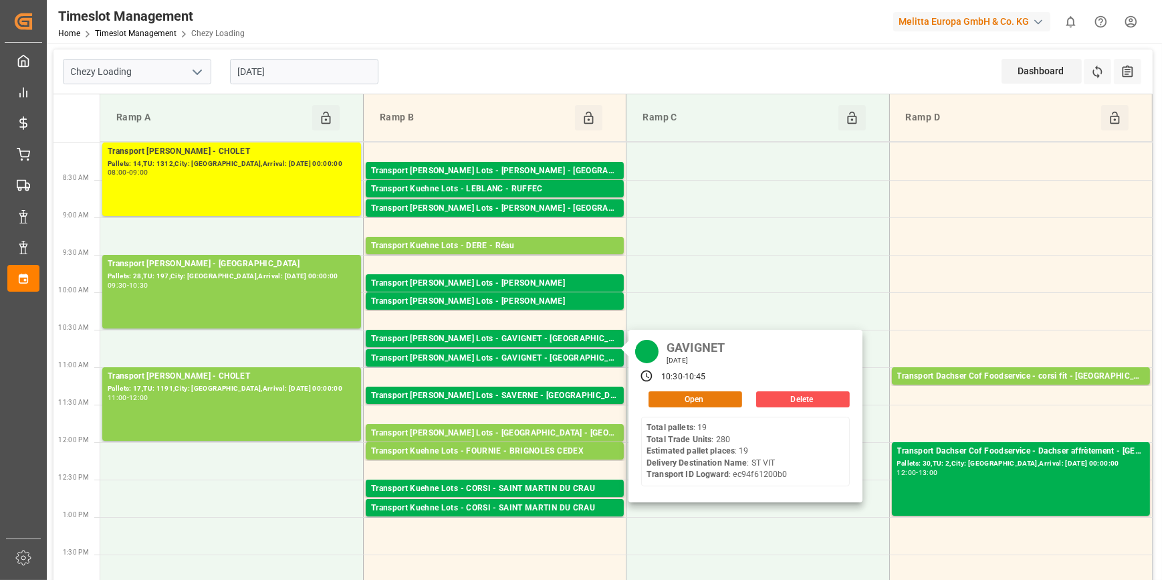
click at [688, 396] on button "Open" at bounding box center [695, 399] width 94 height 16
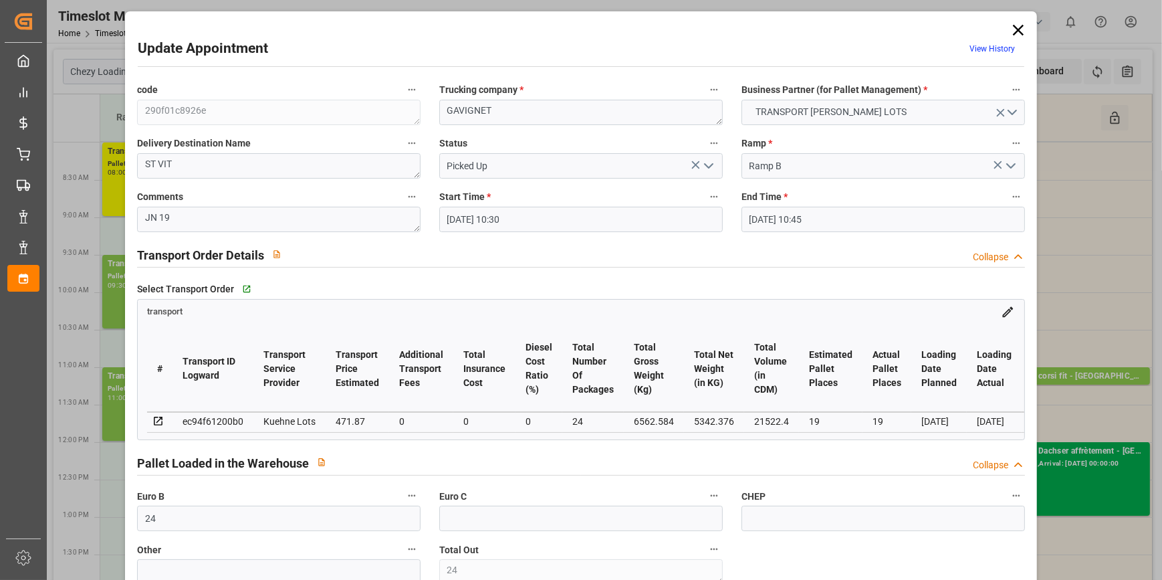
click at [701, 161] on icon "open menu" at bounding box center [708, 166] width 16 height 16
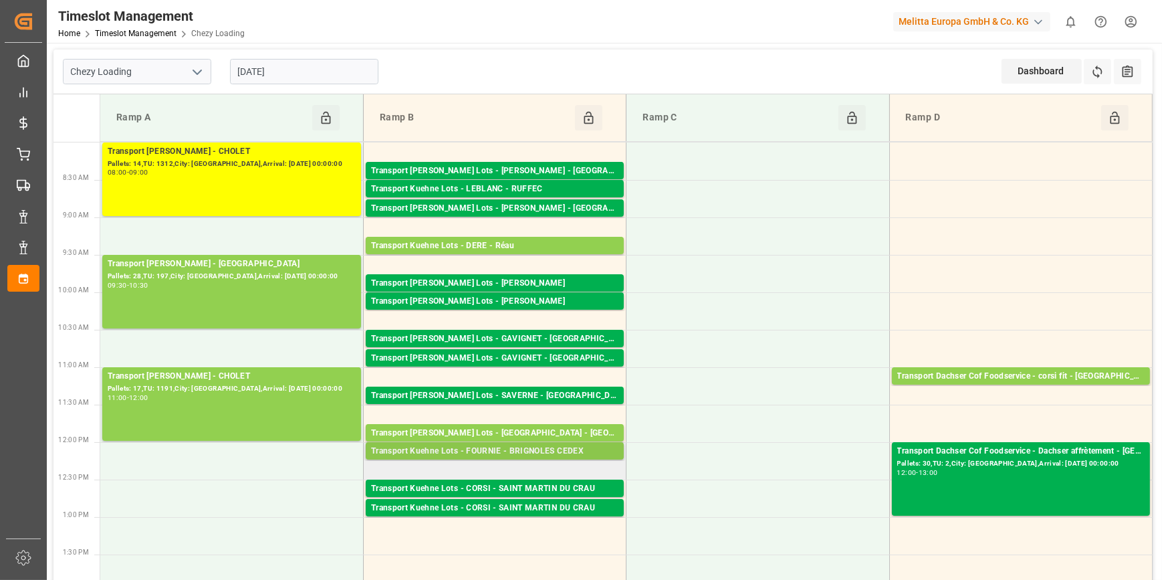
click at [538, 451] on div "Transport Kuehne Lots - FOURNIE - BRIGNOLES CEDEX" at bounding box center [494, 450] width 247 height 13
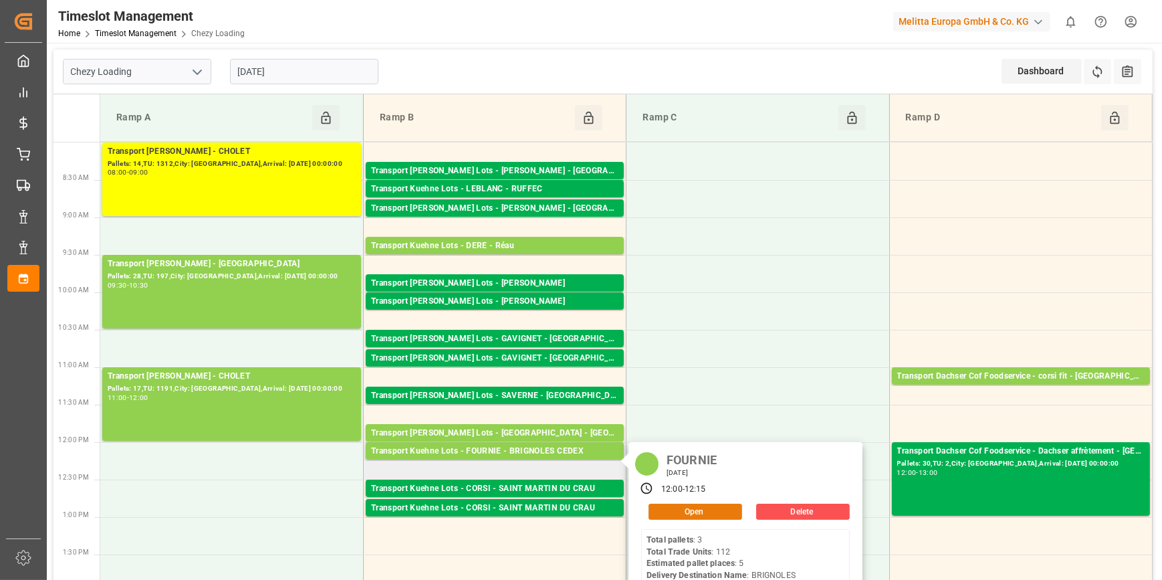
click at [722, 507] on button "Open" at bounding box center [695, 511] width 94 height 16
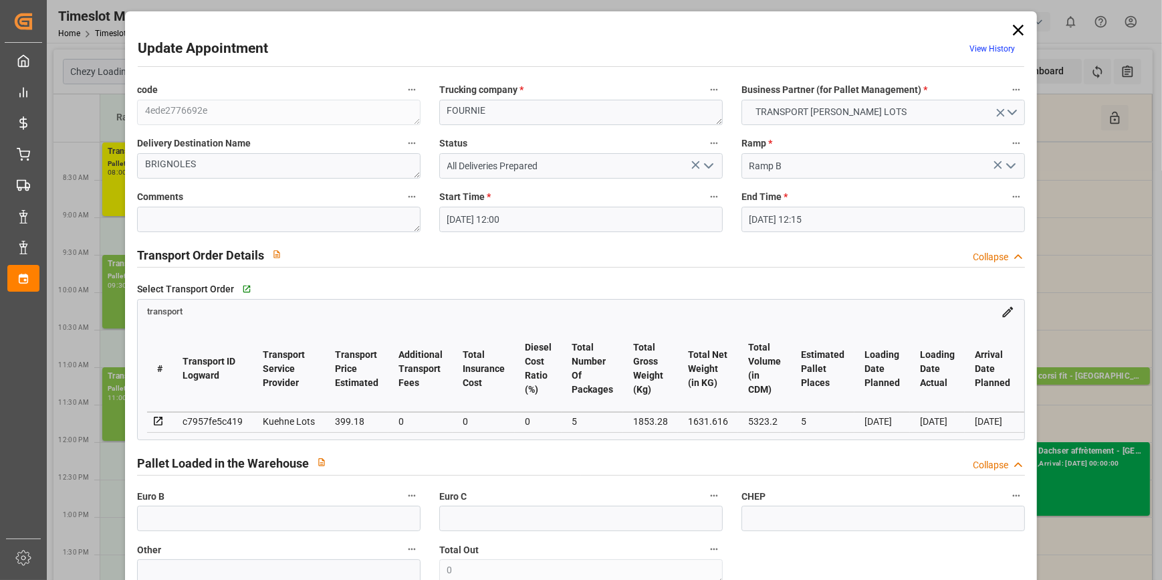
click at [697, 157] on button "open menu" at bounding box center [707, 166] width 20 height 21
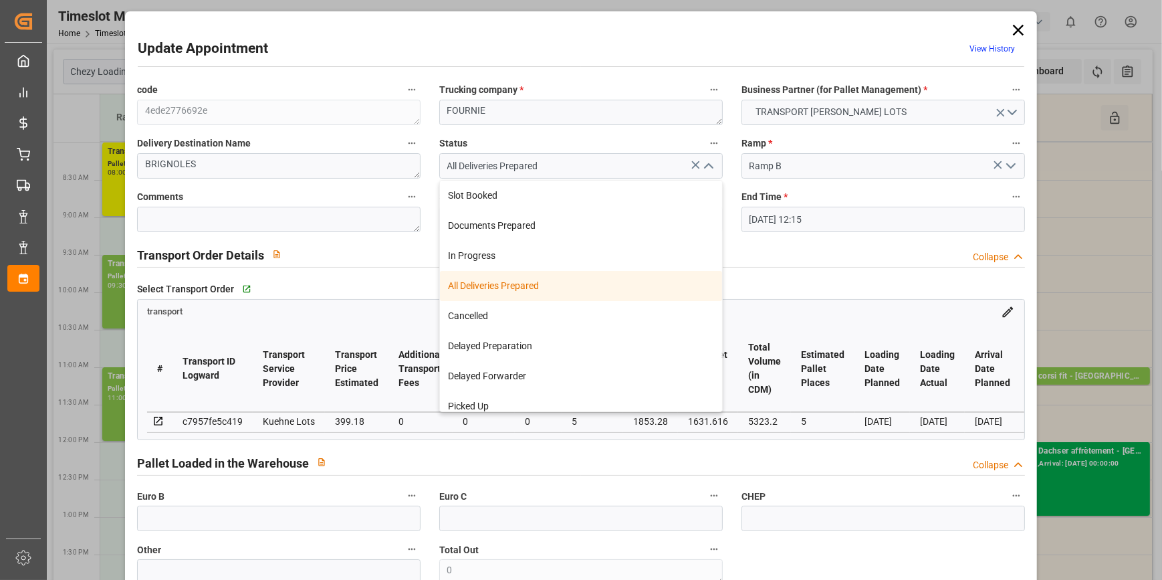
click at [705, 168] on icon "close menu" at bounding box center [708, 166] width 16 height 16
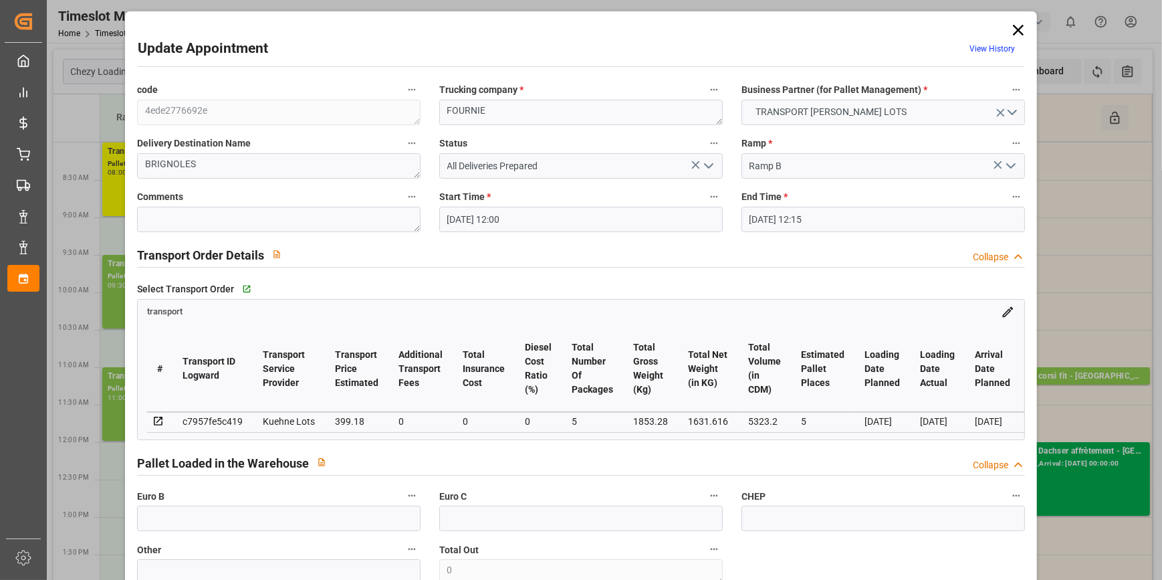
click at [703, 168] on icon "open menu" at bounding box center [708, 166] width 16 height 16
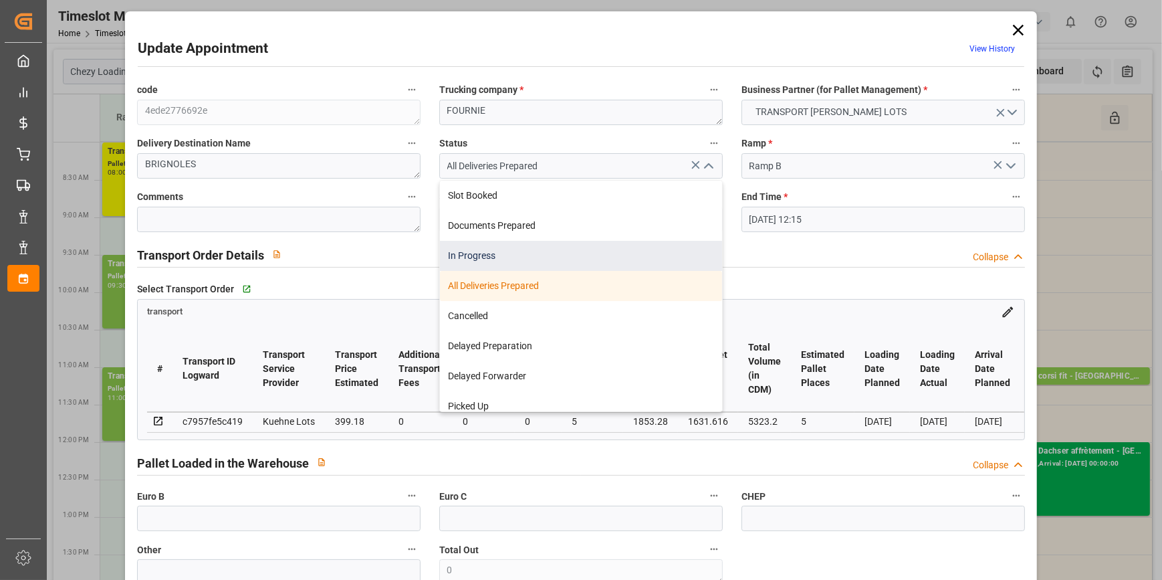
click at [471, 255] on div "In Progress" at bounding box center [581, 256] width 282 height 30
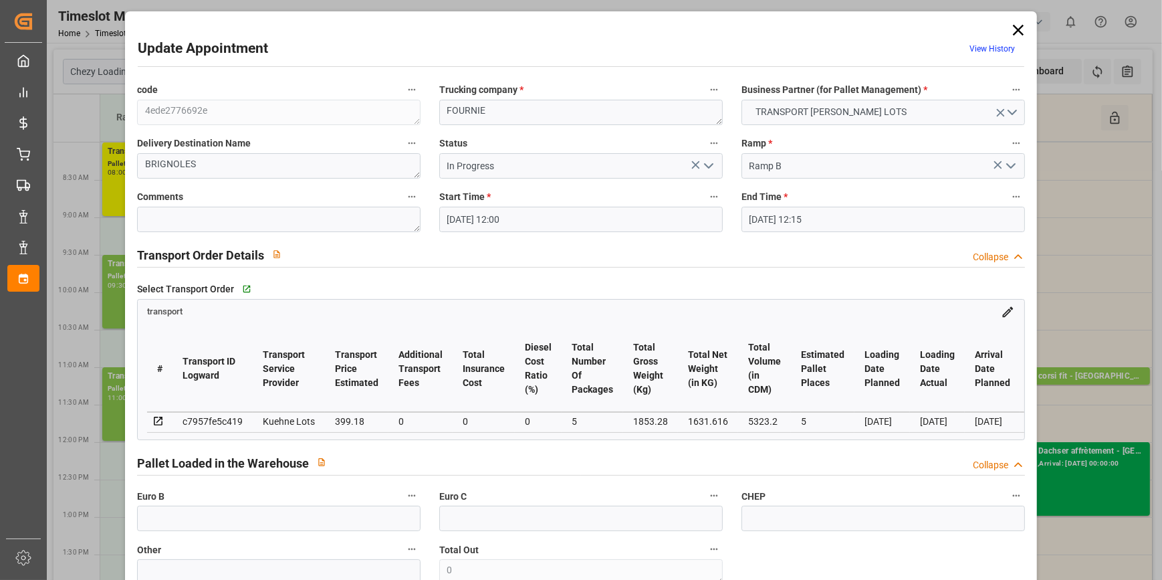
click at [709, 164] on polyline "open menu" at bounding box center [709, 166] width 8 height 4
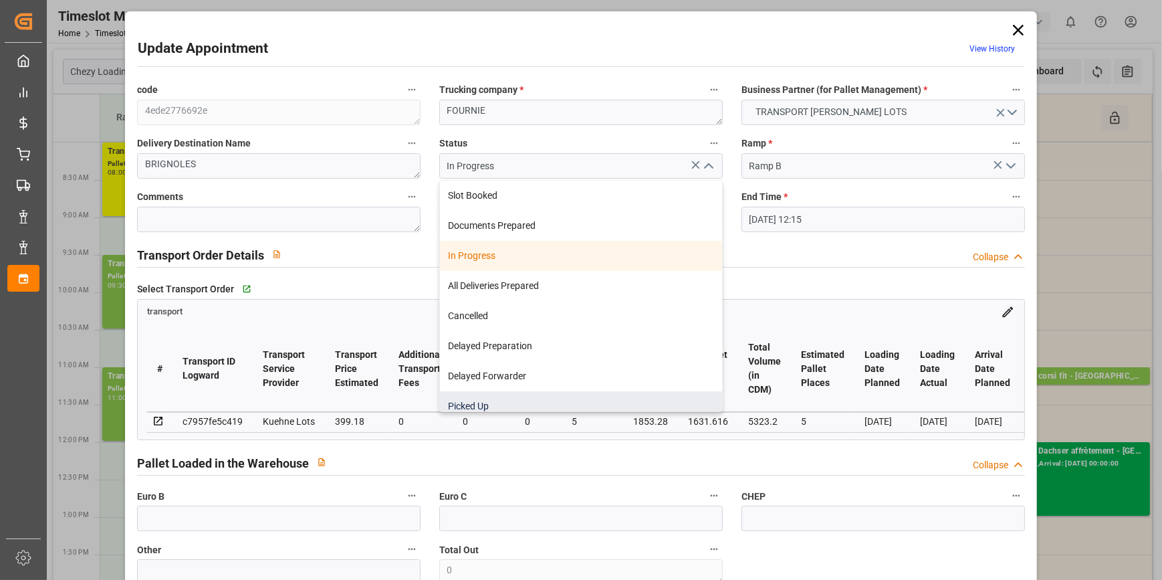
click at [486, 404] on div "Picked Up" at bounding box center [581, 406] width 282 height 30
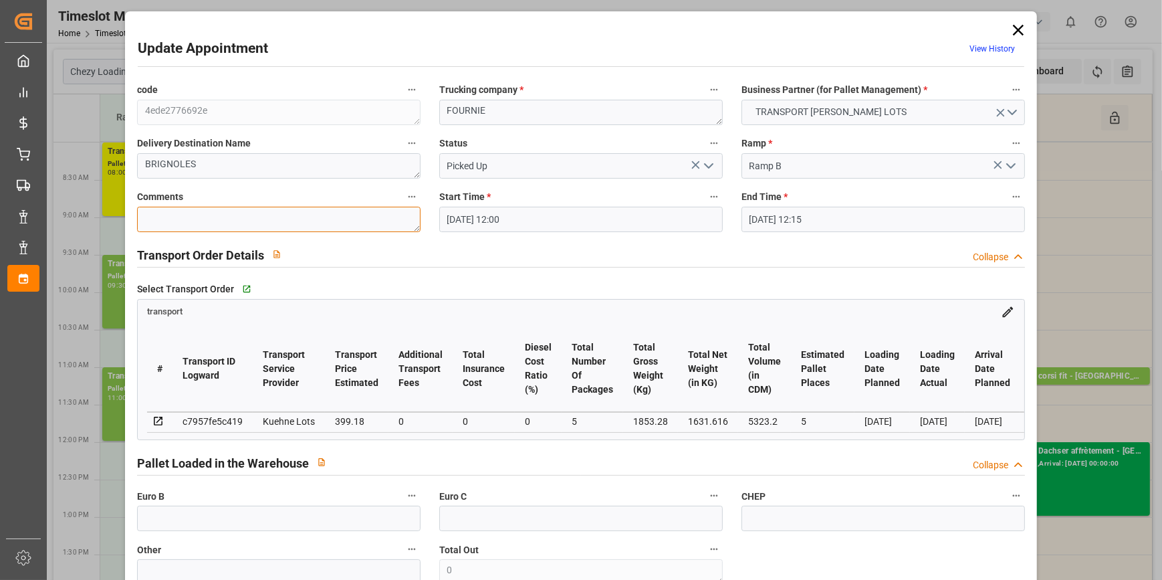
click at [261, 223] on textarea at bounding box center [278, 219] width 283 height 25
click at [180, 519] on input "text" at bounding box center [278, 517] width 283 height 25
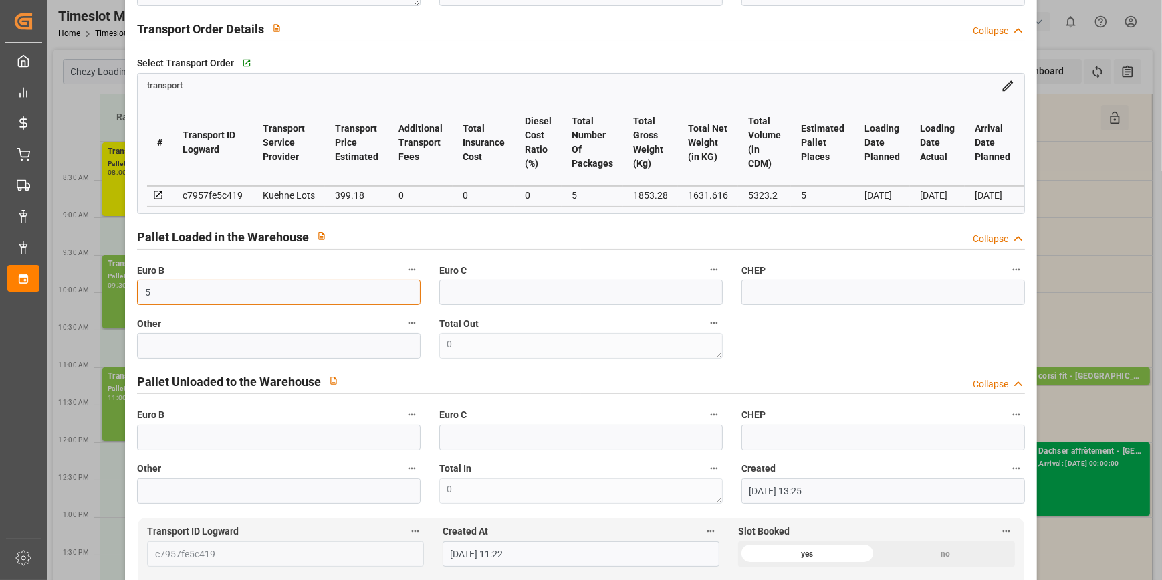
scroll to position [608, 0]
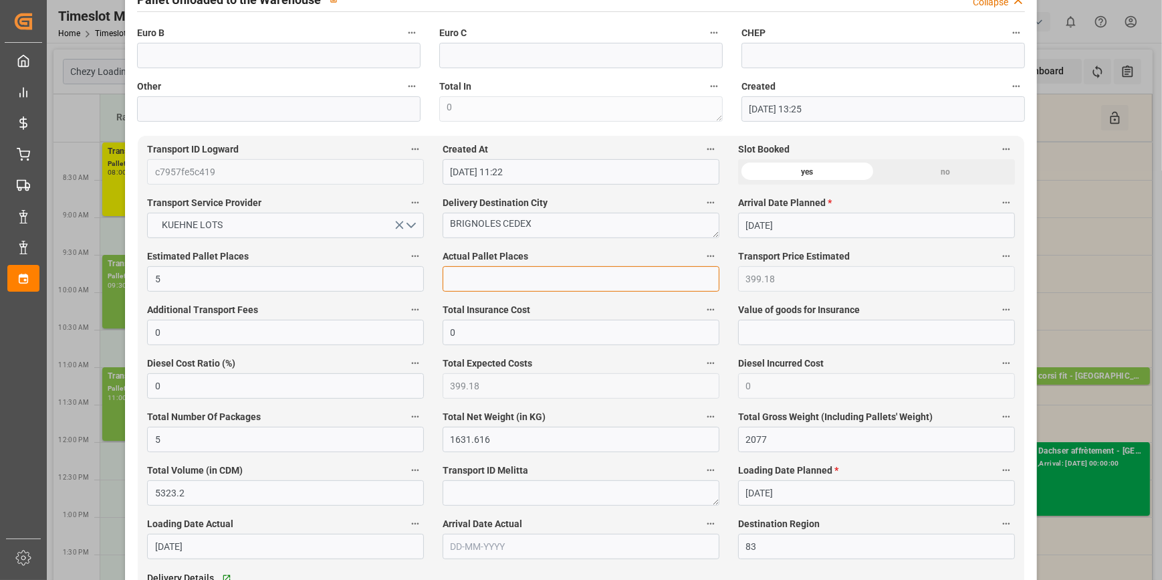
click at [460, 275] on input "text" at bounding box center [580, 278] width 277 height 25
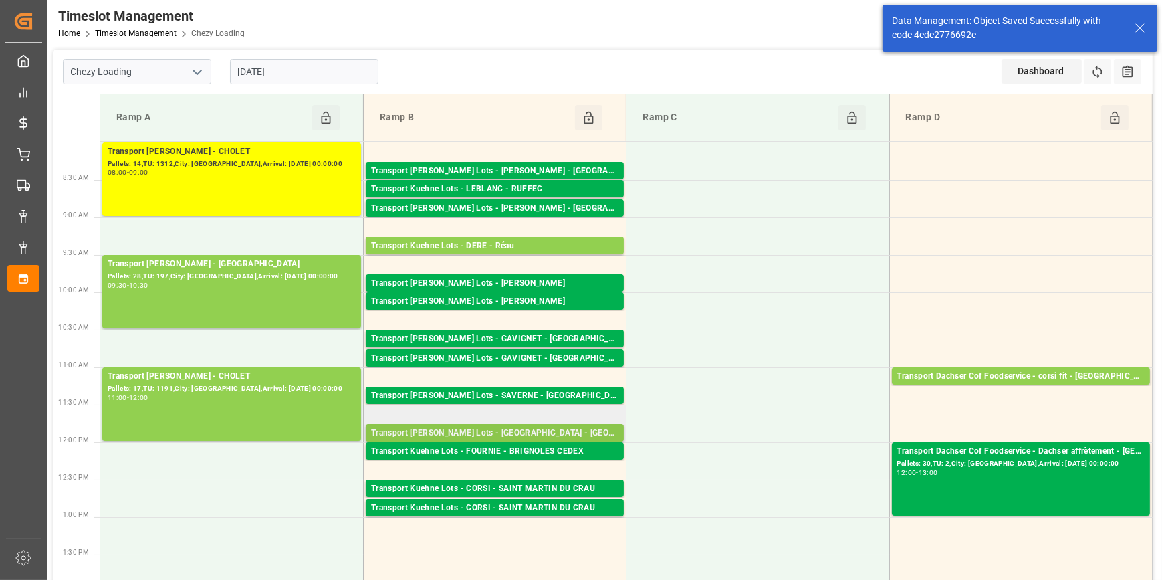
click at [522, 427] on div "Transport [PERSON_NAME] Lots - [GEOGRAPHIC_DATA] - [GEOGRAPHIC_DATA]" at bounding box center [494, 432] width 247 height 13
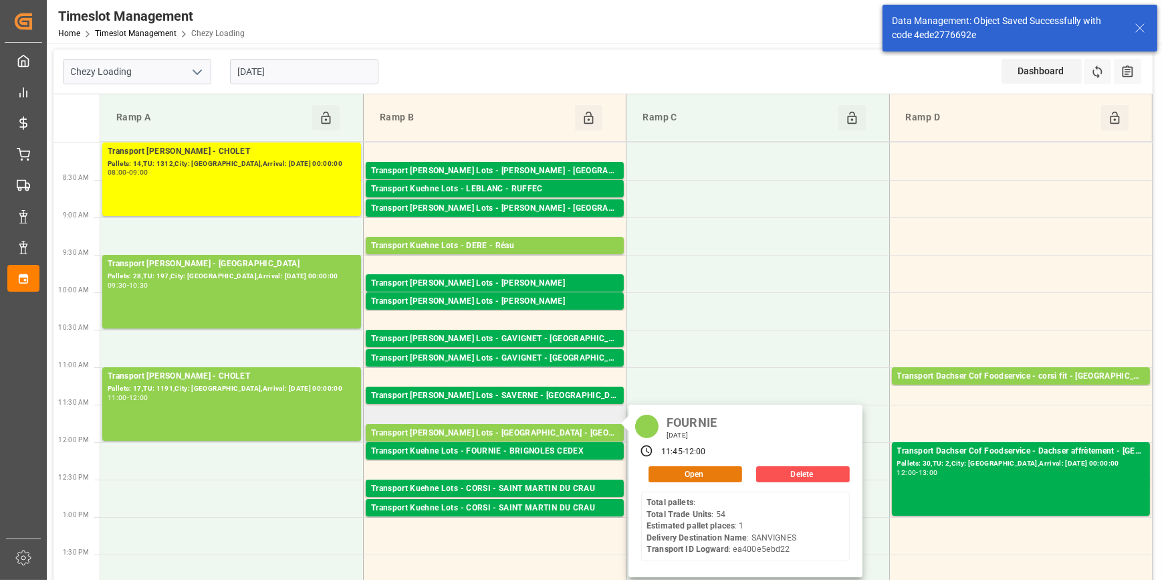
click at [674, 466] on button "Open" at bounding box center [695, 474] width 94 height 16
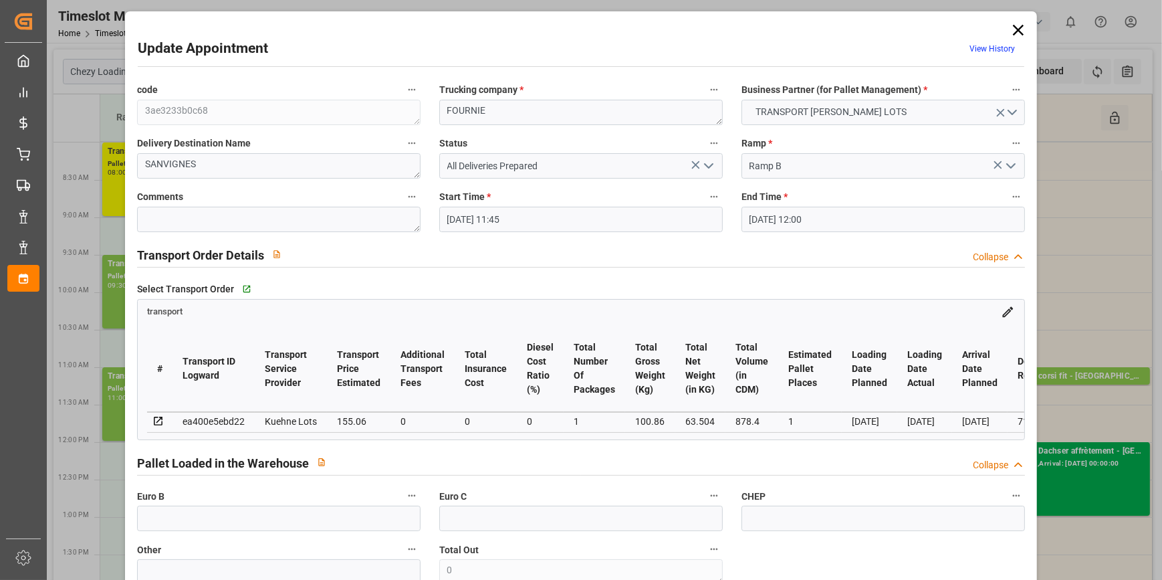
click at [705, 163] on icon "open menu" at bounding box center [708, 166] width 16 height 16
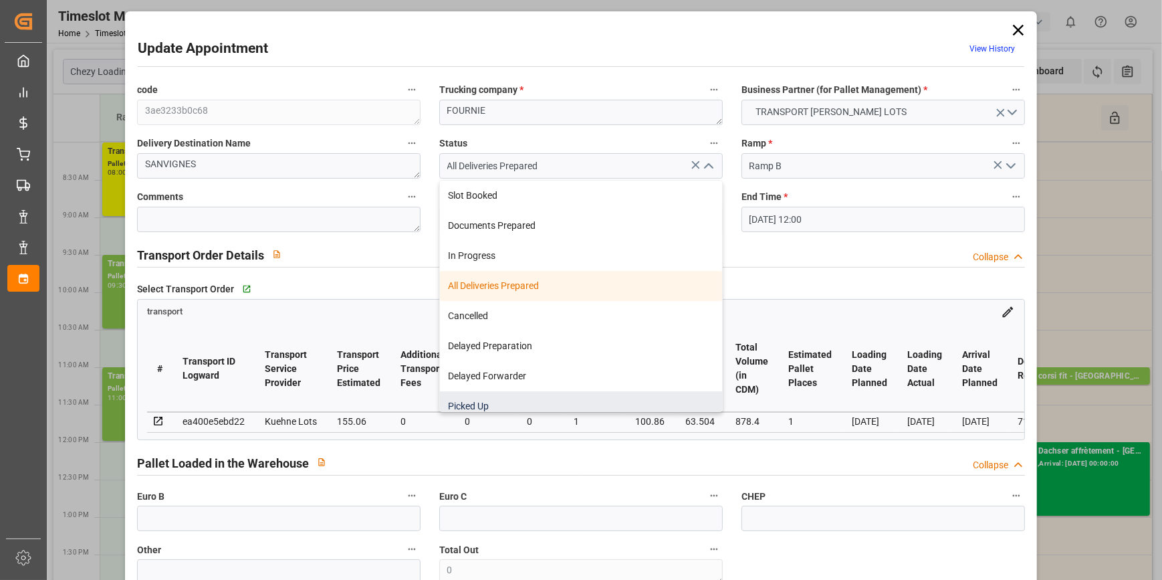
drag, startPoint x: 465, startPoint y: 405, endPoint x: 342, endPoint y: 305, distance: 158.7
click at [463, 405] on div "Picked Up" at bounding box center [581, 406] width 282 height 30
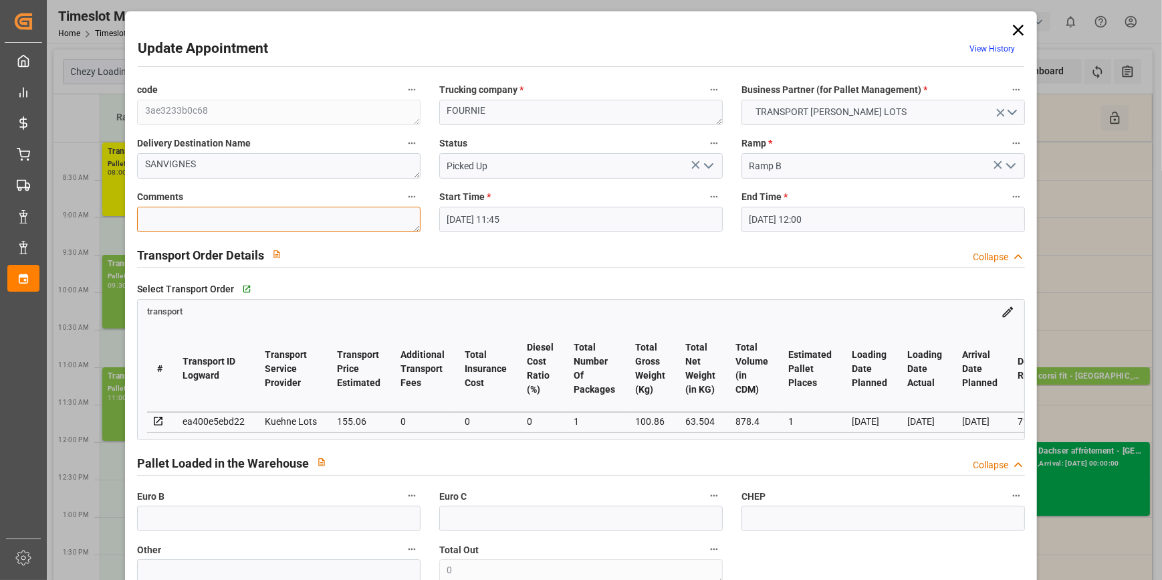
click at [234, 226] on textarea at bounding box center [278, 219] width 283 height 25
click at [274, 512] on input "text" at bounding box center [278, 517] width 283 height 25
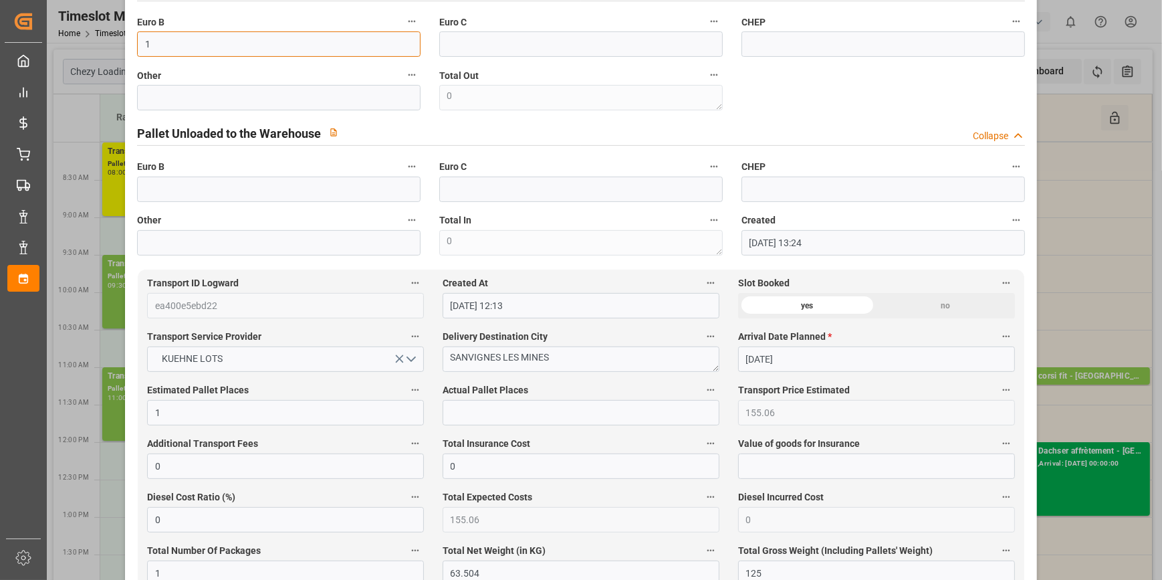
scroll to position [547, 0]
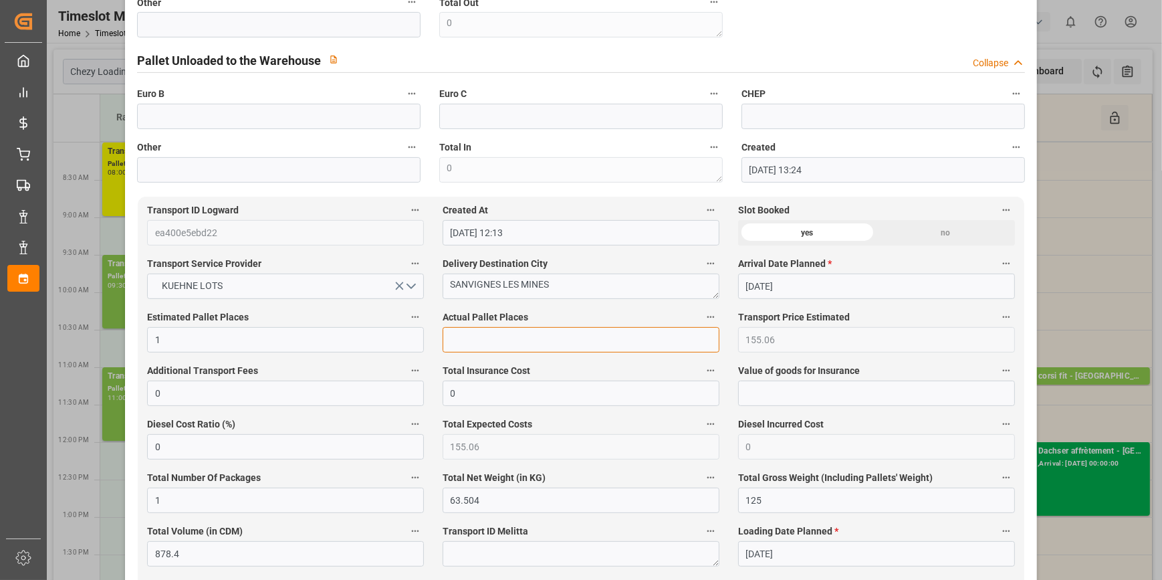
drag, startPoint x: 495, startPoint y: 346, endPoint x: 475, endPoint y: 336, distance: 23.0
click at [495, 346] on input "text" at bounding box center [580, 339] width 277 height 25
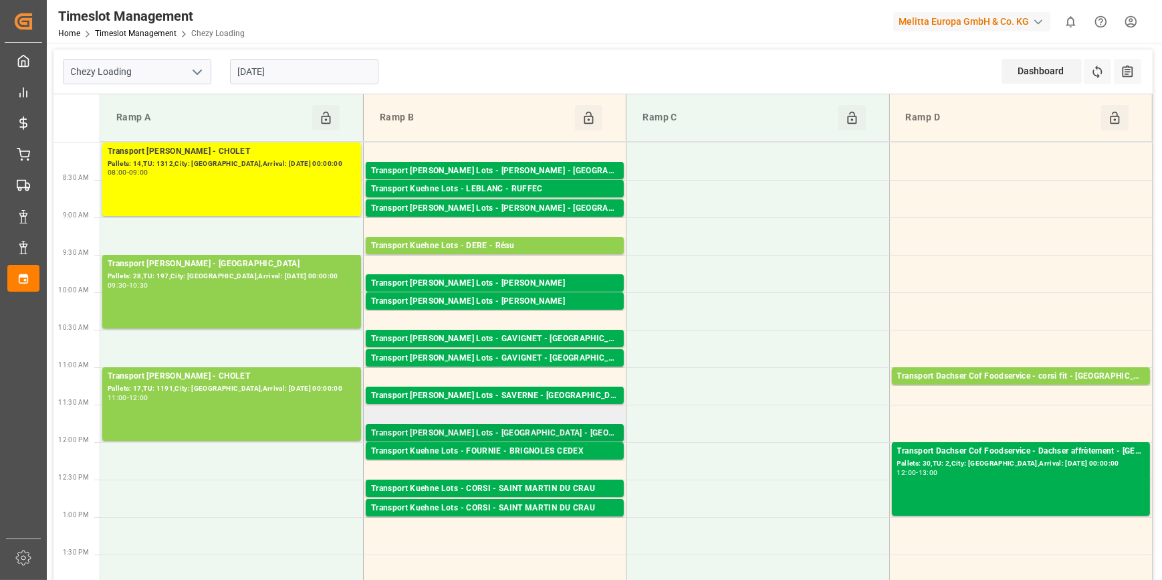
click at [548, 429] on div "Transport [PERSON_NAME] Lots - [GEOGRAPHIC_DATA] - [GEOGRAPHIC_DATA]" at bounding box center [494, 432] width 247 height 13
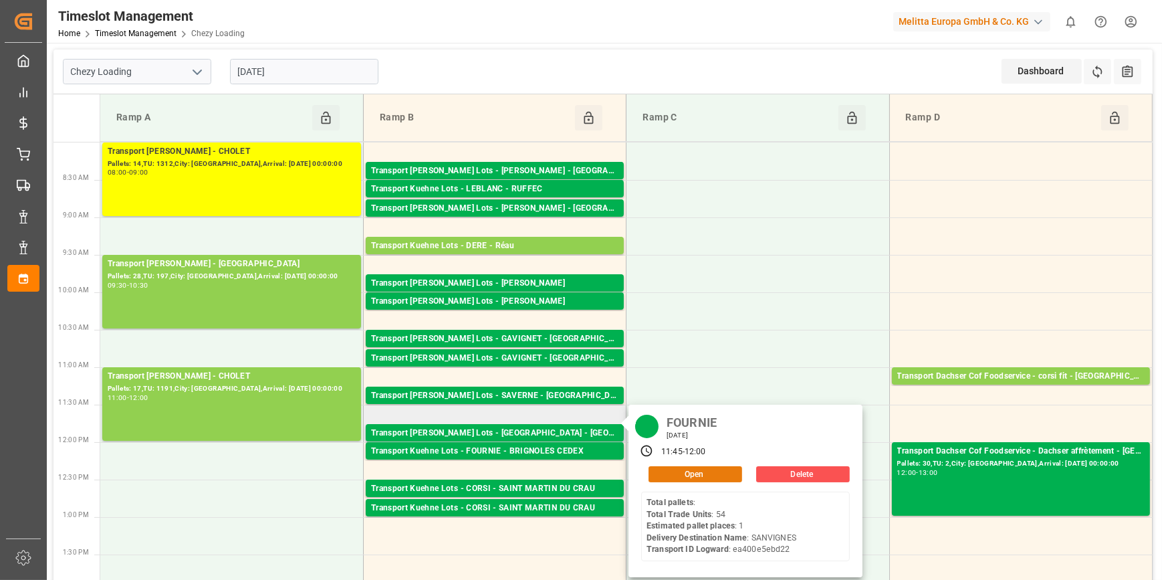
click at [704, 466] on button "Open" at bounding box center [695, 474] width 94 height 16
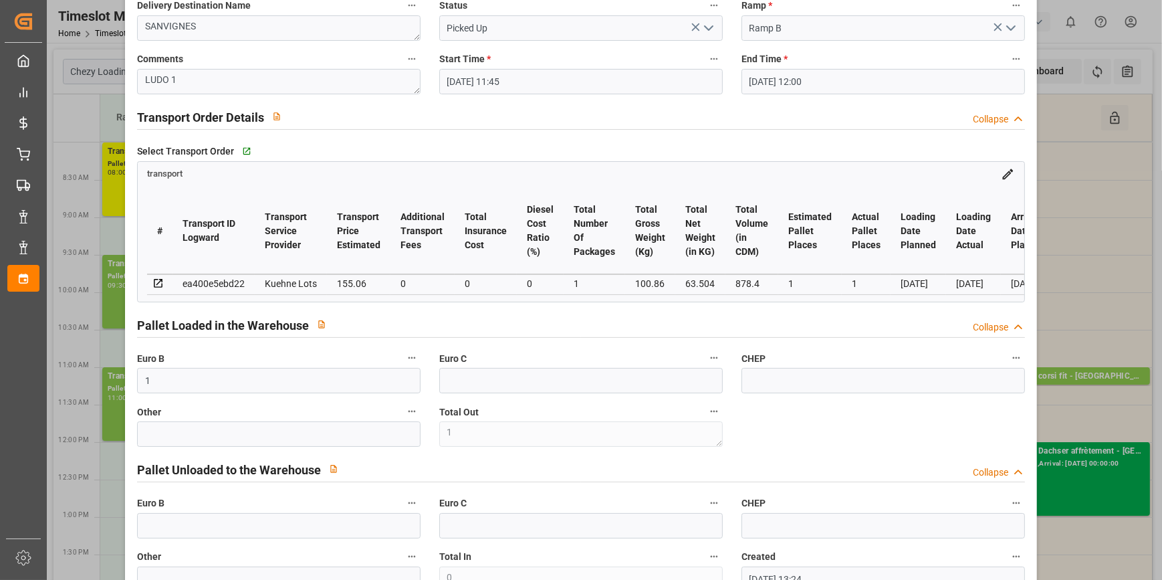
scroll to position [0, 0]
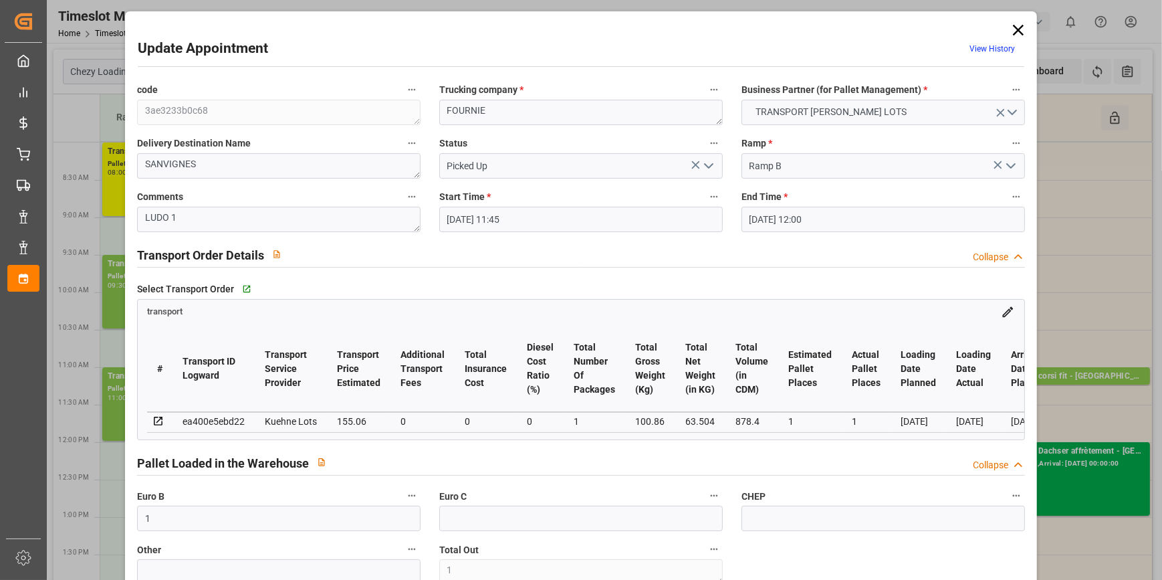
click at [1017, 28] on icon at bounding box center [1018, 30] width 19 height 19
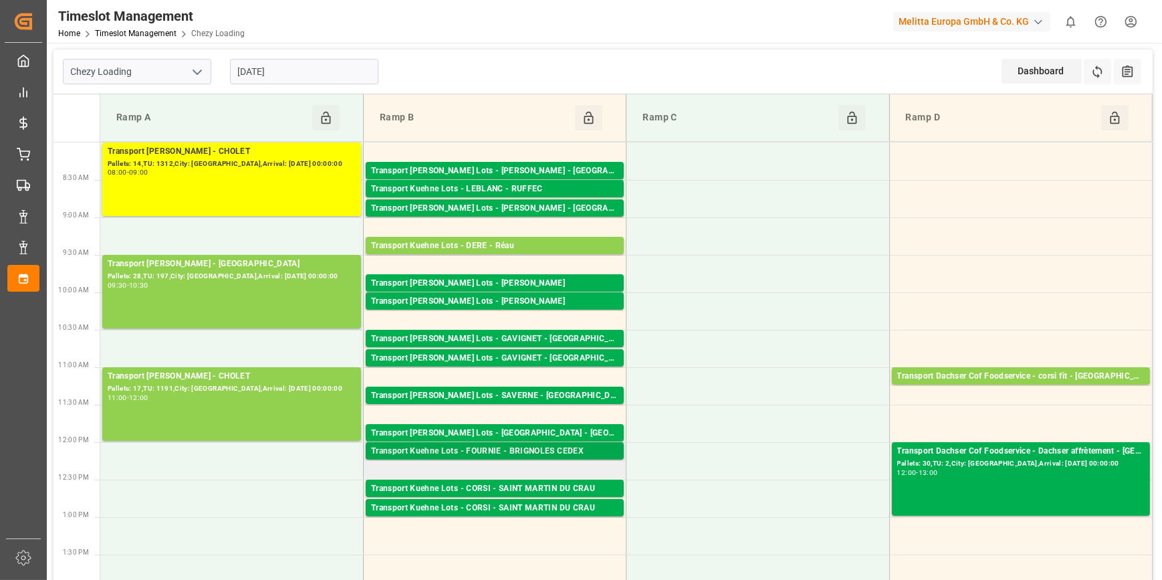
click at [541, 451] on div "Transport Kuehne Lots - FOURNIE - BRIGNOLES CEDEX" at bounding box center [494, 450] width 247 height 13
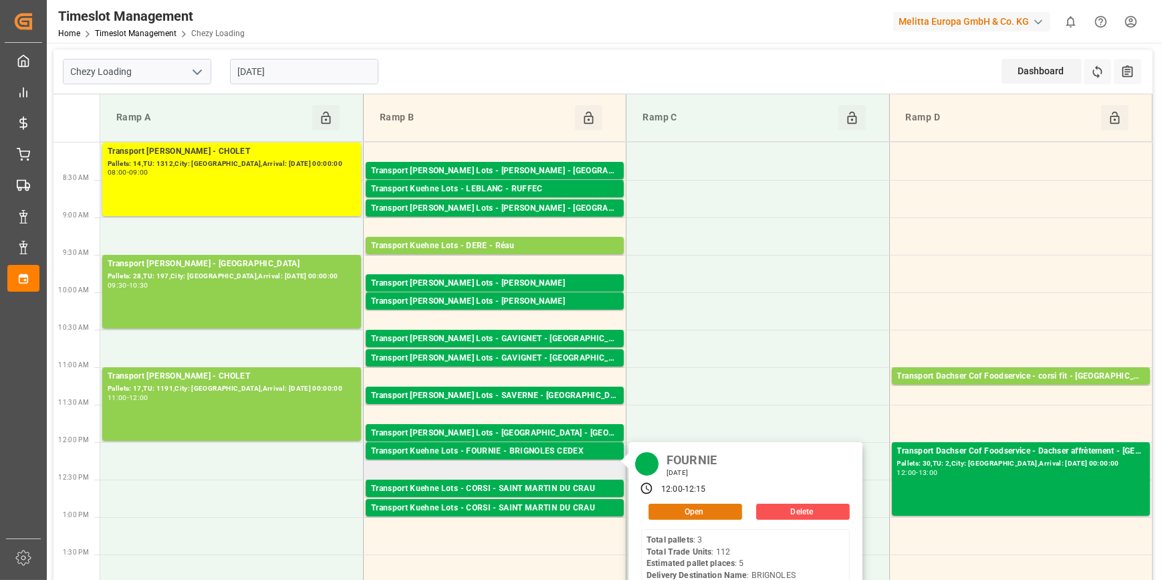
click at [686, 507] on button "Open" at bounding box center [695, 511] width 94 height 16
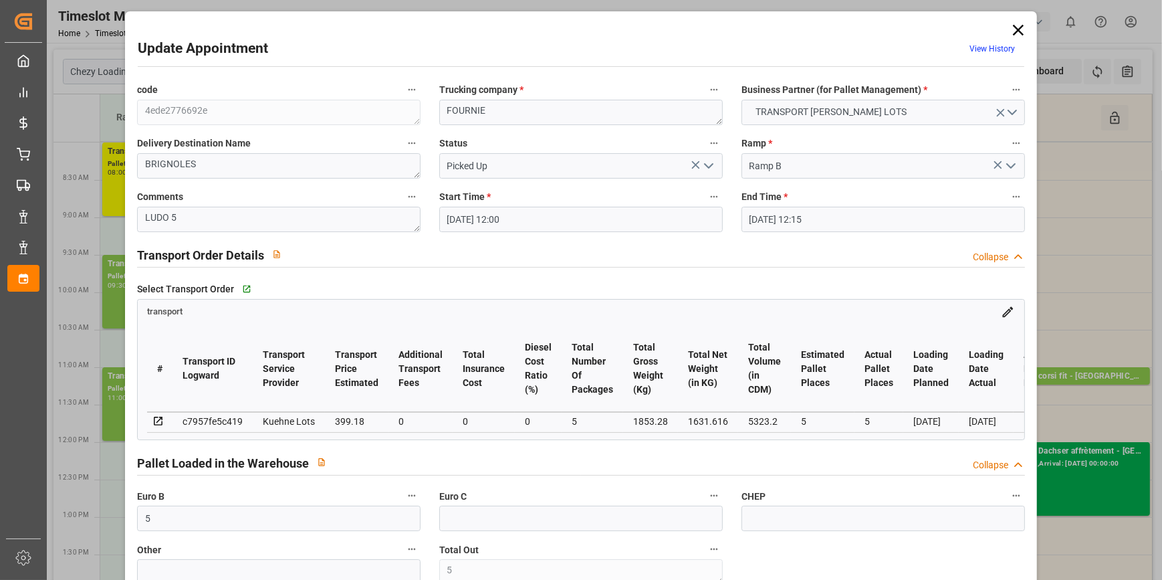
click at [1013, 28] on icon at bounding box center [1018, 30] width 11 height 11
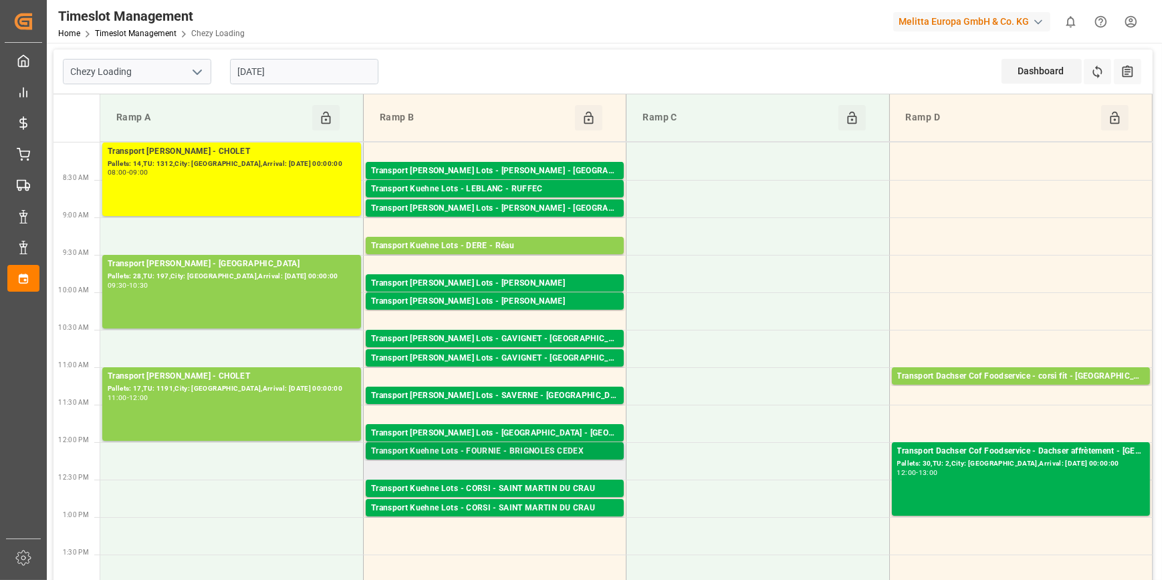
click at [548, 450] on div "Transport Kuehne Lots - FOURNIE - BRIGNOLES CEDEX" at bounding box center [494, 450] width 247 height 13
click at [547, 450] on div "Transport Kuehne Lots - FOURNIE - BRIGNOLES CEDEX" at bounding box center [494, 450] width 247 height 13
click at [554, 449] on div "Transport Kuehne Lots - FOURNIE - BRIGNOLES CEDEX" at bounding box center [494, 450] width 247 height 13
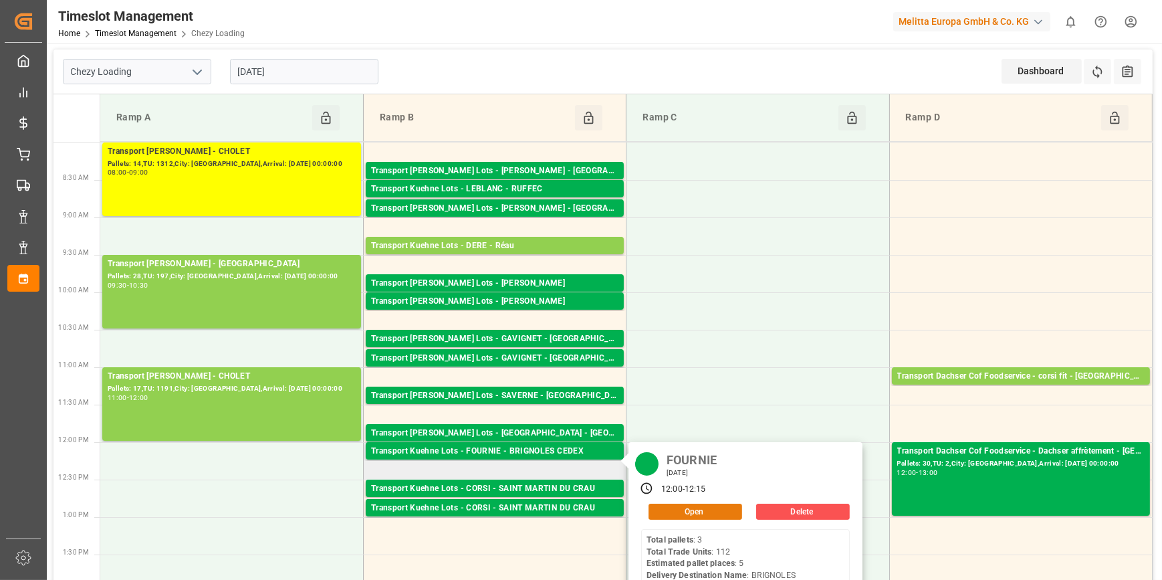
click at [695, 507] on button "Open" at bounding box center [695, 511] width 94 height 16
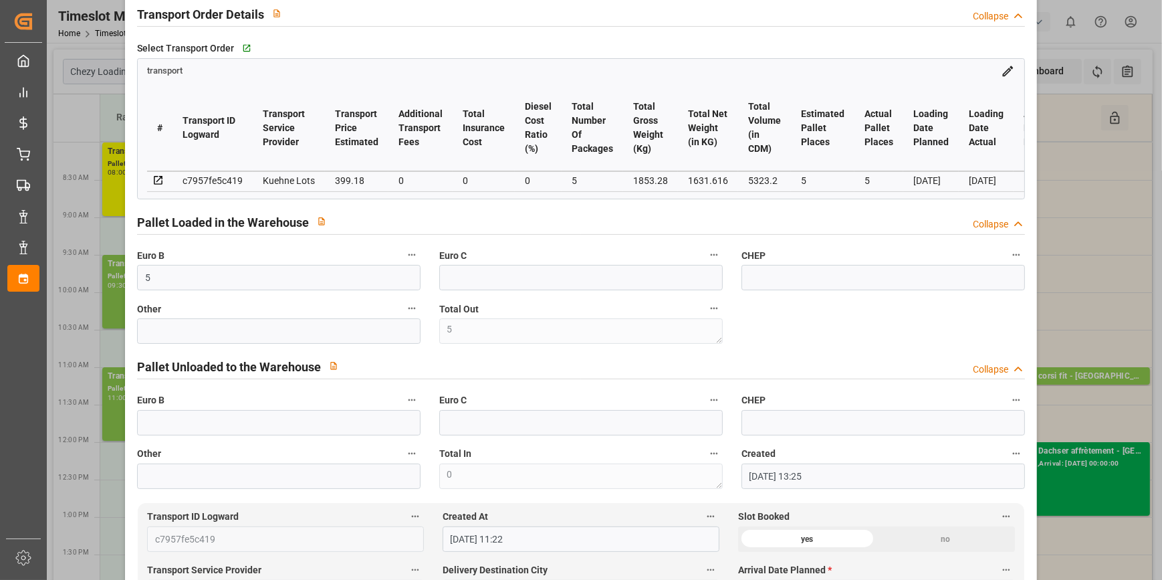
scroll to position [303, 0]
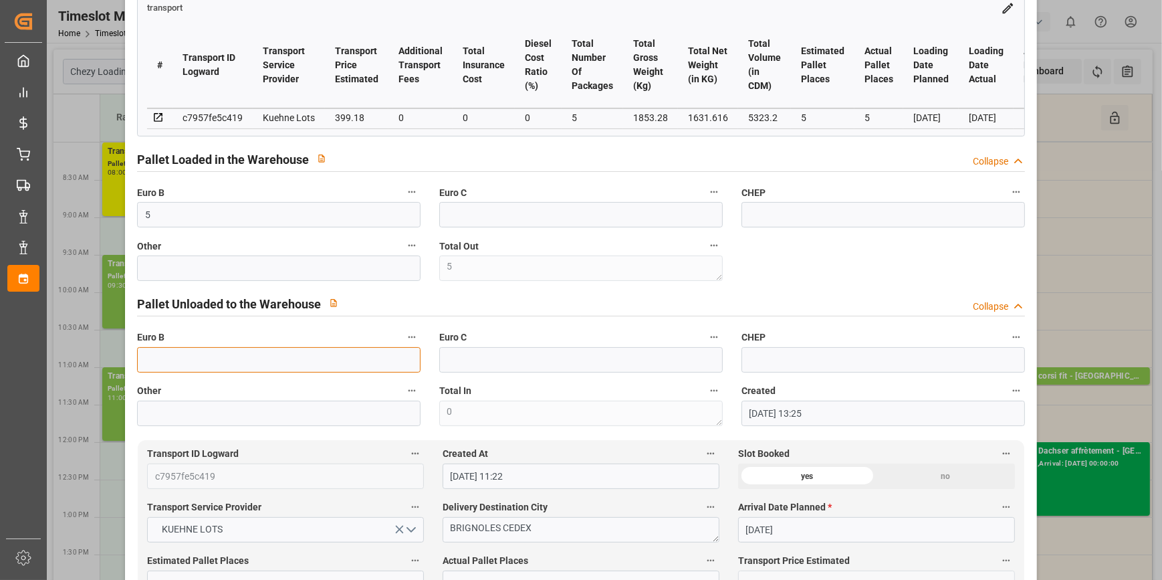
click at [164, 362] on input "text" at bounding box center [278, 359] width 283 height 25
click at [854, 287] on div "code 4ede2776692e Trucking company * FOURNIE Business Partner (for Pallet Manag…" at bounding box center [581, 102] width 906 height 658
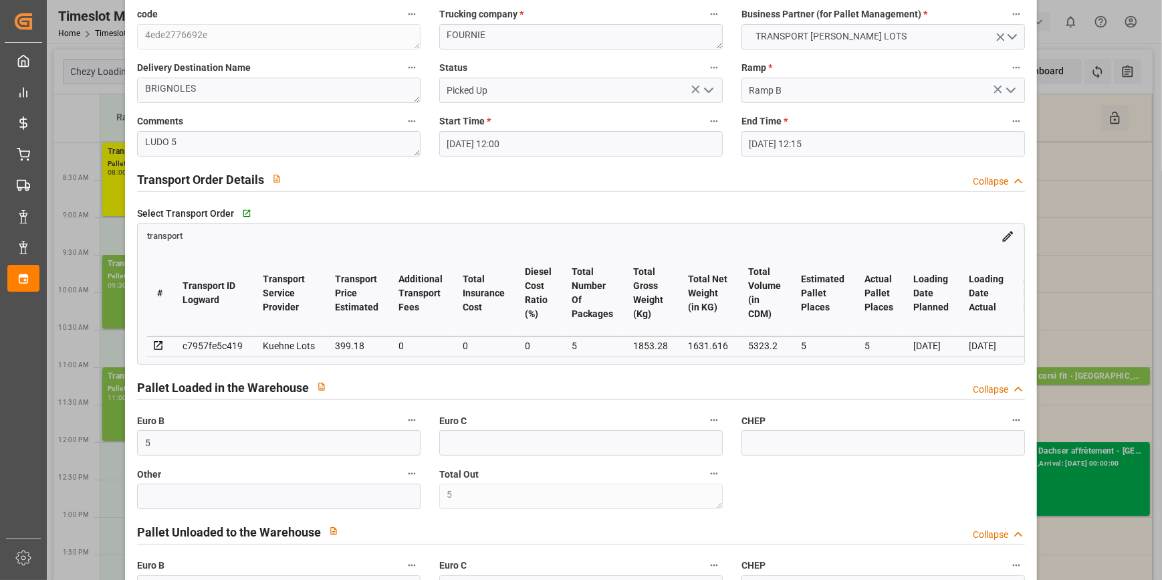
scroll to position [60, 0]
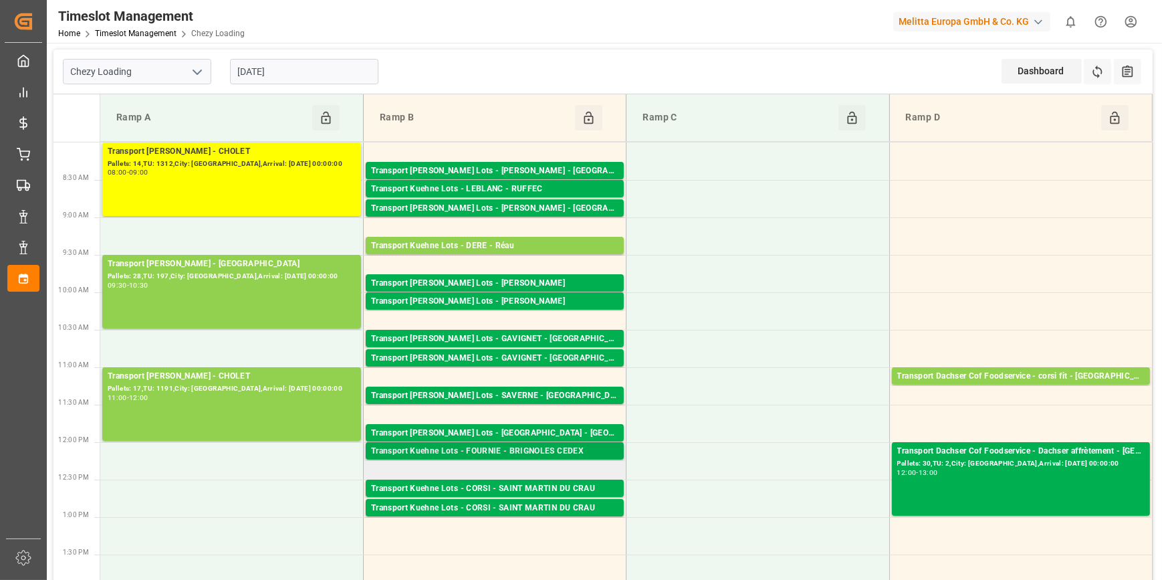
click at [554, 447] on div "Transport Kuehne Lots - FOURNIE - BRIGNOLES CEDEX" at bounding box center [494, 450] width 247 height 13
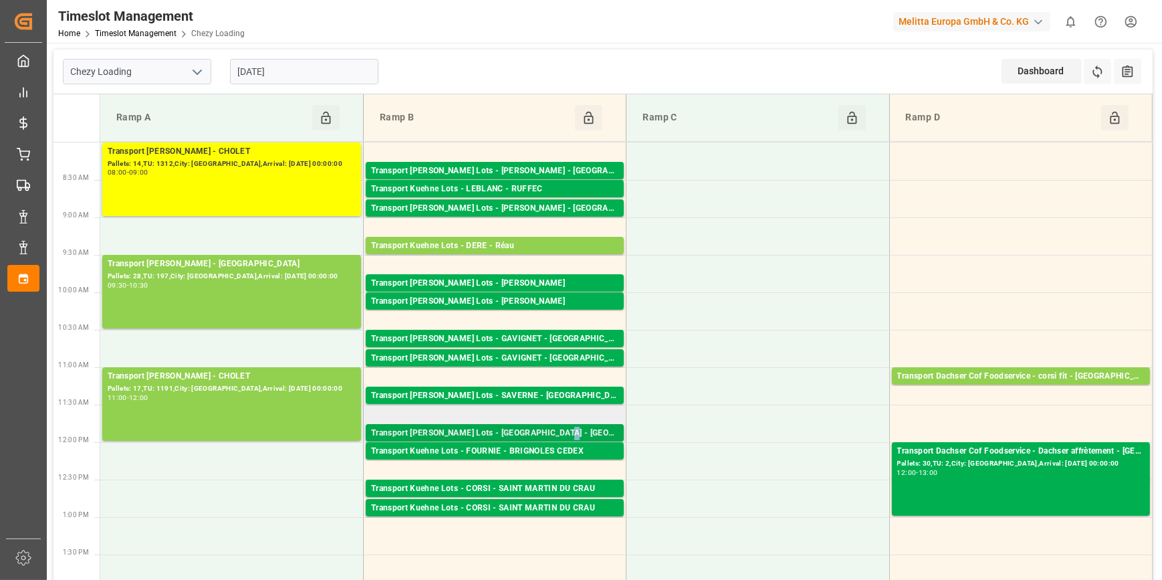
click at [567, 434] on div "Transport [PERSON_NAME] Lots - [GEOGRAPHIC_DATA] - [GEOGRAPHIC_DATA]" at bounding box center [494, 432] width 247 height 13
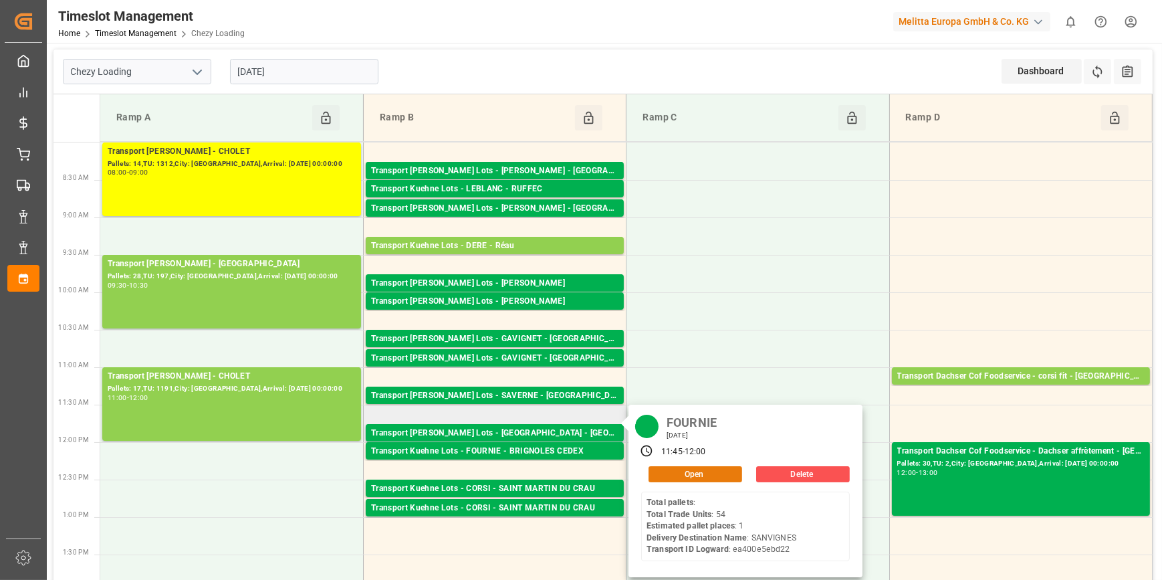
click at [682, 471] on button "Open" at bounding box center [695, 474] width 94 height 16
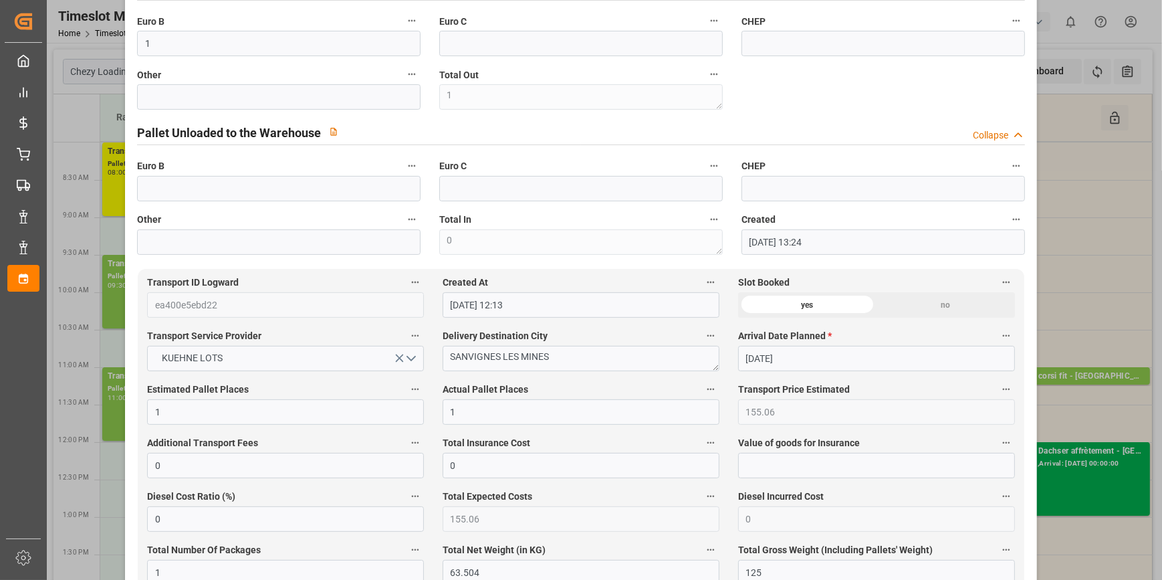
scroll to position [486, 0]
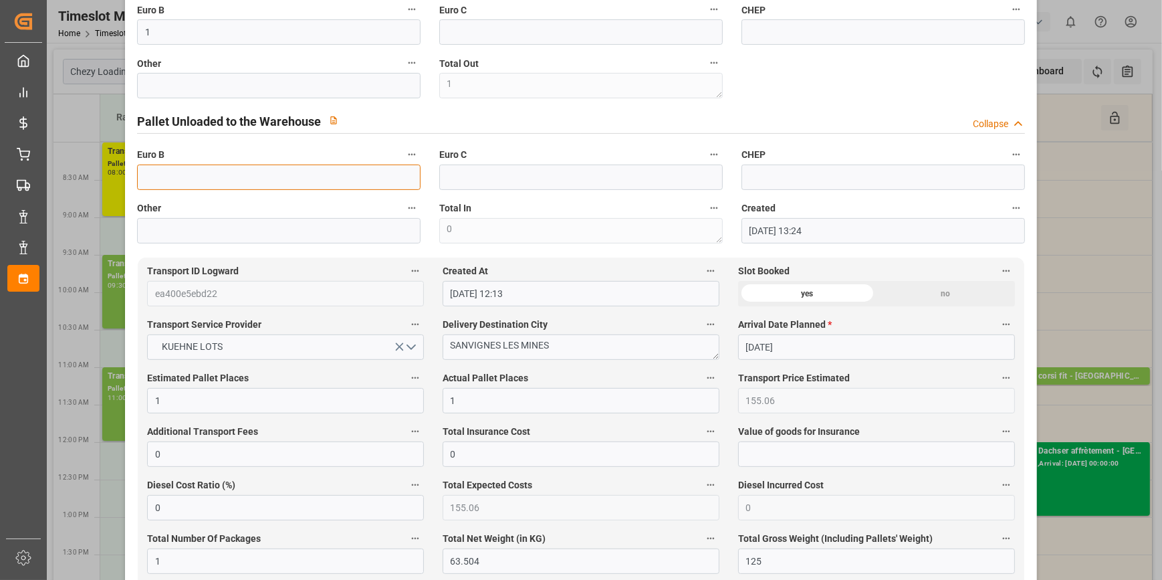
click at [159, 179] on input "text" at bounding box center [278, 176] width 283 height 25
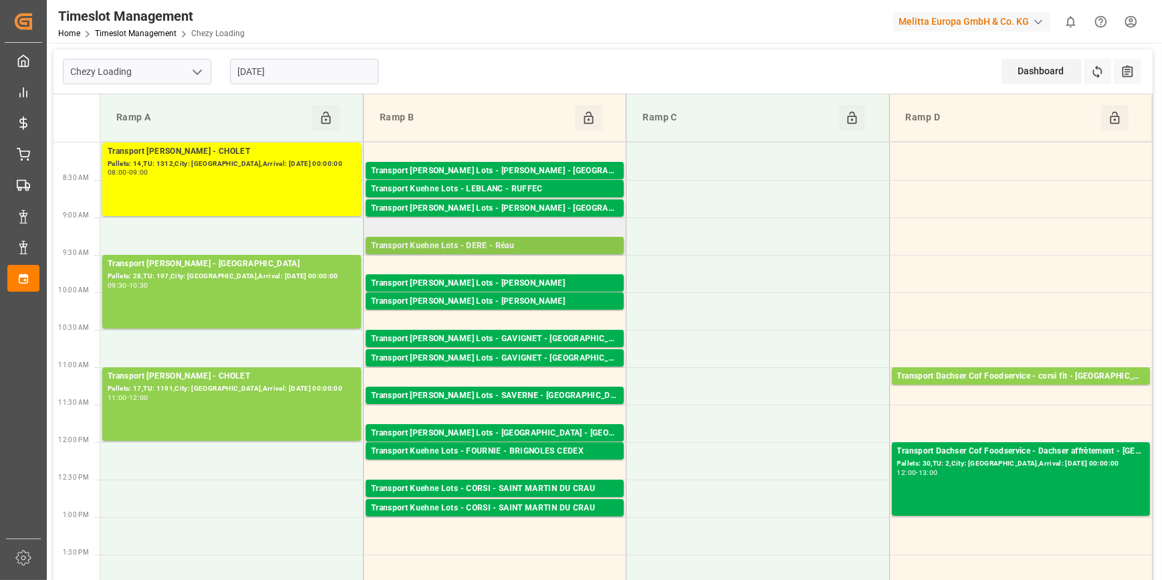
click at [561, 251] on div "Transport Kuehne Lots - DERE - Réau" at bounding box center [494, 245] width 247 height 13
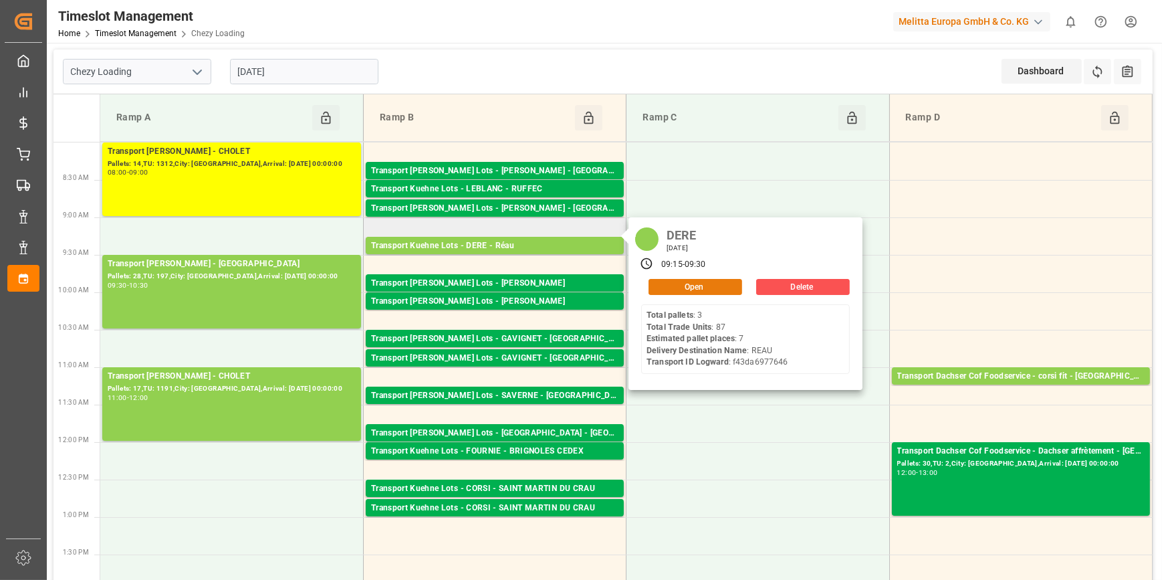
click at [662, 283] on button "Open" at bounding box center [695, 287] width 94 height 16
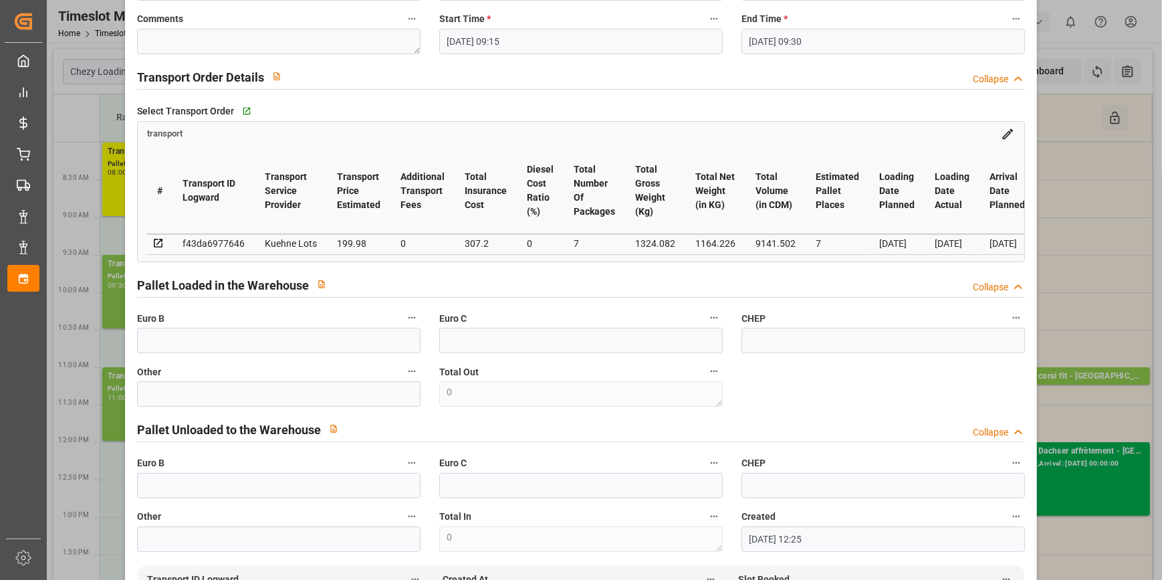
scroll to position [0, 0]
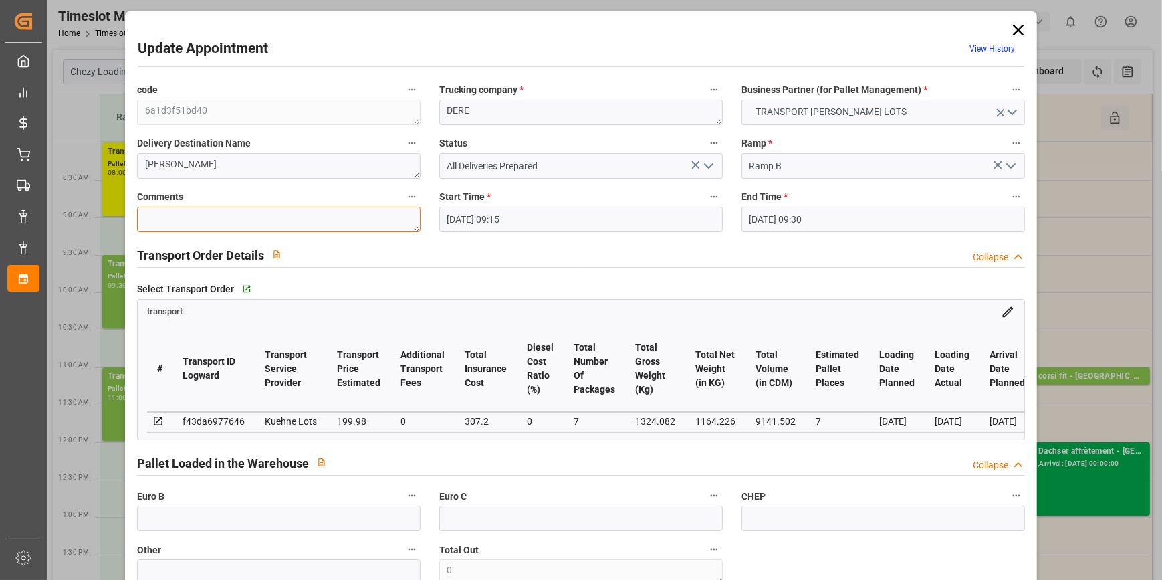
click at [185, 210] on textarea at bounding box center [278, 219] width 283 height 25
click at [710, 161] on icon "open menu" at bounding box center [708, 166] width 16 height 16
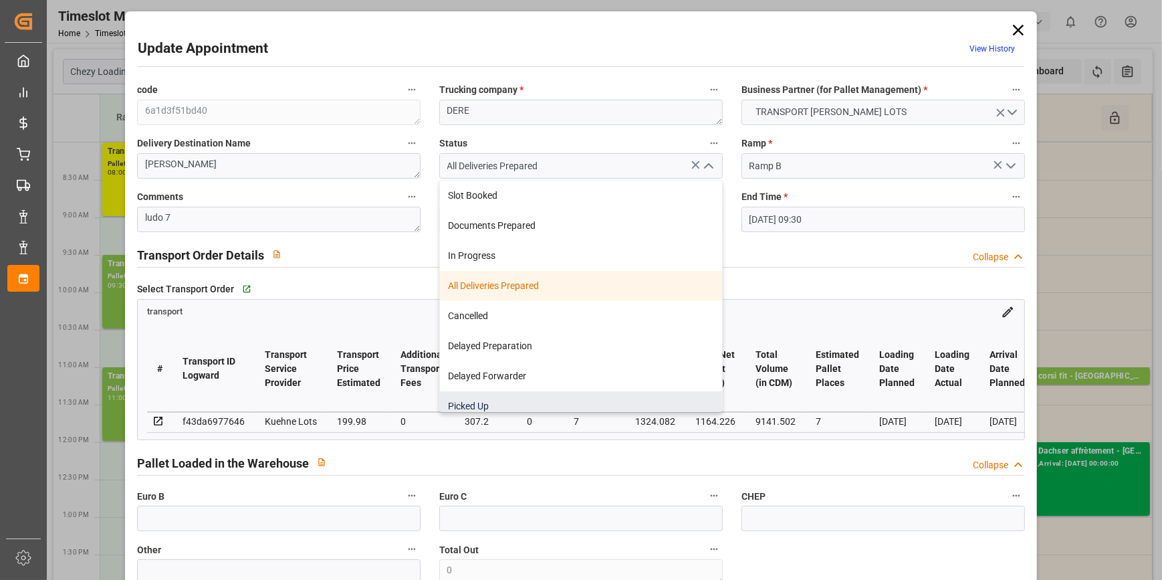
click at [477, 407] on div "Picked Up" at bounding box center [581, 406] width 282 height 30
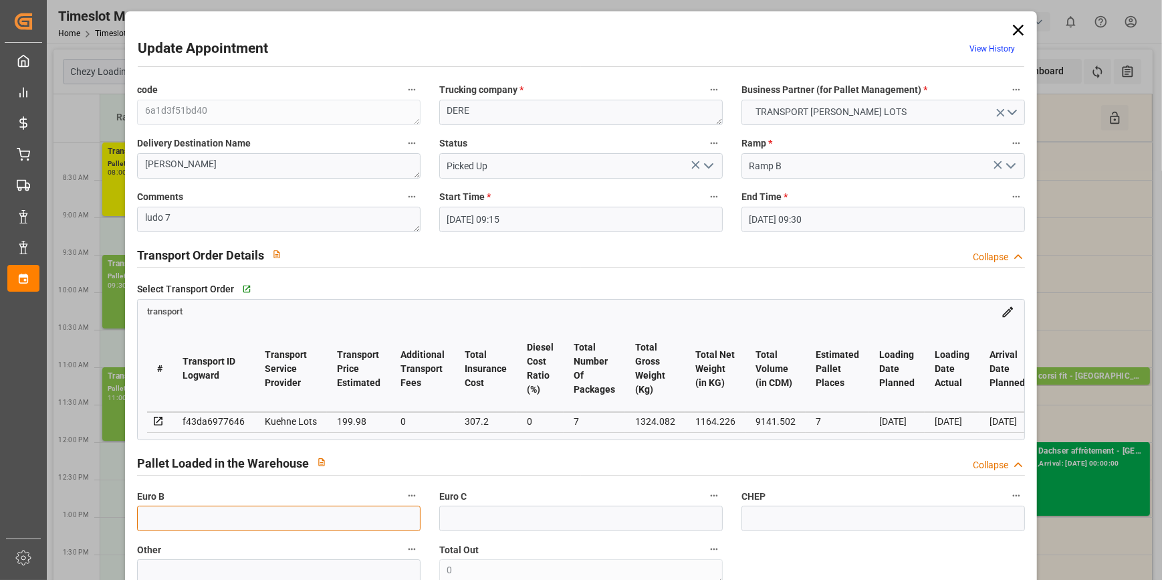
click at [165, 525] on input "text" at bounding box center [278, 517] width 283 height 25
click at [654, 307] on div "transport" at bounding box center [581, 308] width 886 height 19
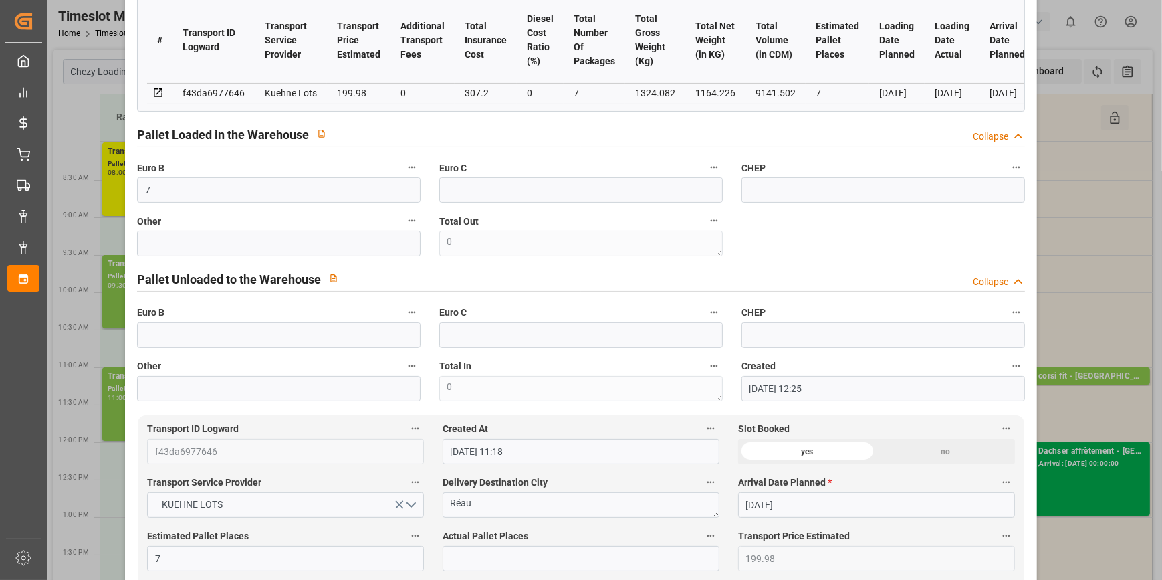
scroll to position [425, 0]
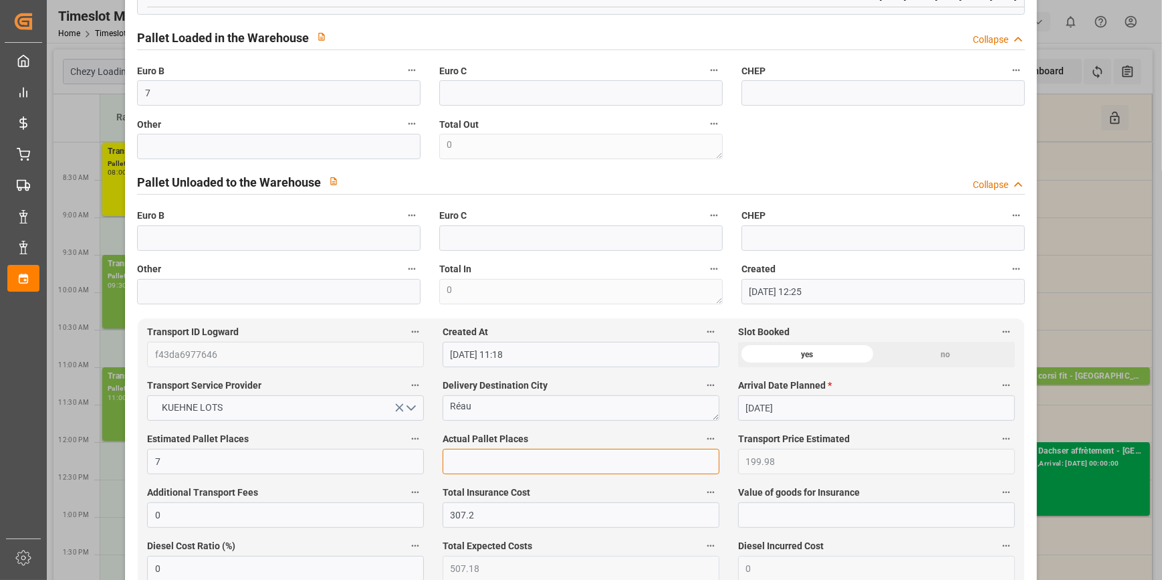
click at [489, 463] on input "text" at bounding box center [580, 461] width 277 height 25
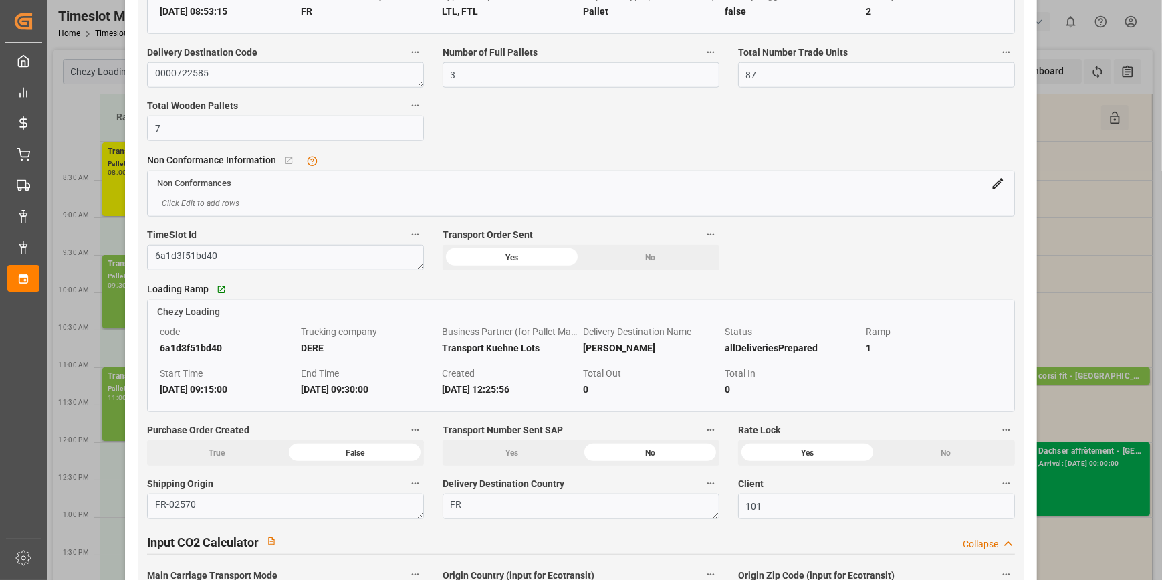
scroll to position [1640, 0]
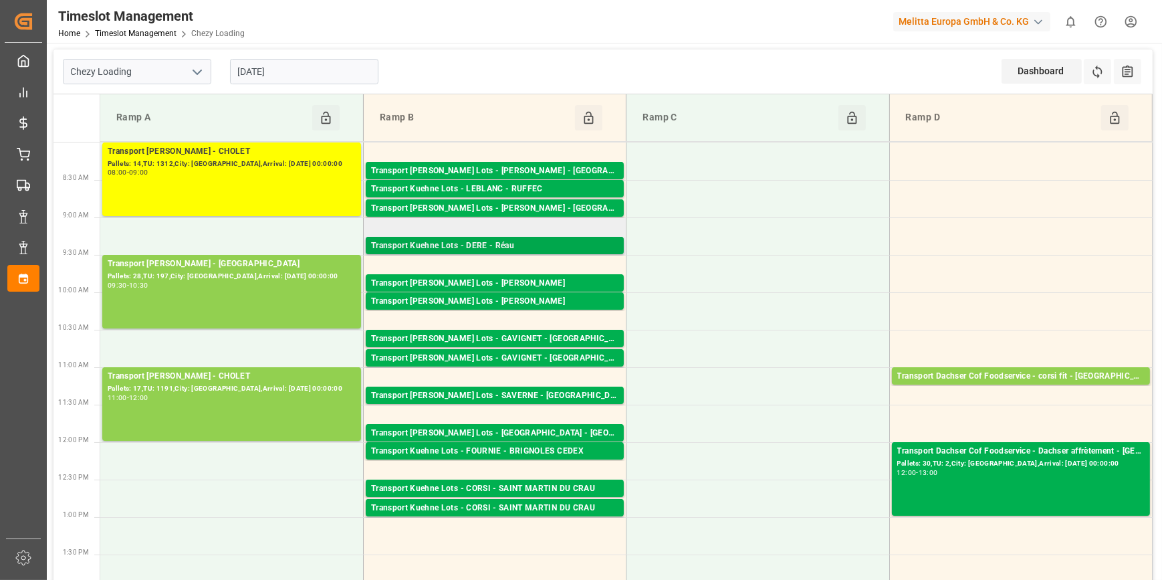
click at [515, 246] on div "Transport Kuehne Lots - DERE - Réau" at bounding box center [494, 245] width 247 height 13
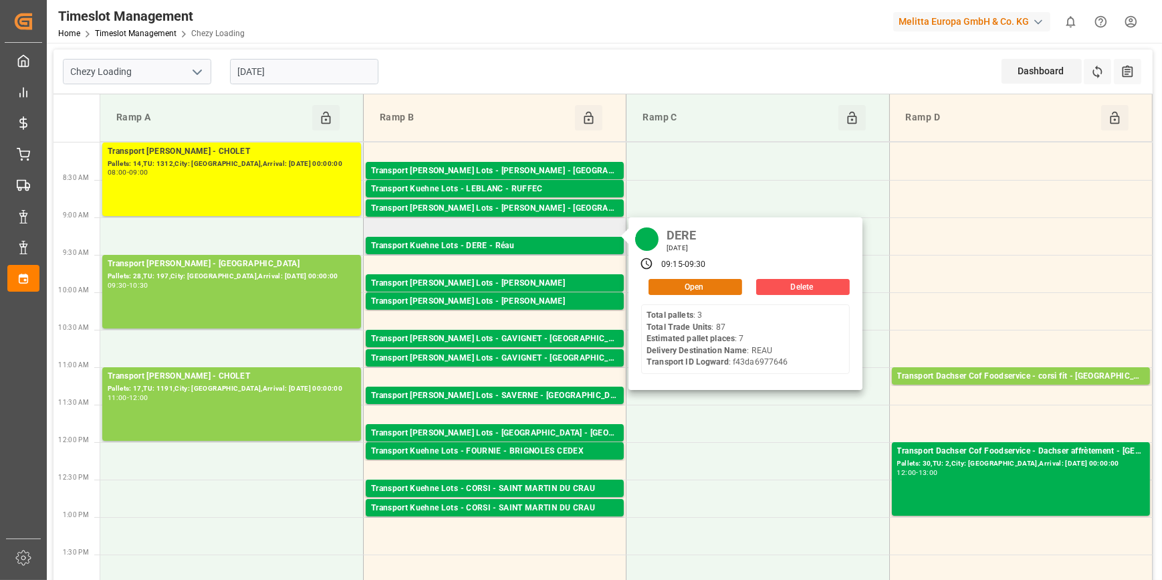
click at [680, 291] on button "Open" at bounding box center [695, 287] width 94 height 16
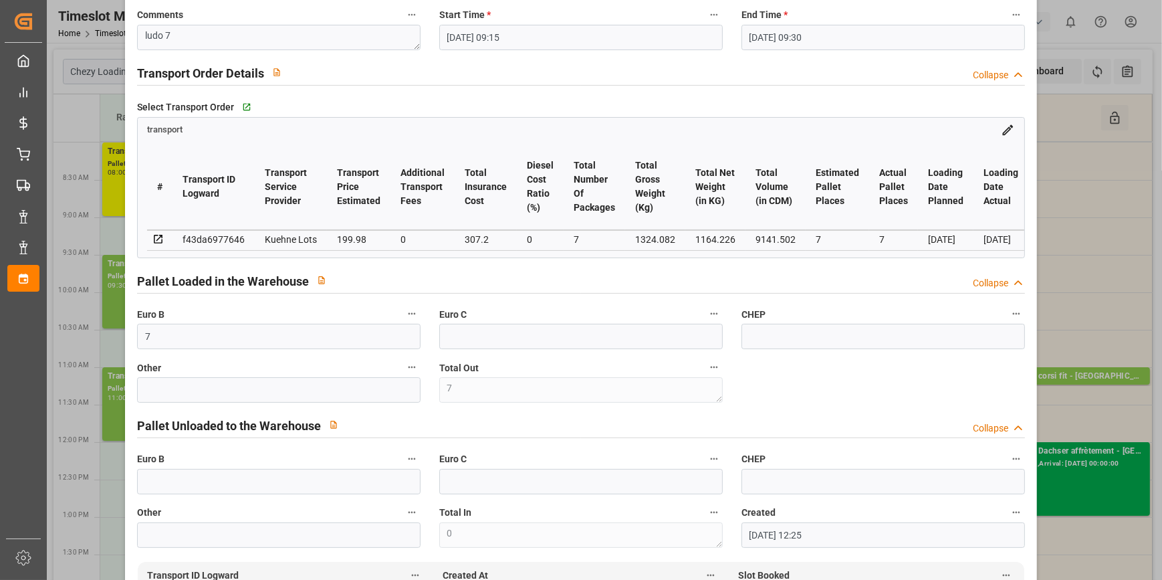
scroll to position [0, 0]
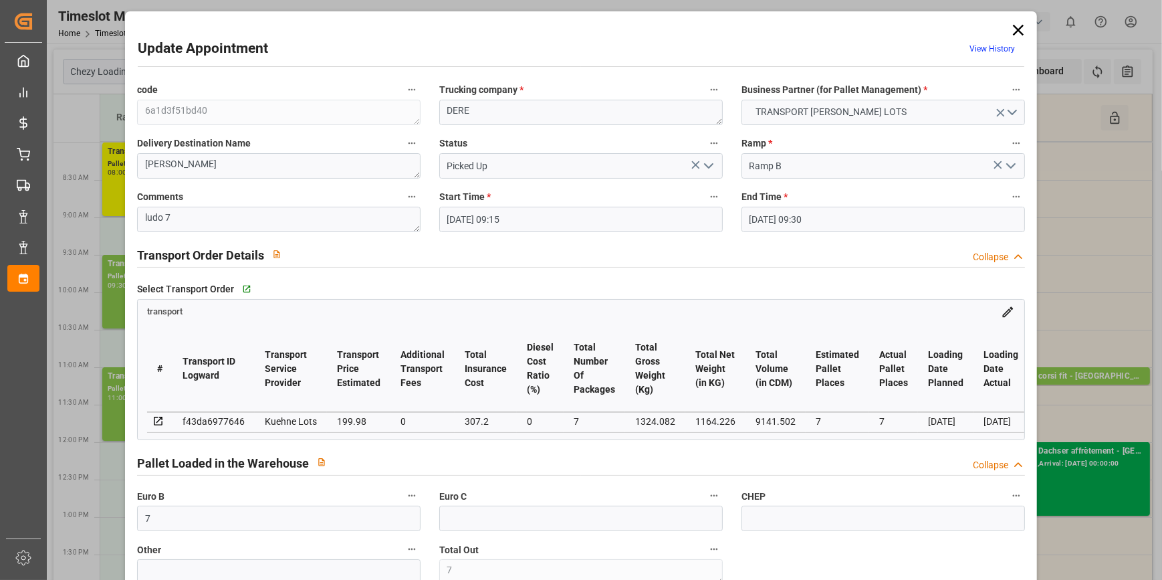
click at [1019, 29] on icon at bounding box center [1018, 30] width 19 height 19
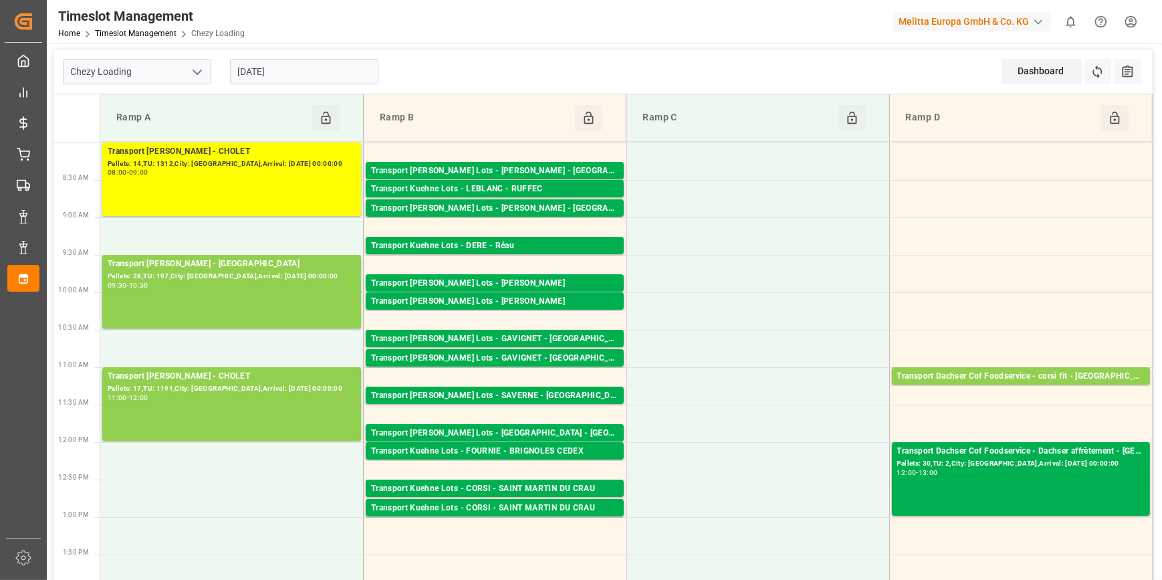
click at [326, 67] on input "[DATE]" at bounding box center [304, 71] width 148 height 25
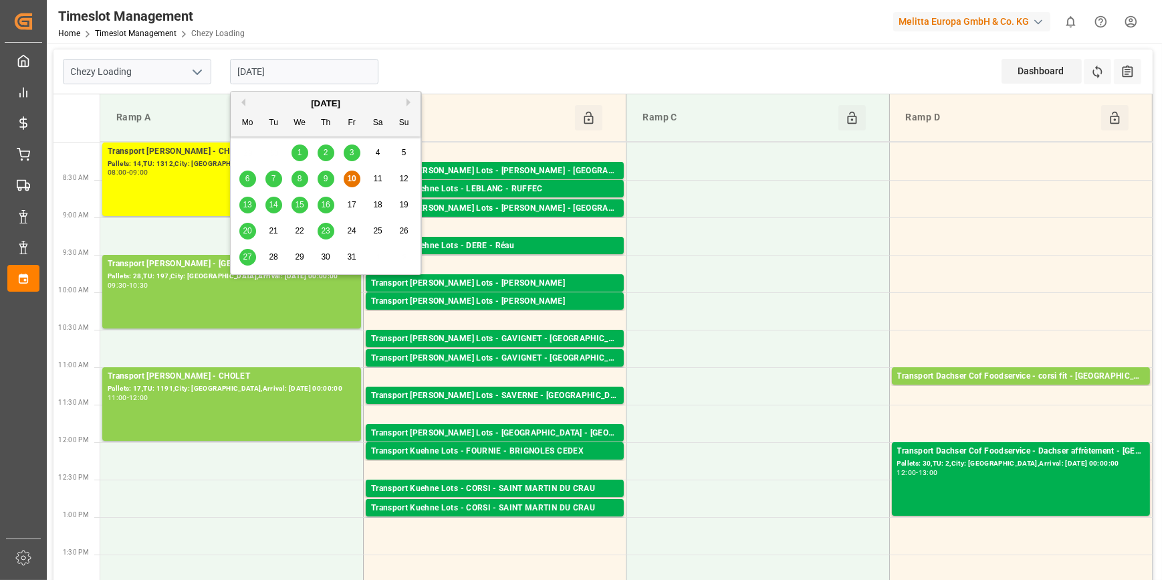
click at [249, 208] on span "13" at bounding box center [247, 204] width 9 height 9
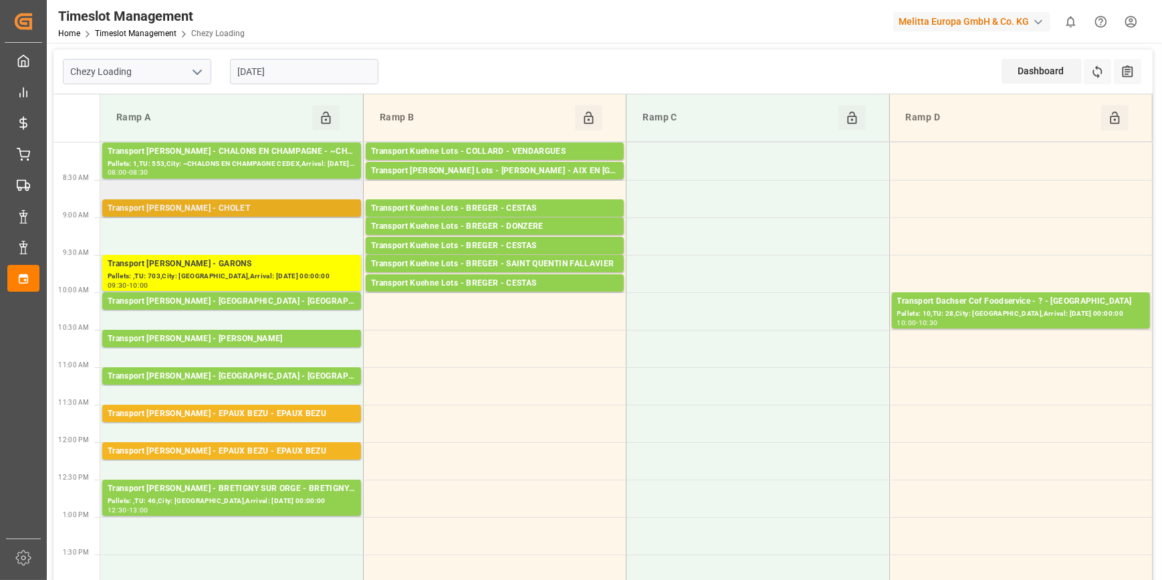
click at [244, 209] on div "Transport [PERSON_NAME] - CHOLET" at bounding box center [232, 208] width 248 height 13
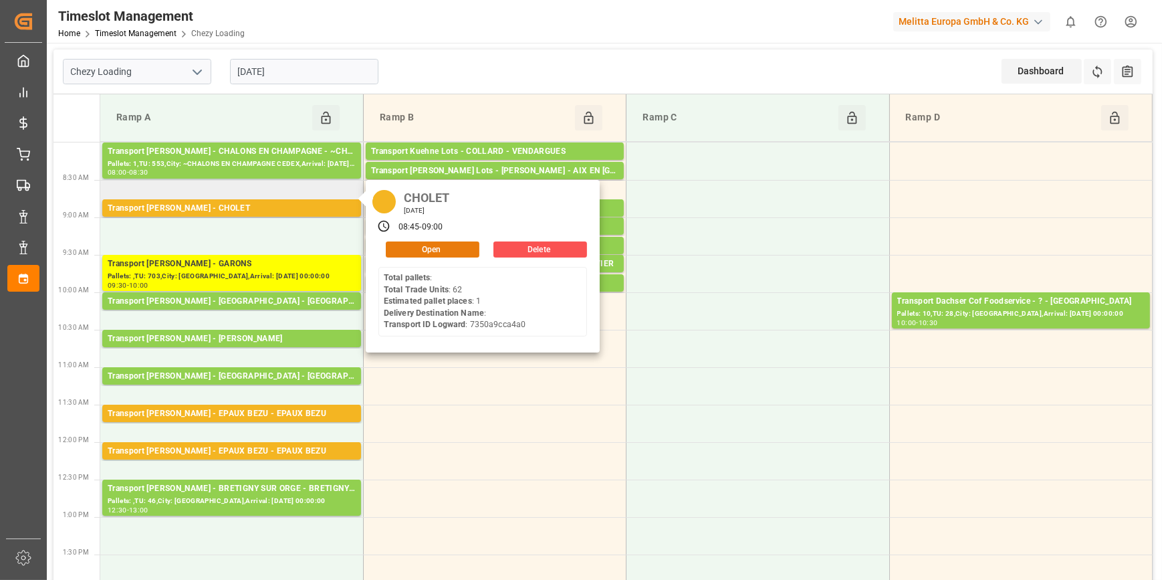
click at [459, 247] on button "Open" at bounding box center [433, 249] width 94 height 16
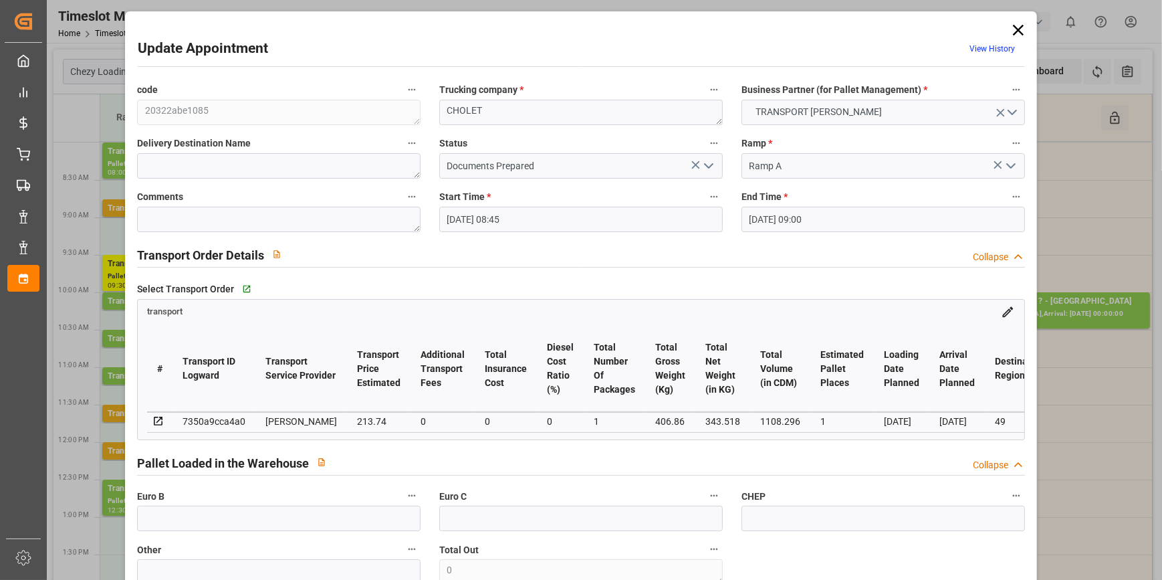
click at [707, 162] on icon "open menu" at bounding box center [708, 166] width 16 height 16
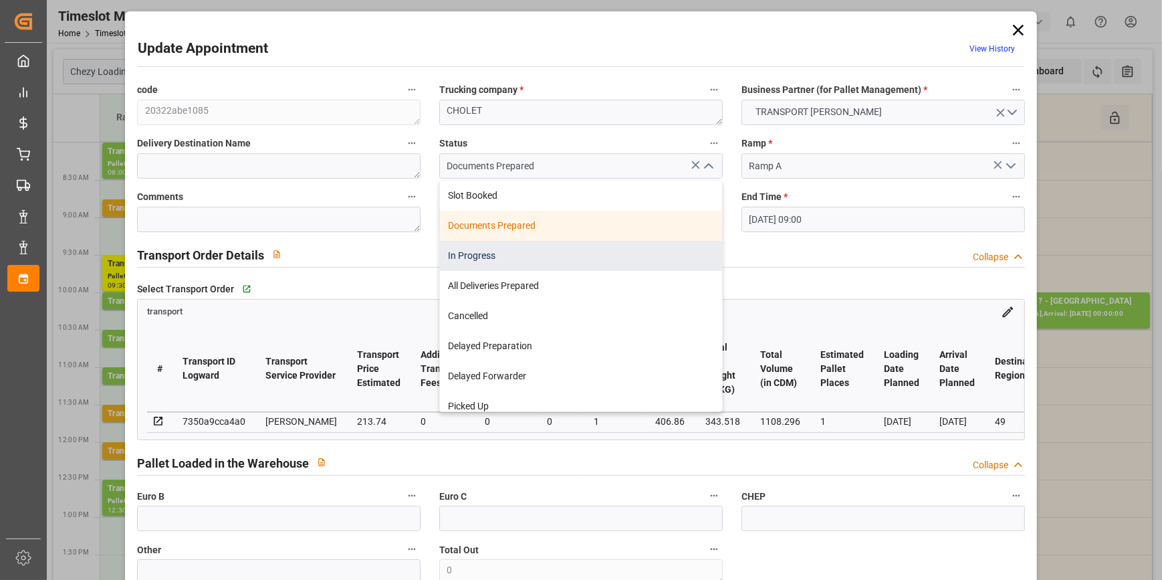
click at [503, 254] on div "In Progress" at bounding box center [581, 256] width 282 height 30
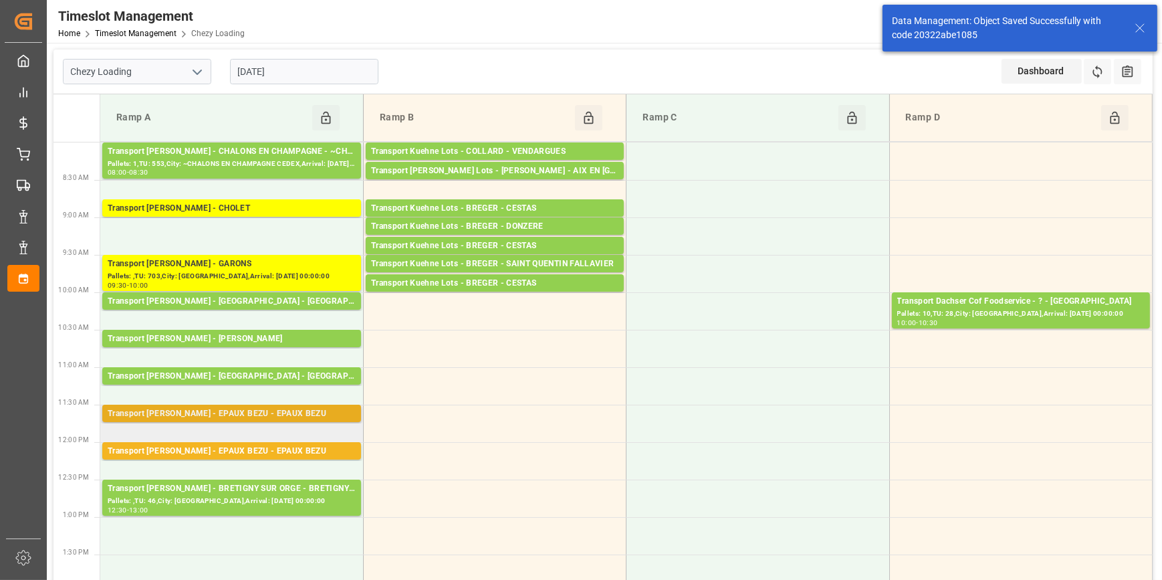
click at [285, 414] on div "Transport [PERSON_NAME] - EPAUX BEZU - EPAUX BEZU" at bounding box center [232, 413] width 248 height 13
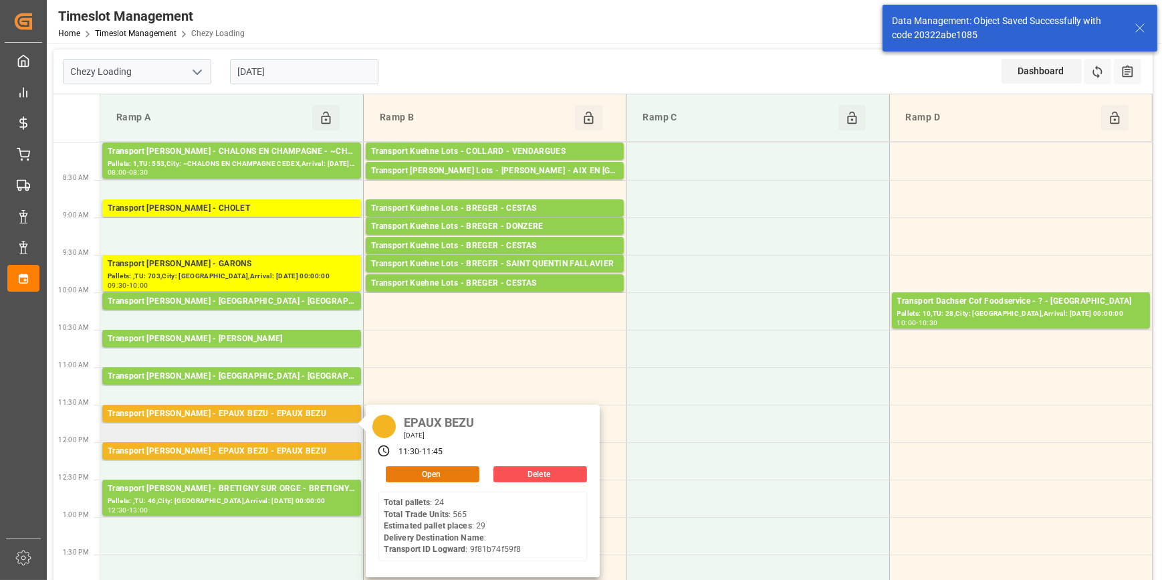
click at [440, 471] on button "Open" at bounding box center [433, 474] width 94 height 16
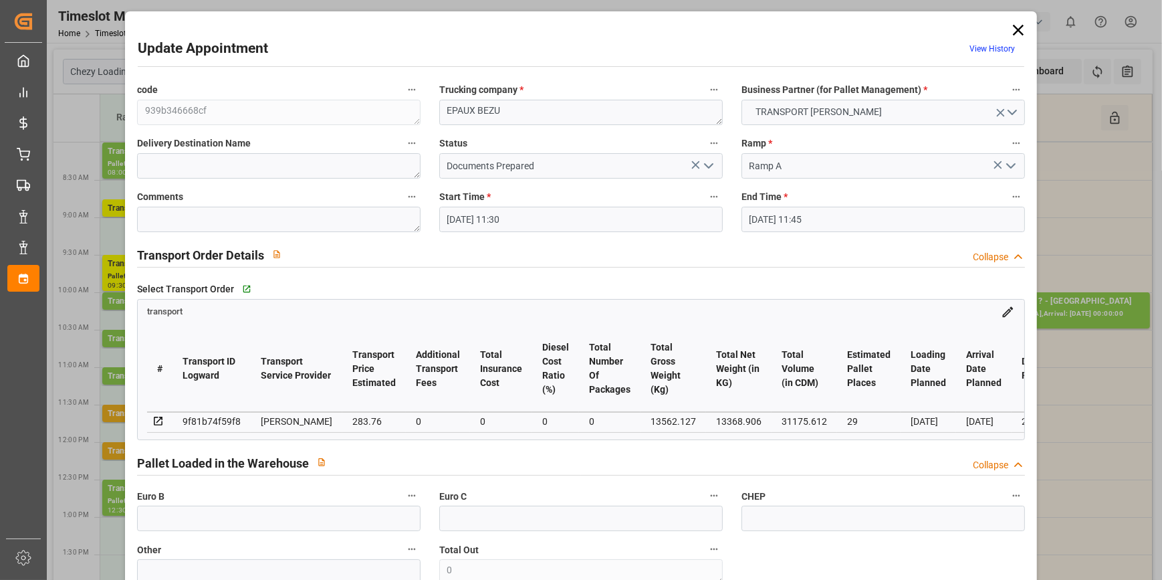
click at [707, 162] on icon "open menu" at bounding box center [708, 166] width 16 height 16
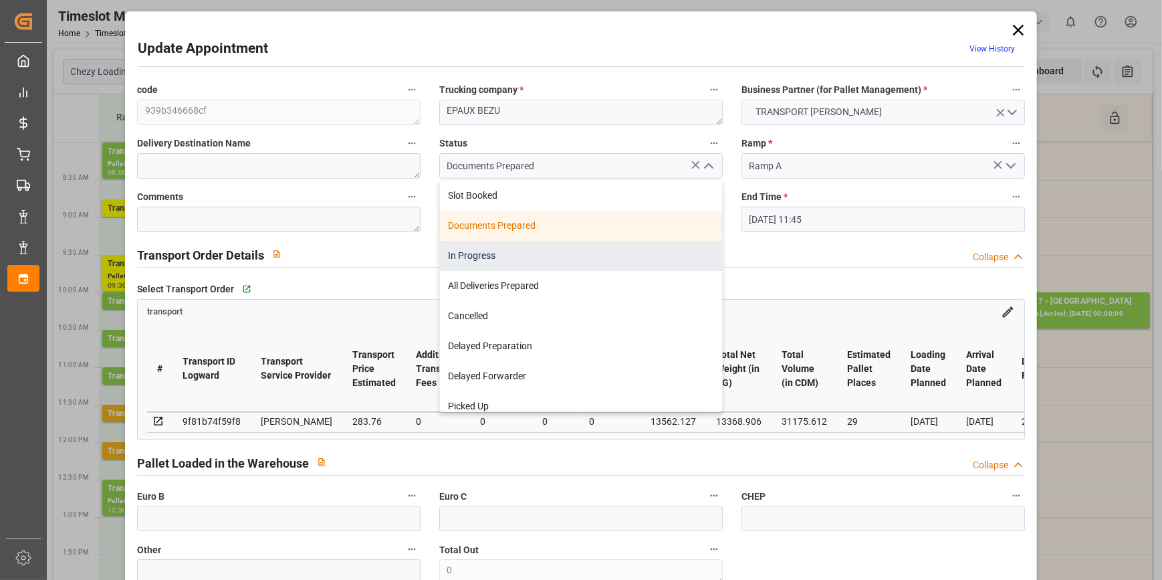
click at [478, 258] on div "In Progress" at bounding box center [581, 256] width 282 height 30
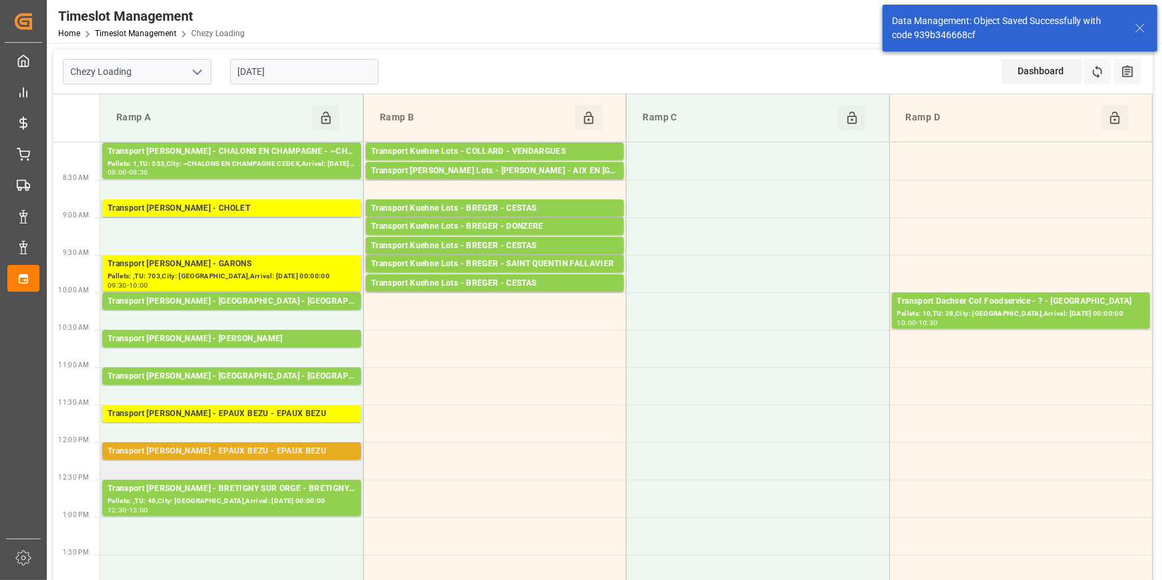
click at [264, 451] on div "Transport [PERSON_NAME] - EPAUX BEZU - EPAUX BEZU" at bounding box center [232, 450] width 248 height 13
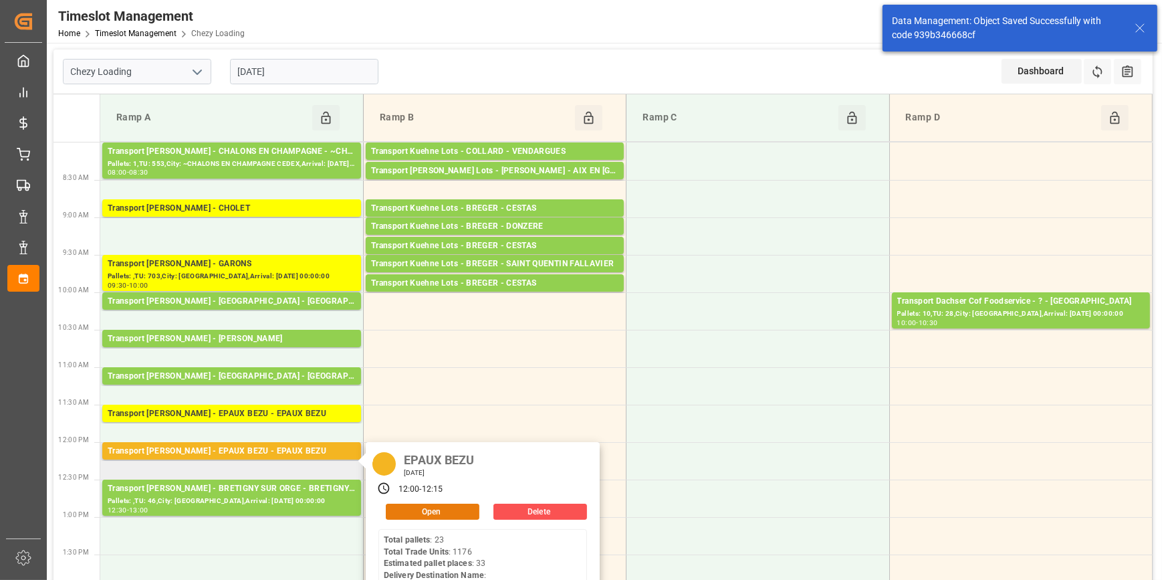
click at [435, 507] on button "Open" at bounding box center [433, 511] width 94 height 16
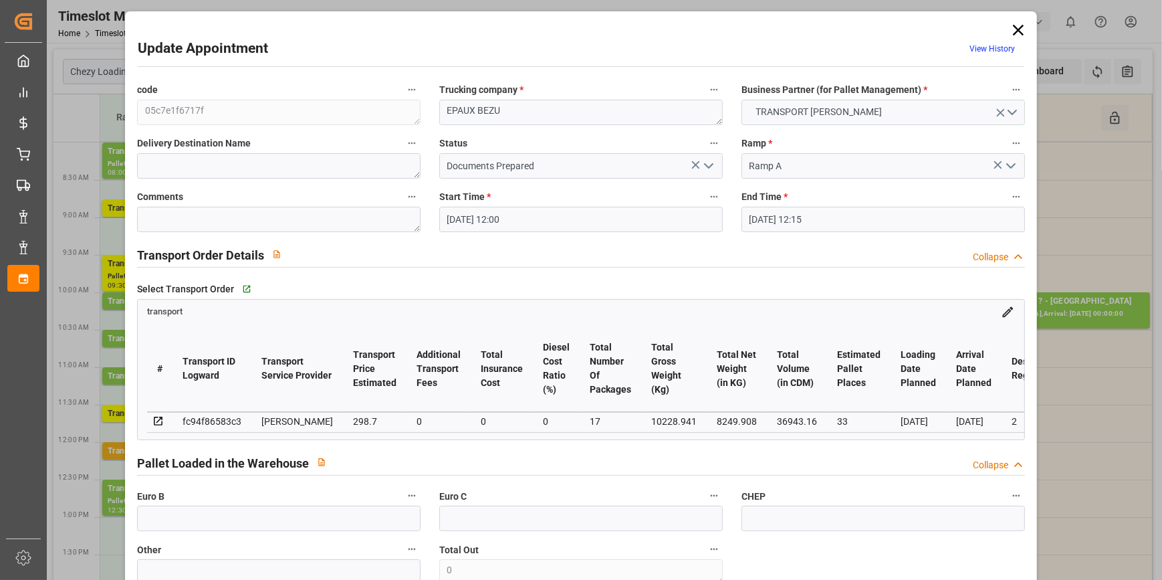
click at [709, 166] on icon "open menu" at bounding box center [708, 166] width 16 height 16
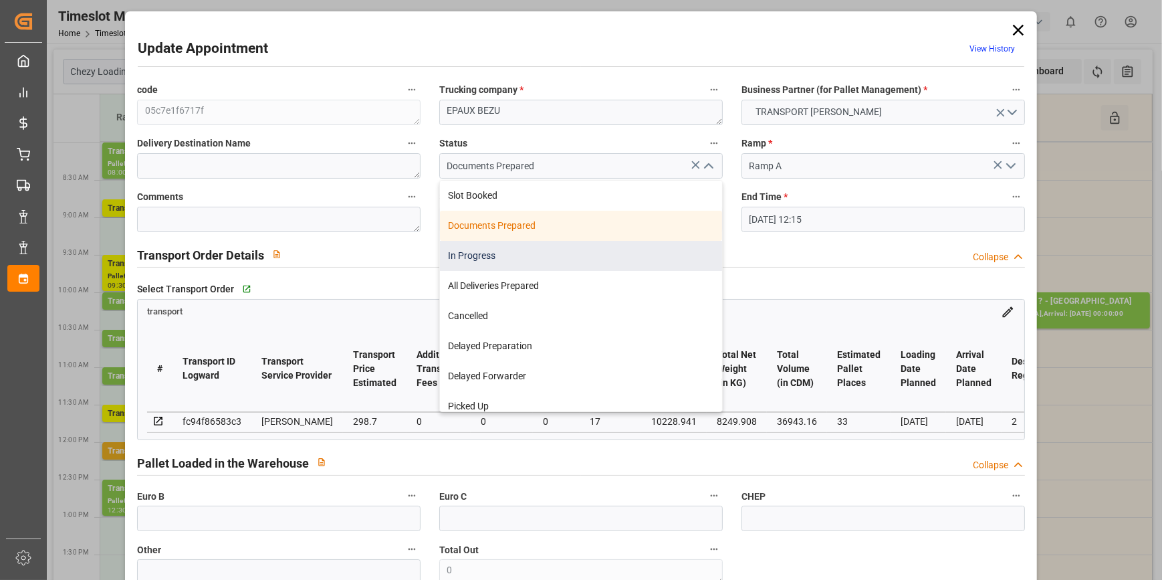
click at [461, 256] on div "In Progress" at bounding box center [581, 256] width 282 height 30
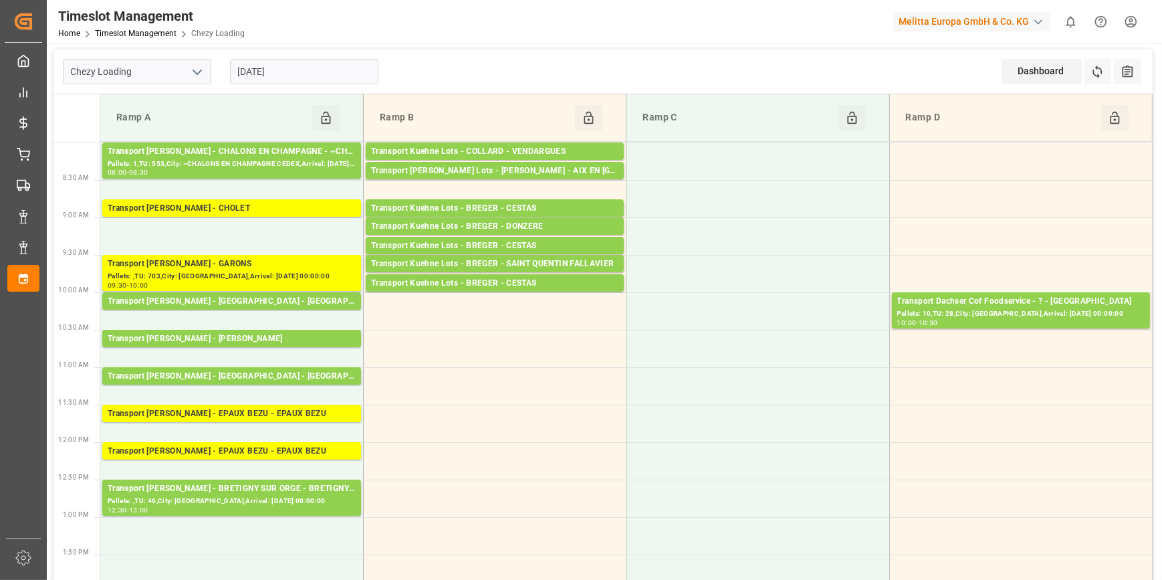
click at [315, 72] on input "[DATE]" at bounding box center [304, 71] width 148 height 25
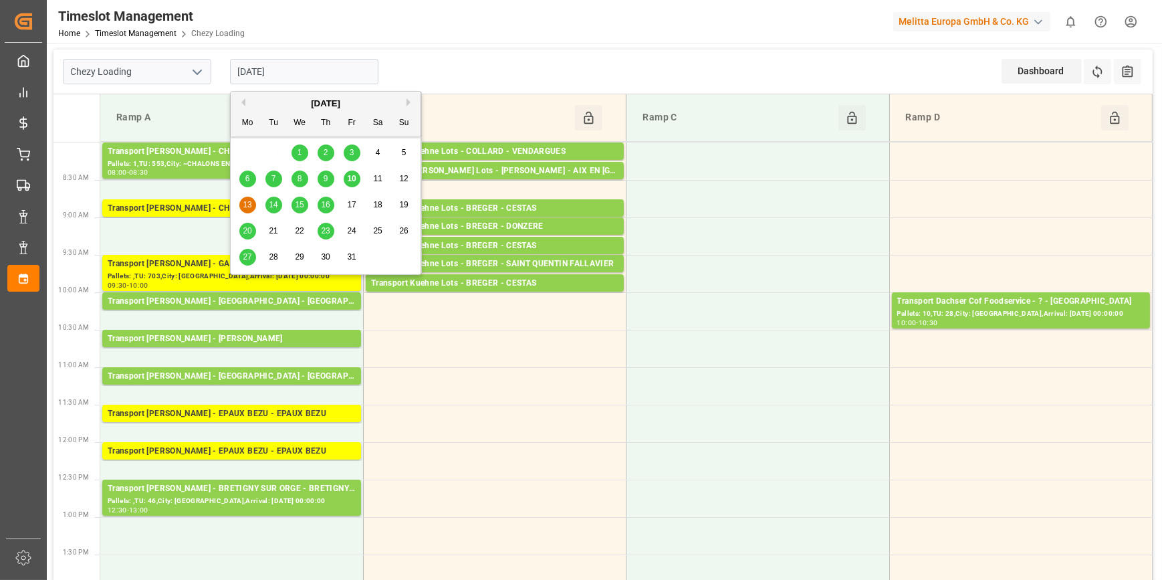
click at [272, 205] on span "14" at bounding box center [273, 204] width 9 height 9
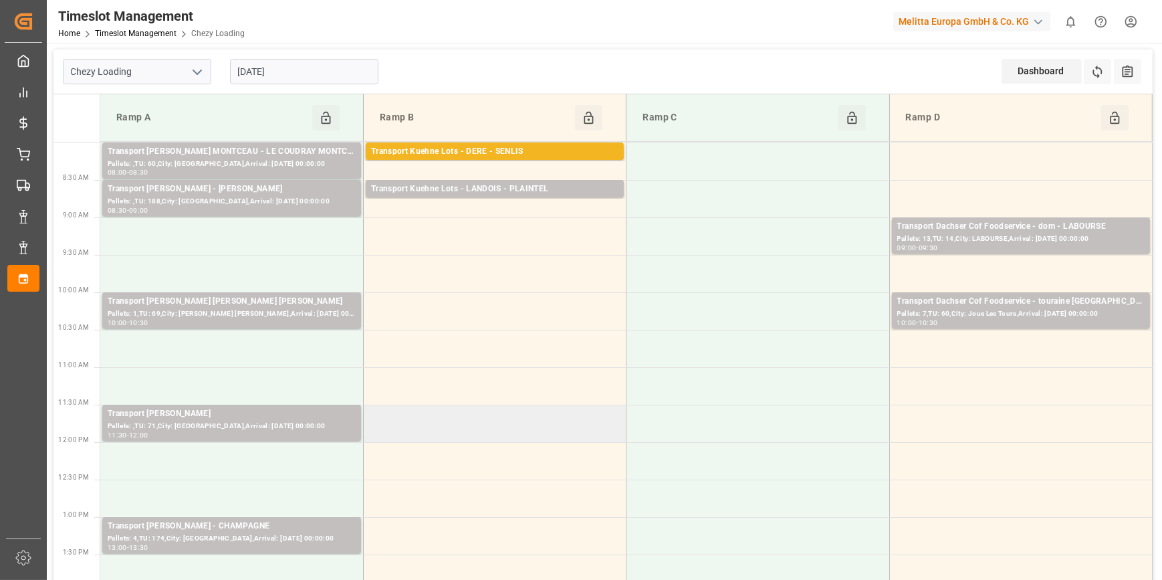
scroll to position [60, 0]
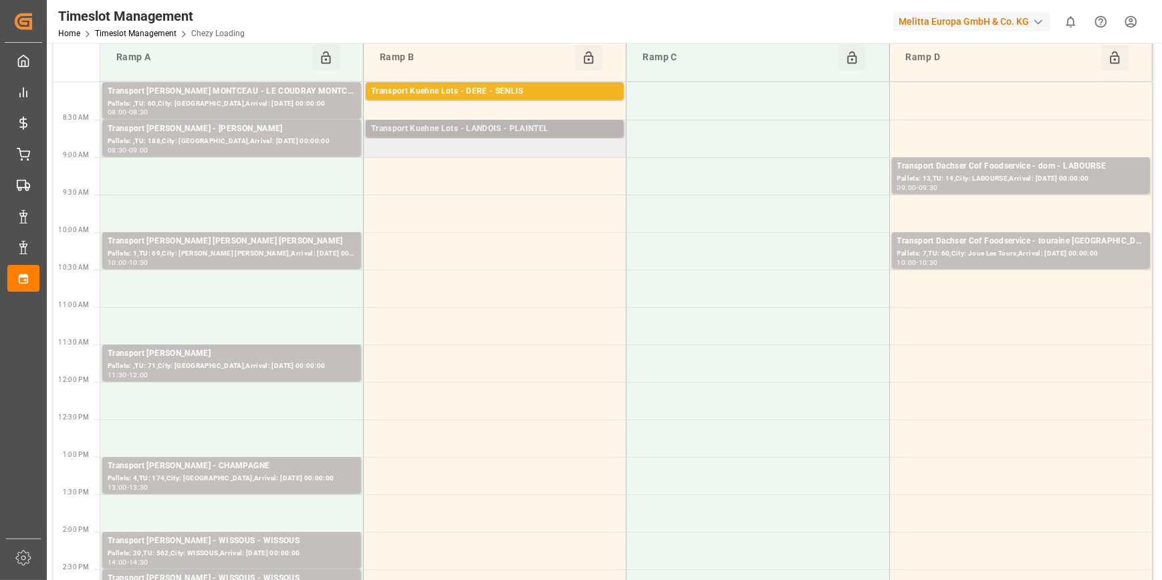
click at [522, 130] on div "Transport Kuehne Lots - LANDOIS - PLAINTEL" at bounding box center [494, 128] width 247 height 13
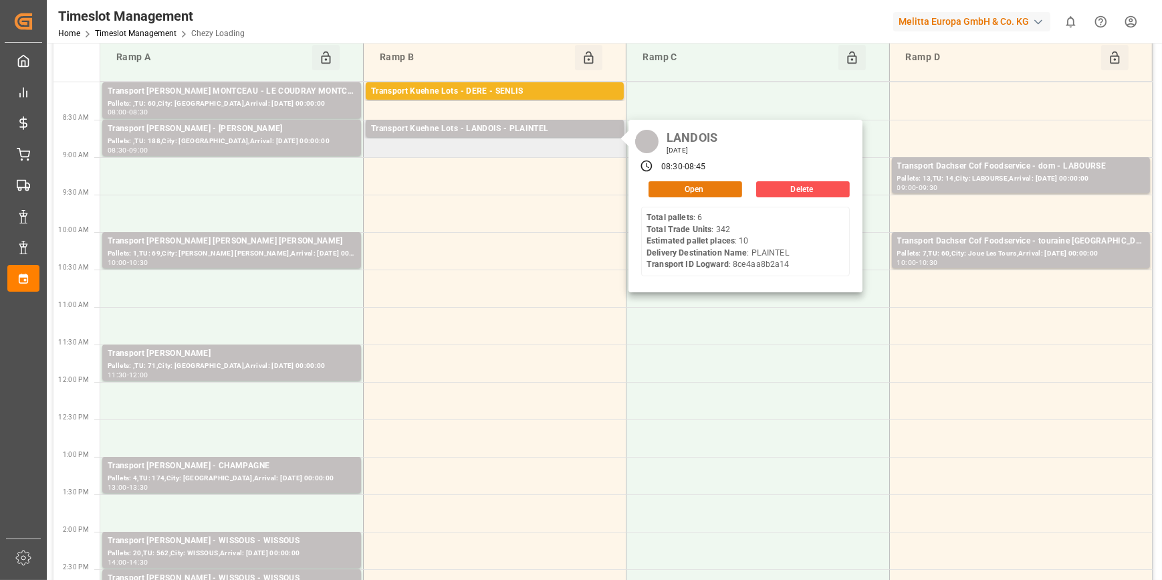
click at [674, 191] on button "Open" at bounding box center [695, 189] width 94 height 16
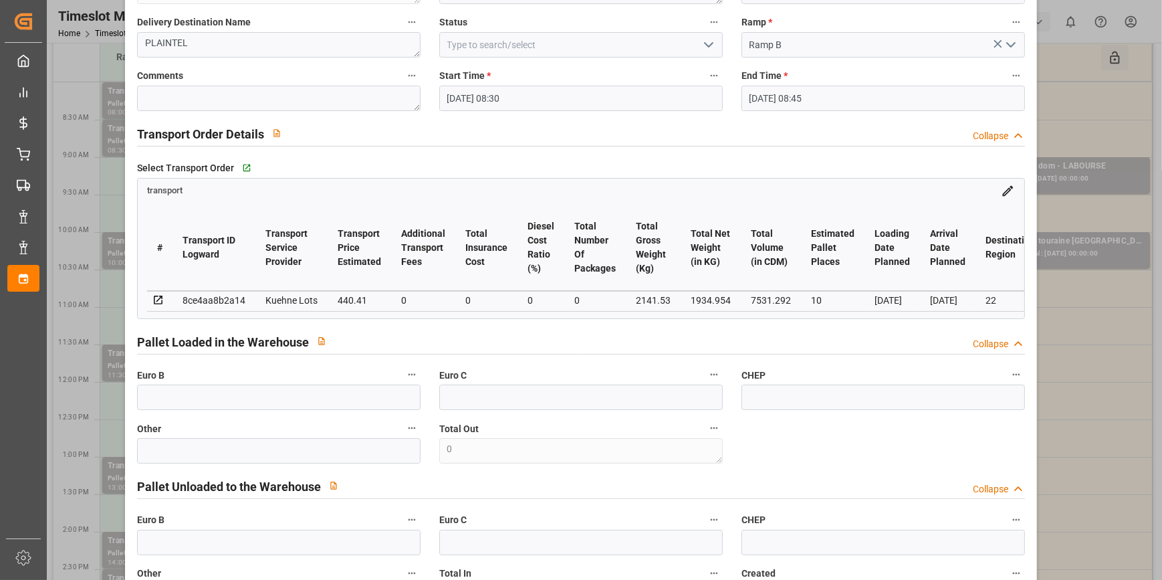
scroll to position [0, 0]
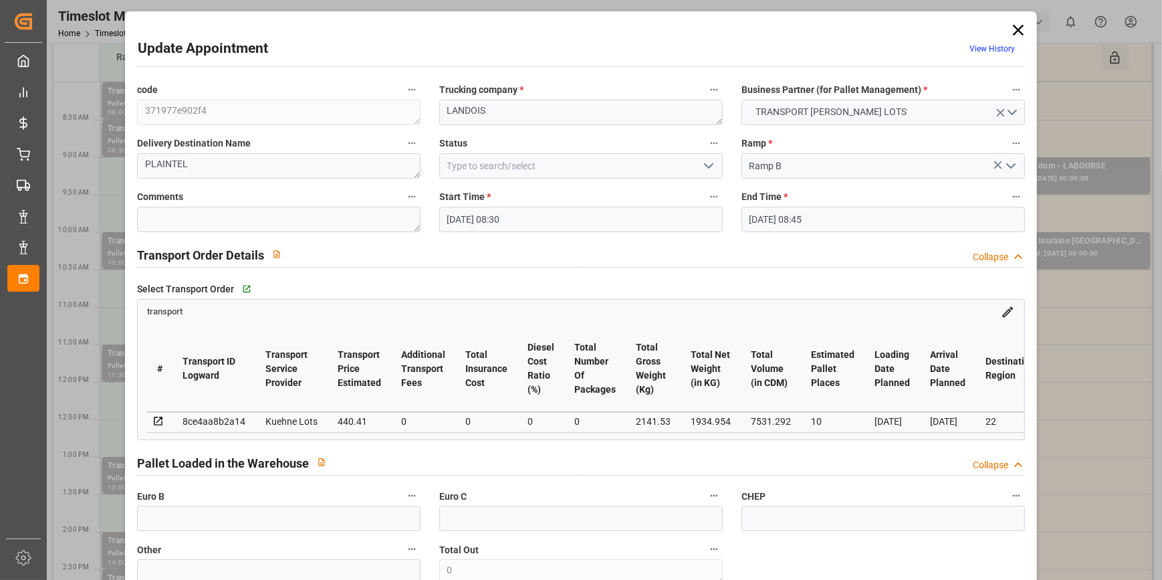
click at [1016, 27] on icon at bounding box center [1018, 30] width 11 height 11
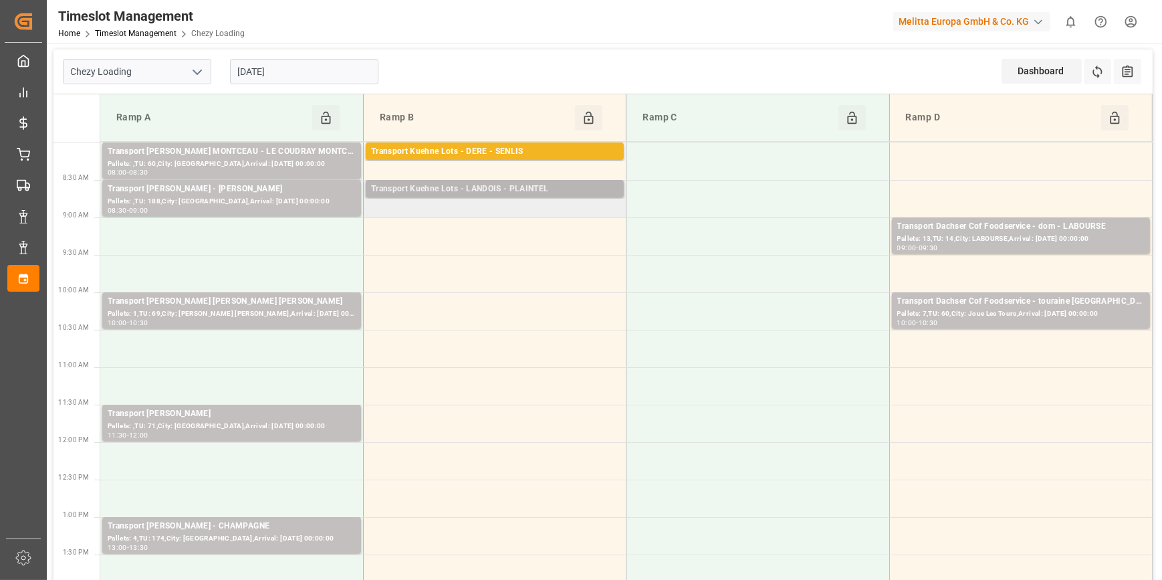
click at [495, 189] on div "Transport Kuehne Lots - LANDOIS - PLAINTEL" at bounding box center [494, 188] width 247 height 13
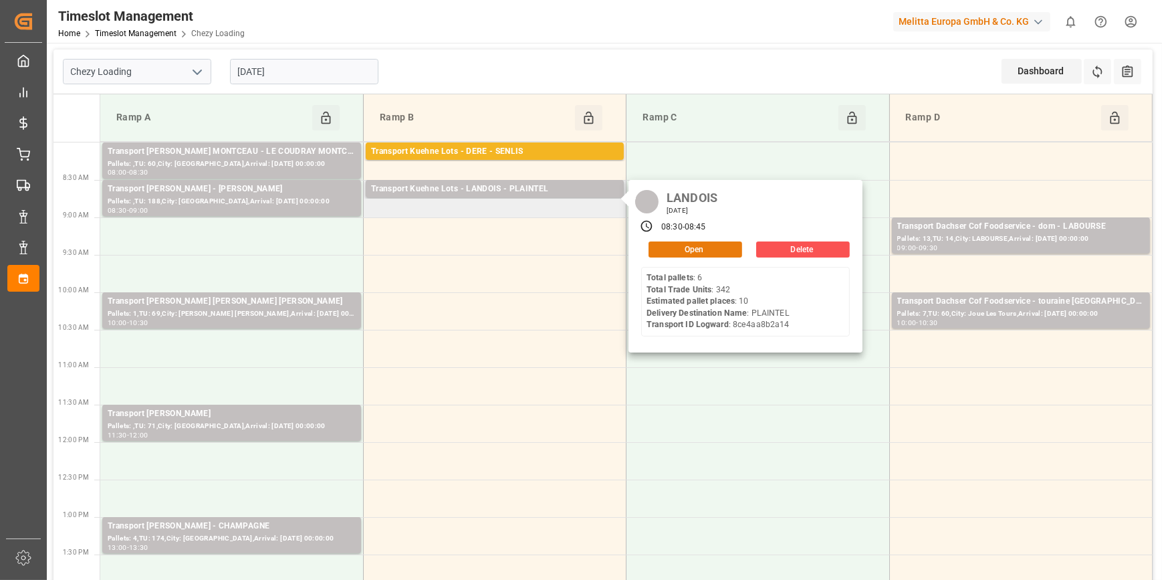
click at [695, 246] on button "Open" at bounding box center [695, 249] width 94 height 16
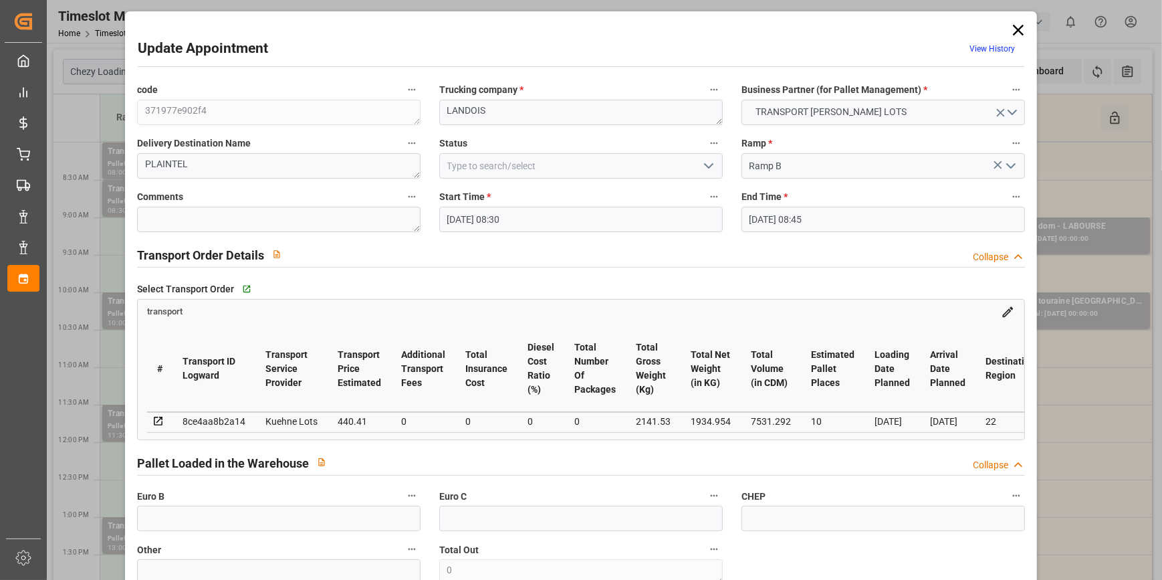
click at [708, 160] on icon "open menu" at bounding box center [708, 166] width 16 height 16
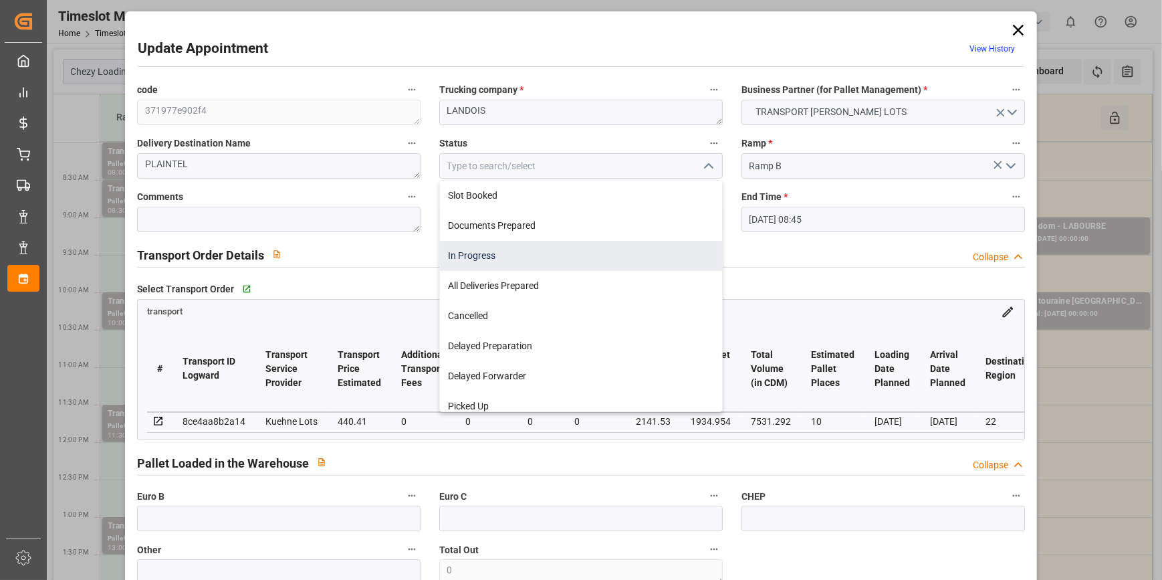
click at [501, 250] on div "In Progress" at bounding box center [581, 256] width 282 height 30
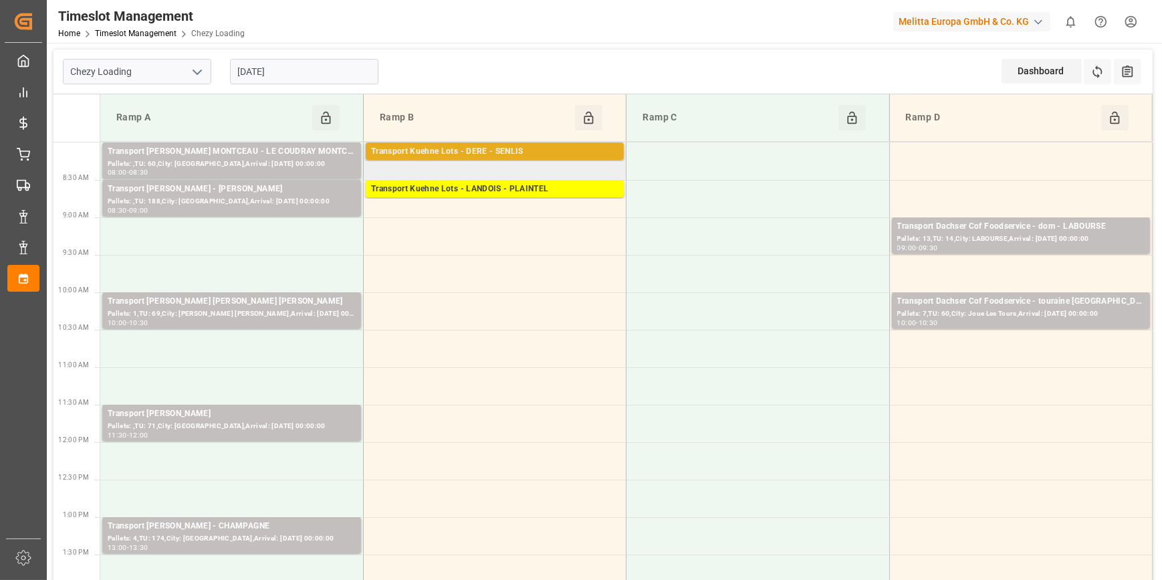
click at [487, 148] on div "Transport Kuehne Lots - DERE - SENLIS" at bounding box center [494, 151] width 247 height 13
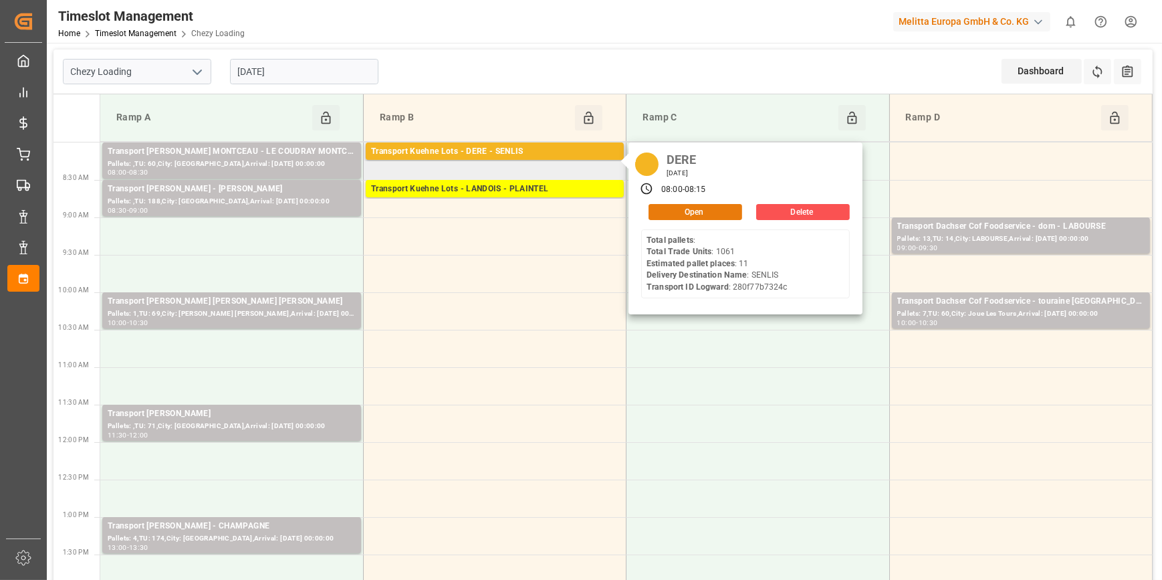
click at [708, 211] on button "Open" at bounding box center [695, 212] width 94 height 16
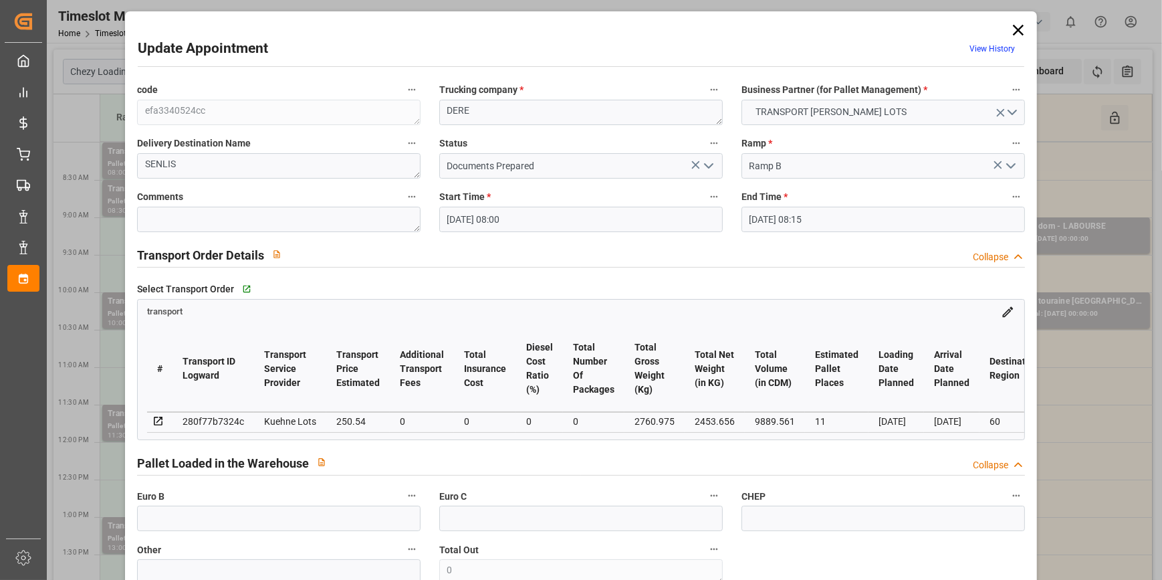
click at [706, 162] on icon "open menu" at bounding box center [708, 166] width 16 height 16
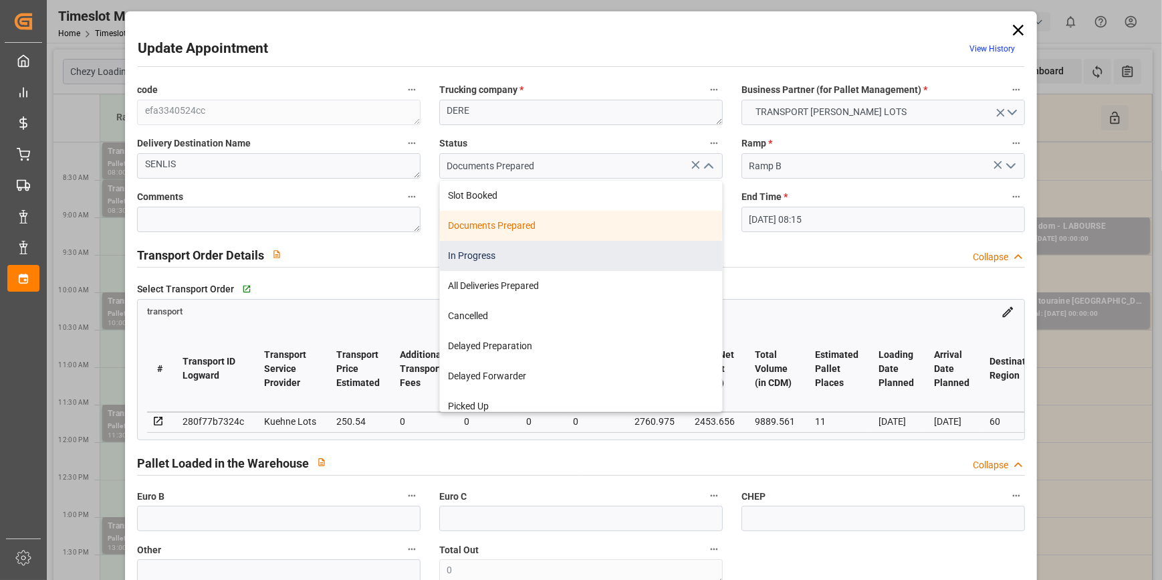
click at [478, 255] on div "In Progress" at bounding box center [581, 256] width 282 height 30
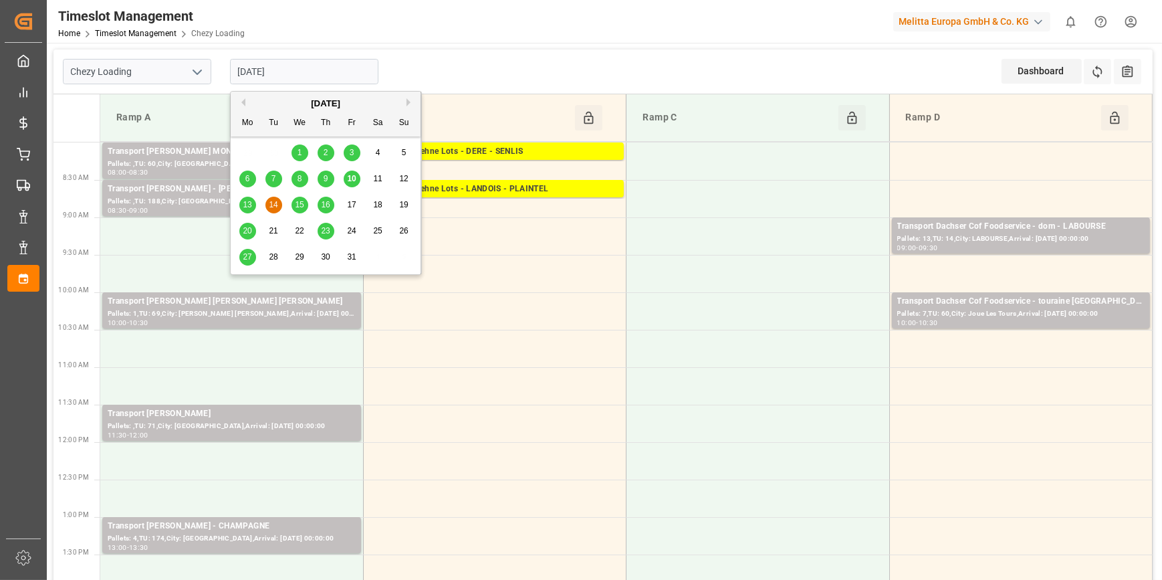
click at [325, 72] on input "[DATE]" at bounding box center [304, 71] width 148 height 25
click at [652, 277] on td at bounding box center [757, 273] width 263 height 37
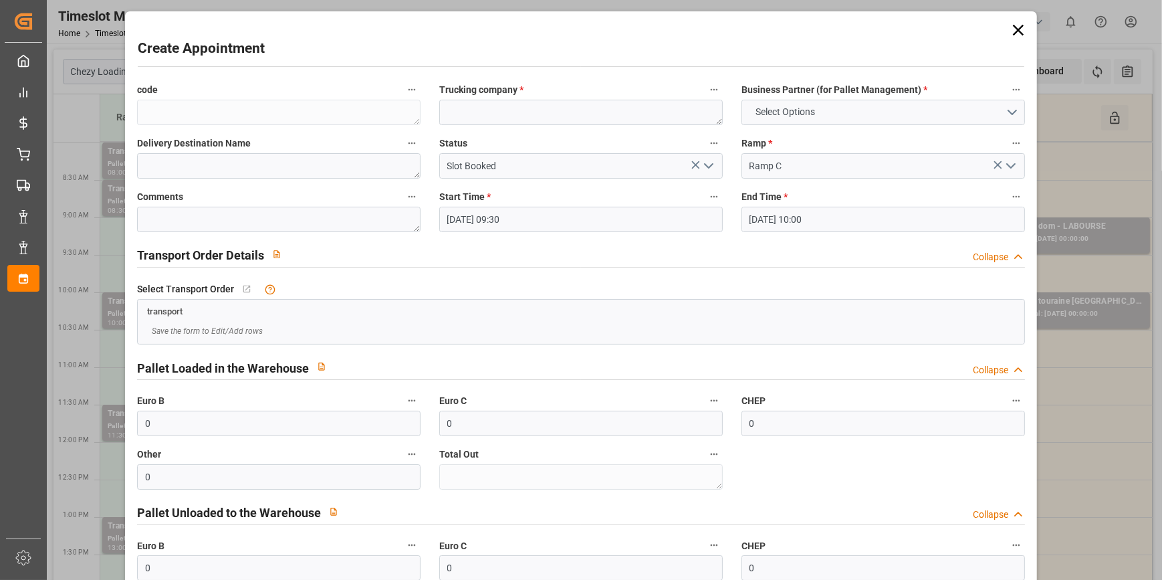
click at [1009, 29] on icon at bounding box center [1018, 30] width 19 height 19
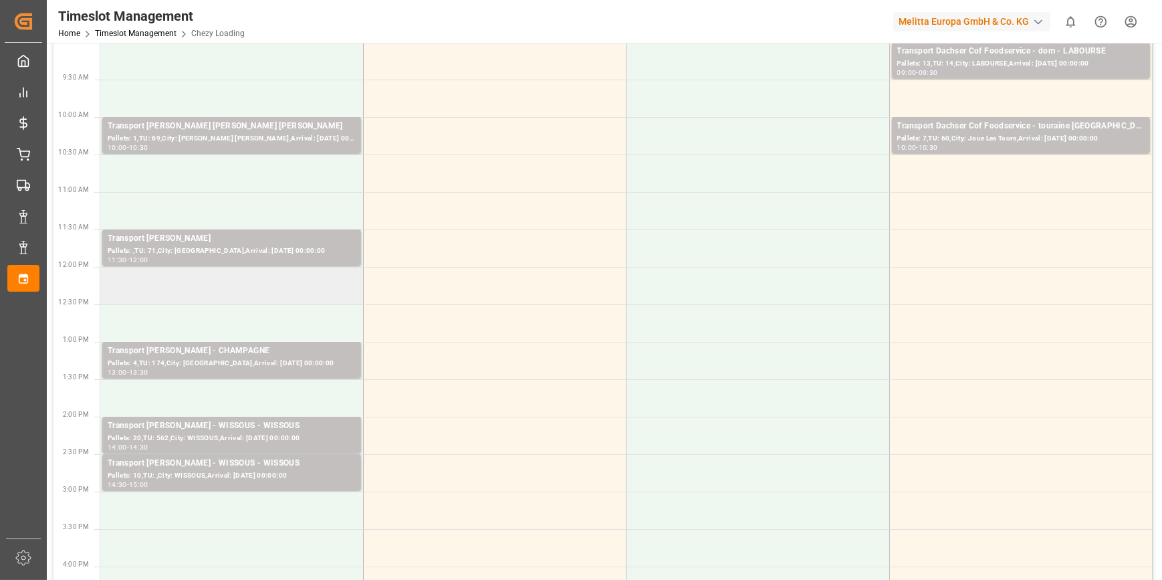
scroll to position [182, 0]
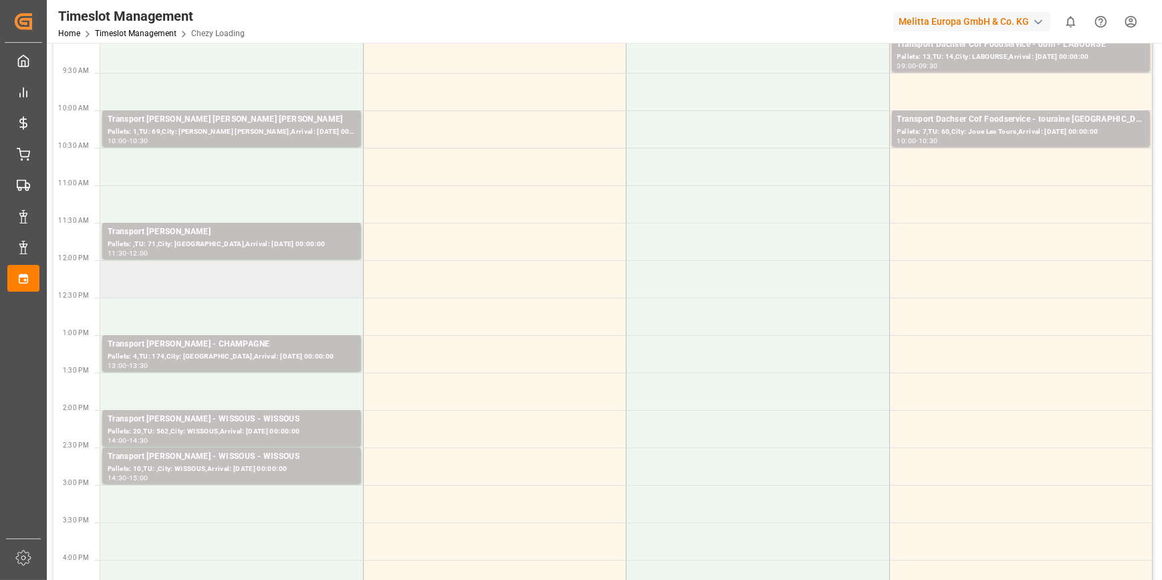
click at [265, 422] on div "Transport [PERSON_NAME] - WISSOUS - WISSOUS" at bounding box center [232, 418] width 248 height 13
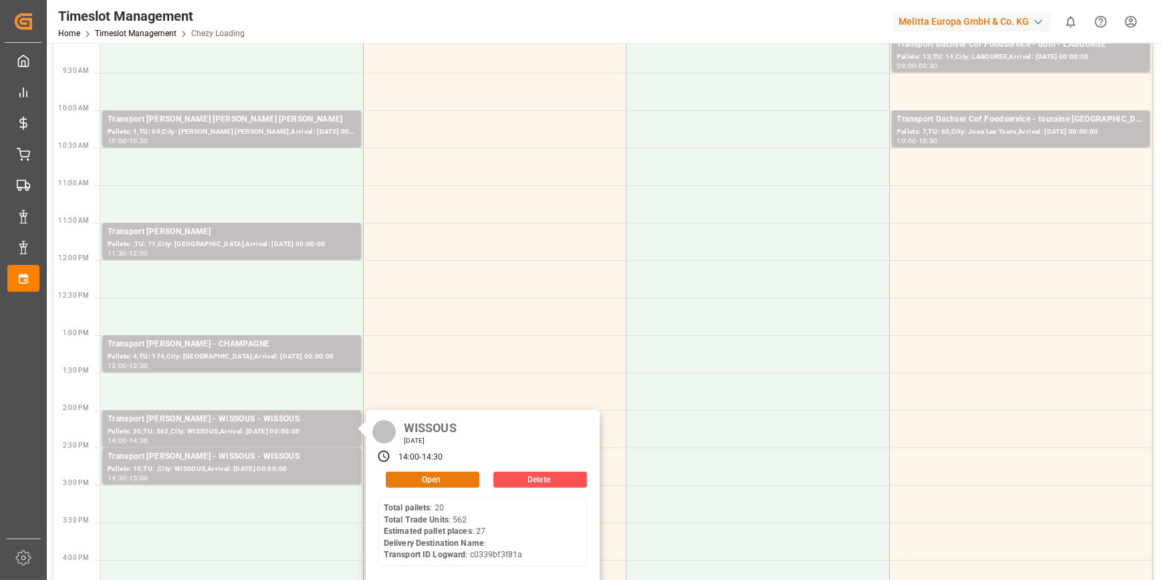
click at [455, 478] on button "Open" at bounding box center [433, 479] width 94 height 16
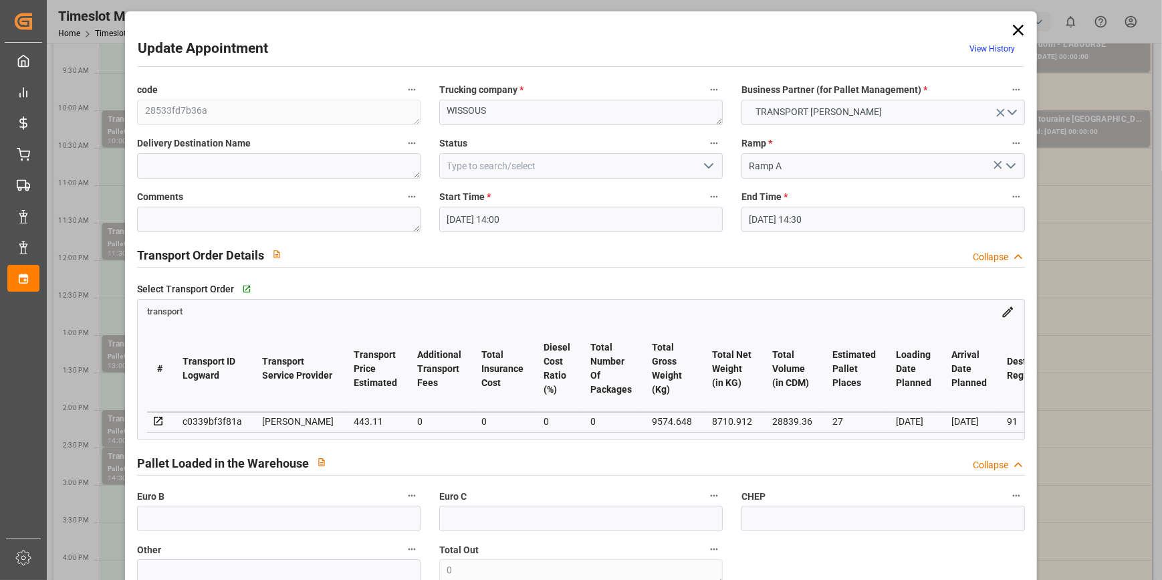
click at [711, 159] on icon "open menu" at bounding box center [708, 166] width 16 height 16
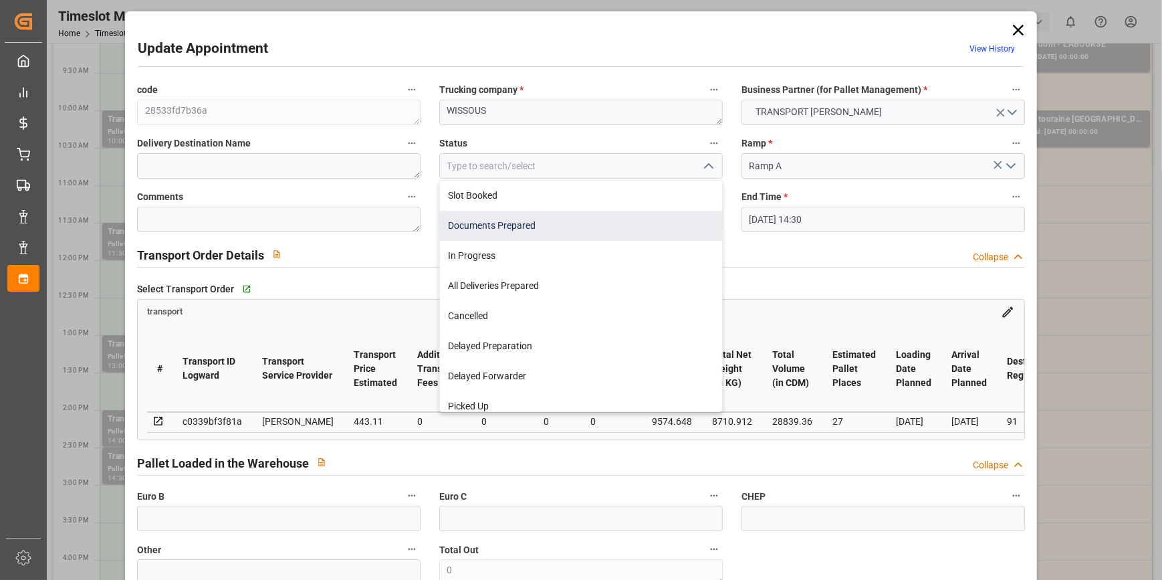
click at [533, 222] on div "Documents Prepared" at bounding box center [581, 226] width 282 height 30
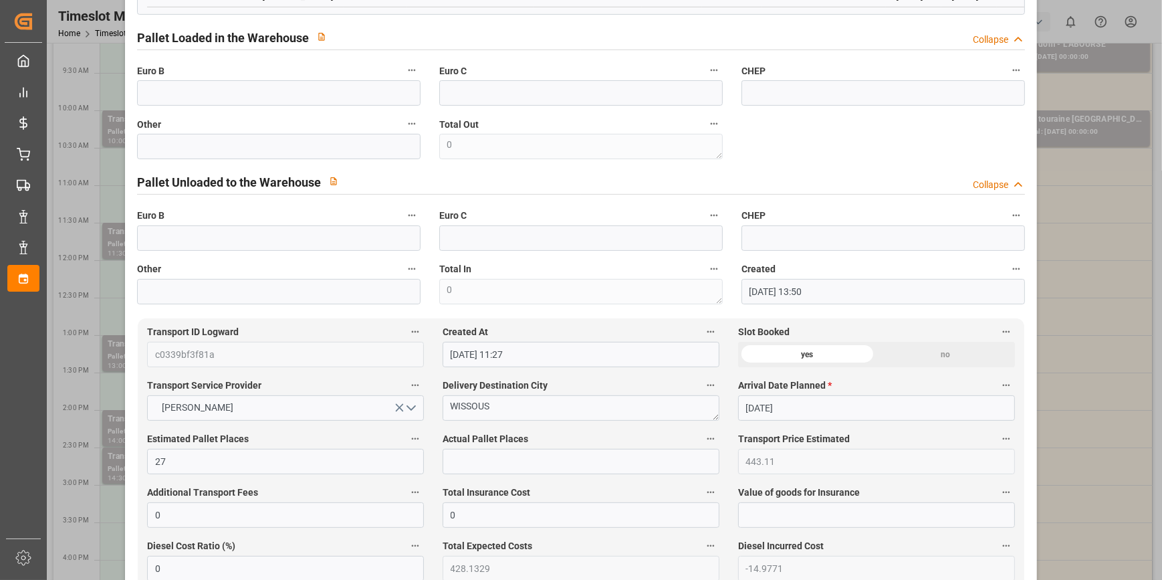
scroll to position [0, 0]
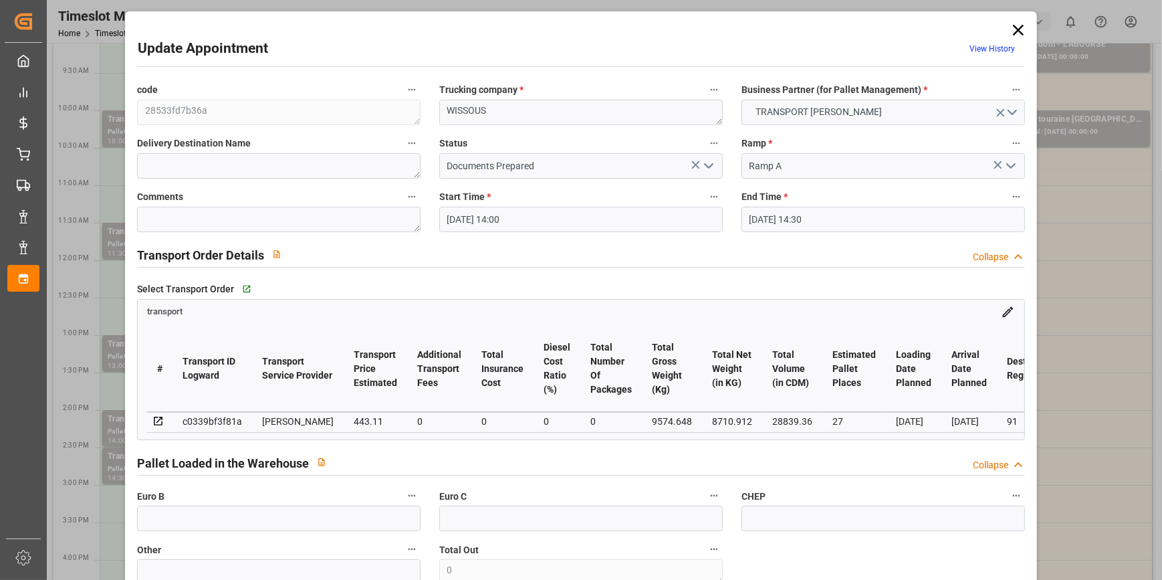
click at [709, 168] on icon "open menu" at bounding box center [708, 166] width 16 height 16
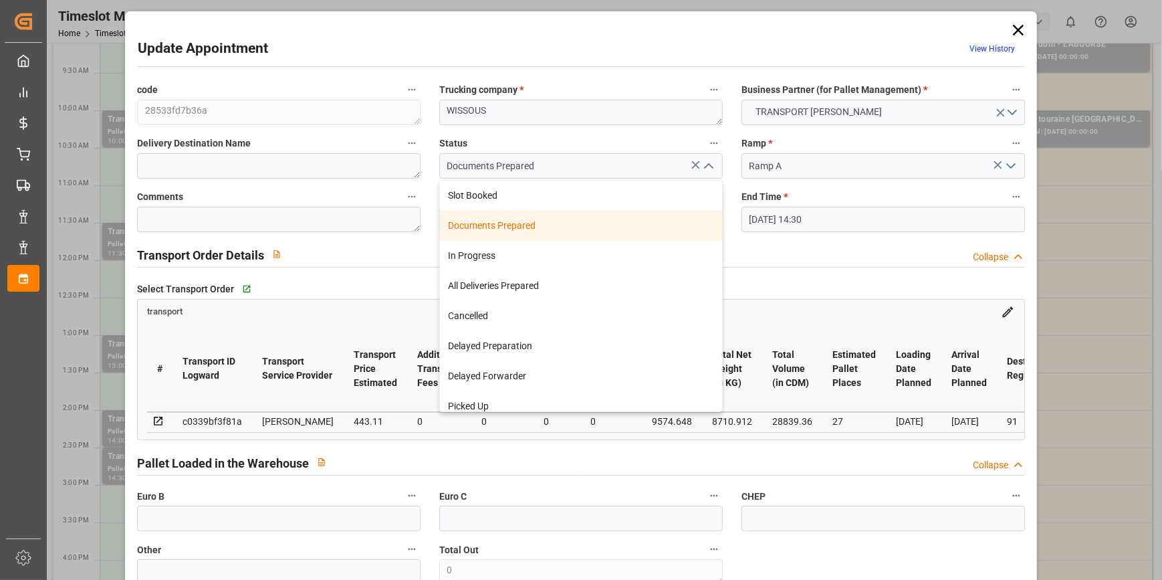
click at [484, 221] on div "Documents Prepared" at bounding box center [581, 226] width 282 height 30
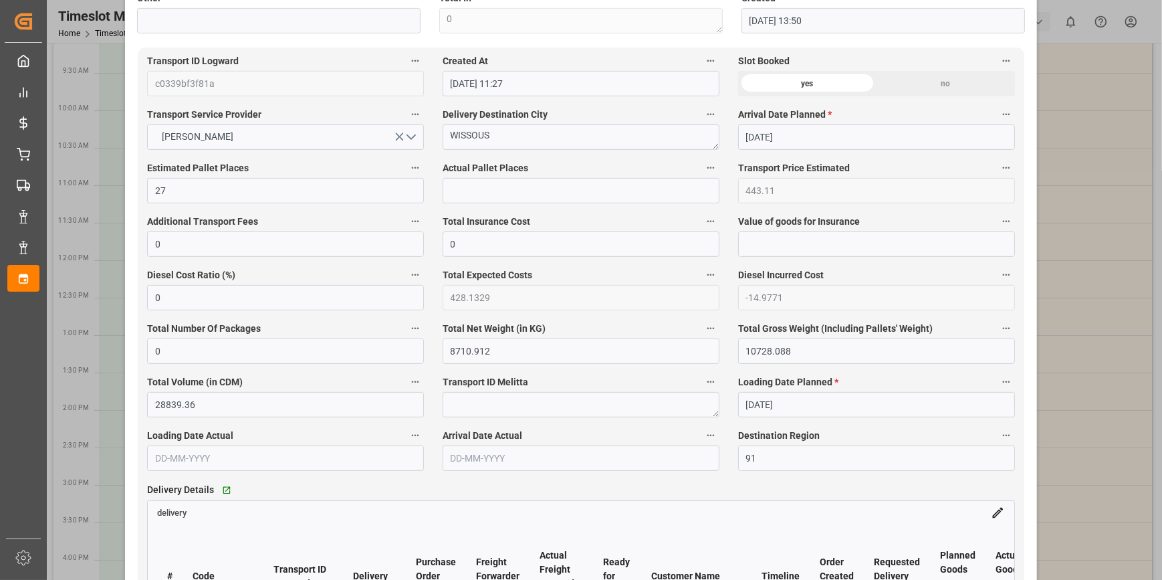
scroll to position [972, 0]
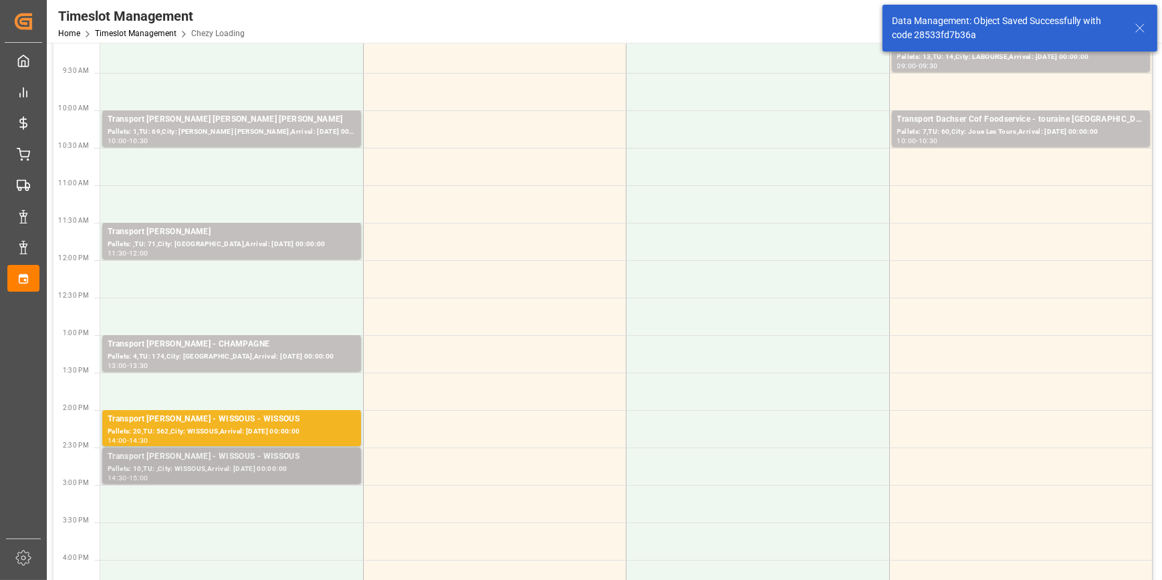
click at [235, 457] on div "Transport [PERSON_NAME] - WISSOUS - WISSOUS" at bounding box center [232, 456] width 248 height 13
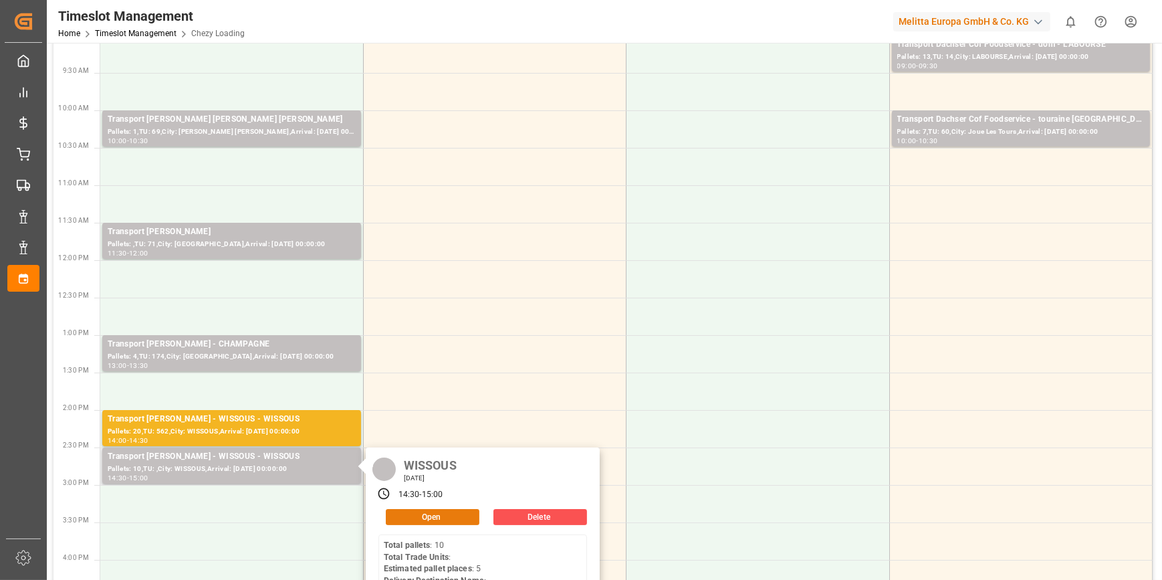
click at [418, 518] on button "Open" at bounding box center [433, 517] width 94 height 16
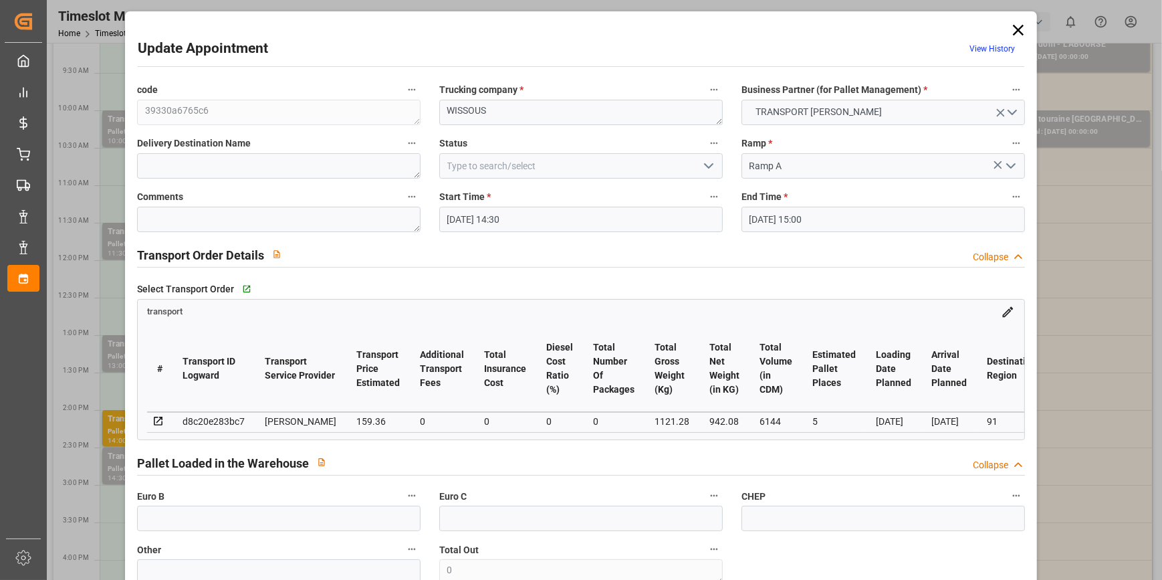
click at [705, 162] on icon "open menu" at bounding box center [708, 166] width 16 height 16
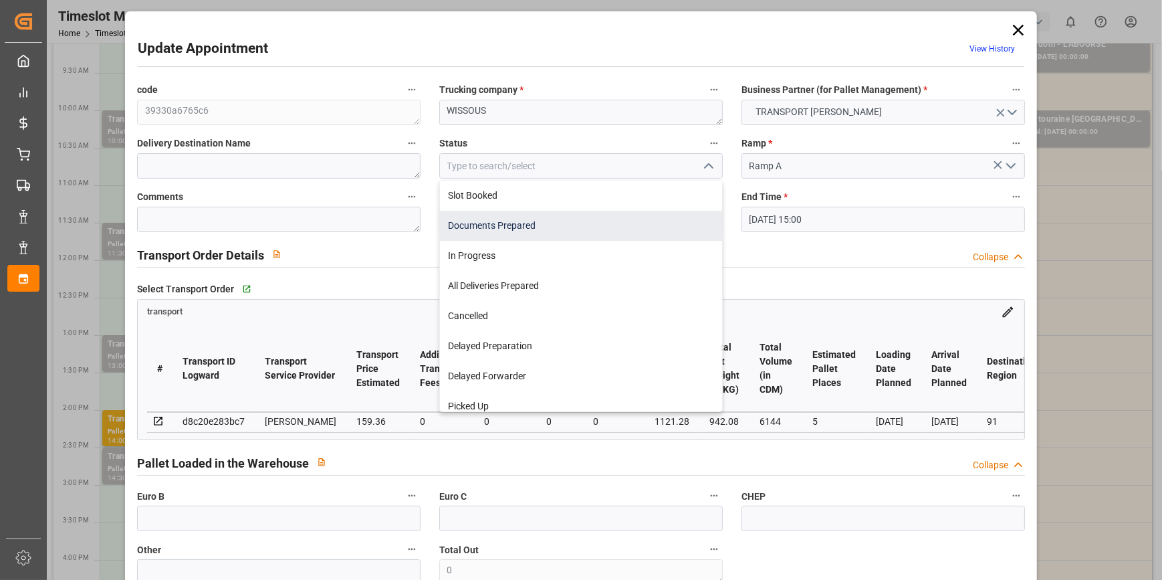
click at [467, 220] on div "Documents Prepared" at bounding box center [581, 226] width 282 height 30
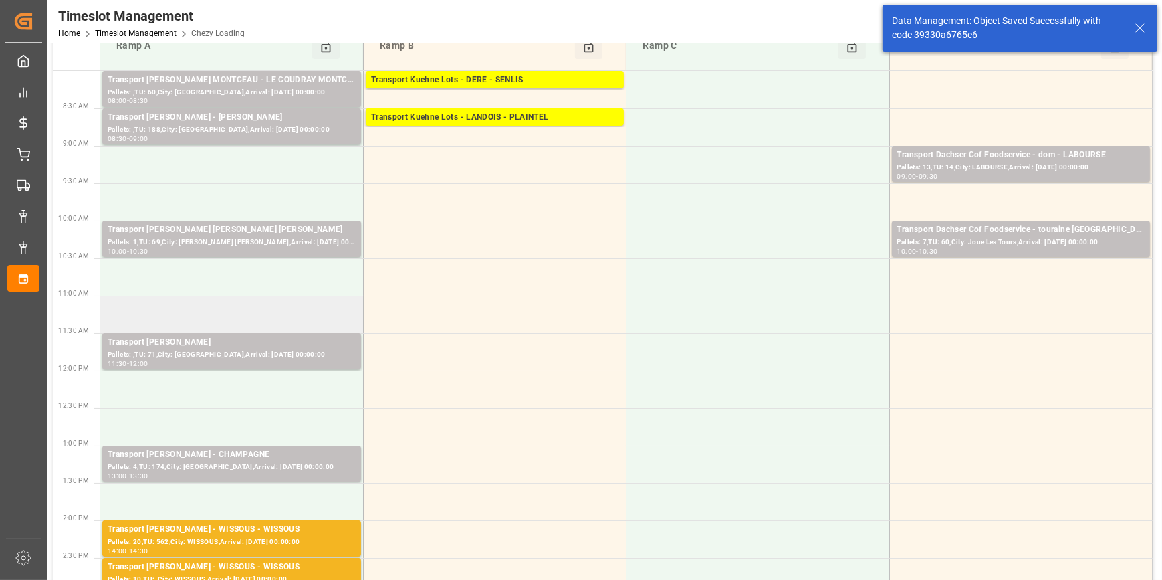
scroll to position [0, 0]
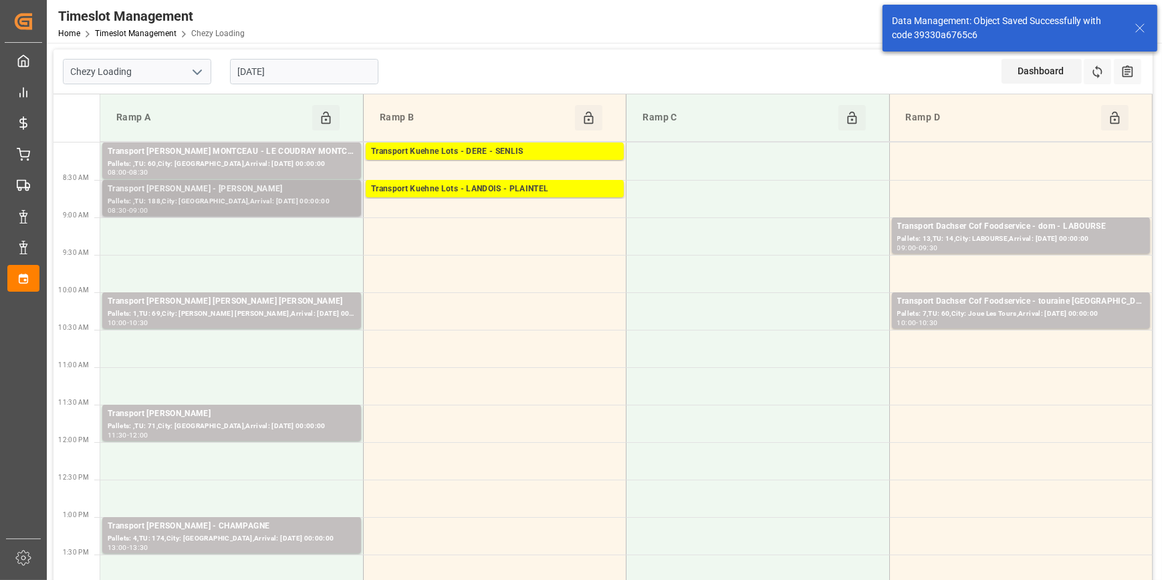
click at [263, 203] on div "Pallets: ,TU: 188,City: [GEOGRAPHIC_DATA],Arrival: [DATE] 00:00:00" at bounding box center [232, 201] width 248 height 11
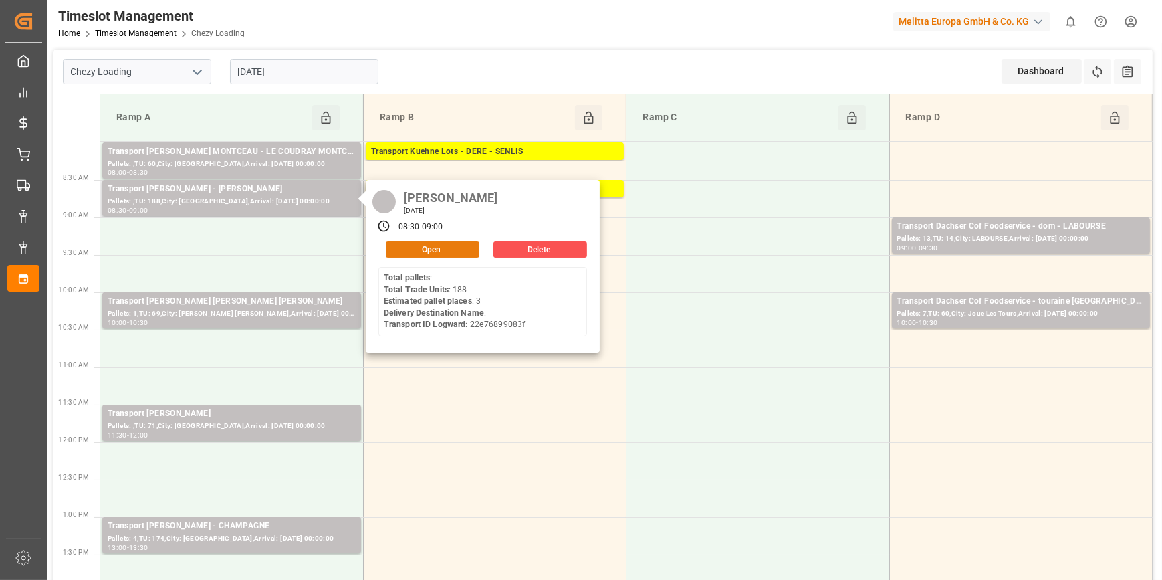
click at [434, 244] on button "Open" at bounding box center [433, 249] width 94 height 16
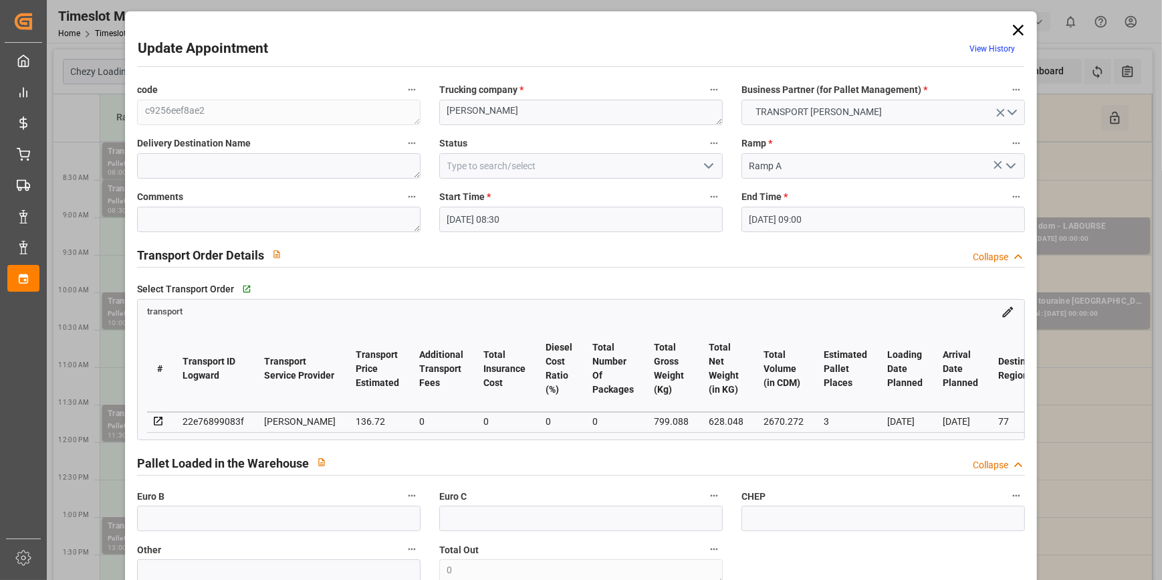
click at [711, 164] on icon "open menu" at bounding box center [708, 166] width 16 height 16
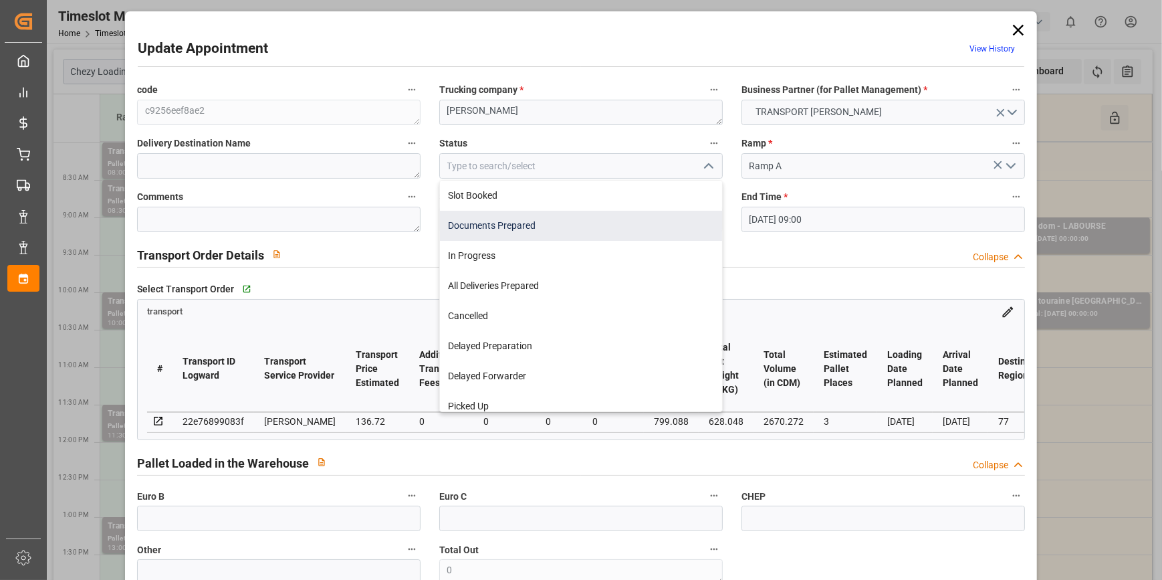
click at [487, 227] on div "Documents Prepared" at bounding box center [581, 226] width 282 height 30
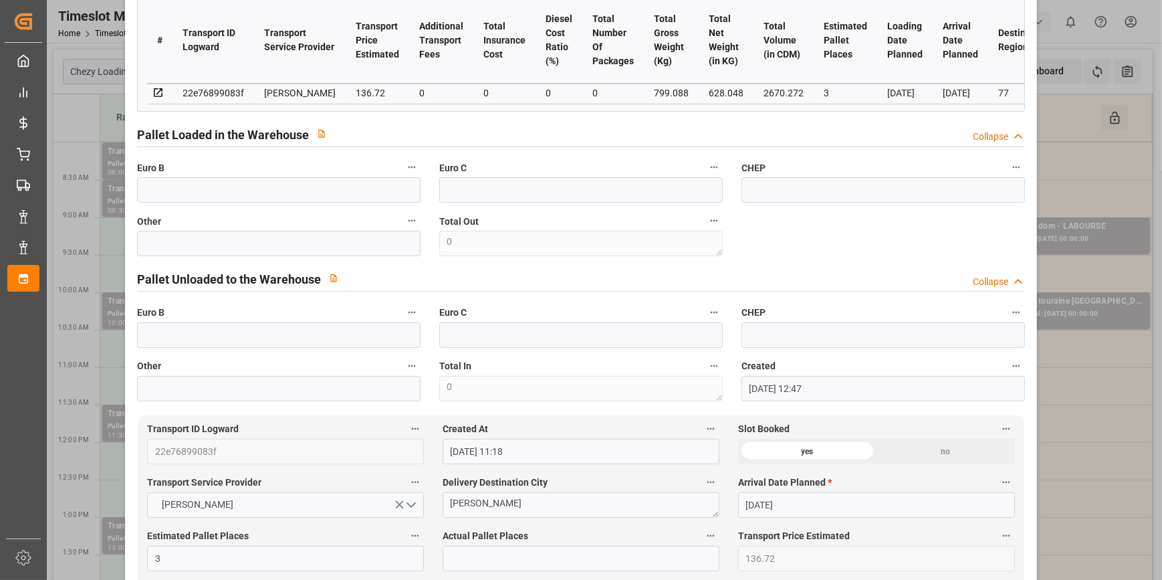
scroll to position [60, 0]
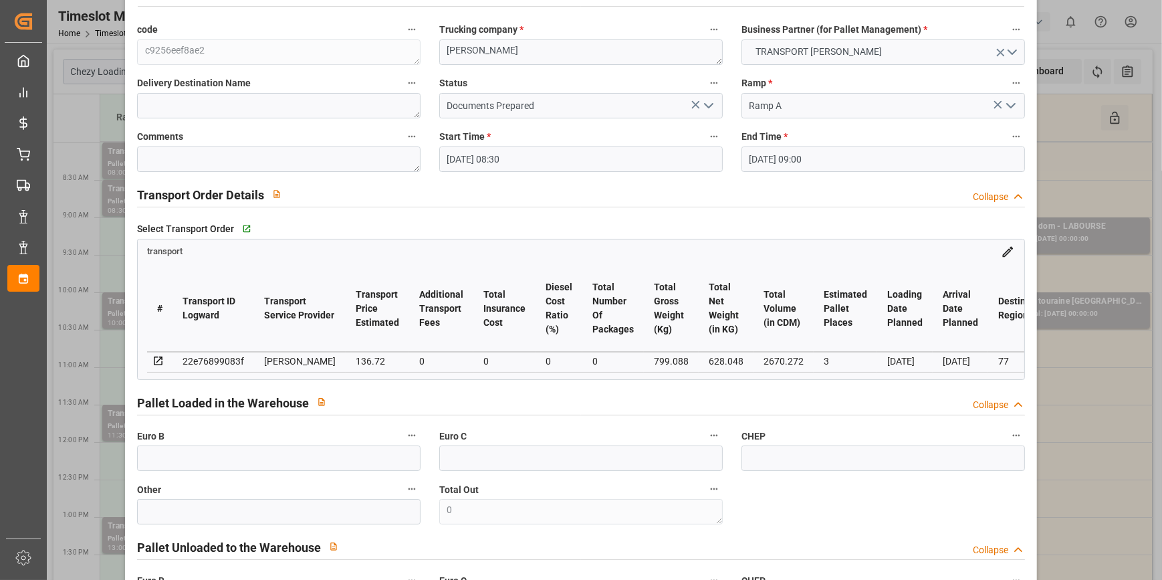
click at [707, 96] on button "open menu" at bounding box center [707, 106] width 20 height 21
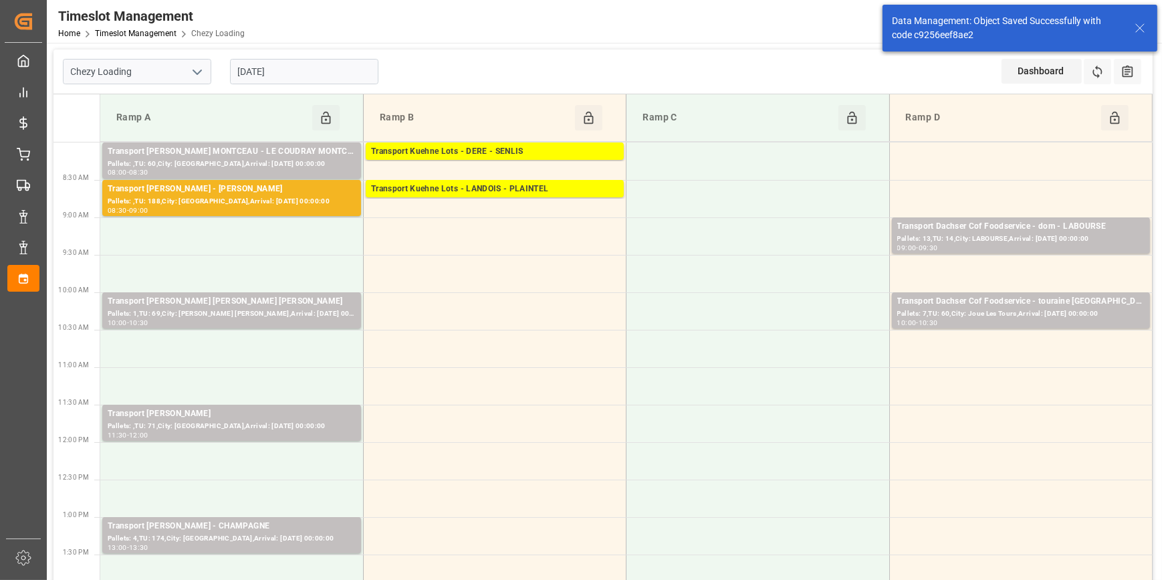
click at [275, 148] on div "Transport [PERSON_NAME] MONTCEAU - LE COUDRAY MONTCEAU" at bounding box center [232, 151] width 248 height 13
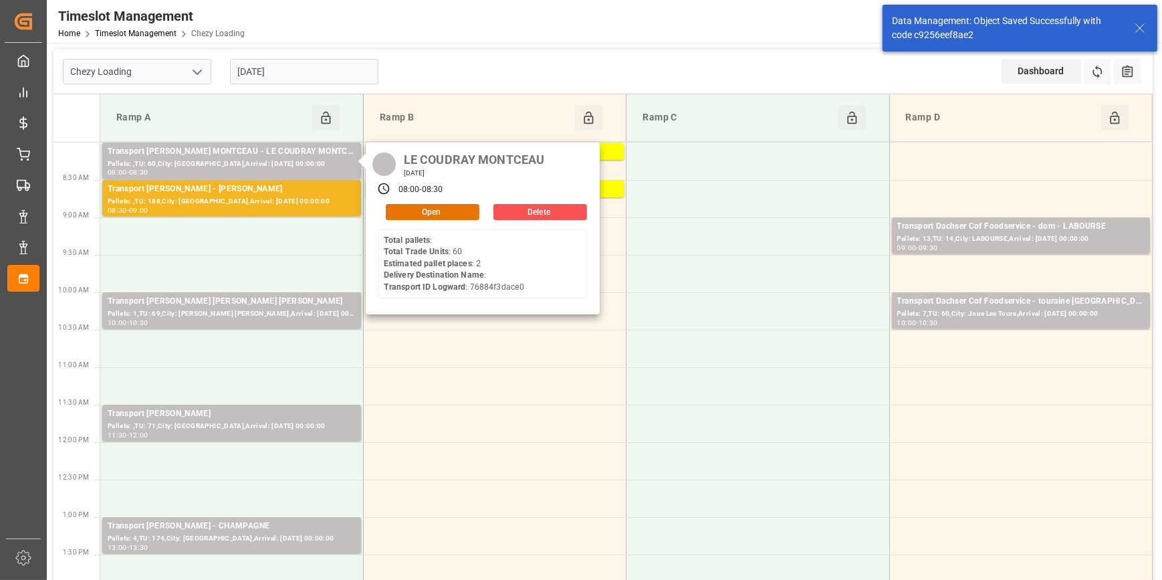
click at [422, 202] on div "LE COUDRAY MONTCEAU Tuesday, October 14, 2025 08:00 - 08:30 Open Delete Total p…" at bounding box center [483, 228] width 234 height 172
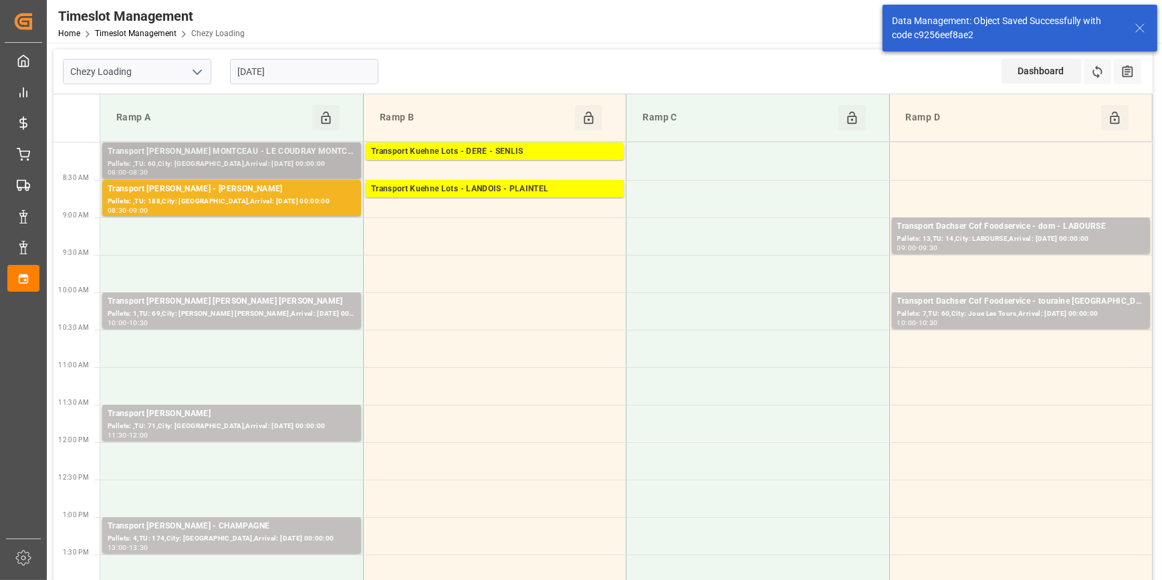
click at [348, 158] on div "Pallets: ,TU: 60,City: [GEOGRAPHIC_DATA],Arrival: [DATE] 00:00:00" at bounding box center [232, 163] width 248 height 11
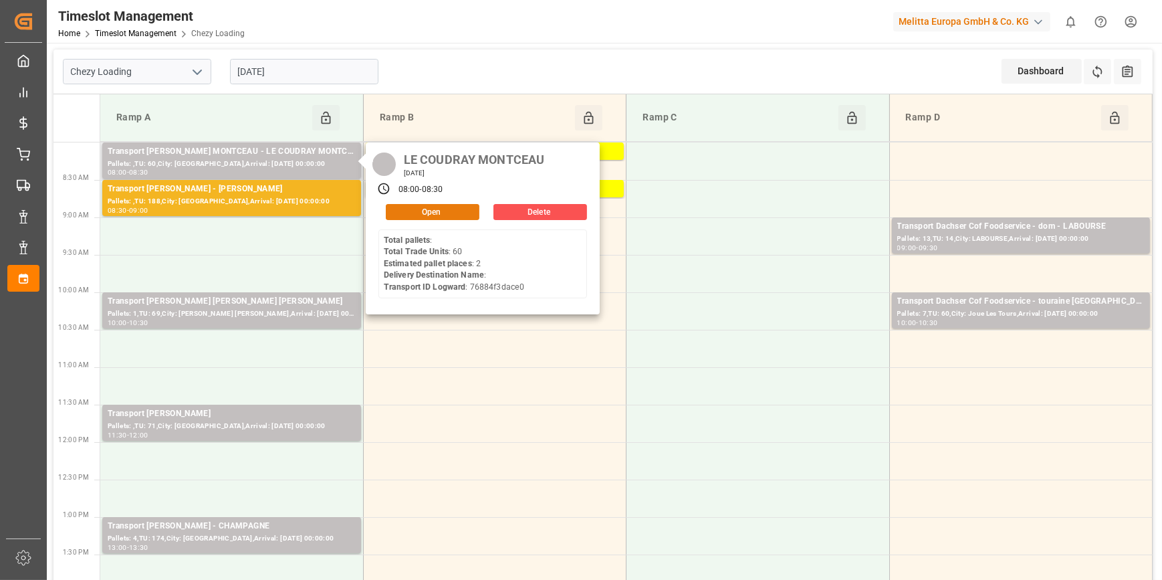
click at [422, 208] on button "Open" at bounding box center [433, 212] width 94 height 16
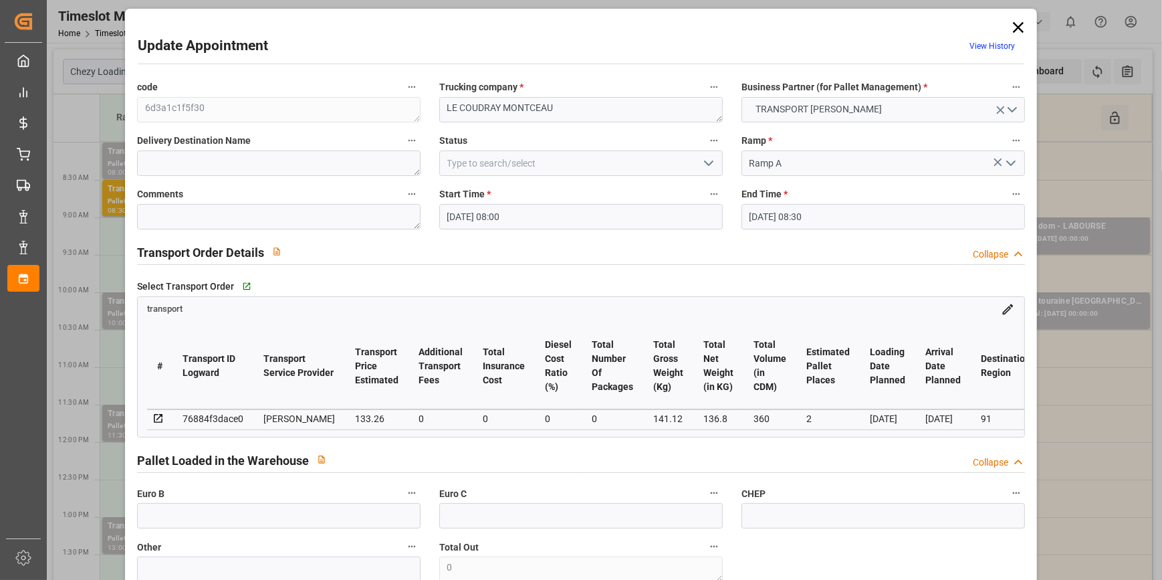
scroll to position [0, 0]
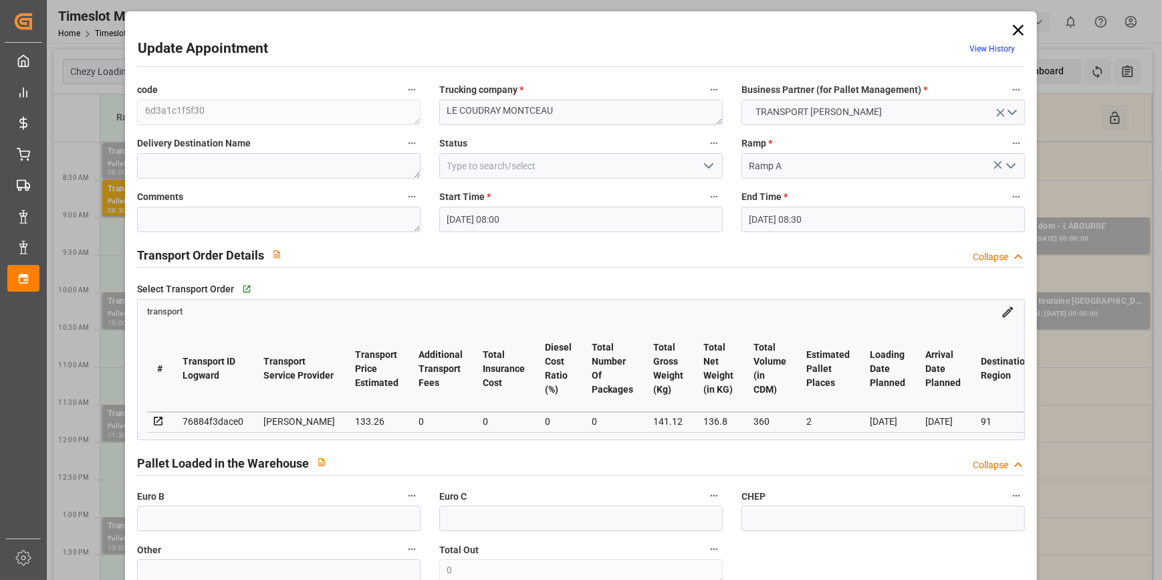
click at [707, 161] on icon "open menu" at bounding box center [708, 166] width 16 height 16
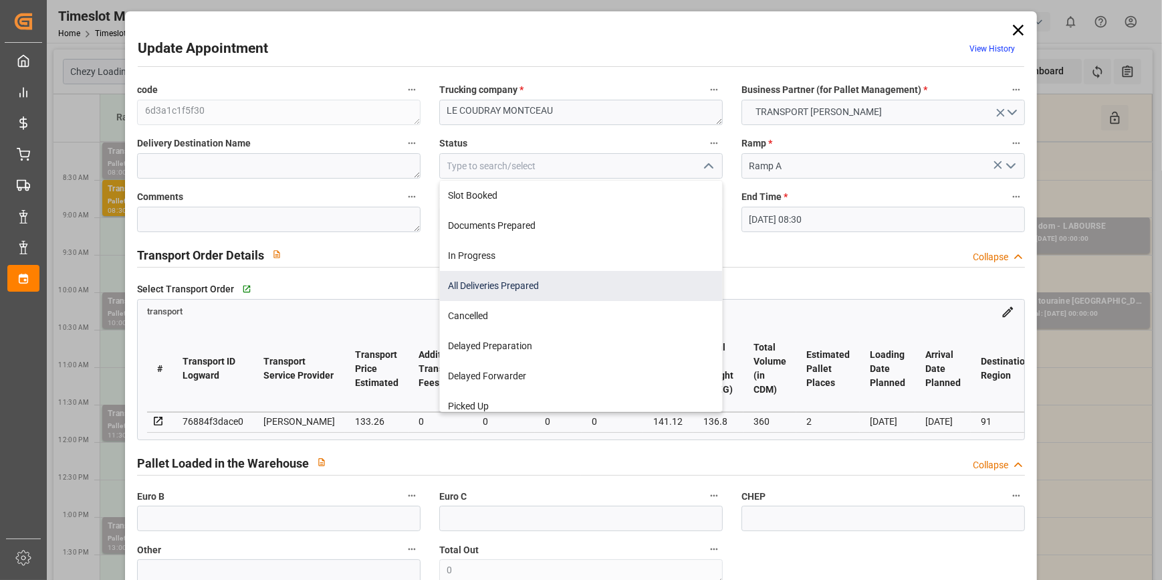
click at [477, 282] on div "All Deliveries Prepared" at bounding box center [581, 286] width 282 height 30
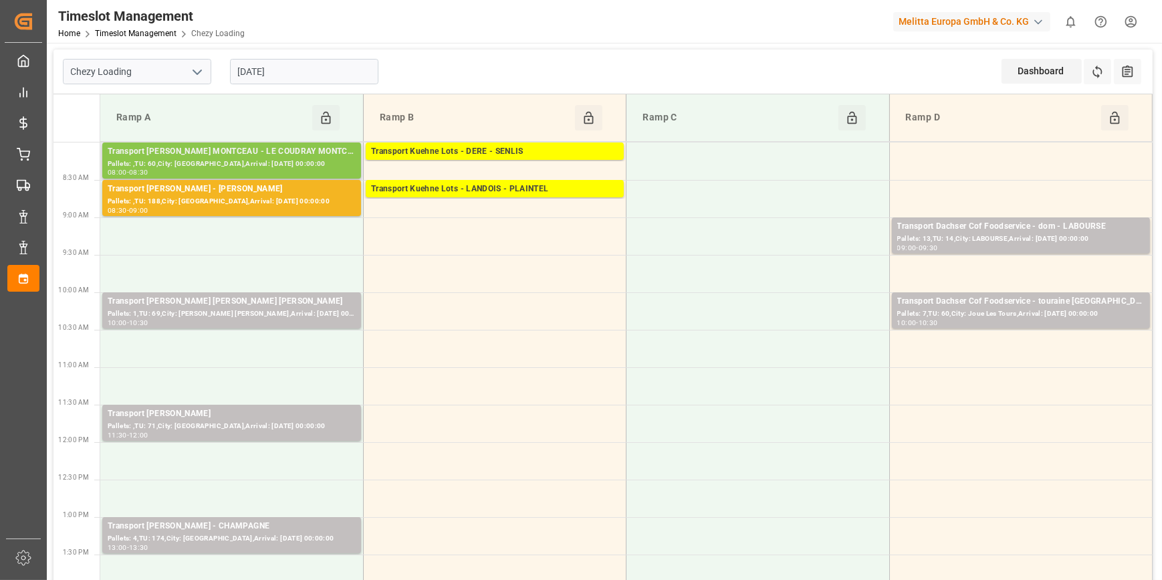
click at [244, 148] on div "Transport [PERSON_NAME] MONTCEAU - LE COUDRAY MONTCEAU" at bounding box center [232, 151] width 248 height 13
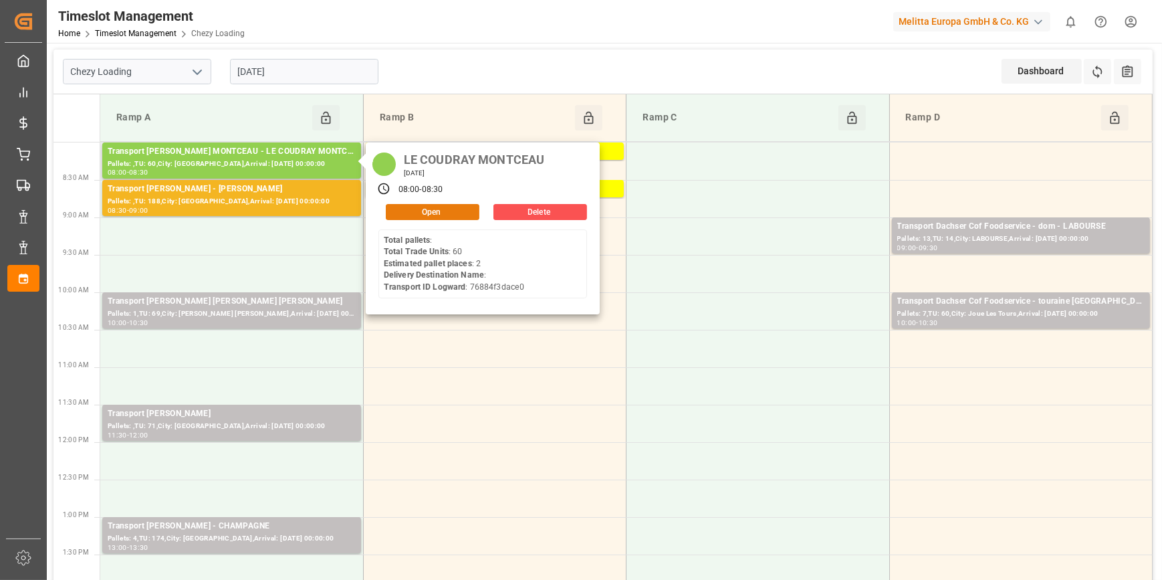
click at [430, 209] on button "Open" at bounding box center [433, 212] width 94 height 16
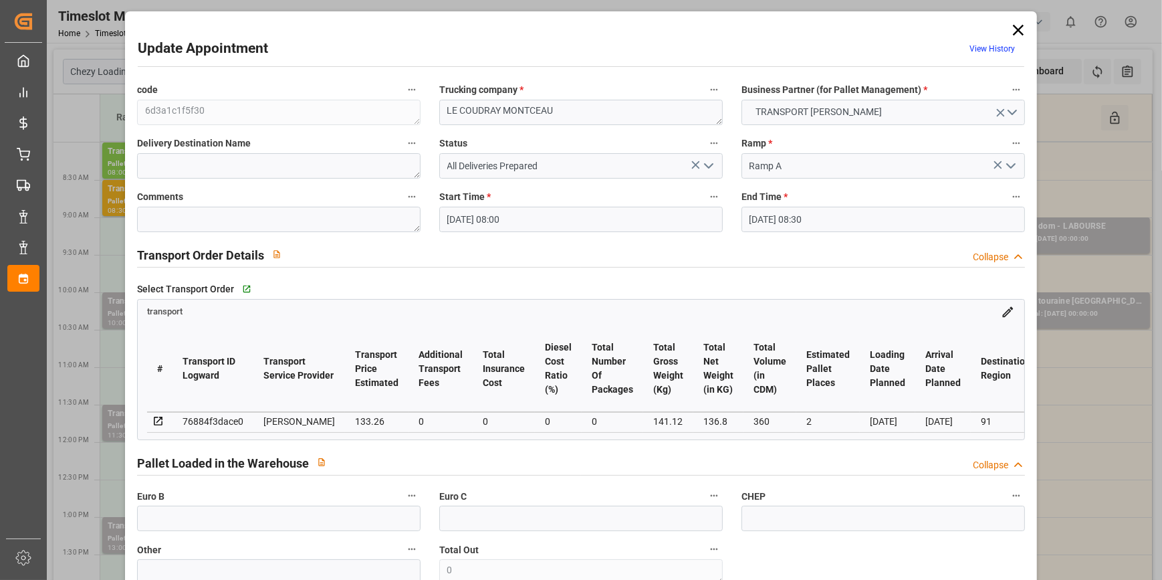
click at [703, 160] on icon "open menu" at bounding box center [708, 166] width 16 height 16
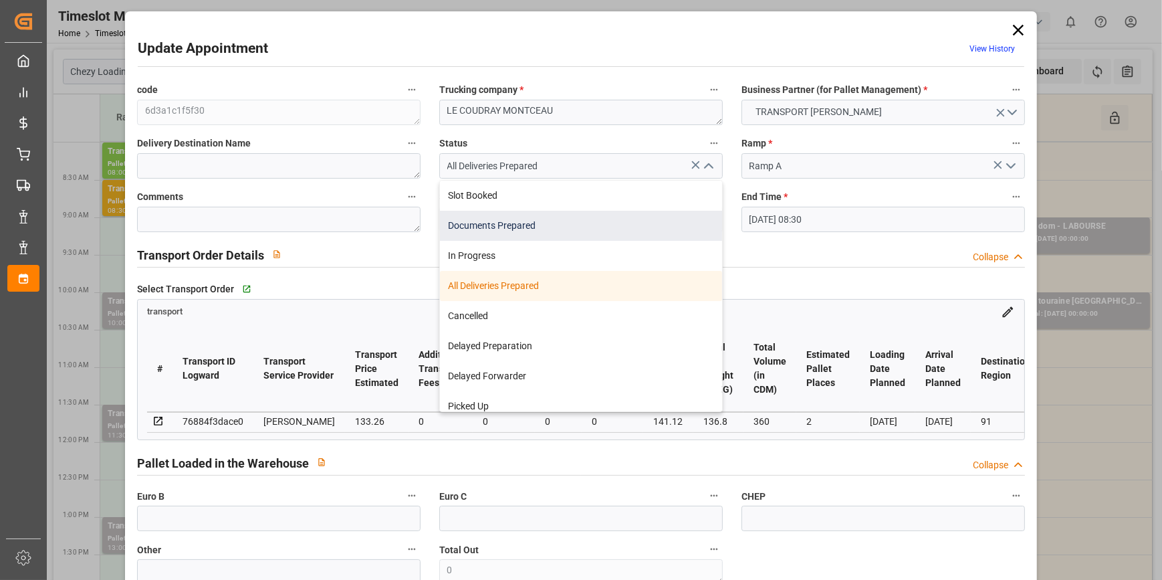
click at [509, 225] on div "Documents Prepared" at bounding box center [581, 226] width 282 height 30
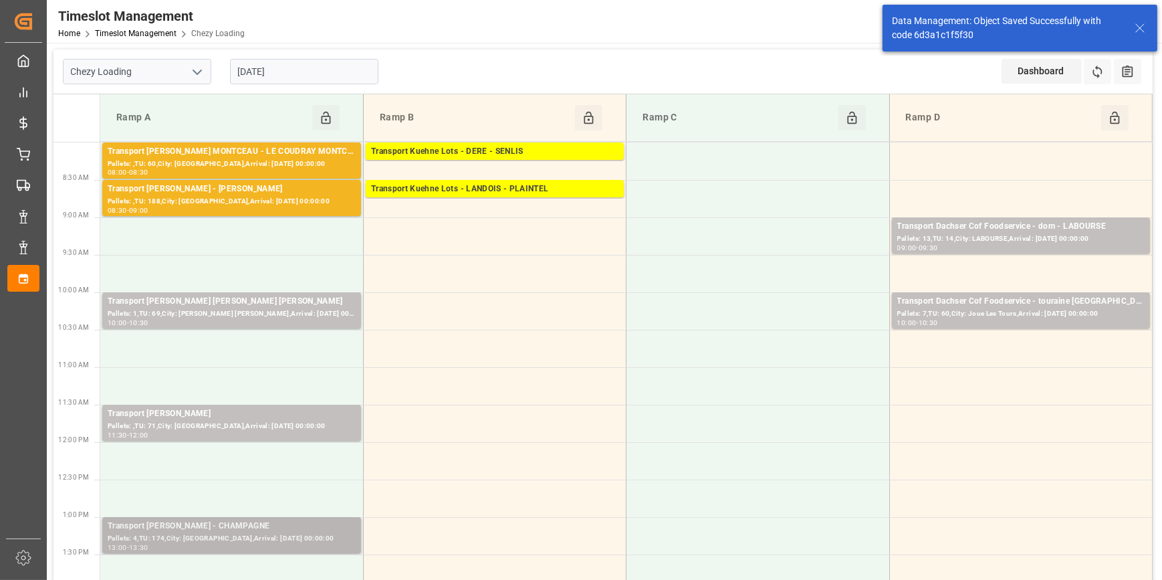
click at [294, 545] on div "13:00 - 13:30" at bounding box center [232, 547] width 248 height 7
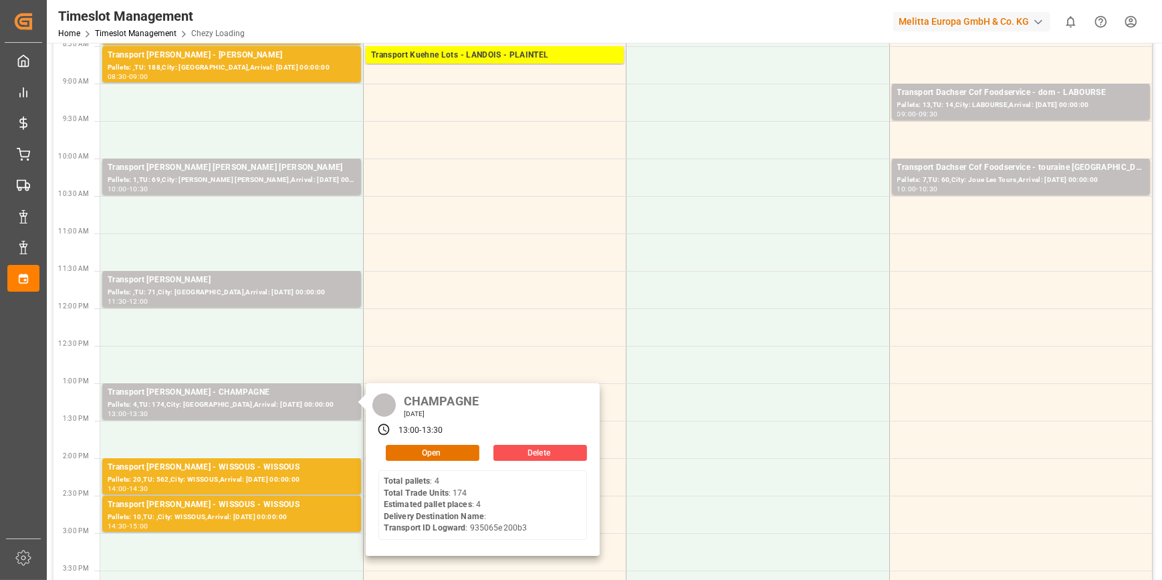
scroll to position [364, 0]
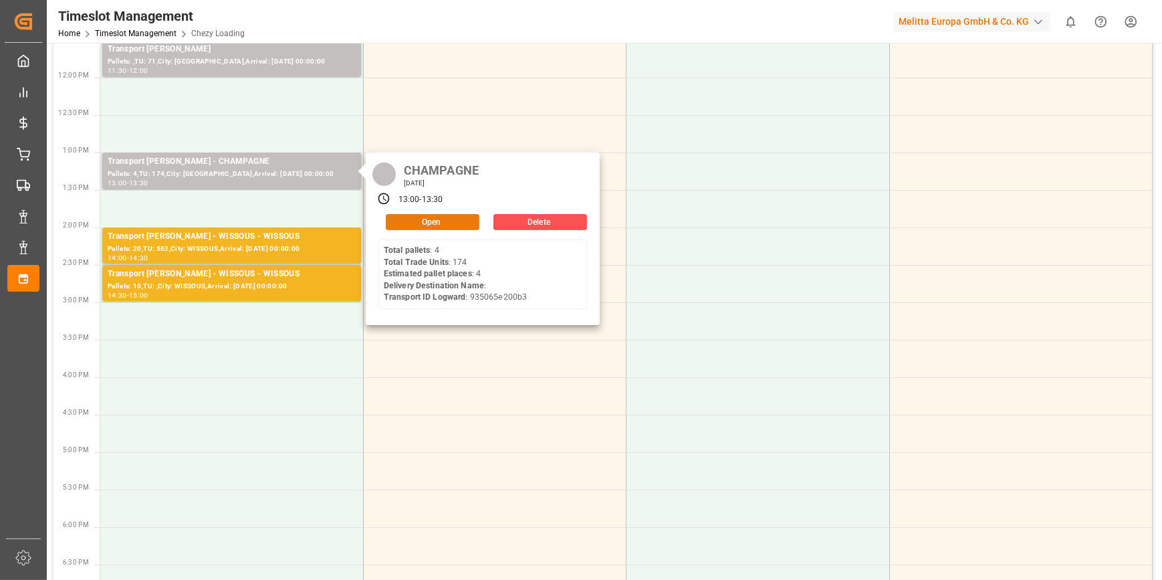
click at [420, 221] on button "Open" at bounding box center [433, 222] width 94 height 16
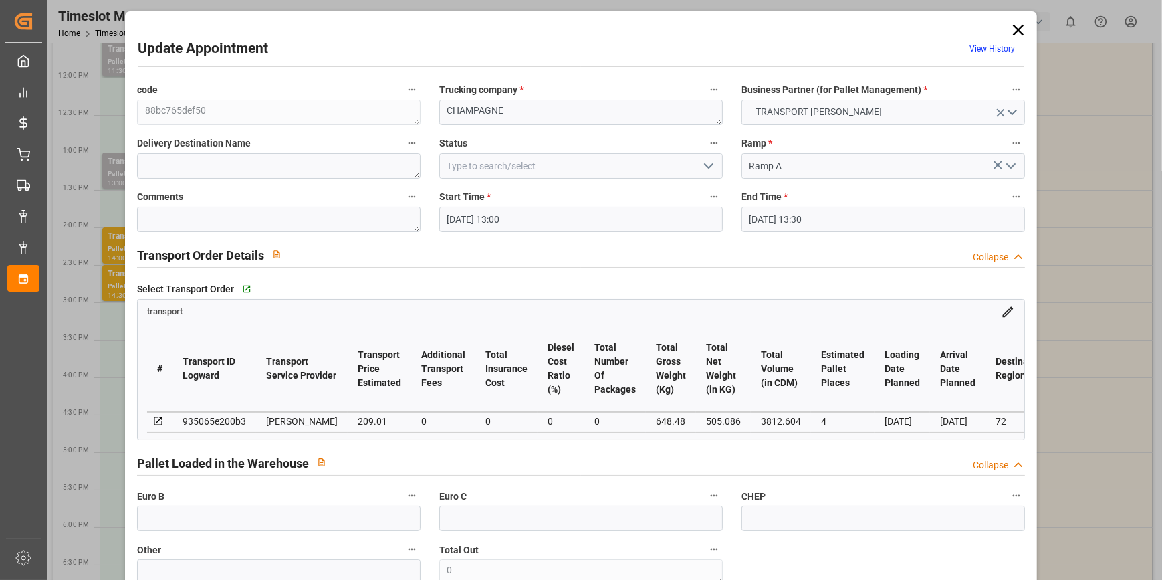
click at [709, 164] on polyline "open menu" at bounding box center [709, 166] width 8 height 4
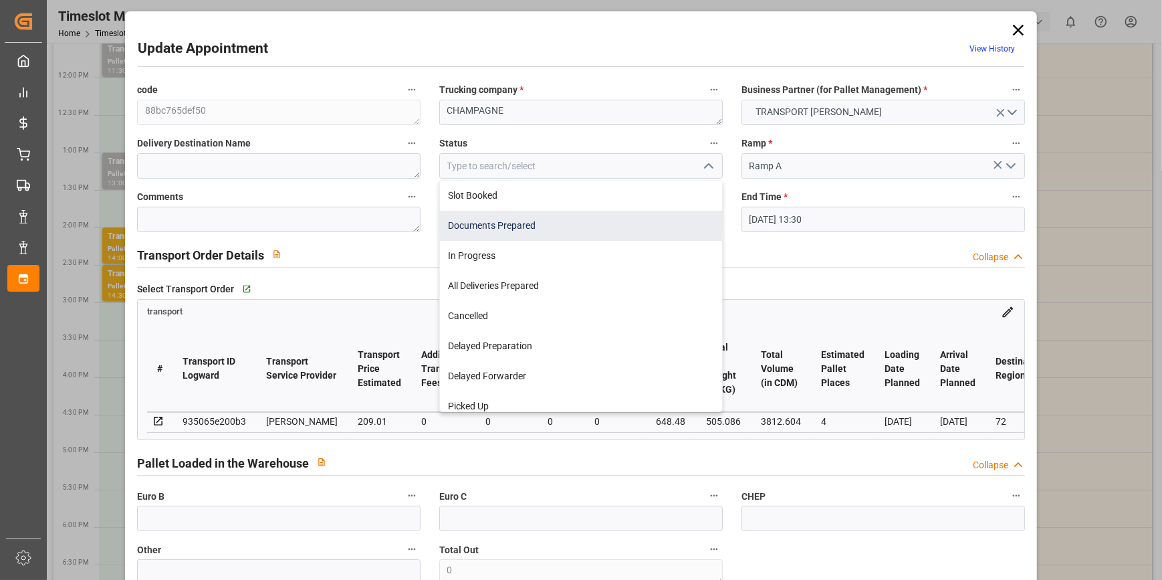
click at [464, 225] on div "Documents Prepared" at bounding box center [581, 226] width 282 height 30
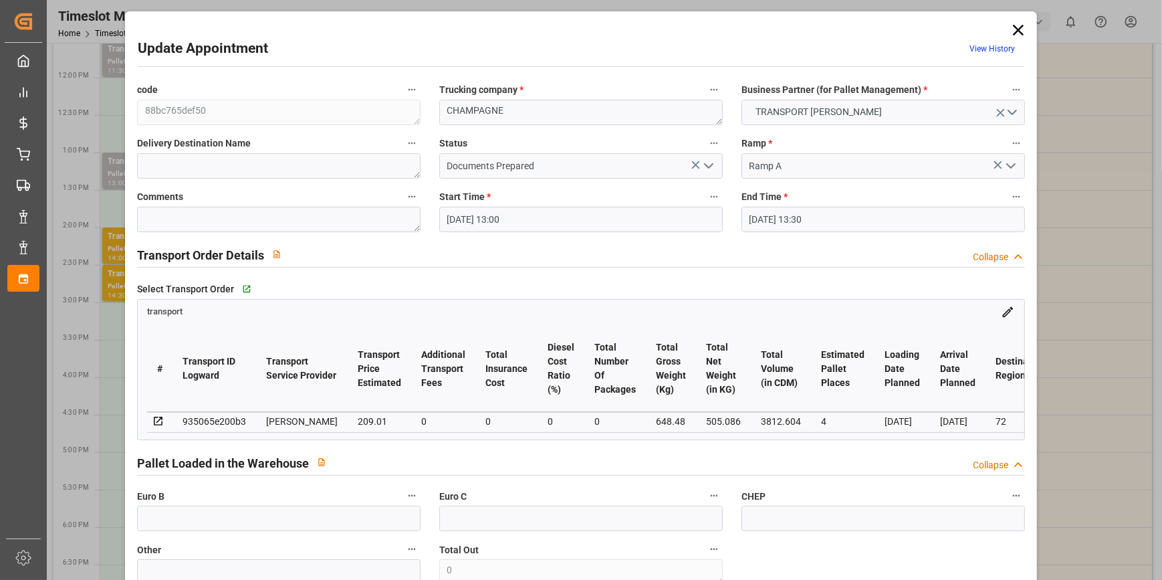
click at [709, 162] on icon "open menu" at bounding box center [708, 166] width 16 height 16
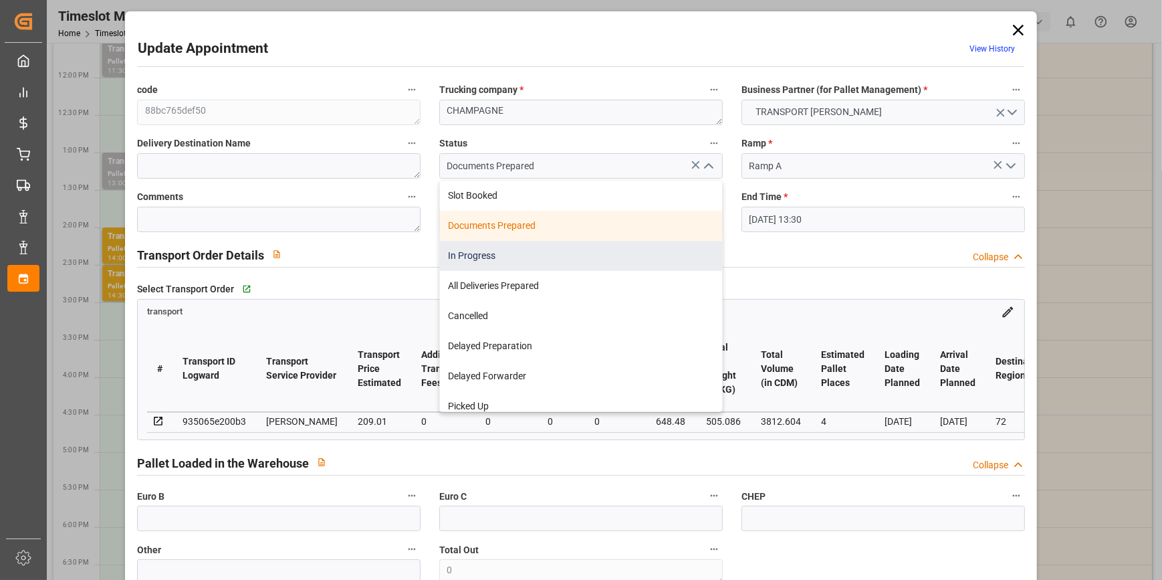
click at [449, 259] on div "In Progress" at bounding box center [581, 256] width 282 height 30
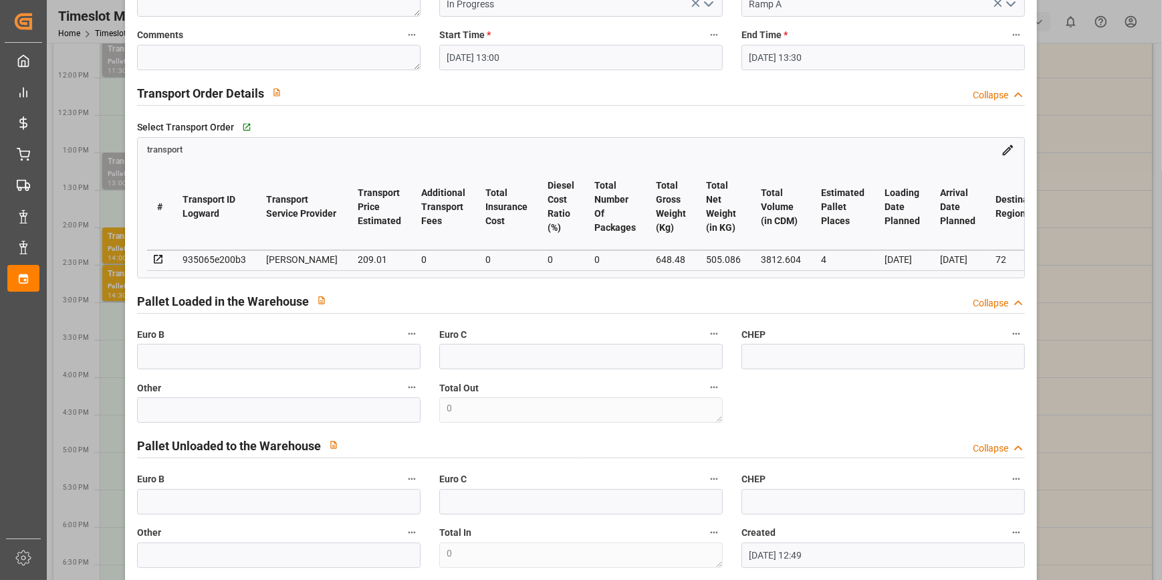
scroll to position [0, 0]
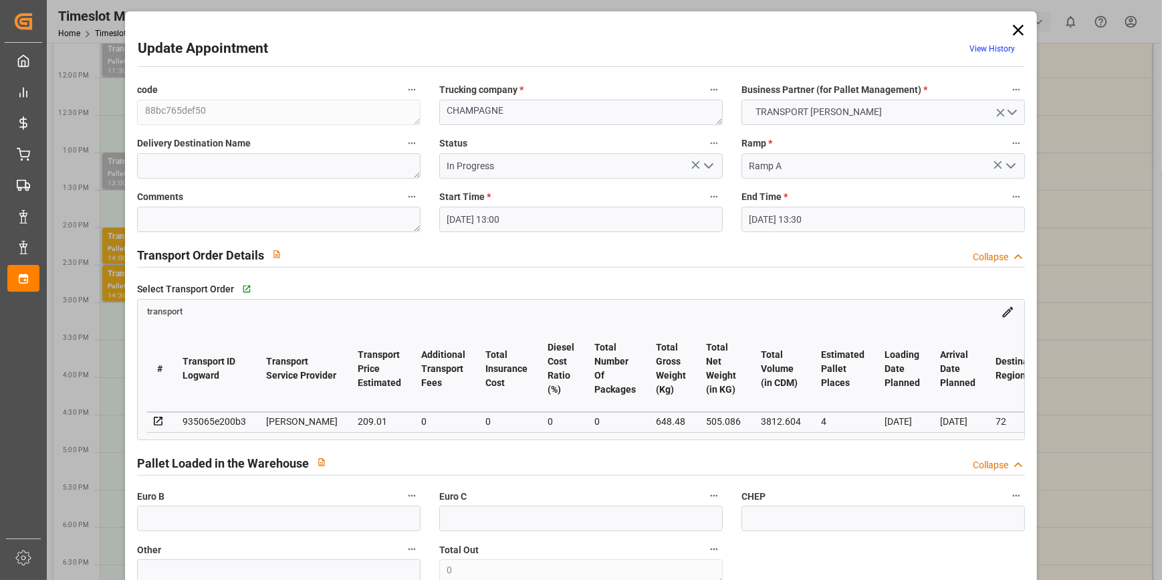
click at [709, 166] on icon "open menu" at bounding box center [708, 166] width 16 height 16
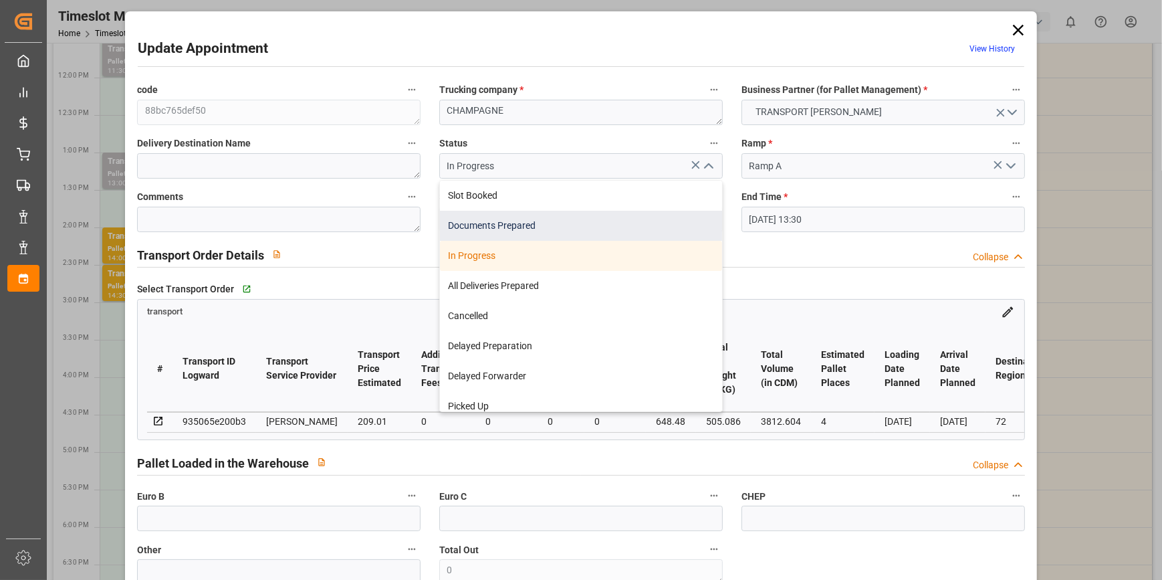
click at [481, 225] on div "Documents Prepared" at bounding box center [581, 226] width 282 height 30
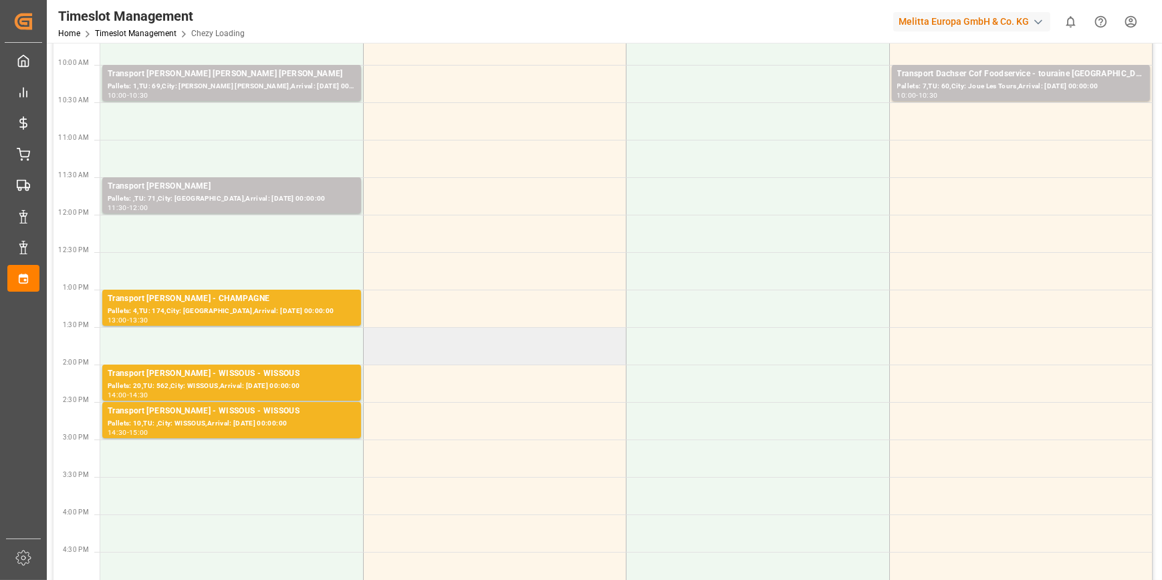
scroll to position [60, 0]
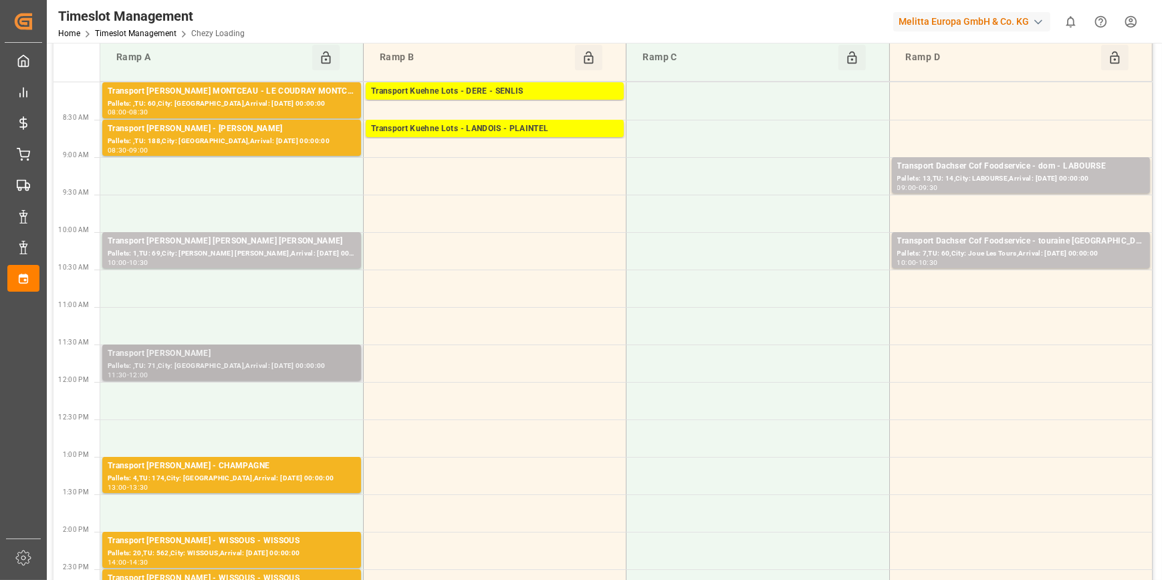
click at [240, 361] on div "Pallets: ,TU: 71,City: [GEOGRAPHIC_DATA],Arrival: [DATE] 00:00:00" at bounding box center [232, 365] width 248 height 11
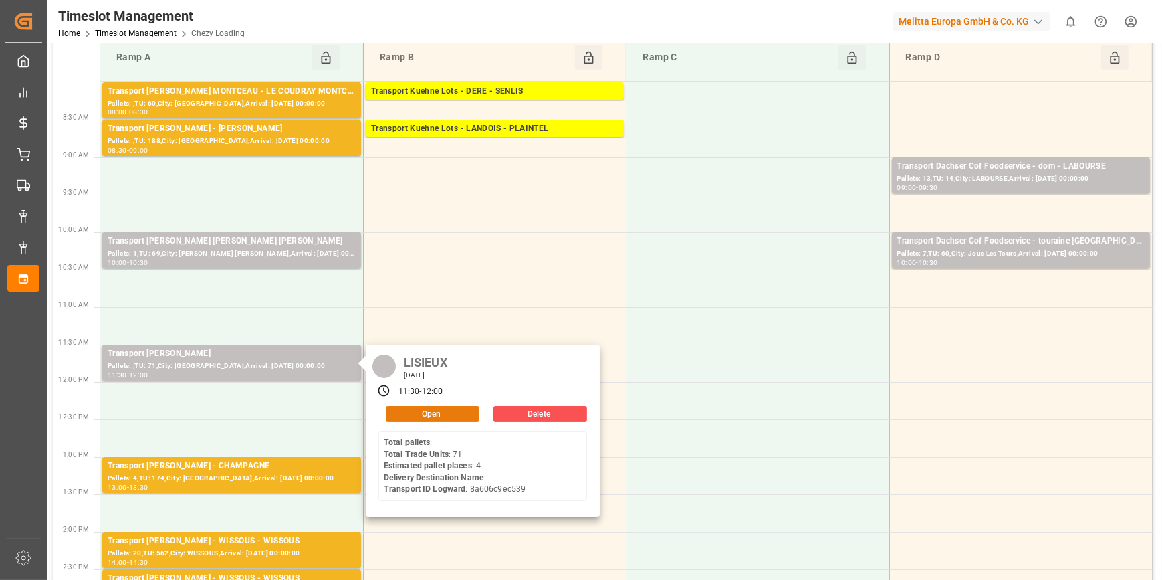
click at [408, 410] on button "Open" at bounding box center [433, 414] width 94 height 16
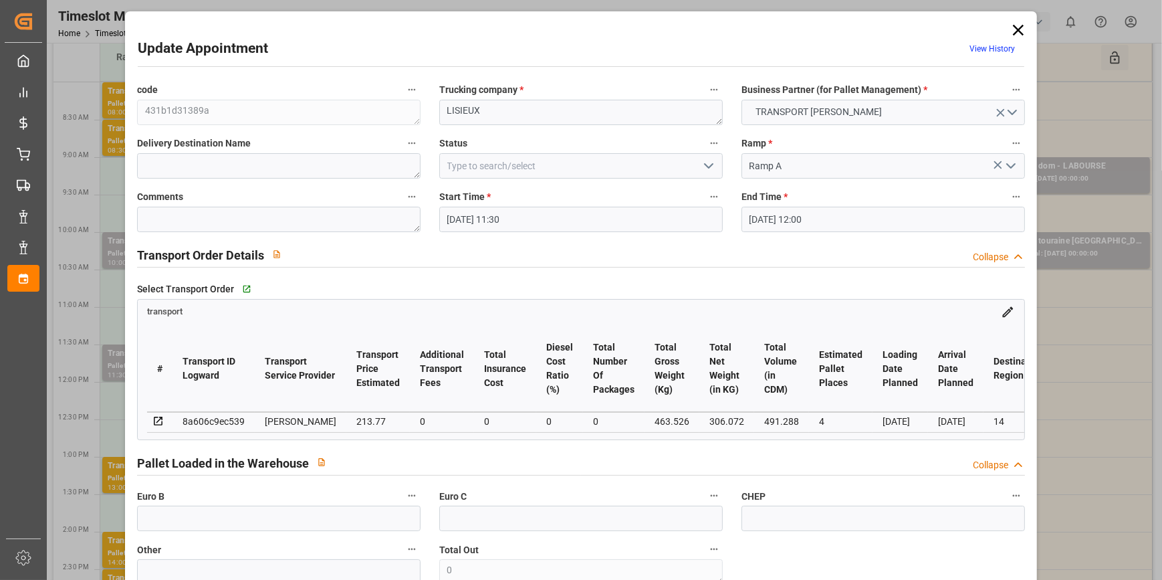
click at [705, 166] on polyline "open menu" at bounding box center [709, 166] width 8 height 4
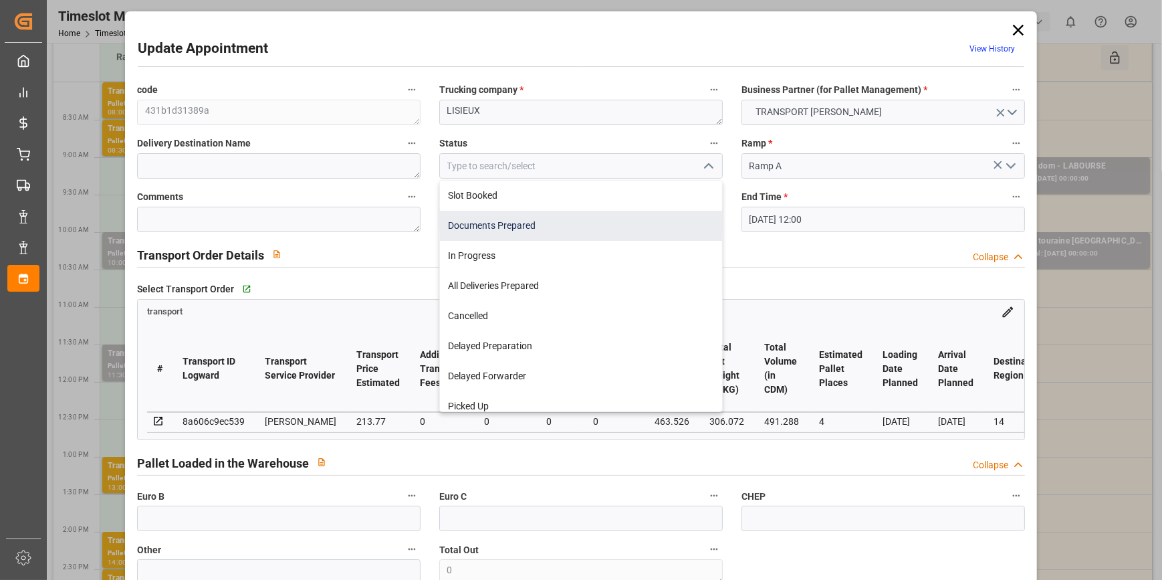
click at [467, 221] on div "Documents Prepared" at bounding box center [581, 226] width 282 height 30
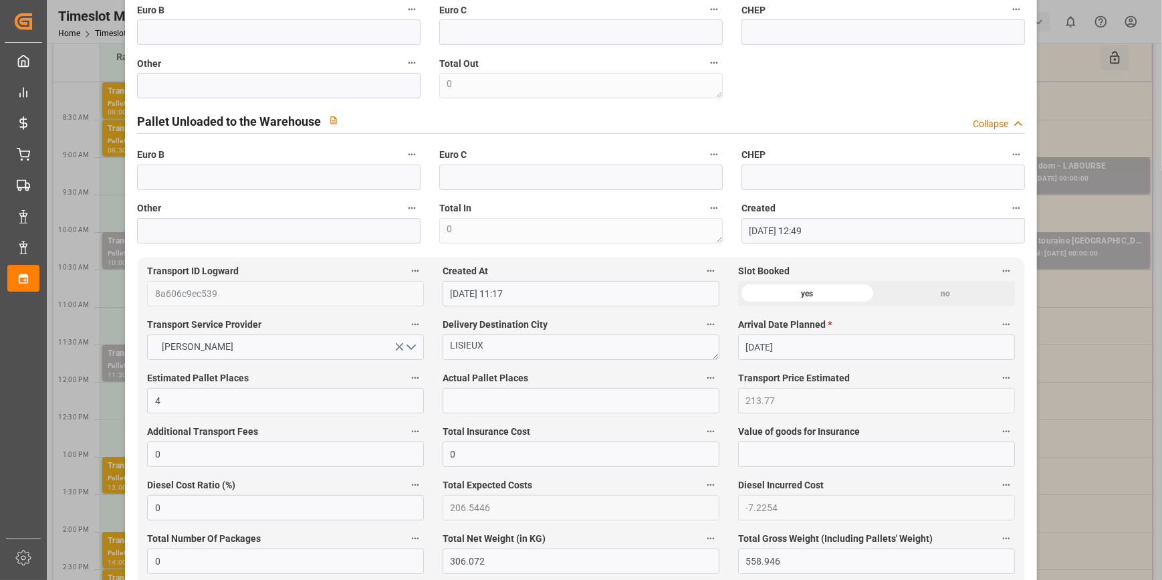
scroll to position [972, 0]
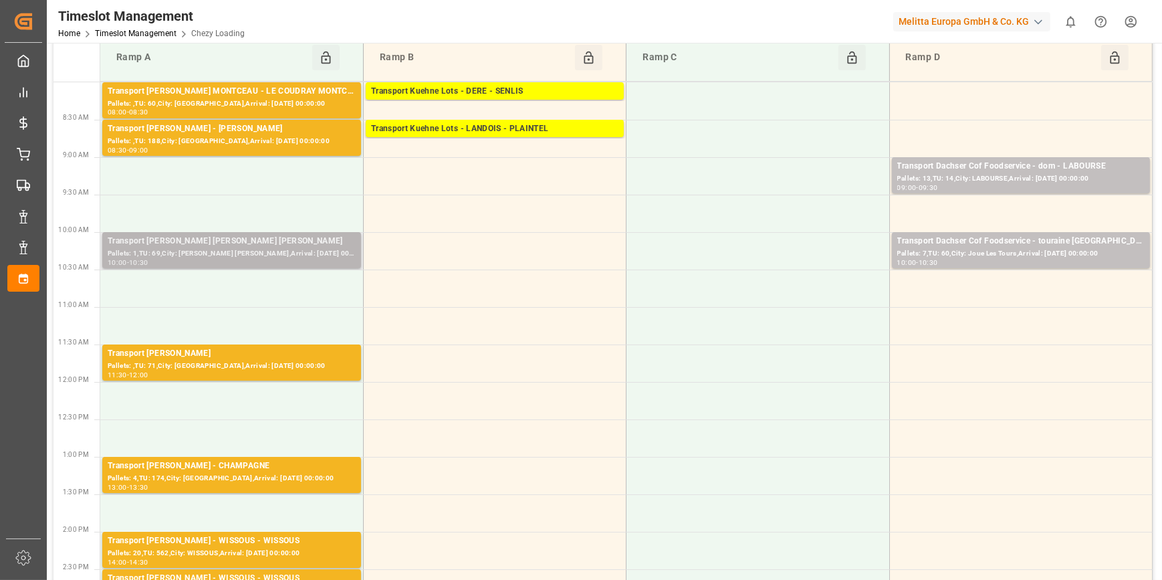
click at [223, 235] on div "Transport [PERSON_NAME] [PERSON_NAME] [PERSON_NAME]" at bounding box center [232, 241] width 248 height 13
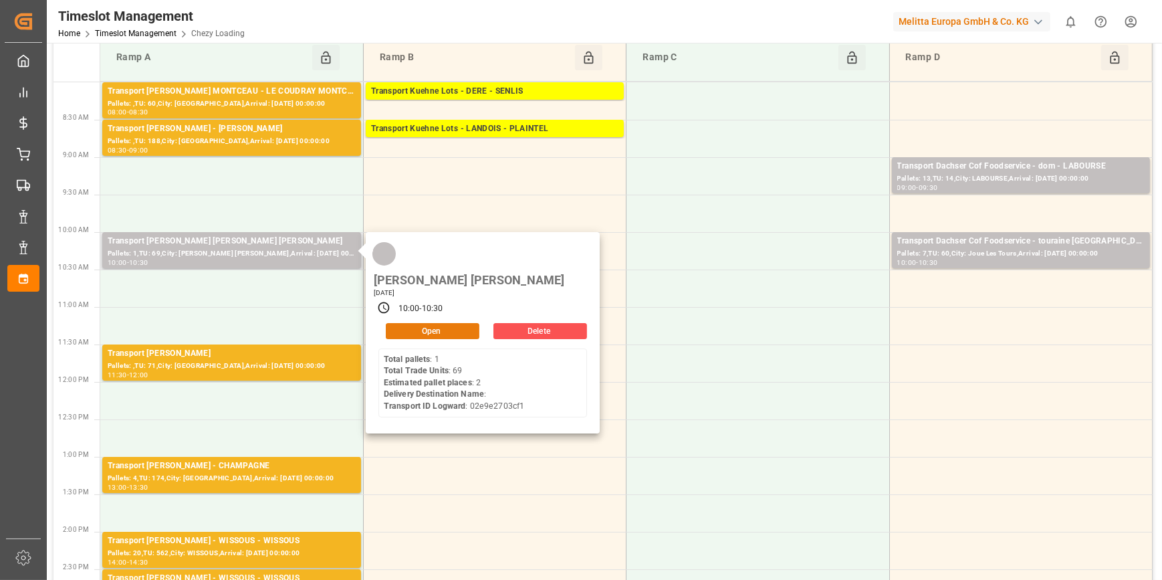
click at [432, 323] on button "Open" at bounding box center [433, 331] width 94 height 16
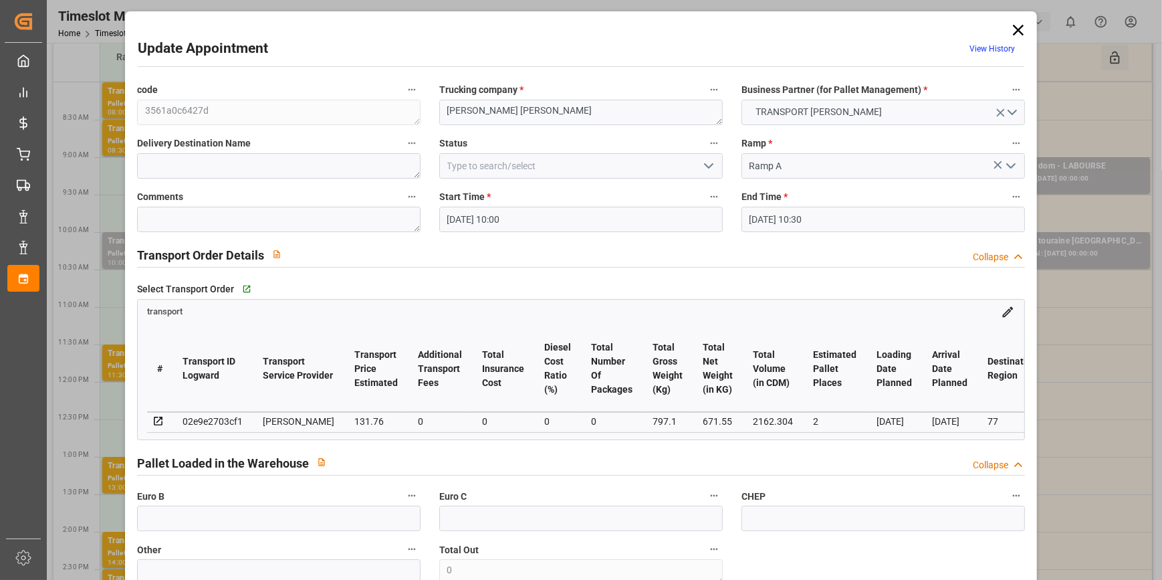
click at [711, 156] on button "open menu" at bounding box center [707, 166] width 20 height 21
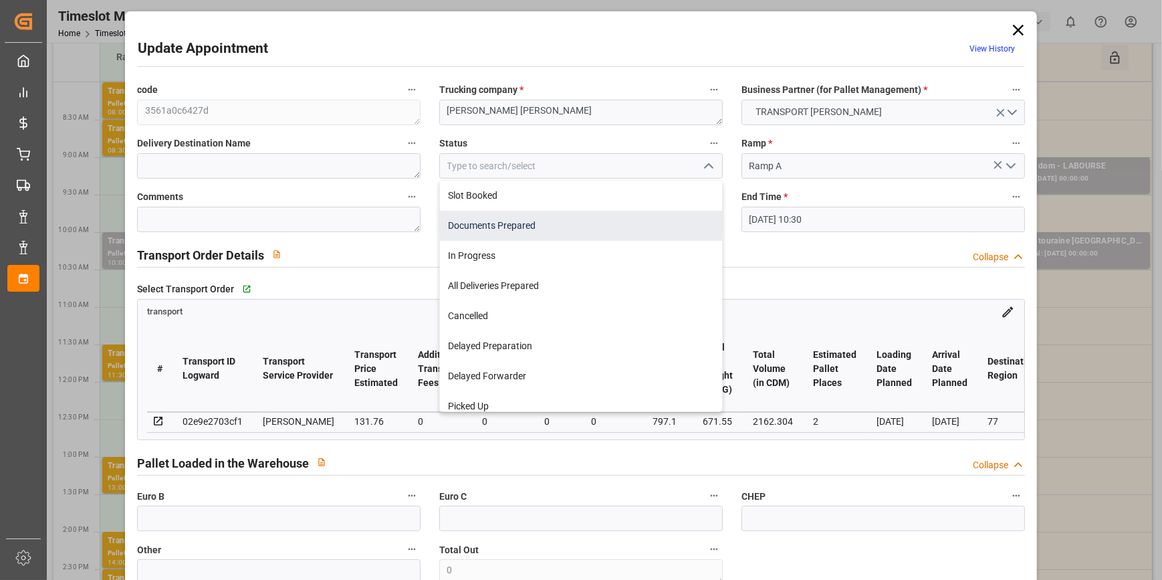
click at [477, 226] on div "Documents Prepared" at bounding box center [581, 226] width 282 height 30
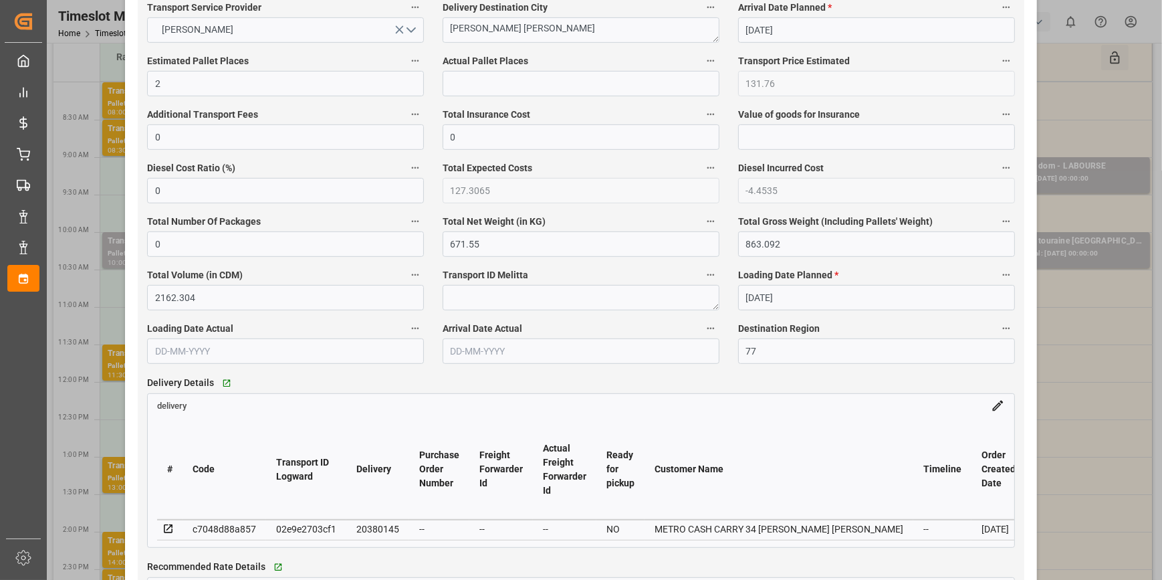
scroll to position [1033, 0]
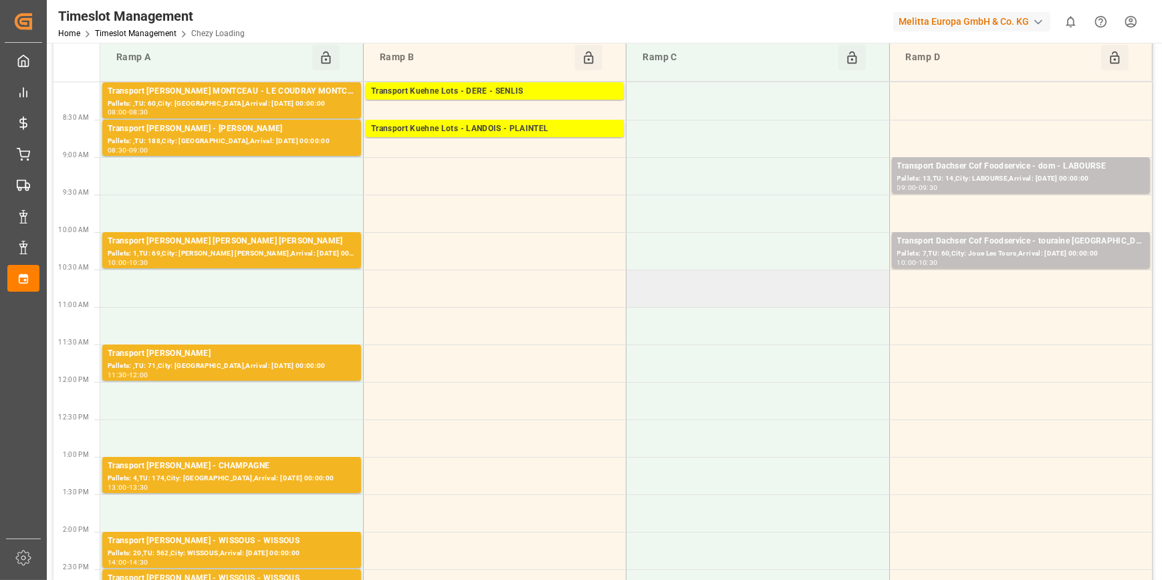
drag, startPoint x: 807, startPoint y: 303, endPoint x: 792, endPoint y: 293, distance: 18.0
click at [807, 303] on td at bounding box center [757, 287] width 263 height 37
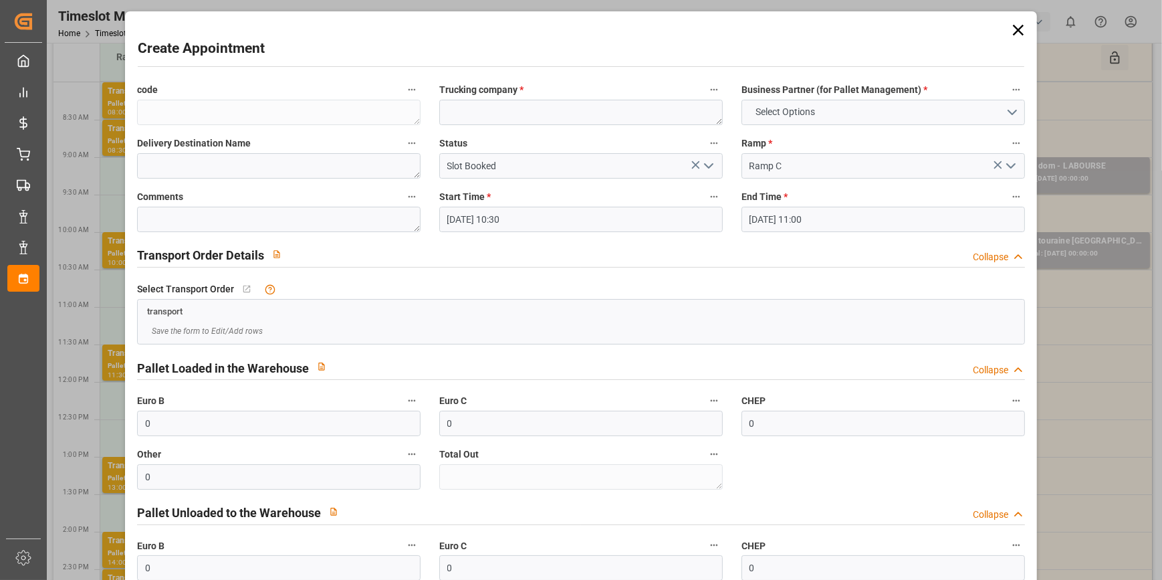
click at [1016, 27] on icon at bounding box center [1018, 30] width 19 height 19
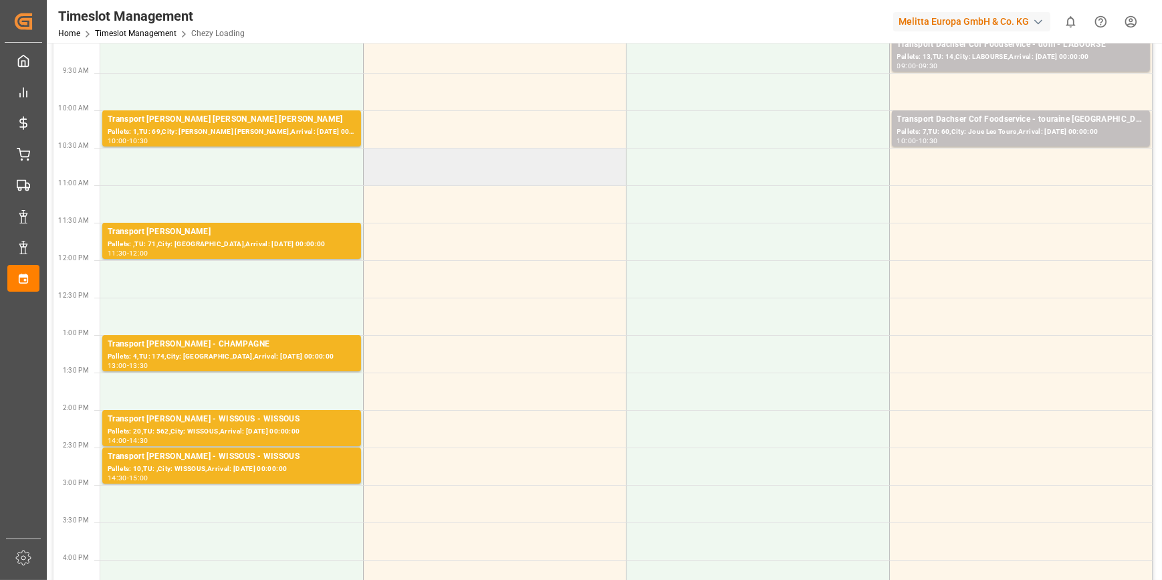
scroll to position [0, 0]
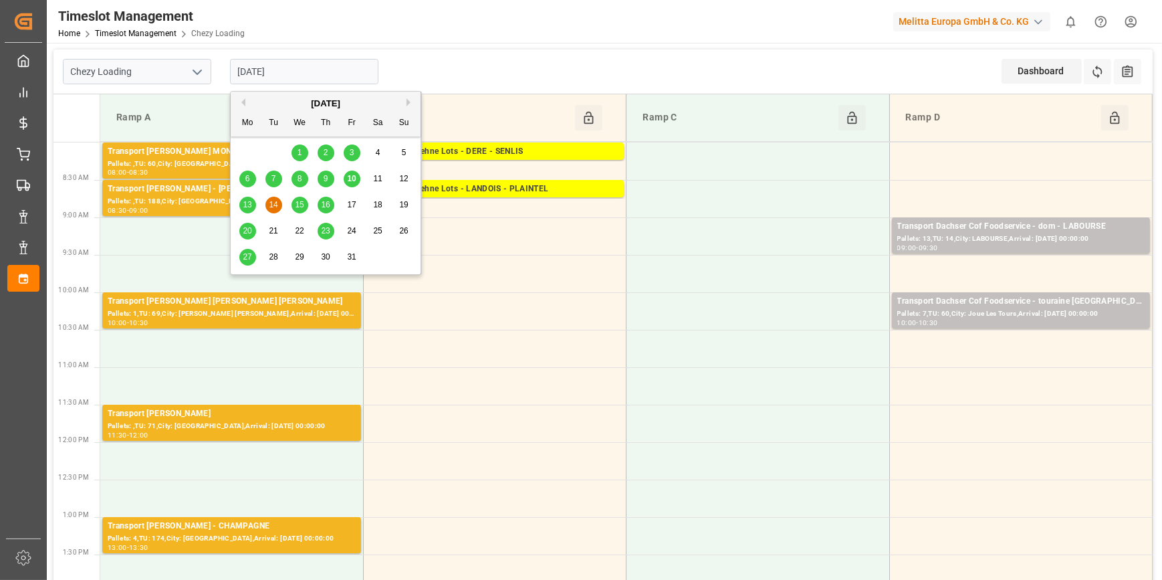
click at [303, 66] on input "[DATE]" at bounding box center [304, 71] width 148 height 25
click at [352, 178] on span "10" at bounding box center [351, 178] width 9 height 9
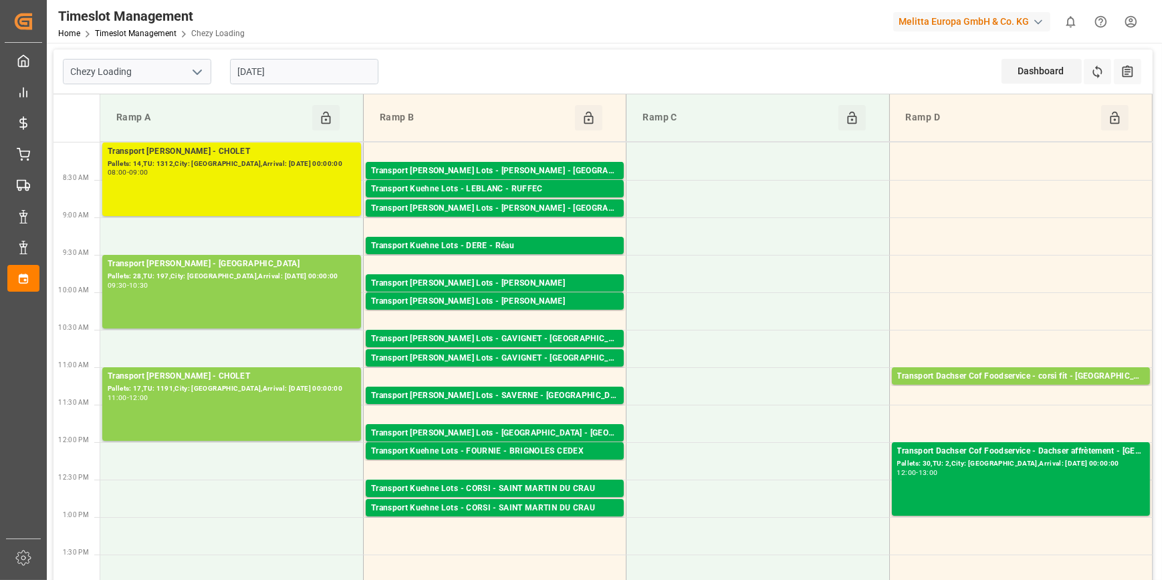
click at [220, 171] on div "08:00 - 09:00" at bounding box center [232, 172] width 248 height 7
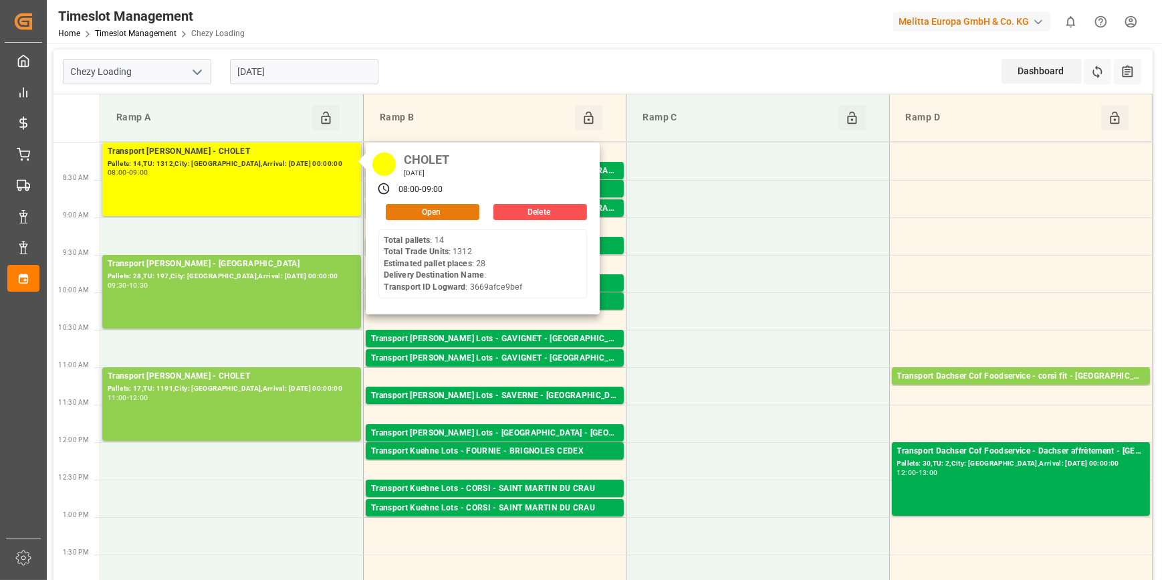
click at [409, 206] on button "Open" at bounding box center [433, 212] width 94 height 16
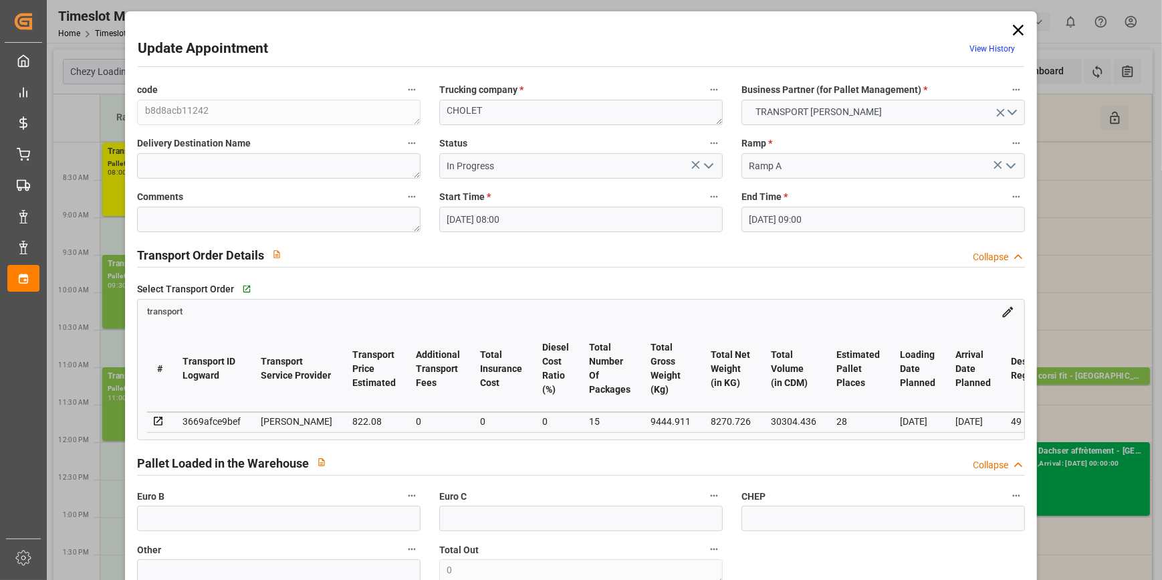
click at [714, 157] on button "open menu" at bounding box center [707, 166] width 20 height 21
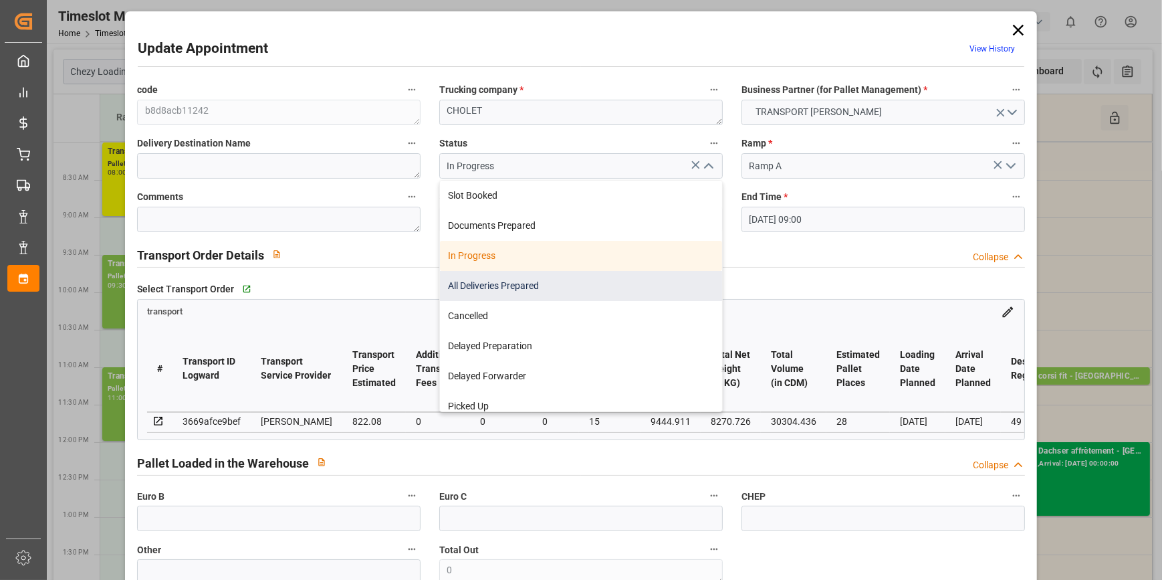
click at [463, 283] on div "All Deliveries Prepared" at bounding box center [581, 286] width 282 height 30
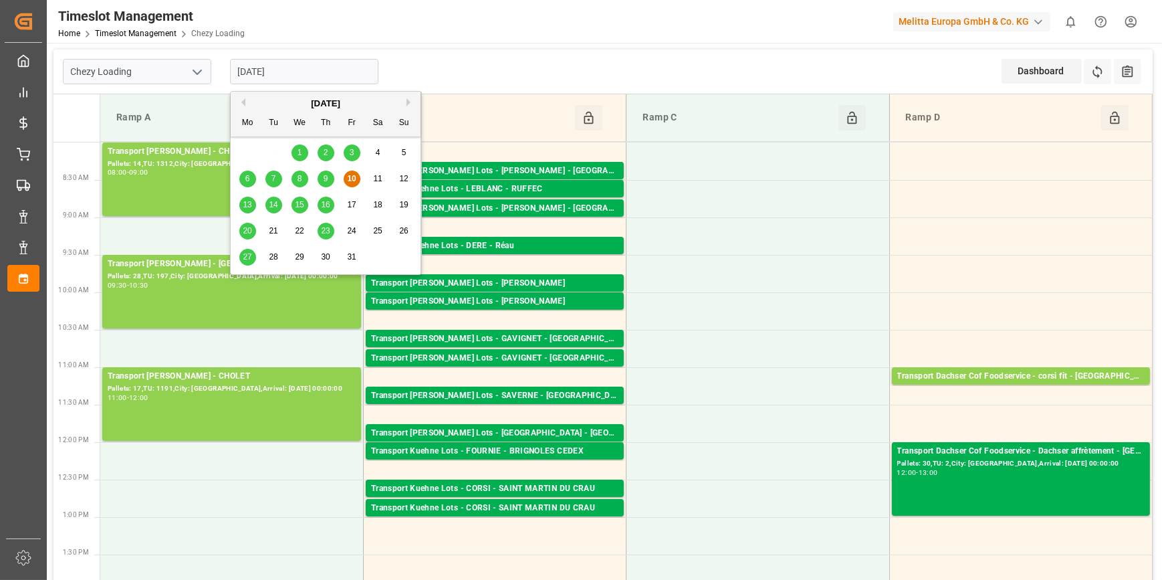
click at [315, 61] on input "[DATE]" at bounding box center [304, 71] width 148 height 25
click at [252, 203] on div "13" at bounding box center [247, 205] width 17 height 16
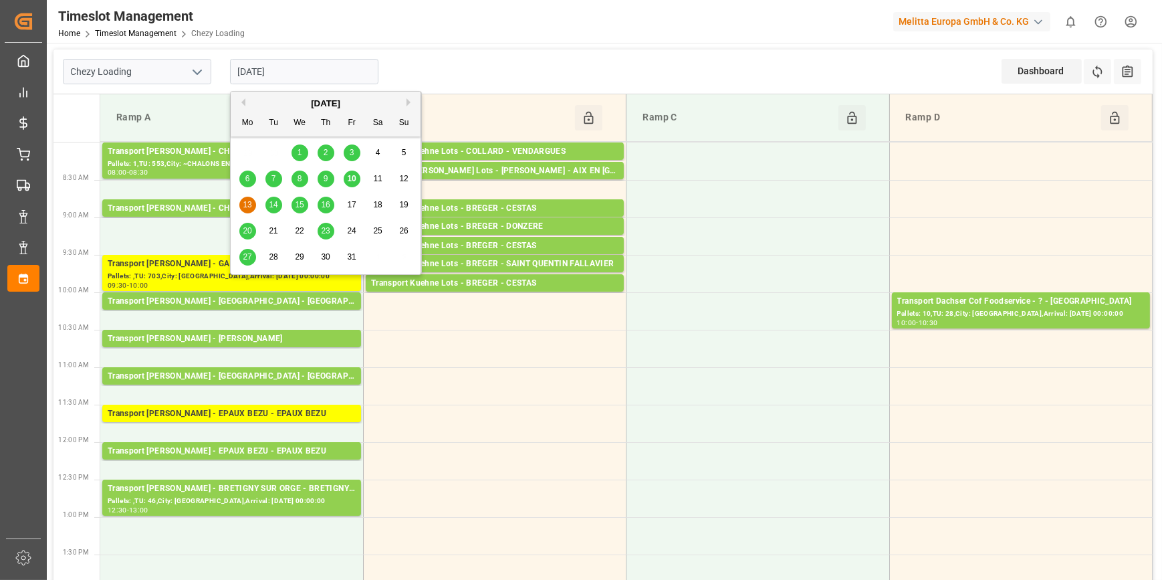
click at [297, 72] on input "[DATE]" at bounding box center [304, 71] width 148 height 25
click at [275, 203] on span "14" at bounding box center [273, 204] width 9 height 9
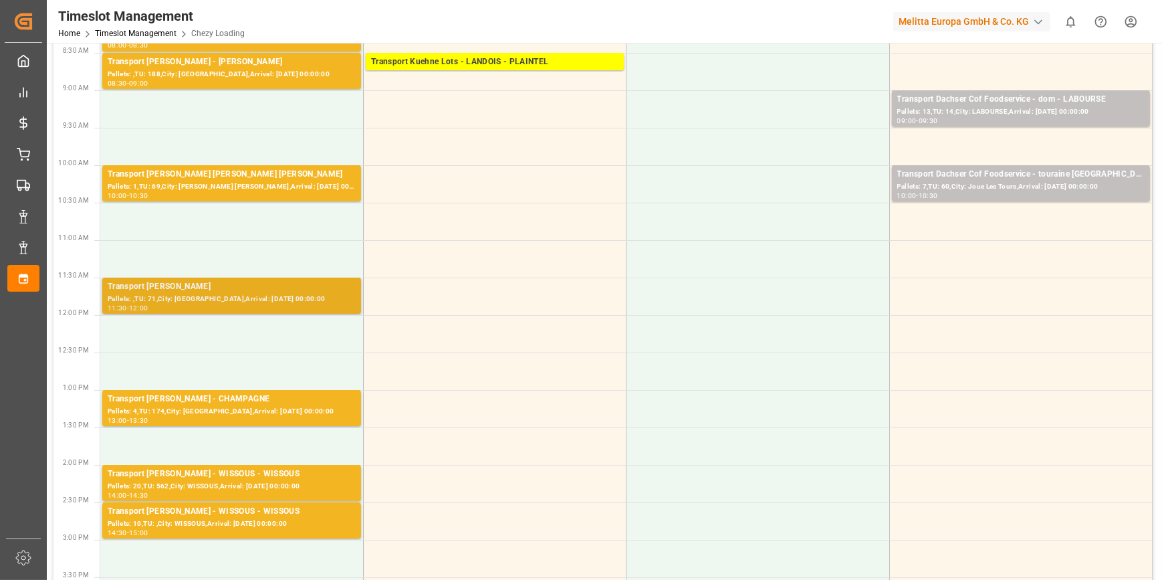
scroll to position [182, 0]
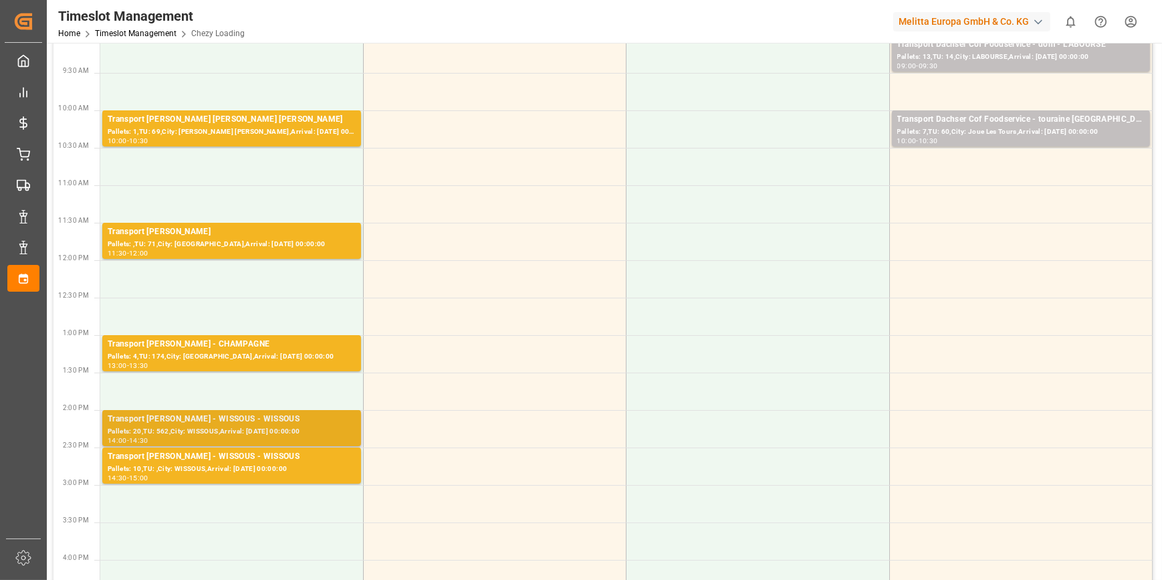
click at [231, 422] on div "Transport [PERSON_NAME] - WISSOUS - WISSOUS" at bounding box center [232, 418] width 248 height 13
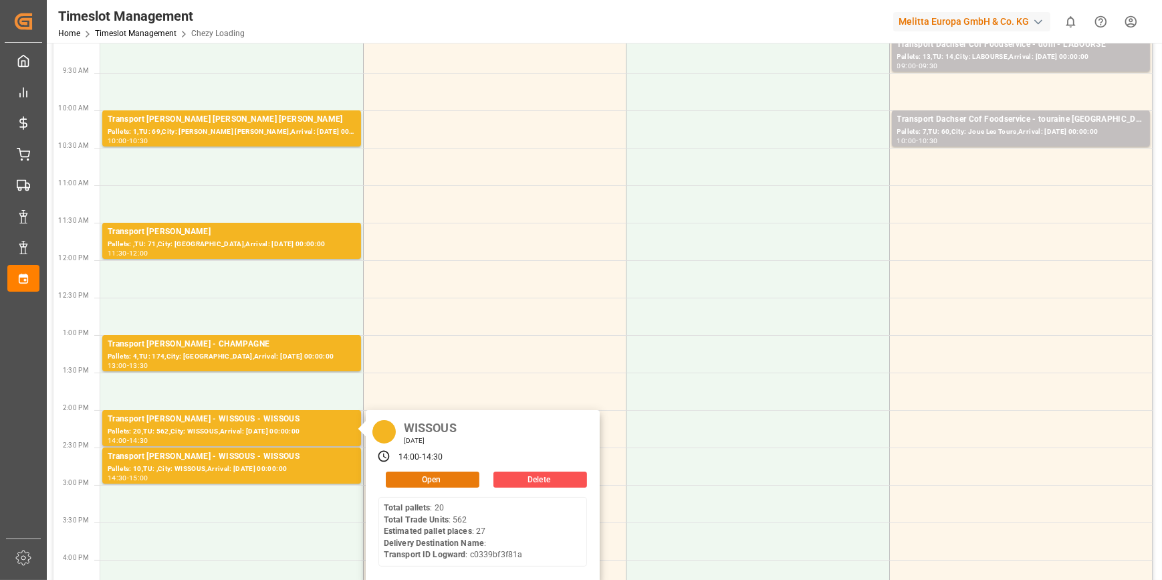
click at [416, 473] on button "Open" at bounding box center [433, 479] width 94 height 16
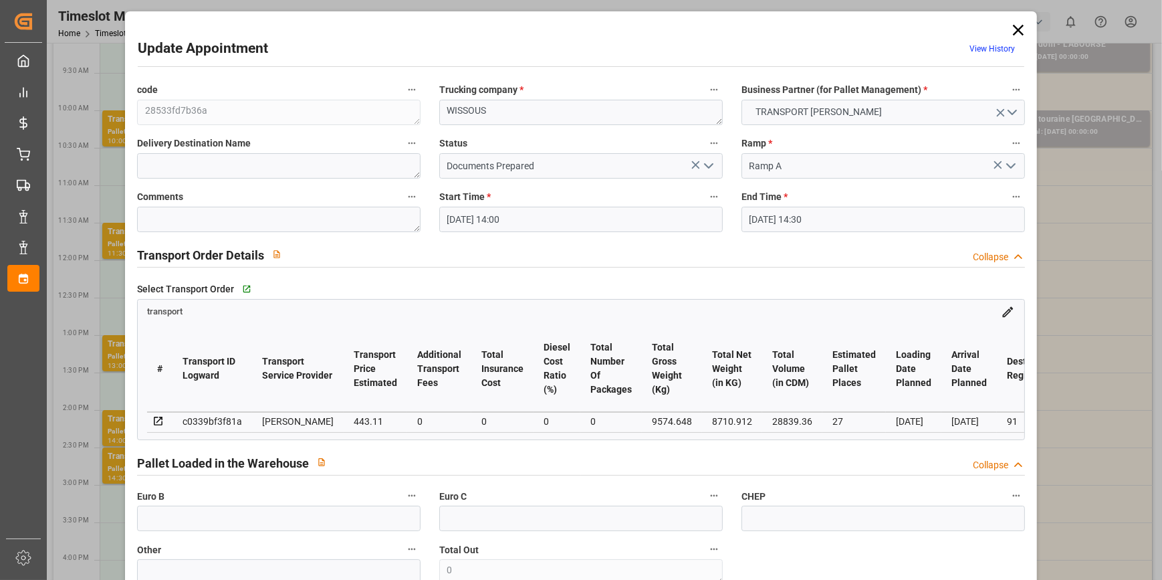
click at [705, 166] on polyline "open menu" at bounding box center [709, 166] width 8 height 4
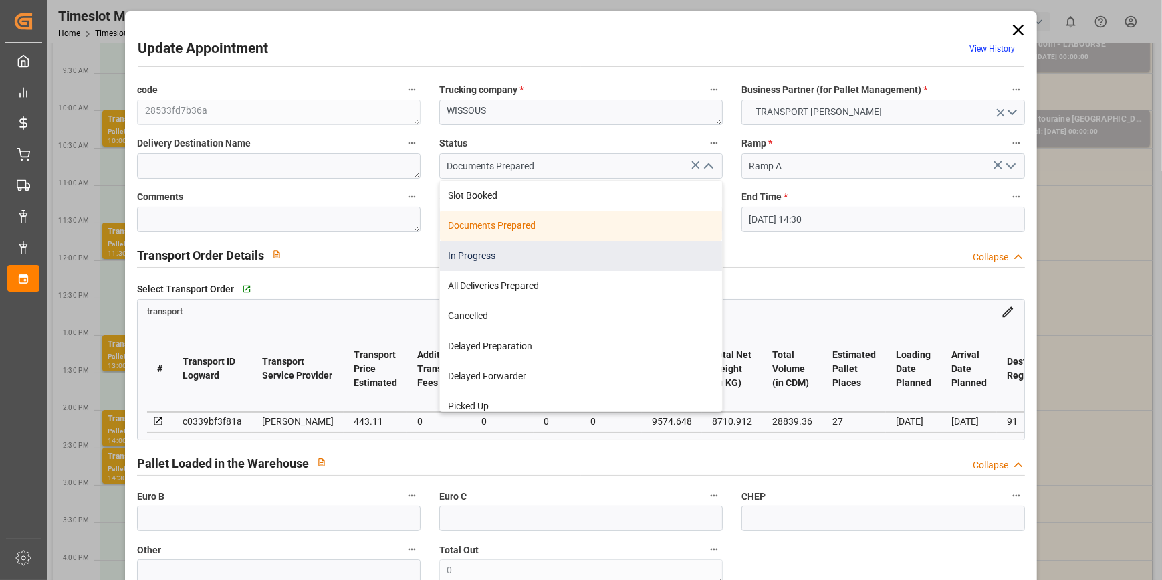
click at [464, 255] on div "In Progress" at bounding box center [581, 256] width 282 height 30
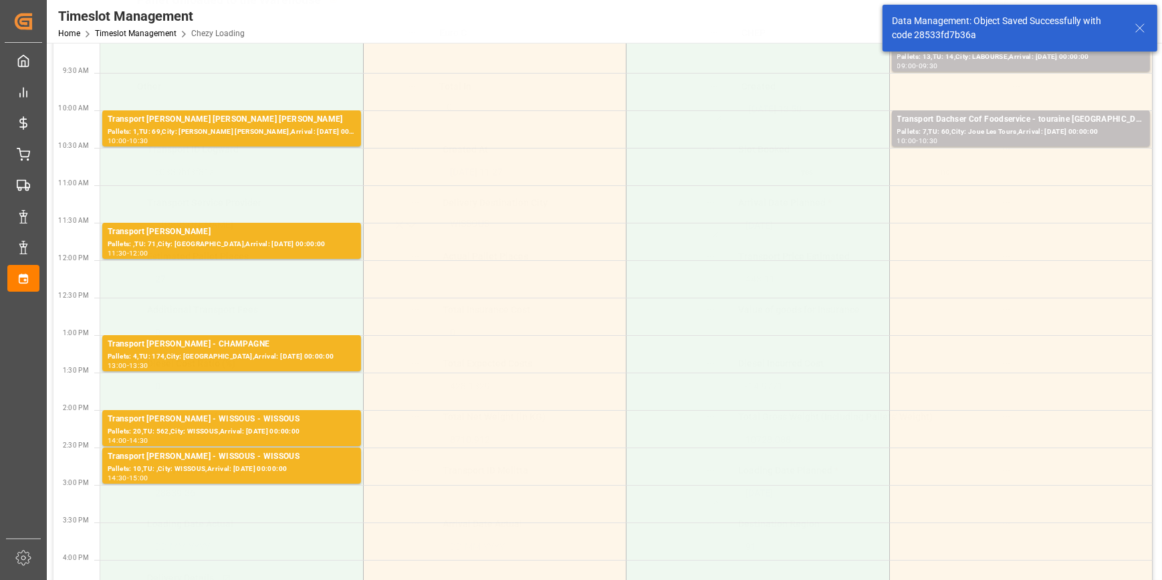
scroll to position [0, 0]
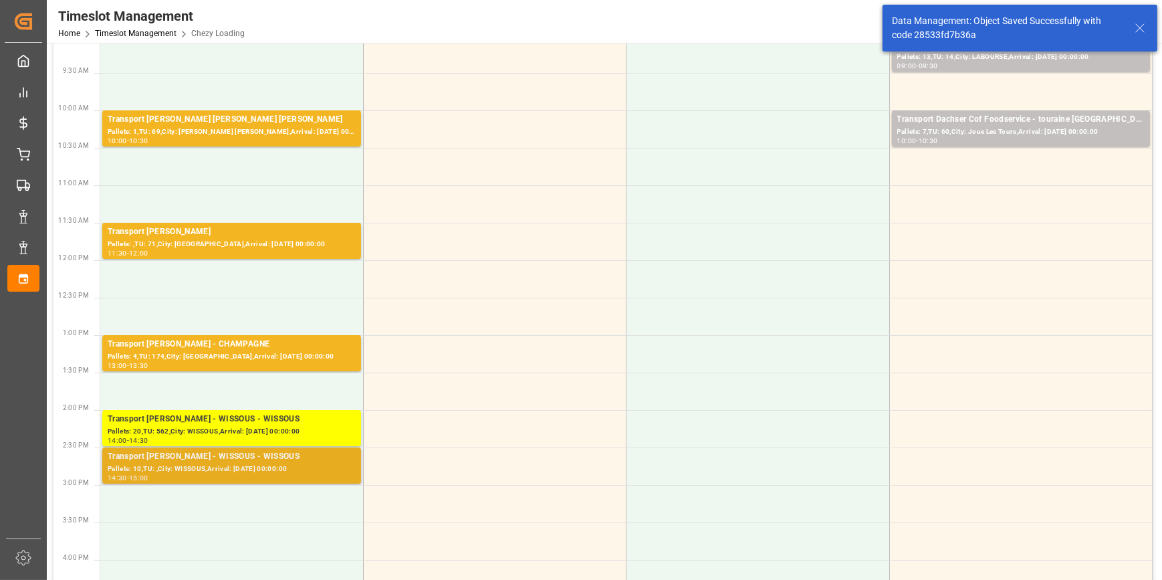
click at [245, 453] on div "Transport [PERSON_NAME] - WISSOUS - WISSOUS" at bounding box center [232, 456] width 248 height 13
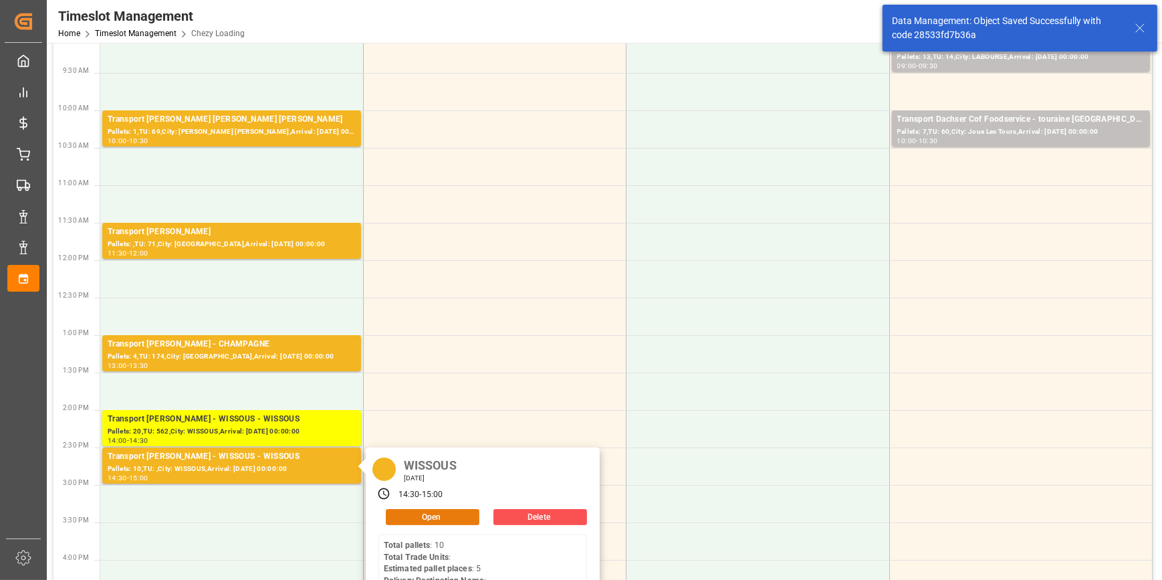
click at [418, 518] on button "Open" at bounding box center [433, 517] width 94 height 16
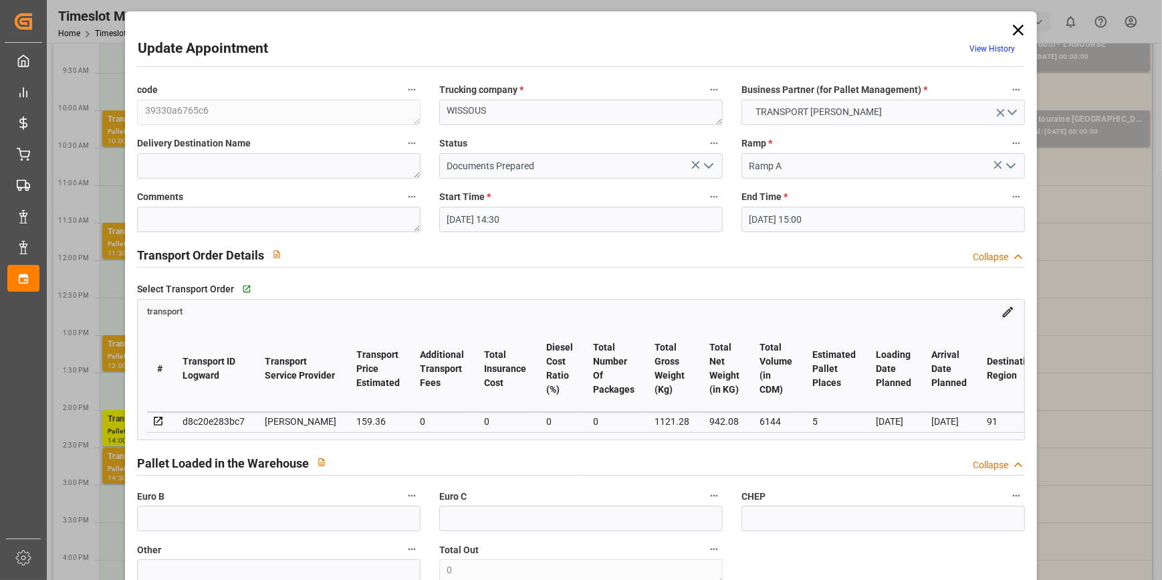
click at [711, 167] on icon "open menu" at bounding box center [708, 166] width 16 height 16
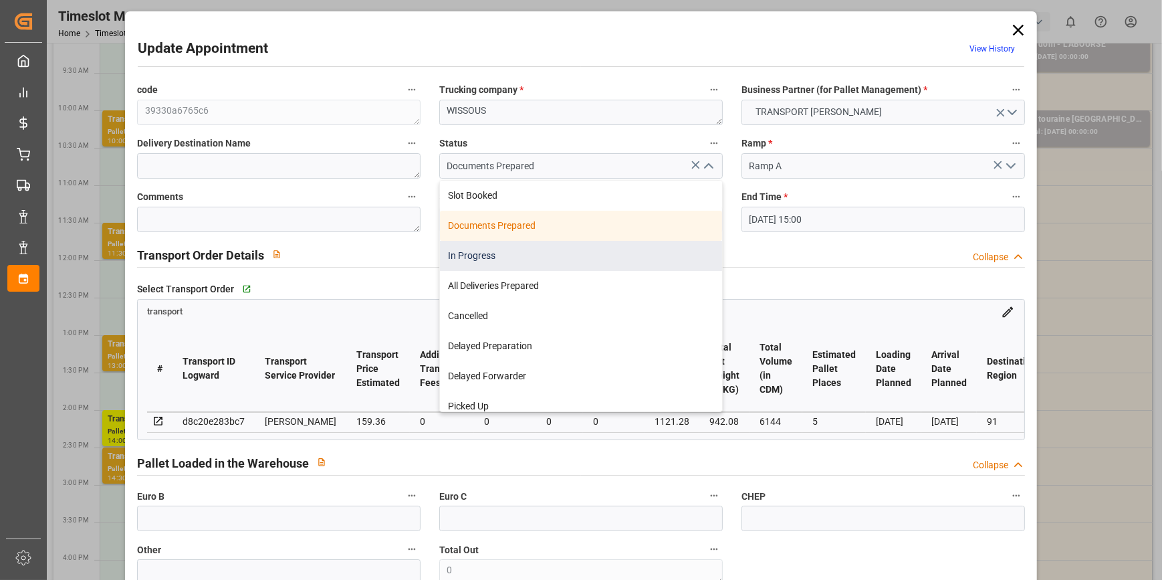
click at [483, 253] on div "In Progress" at bounding box center [581, 256] width 282 height 30
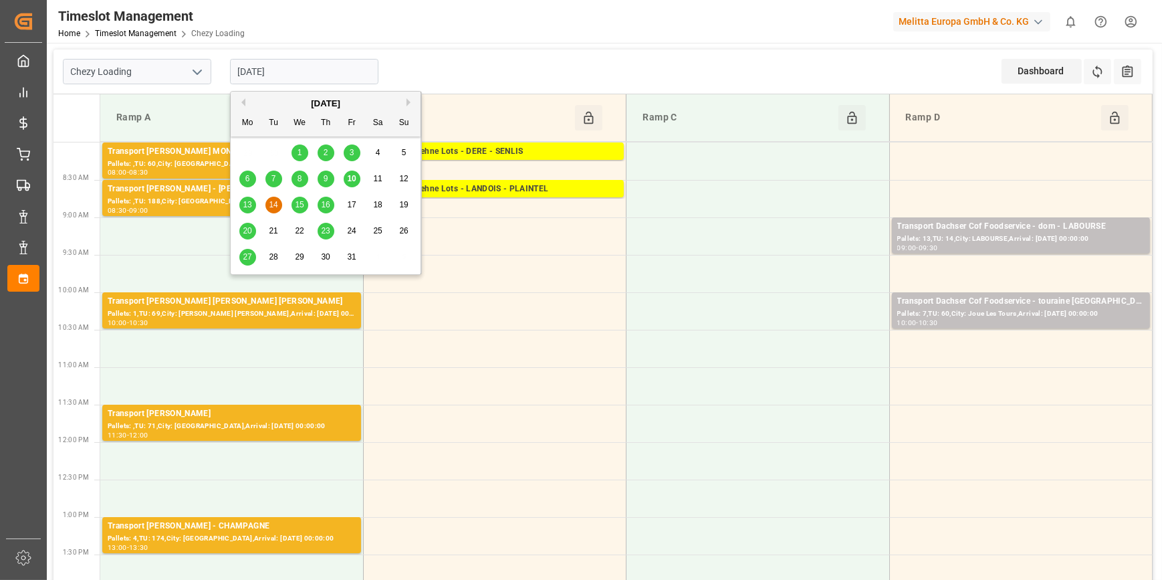
click at [287, 68] on input "[DATE]" at bounding box center [304, 71] width 148 height 25
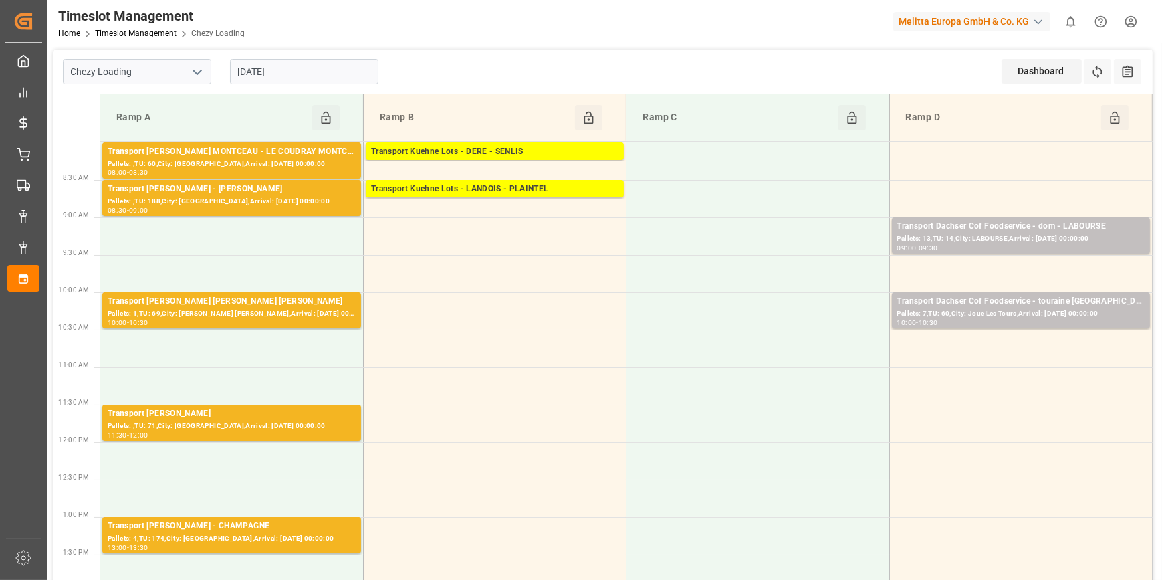
click at [419, 66] on div "Chezy Loading 14-10-2025 Dashboard View Dashboard Refresh Time Slots All Audits" at bounding box center [602, 71] width 1099 height 45
click at [262, 73] on input "[DATE]" at bounding box center [304, 71] width 148 height 25
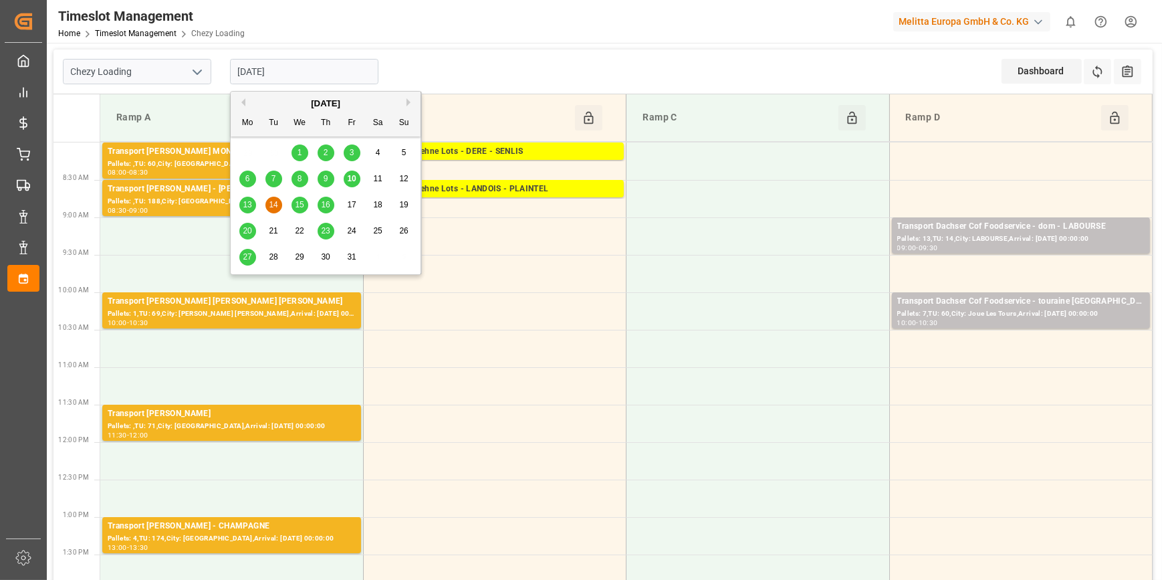
click at [354, 174] on span "10" at bounding box center [351, 178] width 9 height 9
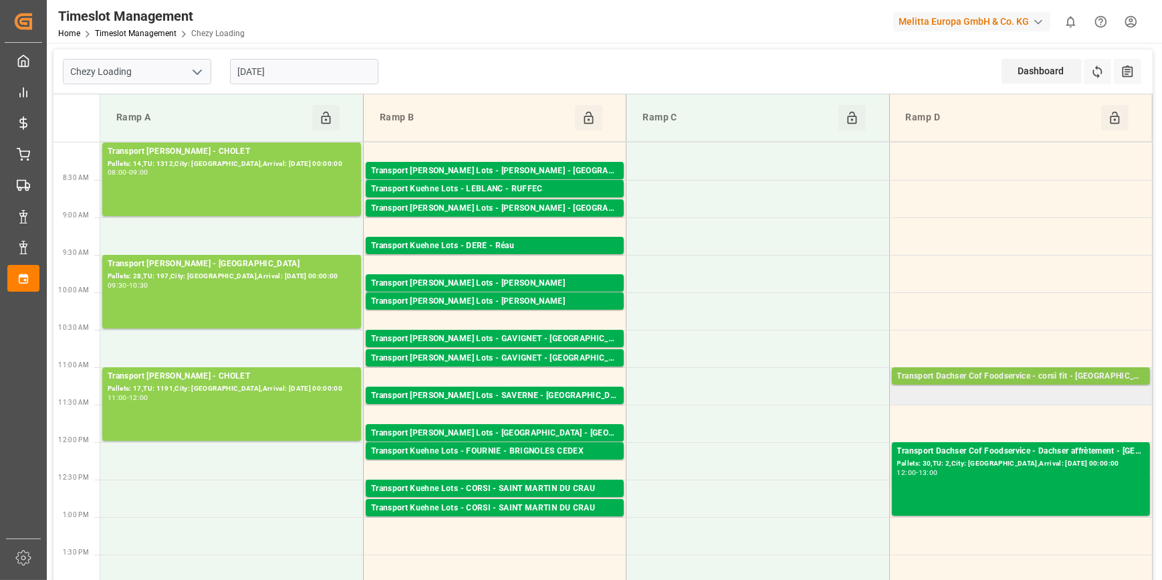
click at [987, 371] on div "Transport Dachser Cof Foodservice - corsi fit - [GEOGRAPHIC_DATA]" at bounding box center [1020, 376] width 247 height 13
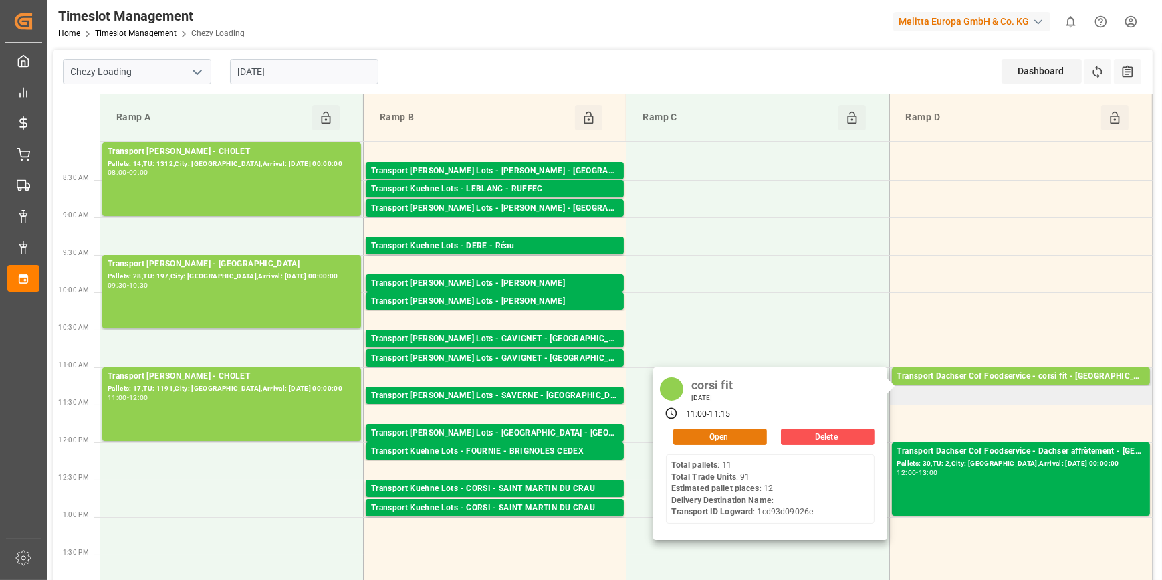
click at [714, 430] on button "Open" at bounding box center [720, 436] width 94 height 16
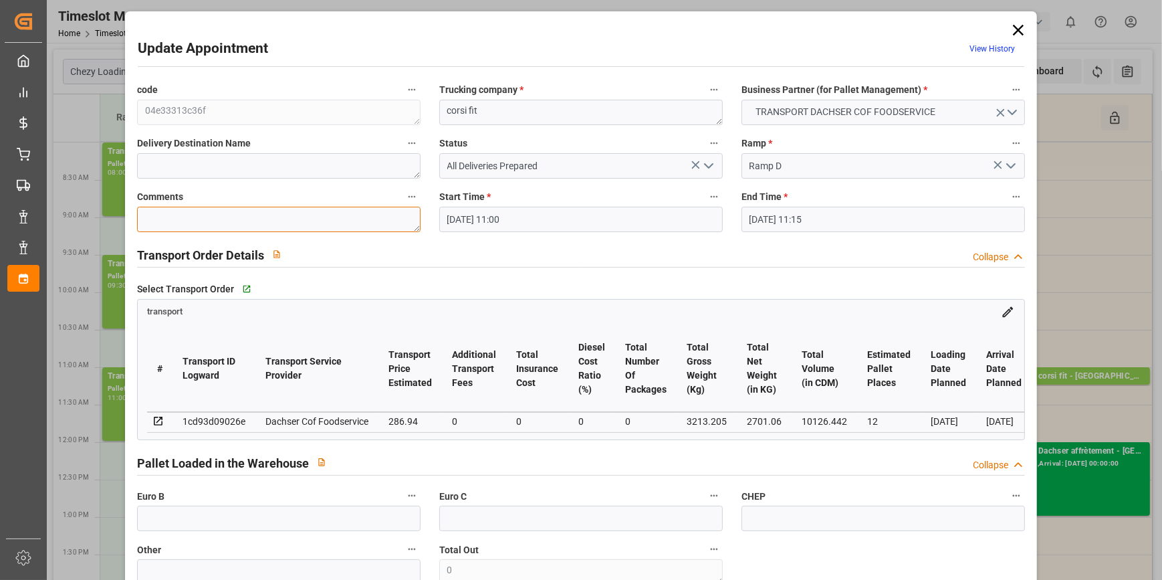
click at [234, 215] on textarea at bounding box center [278, 219] width 283 height 25
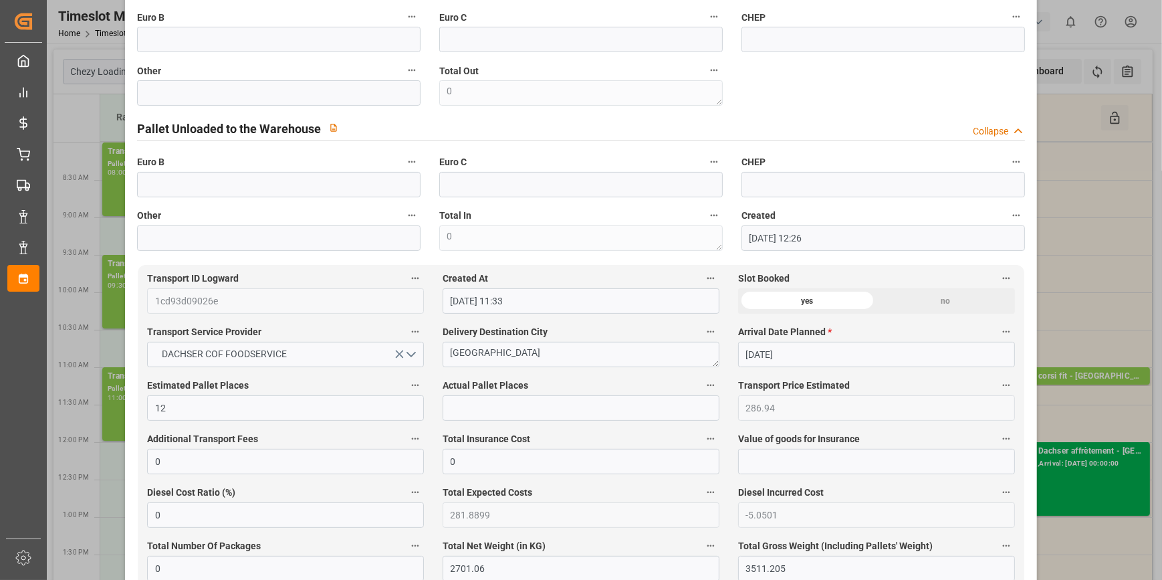
scroll to position [486, 0]
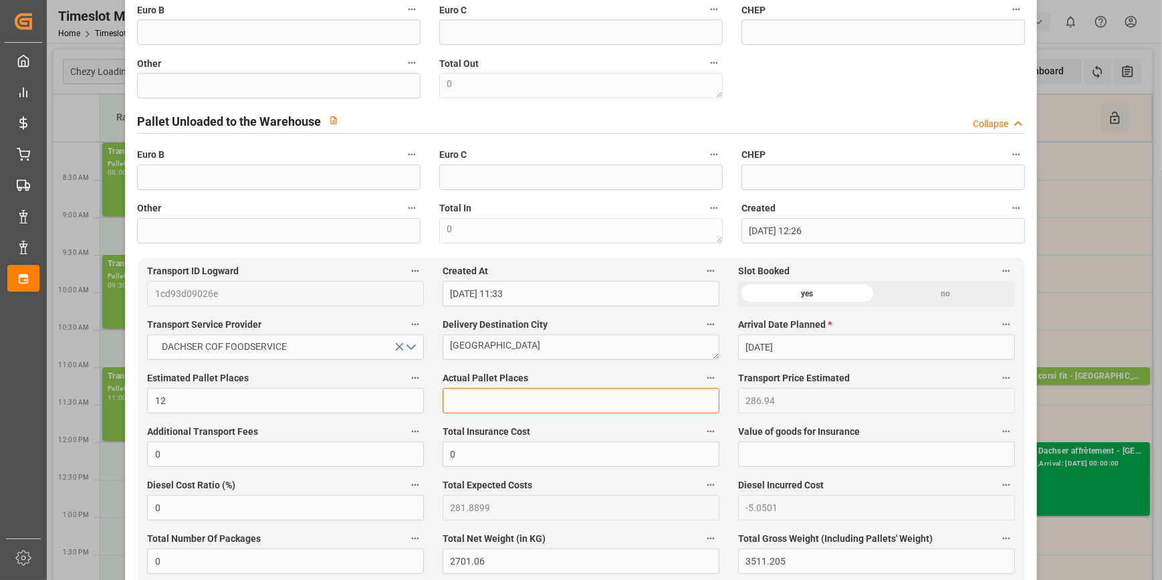
click at [450, 401] on input "text" at bounding box center [580, 400] width 277 height 25
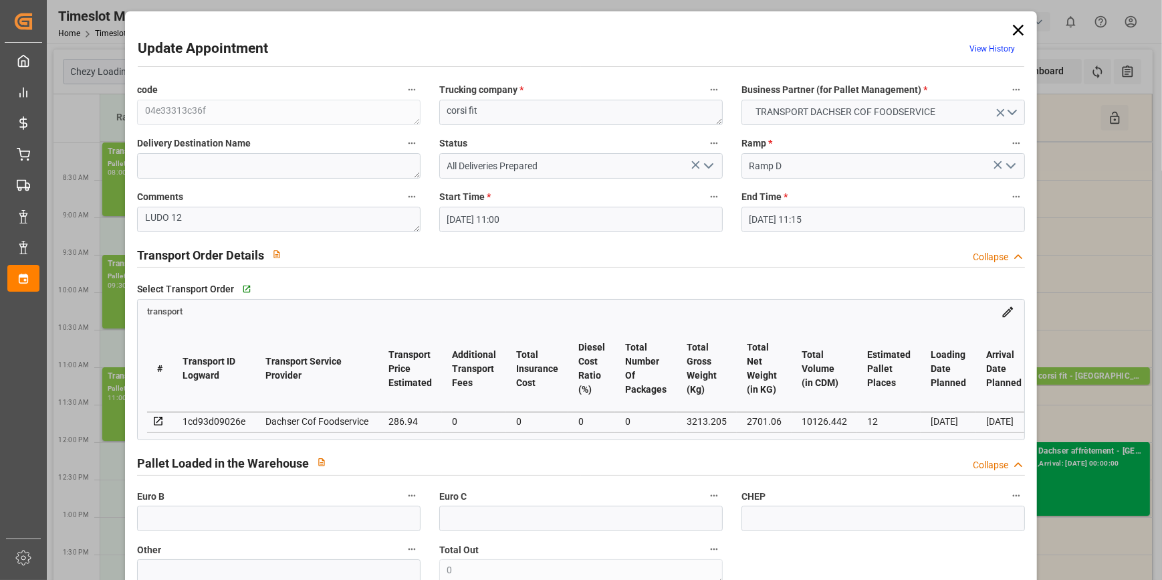
click at [700, 167] on icon "open menu" at bounding box center [708, 166] width 16 height 16
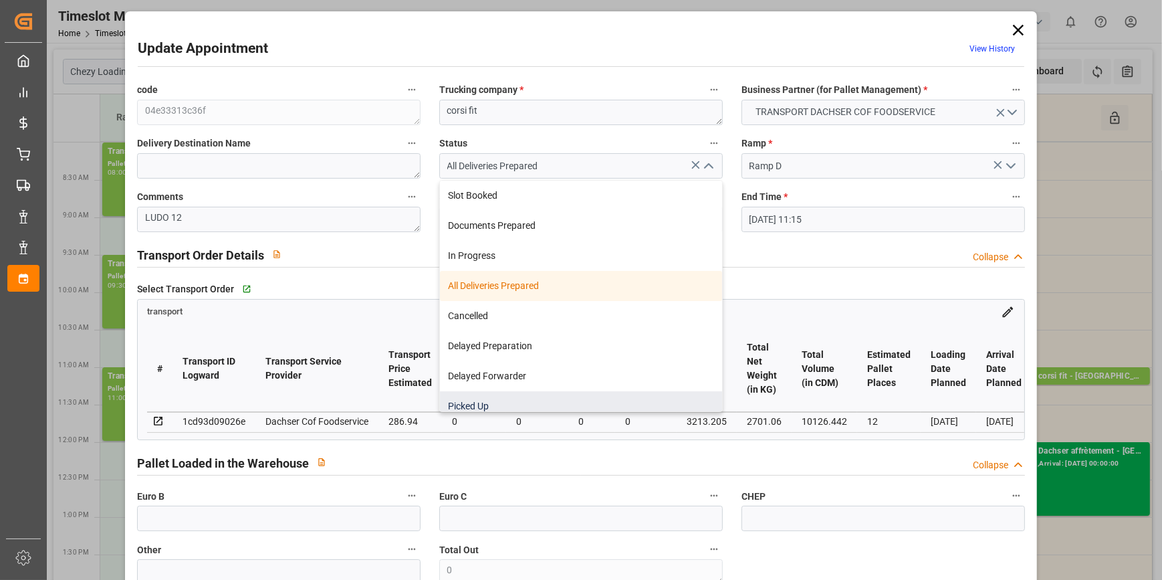
click at [460, 403] on div "Picked Up" at bounding box center [581, 406] width 282 height 30
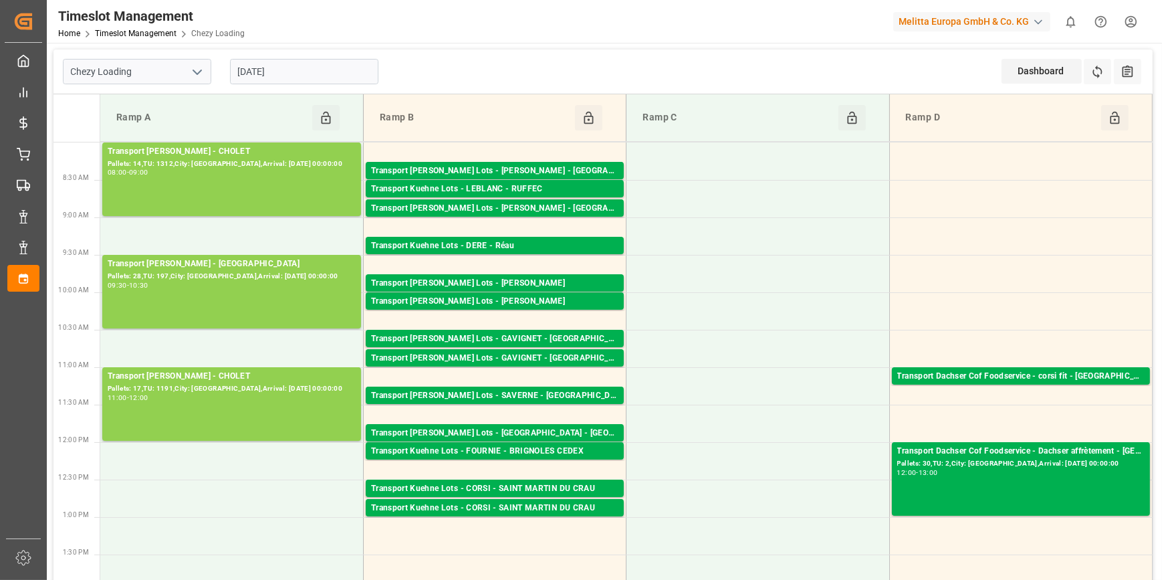
click at [313, 68] on input "[DATE]" at bounding box center [304, 71] width 148 height 25
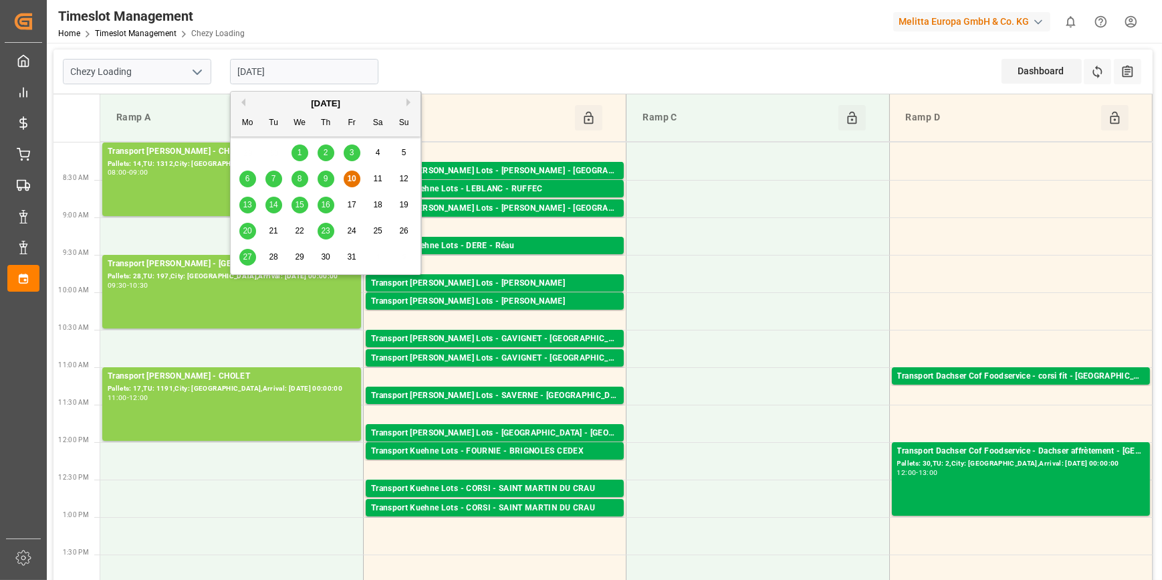
click at [246, 201] on span "13" at bounding box center [247, 204] width 9 height 9
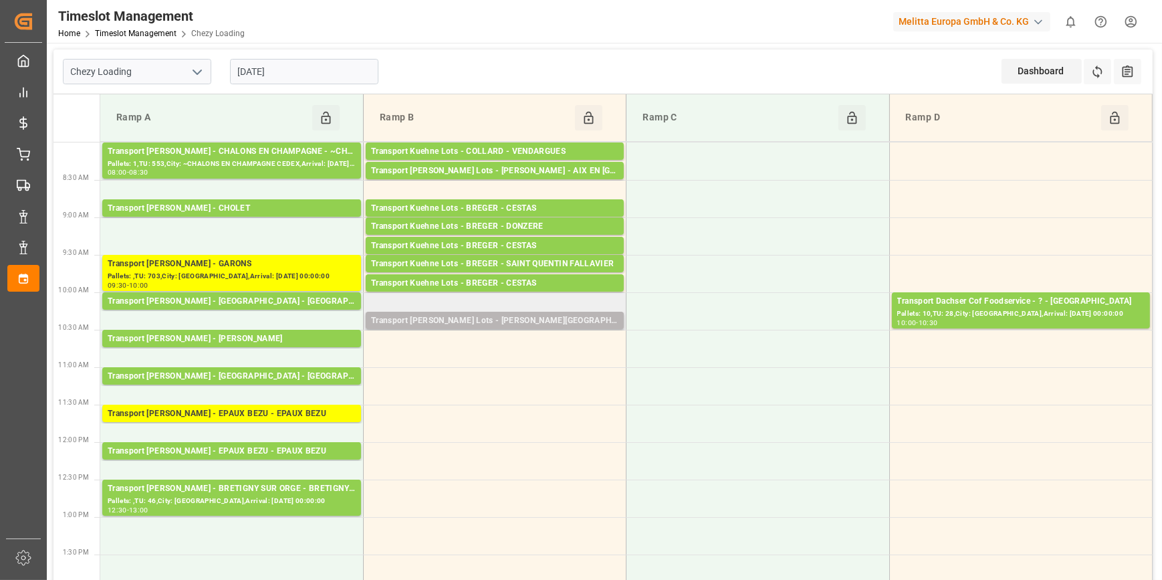
click at [394, 317] on div "Transport [PERSON_NAME] Lots - [PERSON_NAME][GEOGRAPHIC_DATA]" at bounding box center [494, 320] width 247 height 13
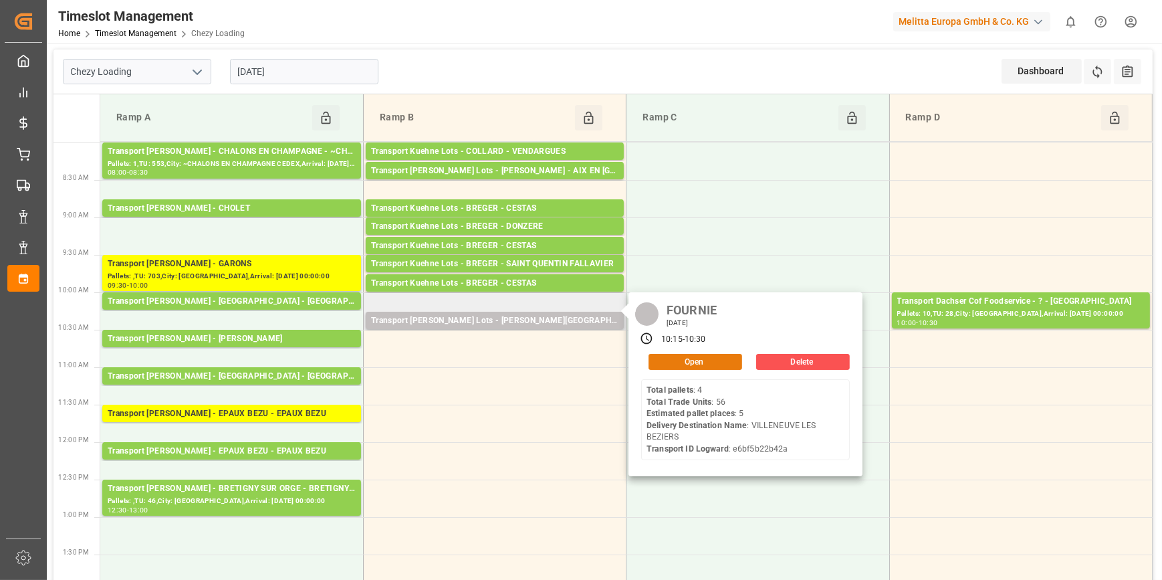
click at [690, 355] on button "Open" at bounding box center [695, 362] width 94 height 16
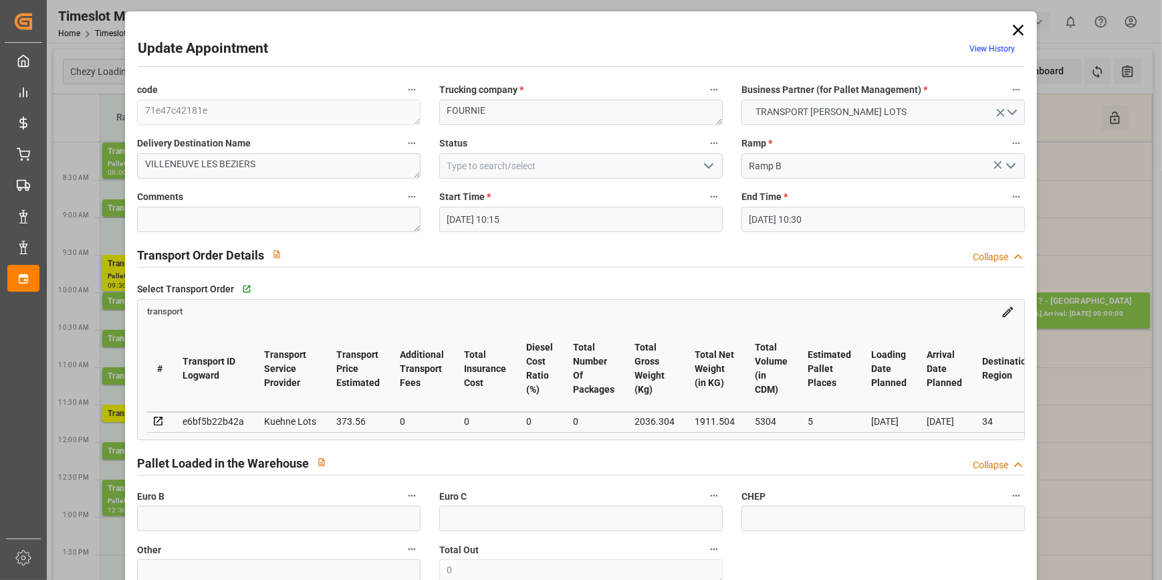
click at [706, 165] on icon "open menu" at bounding box center [708, 166] width 16 height 16
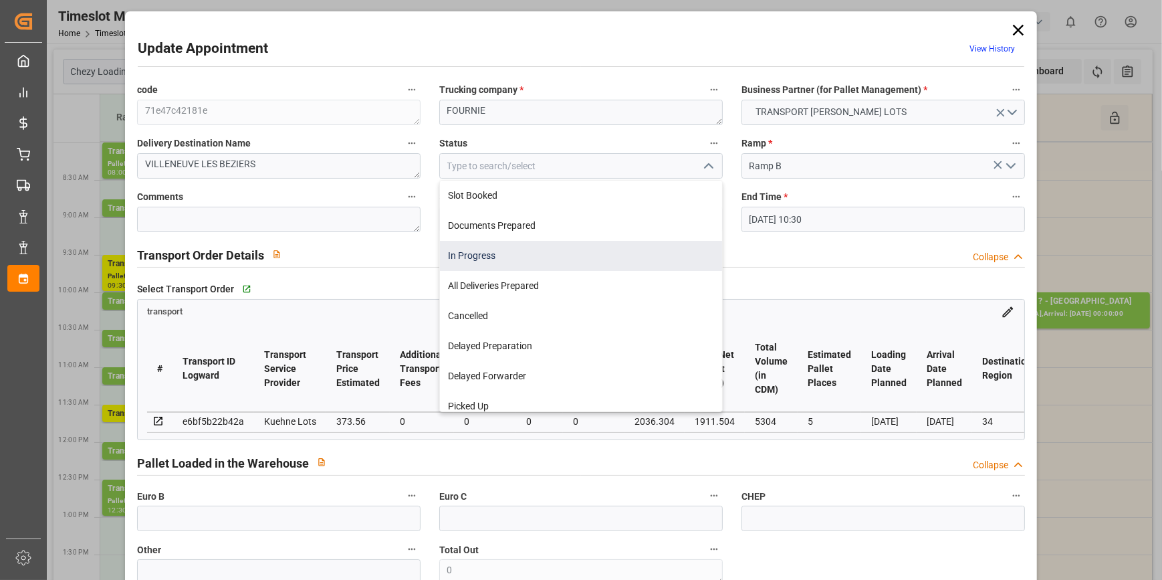
click at [475, 253] on div "In Progress" at bounding box center [581, 256] width 282 height 30
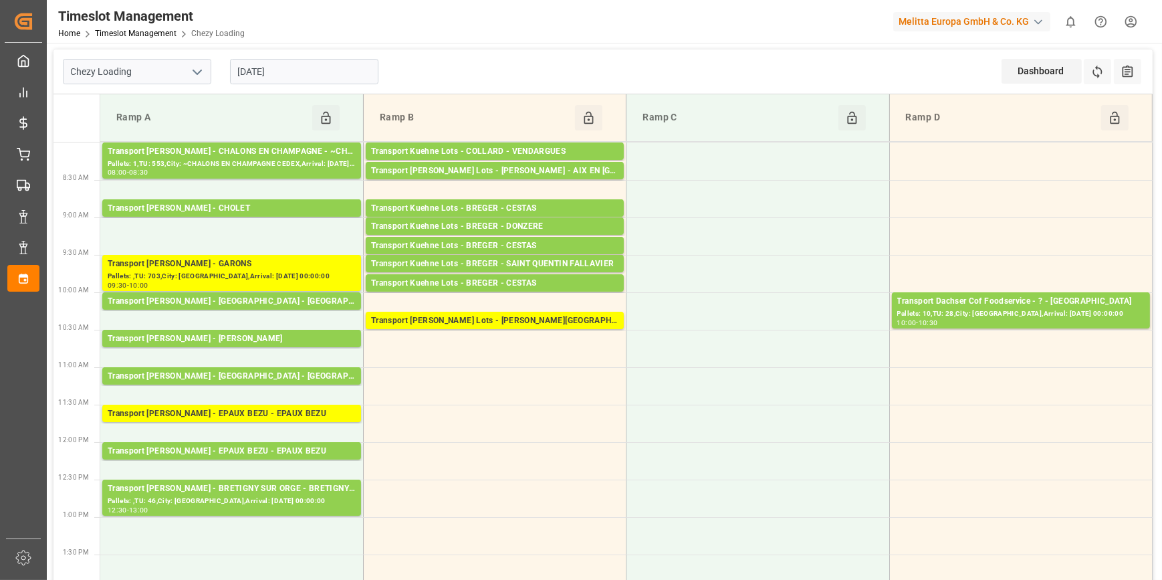
click at [326, 73] on input "[DATE]" at bounding box center [304, 71] width 148 height 25
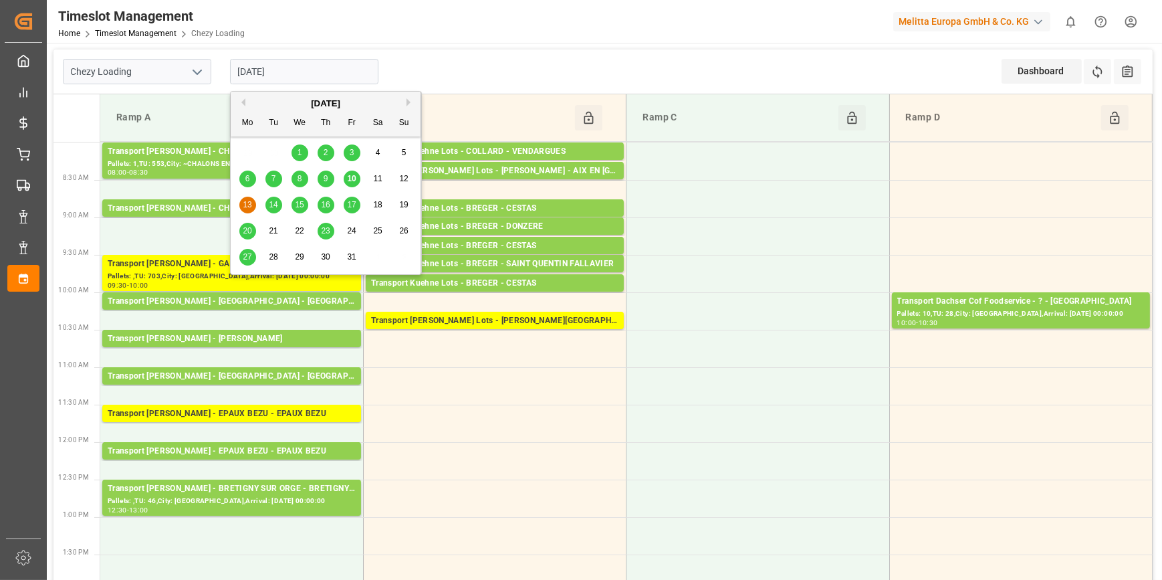
click at [269, 207] on span "14" at bounding box center [273, 204] width 9 height 9
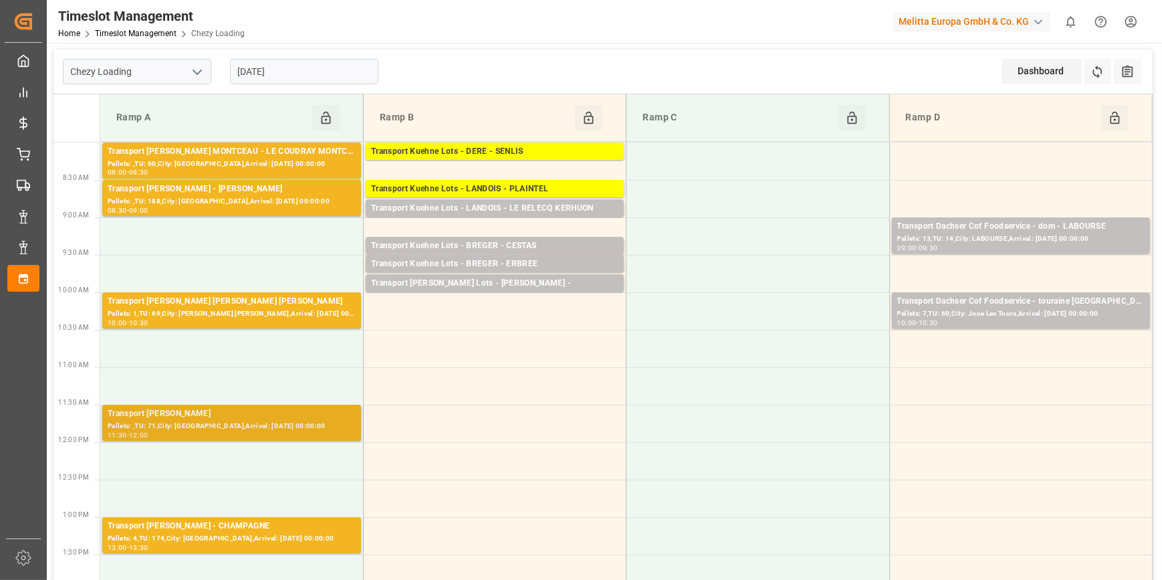
click at [271, 412] on div "Transport [PERSON_NAME]" at bounding box center [232, 413] width 248 height 13
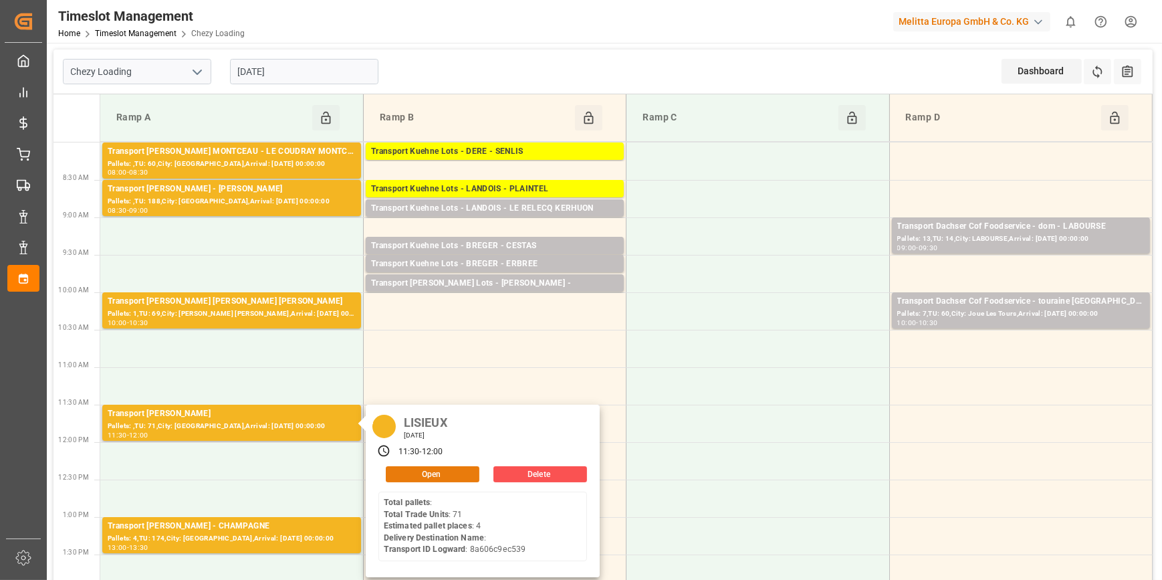
click at [418, 475] on button "Open" at bounding box center [433, 474] width 94 height 16
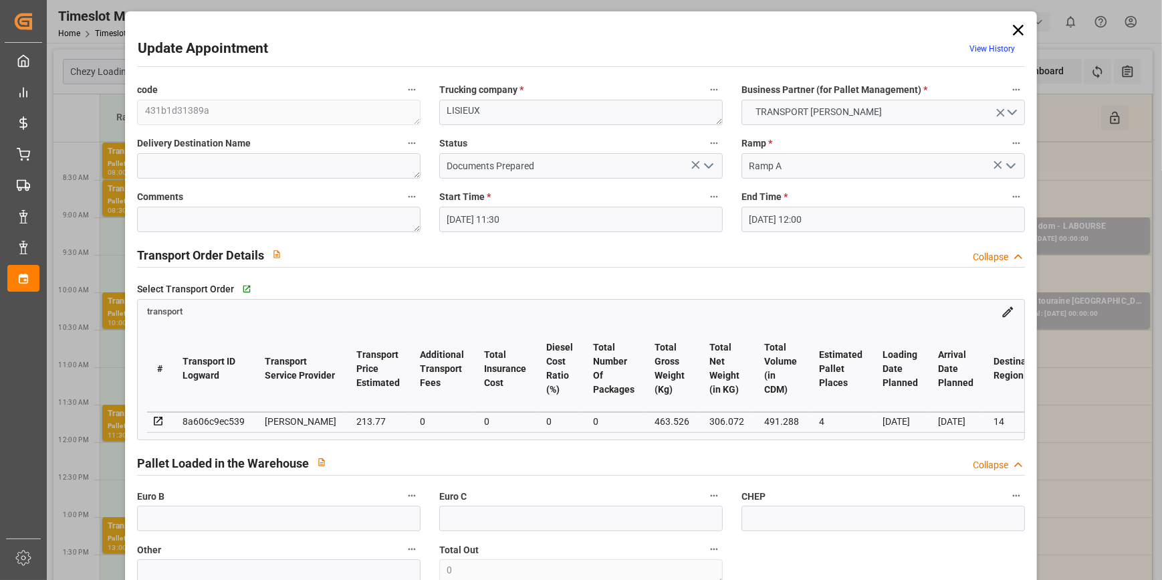
click at [705, 164] on icon "open menu" at bounding box center [708, 166] width 16 height 16
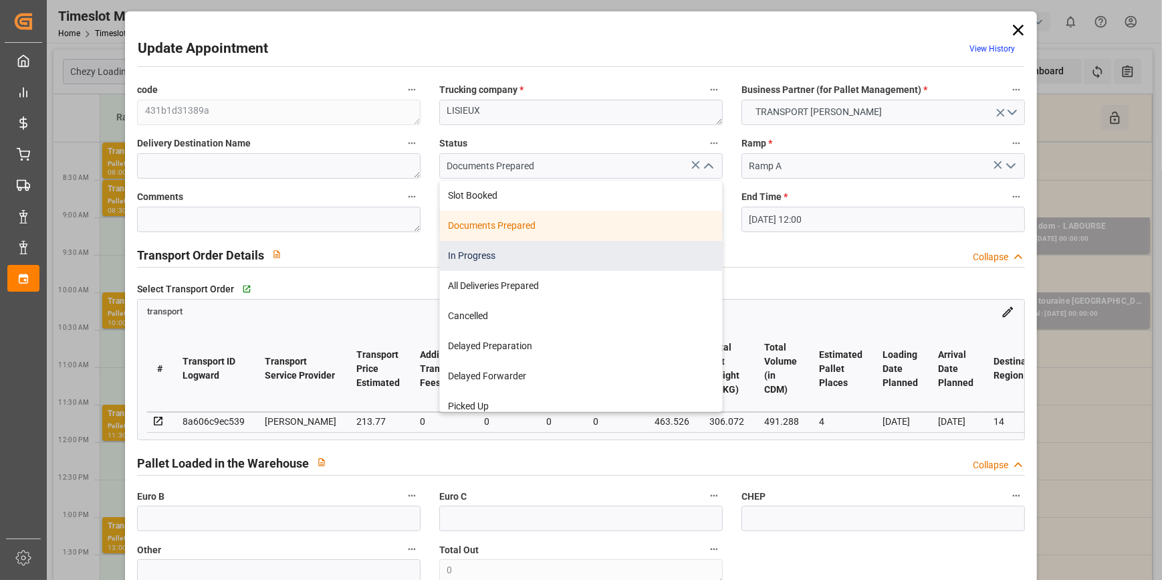
click at [464, 251] on div "In Progress" at bounding box center [581, 256] width 282 height 30
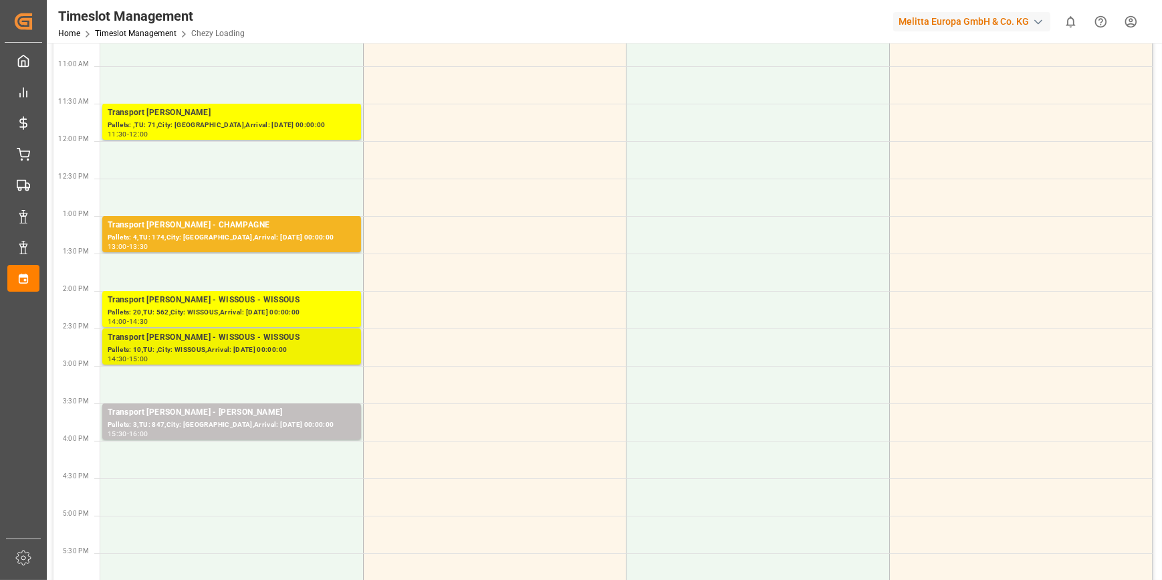
scroll to position [303, 0]
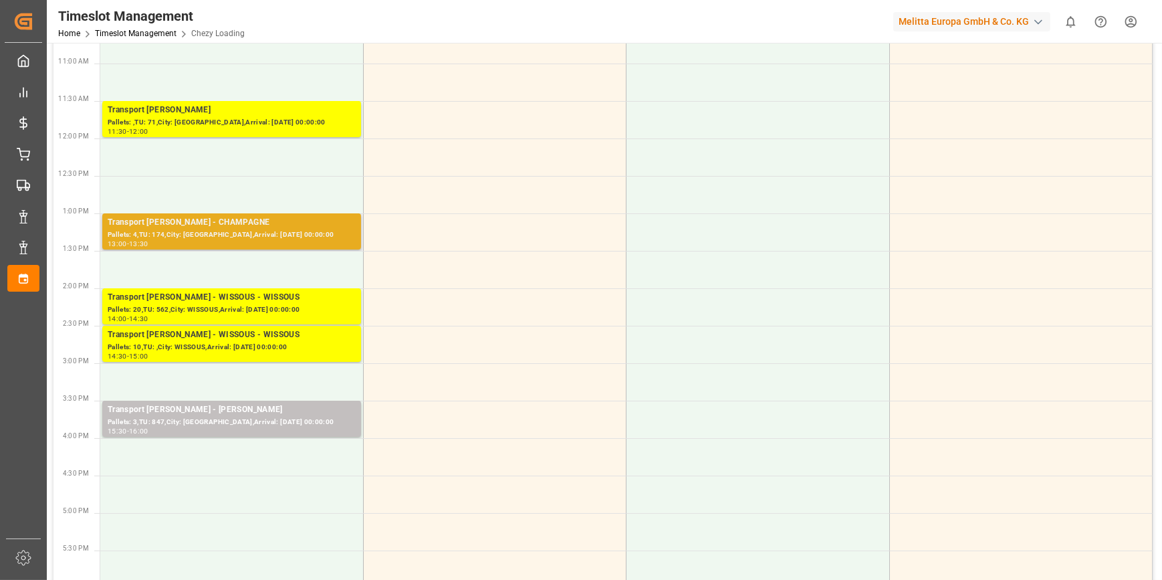
click at [266, 229] on div "Pallets: 4,TU: 174,City: [GEOGRAPHIC_DATA],Arrival: [DATE] 00:00:00" at bounding box center [232, 234] width 248 height 11
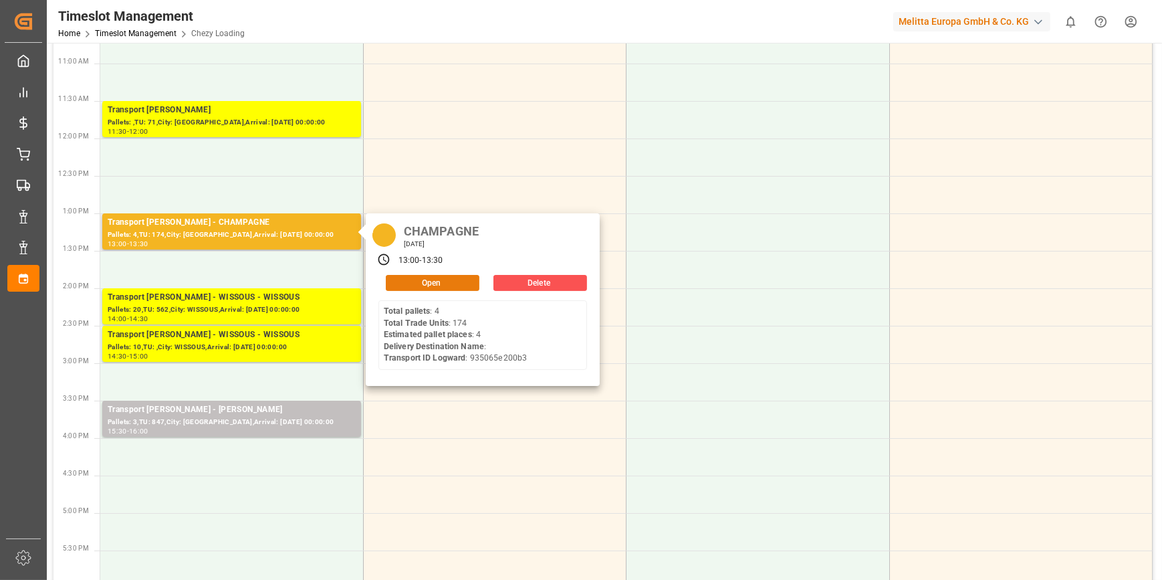
click at [422, 281] on button "Open" at bounding box center [433, 283] width 94 height 16
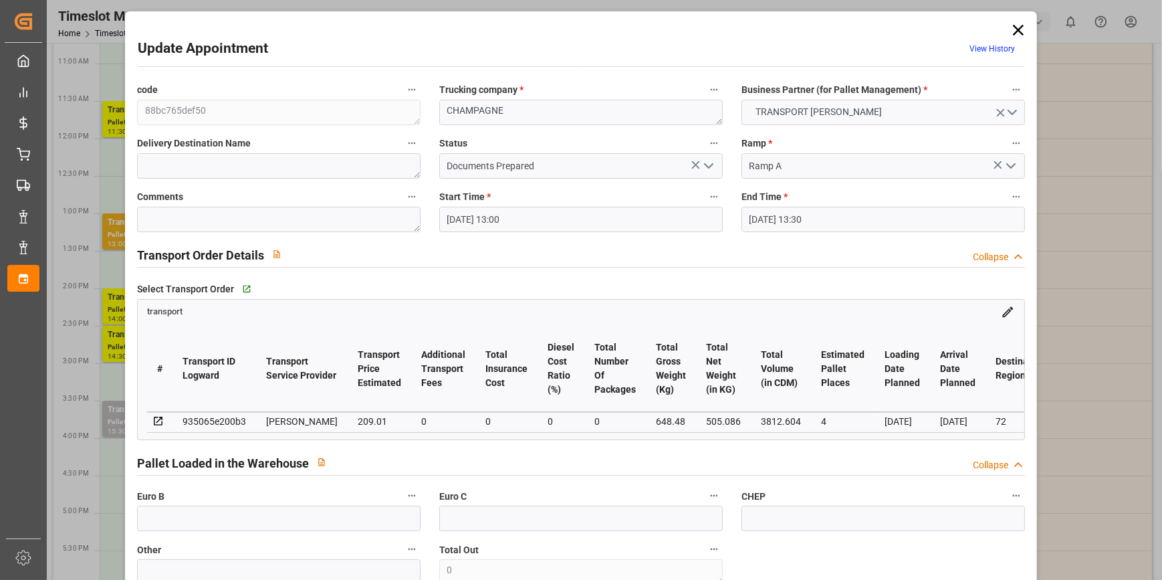
click at [704, 163] on icon "open menu" at bounding box center [708, 166] width 16 height 16
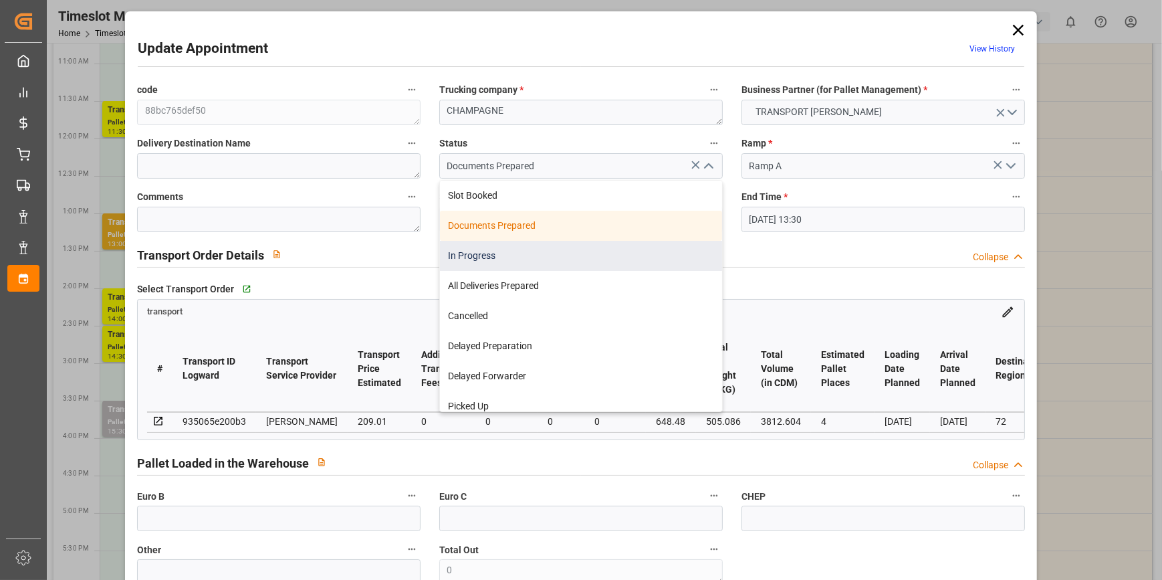
click at [468, 254] on div "In Progress" at bounding box center [581, 256] width 282 height 30
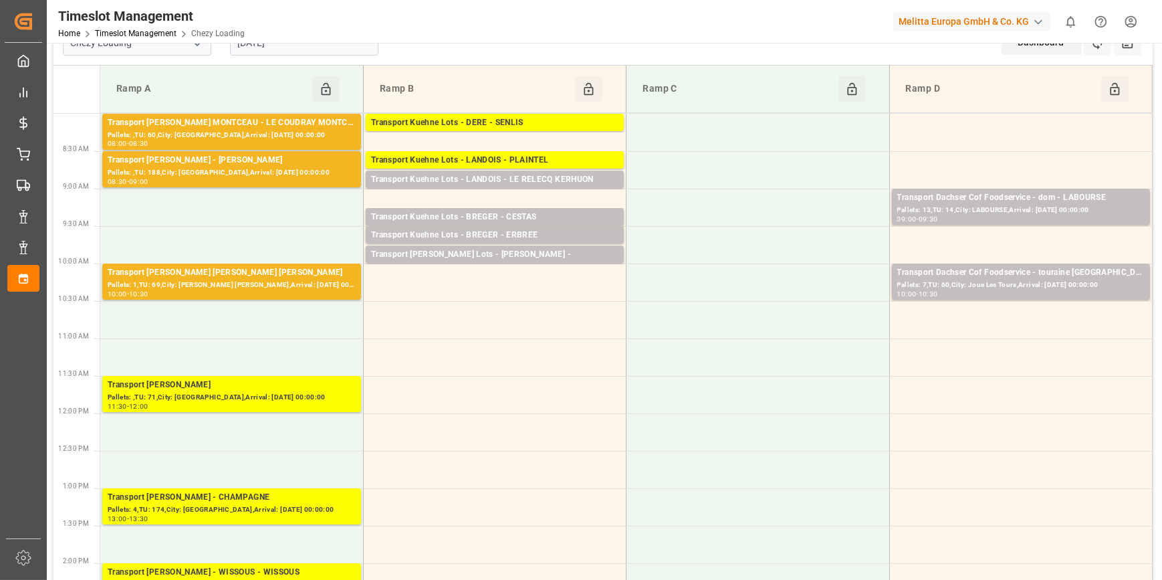
scroll to position [0, 0]
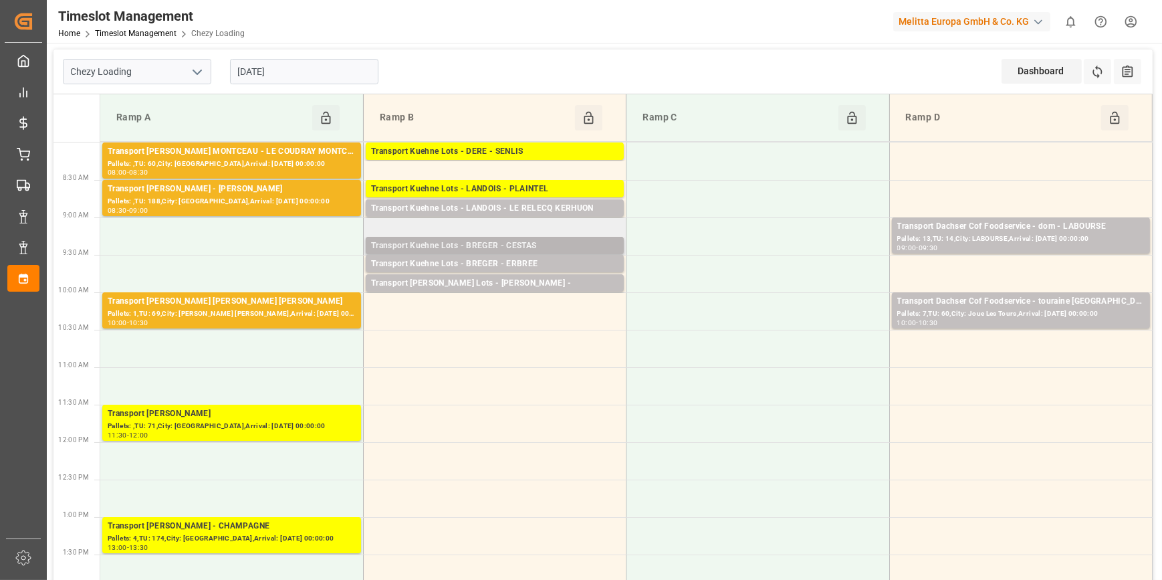
click at [517, 241] on div "Transport Kuehne Lots - BREGER - CESTAS" at bounding box center [494, 245] width 247 height 13
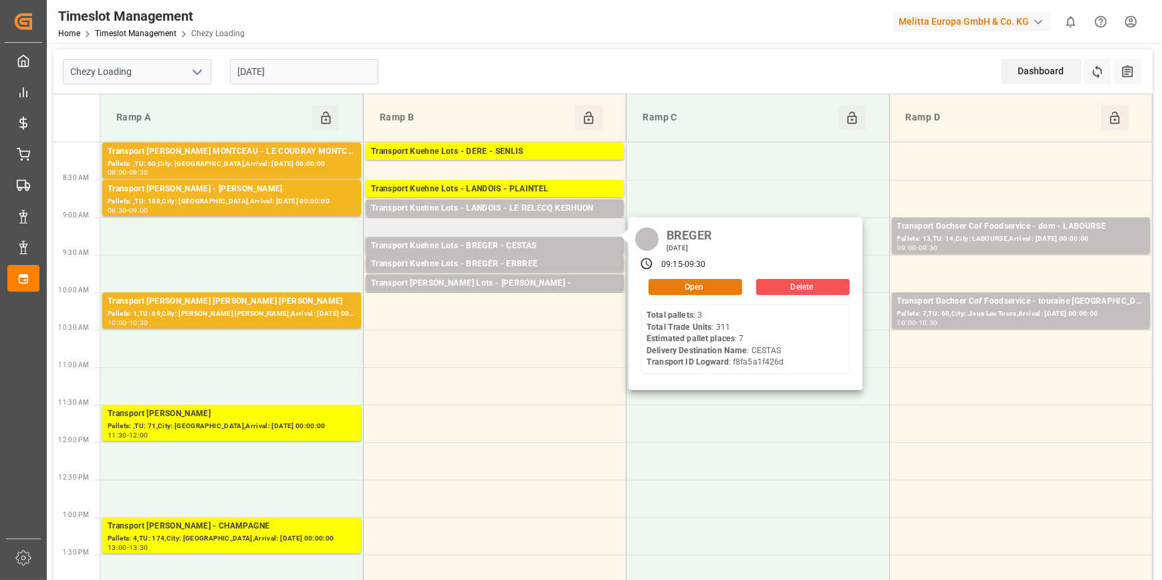
click at [674, 279] on button "Open" at bounding box center [695, 287] width 94 height 16
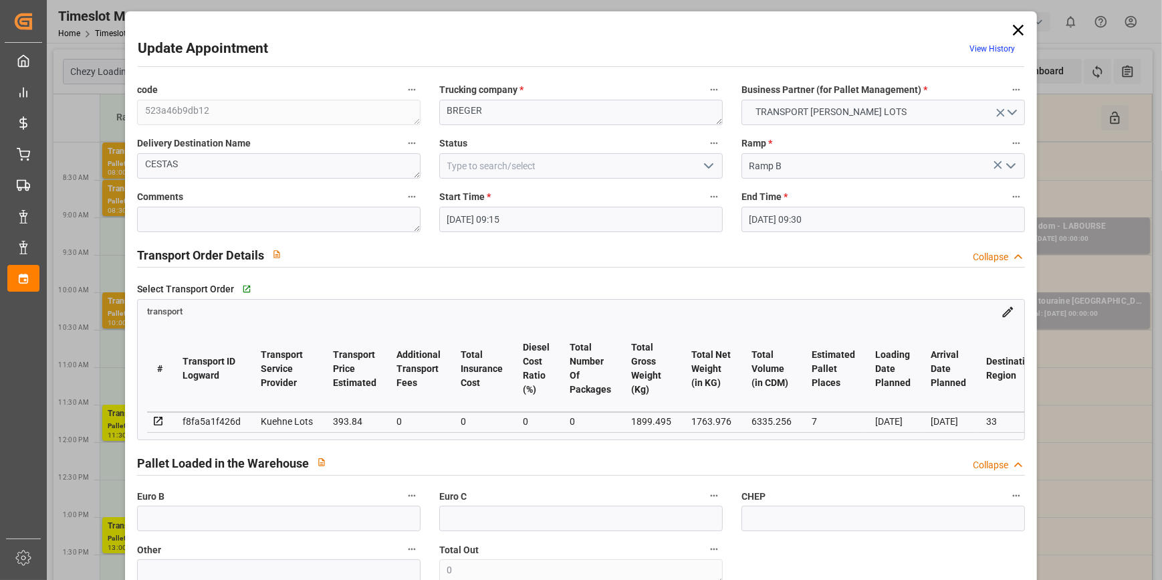
click at [705, 164] on polyline "open menu" at bounding box center [709, 166] width 8 height 4
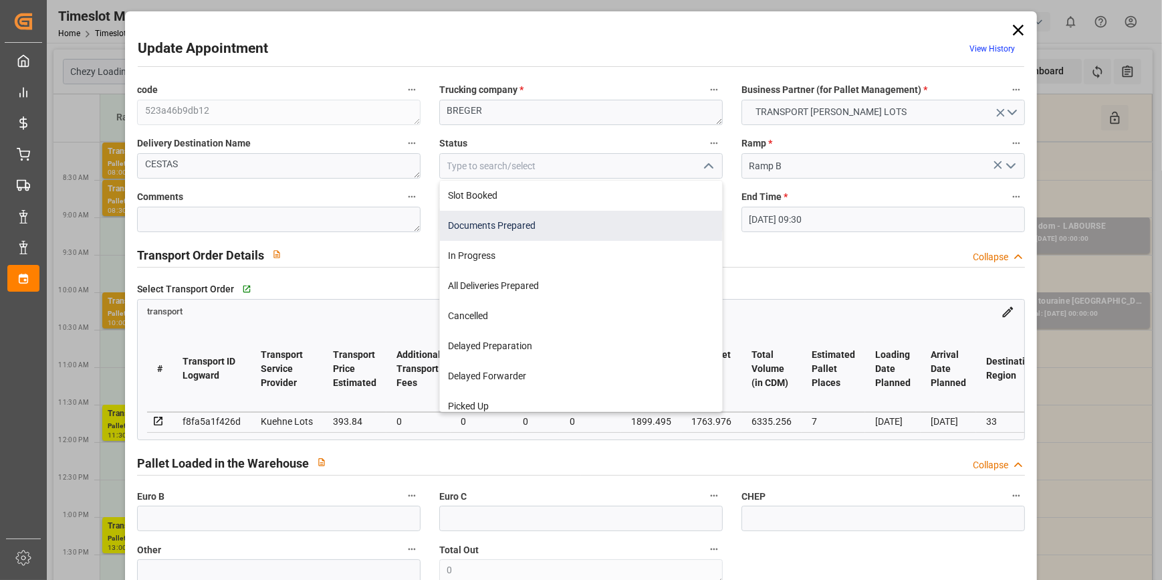
click at [491, 225] on div "Documents Prepared" at bounding box center [581, 226] width 282 height 30
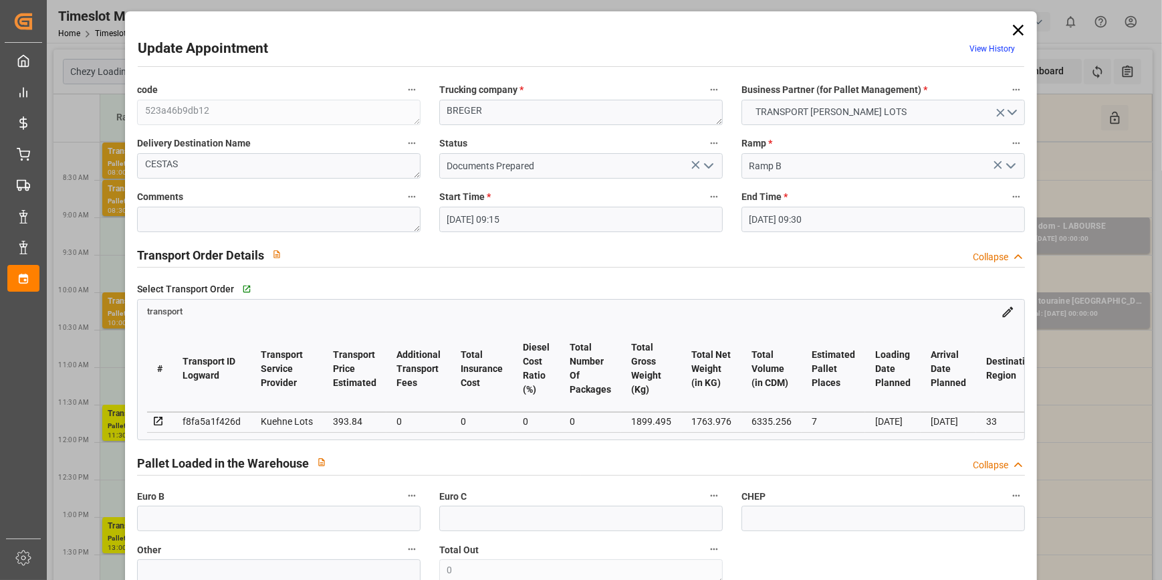
click at [701, 167] on icon "open menu" at bounding box center [708, 166] width 16 height 16
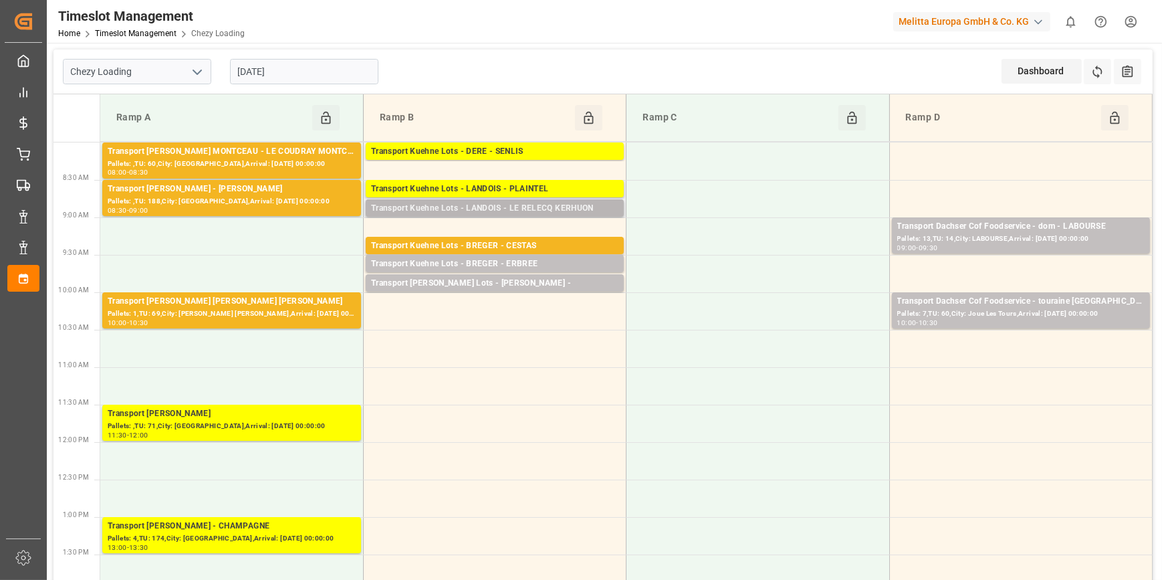
click at [519, 205] on div "Transport Kuehne Lots - LANDOIS - LE RELECQ KERHUON" at bounding box center [494, 208] width 247 height 13
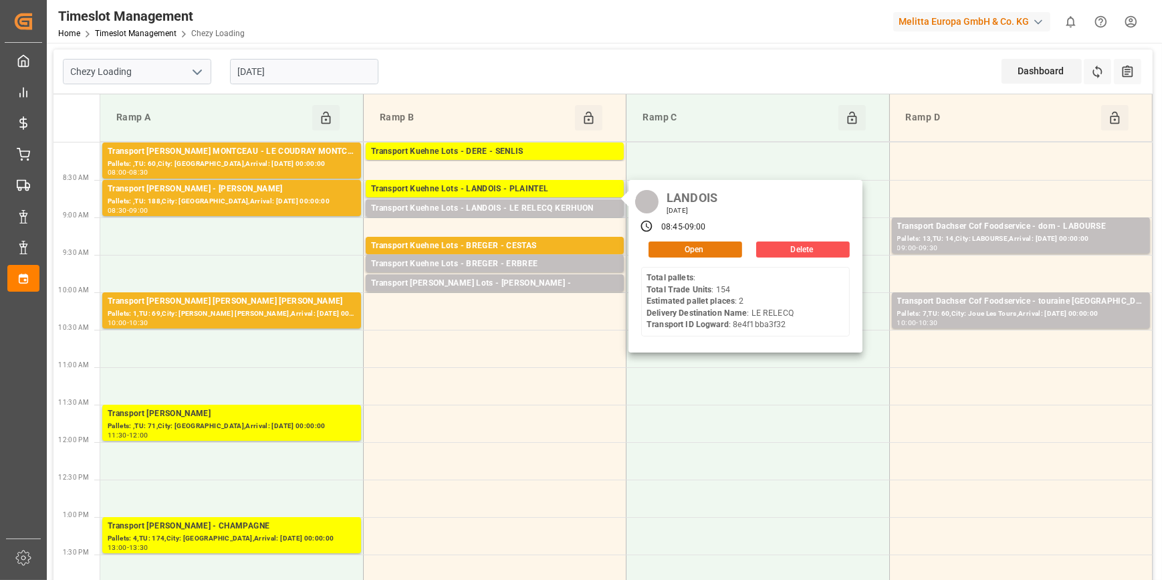
click at [696, 244] on button "Open" at bounding box center [695, 249] width 94 height 16
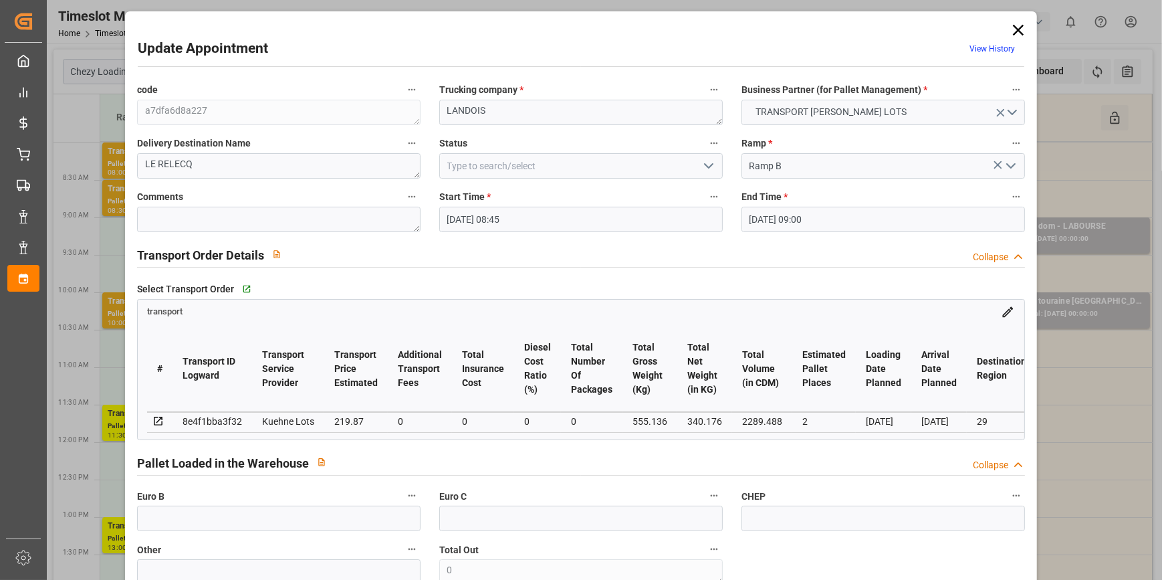
click at [704, 163] on icon "open menu" at bounding box center [708, 166] width 16 height 16
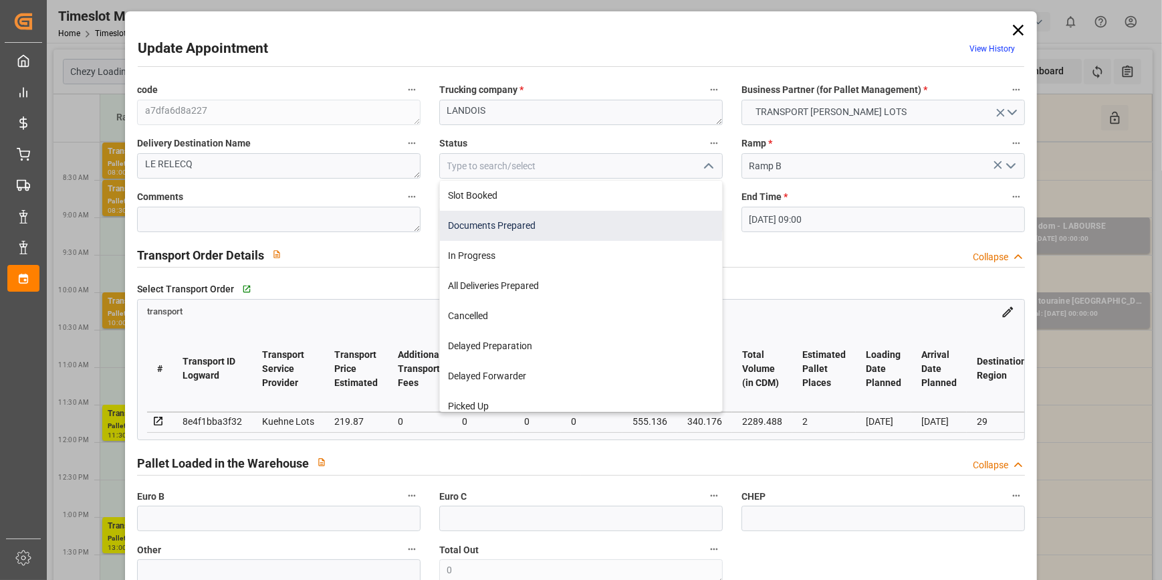
click at [522, 225] on div "Documents Prepared" at bounding box center [581, 226] width 282 height 30
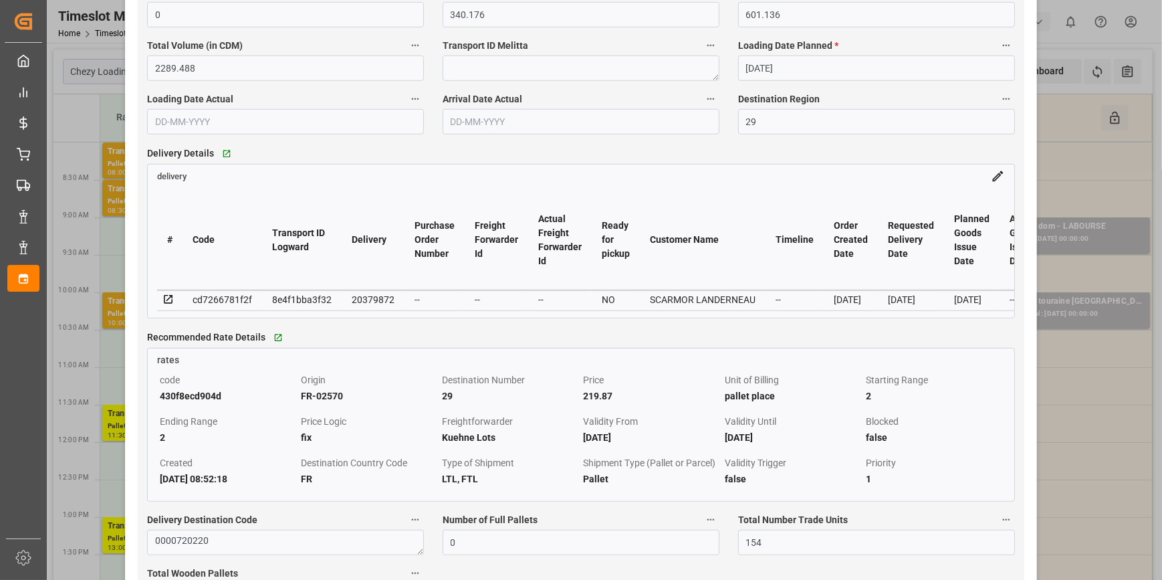
scroll to position [1033, 0]
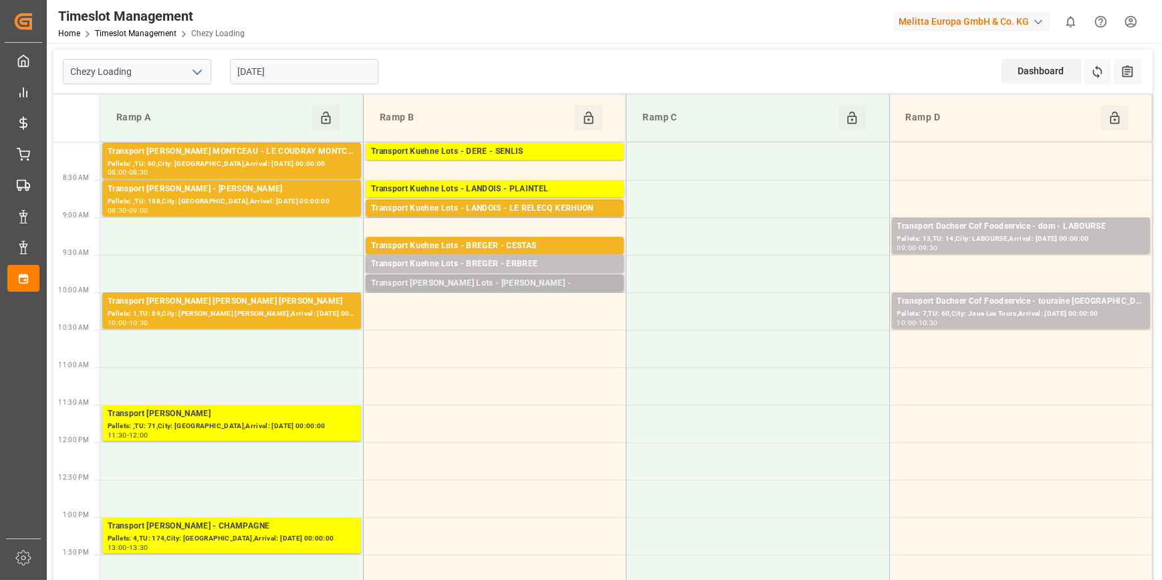
click at [505, 282] on div "Transport Kuehne Lots - BREGER -" at bounding box center [494, 283] width 247 height 13
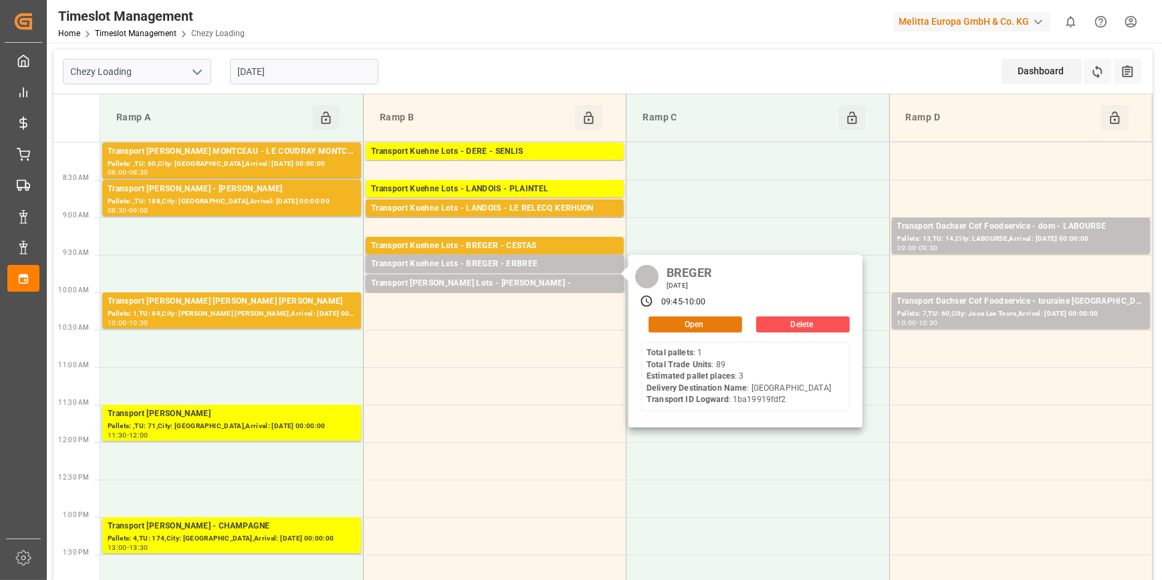
click at [699, 324] on button "Open" at bounding box center [695, 324] width 94 height 16
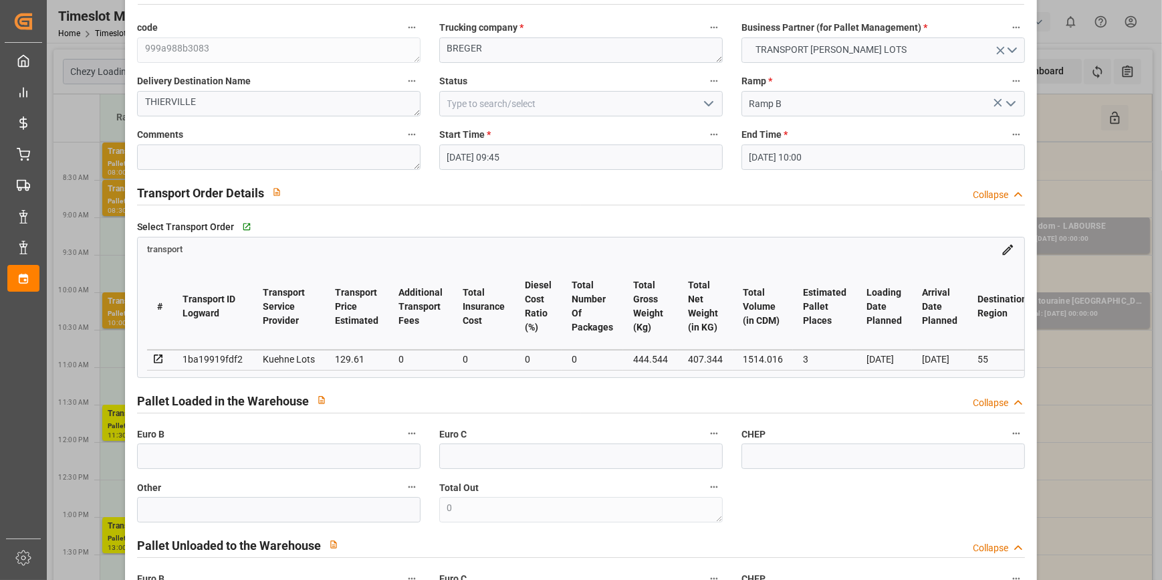
scroll to position [60, 0]
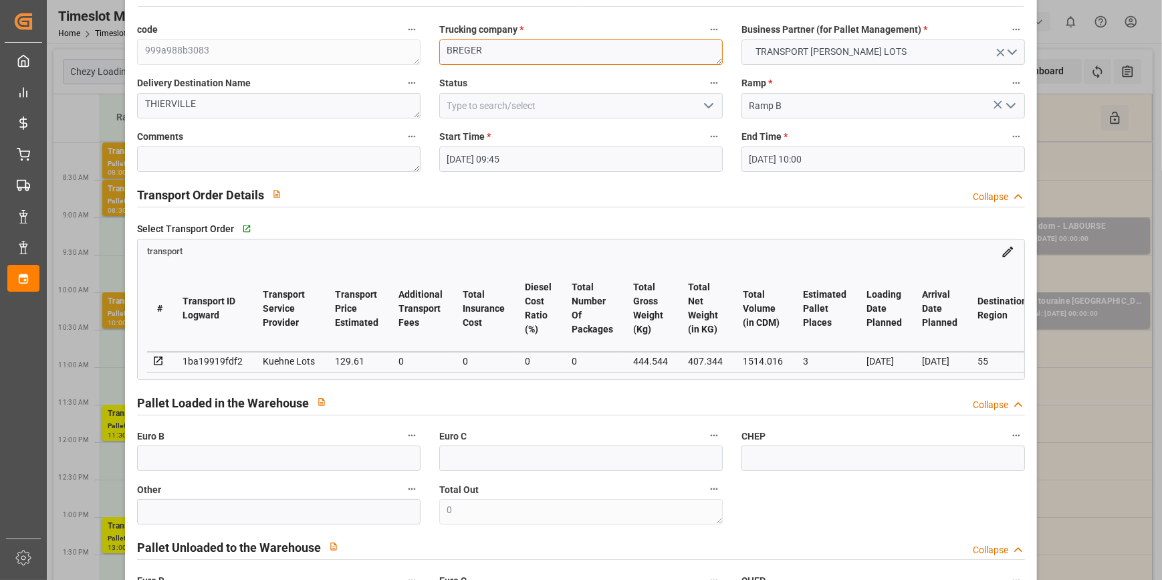
click at [521, 53] on textarea "BREGER" at bounding box center [580, 51] width 283 height 25
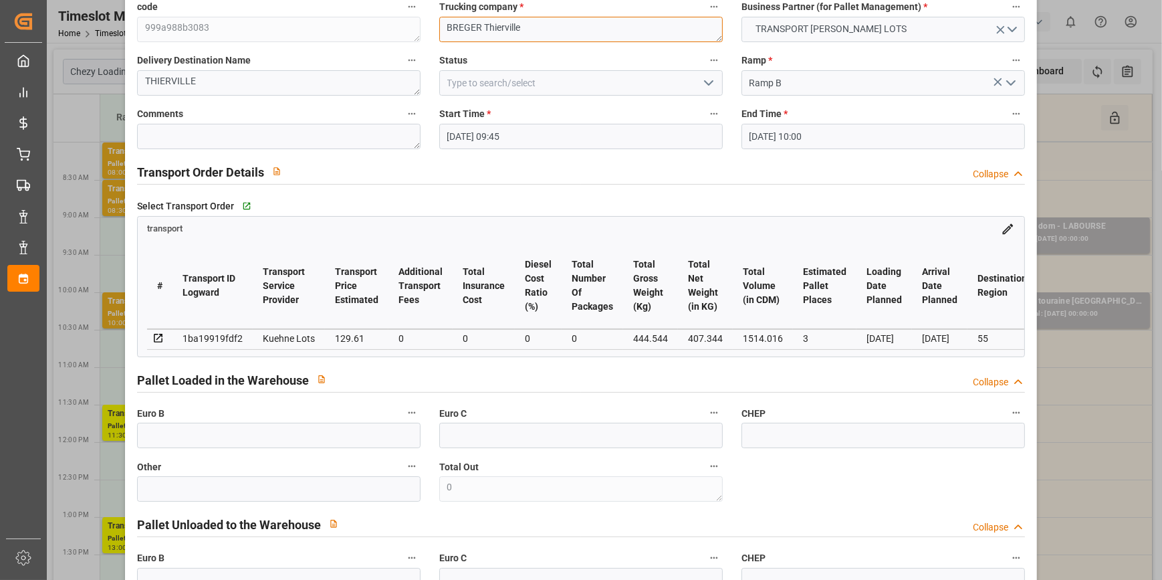
scroll to position [0, 0]
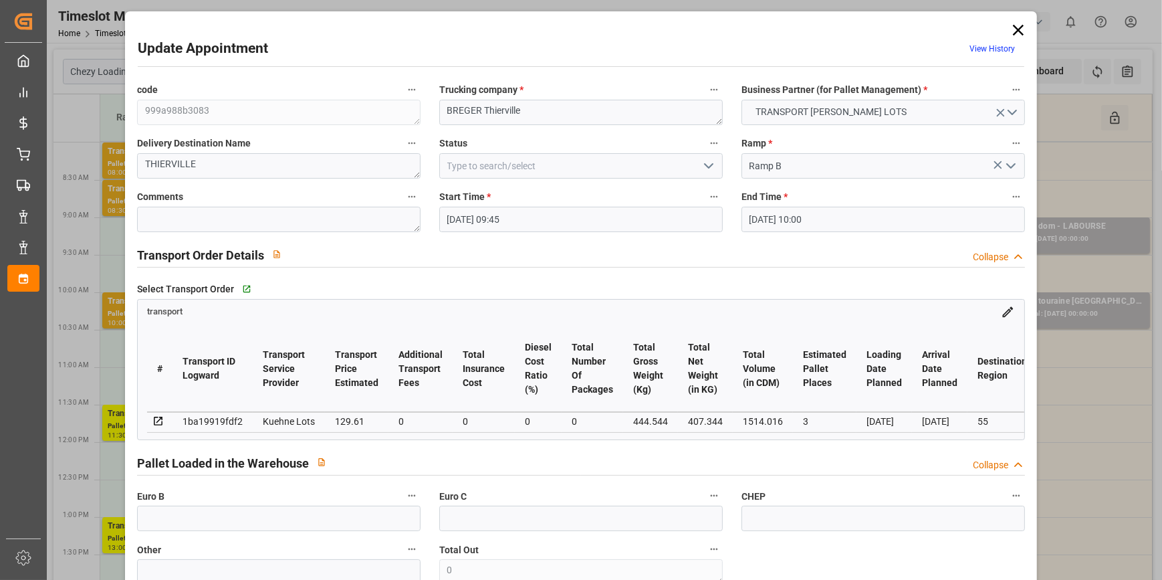
click at [709, 164] on polyline "open menu" at bounding box center [709, 166] width 8 height 4
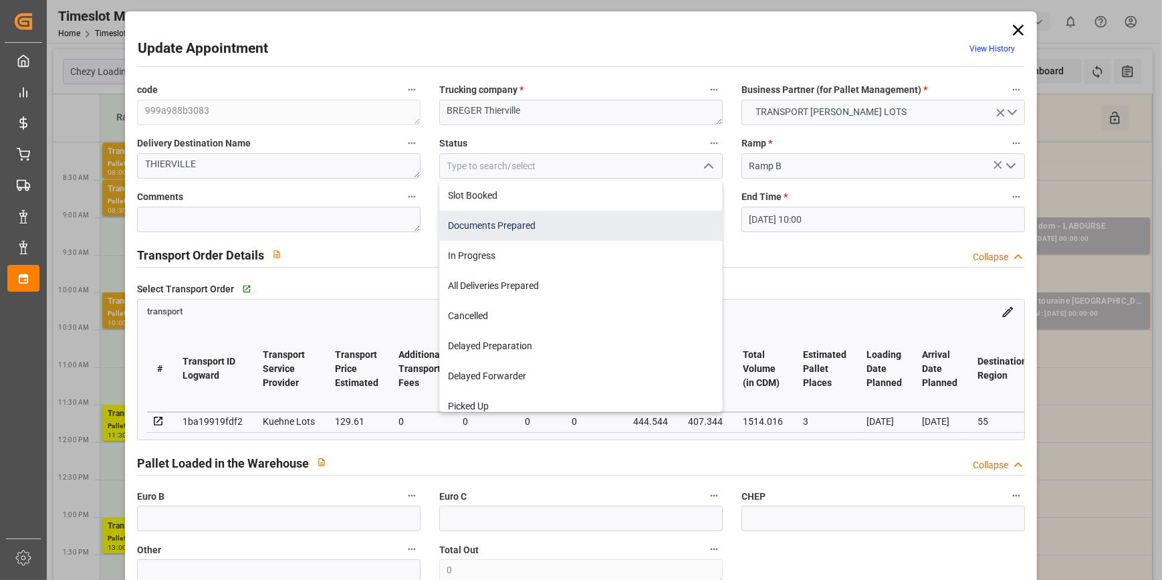
click at [484, 225] on div "Documents Prepared" at bounding box center [581, 226] width 282 height 30
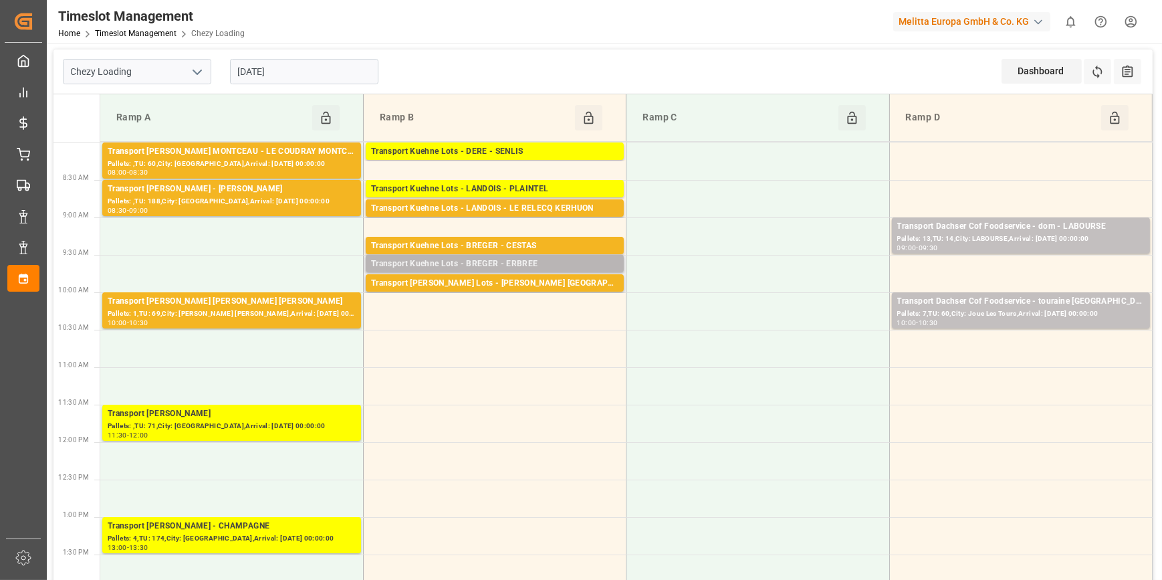
click at [522, 260] on div "Transport Kuehne Lots - BREGER - ERBREE" at bounding box center [494, 263] width 247 height 13
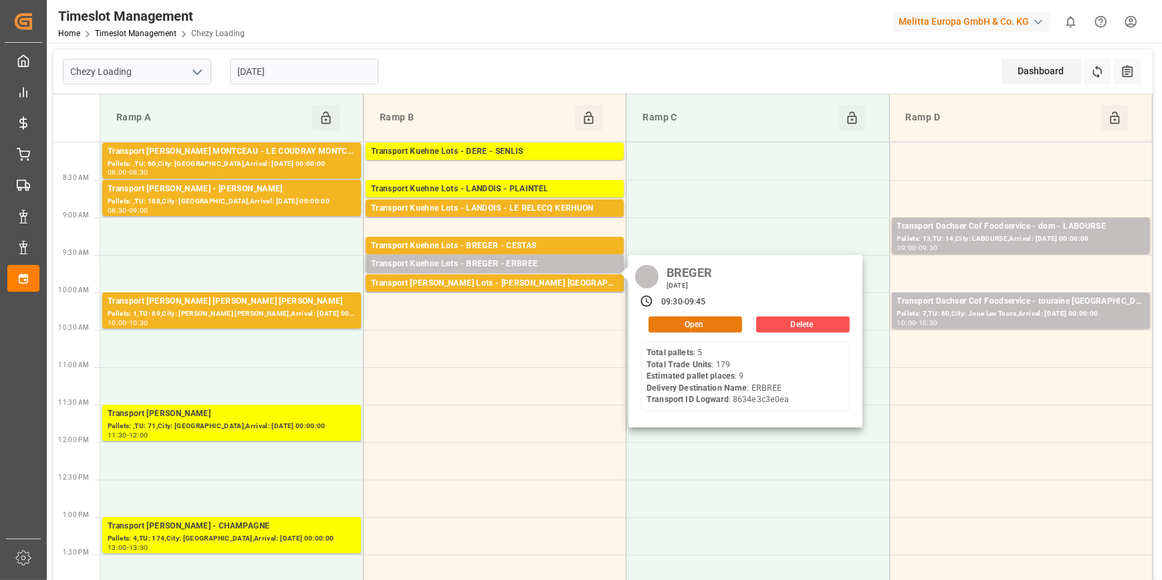
click at [671, 327] on button "Open" at bounding box center [695, 324] width 94 height 16
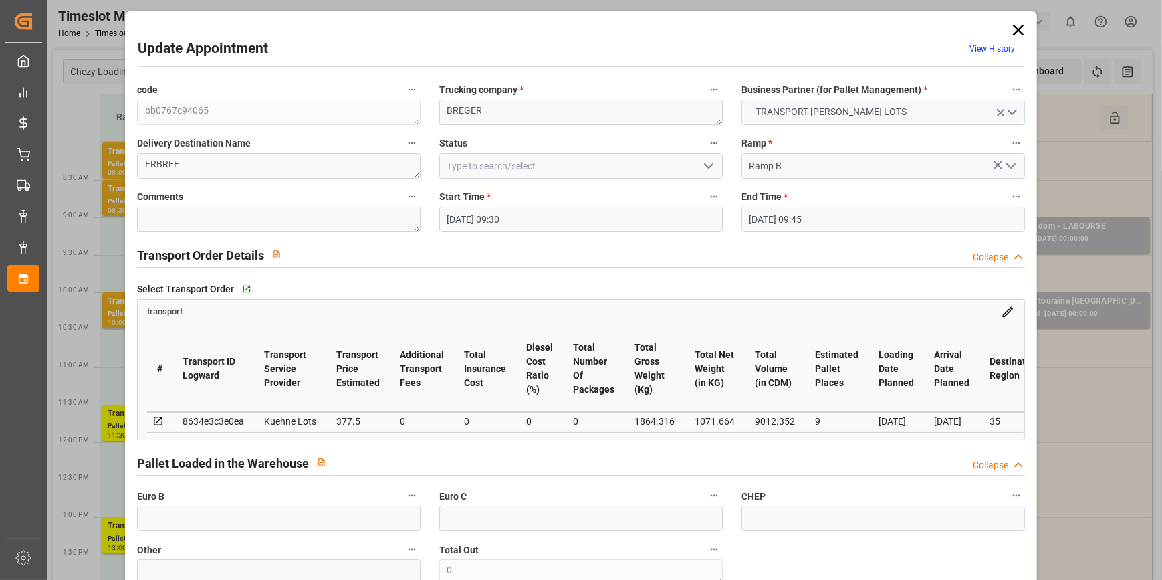
click at [707, 164] on icon "open menu" at bounding box center [708, 166] width 16 height 16
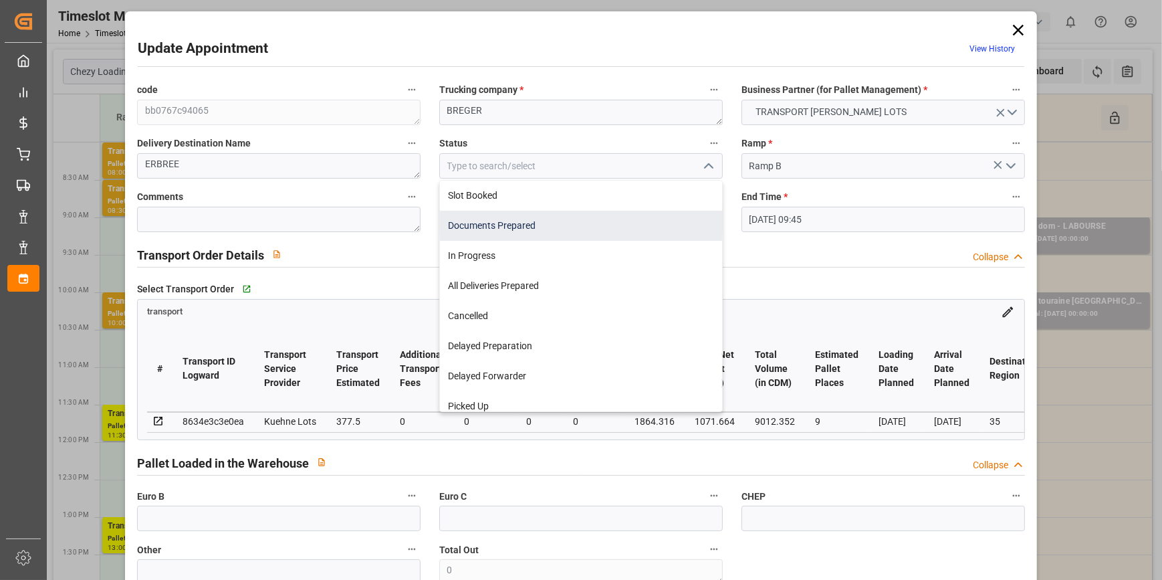
click at [491, 223] on div "Documents Prepared" at bounding box center [581, 226] width 282 height 30
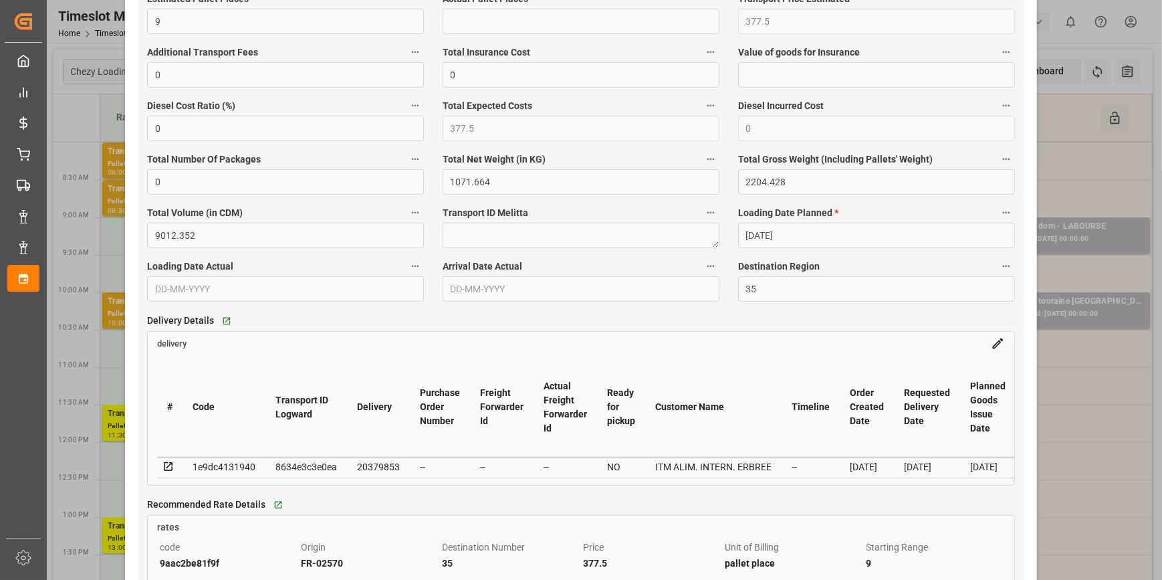
scroll to position [911, 0]
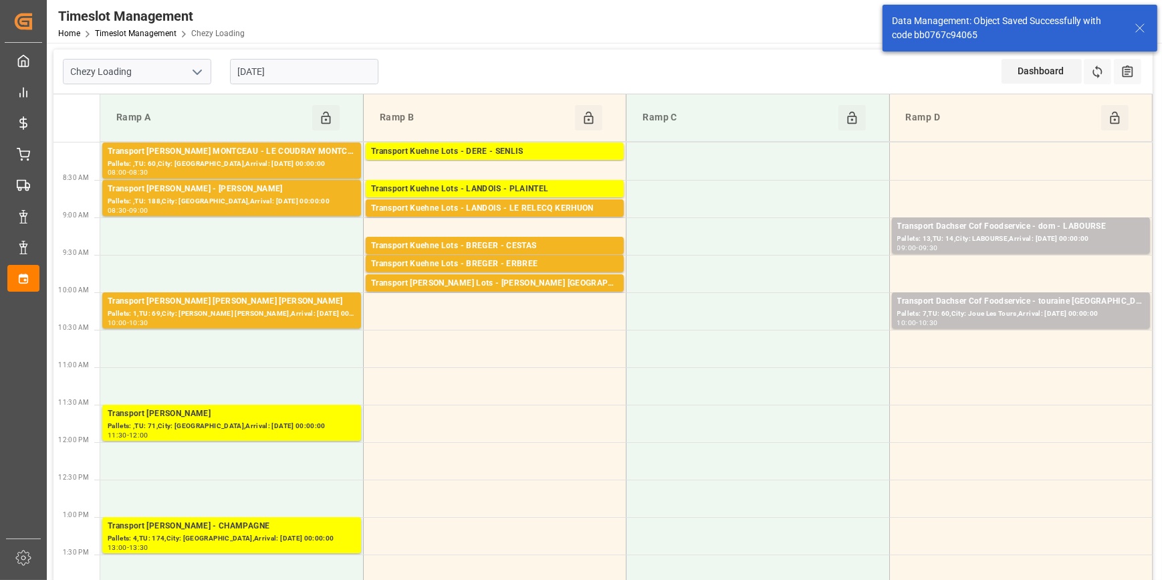
click at [281, 73] on input "[DATE]" at bounding box center [304, 71] width 148 height 25
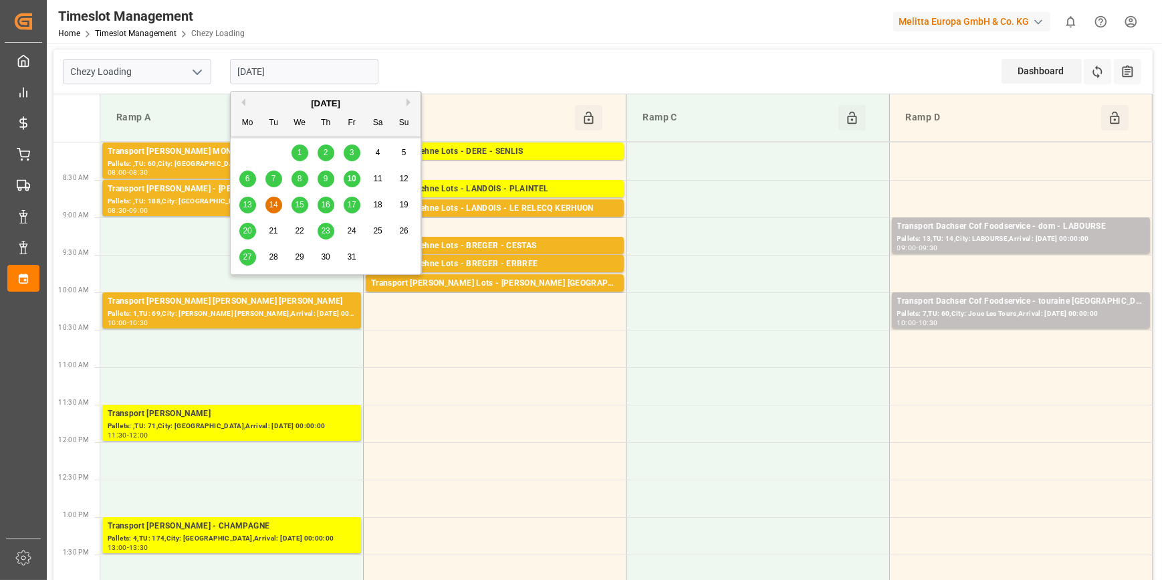
click at [249, 205] on span "13" at bounding box center [247, 204] width 9 height 9
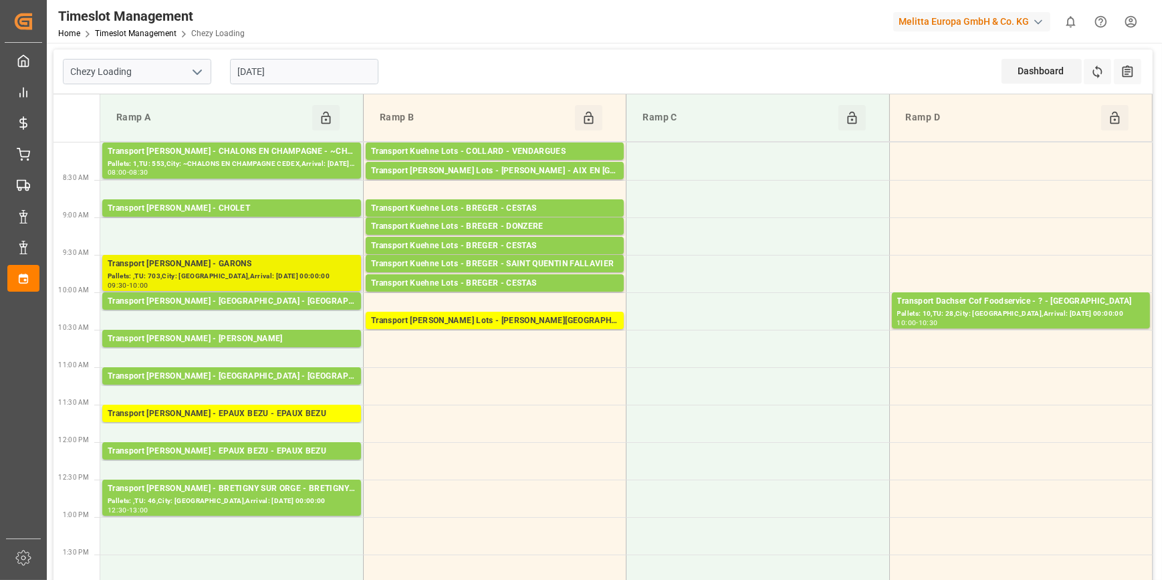
click at [252, 264] on div "Transport [PERSON_NAME] - GARONS" at bounding box center [232, 263] width 248 height 13
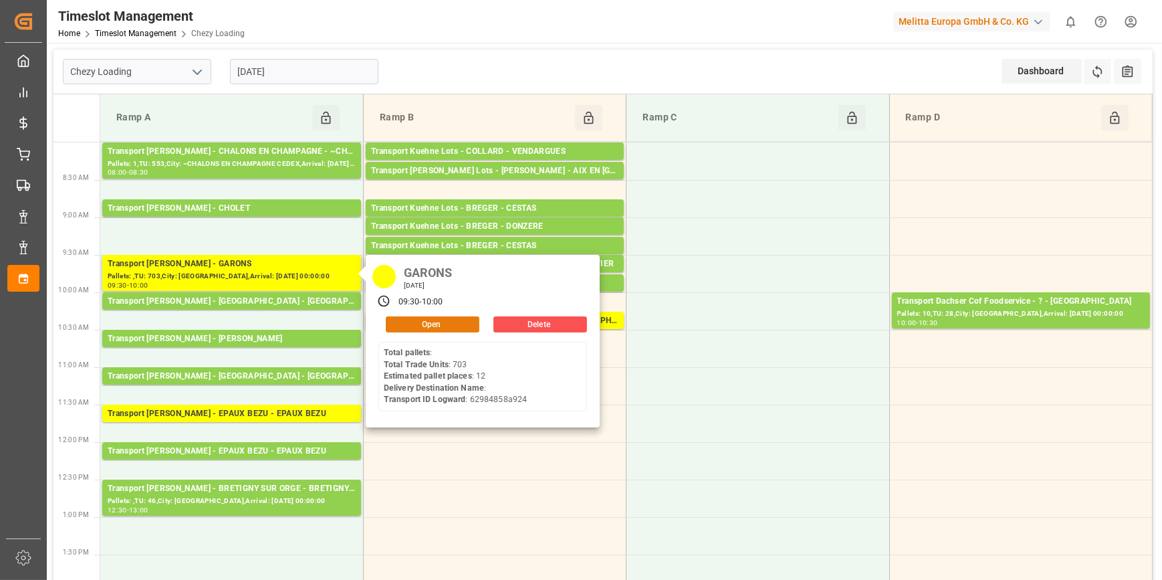
click at [421, 320] on button "Open" at bounding box center [433, 324] width 94 height 16
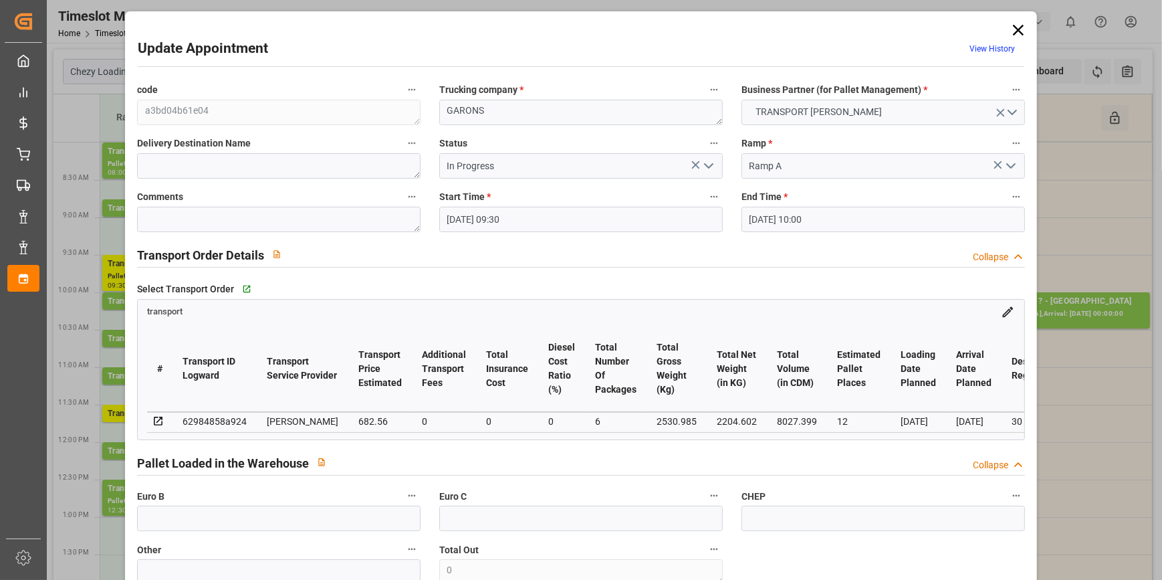
click at [708, 166] on polyline "open menu" at bounding box center [709, 166] width 8 height 4
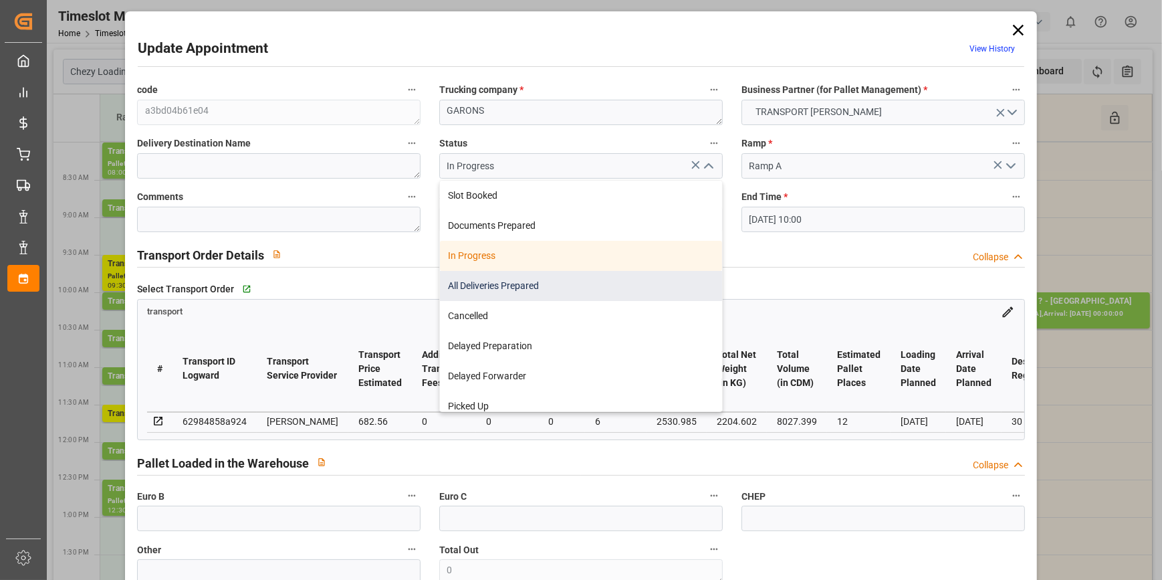
click at [491, 283] on div "All Deliveries Prepared" at bounding box center [581, 286] width 282 height 30
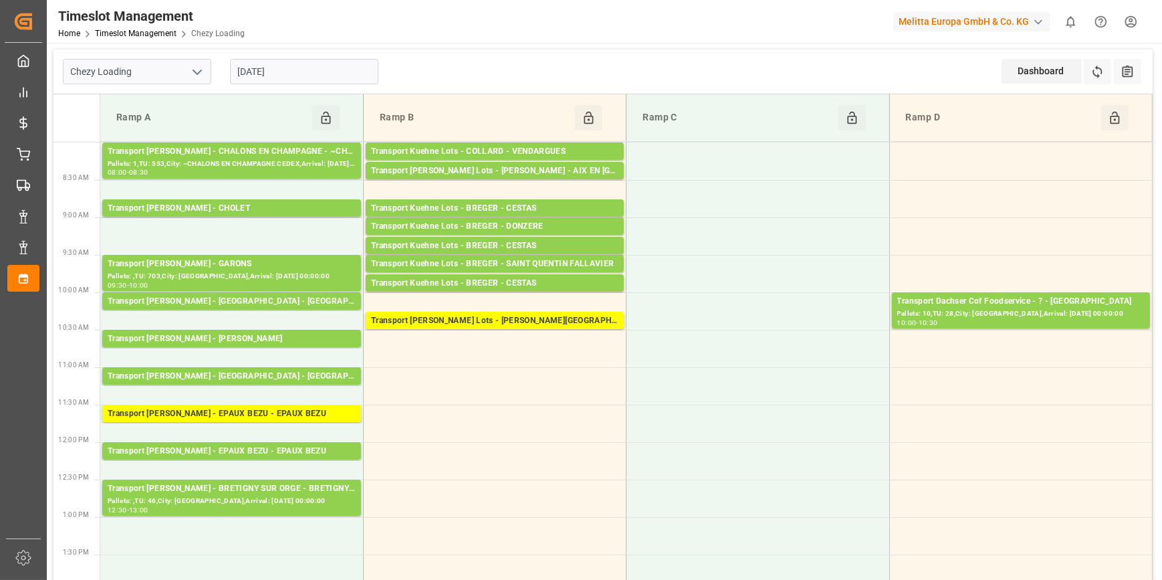
click at [315, 68] on input "[DATE]" at bounding box center [304, 71] width 148 height 25
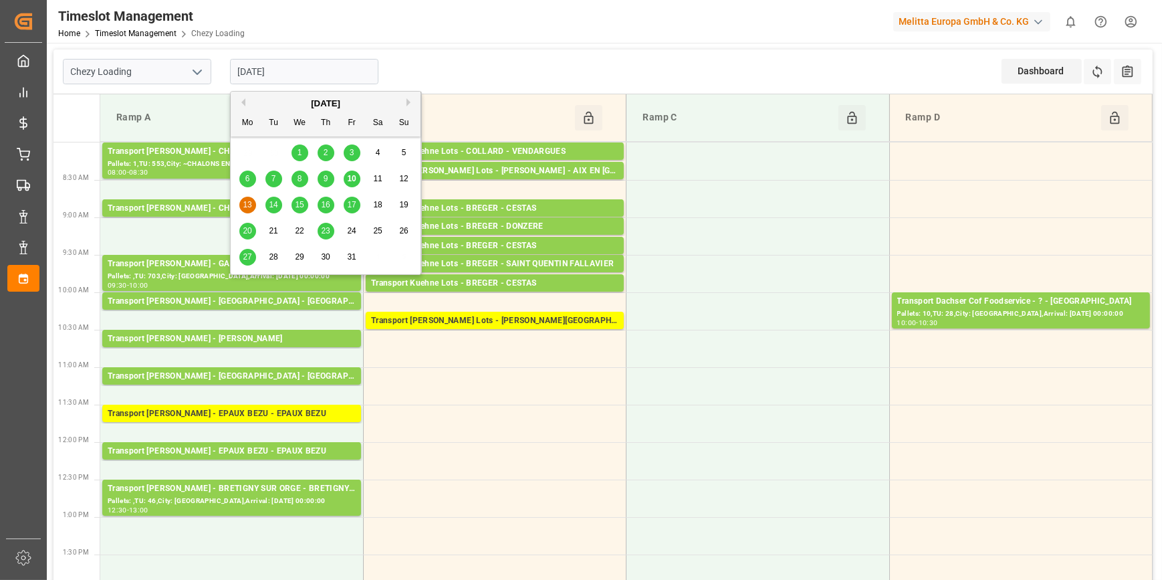
click at [273, 200] on span "14" at bounding box center [273, 204] width 9 height 9
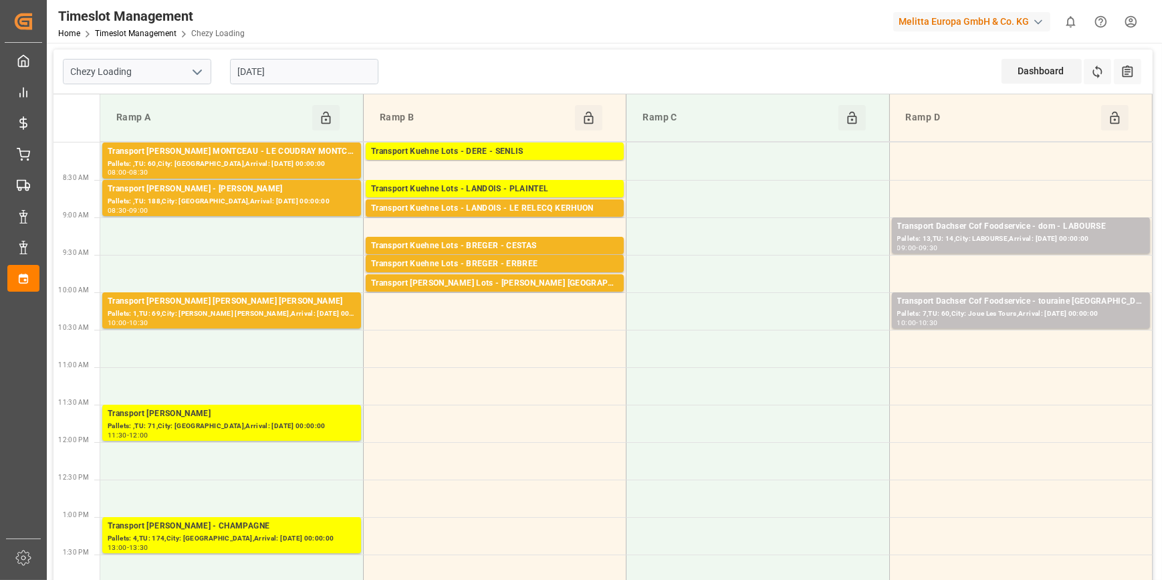
click at [274, 66] on input "[DATE]" at bounding box center [304, 71] width 148 height 25
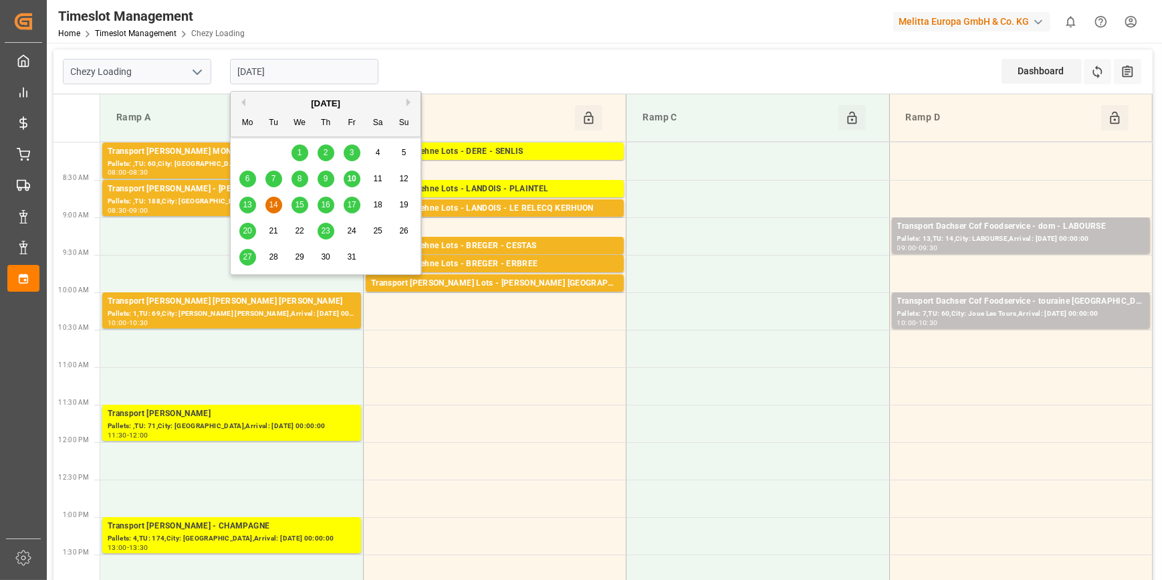
click at [354, 174] on span "10" at bounding box center [351, 178] width 9 height 9
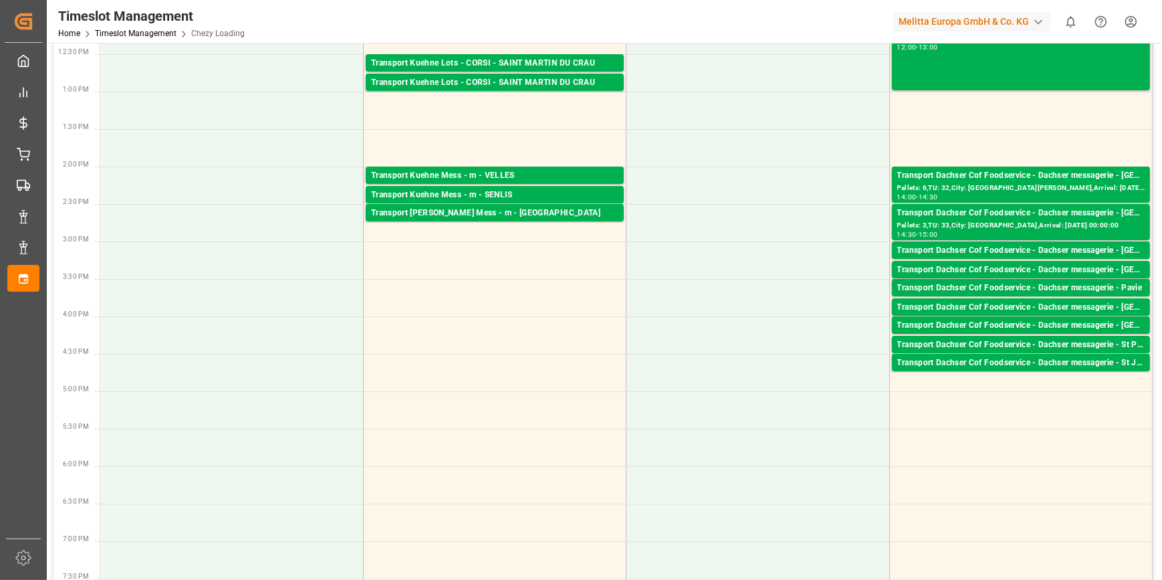
scroll to position [0, 0]
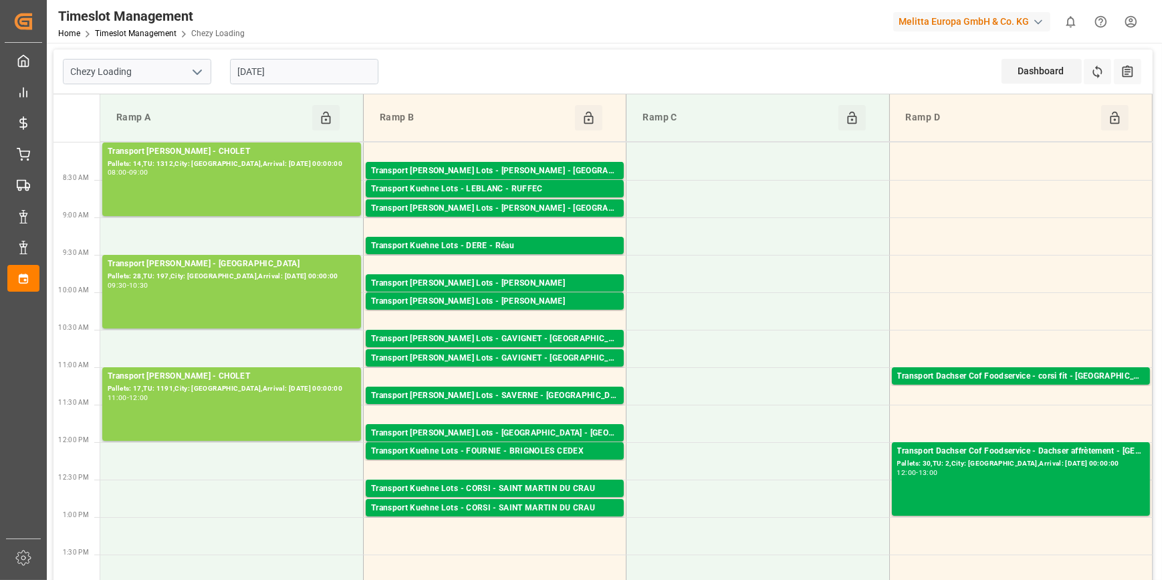
click at [308, 67] on input "[DATE]" at bounding box center [304, 71] width 148 height 25
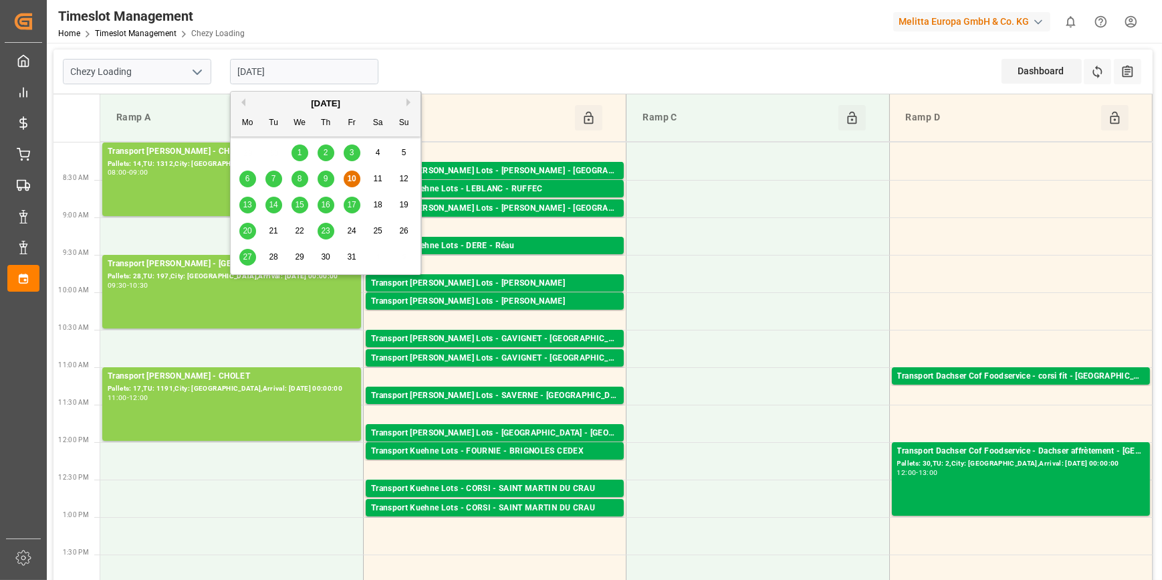
click at [245, 204] on span "13" at bounding box center [247, 204] width 9 height 9
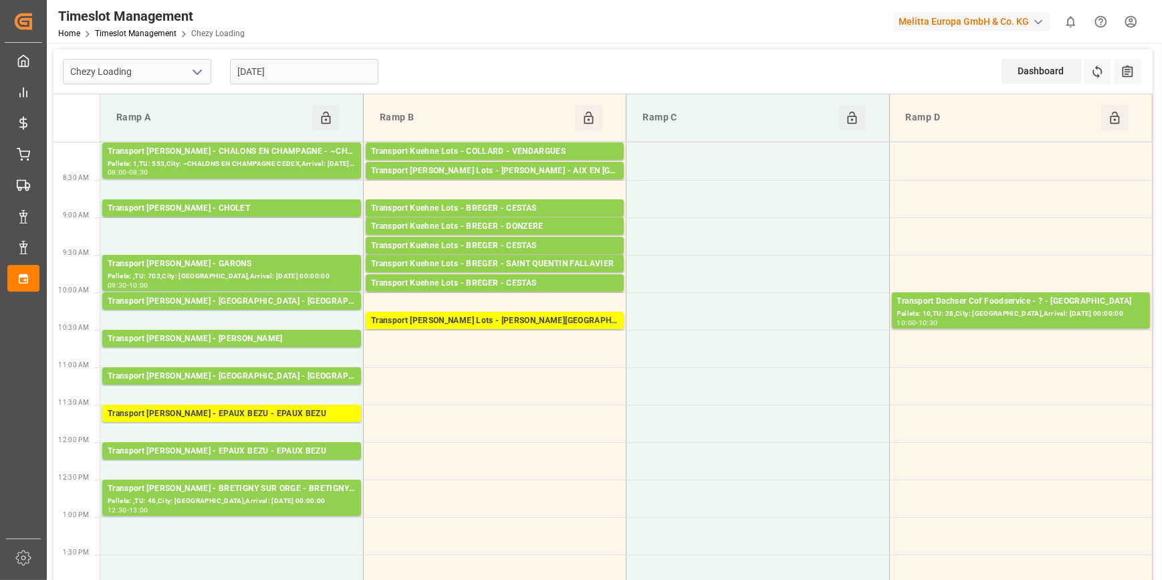
click at [281, 76] on input "[DATE]" at bounding box center [304, 71] width 148 height 25
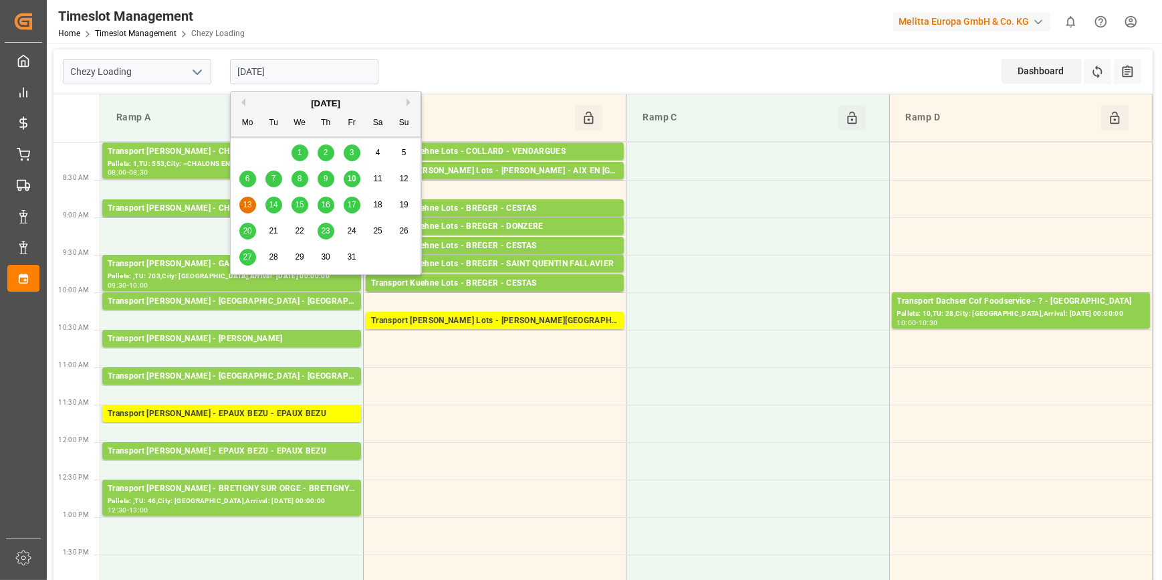
click at [274, 205] on span "14" at bounding box center [273, 204] width 9 height 9
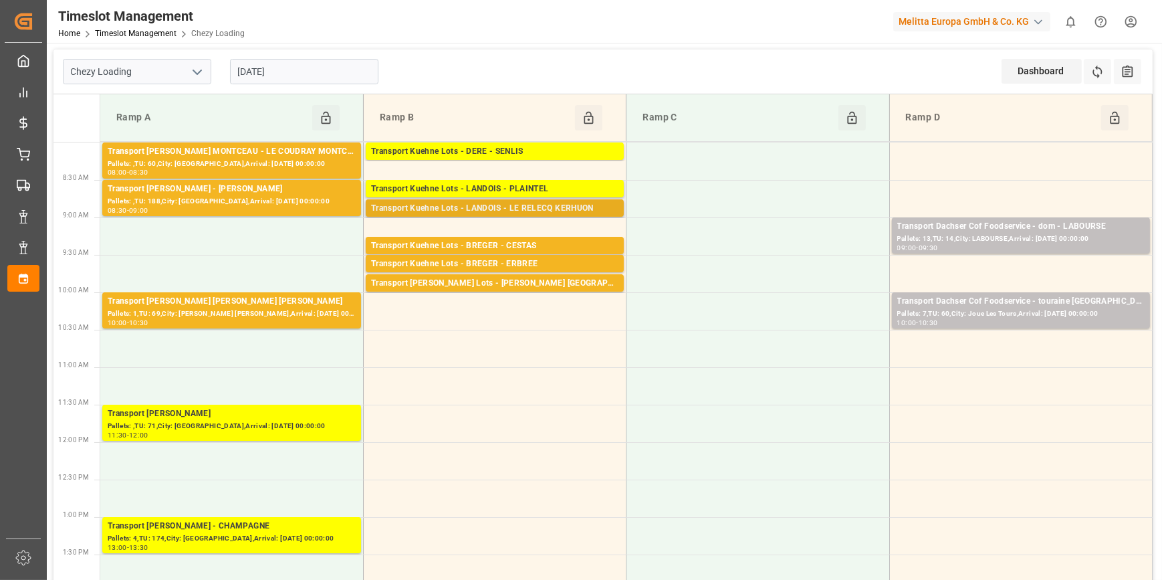
click at [521, 207] on div "Transport Kuehne Lots - LANDOIS - LE RELECQ KERHUON" at bounding box center [494, 208] width 247 height 13
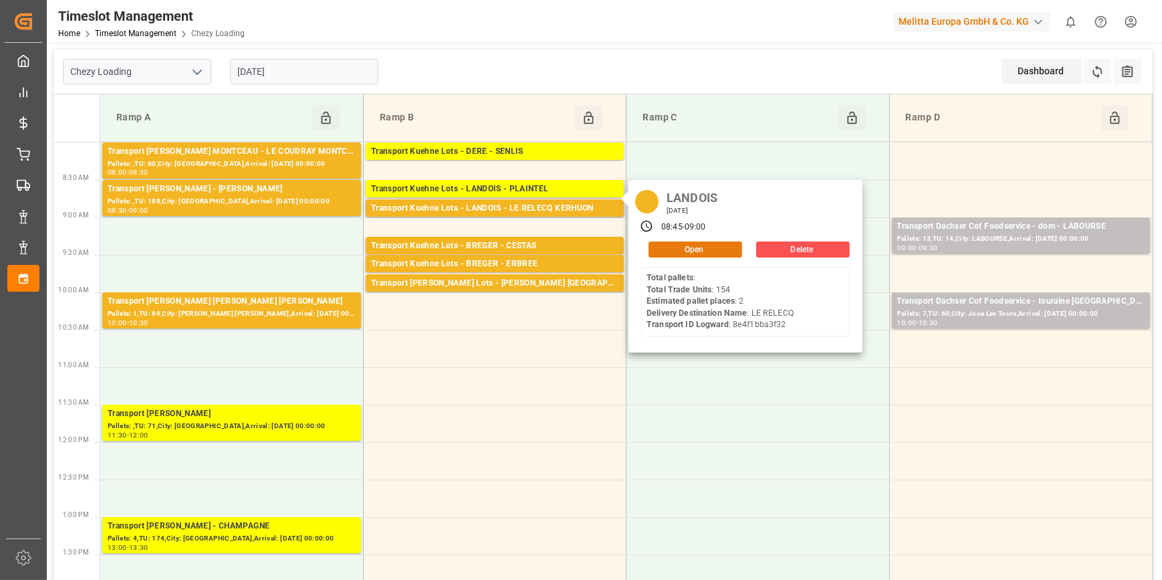
click at [688, 242] on button "Open" at bounding box center [695, 249] width 94 height 16
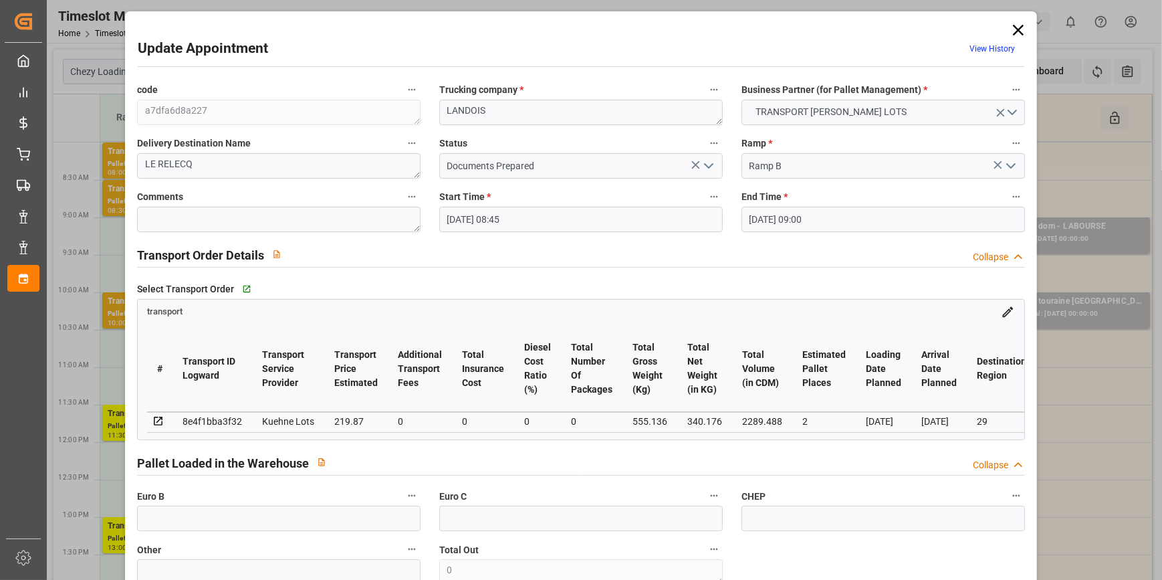
click at [705, 166] on polyline "open menu" at bounding box center [709, 166] width 8 height 4
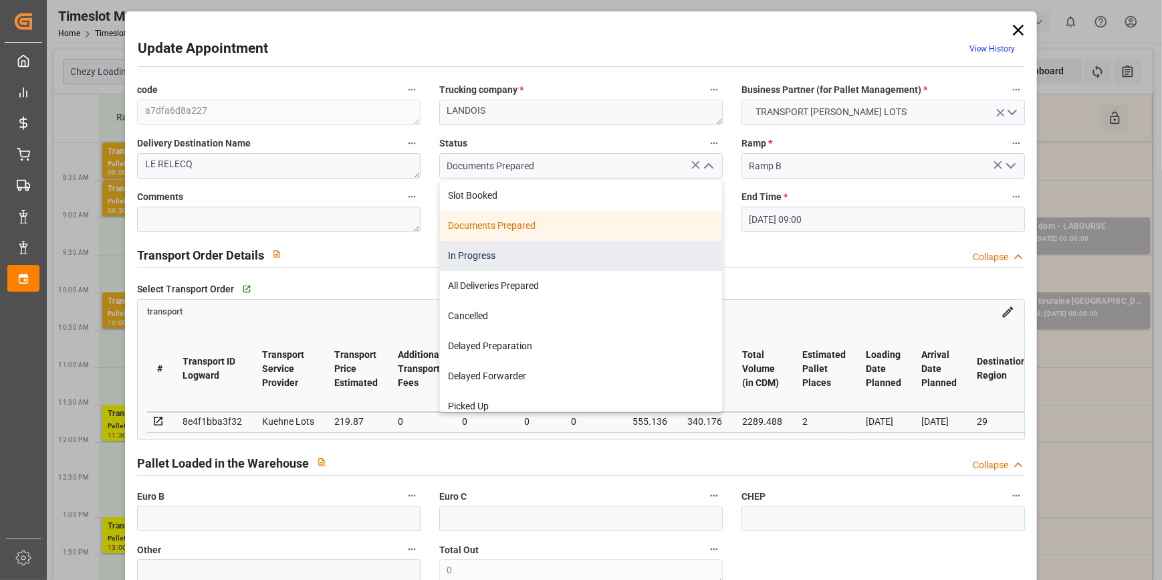
click at [471, 253] on div "In Progress" at bounding box center [581, 256] width 282 height 30
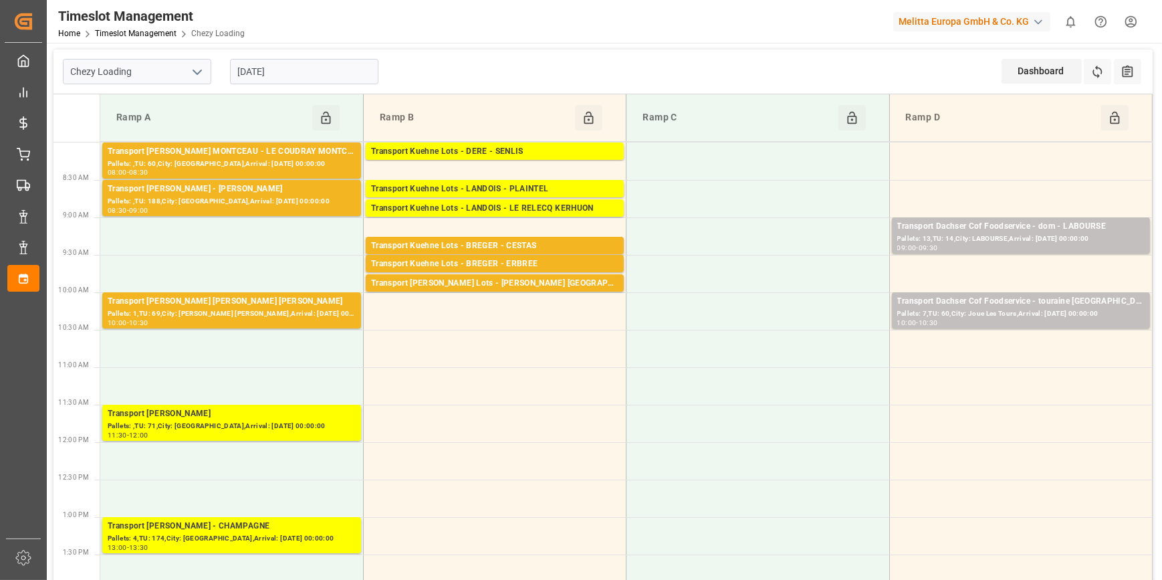
click at [307, 66] on input "[DATE]" at bounding box center [304, 71] width 148 height 25
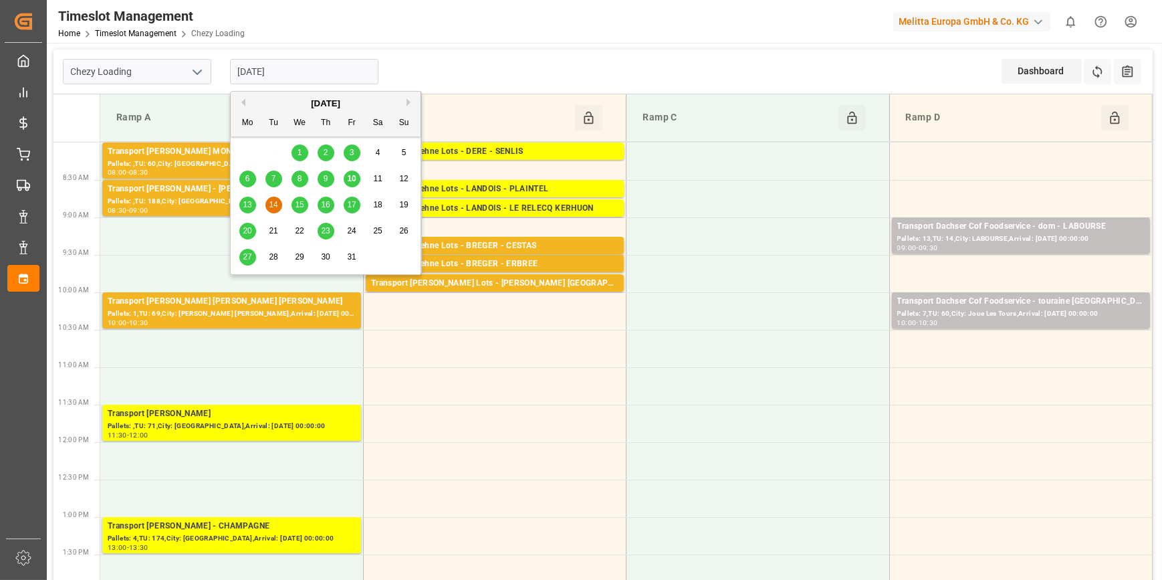
click at [347, 178] on span "10" at bounding box center [351, 178] width 9 height 9
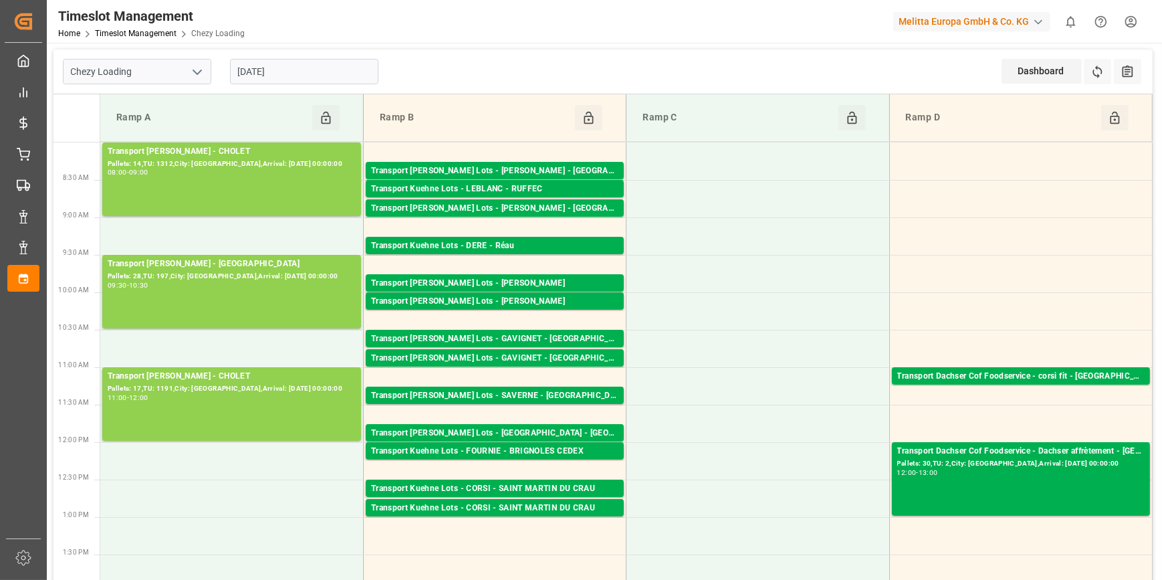
click at [254, 73] on input "[DATE]" at bounding box center [304, 71] width 148 height 25
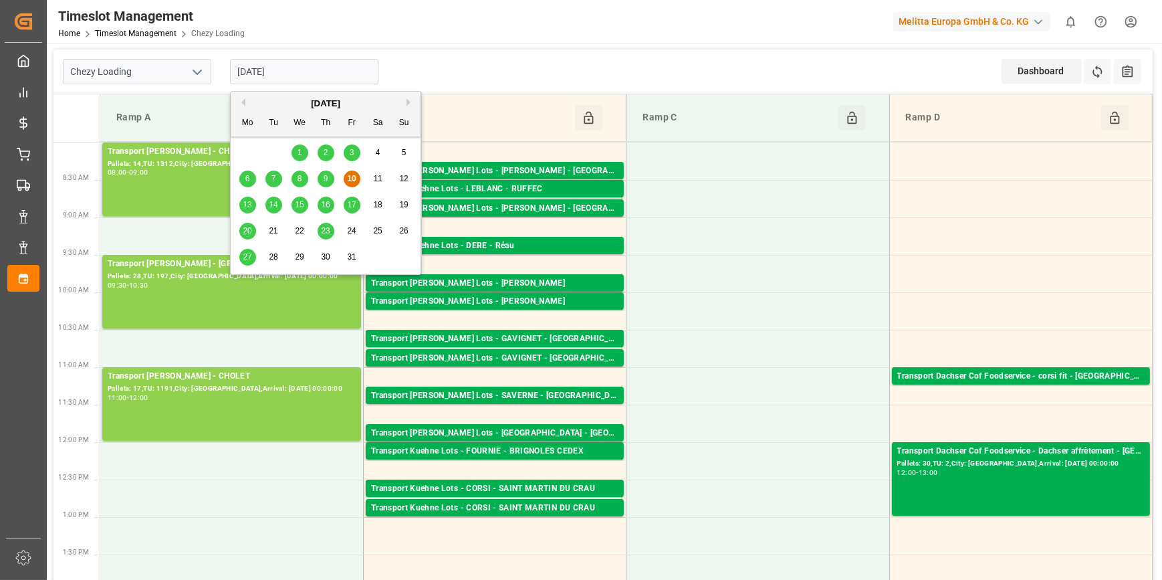
click at [247, 201] on span "13" at bounding box center [247, 204] width 9 height 9
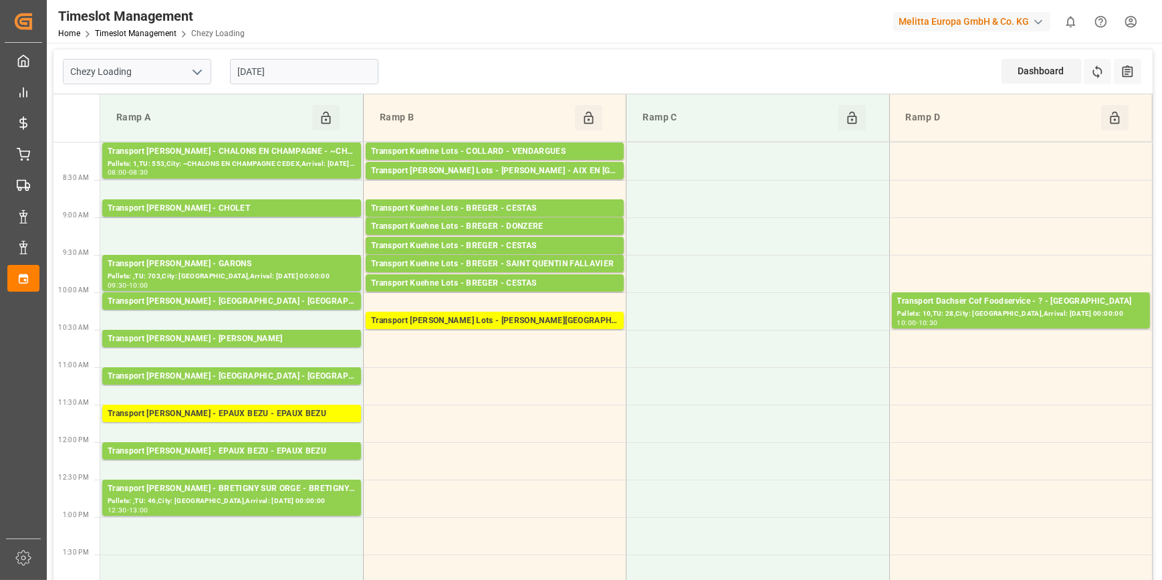
click at [283, 68] on input "[DATE]" at bounding box center [304, 71] width 148 height 25
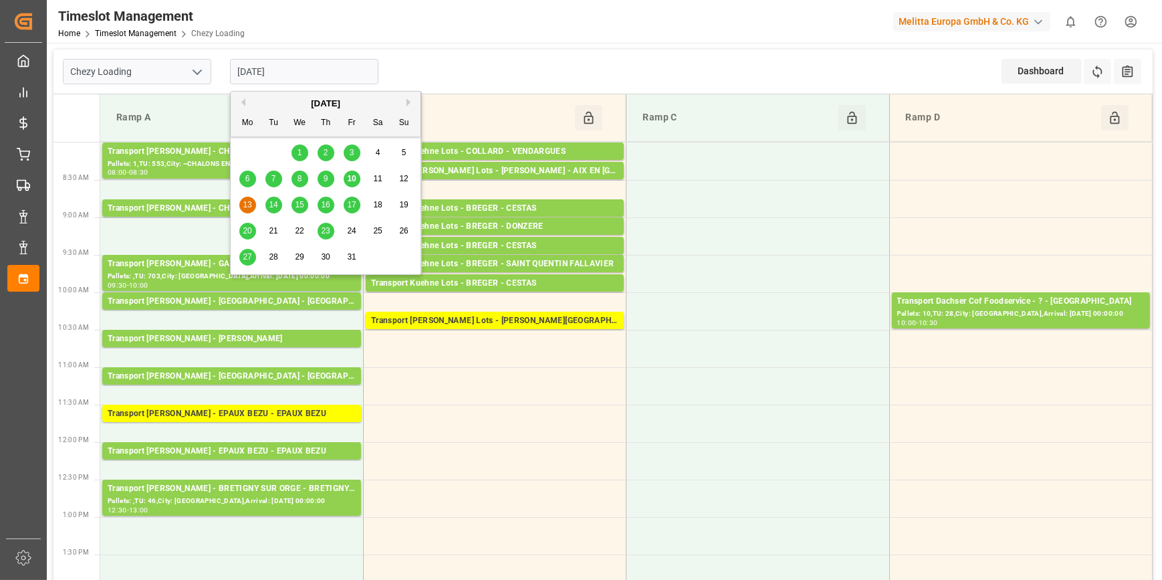
click at [269, 205] on span "14" at bounding box center [273, 204] width 9 height 9
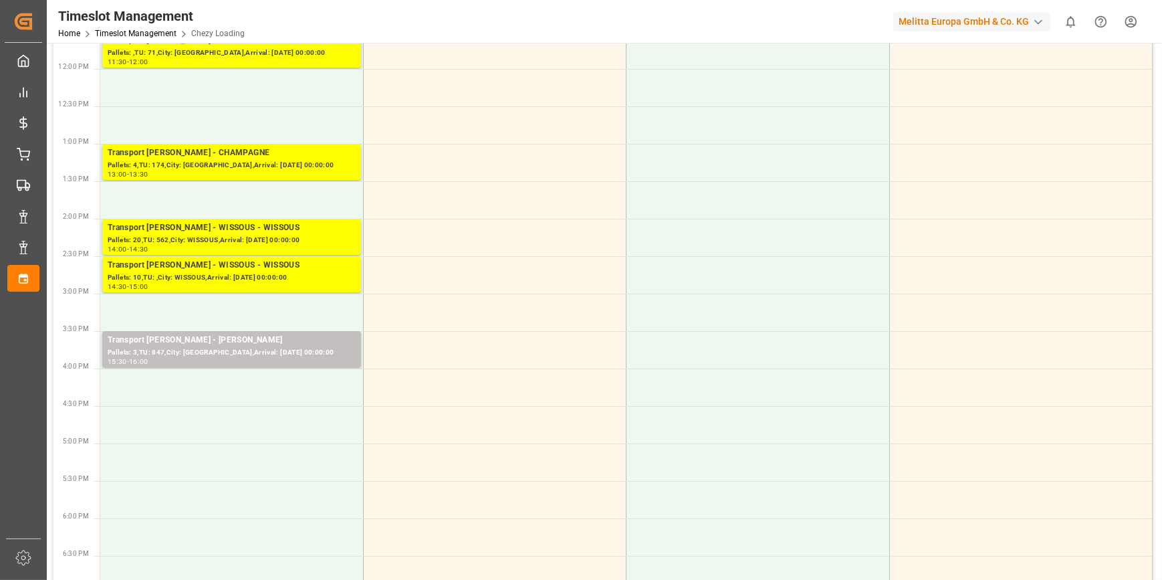
scroll to position [425, 0]
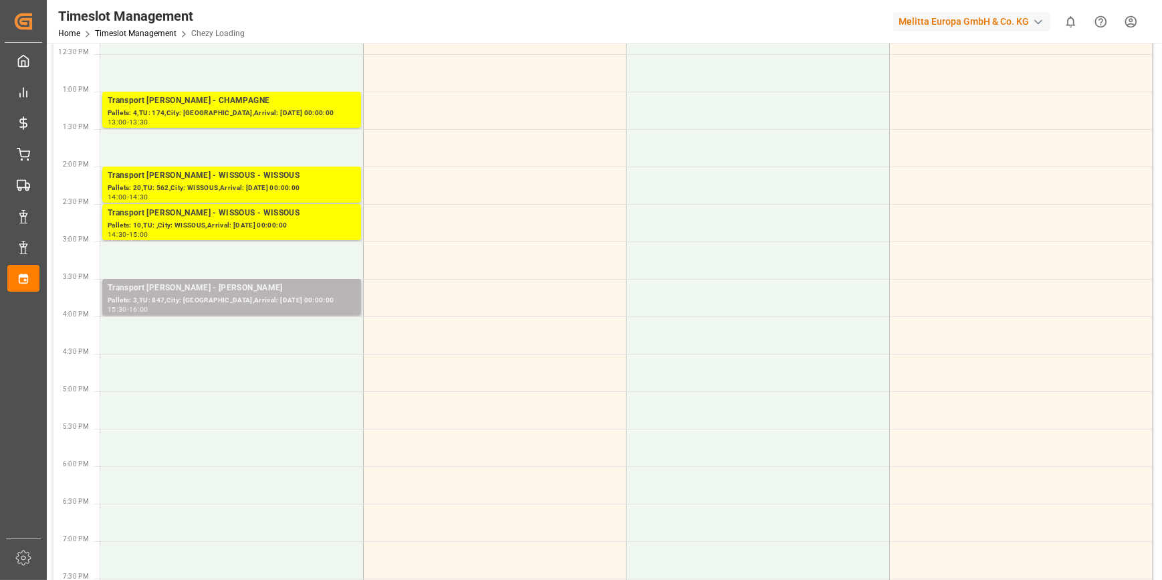
click at [261, 303] on div "Pallets: 3,TU: 847,City: [GEOGRAPHIC_DATA],Arrival: [DATE] 00:00:00" at bounding box center [232, 300] width 248 height 11
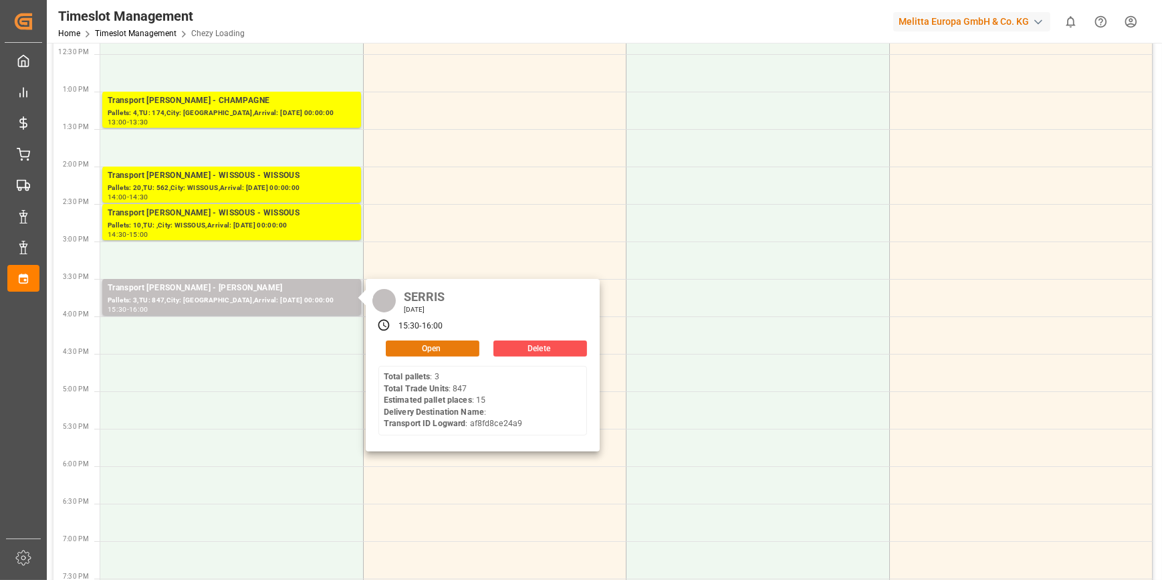
click at [428, 344] on button "Open" at bounding box center [433, 348] width 94 height 16
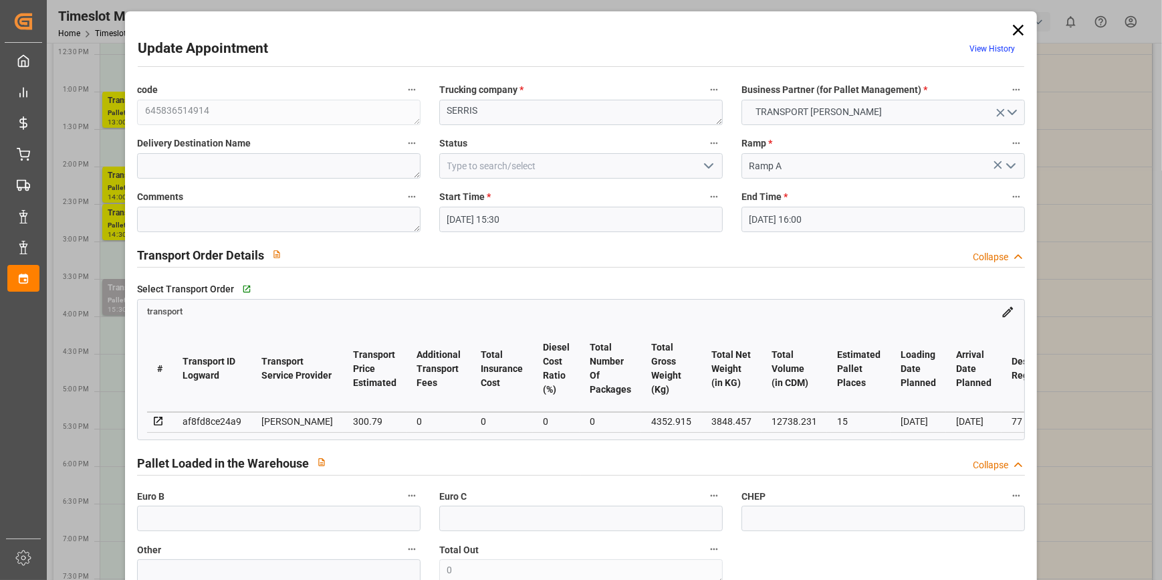
click at [711, 168] on icon "open menu" at bounding box center [708, 166] width 16 height 16
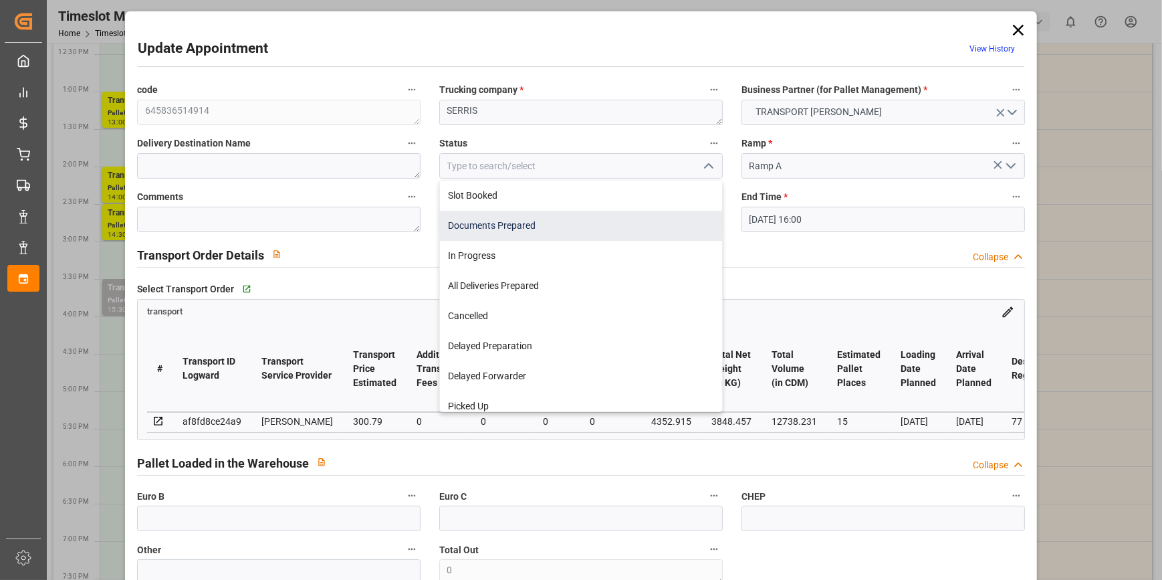
click at [467, 223] on div "Documents Prepared" at bounding box center [581, 226] width 282 height 30
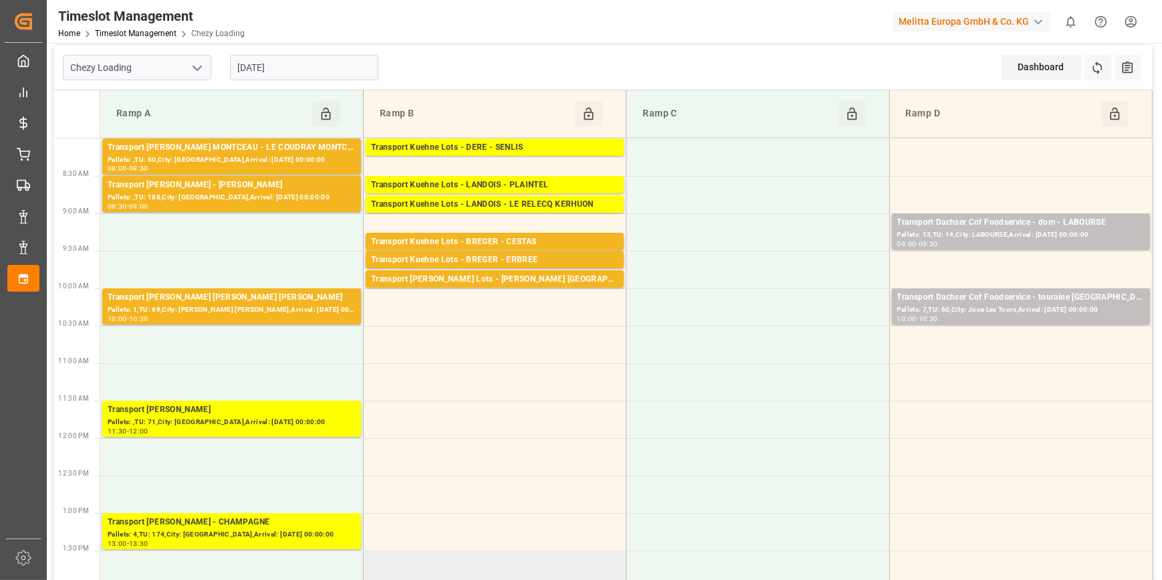
scroll to position [0, 0]
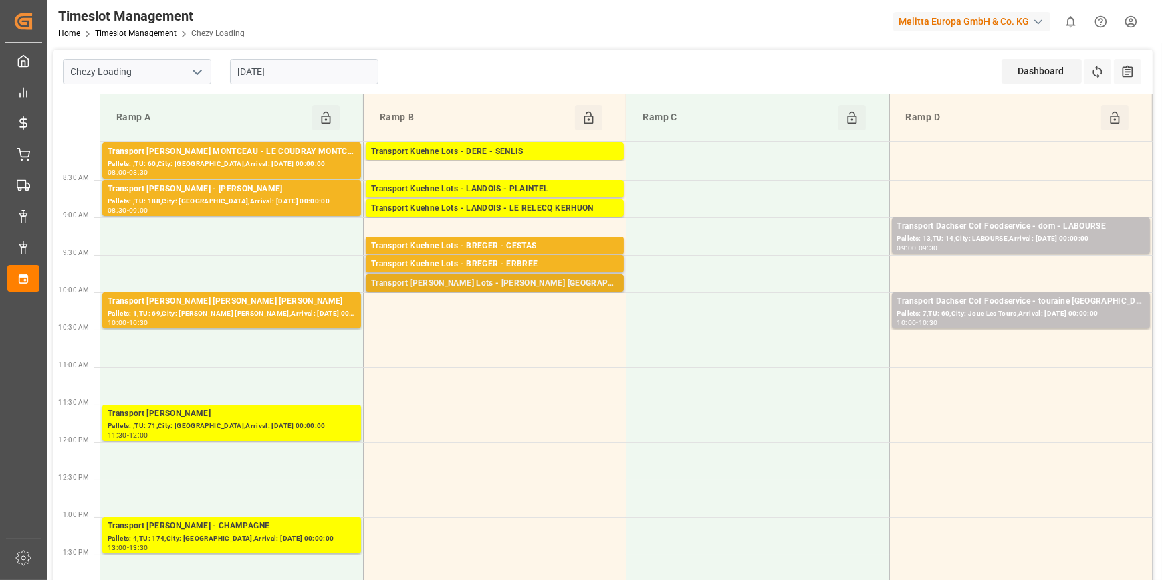
click at [501, 280] on div "Transport [PERSON_NAME] Lots - [PERSON_NAME] [GEOGRAPHIC_DATA] -" at bounding box center [494, 283] width 247 height 13
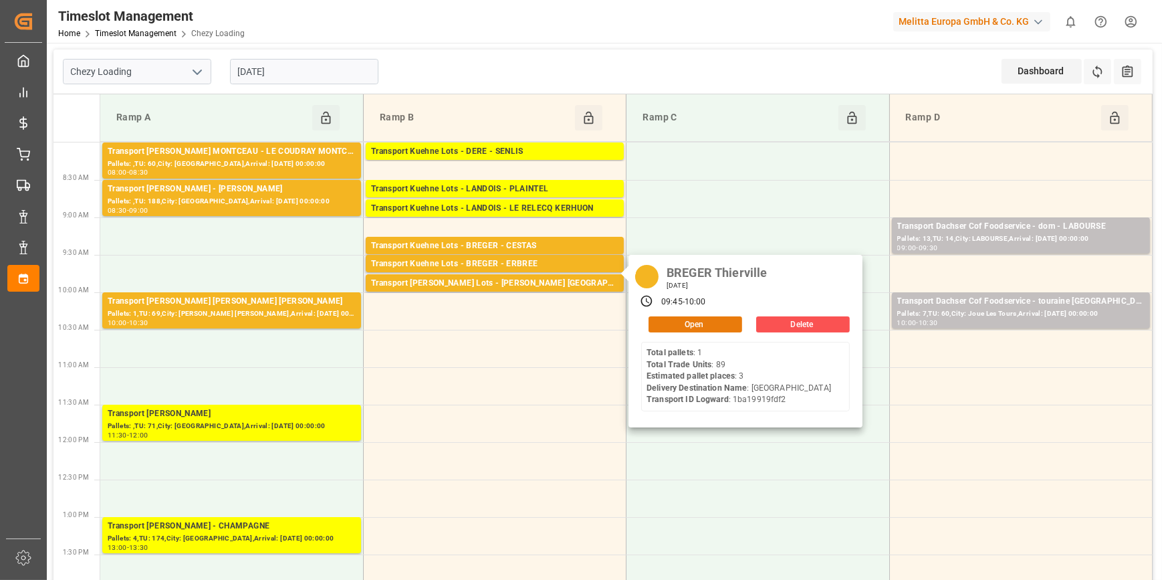
click at [674, 320] on button "Open" at bounding box center [695, 324] width 94 height 16
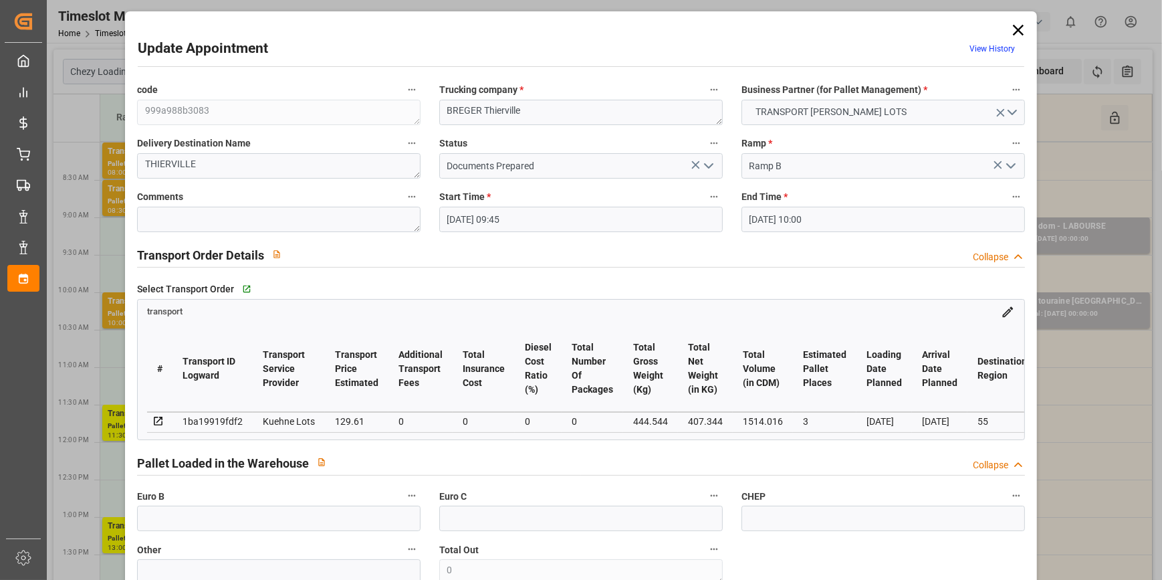
click at [704, 168] on icon "open menu" at bounding box center [708, 166] width 16 height 16
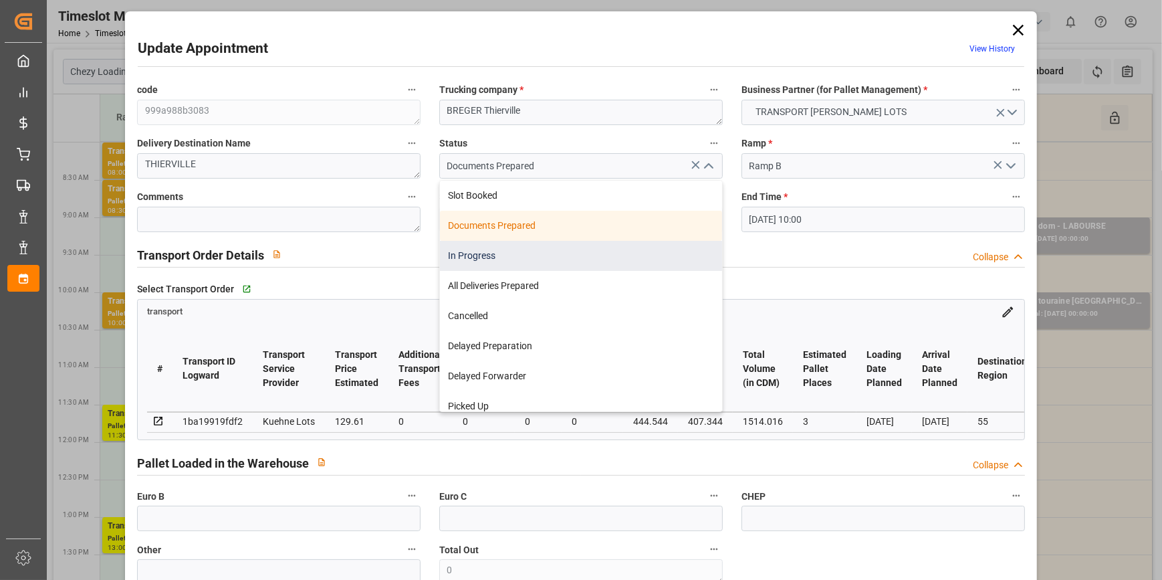
click at [457, 256] on div "In Progress" at bounding box center [581, 256] width 282 height 30
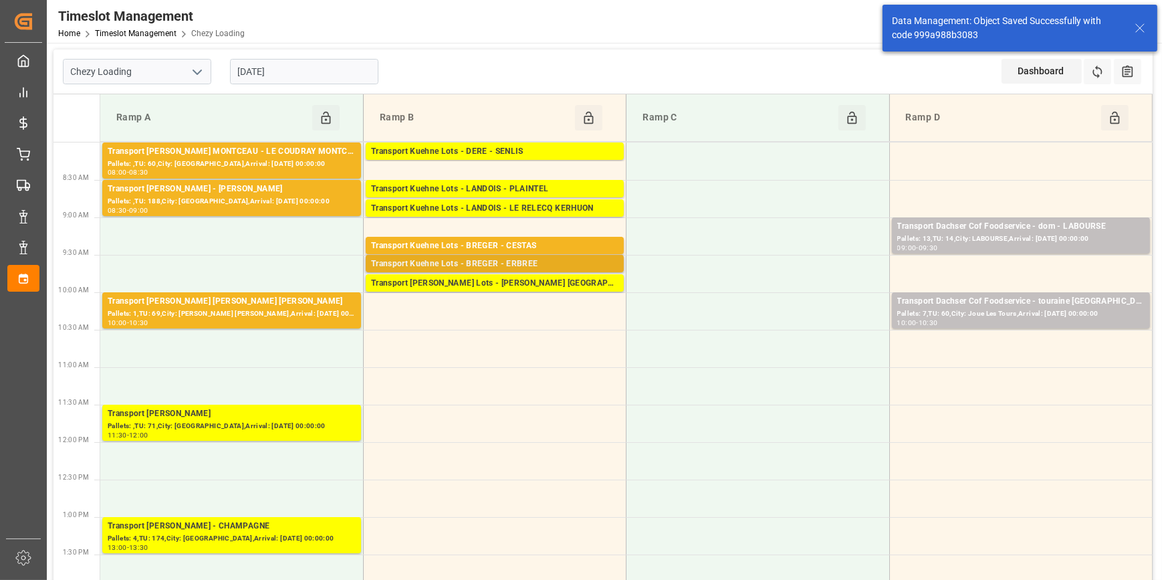
click at [497, 261] on div "Transport Kuehne Lots - BREGER - ERBREE" at bounding box center [494, 263] width 247 height 13
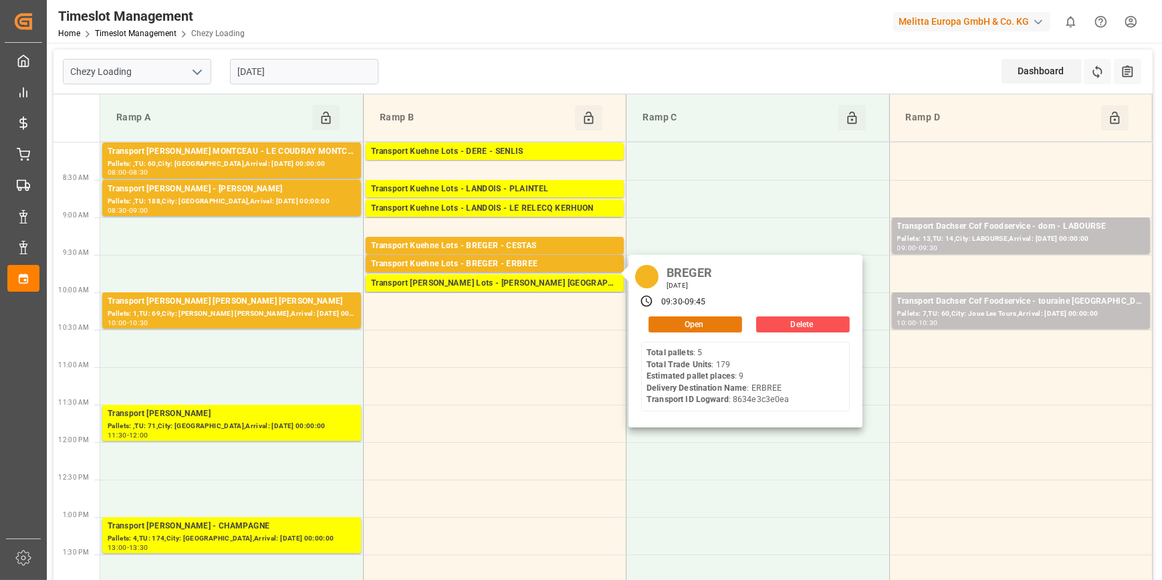
click at [654, 327] on button "Open" at bounding box center [695, 324] width 94 height 16
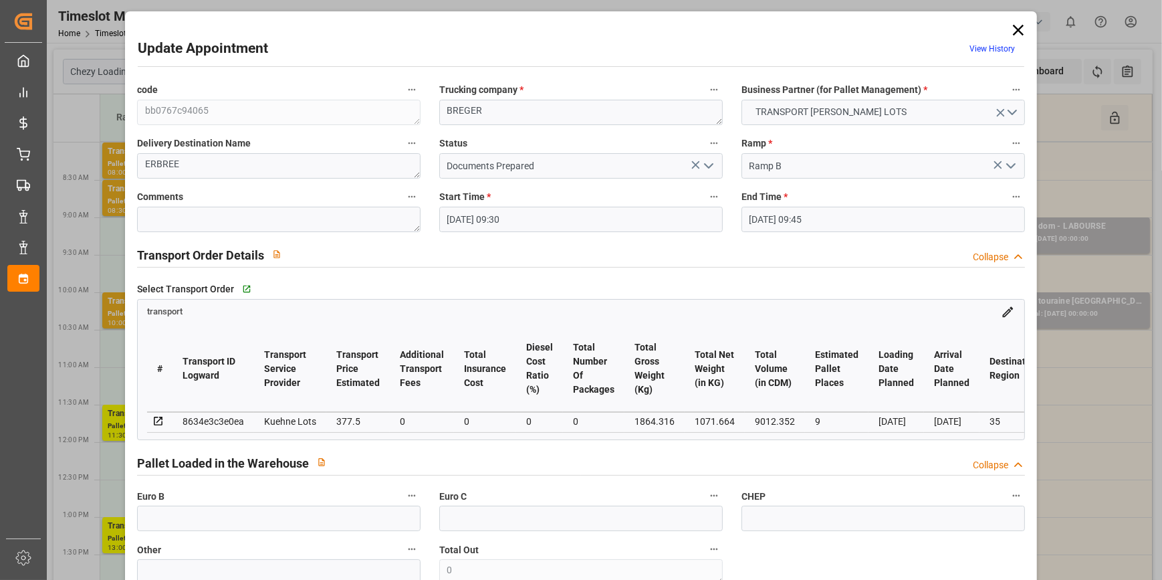
click at [705, 160] on icon "open menu" at bounding box center [708, 166] width 16 height 16
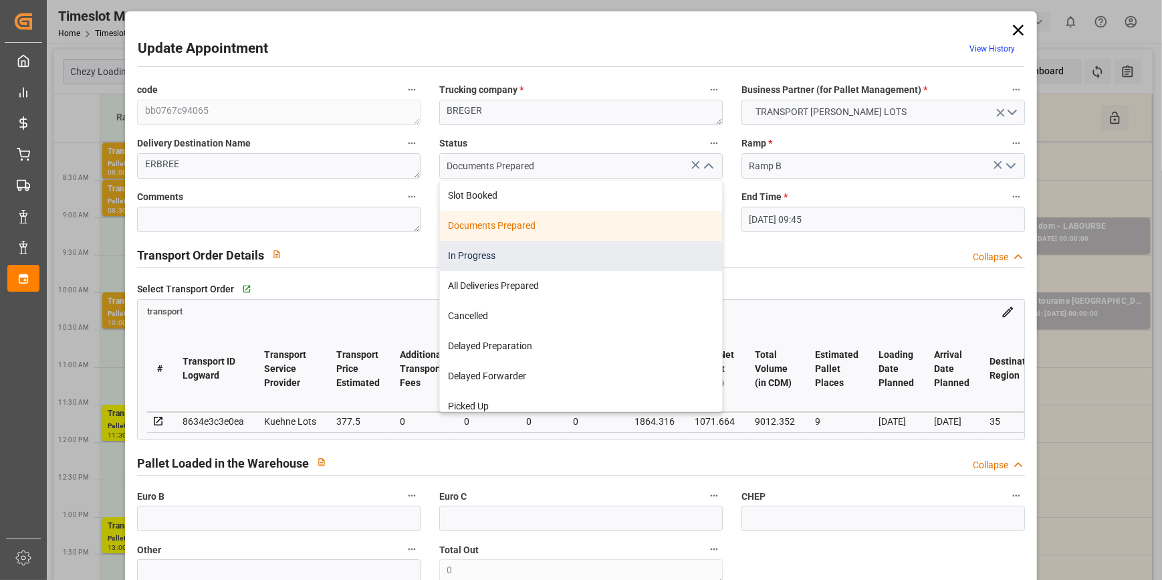
click at [467, 254] on div "In Progress" at bounding box center [581, 256] width 282 height 30
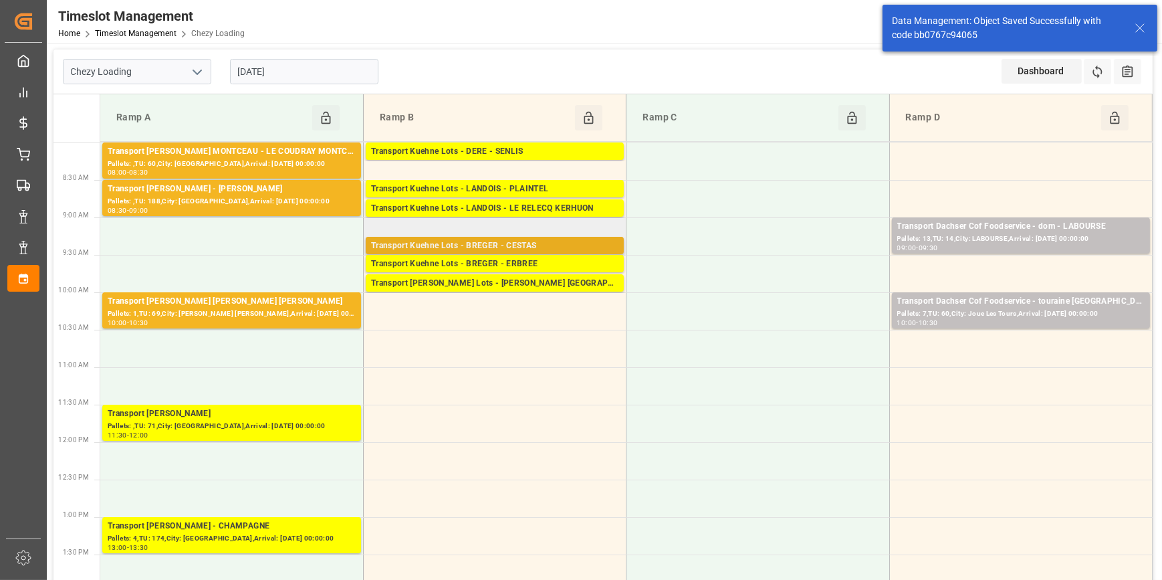
click at [548, 243] on div "Transport Kuehne Lots - BREGER - CESTAS" at bounding box center [494, 245] width 247 height 13
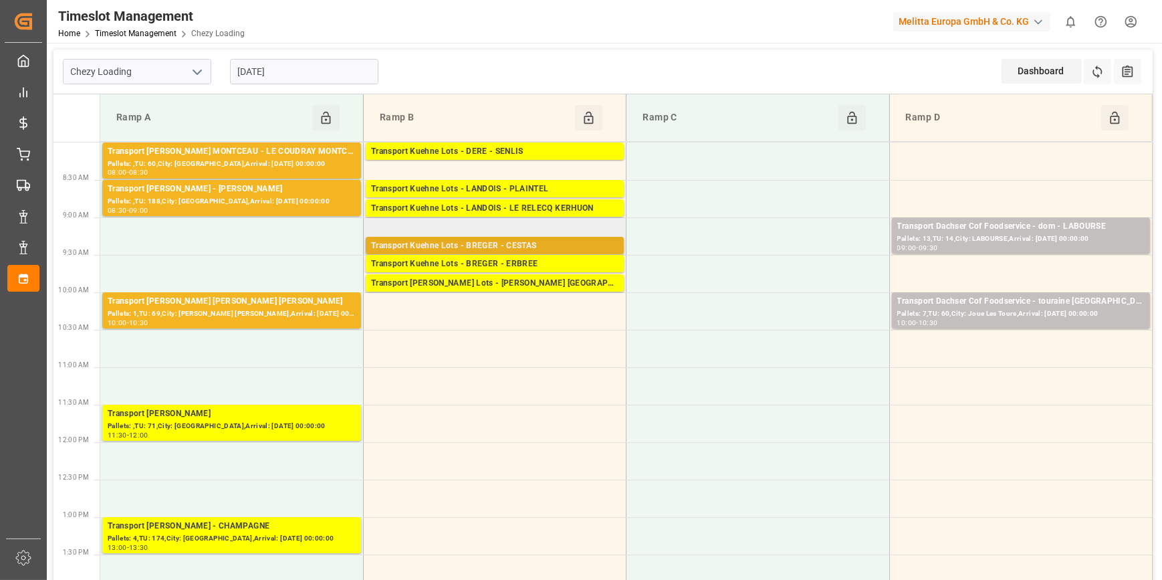
click at [520, 240] on div "Transport Kuehne Lots - BREGER - CESTAS" at bounding box center [494, 245] width 247 height 13
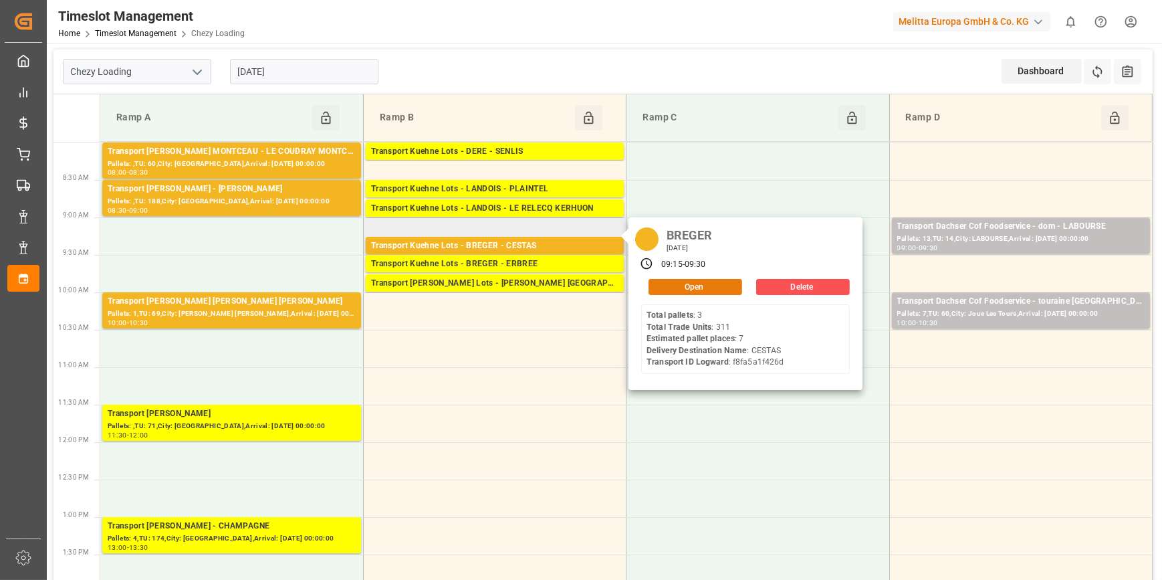
click at [681, 285] on button "Open" at bounding box center [695, 287] width 94 height 16
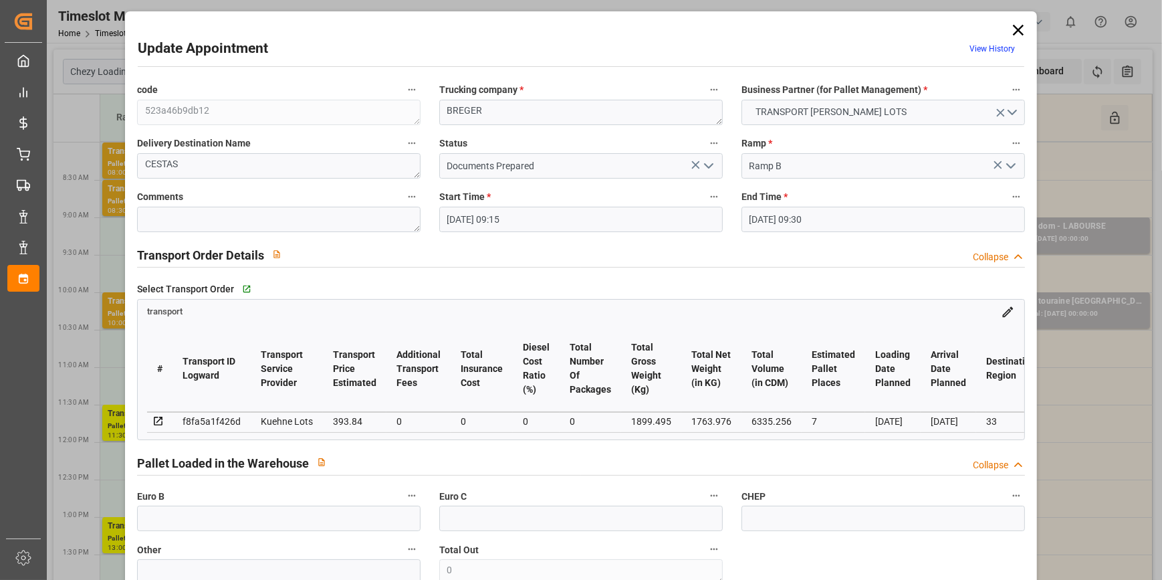
click at [702, 166] on icon "open menu" at bounding box center [708, 166] width 16 height 16
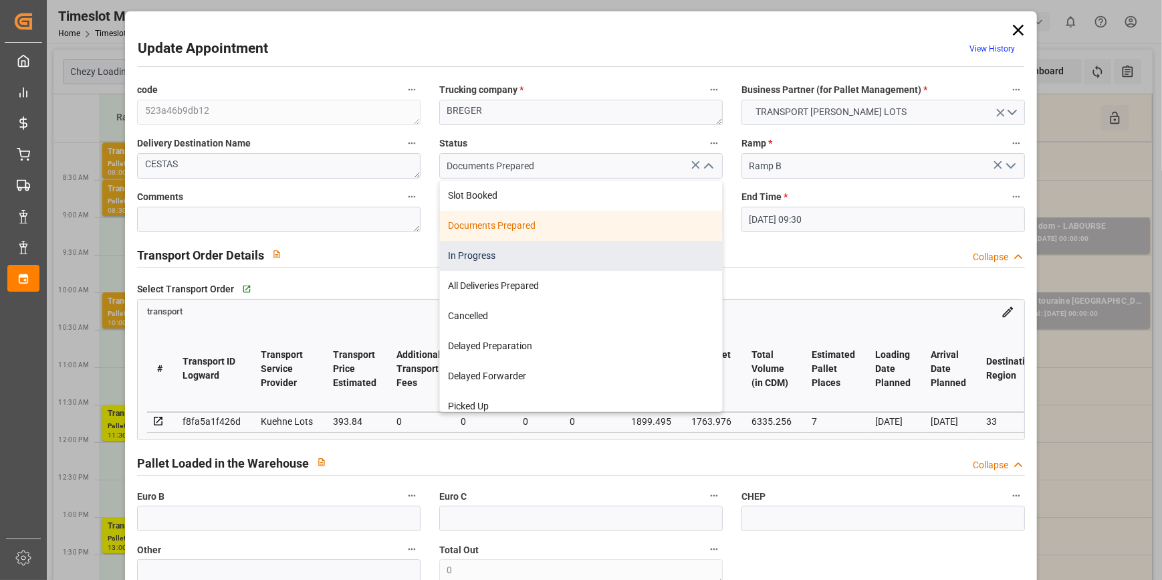
click at [477, 253] on div "In Progress" at bounding box center [581, 256] width 282 height 30
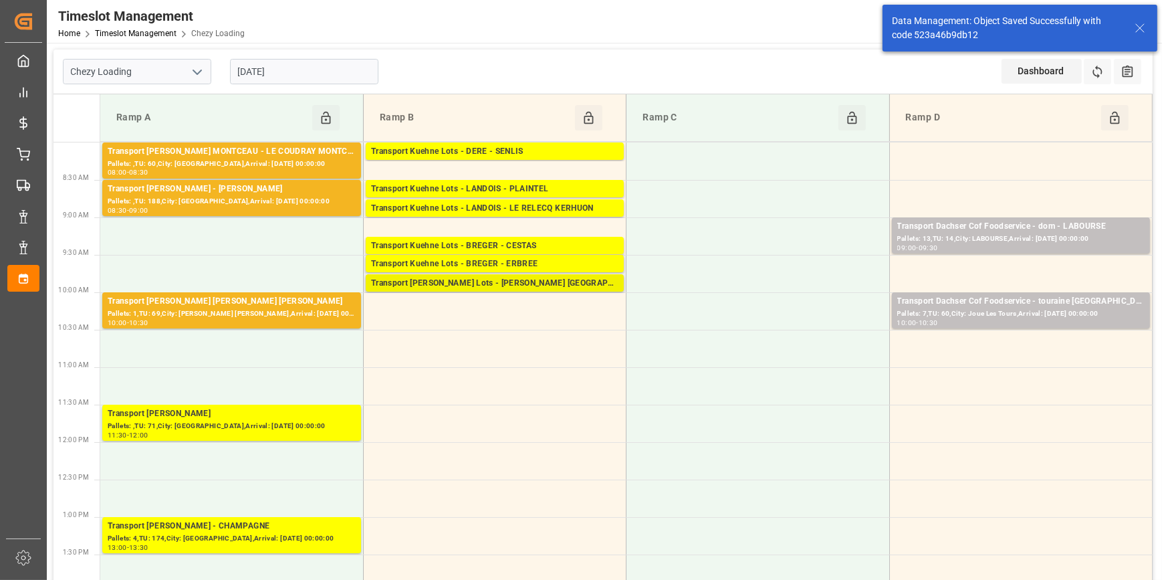
click at [483, 281] on div "Transport [PERSON_NAME] Lots - [PERSON_NAME] [GEOGRAPHIC_DATA] -" at bounding box center [494, 283] width 247 height 13
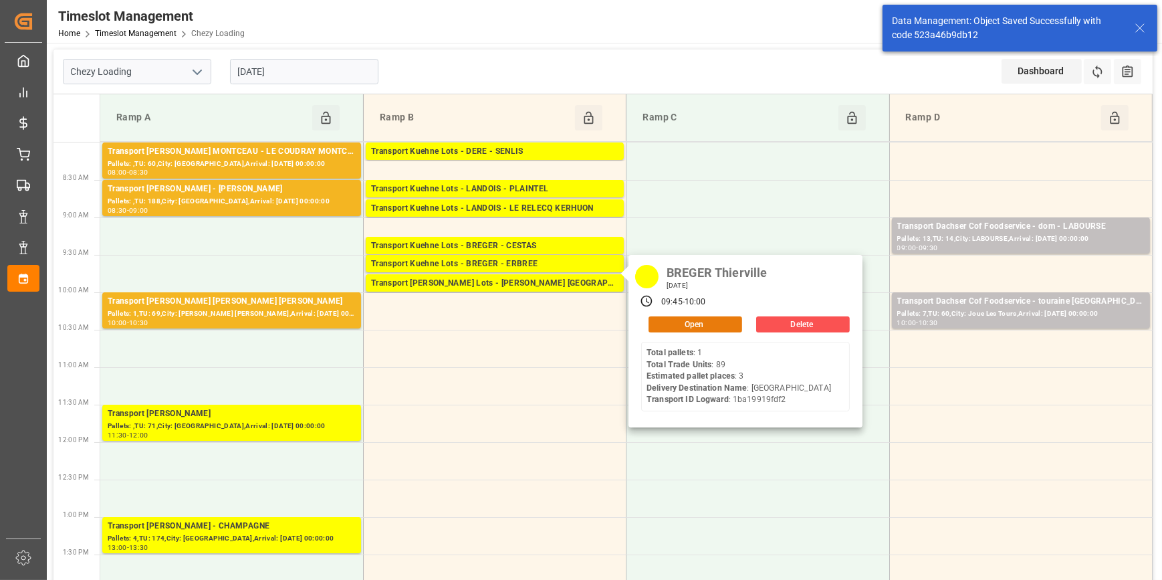
click at [672, 322] on button "Open" at bounding box center [695, 324] width 94 height 16
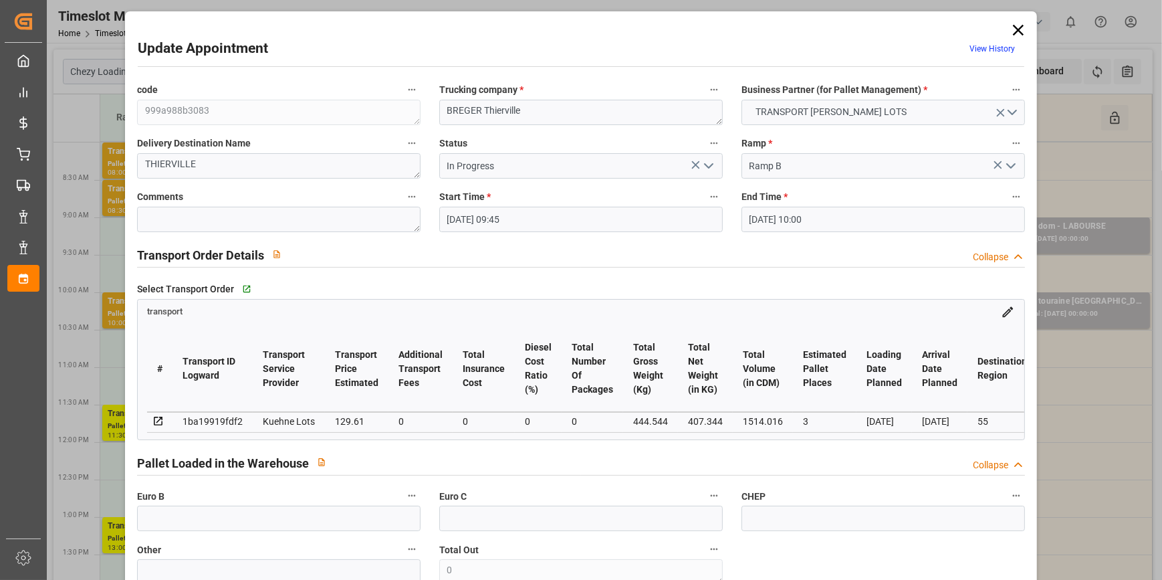
click at [709, 162] on icon "open menu" at bounding box center [708, 166] width 16 height 16
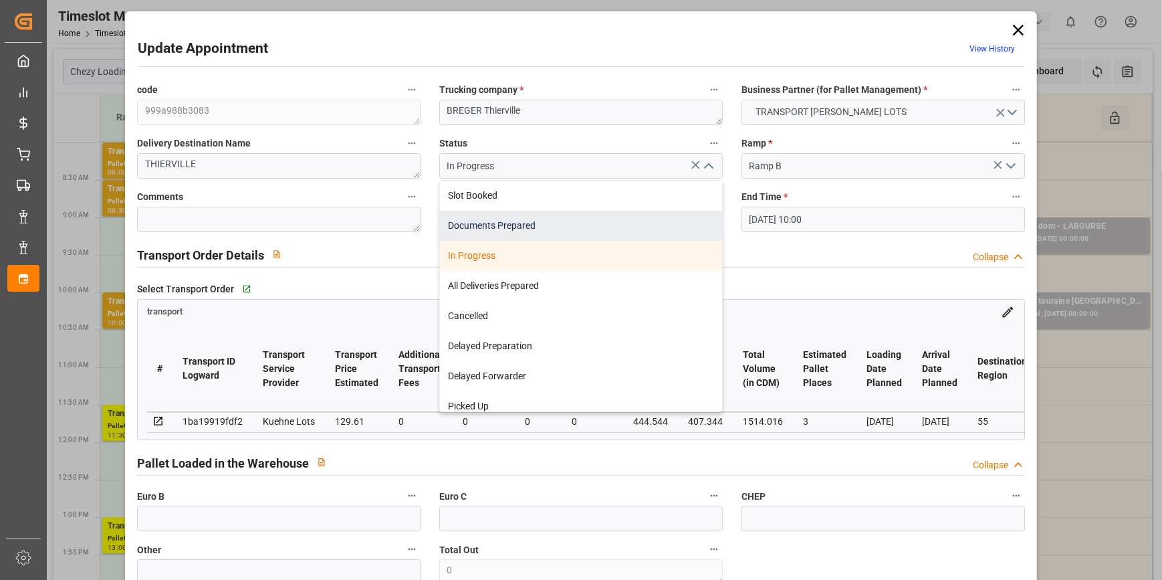
click at [461, 217] on div "Documents Prepared" at bounding box center [581, 226] width 282 height 30
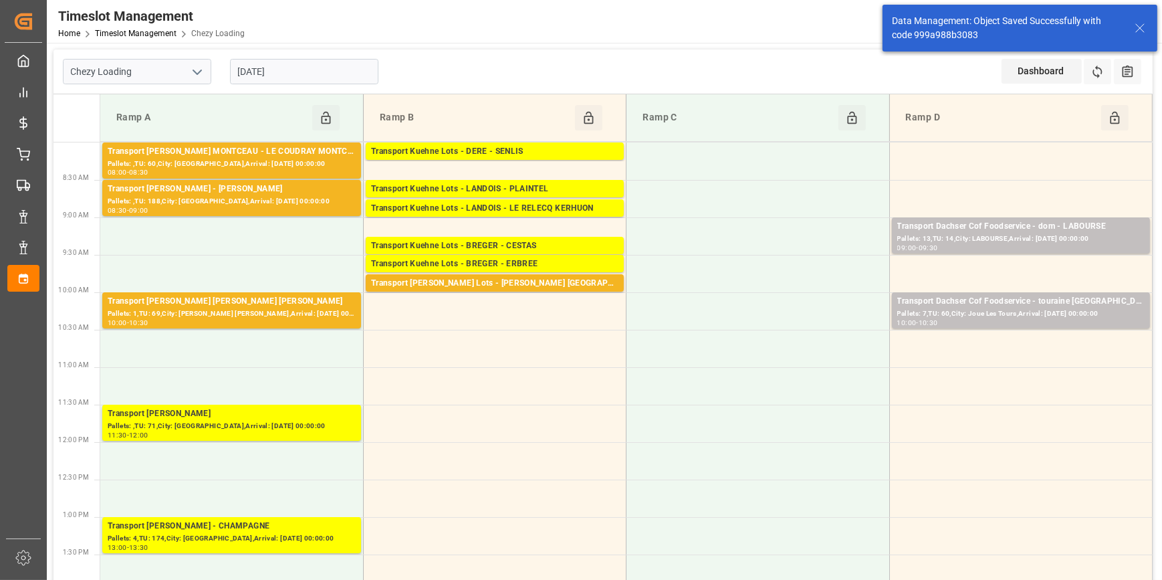
click at [267, 68] on input "[DATE]" at bounding box center [304, 71] width 148 height 25
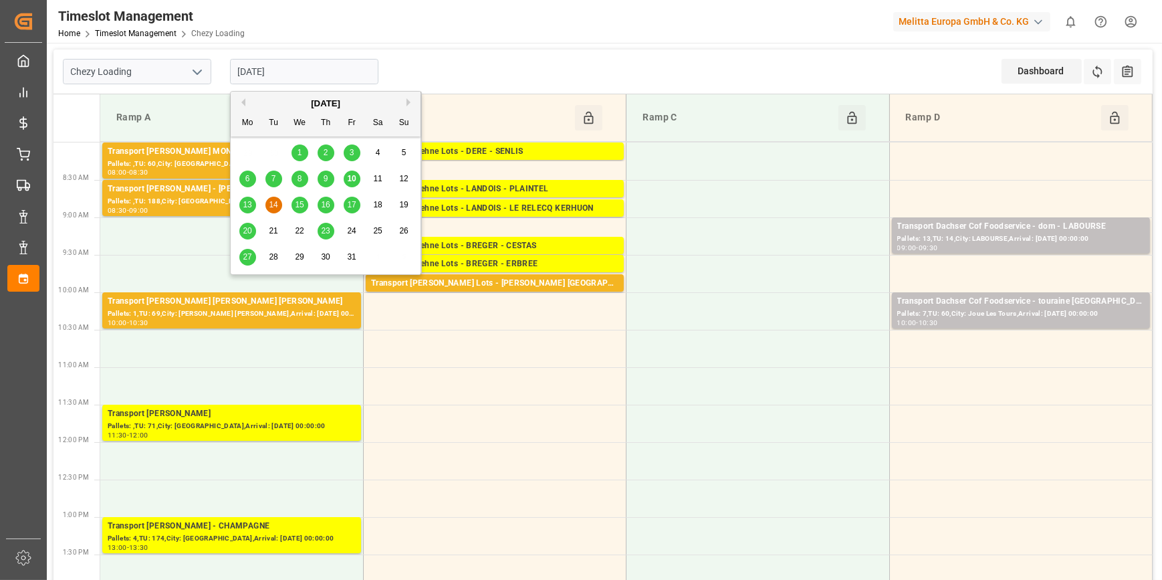
click at [348, 180] on span "10" at bounding box center [351, 178] width 9 height 9
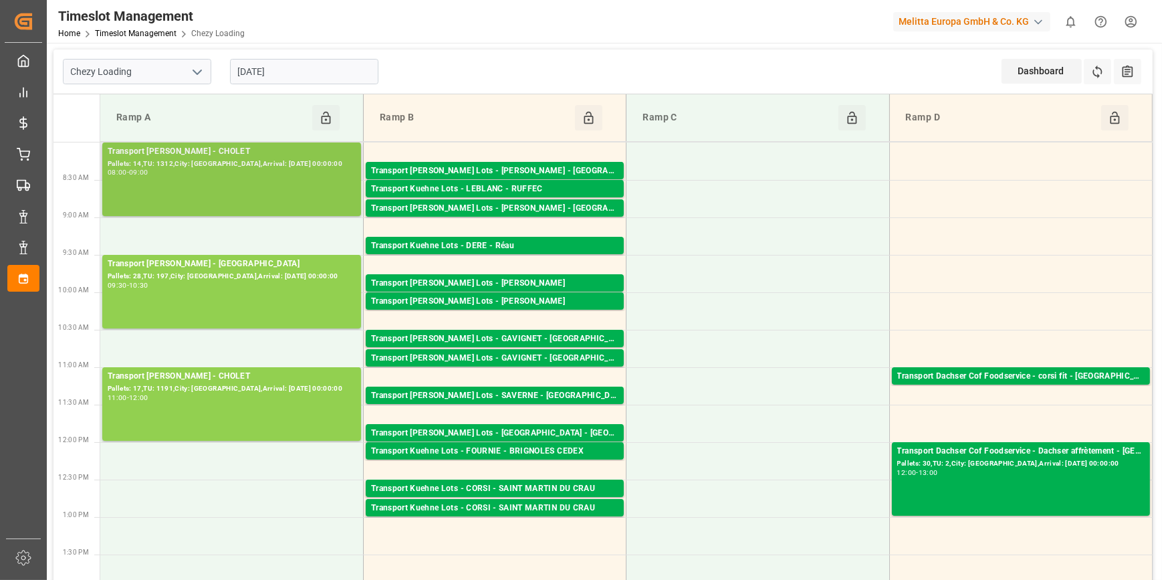
click at [283, 170] on div "08:00 - 09:00" at bounding box center [232, 172] width 248 height 7
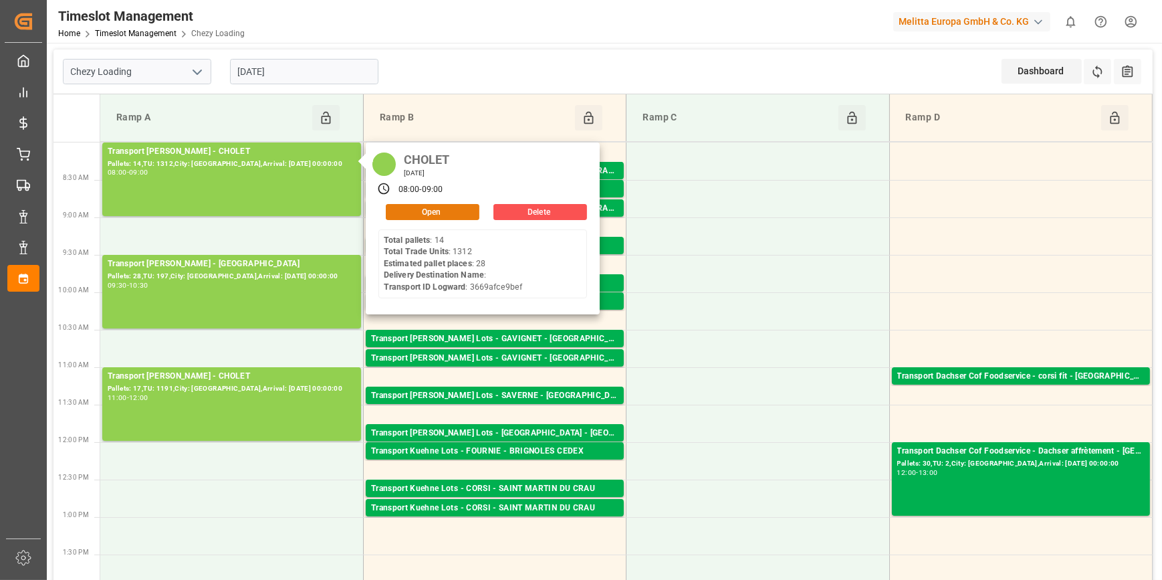
click at [447, 207] on button "Open" at bounding box center [433, 212] width 94 height 16
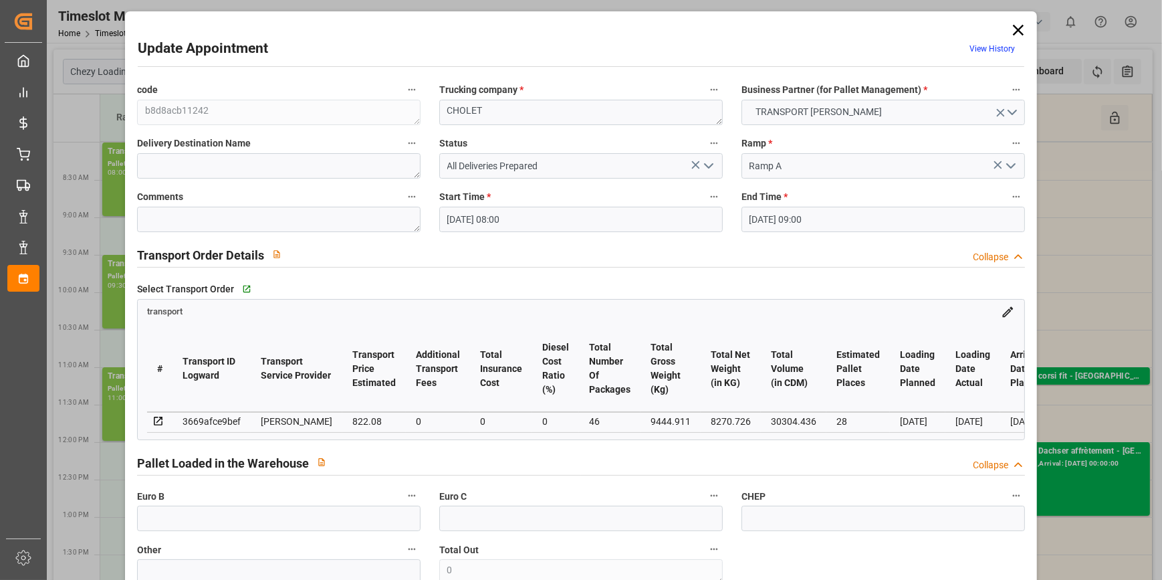
click at [1016, 27] on icon at bounding box center [1018, 30] width 19 height 19
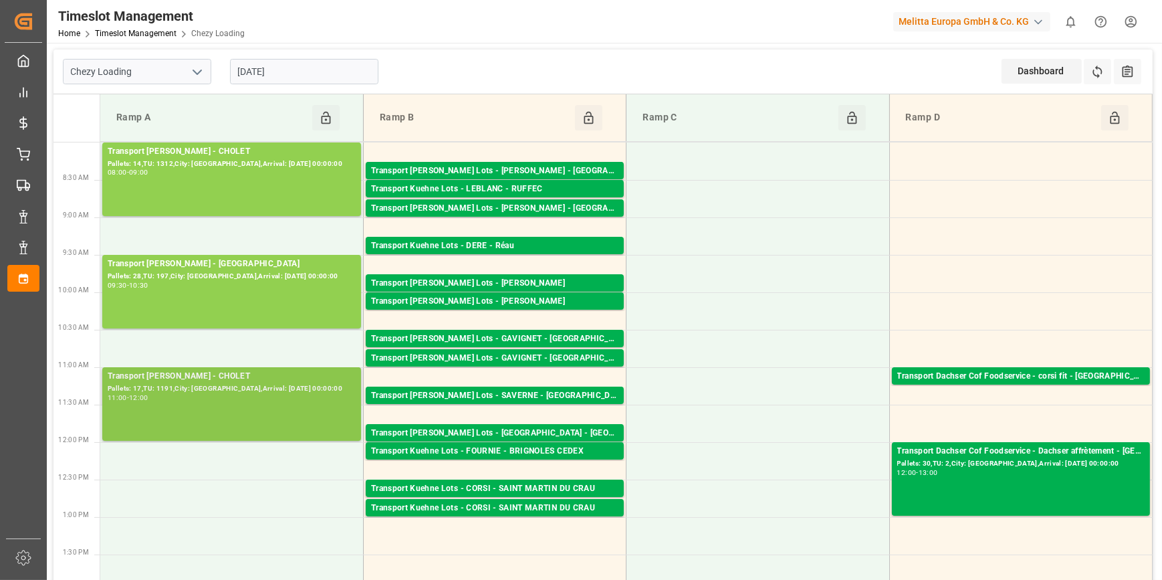
click at [248, 388] on div "Pallets: 17,TU: 1191,City: [GEOGRAPHIC_DATA],Arrival: [DATE] 00:00:00" at bounding box center [232, 388] width 248 height 11
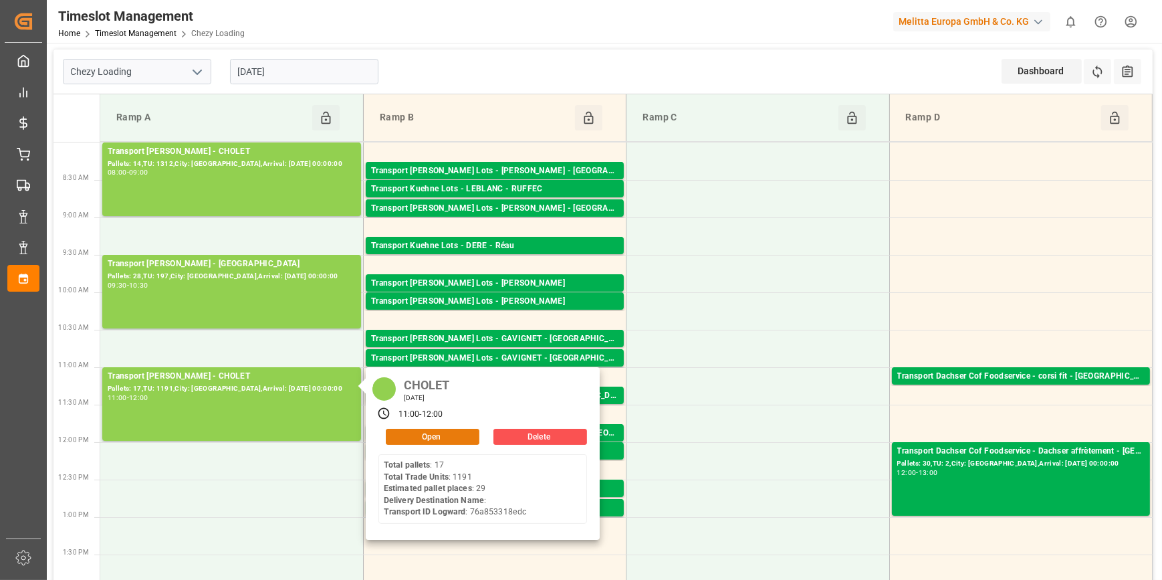
click at [430, 435] on button "Open" at bounding box center [433, 436] width 94 height 16
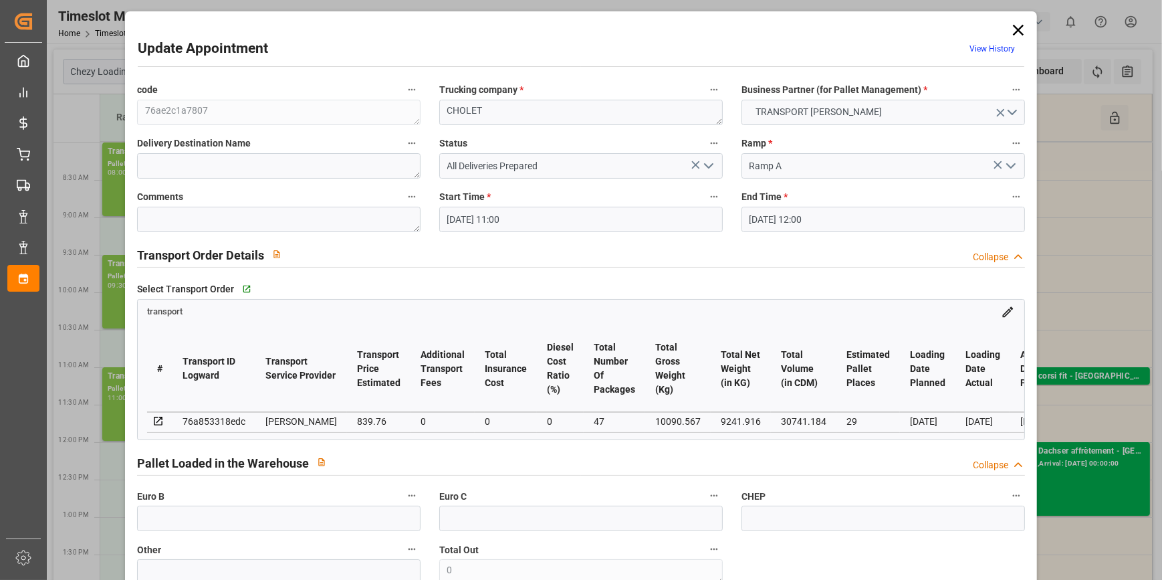
click at [708, 166] on icon "open menu" at bounding box center [708, 166] width 16 height 16
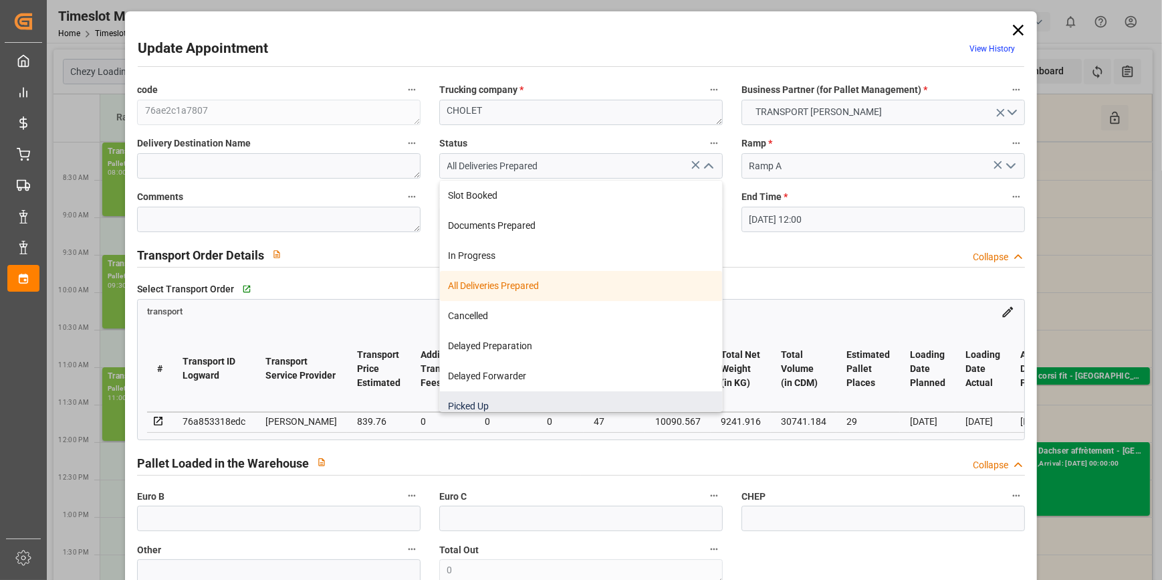
click at [471, 401] on div "Picked Up" at bounding box center [581, 406] width 282 height 30
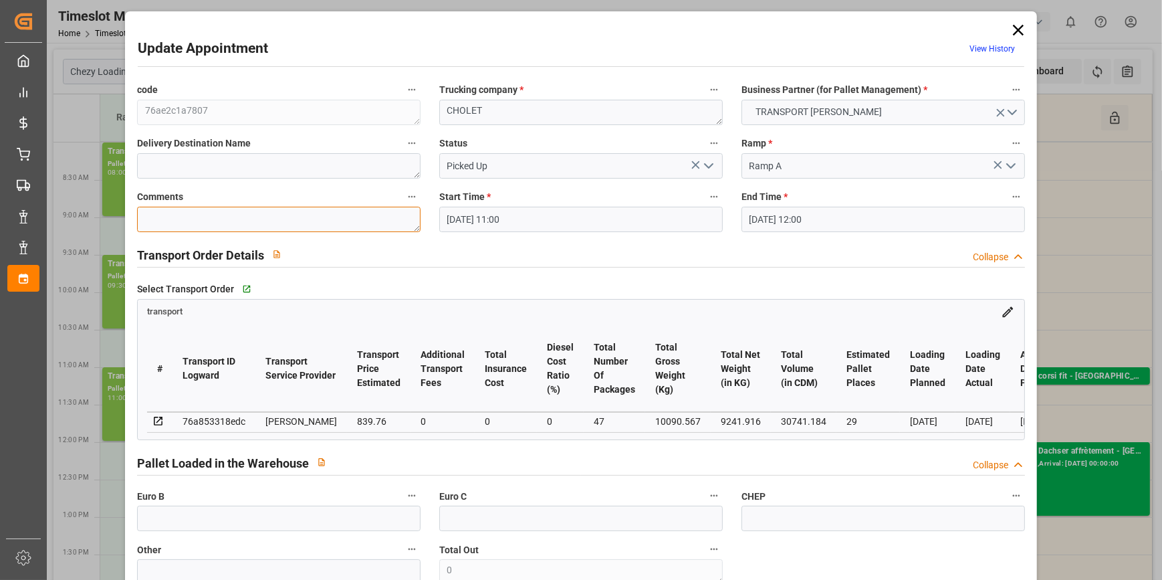
click at [187, 211] on textarea at bounding box center [278, 219] width 283 height 25
click at [179, 527] on input "text" at bounding box center [278, 517] width 283 height 25
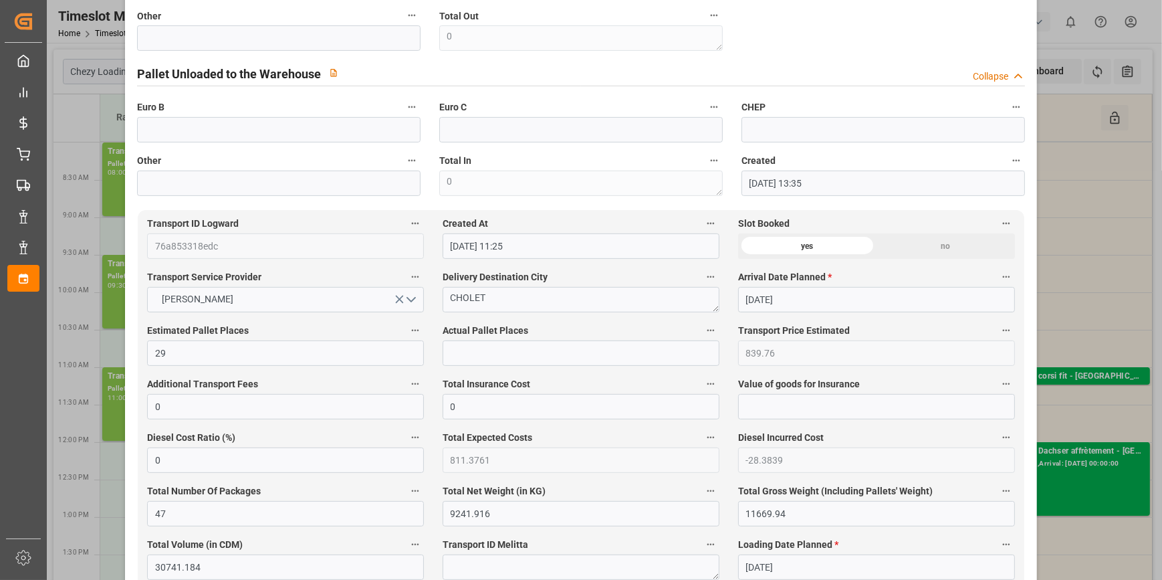
scroll to position [547, 0]
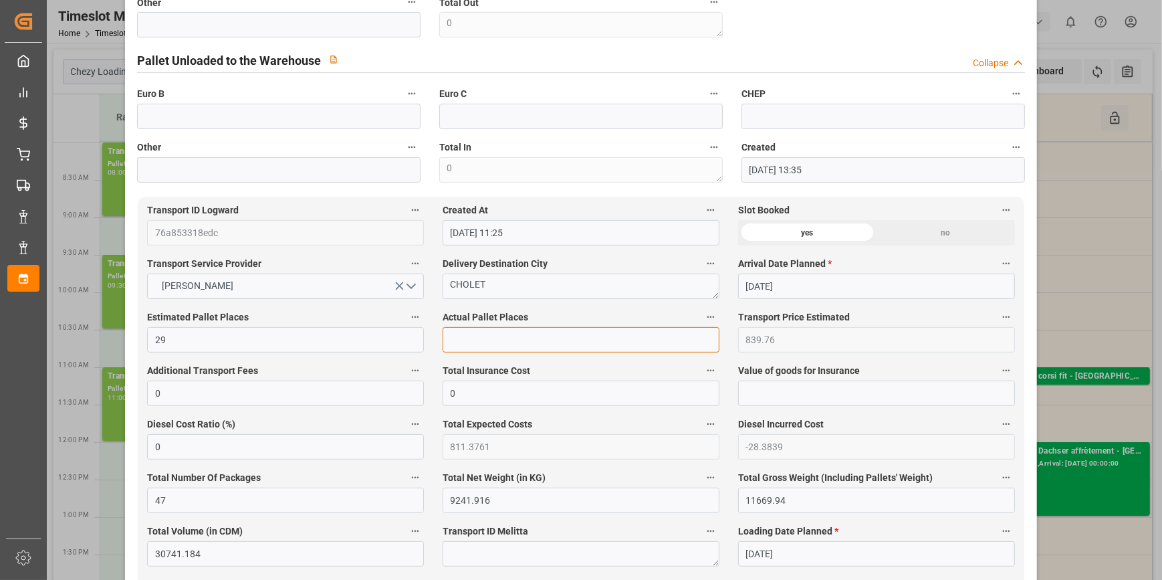
click at [451, 348] on input "text" at bounding box center [580, 339] width 277 height 25
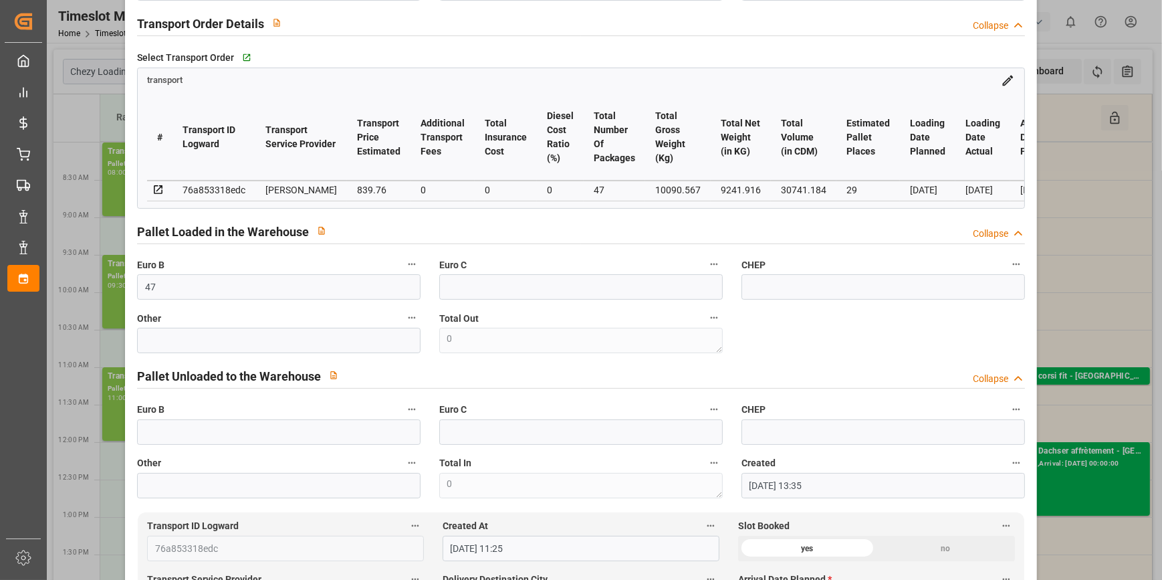
scroll to position [60, 0]
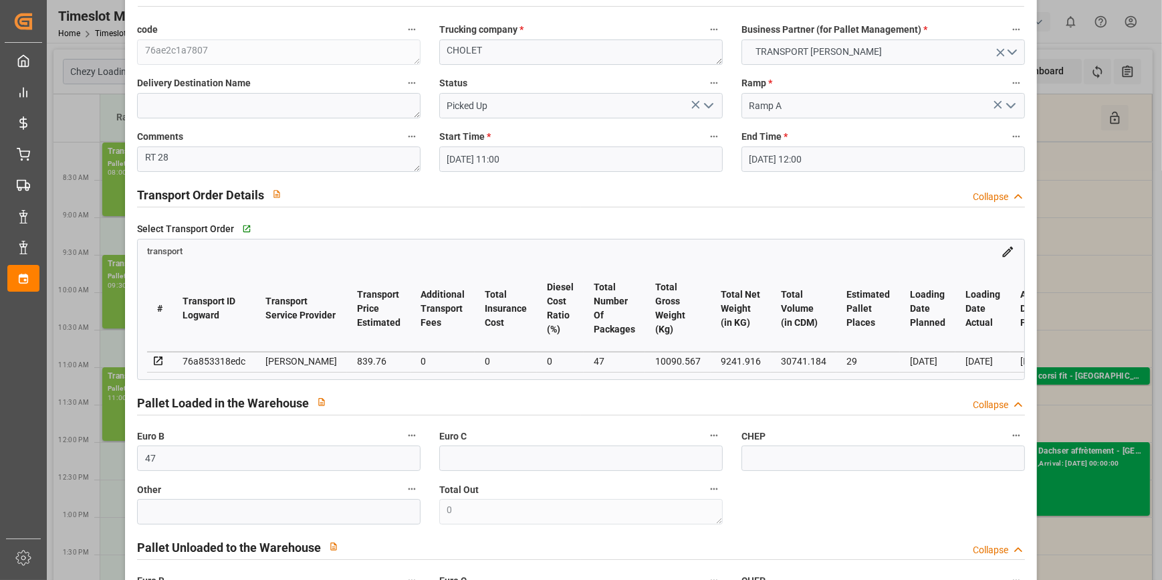
click at [709, 100] on icon "open menu" at bounding box center [708, 106] width 16 height 16
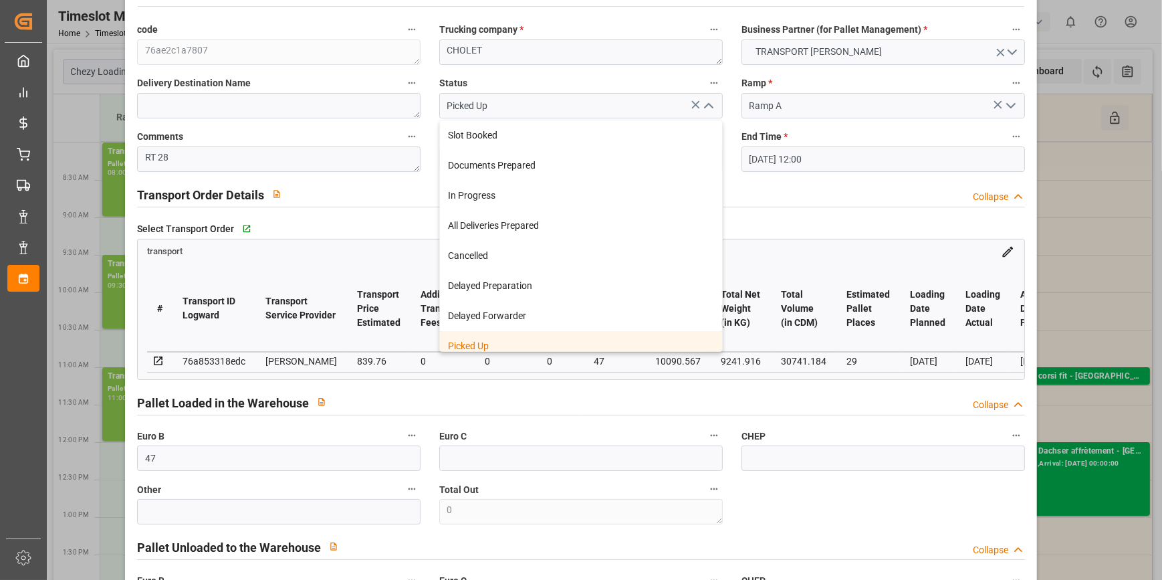
click at [468, 339] on div "Picked Up" at bounding box center [581, 346] width 282 height 30
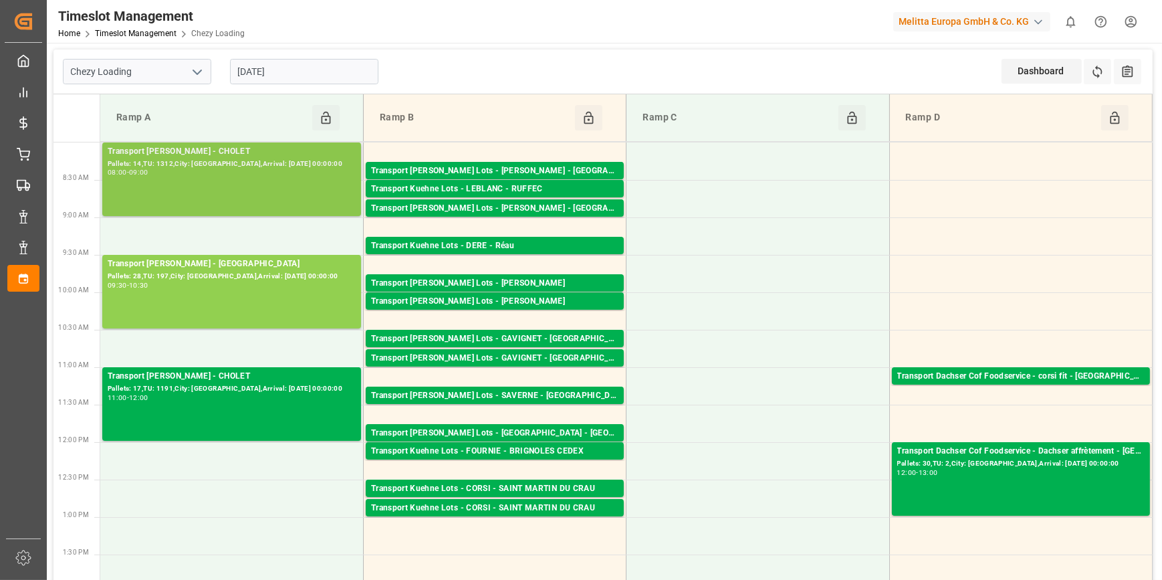
click at [255, 179] on div "Transport Delisle - CHOLET - CHOLET Pallets: 14,TU: 1312,City: CHOLET,Arrival: …" at bounding box center [232, 179] width 248 height 68
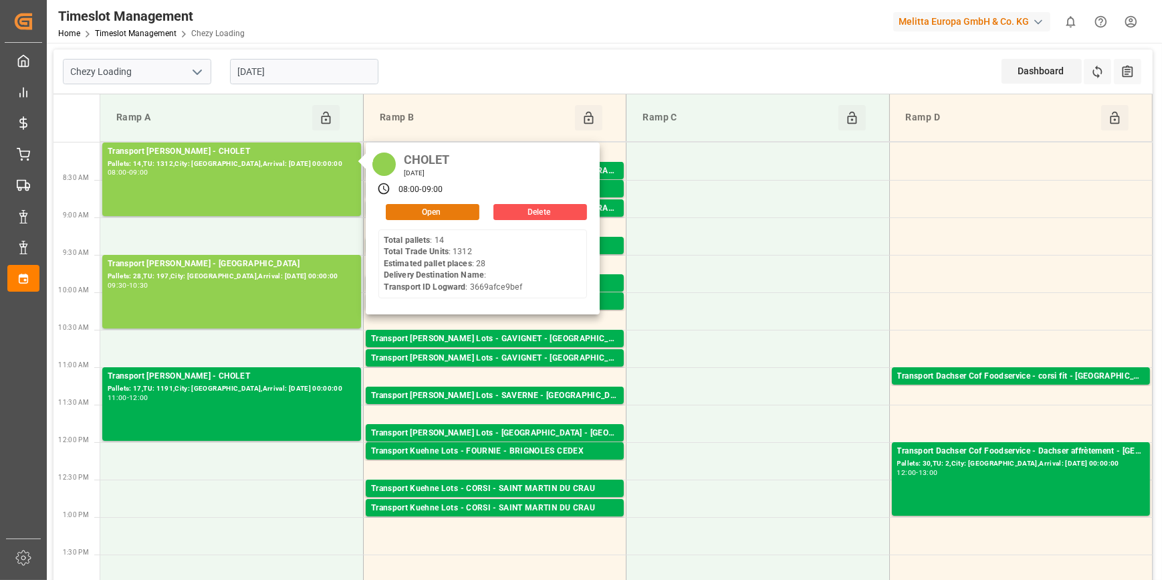
click at [448, 208] on button "Open" at bounding box center [433, 212] width 94 height 16
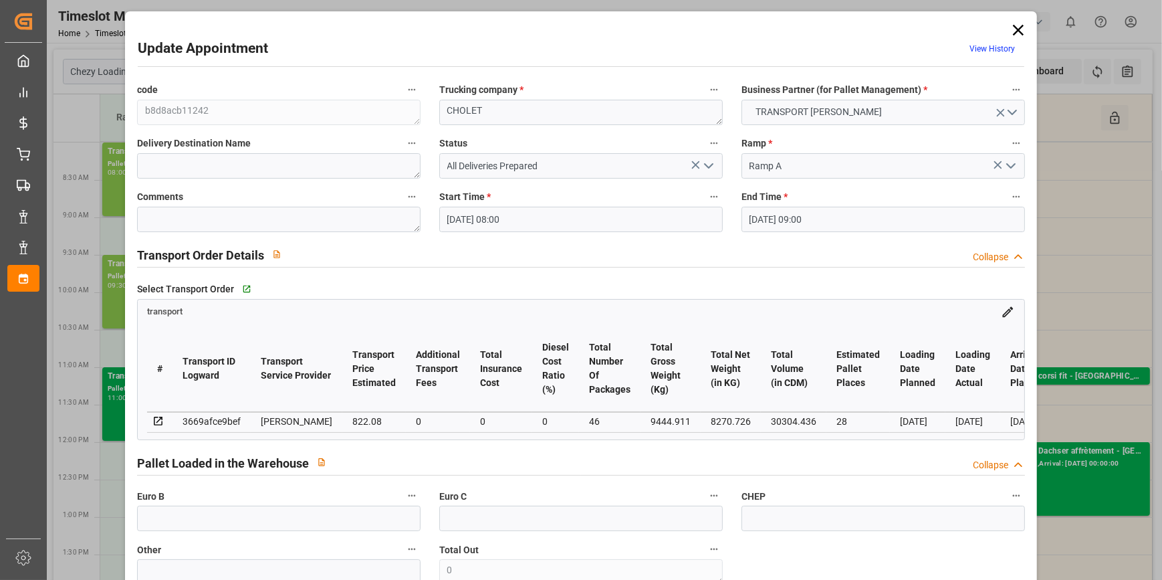
click at [705, 160] on icon "open menu" at bounding box center [708, 166] width 16 height 16
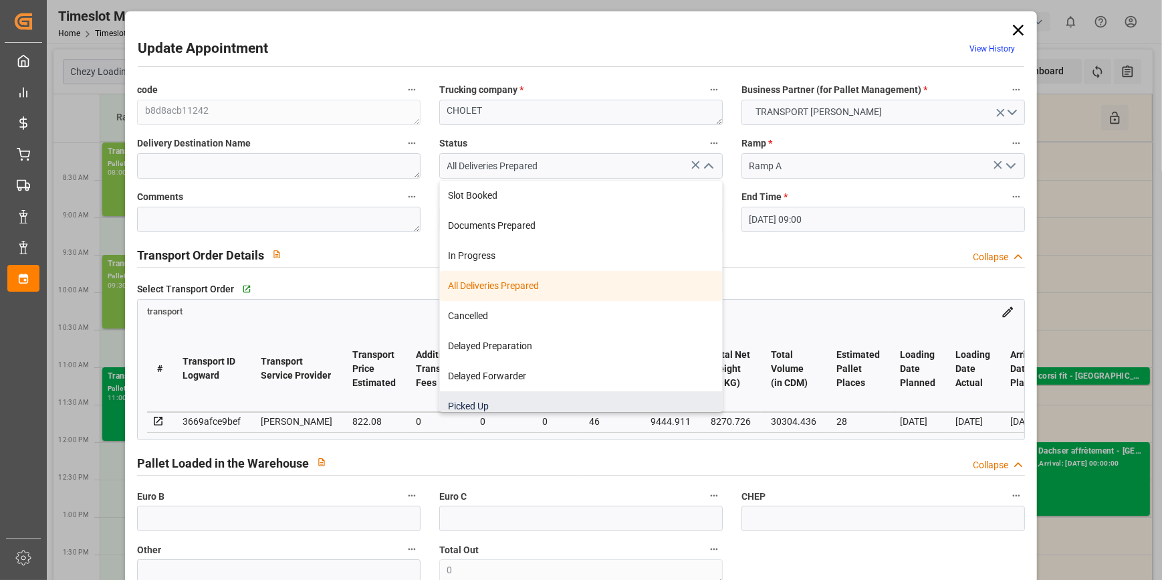
click at [465, 408] on div "Picked Up" at bounding box center [581, 406] width 282 height 30
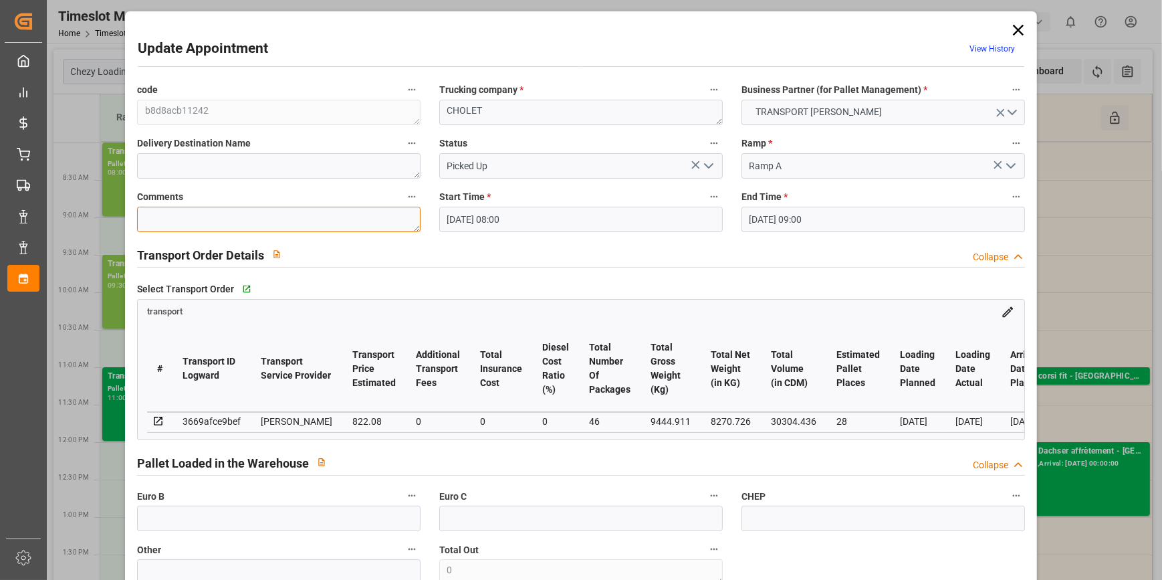
click at [195, 215] on textarea at bounding box center [278, 219] width 283 height 25
click at [184, 518] on input "text" at bounding box center [278, 517] width 283 height 25
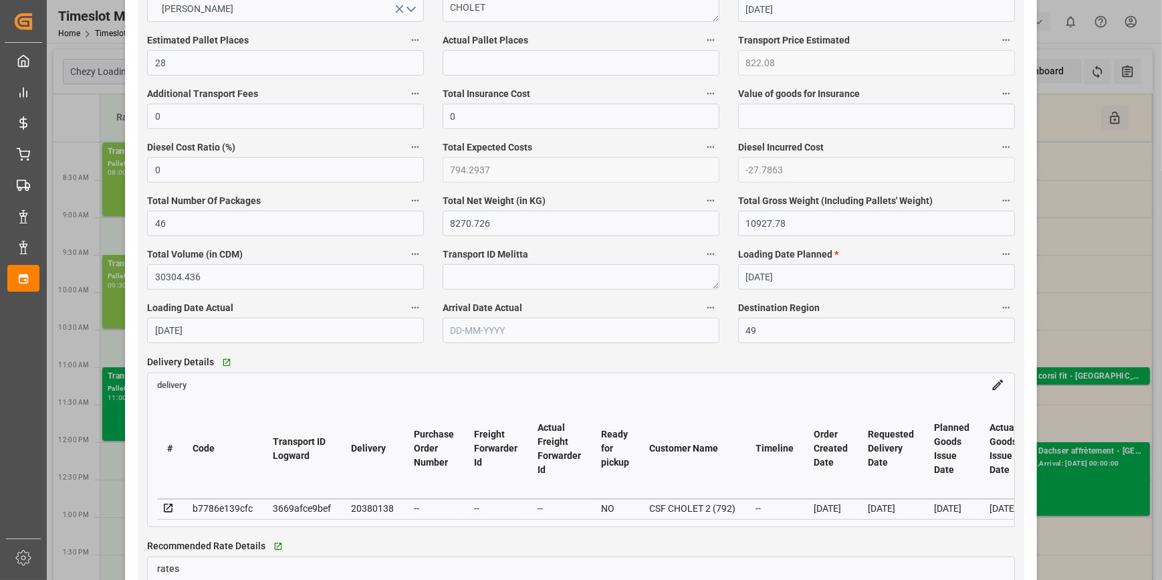
scroll to position [425, 0]
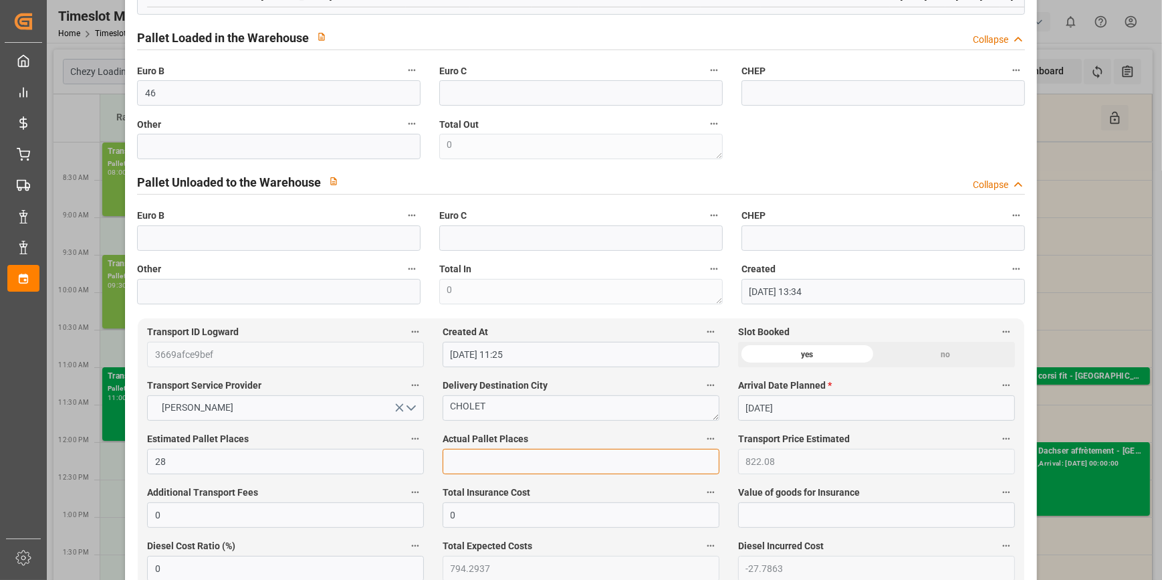
click at [494, 461] on input "text" at bounding box center [580, 461] width 277 height 25
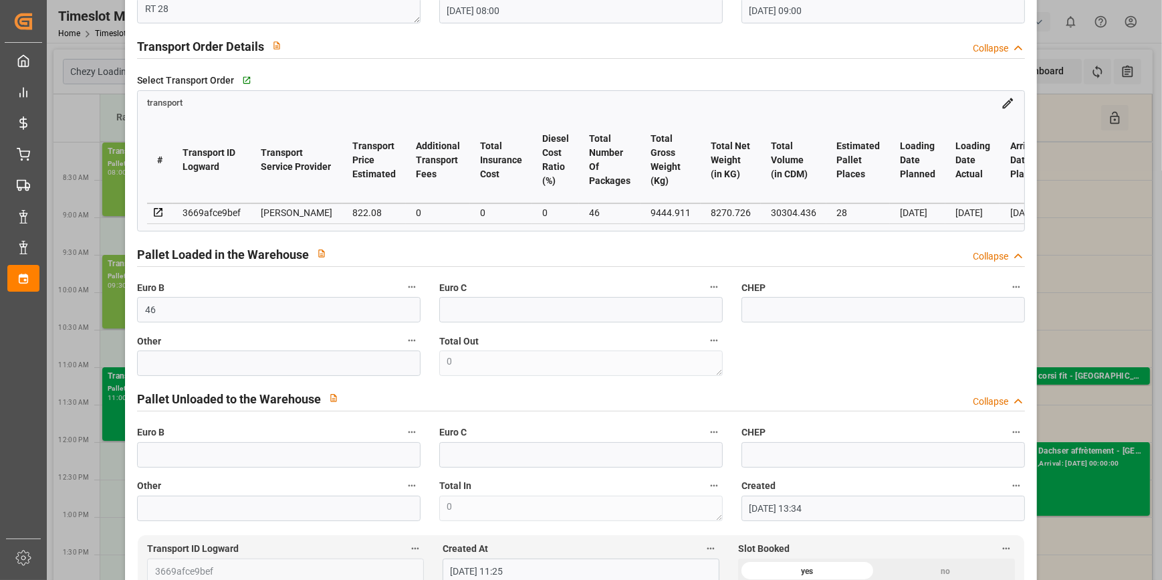
scroll to position [0, 0]
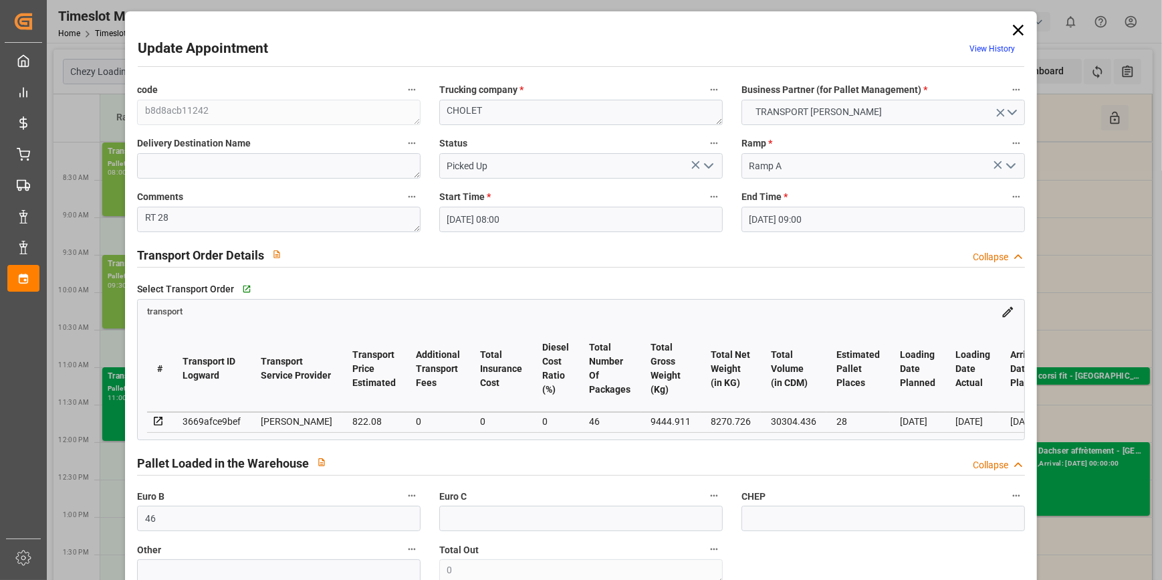
click at [705, 164] on polyline "open menu" at bounding box center [709, 166] width 8 height 4
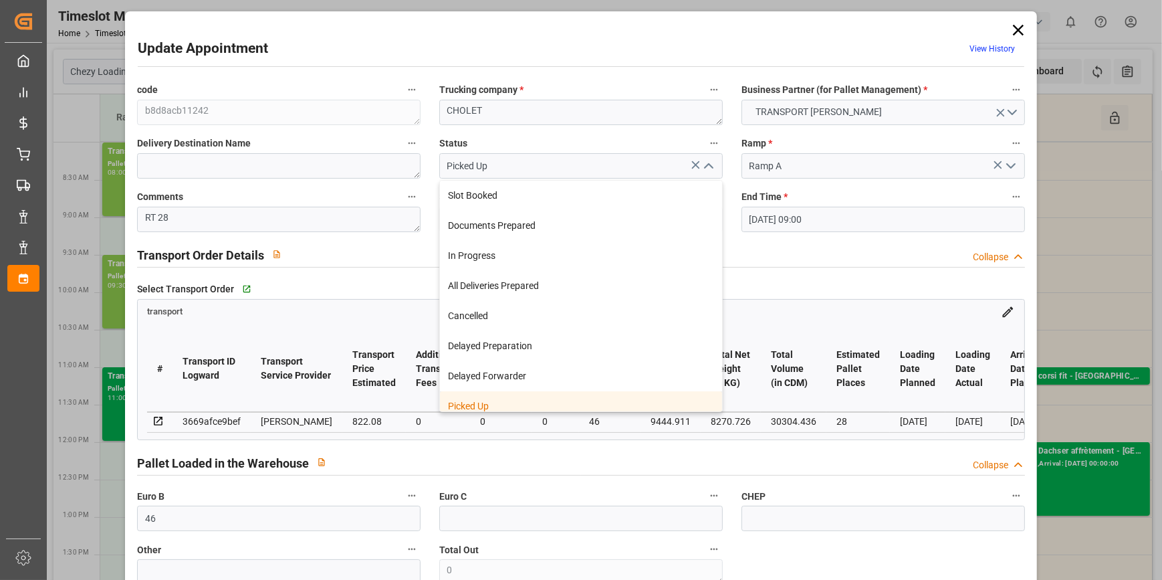
click at [466, 403] on div "Picked Up" at bounding box center [581, 406] width 282 height 30
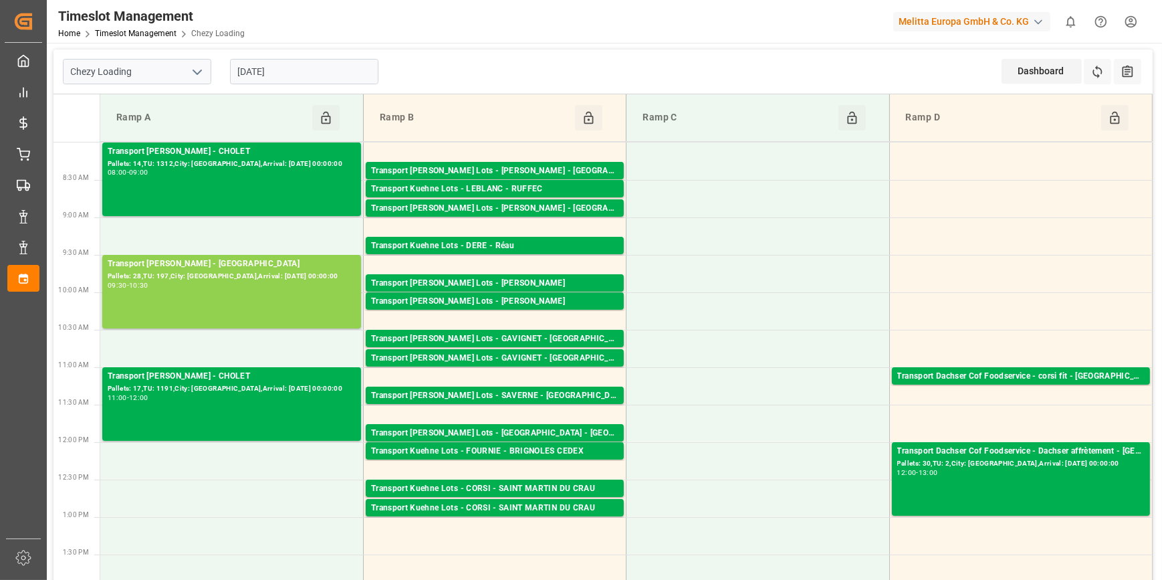
drag, startPoint x: 271, startPoint y: 31, endPoint x: 271, endPoint y: 43, distance: 12.7
click at [271, 43] on div "Timeslot Management Home Timeslot Management Chezy Loading Melitta Europa GmbH …" at bounding box center [603, 290] width 1112 height 580
drag, startPoint x: 271, startPoint y: 43, endPoint x: 297, endPoint y: 76, distance: 41.3
click at [291, 78] on input "[DATE]" at bounding box center [304, 71] width 148 height 25
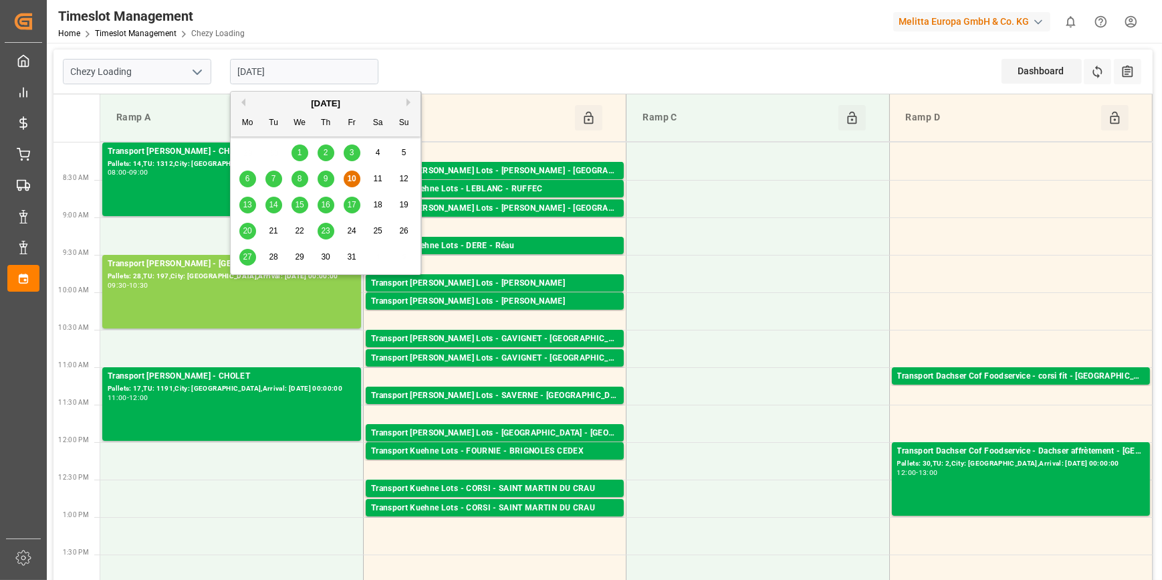
click at [249, 203] on span "13" at bounding box center [247, 204] width 9 height 9
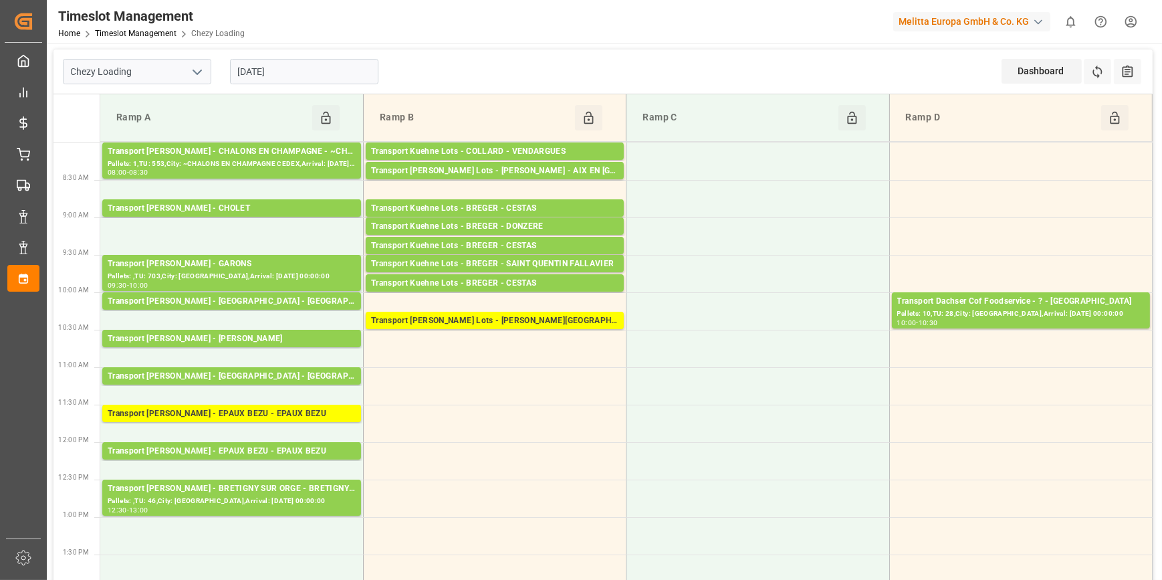
click at [333, 67] on input "[DATE]" at bounding box center [304, 71] width 148 height 25
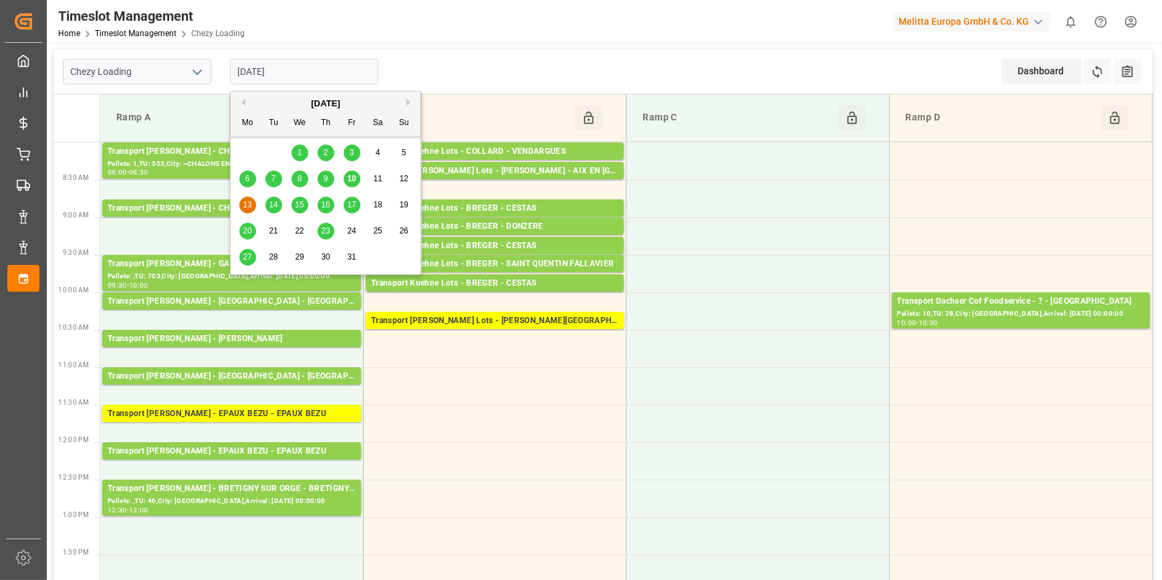
click at [275, 202] on span "14" at bounding box center [273, 204] width 9 height 9
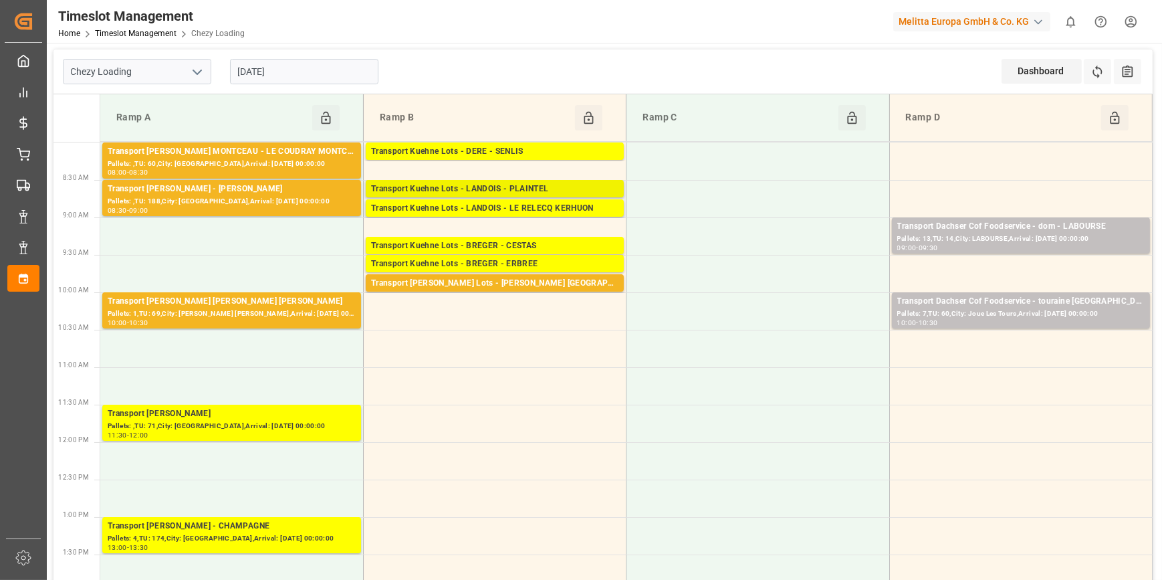
click at [509, 186] on div "Transport Kuehne Lots - LANDOIS - PLAINTEL" at bounding box center [494, 188] width 247 height 13
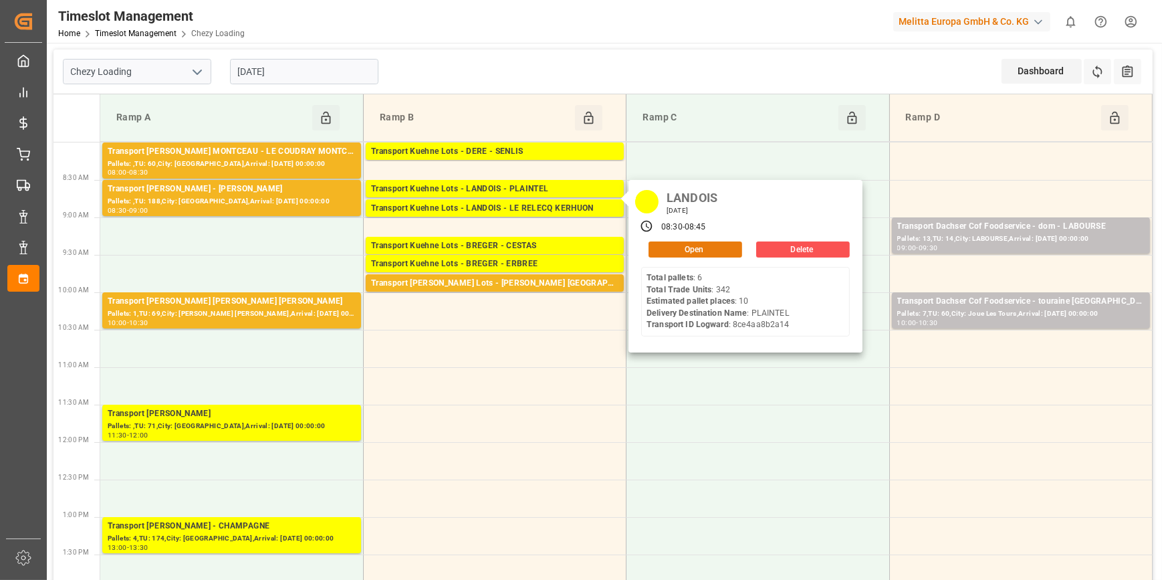
click at [670, 247] on button "Open" at bounding box center [695, 249] width 94 height 16
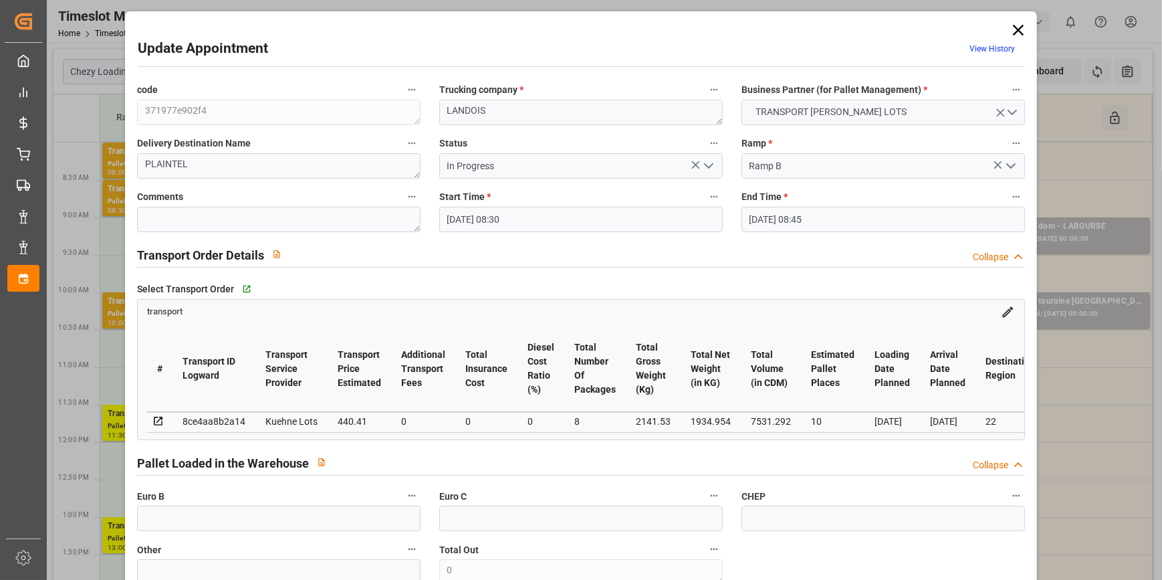
click at [1013, 27] on icon at bounding box center [1018, 30] width 11 height 11
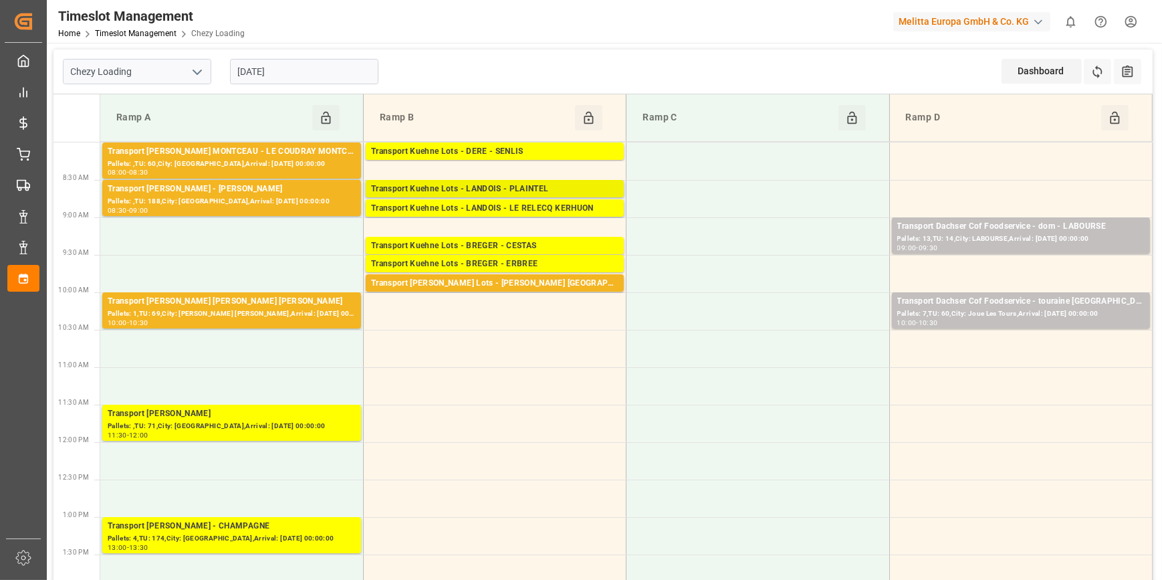
click at [529, 189] on div "Transport Kuehne Lots - LANDOIS - PLAINTEL" at bounding box center [494, 188] width 247 height 13
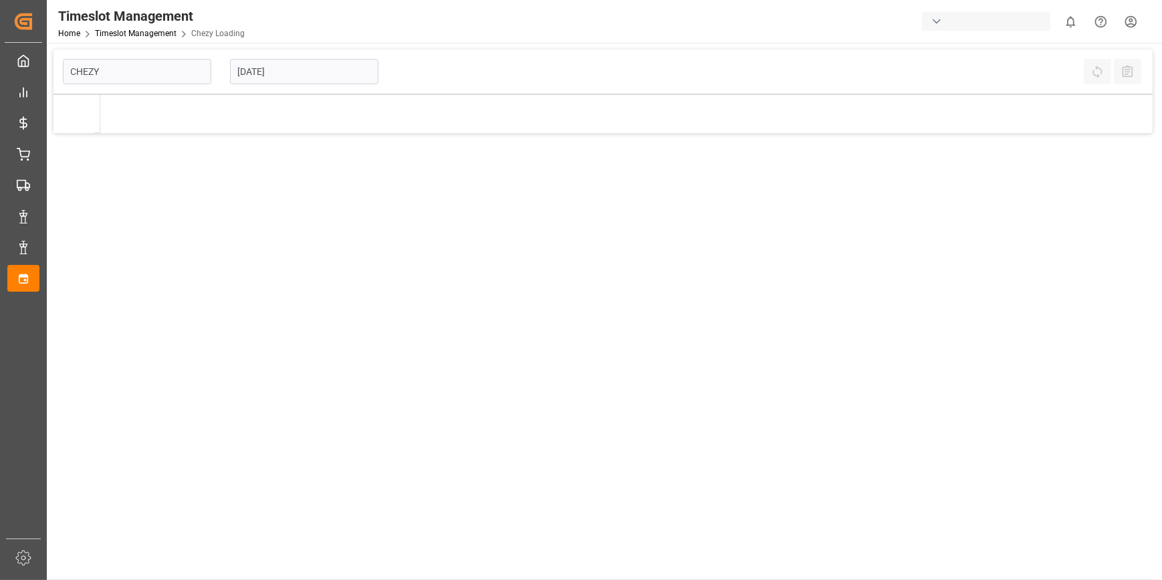
type input "Chezy Loading"
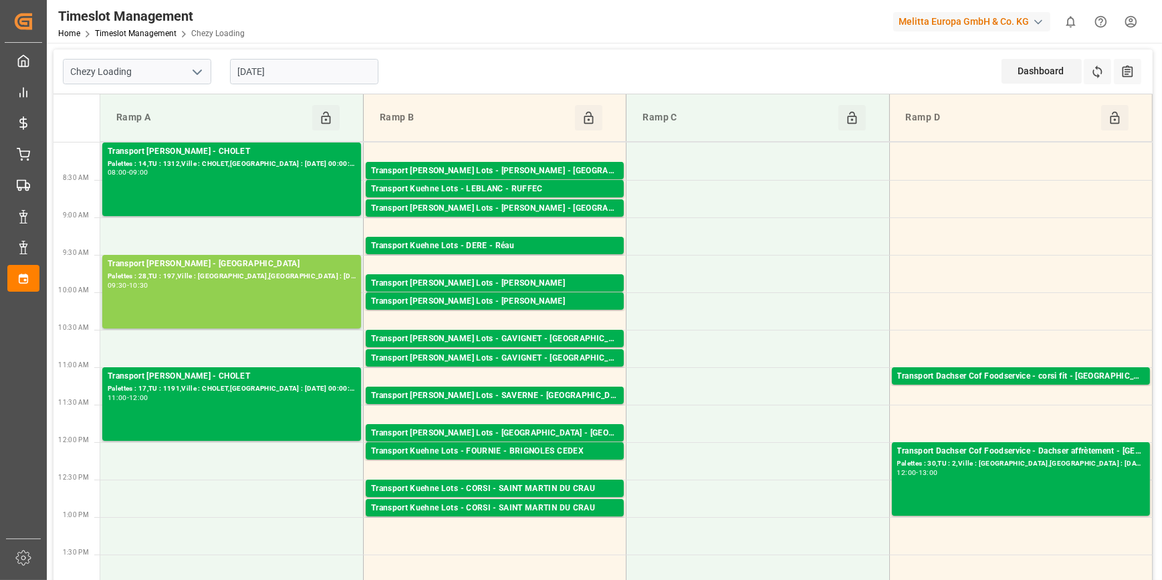
click at [287, 70] on input "[DATE]" at bounding box center [304, 71] width 148 height 25
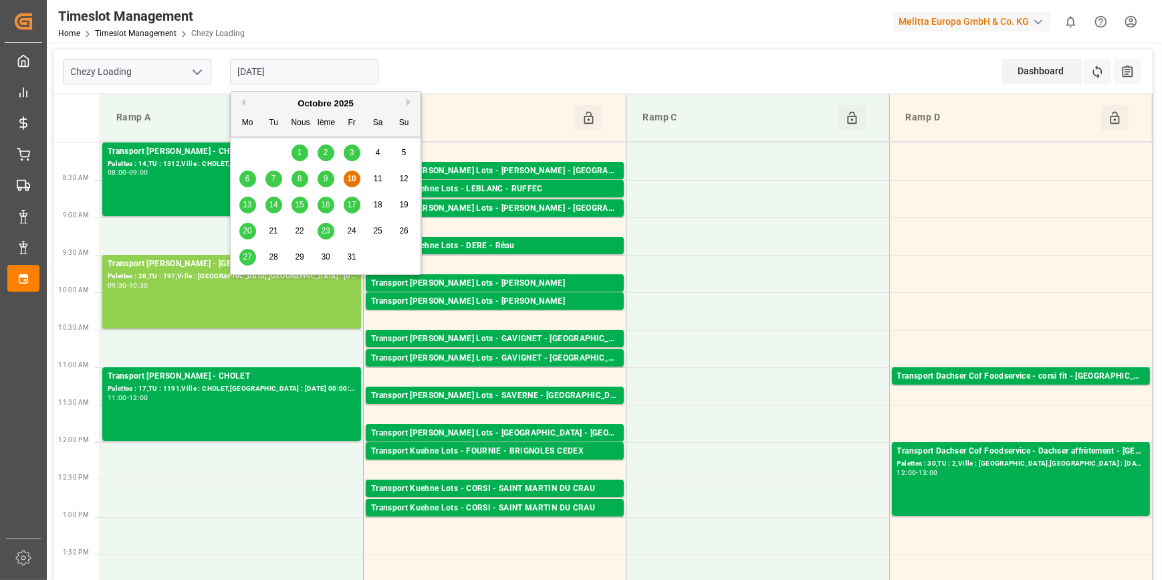
click at [275, 206] on span "14" at bounding box center [273, 204] width 9 height 9
type input "[DATE]"
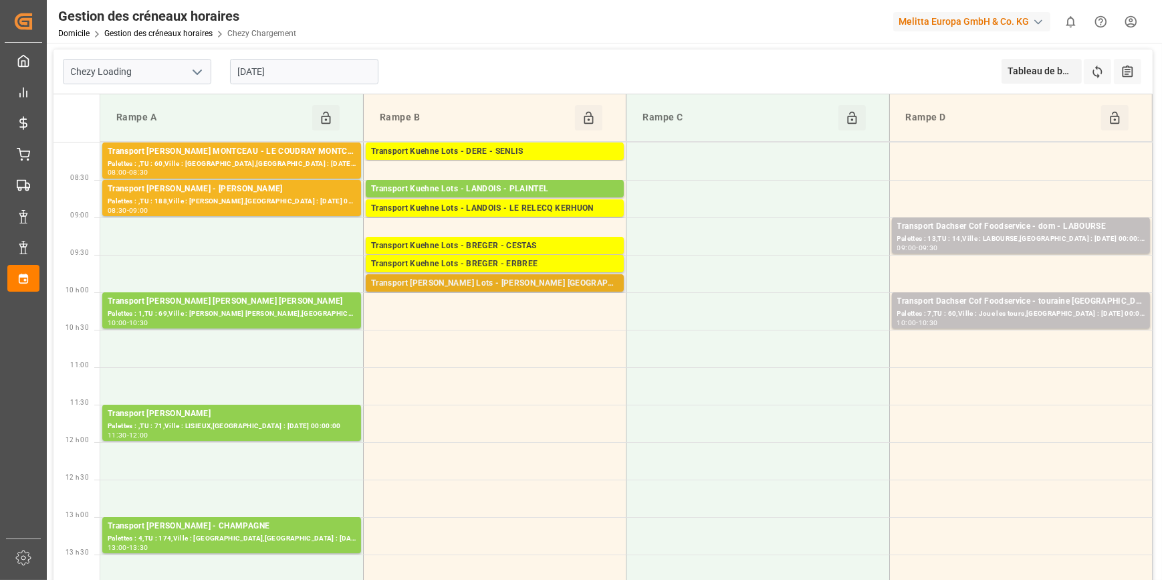
click at [535, 281] on div "Transport [PERSON_NAME] Lots - [PERSON_NAME] [GEOGRAPHIC_DATA] -" at bounding box center [494, 283] width 247 height 13
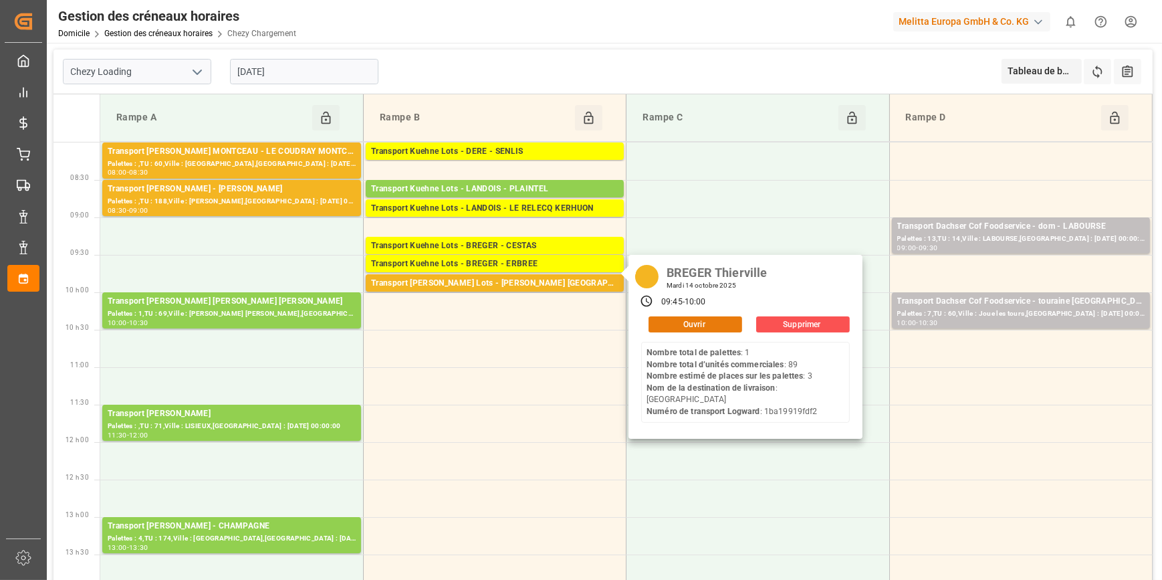
click at [666, 324] on button "Ouvrir" at bounding box center [695, 324] width 94 height 16
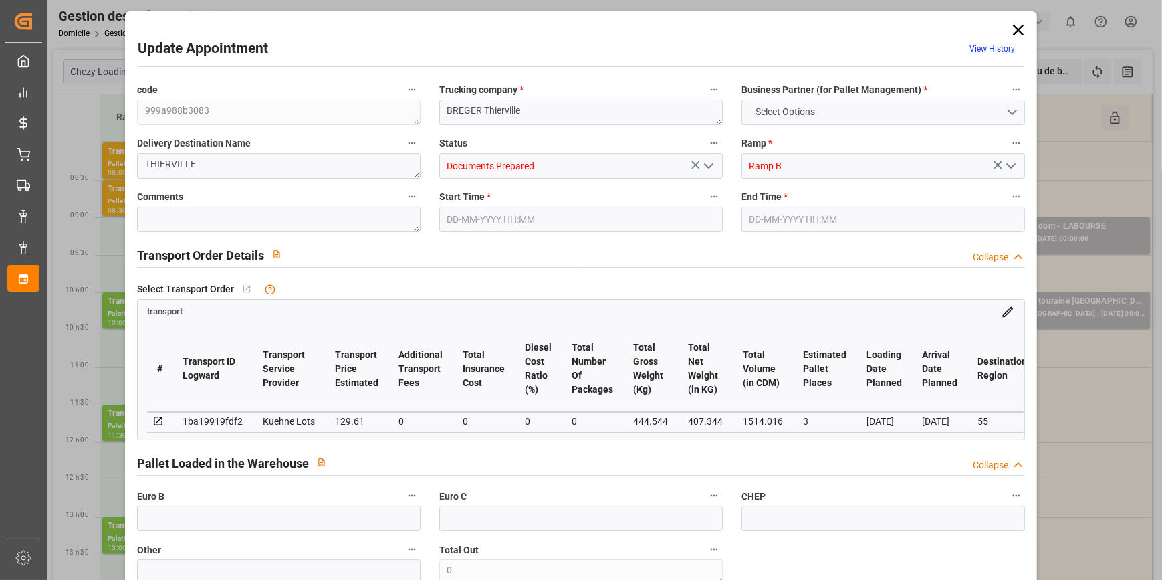
type input "3"
type input "129.61"
type input "0"
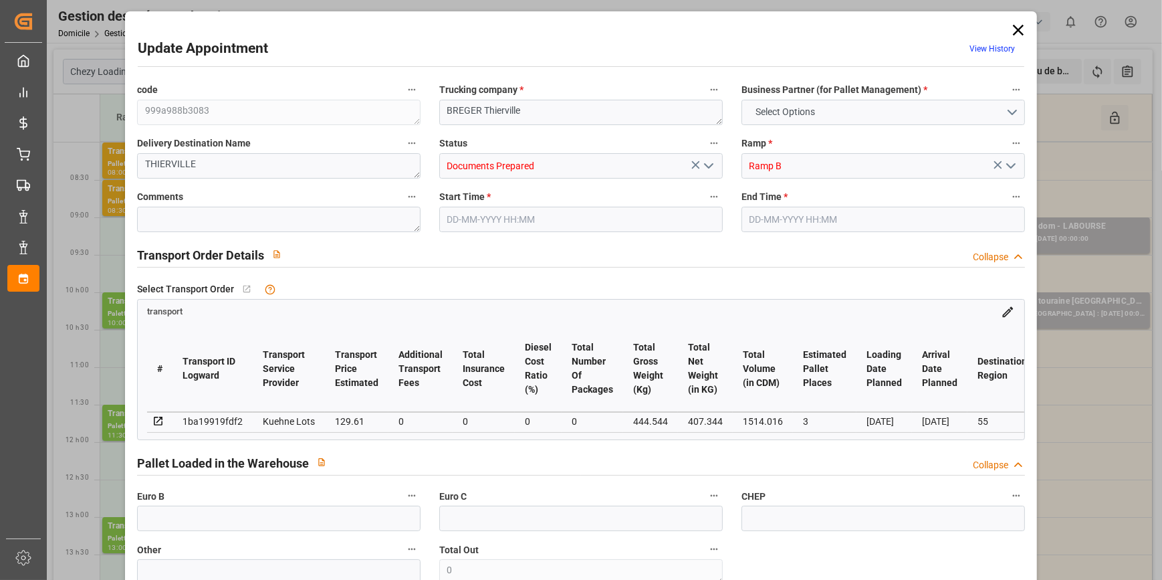
type input "129.61"
type input "0"
type input "407.344"
type input "588.488"
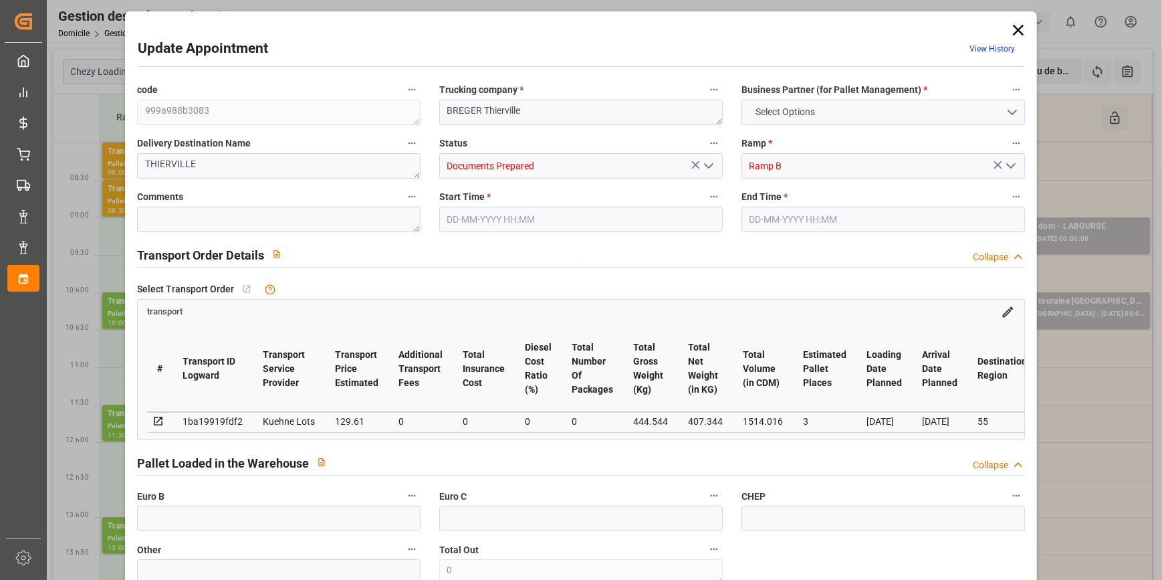
type input "1514.016"
type input "55"
type input "1"
type input "89"
type input "6"
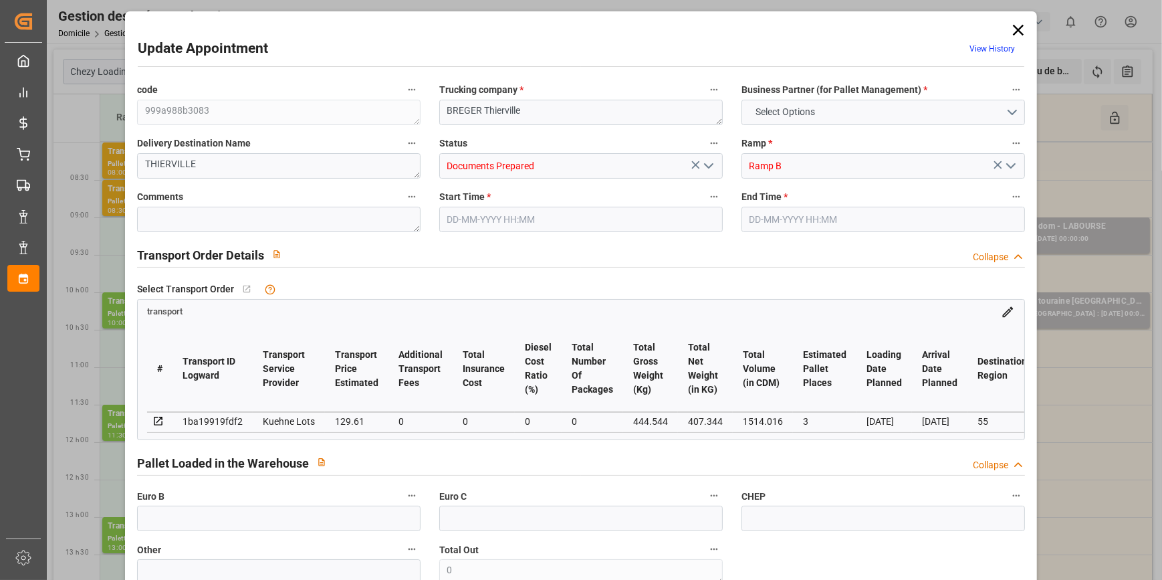
type input "101"
type input "444.544"
type input "0"
type input "4710.8598"
type input "0"
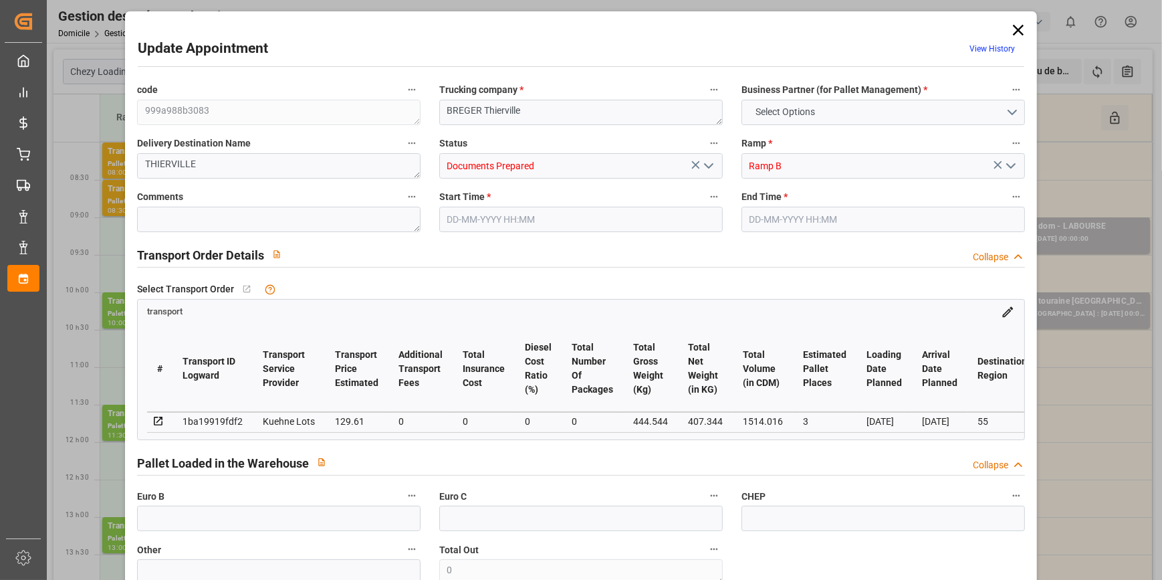
type input "0"
type input "21"
type input "35"
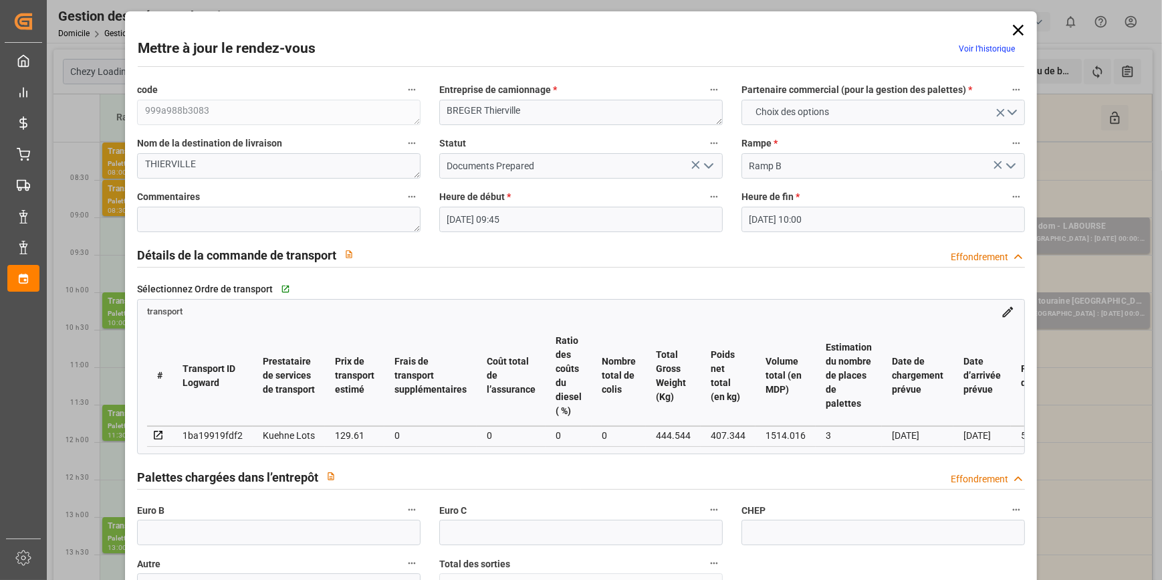
type input "[DATE] 09:45"
type input "[DATE] 10:00"
type input "[DATE] 13:08"
type input "[DATE] 11:30"
type input "[DATE]"
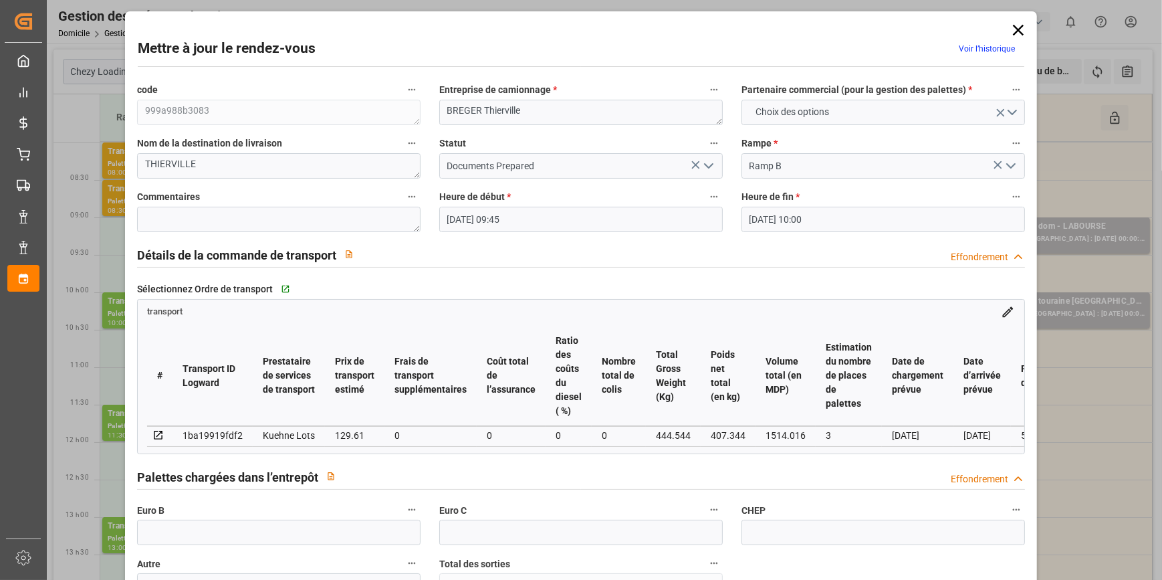
type input "[DATE]"
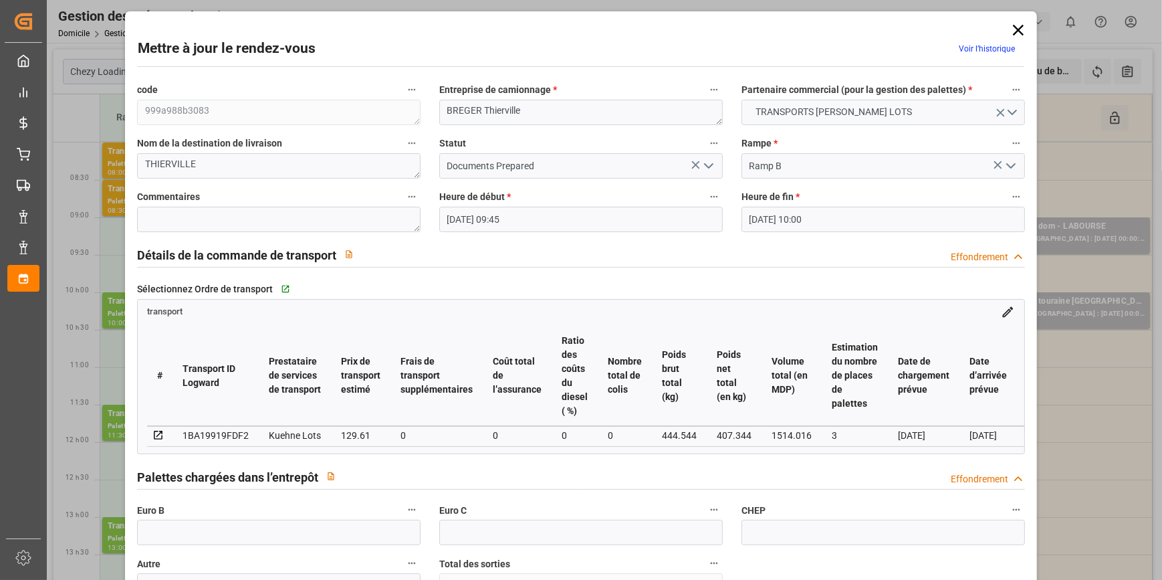
click at [708, 164] on icon "Ouvrir le menu" at bounding box center [708, 166] width 16 height 16
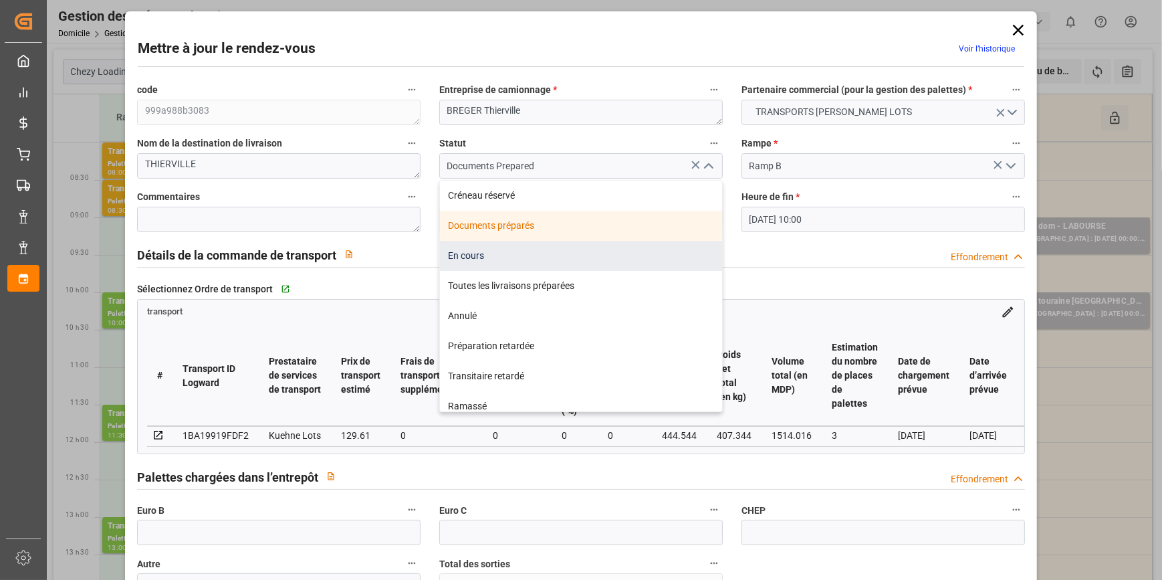
click at [475, 257] on div "En cours" at bounding box center [581, 256] width 282 height 30
type input "In Progress"
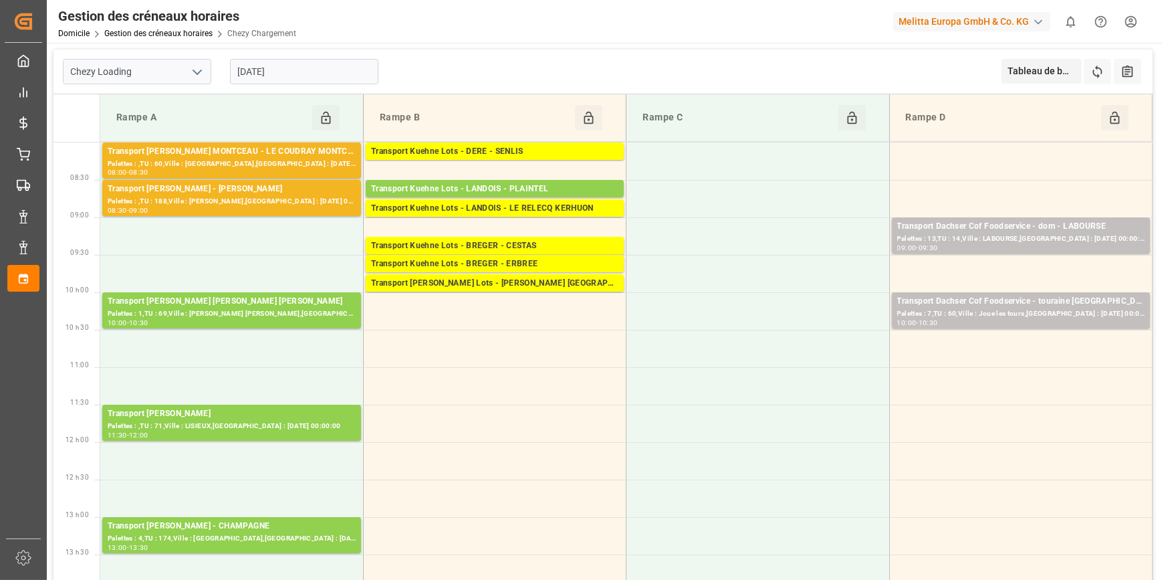
click at [283, 68] on input "[DATE]" at bounding box center [304, 71] width 148 height 25
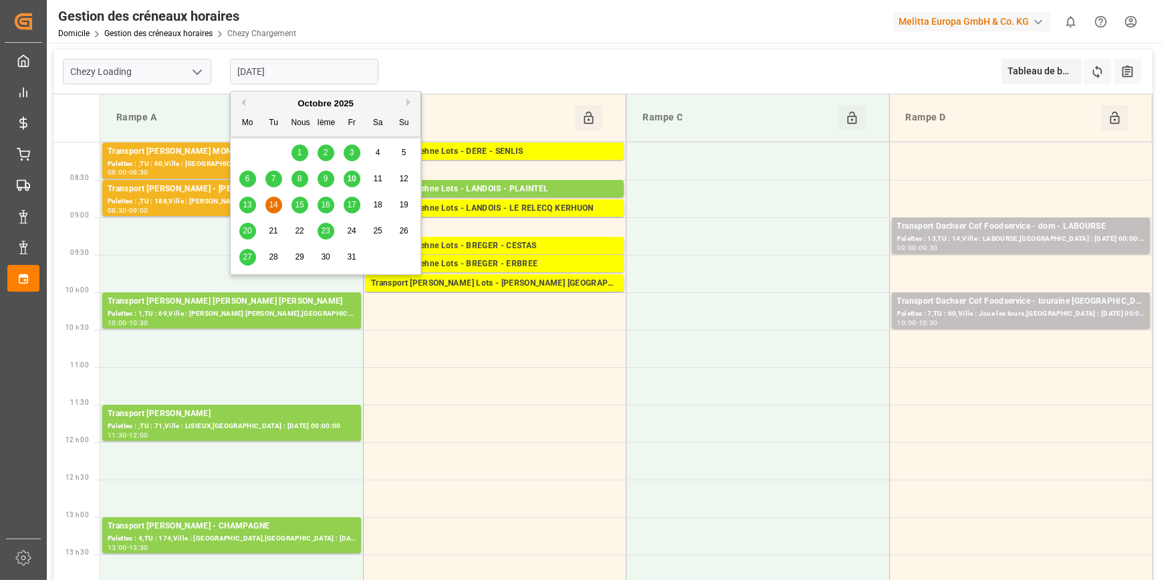
click at [243, 200] on span "13" at bounding box center [247, 204] width 9 height 9
type input "[DATE]"
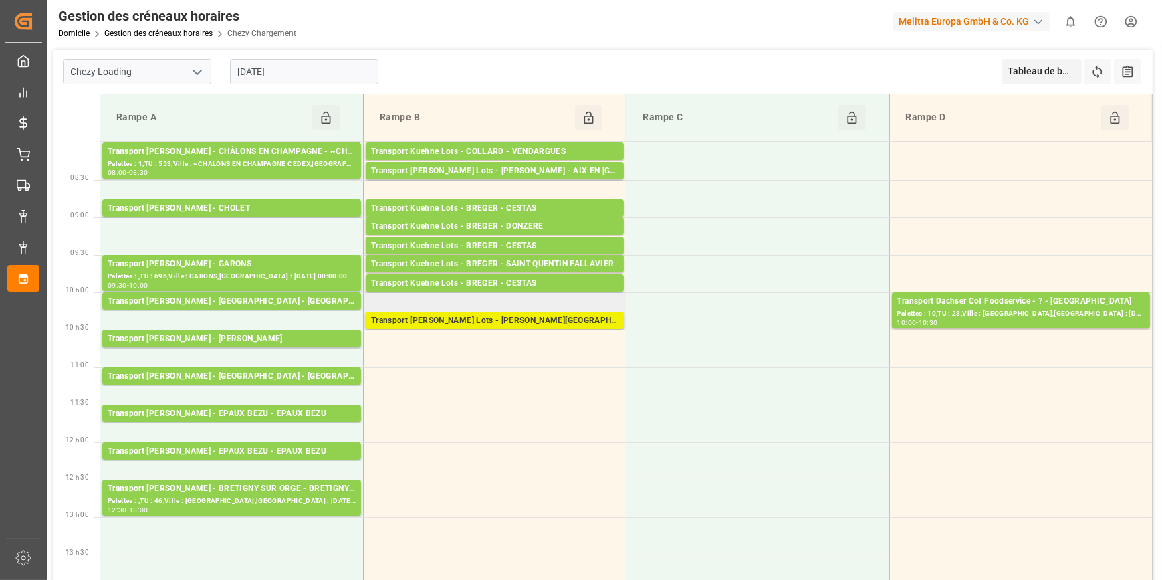
click at [511, 321] on div "Transport [PERSON_NAME] Lots - [PERSON_NAME][GEOGRAPHIC_DATA]" at bounding box center [494, 320] width 247 height 13
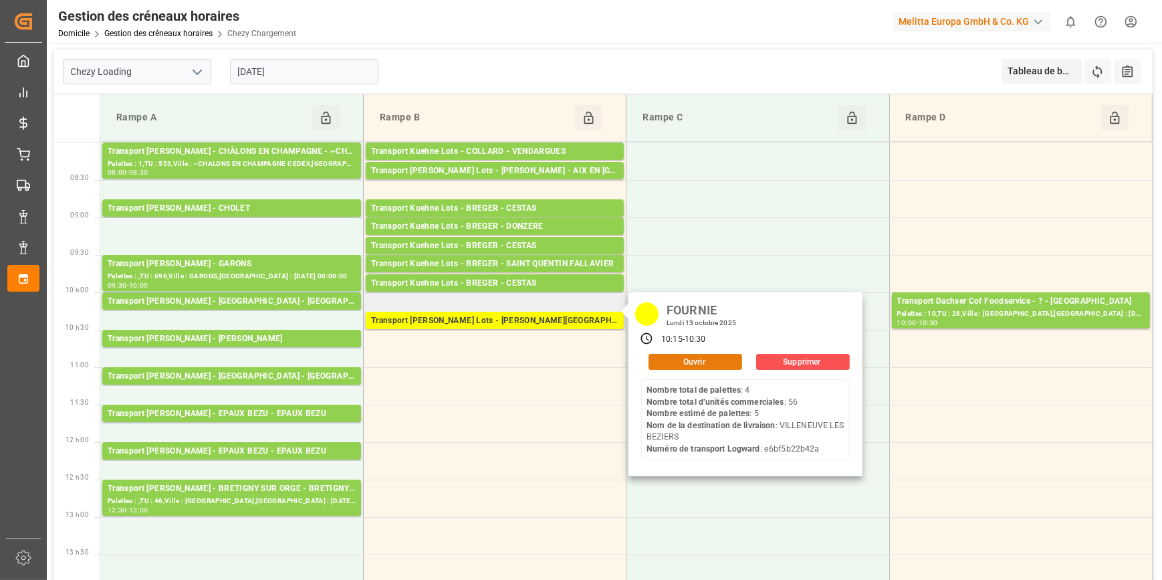
click at [690, 362] on button "Ouvrir" at bounding box center [695, 362] width 94 height 16
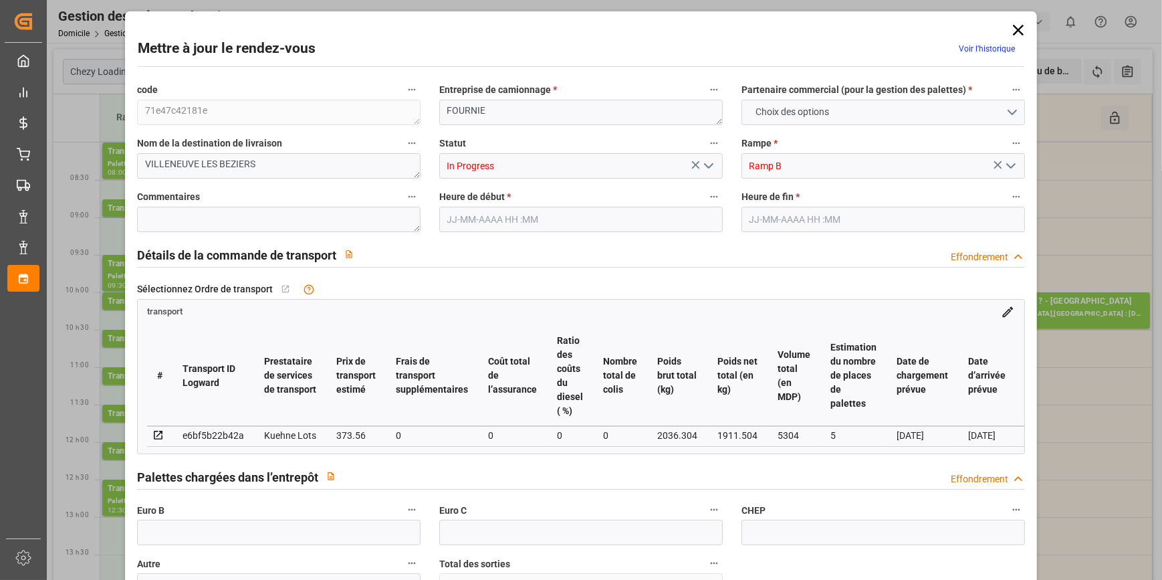
type input "5"
type input "373.56"
type input "0"
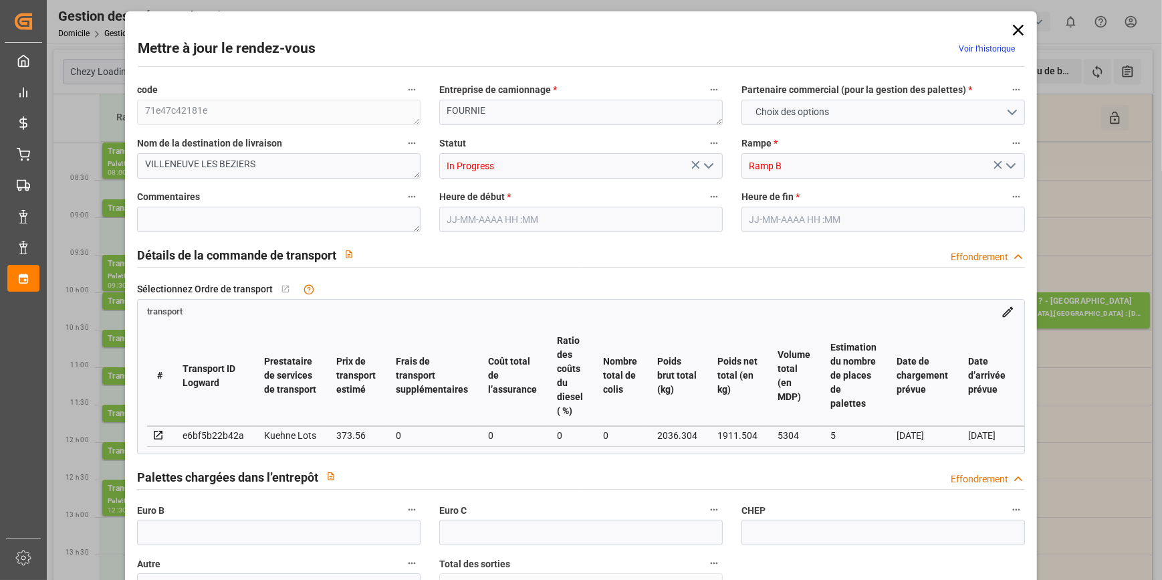
type input "373.56"
type input "0"
type input "1911.504"
type input "2272"
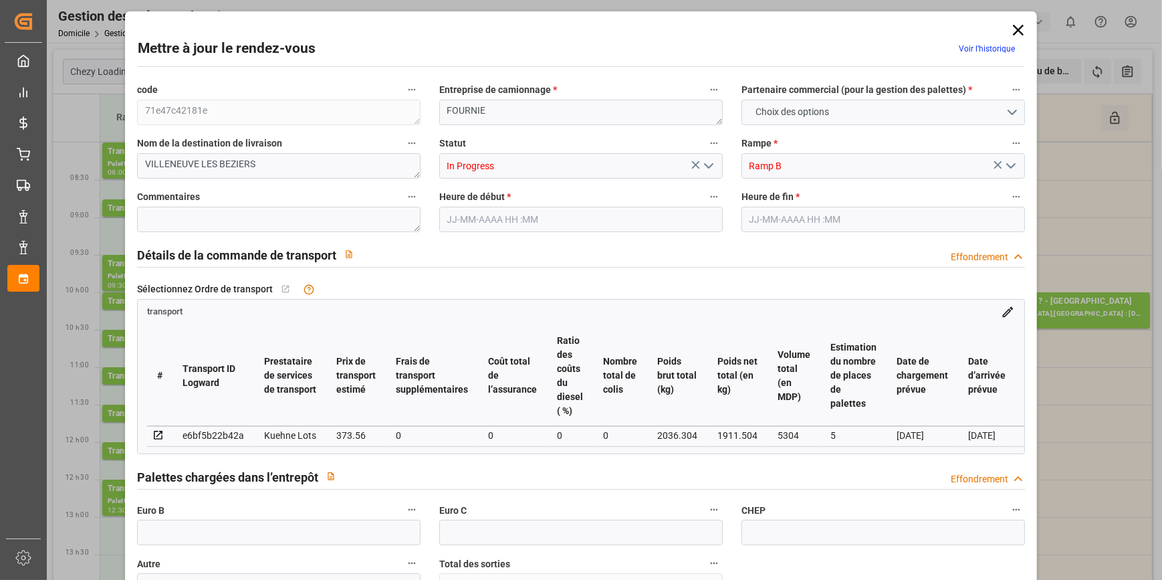
type input "5304"
type input "34"
type input "4"
type input "56"
type input "5"
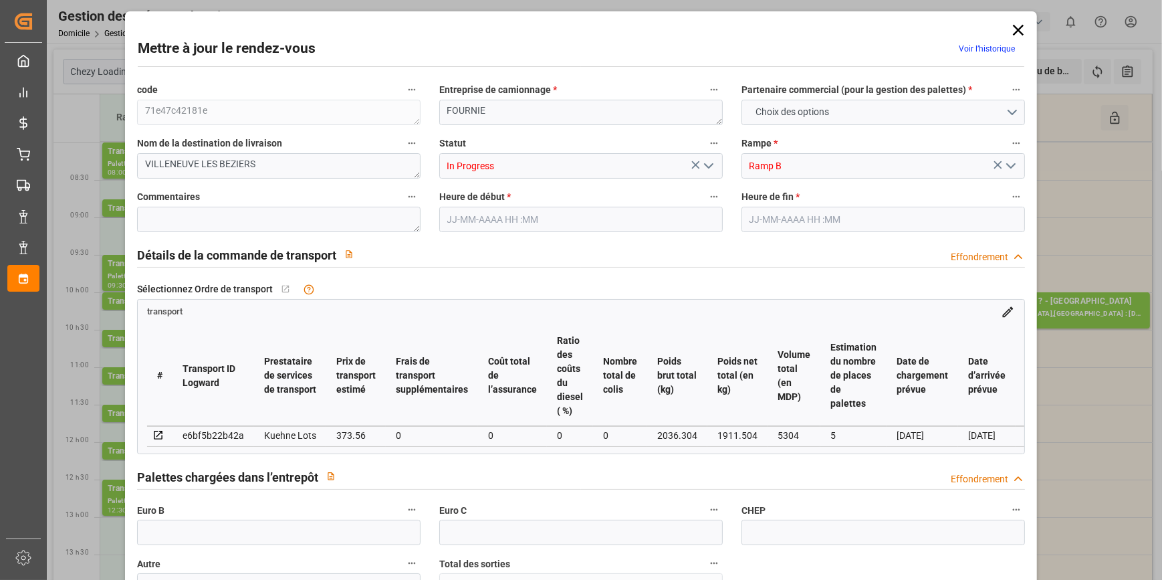
type input "101"
type input "2036.304"
type input "0"
type input "4710.8598"
type input "0"
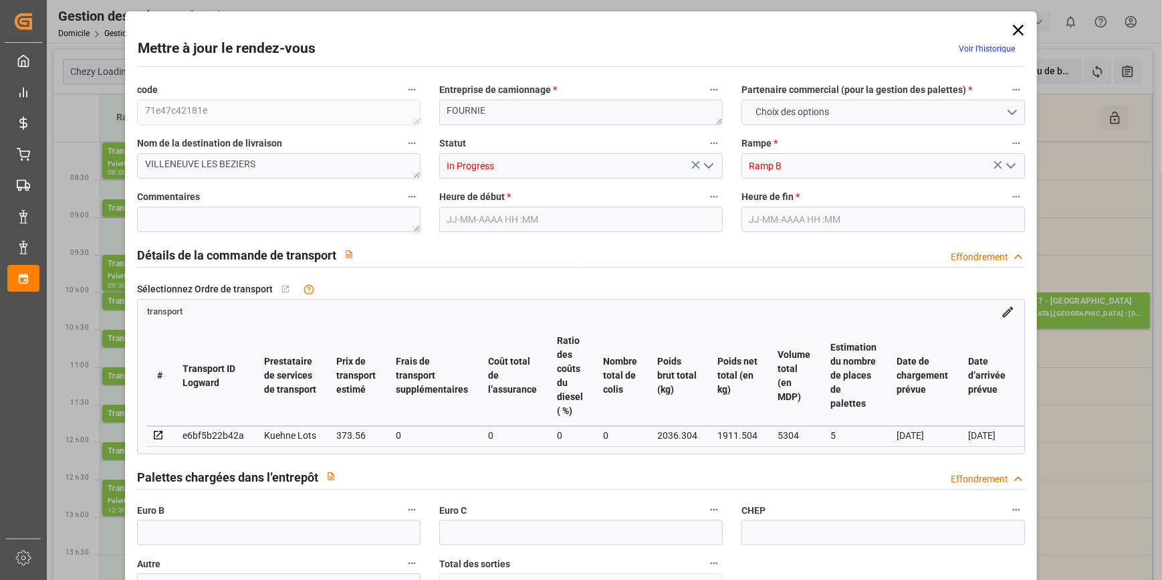
type input "0"
type input "21"
type input "35"
type input "[DATE] 10:15"
type input "[DATE] 10:30"
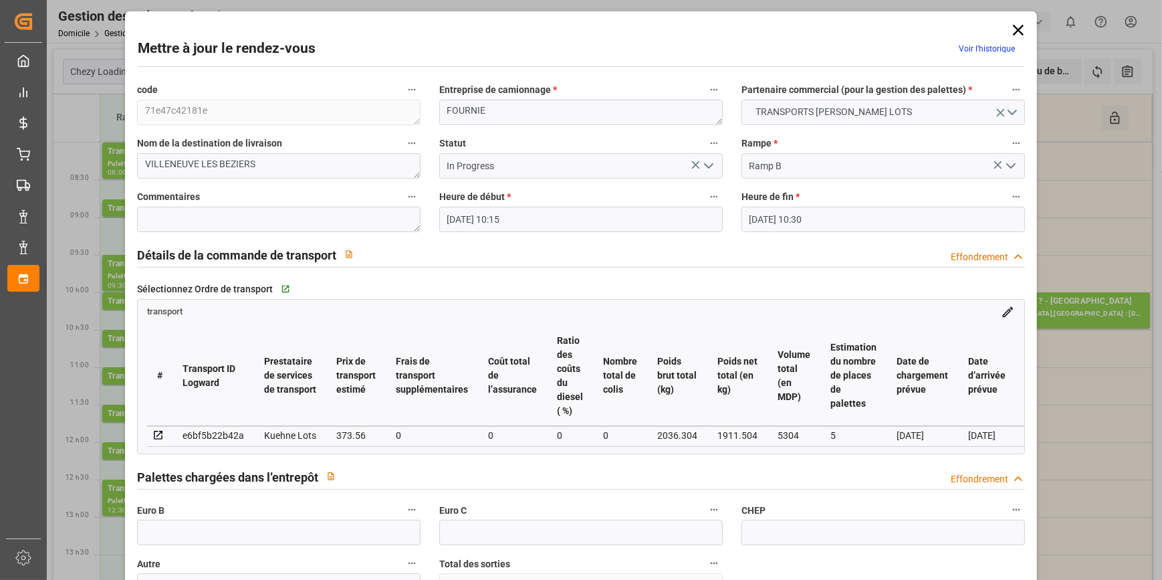
type input "[DATE] 13:04"
type input "[DATE] 11:30"
type input "[DATE]"
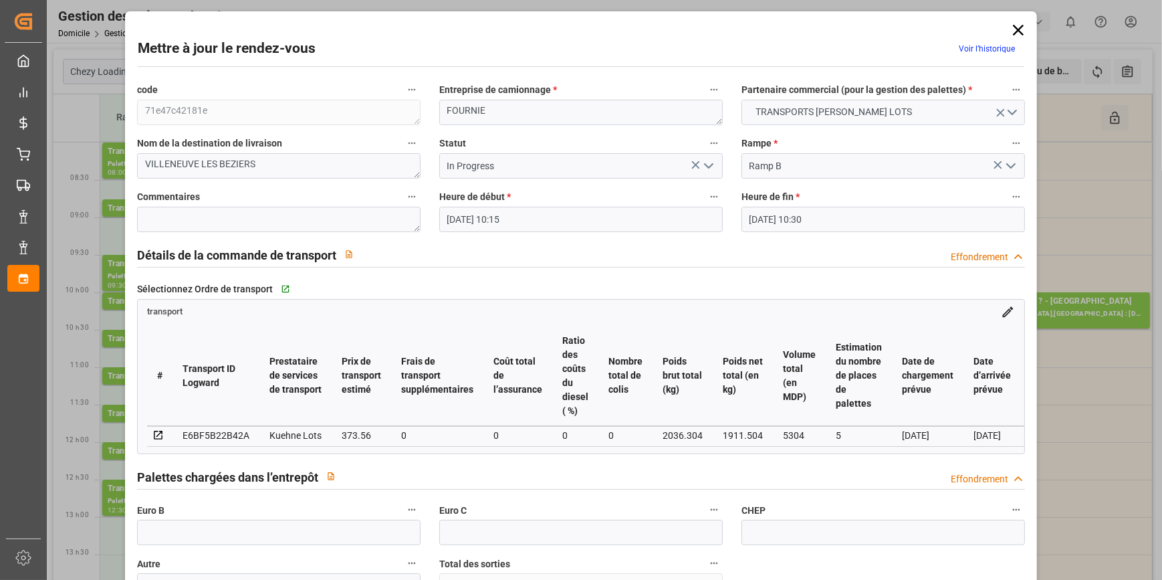
click at [709, 165] on icon "Ouvrir le menu" at bounding box center [708, 166] width 16 height 16
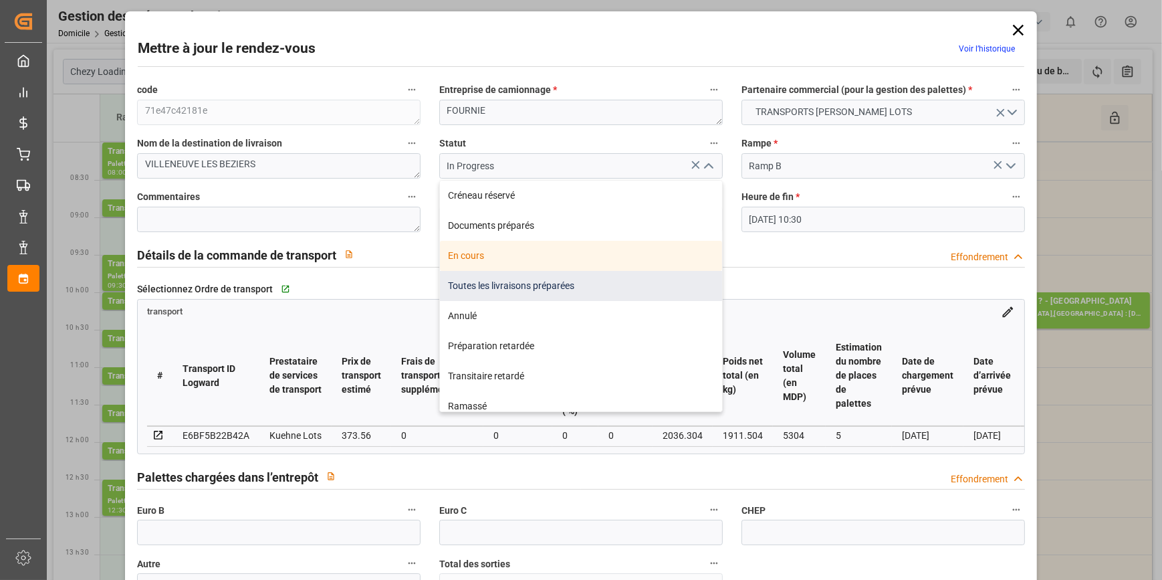
click at [454, 284] on div "Toutes les livraisons préparées" at bounding box center [581, 286] width 282 height 30
type input "All Deliveries Prepared"
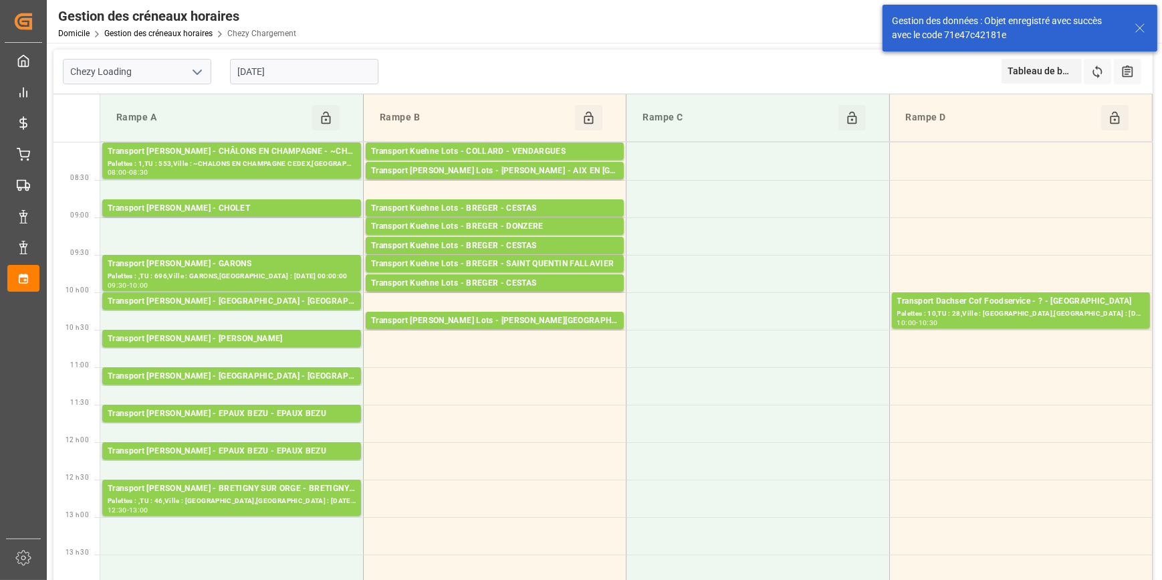
click at [305, 72] on input "[DATE]" at bounding box center [304, 71] width 148 height 25
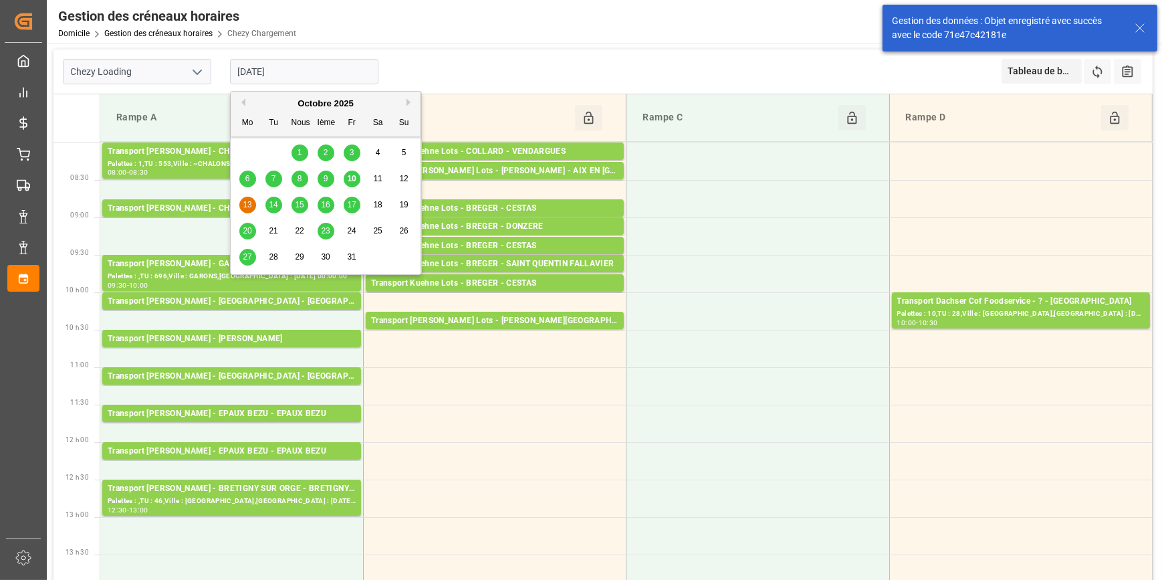
click at [271, 199] on div "14" at bounding box center [273, 205] width 17 height 16
type input "[DATE]"
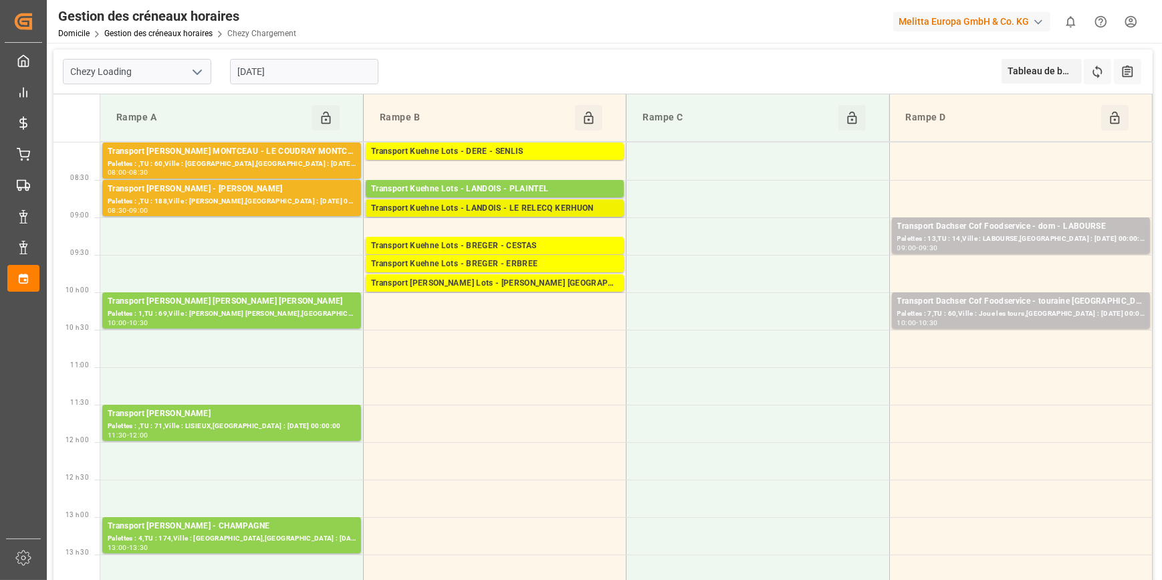
click at [527, 202] on div "Transport Kuehne Lots - LANDOIS - LE RELECQ KERHUON" at bounding box center [494, 208] width 247 height 13
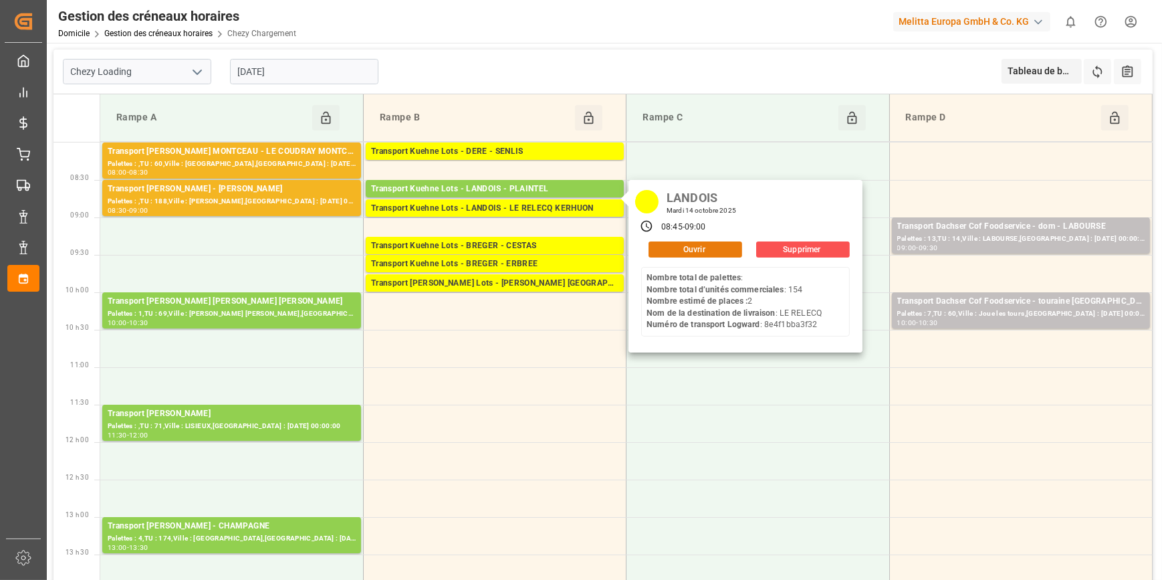
click at [688, 250] on button "Ouvrir" at bounding box center [695, 249] width 94 height 16
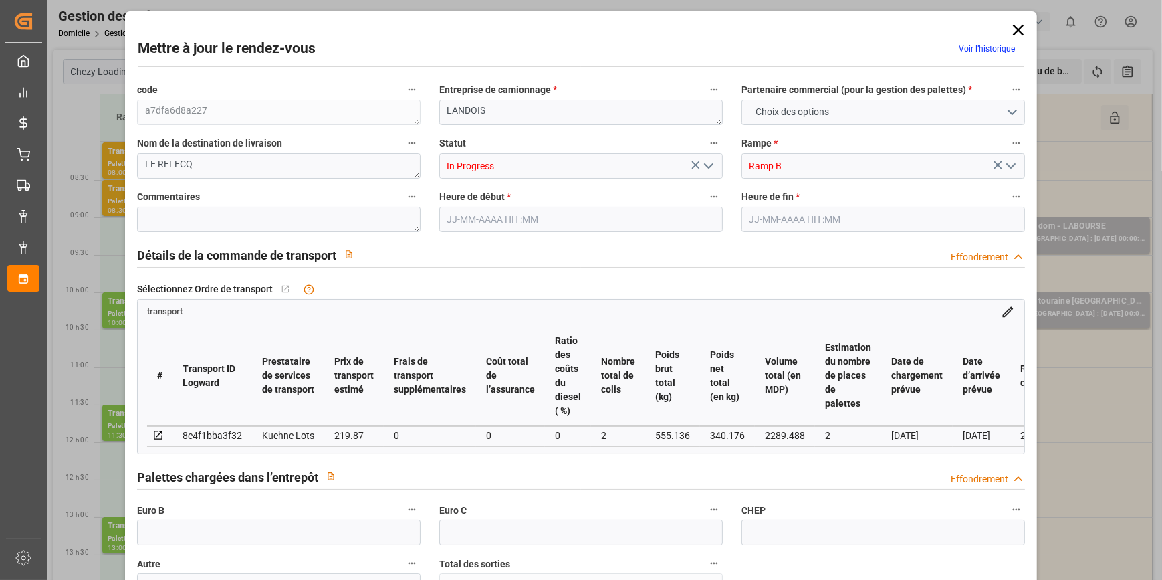
type input "2"
type input "219.87"
type input "0"
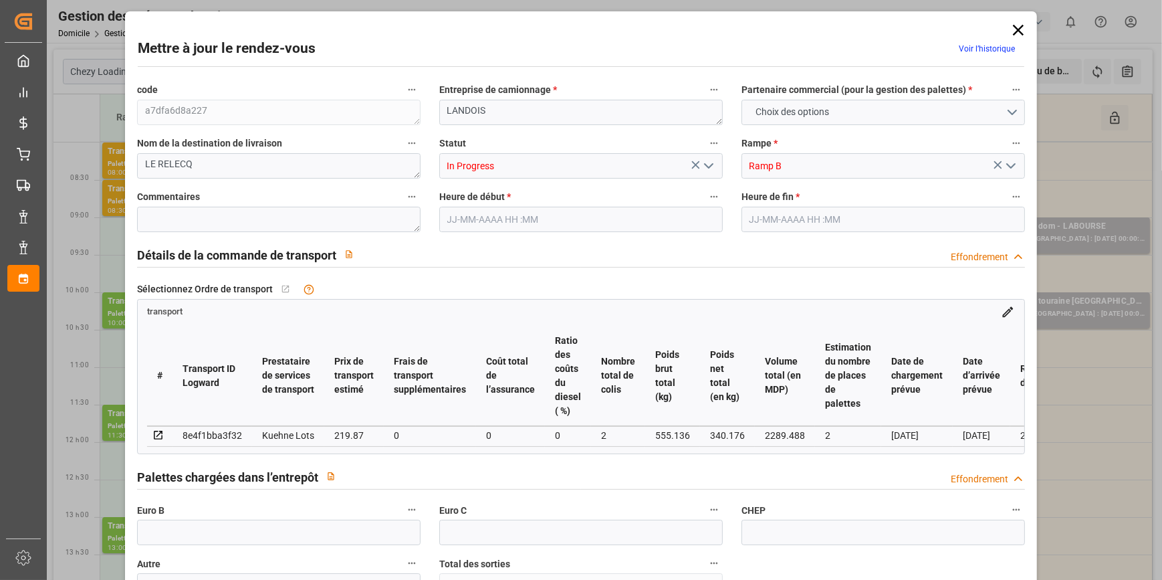
type input "219.87"
type input "0"
type input "2"
type input "340.176"
type input "601.136"
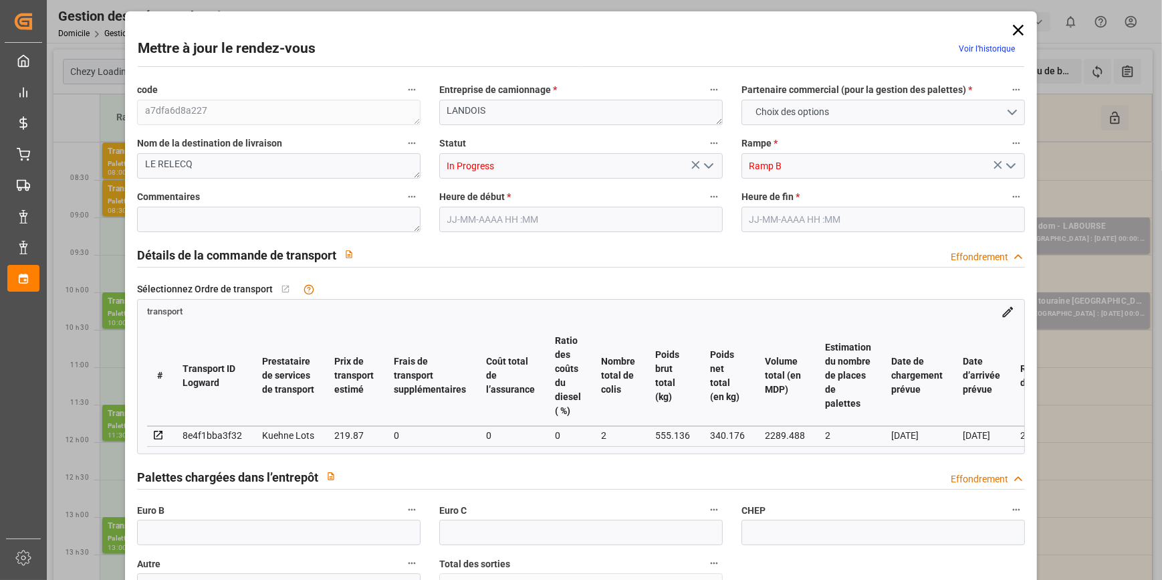
type input "2289.488"
type input "29"
type input "0"
type input "154"
type input "2"
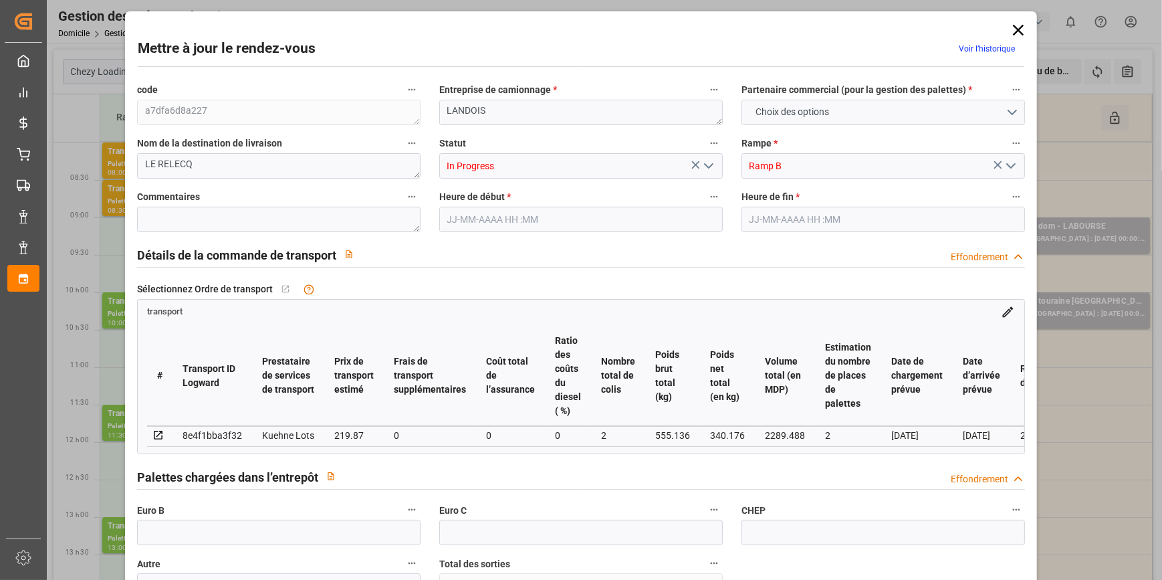
type input "101"
type input "555.136"
type input "0"
type input "4710.8598"
type input "0"
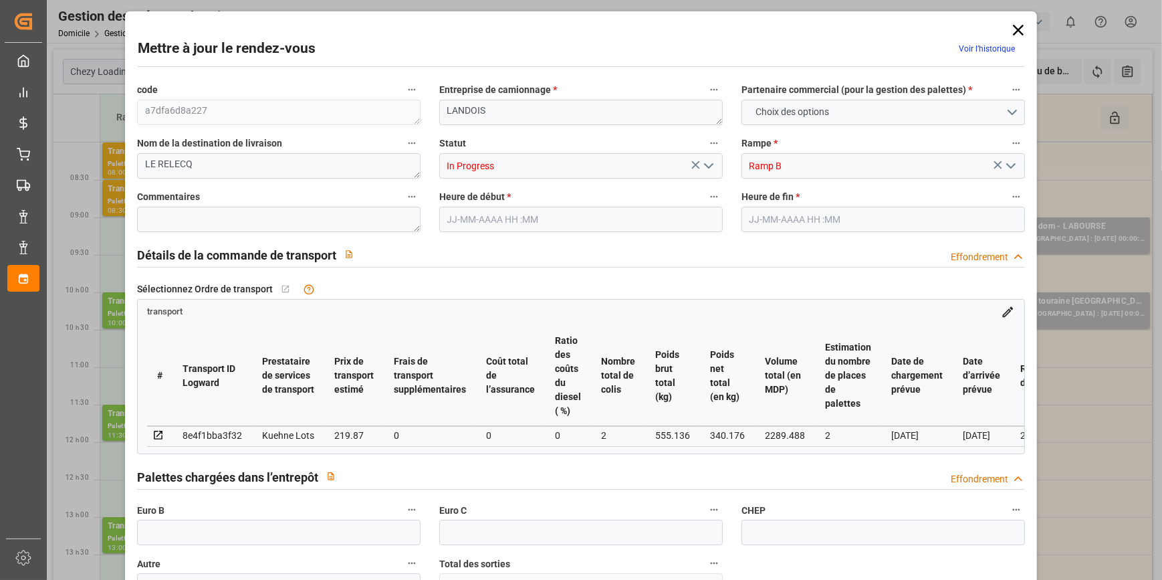
type input "0"
type input "21"
type input "35"
type input "[DATE] 08:45"
type input "[DATE] 09:00"
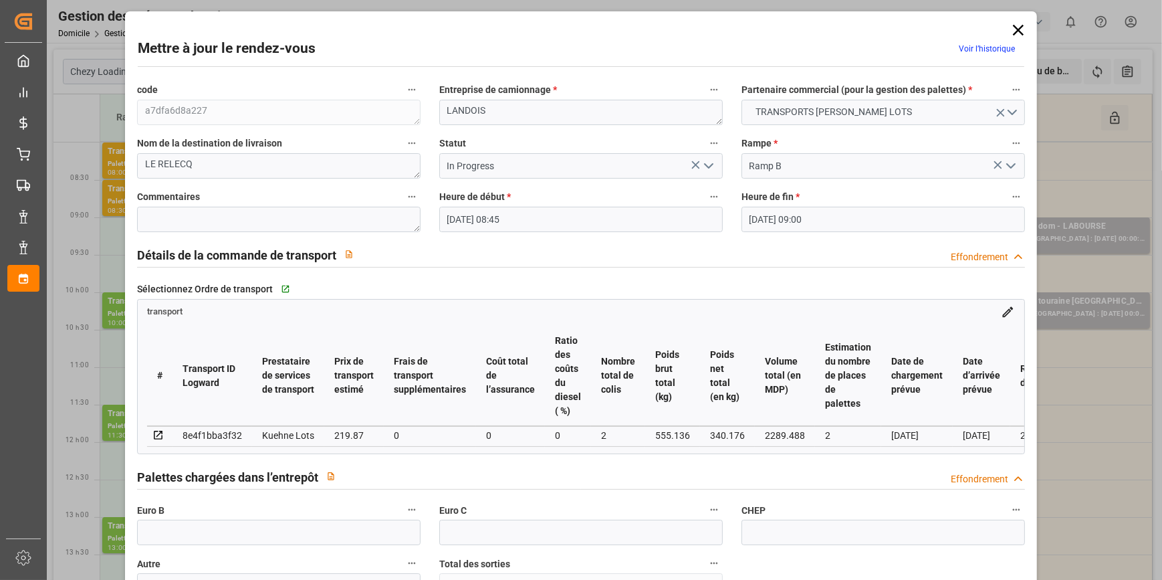
type input "[DATE] 13:09"
type input "[DATE] 11:30"
type input "[DATE]"
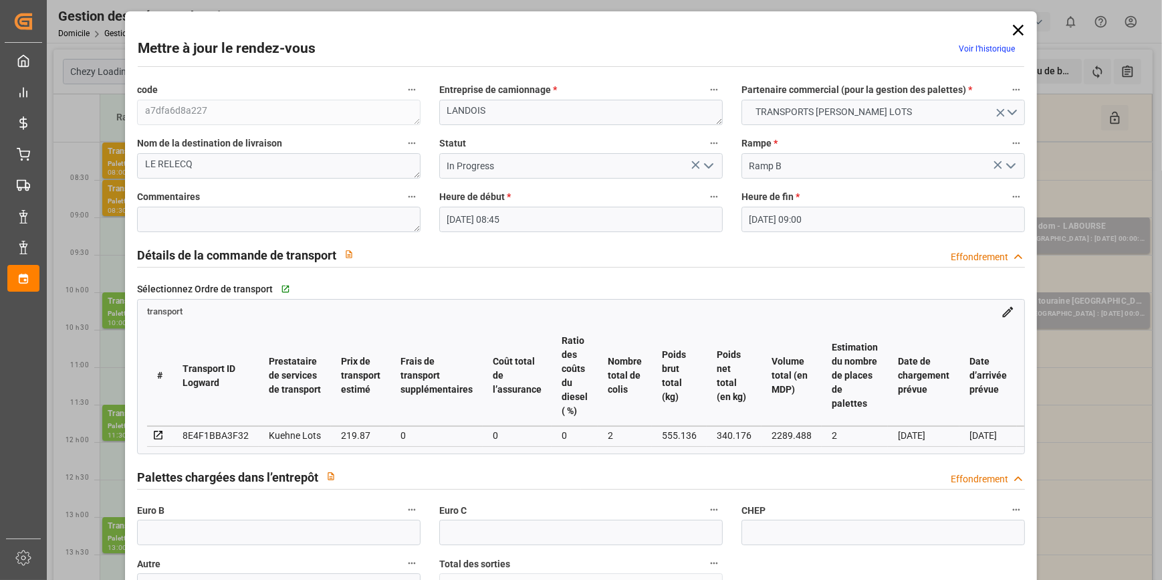
click at [701, 163] on icon "Ouvrir le menu" at bounding box center [708, 166] width 16 height 16
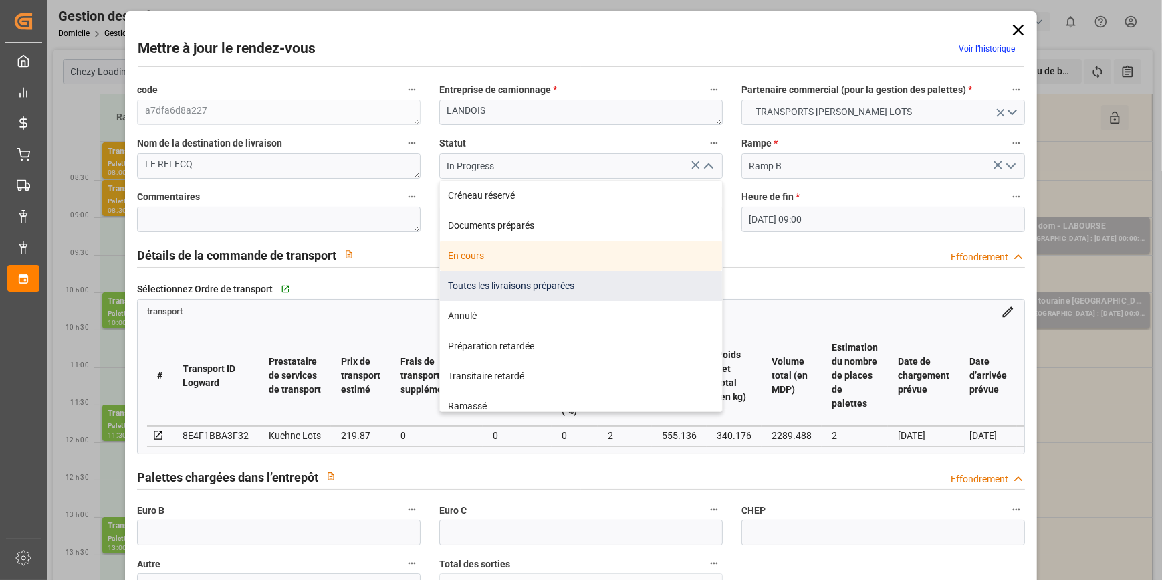
click at [465, 286] on div "Toutes les livraisons préparées" at bounding box center [581, 286] width 282 height 30
type input "All Deliveries Prepared"
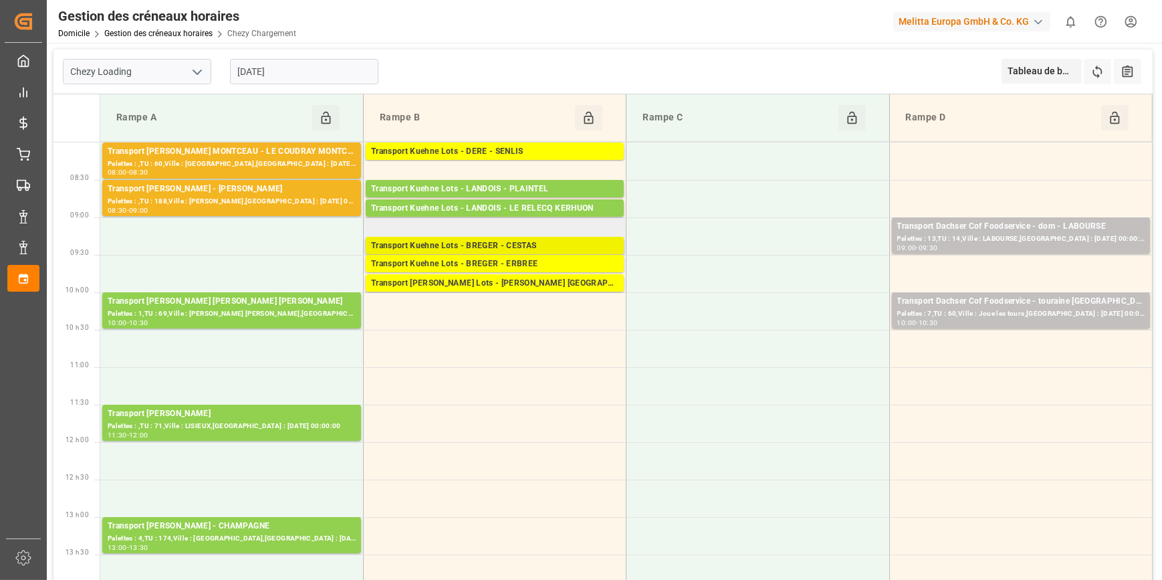
click at [520, 241] on div "Transport Kuehne Lots - BREGER - CESTAS" at bounding box center [494, 245] width 247 height 13
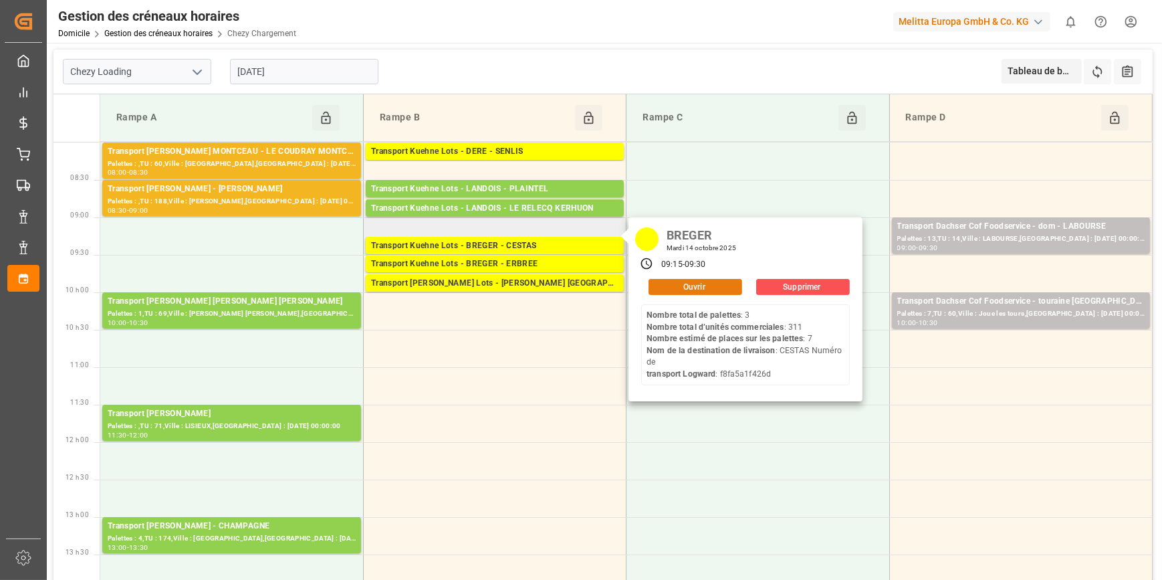
click at [689, 285] on button "Ouvrir" at bounding box center [695, 287] width 94 height 16
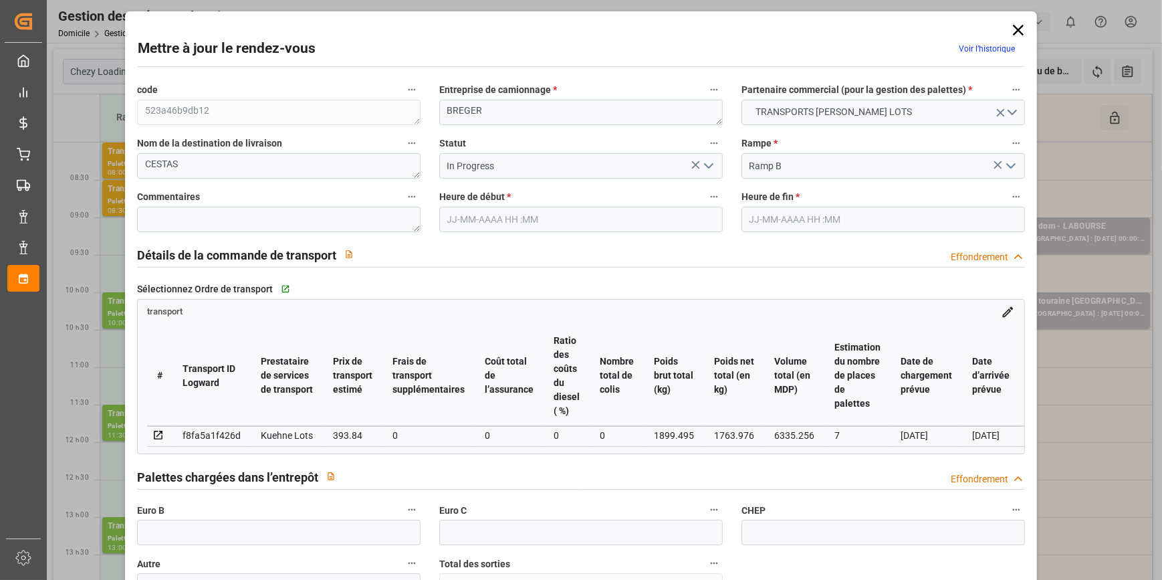
type input "7"
type input "393.84"
type input "0"
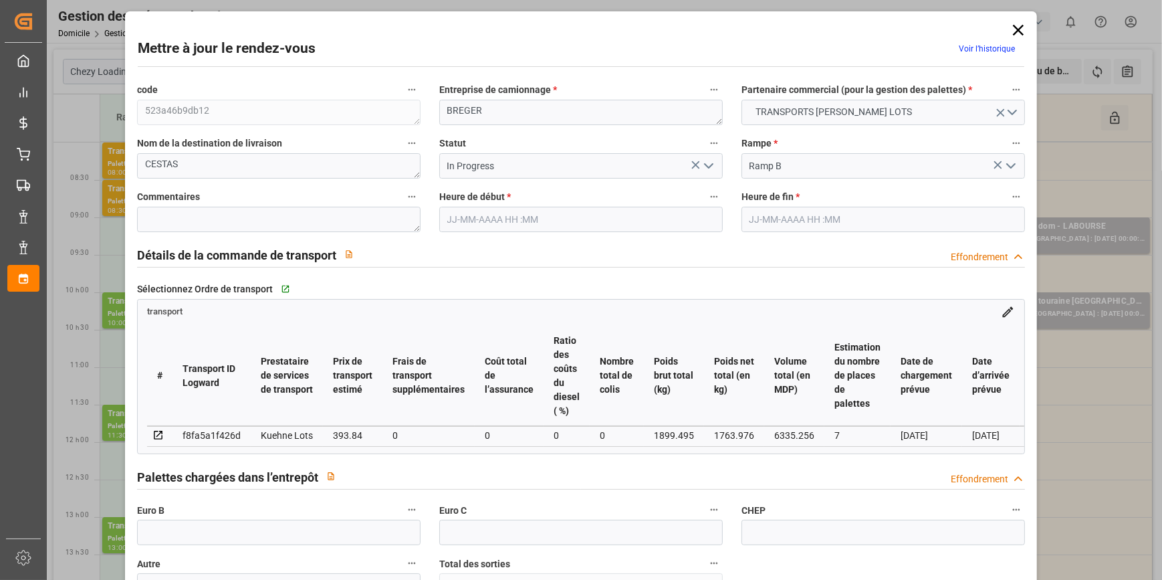
type input "393.84"
type input "0"
type input "1763.976"
type input "2266.748"
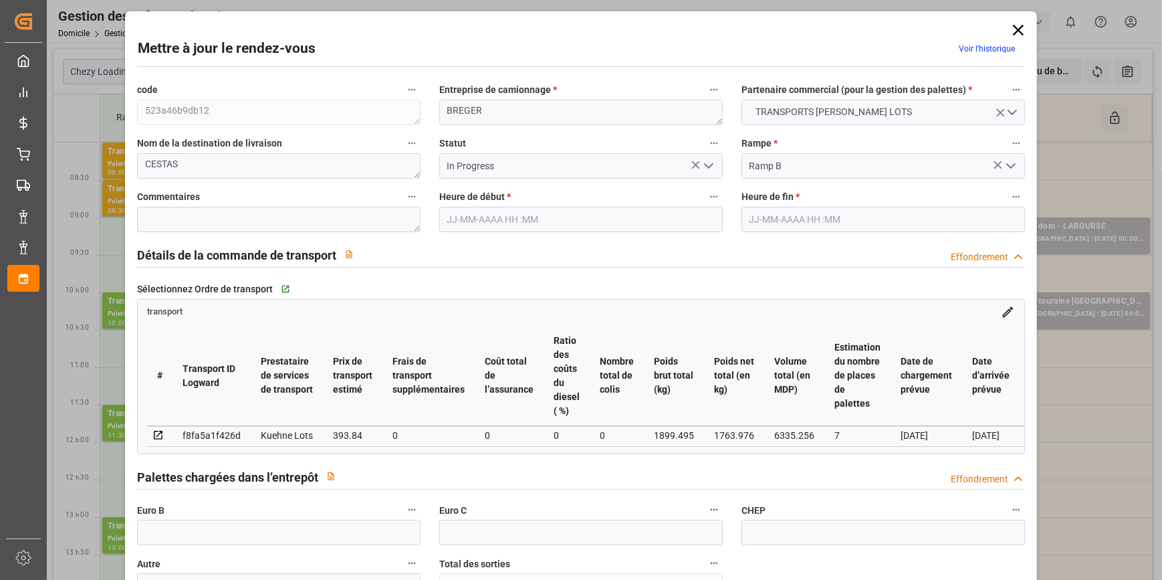
type input "6335.256"
type input "33"
type input "3"
type input "311"
type input "13"
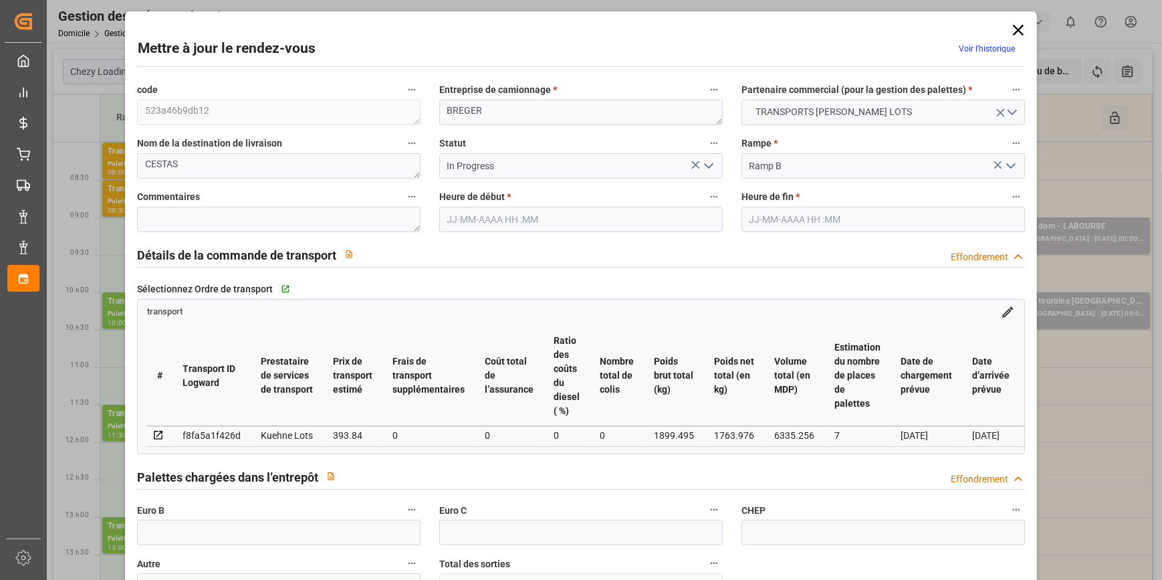
type input "101"
type input "1899.495"
type input "0"
type input "4710.8598"
type input "0"
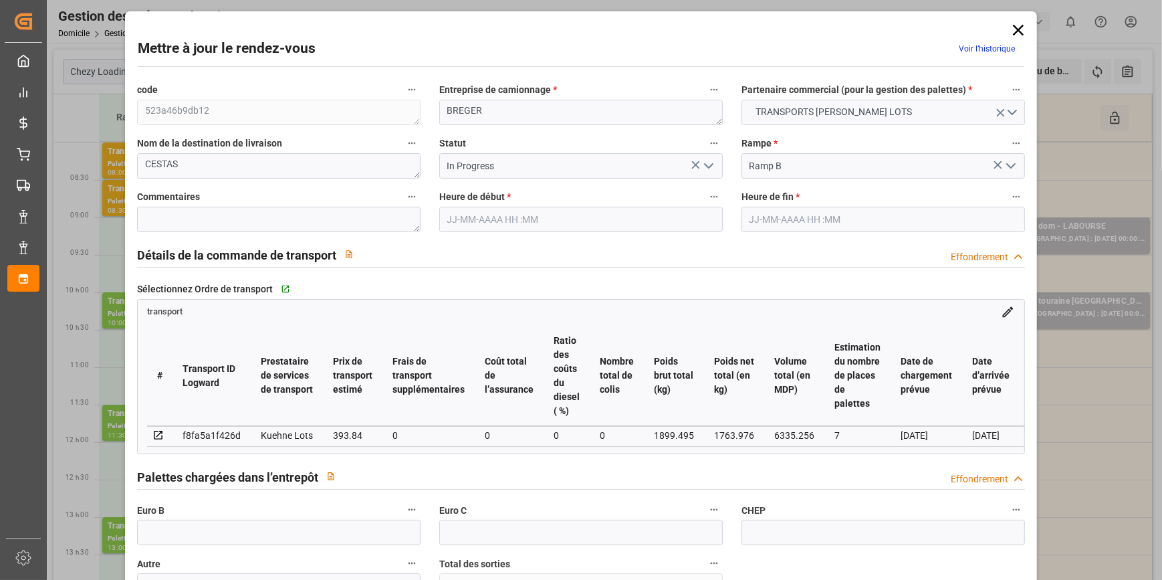
type input "0"
type input "21"
type input "35"
type input "[DATE] 09:15"
type input "[DATE] 09:30"
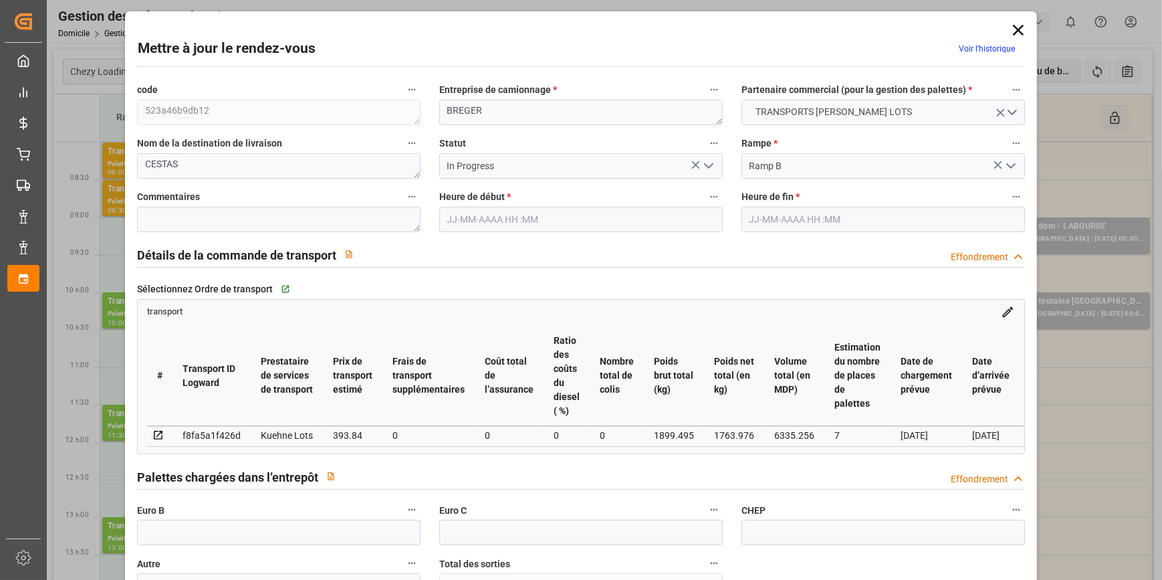
type input "[DATE] 13:02"
type input "[DATE] 11:29"
type input "[DATE]"
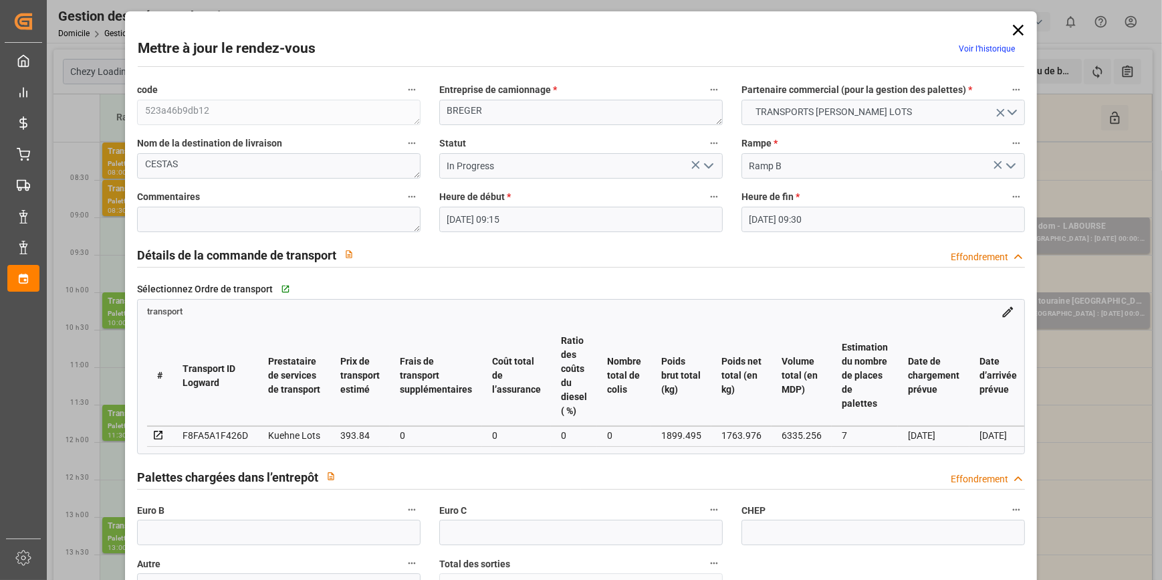
click at [1015, 26] on icon at bounding box center [1018, 30] width 19 height 19
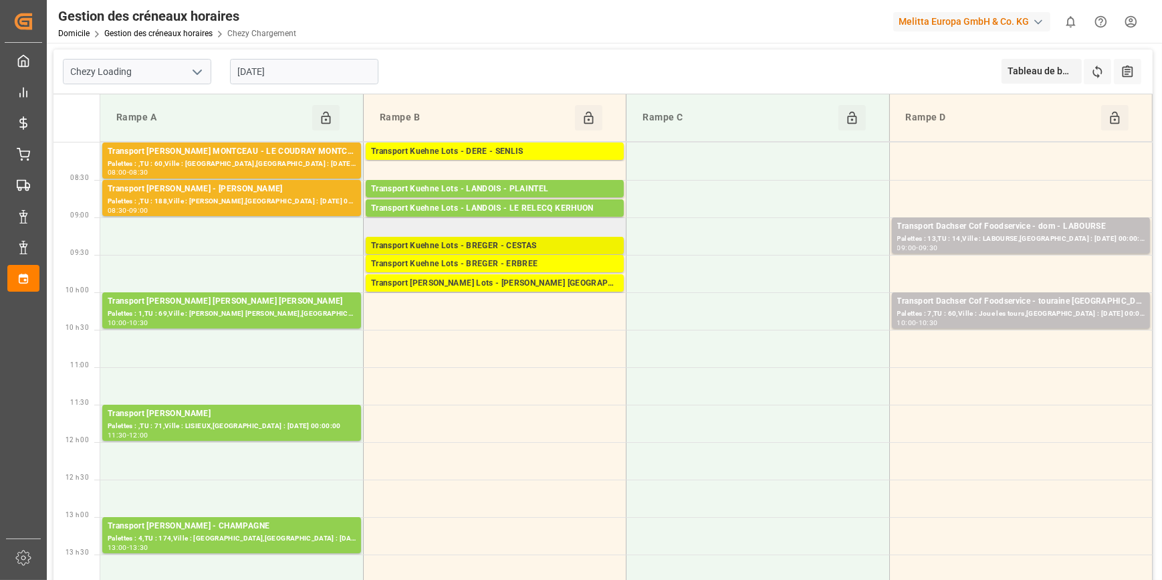
click at [525, 243] on div "Transport Kuehne Lots - BREGER - CESTAS" at bounding box center [494, 245] width 247 height 13
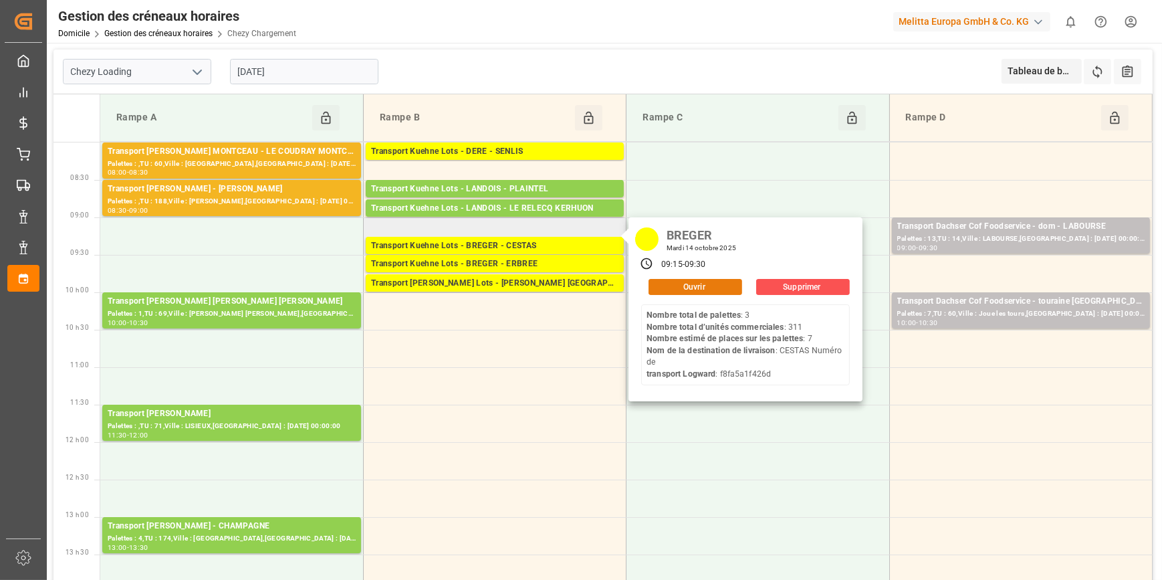
click at [661, 292] on button "Ouvrir" at bounding box center [695, 287] width 94 height 16
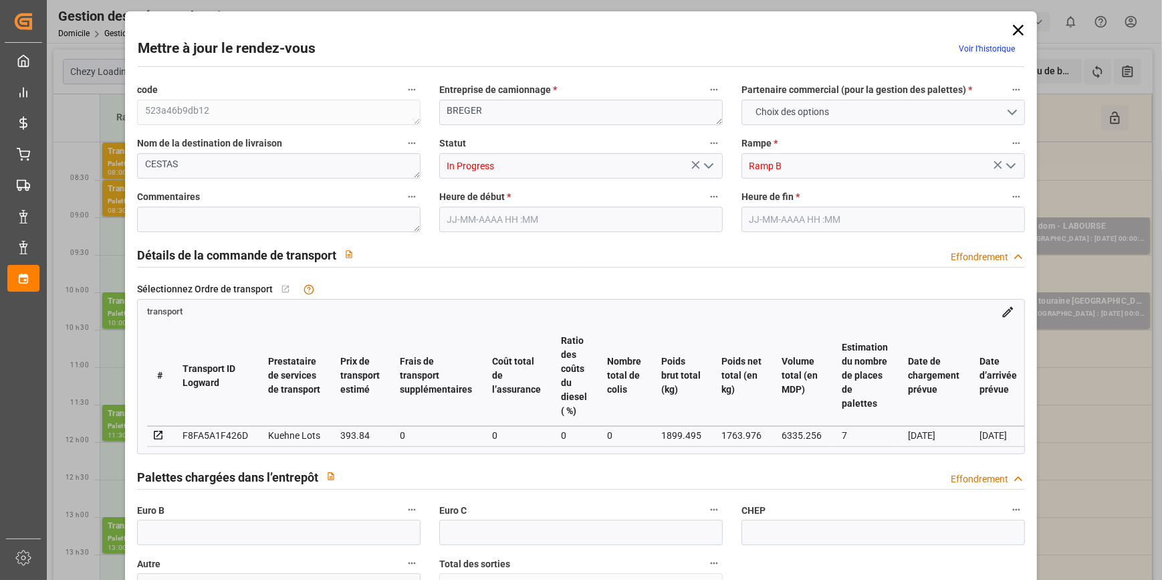
type input "7"
type input "393.84"
type input "0"
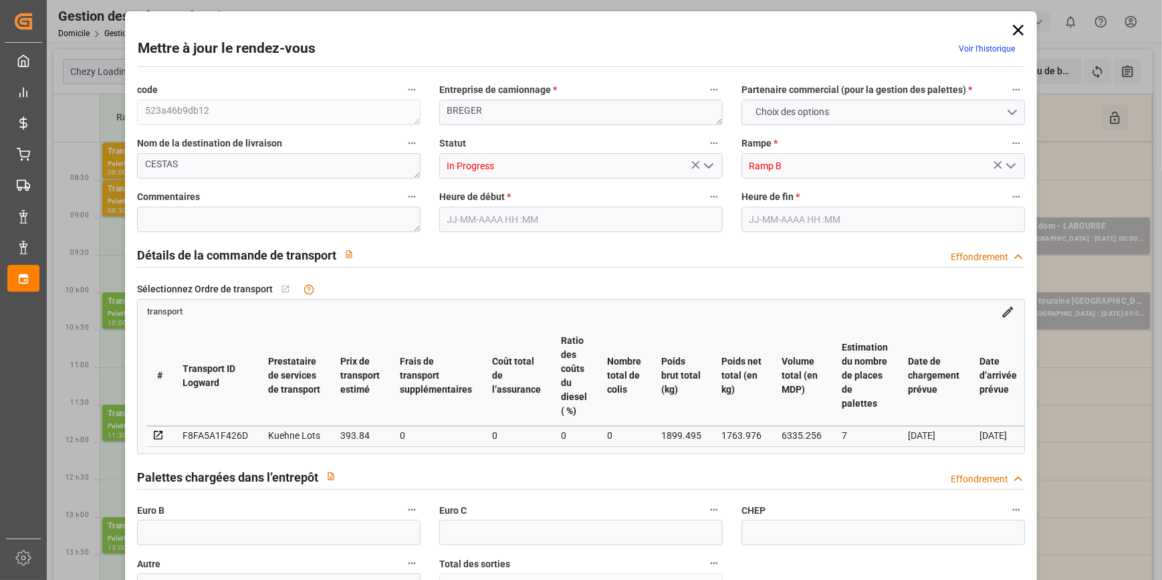
type input "393.84"
type input "0"
type input "1763.976"
type input "2266.748"
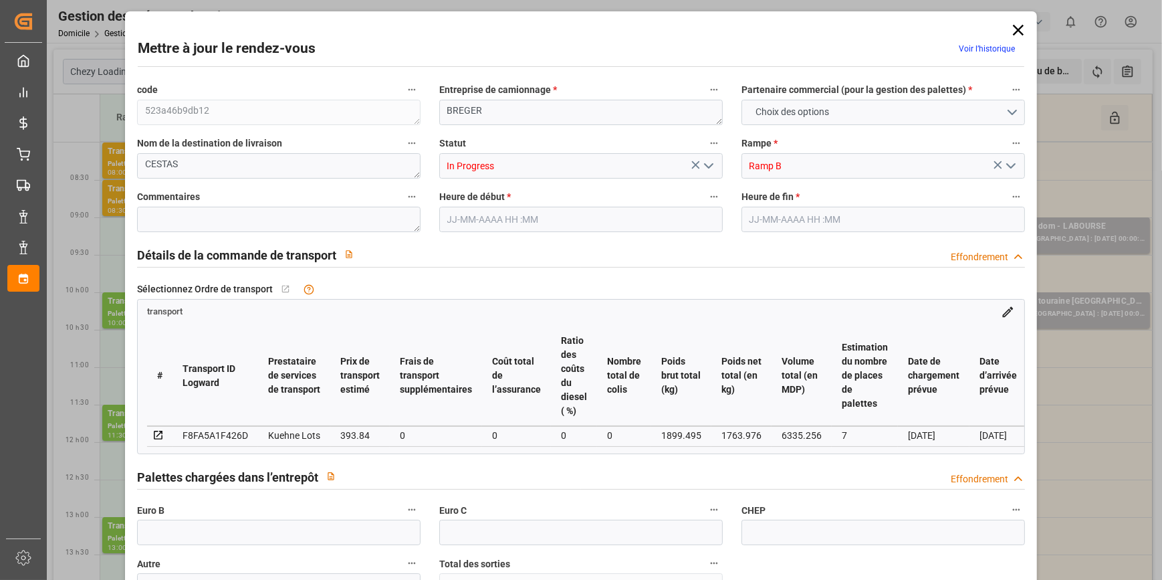
type input "6335.256"
type input "33"
type input "3"
type input "311"
type input "13"
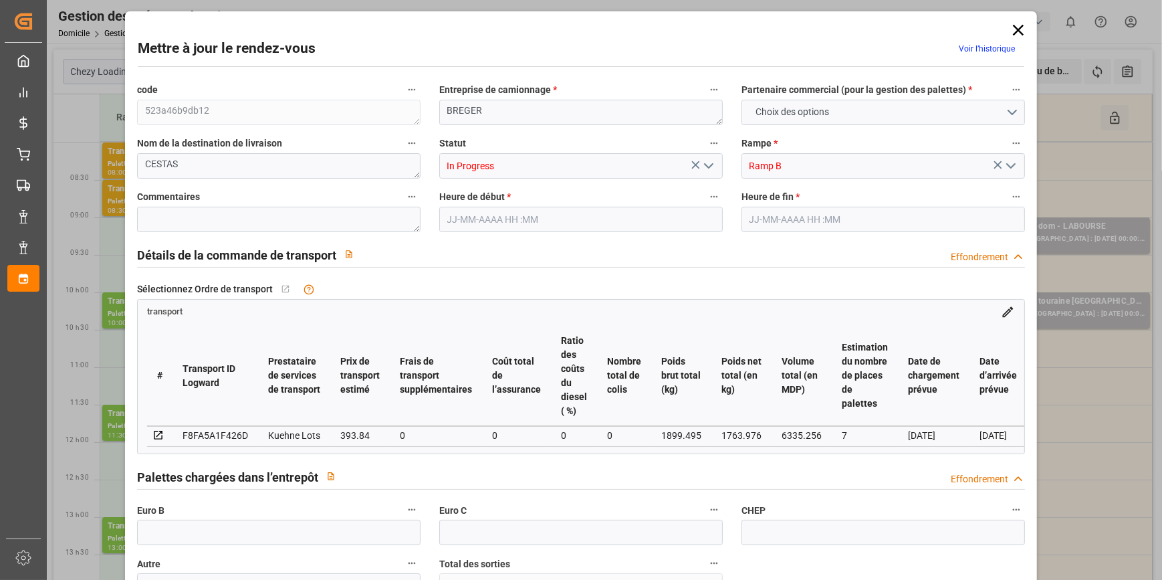
type input "101"
type input "1899.495"
type input "0"
type input "4710.8598"
type input "0"
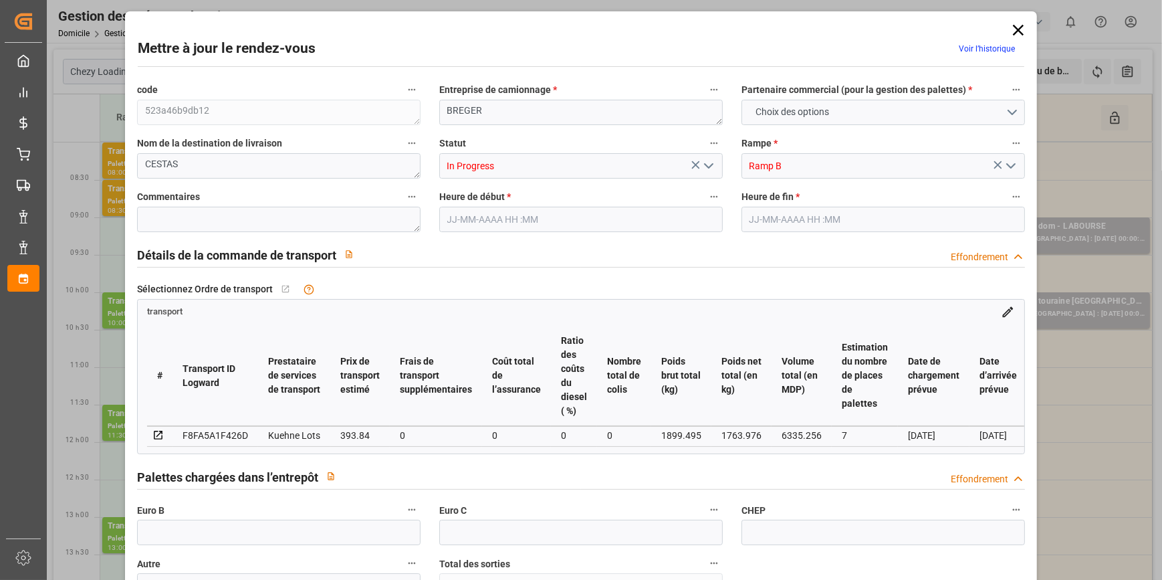
type input "0"
type input "21"
type input "35"
type input "[DATE] 09:15"
type input "[DATE] 09:30"
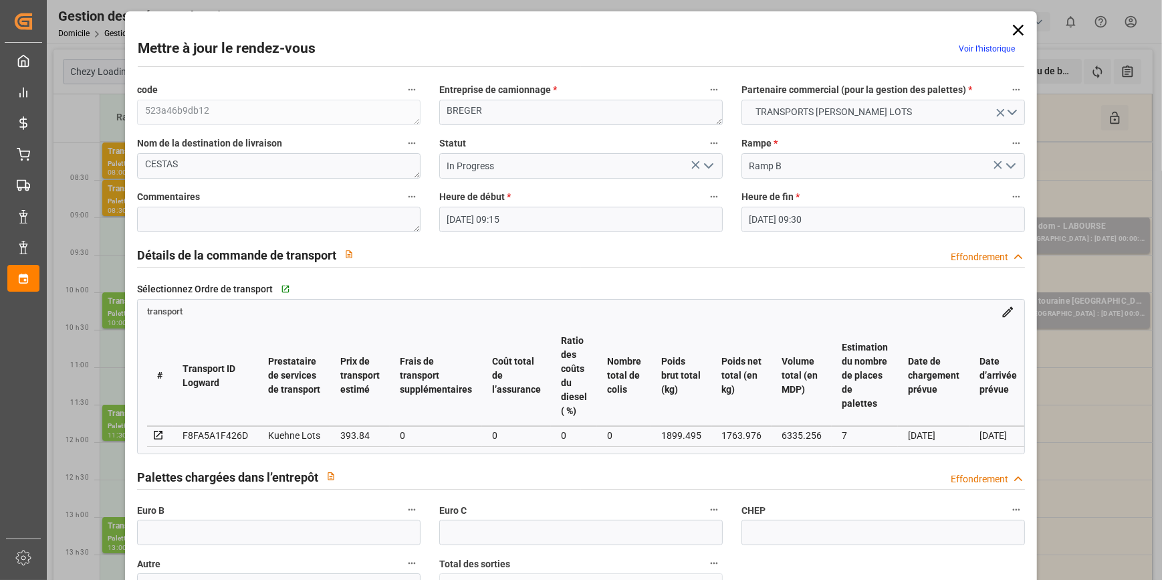
type input "[DATE] 13:02"
type input "[DATE] 11:29"
type input "[DATE]"
click at [700, 166] on icon "Ouvrir le menu" at bounding box center [708, 166] width 16 height 16
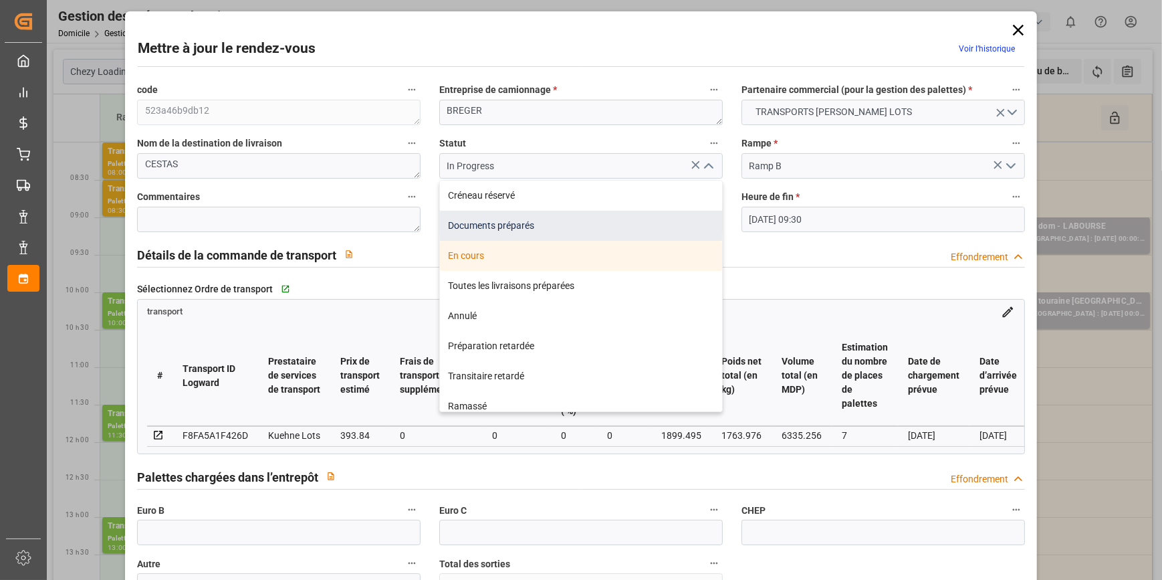
click at [481, 227] on div "Documents préparés" at bounding box center [581, 226] width 282 height 30
type input "Documents Prepared"
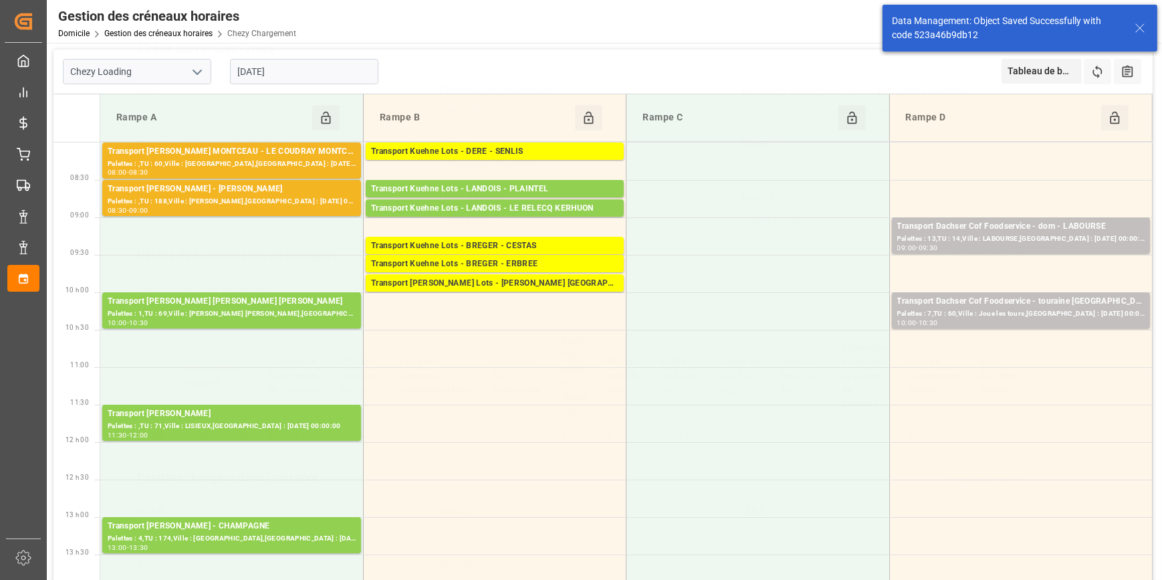
click at [707, 166] on polyline "Ouvrir le menu" at bounding box center [709, 166] width 8 height 4
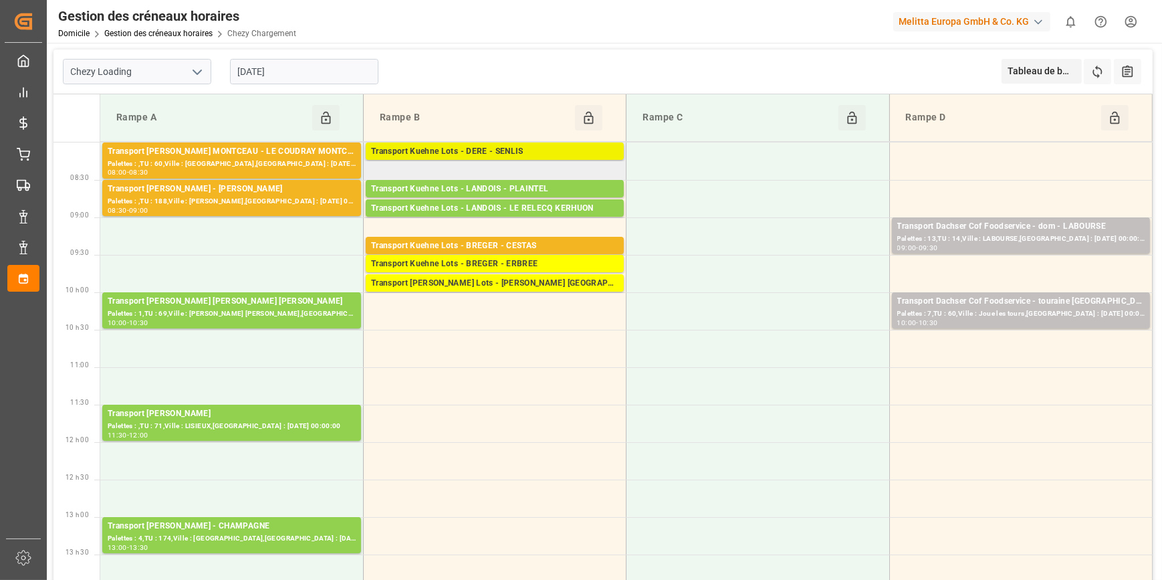
click at [483, 147] on div "Transport Kuehne Lots - DERE - SENLIS" at bounding box center [494, 151] width 247 height 13
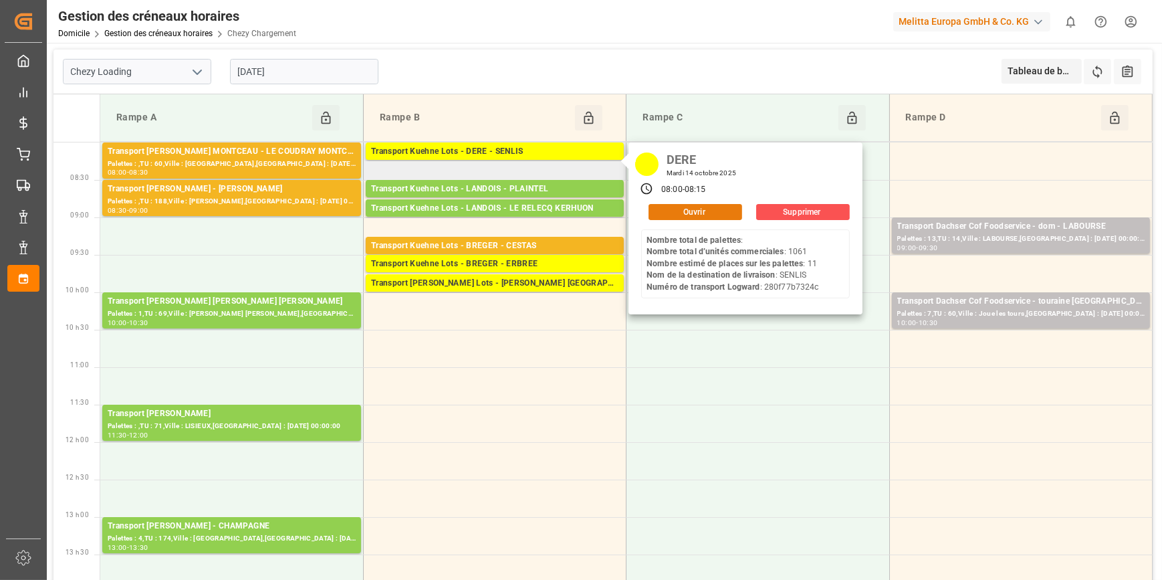
click at [700, 207] on button "Ouvrir" at bounding box center [695, 212] width 94 height 16
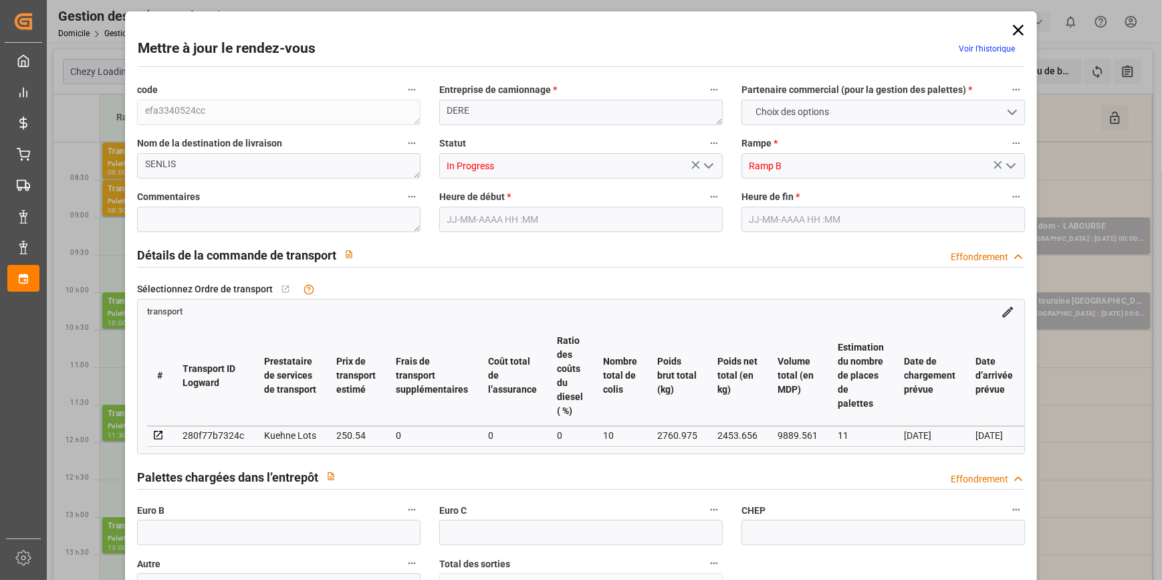
type input "11"
type input "250.54"
type input "0"
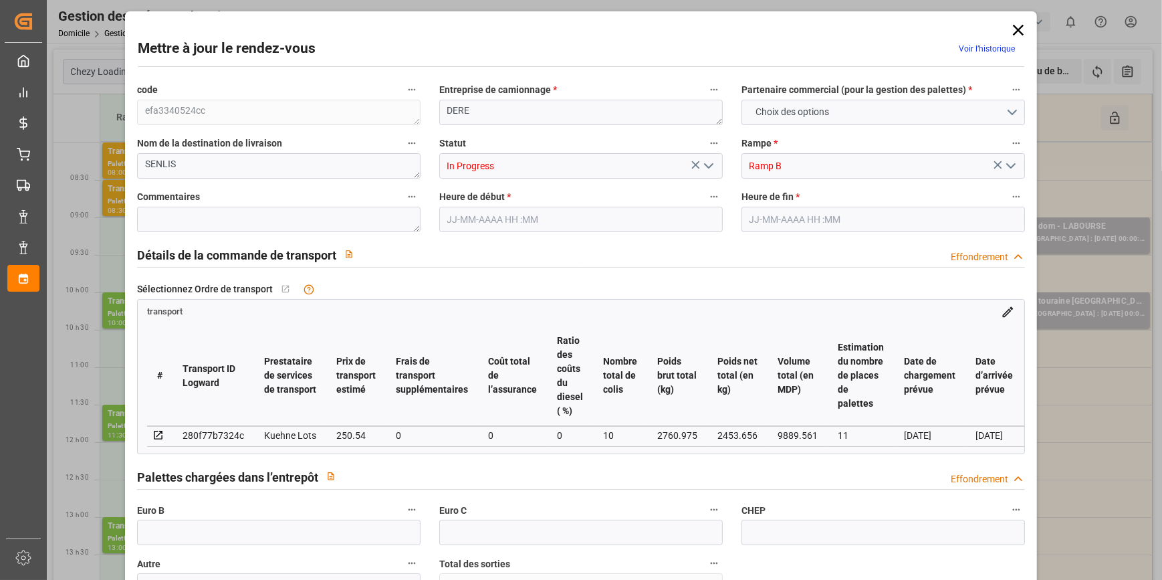
type input "250.54"
type input "0"
type input "10"
type input "2453.656"
type input "3021.455"
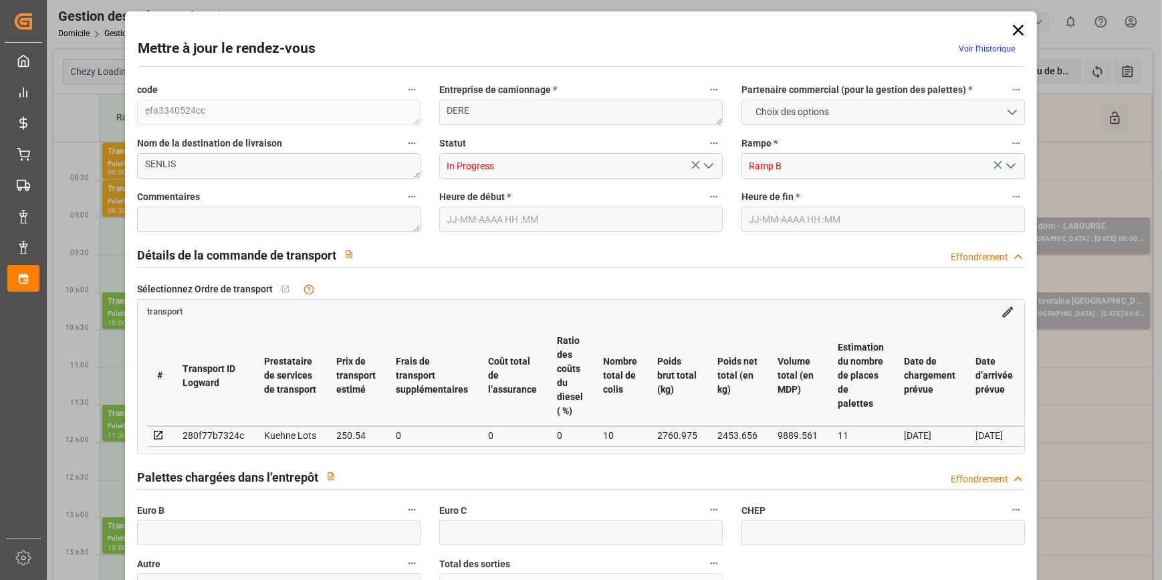
type input "9889.561"
type input "60"
type input "0"
type input "1061"
type input "11"
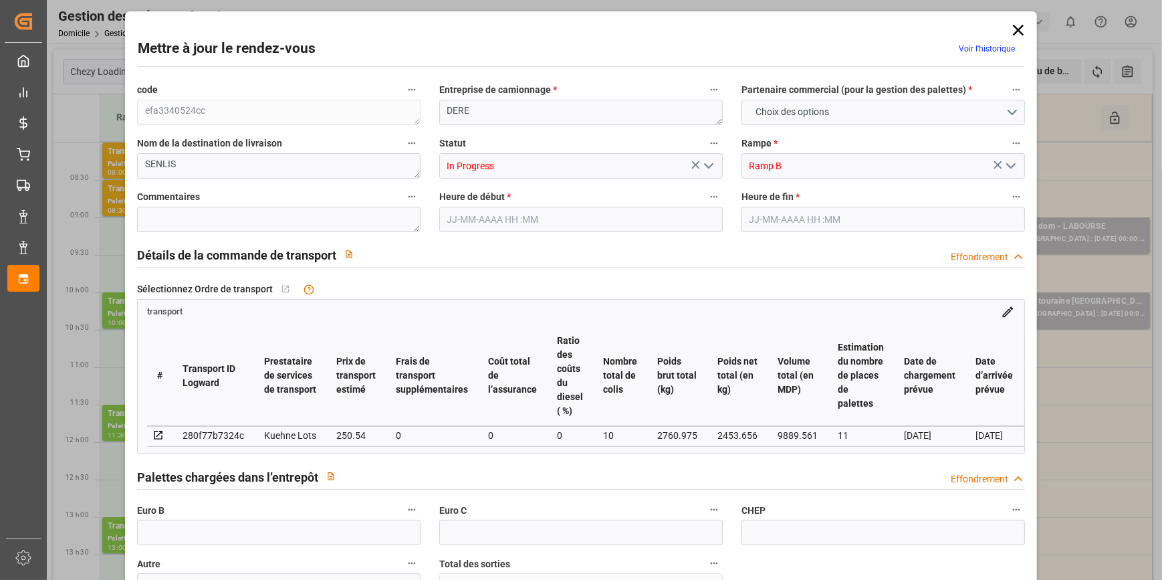
type input "101"
type input "2760.975"
type input "0"
type input "4710.8598"
type input "0"
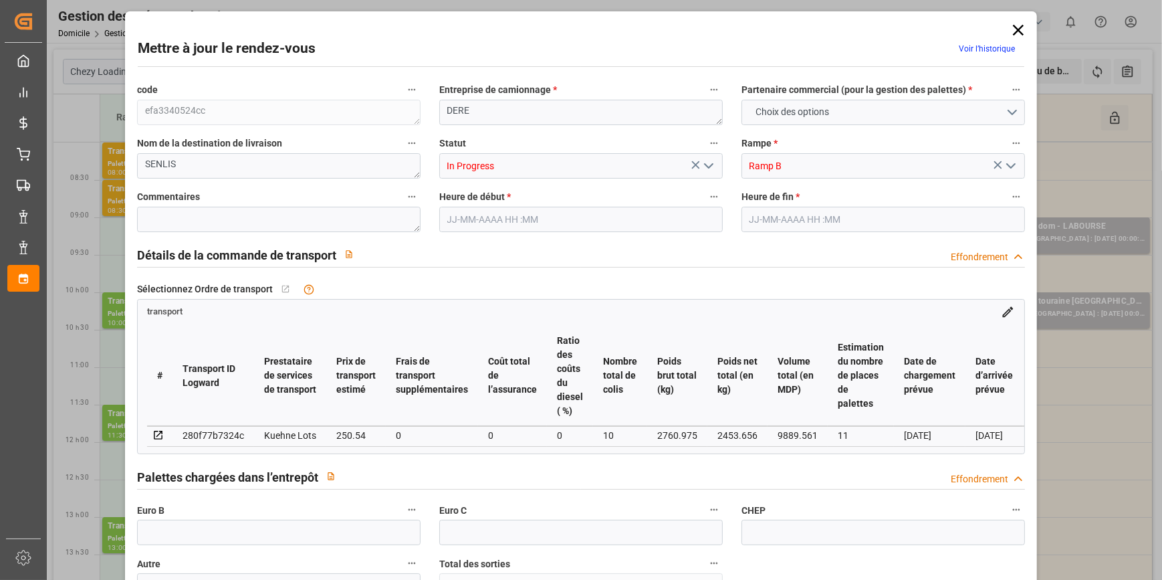
type input "0"
type input "21"
type input "35"
type input "[DATE] 08:00"
type input "[DATE] 08:15"
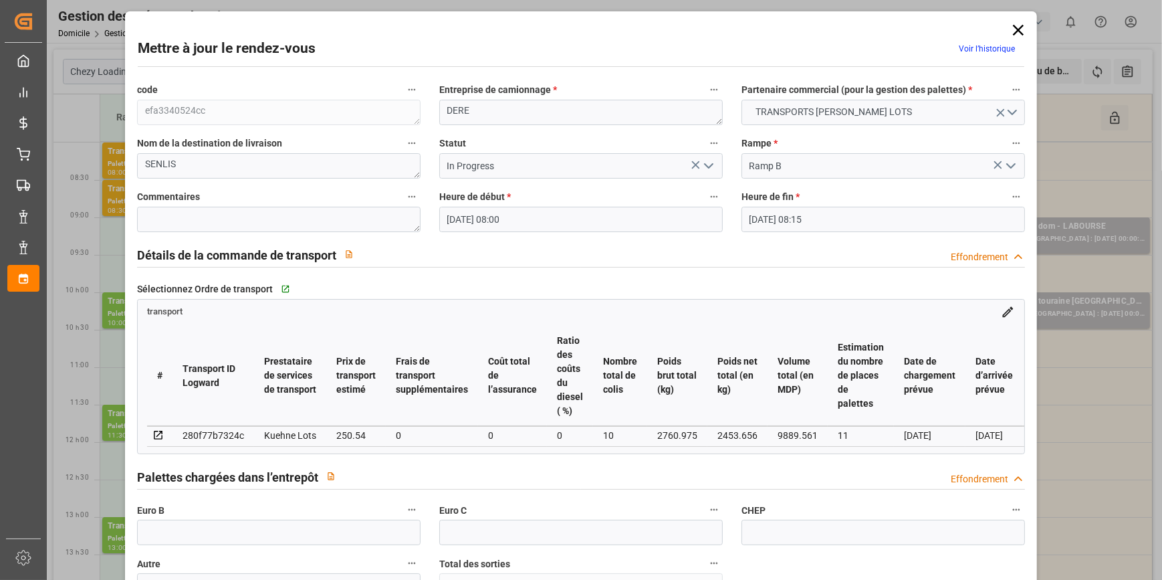
type input "[DATE] 12:26"
type input "[DATE] 11:19"
type input "[DATE]"
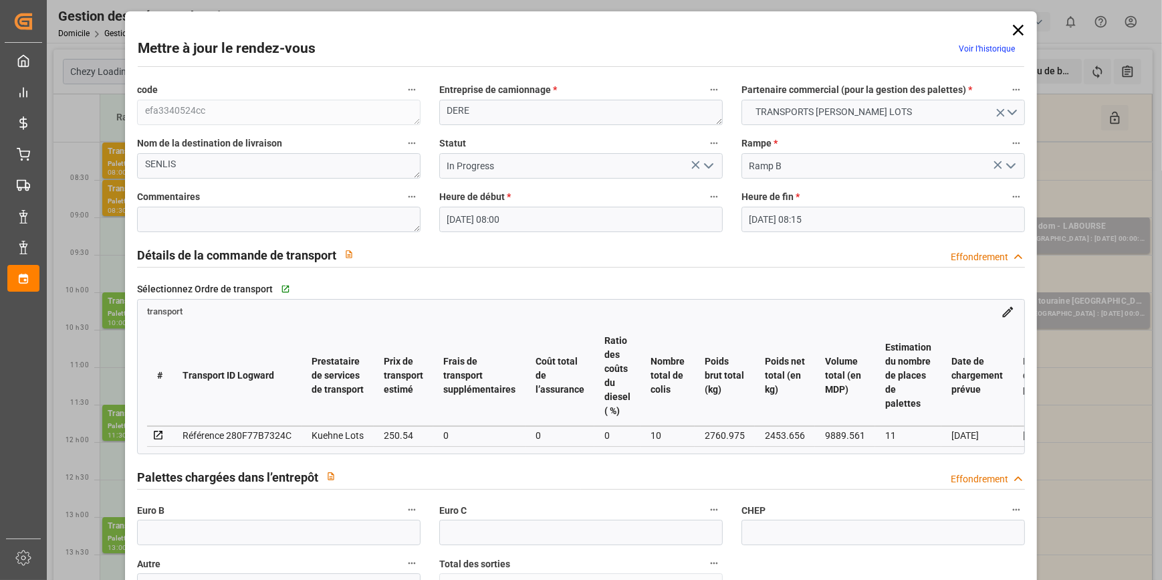
click at [710, 159] on icon "Ouvrir le menu" at bounding box center [708, 166] width 16 height 16
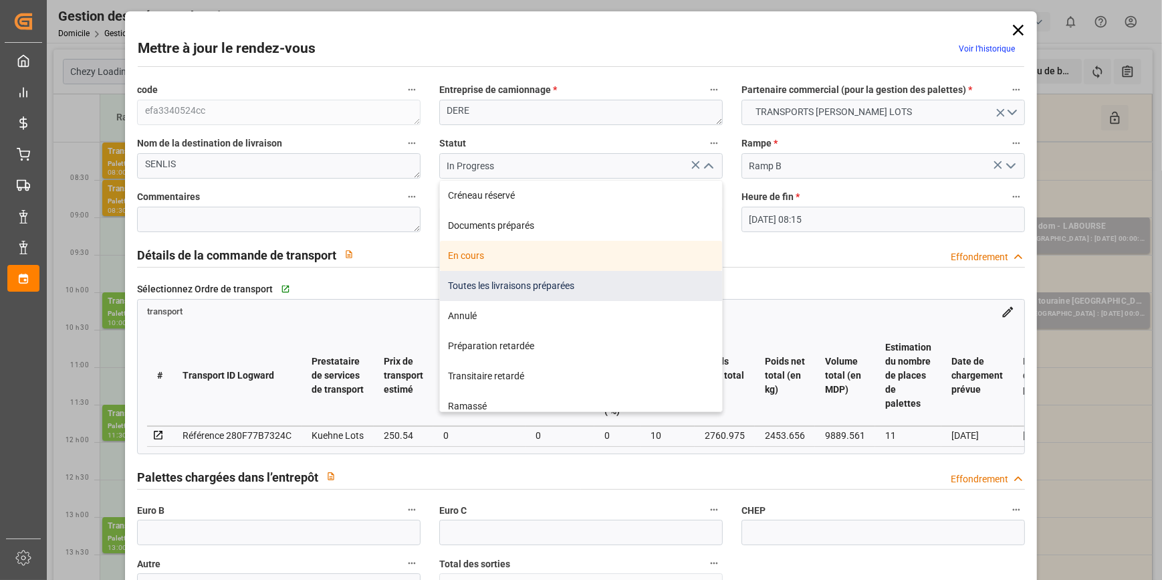
click at [482, 286] on div "Toutes les livraisons préparées" at bounding box center [581, 286] width 282 height 30
type input "All Deliveries Prepared"
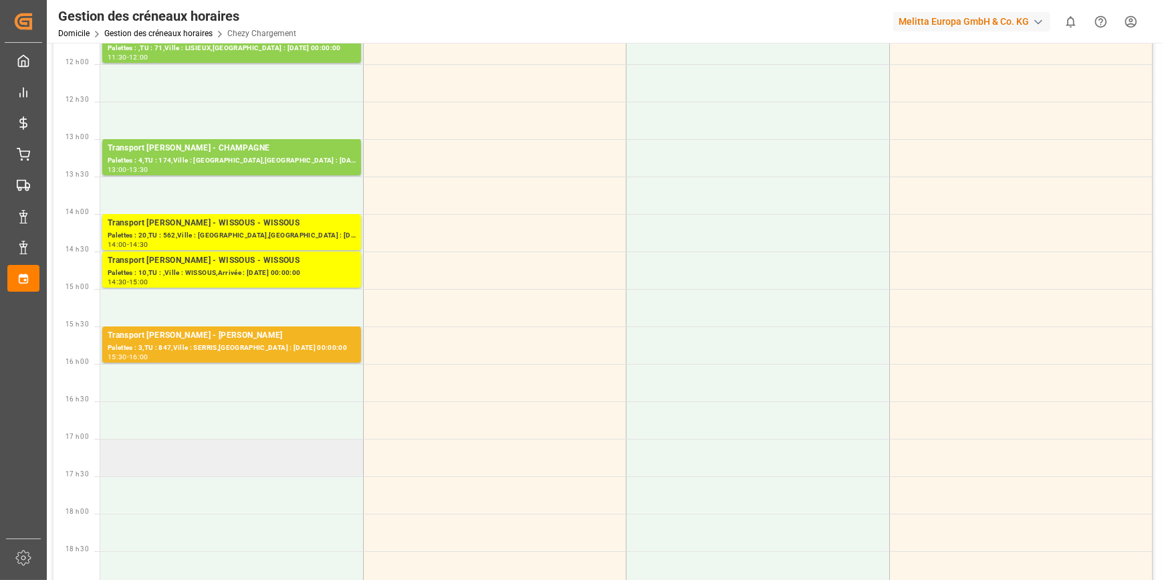
scroll to position [425, 0]
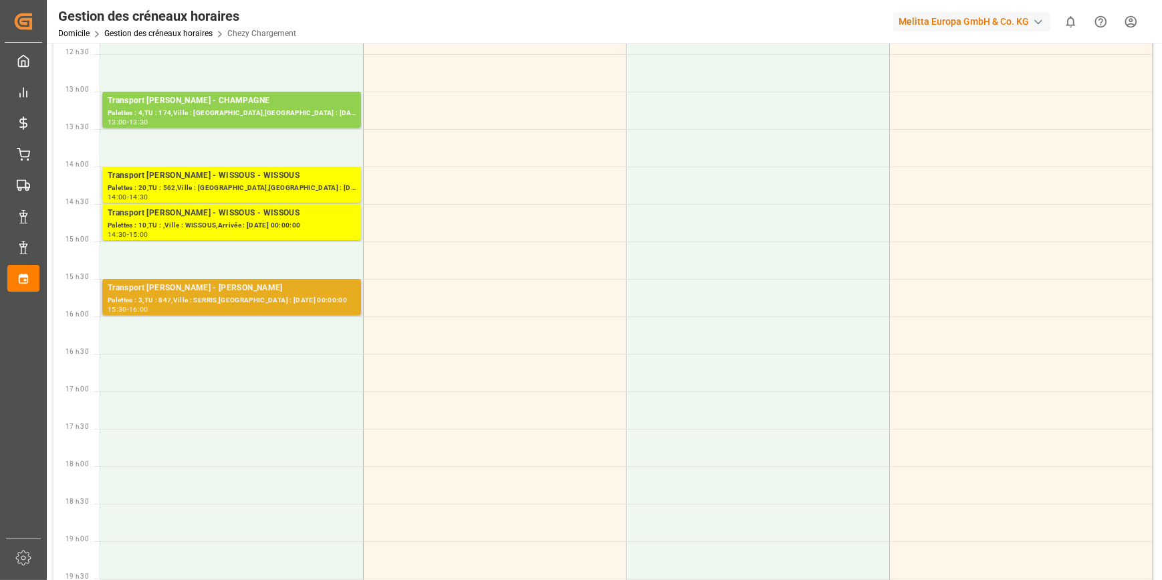
click at [238, 298] on div "Palettes : 3,TU : 847,Ville : SERRIS,[GEOGRAPHIC_DATA] : [DATE] 00:00:00" at bounding box center [232, 300] width 248 height 11
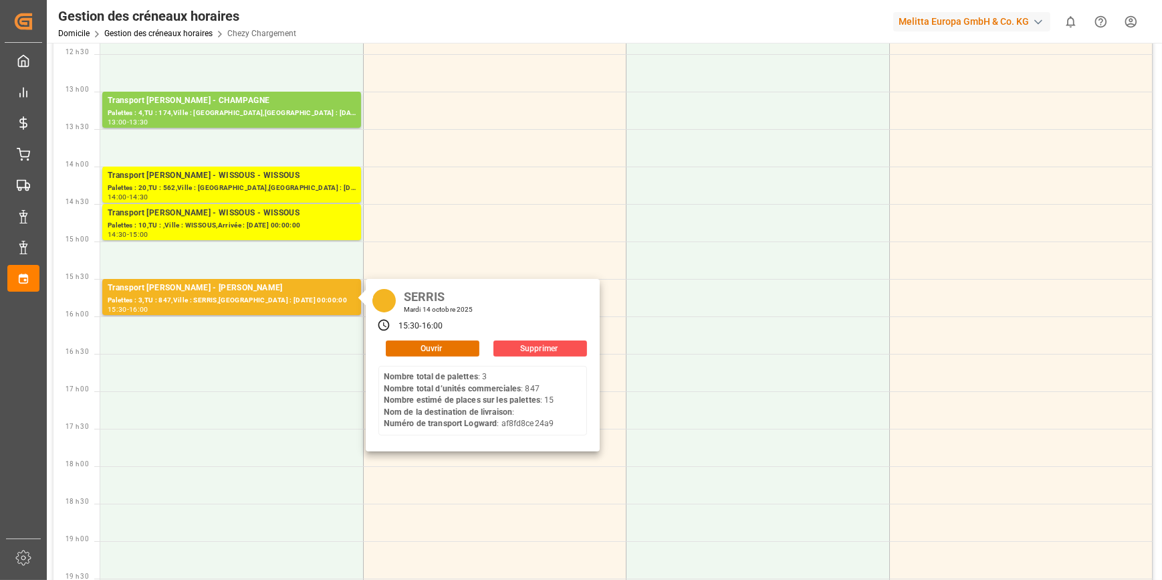
click at [404, 356] on div "SERRIS Mardi 14 octobre 2025 15:30 - 16:00 [PERSON_NAME] Nombre total de palett…" at bounding box center [483, 365] width 234 height 172
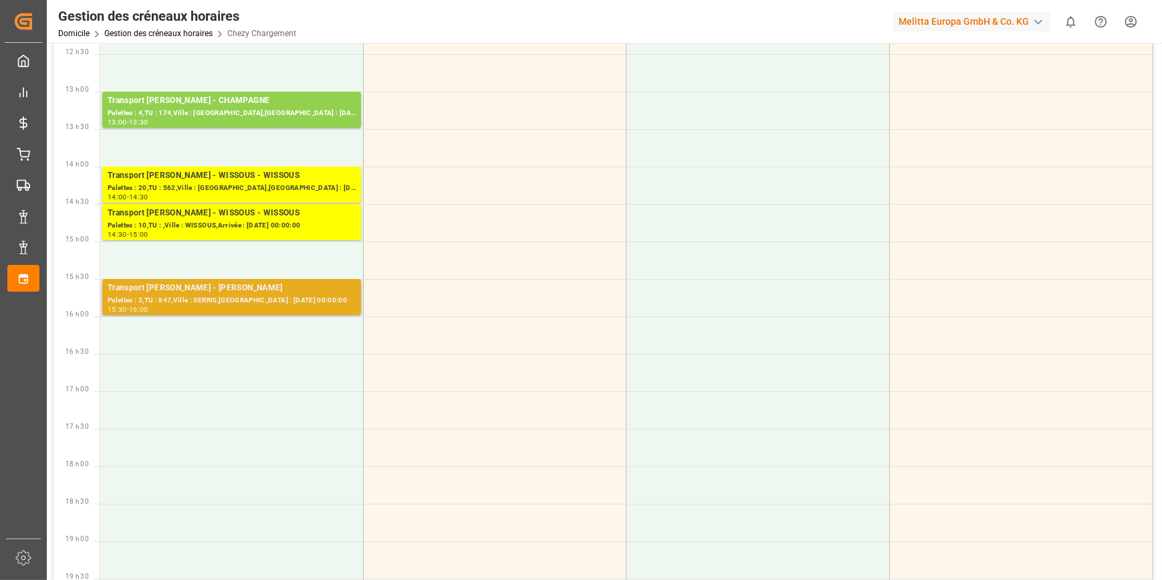
click at [317, 283] on div "Transport [PERSON_NAME] - [PERSON_NAME]" at bounding box center [232, 287] width 248 height 13
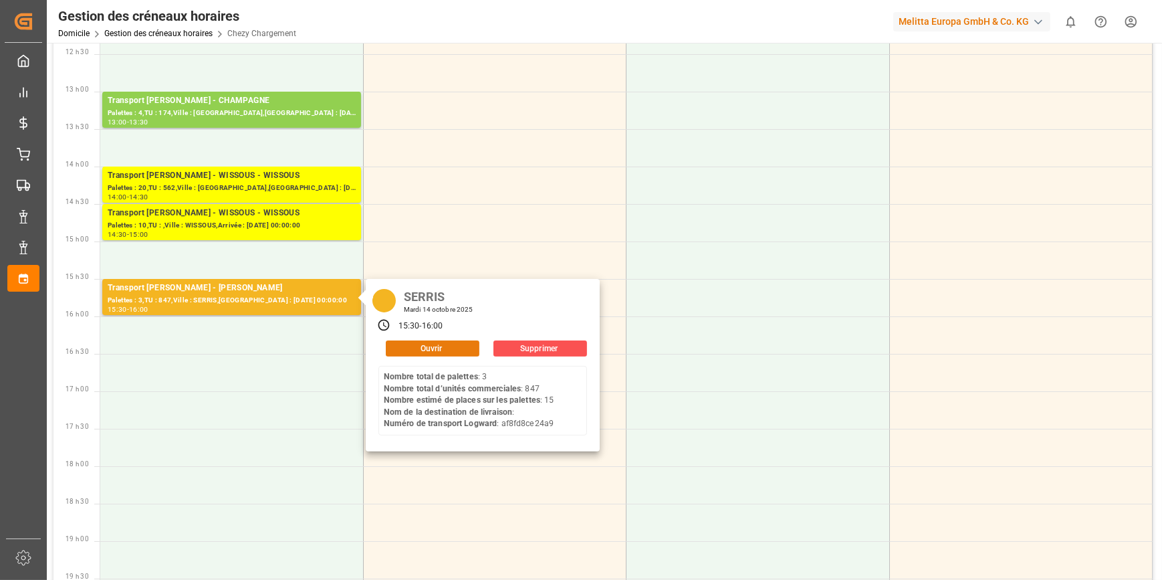
click at [456, 348] on button "Ouvrir" at bounding box center [433, 348] width 94 height 16
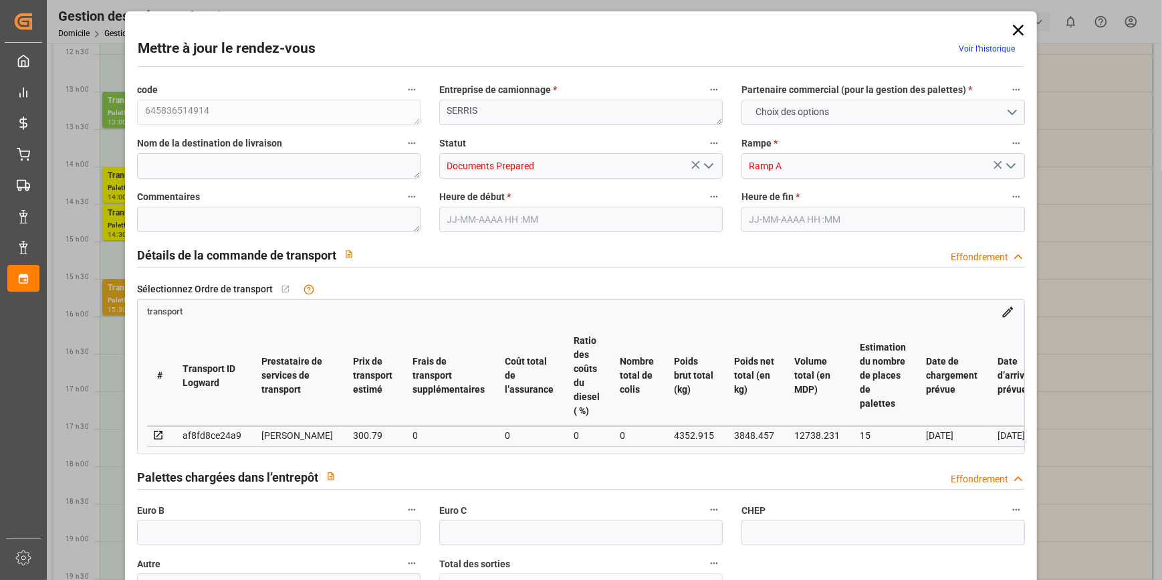
type input "15"
type input "300.79"
type input "0"
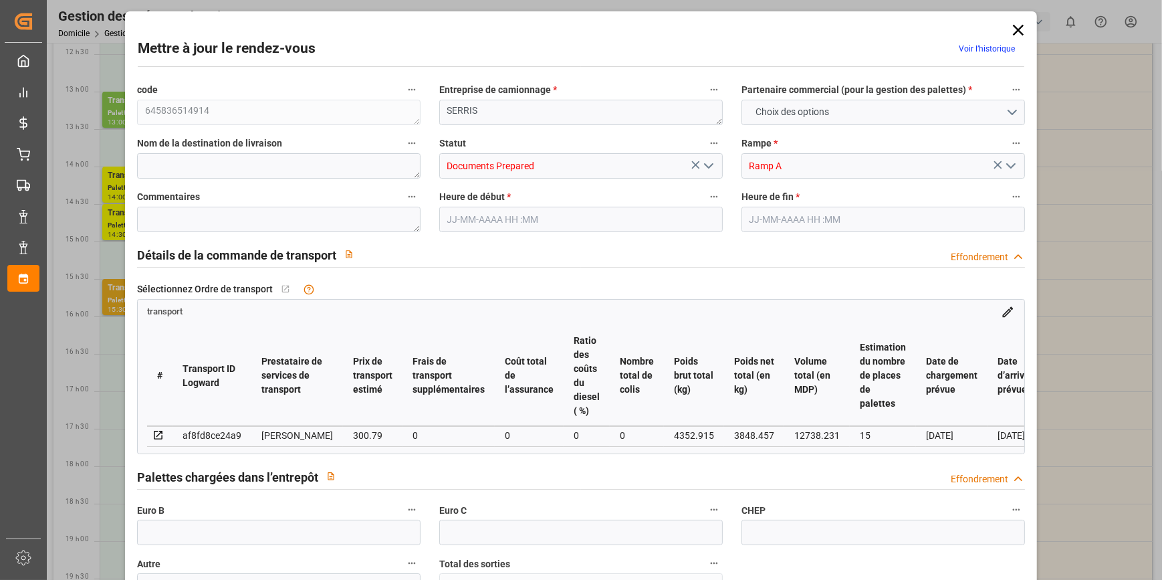
type input "290.6233"
type input "-10.1667"
type input "0"
type input "3848.457"
type input "5166.715"
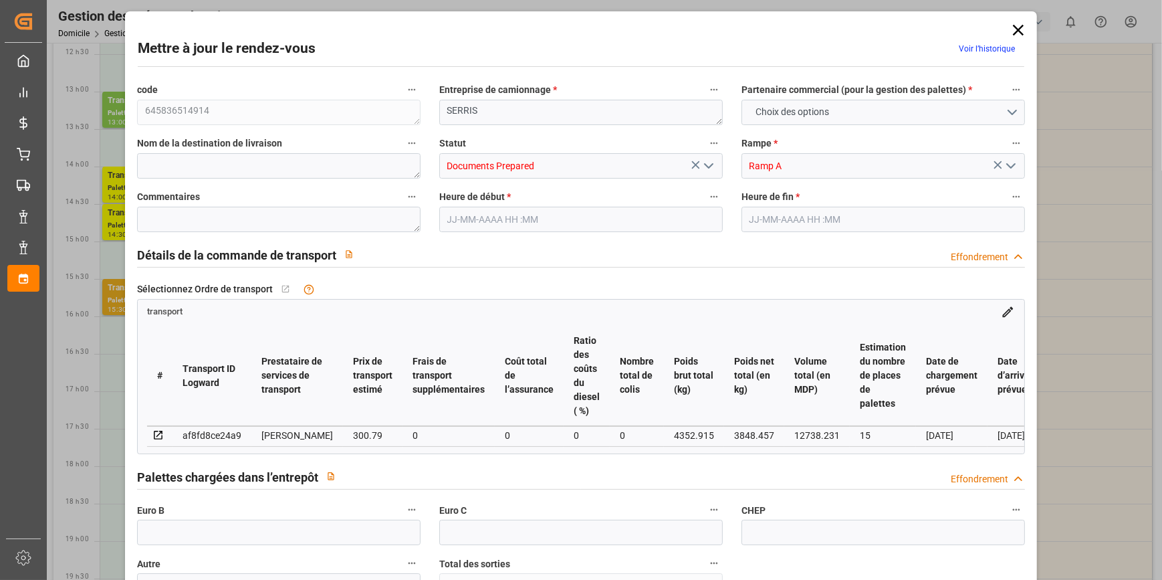
type input "12738.231"
type input "77"
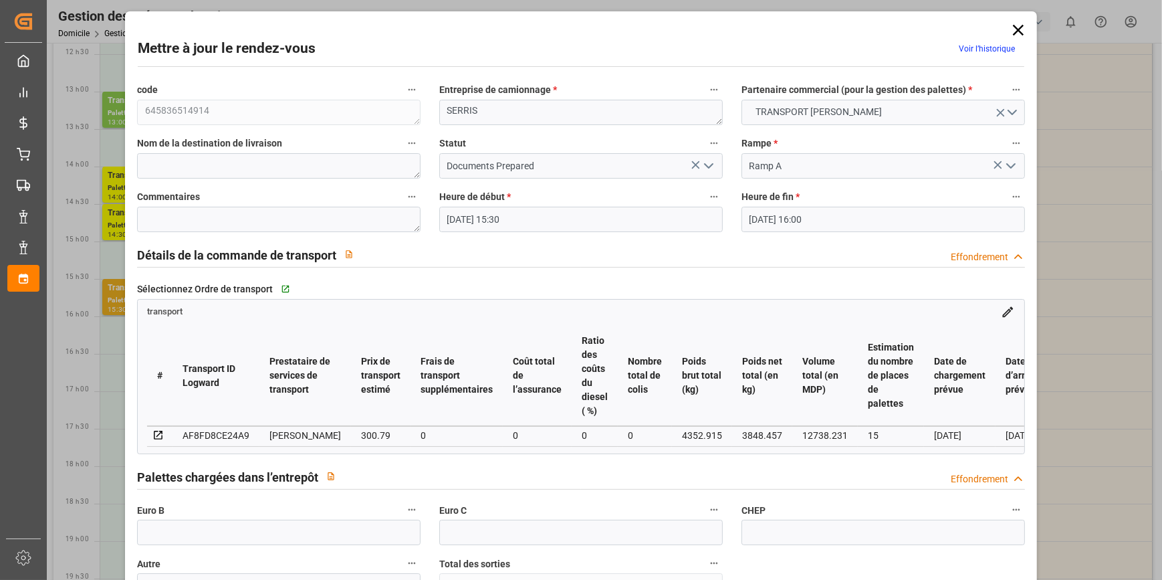
click at [503, 212] on input "[DATE] 15:30" at bounding box center [580, 219] width 283 height 25
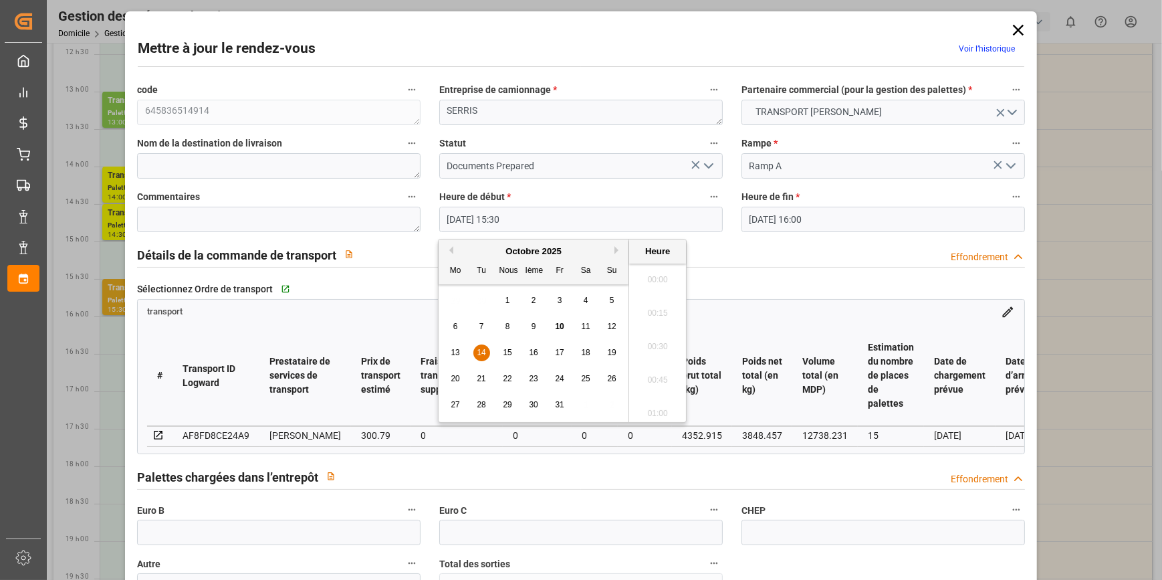
scroll to position [2009, 0]
click at [483, 348] on span "14" at bounding box center [481, 352] width 9 height 9
click at [657, 269] on li "09:30" at bounding box center [657, 269] width 57 height 33
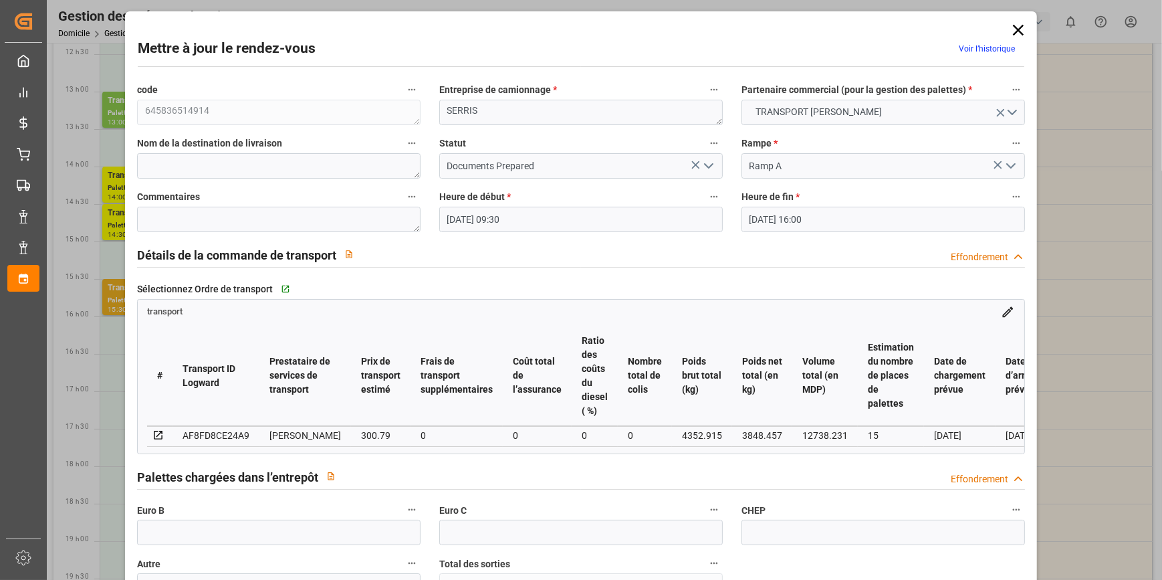
click at [767, 209] on input "[DATE] 16:00" at bounding box center [882, 219] width 283 height 25
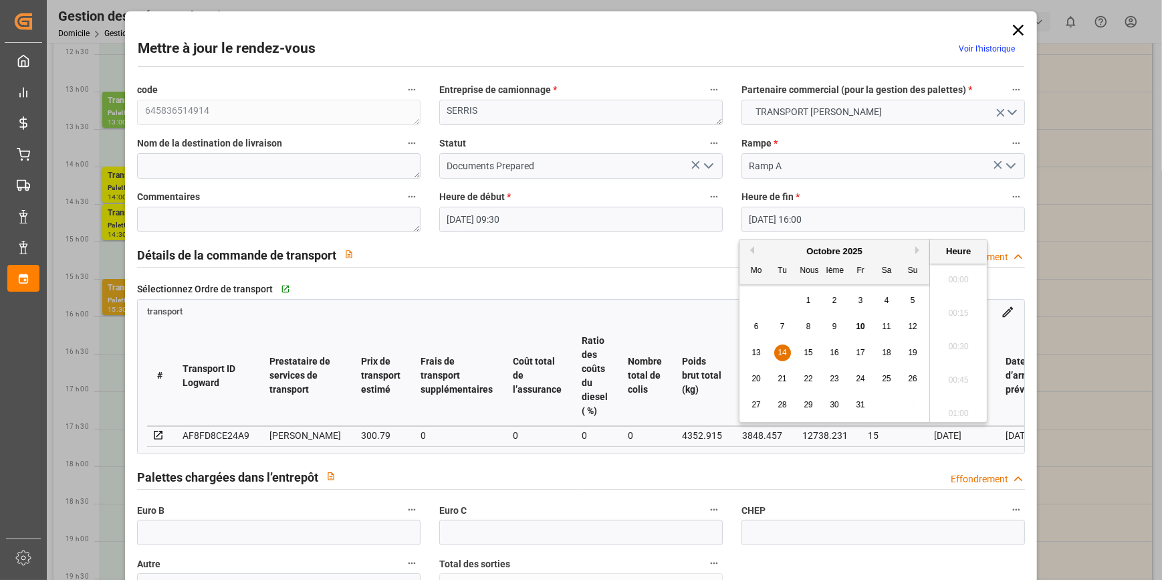
scroll to position [2076, 0]
click at [784, 347] on div "14" at bounding box center [782, 353] width 17 height 16
click at [952, 289] on li "09:45" at bounding box center [958, 297] width 57 height 33
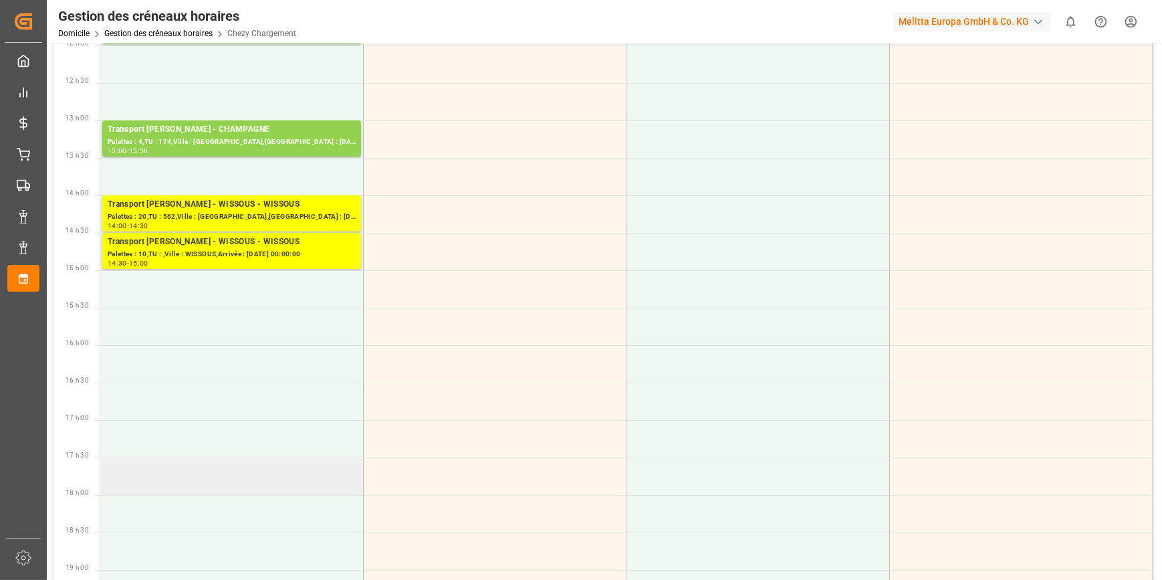
scroll to position [547, 0]
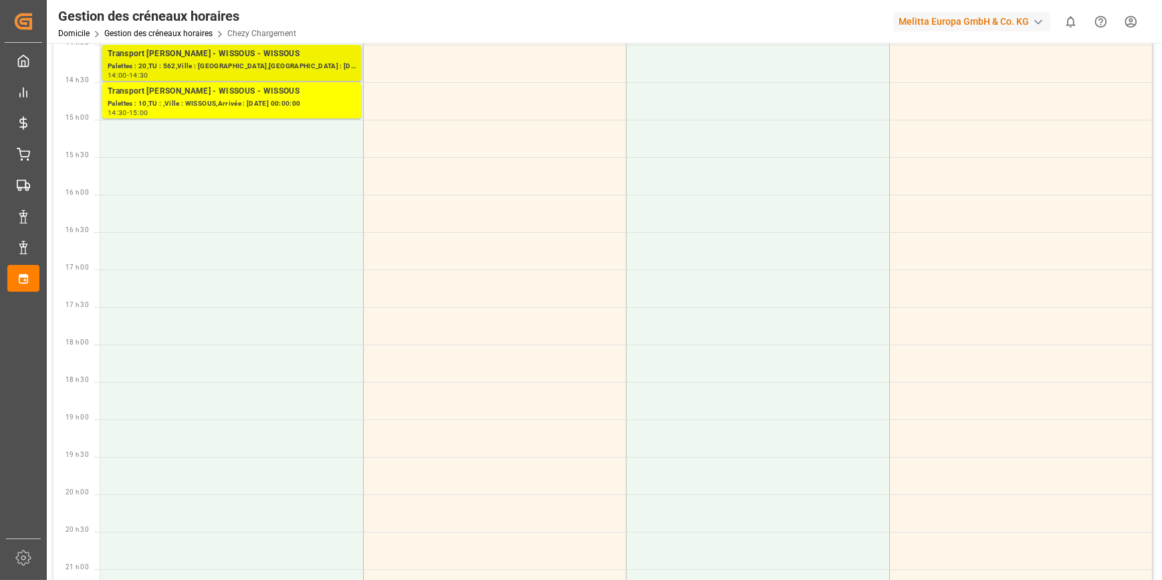
click at [260, 61] on div "Palettes : 20,TU : 562,Ville : [GEOGRAPHIC_DATA],[GEOGRAPHIC_DATA] : [DATE] 00:…" at bounding box center [232, 66] width 248 height 11
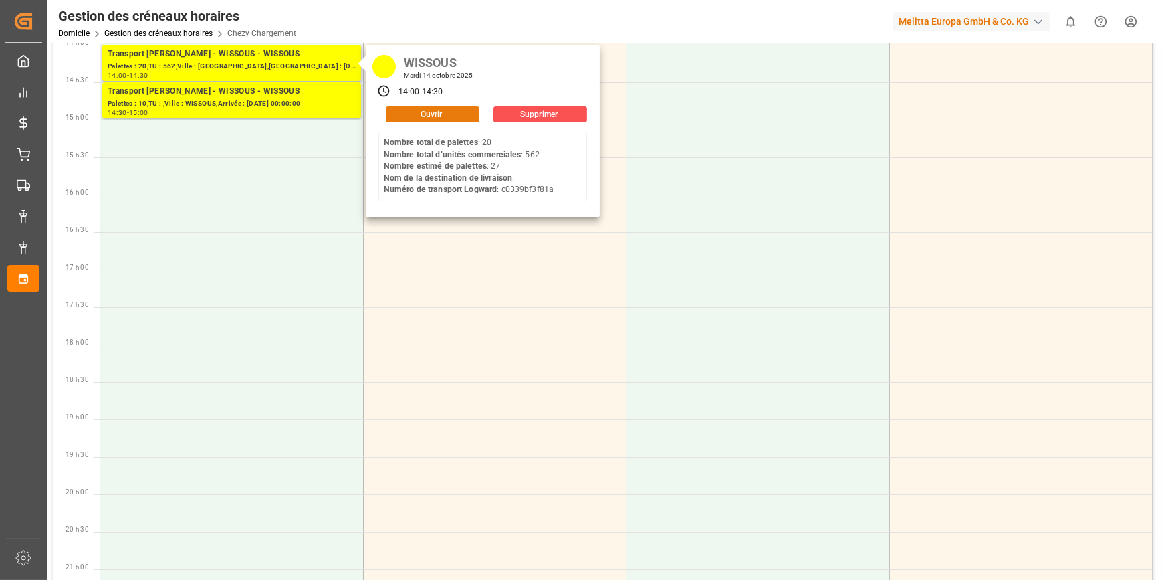
click at [414, 114] on button "Ouvrir" at bounding box center [433, 114] width 94 height 16
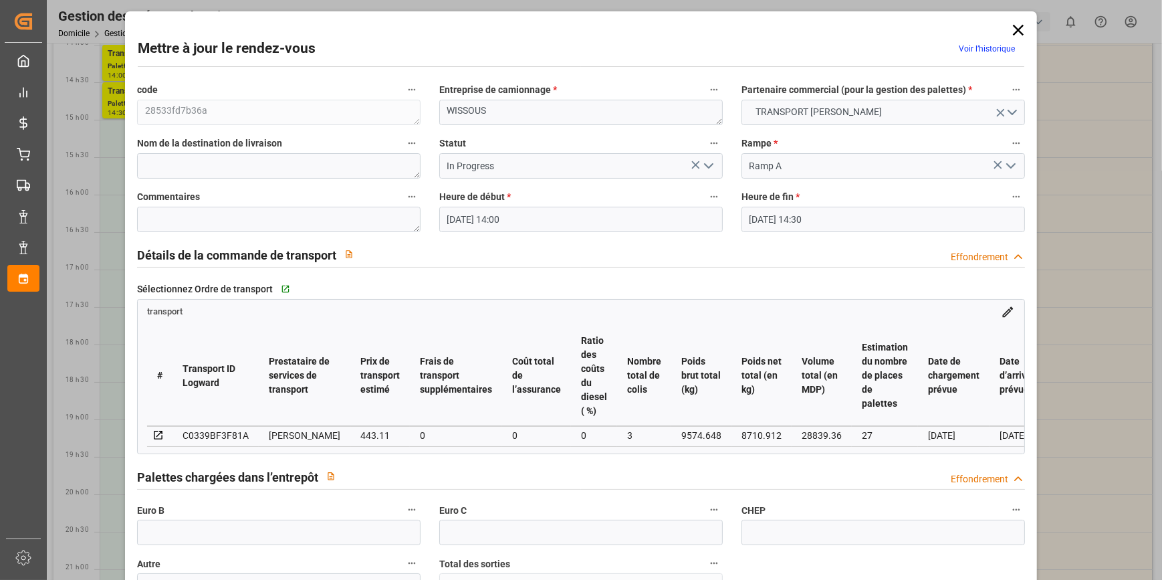
click at [479, 215] on input "[DATE] 14:00" at bounding box center [580, 219] width 283 height 25
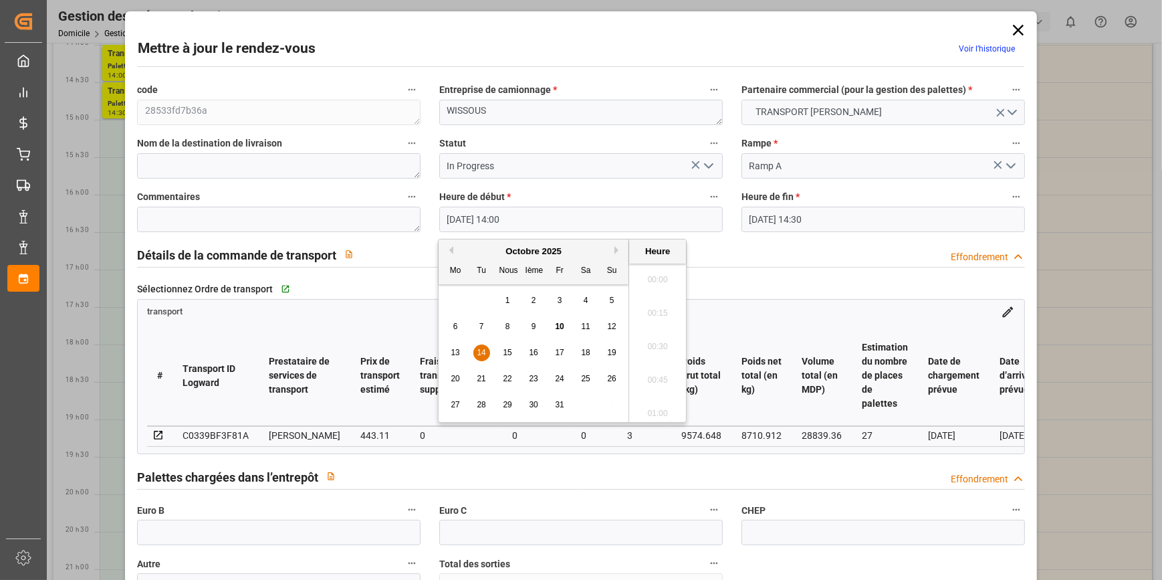
scroll to position [1809, 0]
click at [477, 351] on span "14" at bounding box center [481, 352] width 9 height 9
click at [651, 334] on li "10:45" at bounding box center [657, 333] width 57 height 33
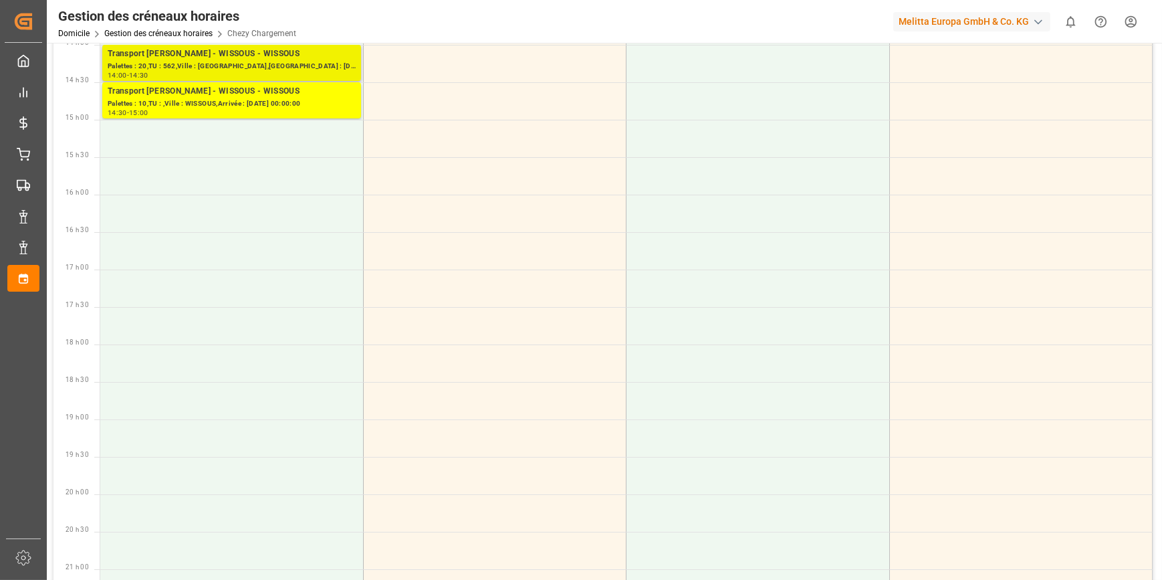
click at [265, 59] on div "Transport [PERSON_NAME] - WISSOUS - WISSOUS" at bounding box center [232, 53] width 248 height 13
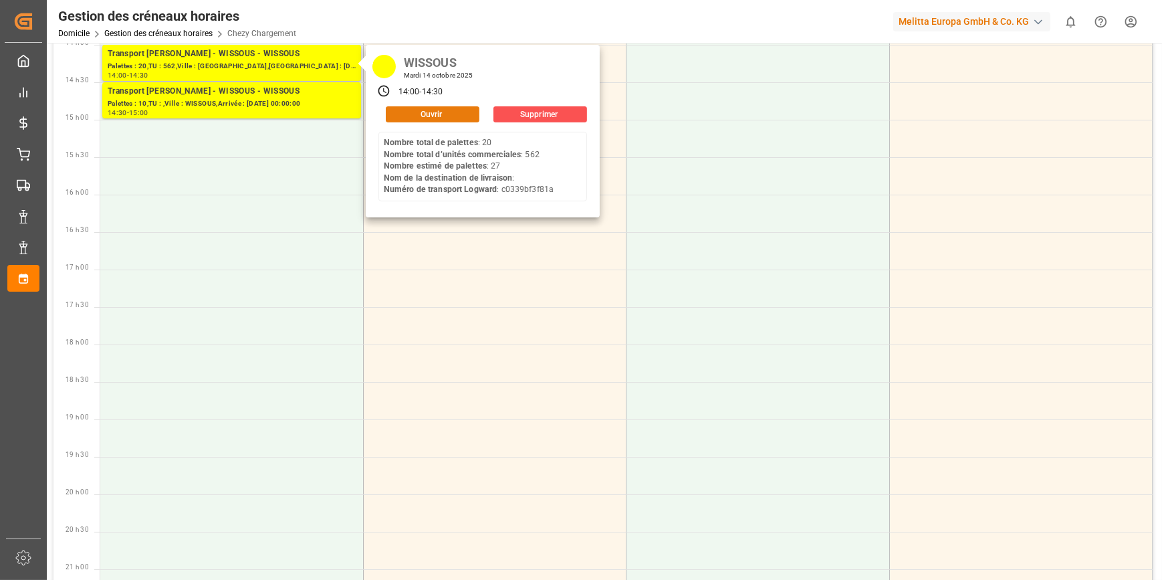
click at [402, 110] on button "Ouvrir" at bounding box center [433, 114] width 94 height 16
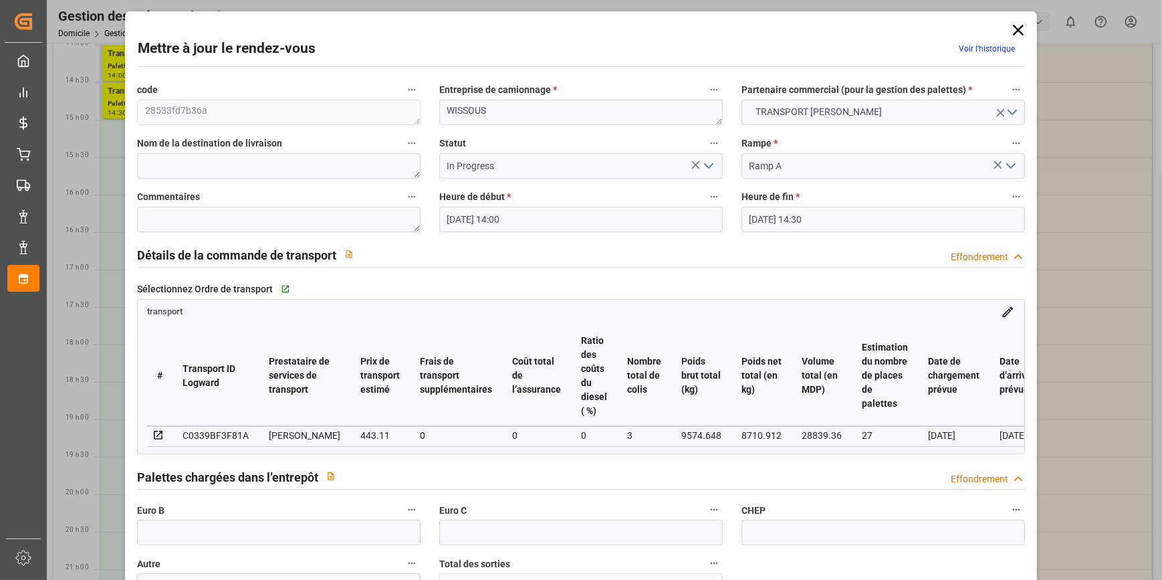
click at [535, 215] on input "[DATE] 14:00" at bounding box center [580, 219] width 283 height 25
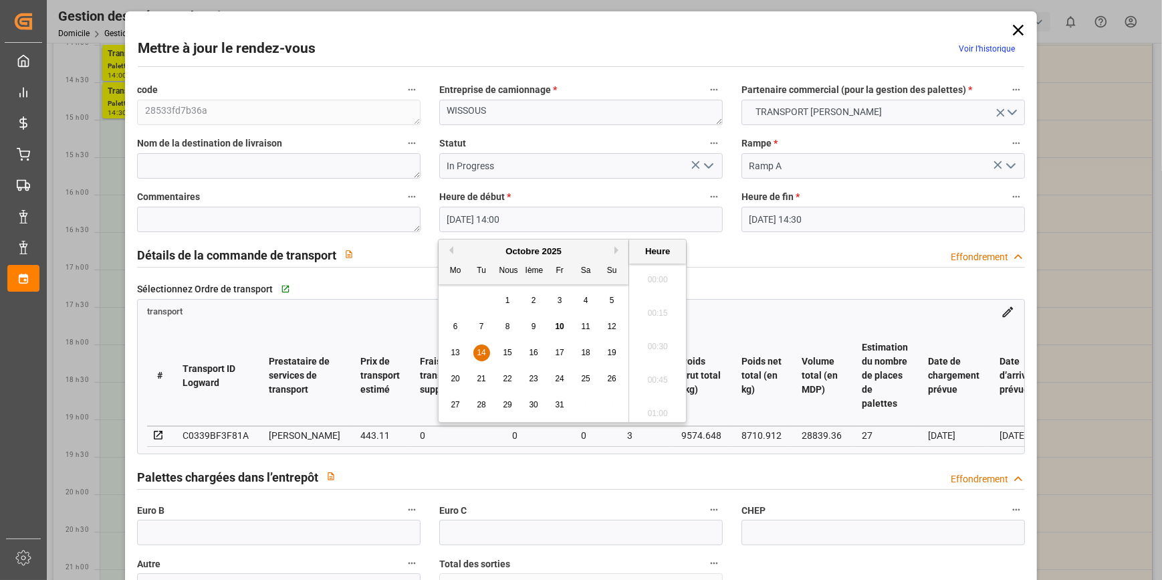
scroll to position [1809, 0]
click at [481, 348] on span "14" at bounding box center [481, 352] width 9 height 9
click at [649, 392] on li "10:45" at bounding box center [657, 394] width 57 height 33
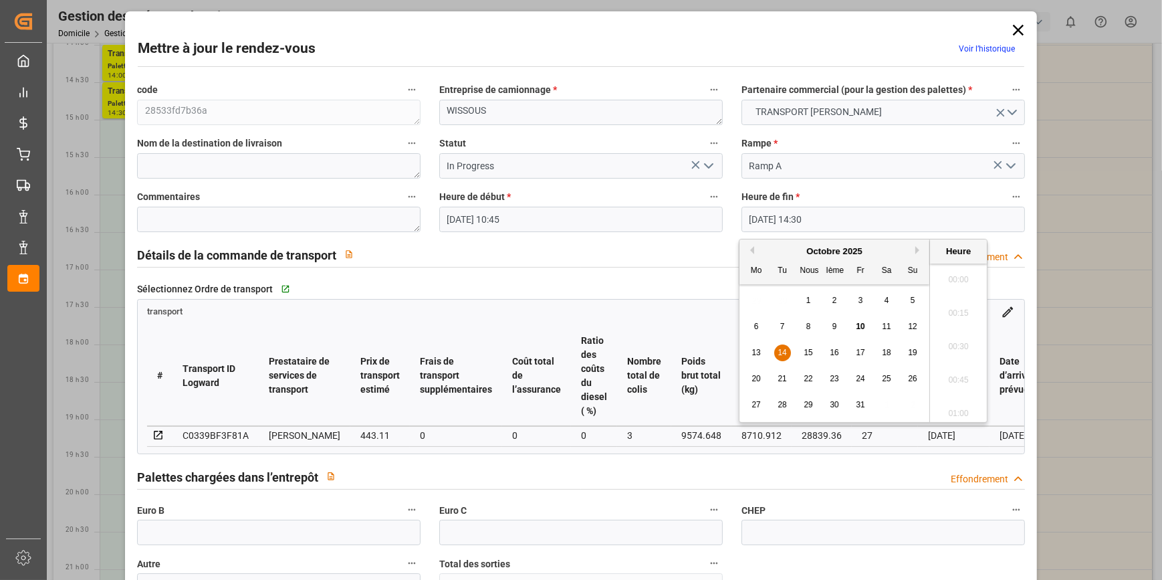
click at [808, 216] on input "[DATE] 14:30" at bounding box center [882, 219] width 283 height 25
click at [778, 350] on span "14" at bounding box center [781, 352] width 9 height 9
click at [959, 360] on li "11:00" at bounding box center [958, 360] width 57 height 33
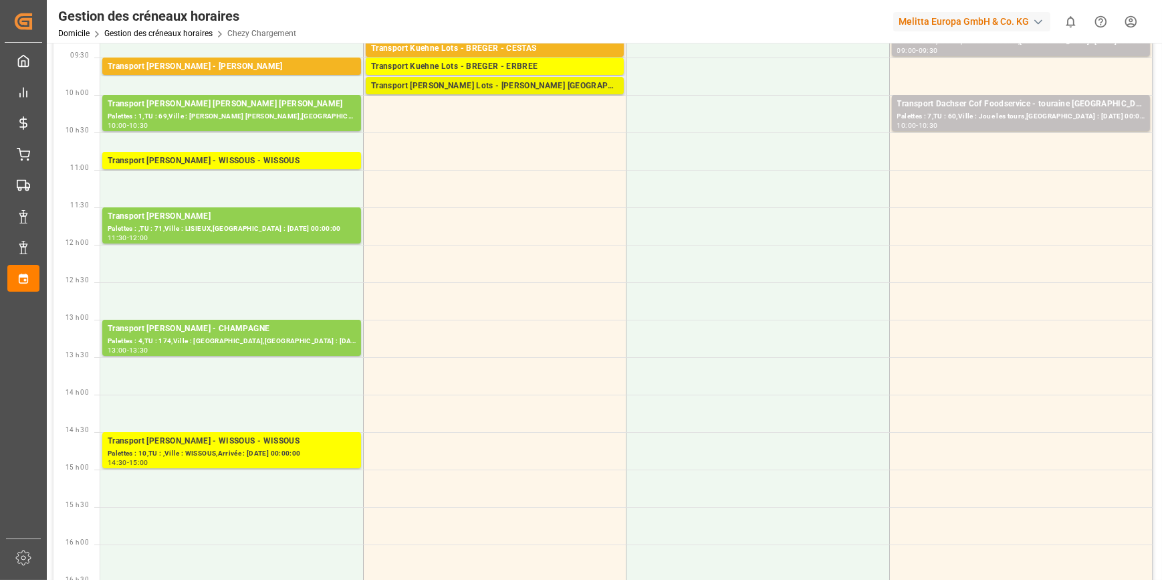
scroll to position [303, 0]
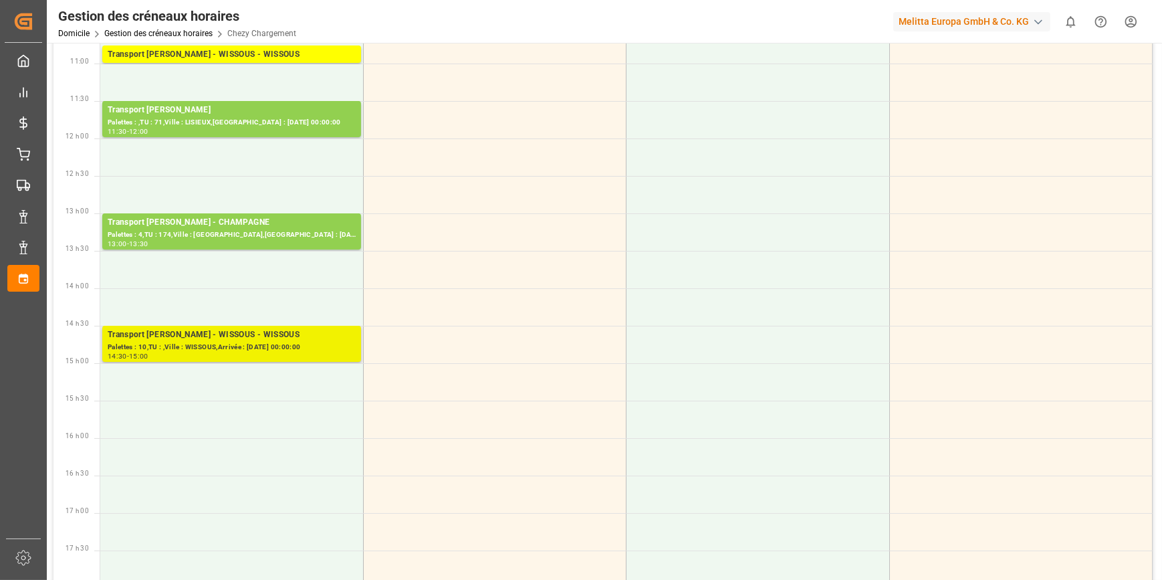
click at [229, 348] on div "Palettes : 10,TU : ,Ville : WISSOUS,Arrivée : [DATE] 00:00:00" at bounding box center [232, 347] width 248 height 11
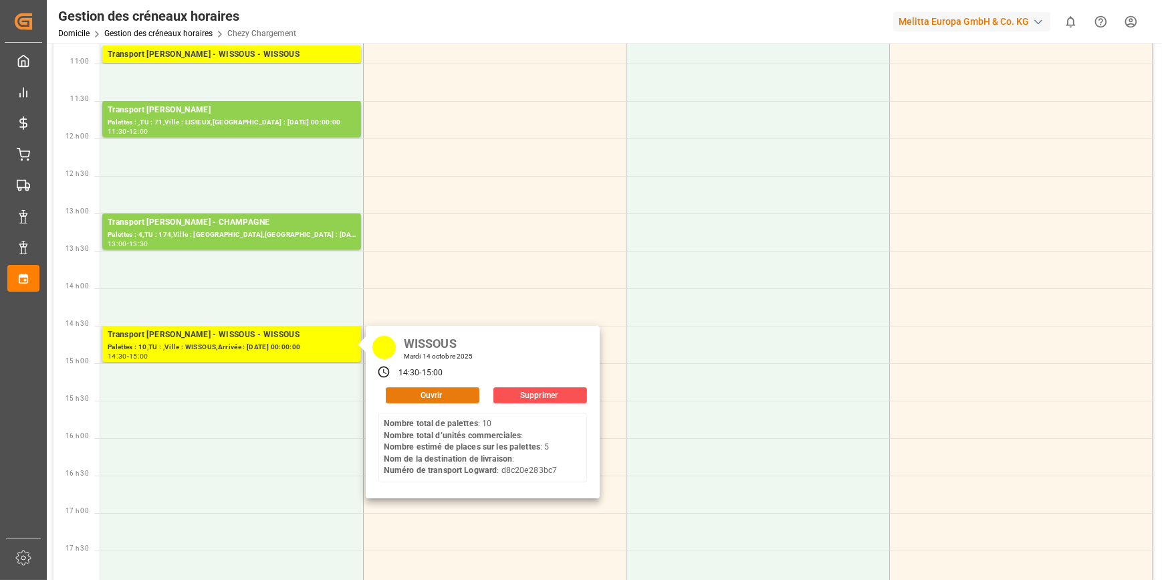
click at [467, 394] on button "Ouvrir" at bounding box center [433, 395] width 94 height 16
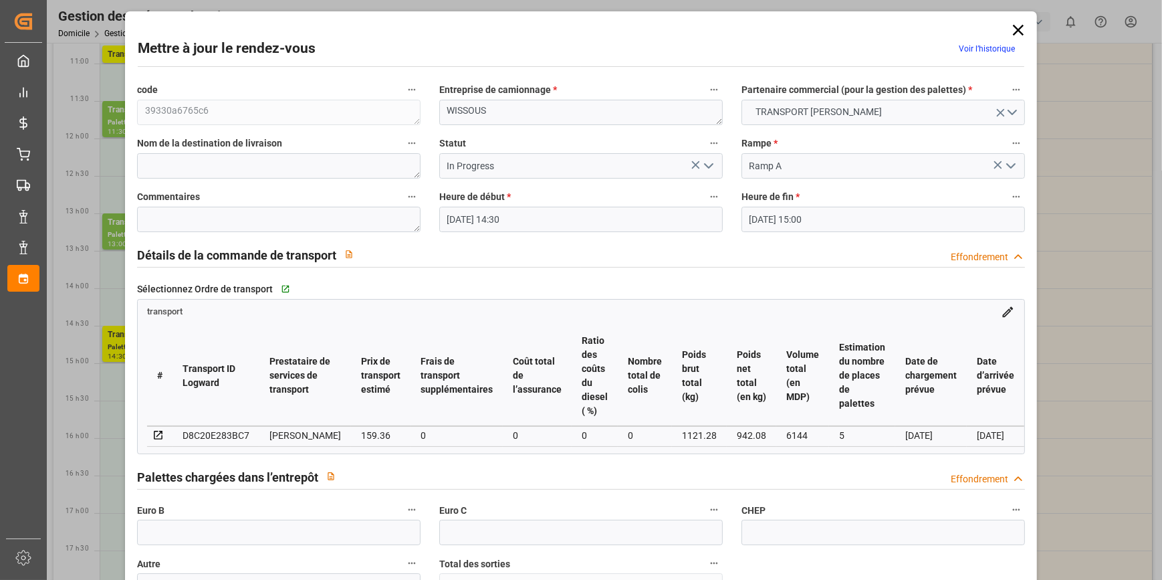
click at [501, 219] on input "[DATE] 14:30" at bounding box center [580, 219] width 283 height 25
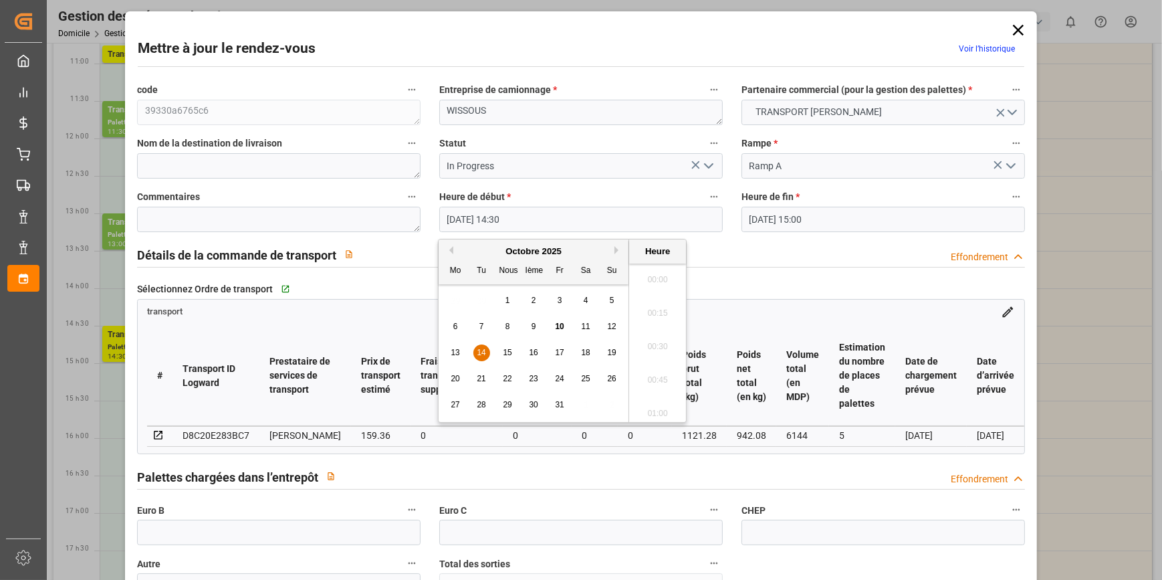
scroll to position [1876, 0]
click at [485, 348] on span "14" at bounding box center [481, 352] width 9 height 9
click at [650, 354] on li "11:00" at bounding box center [657, 360] width 57 height 33
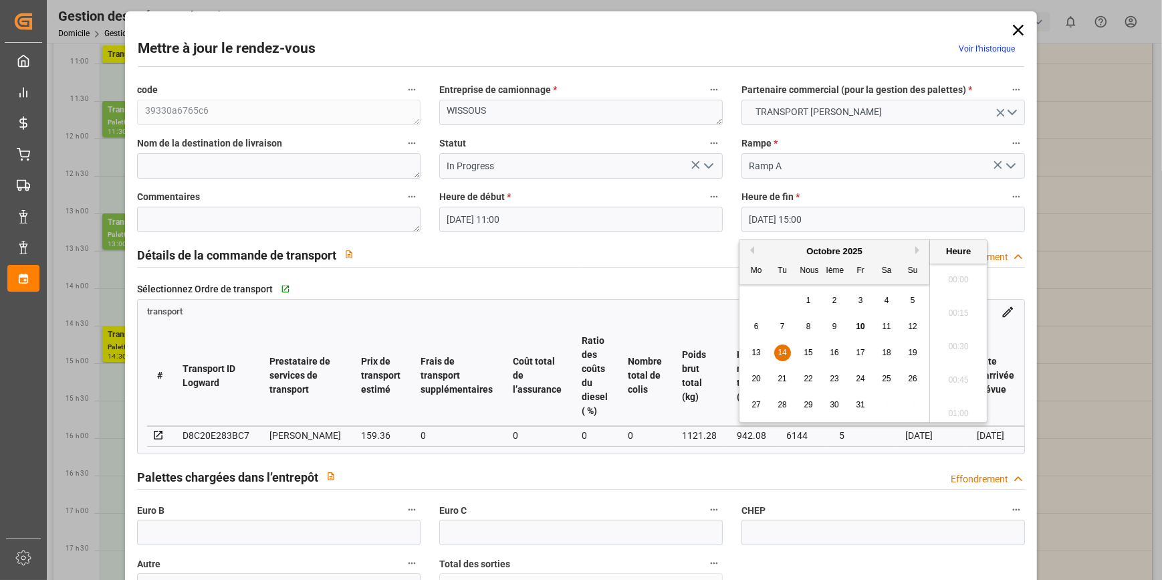
click at [785, 216] on input "[DATE] 15:00" at bounding box center [882, 219] width 283 height 25
click at [781, 352] on span "14" at bounding box center [781, 352] width 9 height 9
click at [955, 263] on li "11:15" at bounding box center [958, 266] width 57 height 33
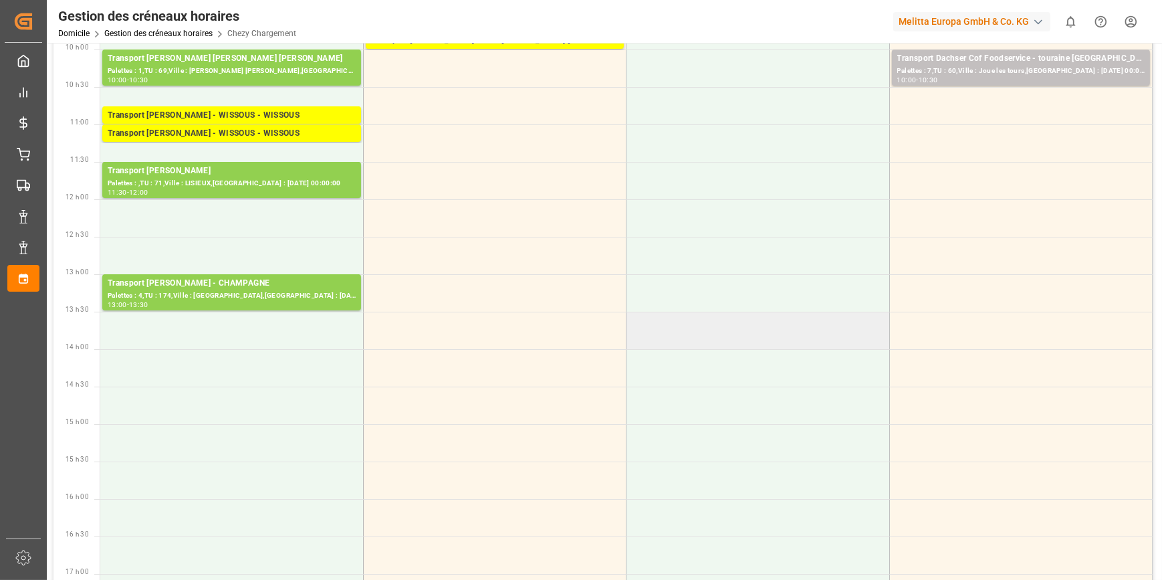
scroll to position [0, 0]
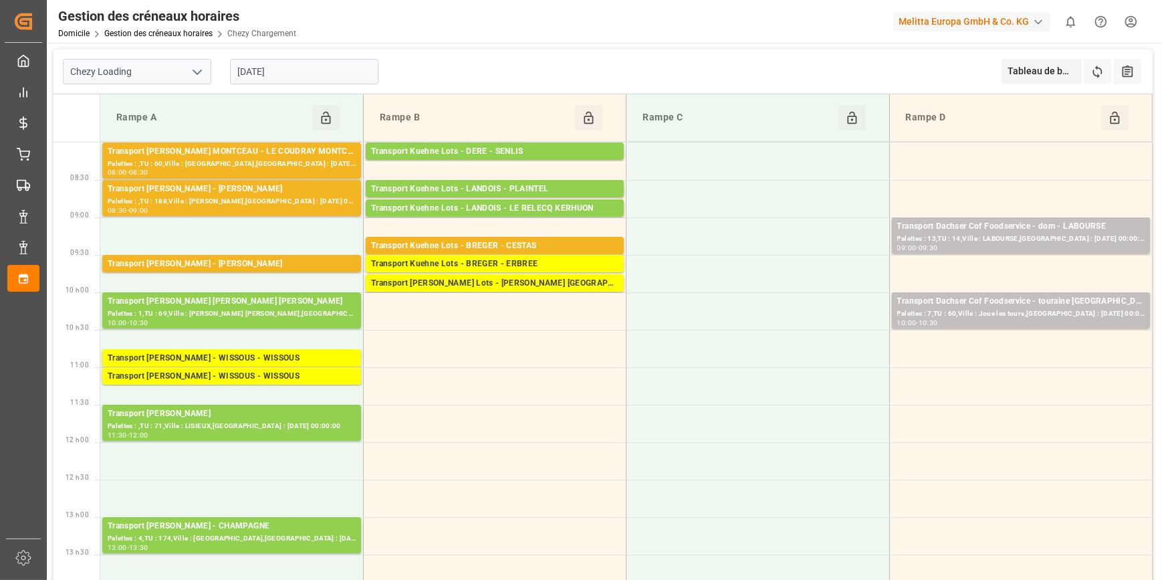
click at [303, 69] on input "[DATE]" at bounding box center [304, 71] width 148 height 25
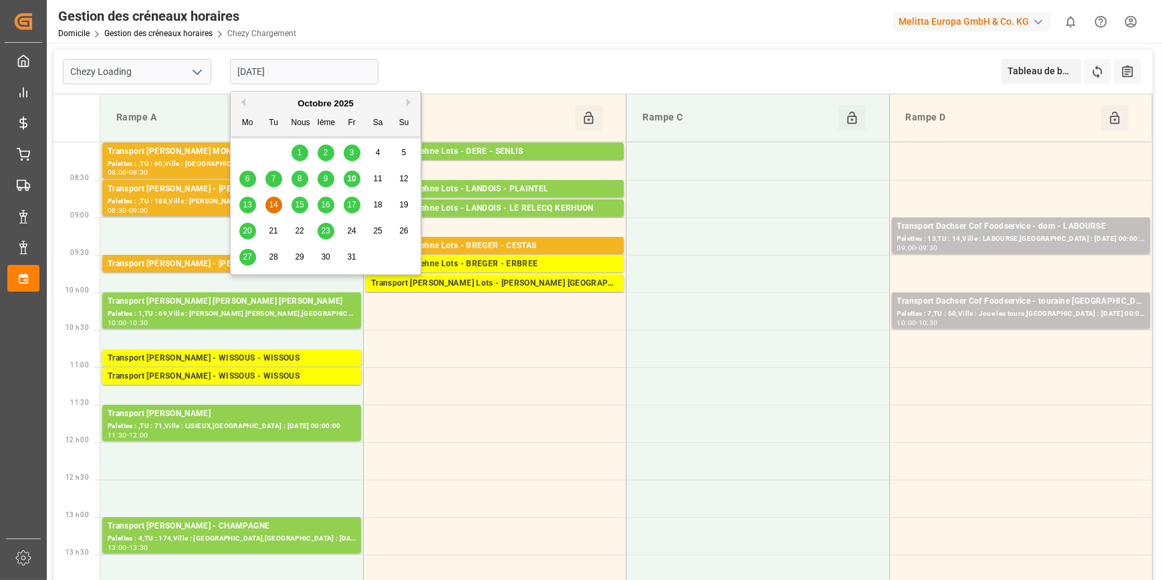
click at [249, 204] on span "13" at bounding box center [247, 204] width 9 height 9
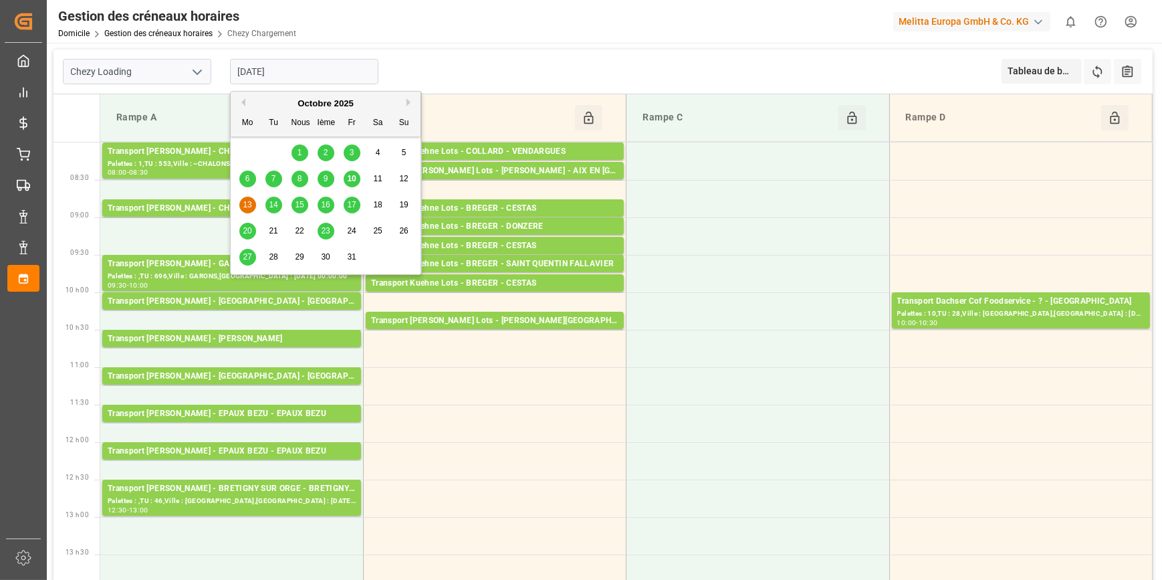
drag, startPoint x: 280, startPoint y: 60, endPoint x: 305, endPoint y: 63, distance: 24.9
click at [281, 60] on input "[DATE]" at bounding box center [304, 71] width 148 height 25
click at [273, 205] on span "14" at bounding box center [273, 204] width 9 height 9
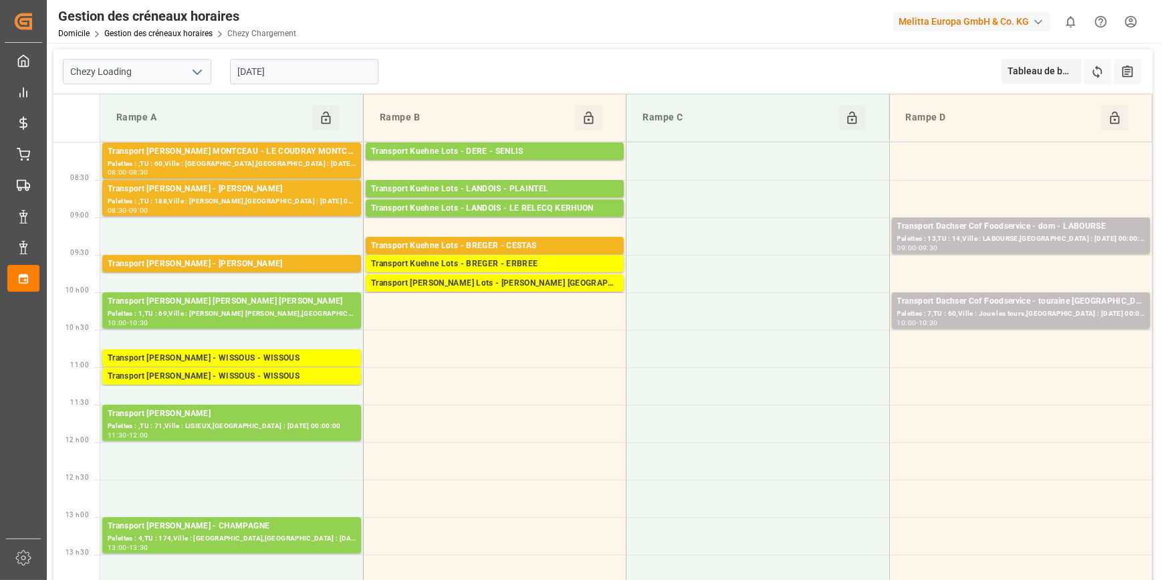
click at [286, 76] on input "[DATE]" at bounding box center [304, 71] width 148 height 25
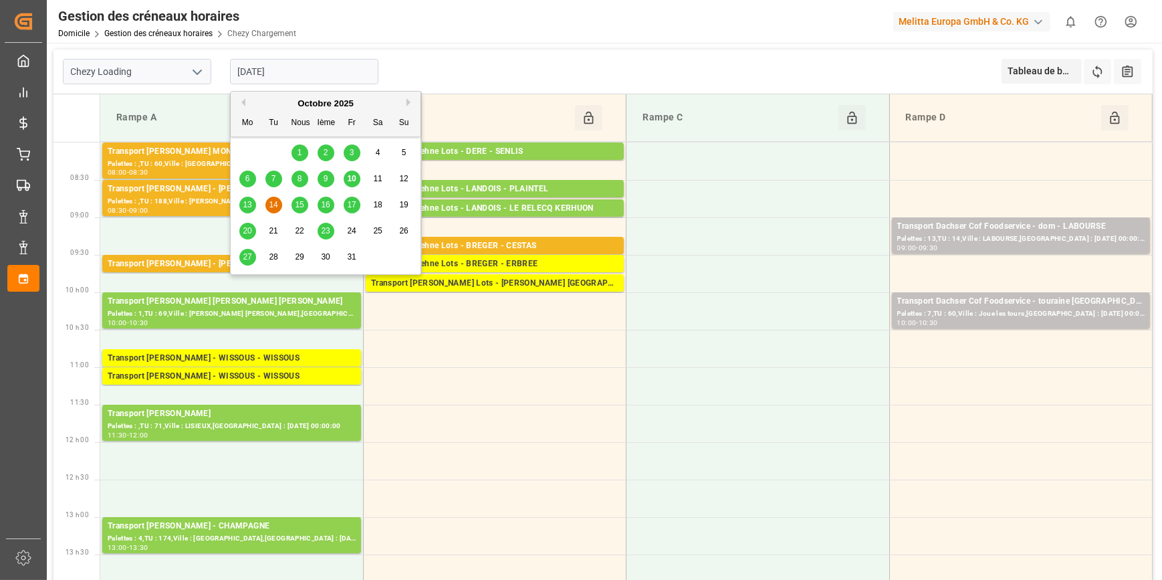
click at [355, 173] on div "10" at bounding box center [352, 179] width 17 height 16
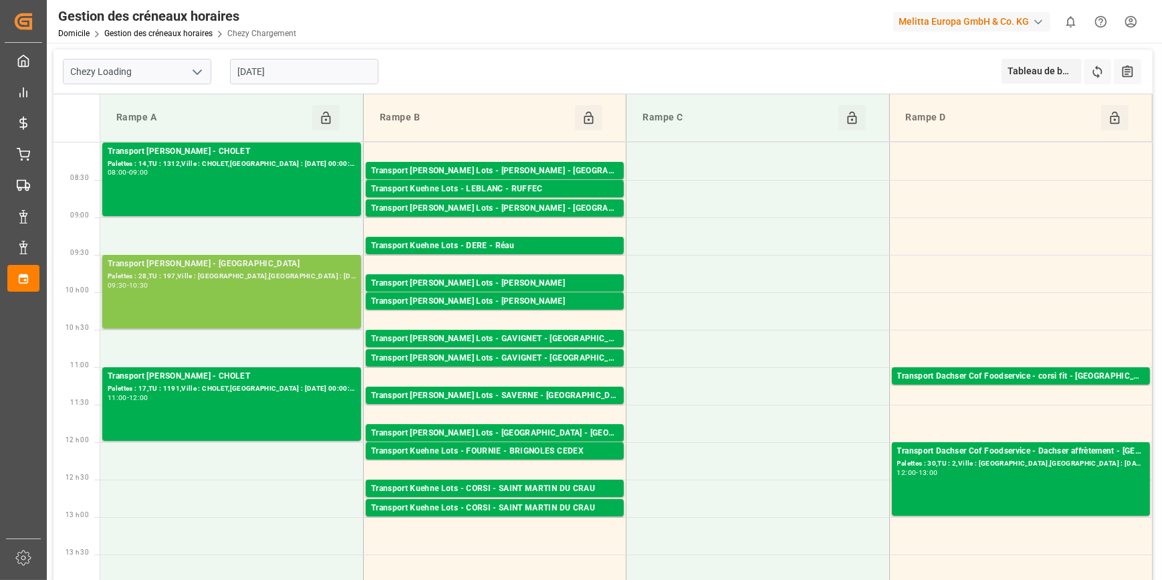
click at [324, 277] on div "Palettes : 28,TU : 197,Ville : [GEOGRAPHIC_DATA],[GEOGRAPHIC_DATA] : [DATE] 00:…" at bounding box center [232, 276] width 248 height 11
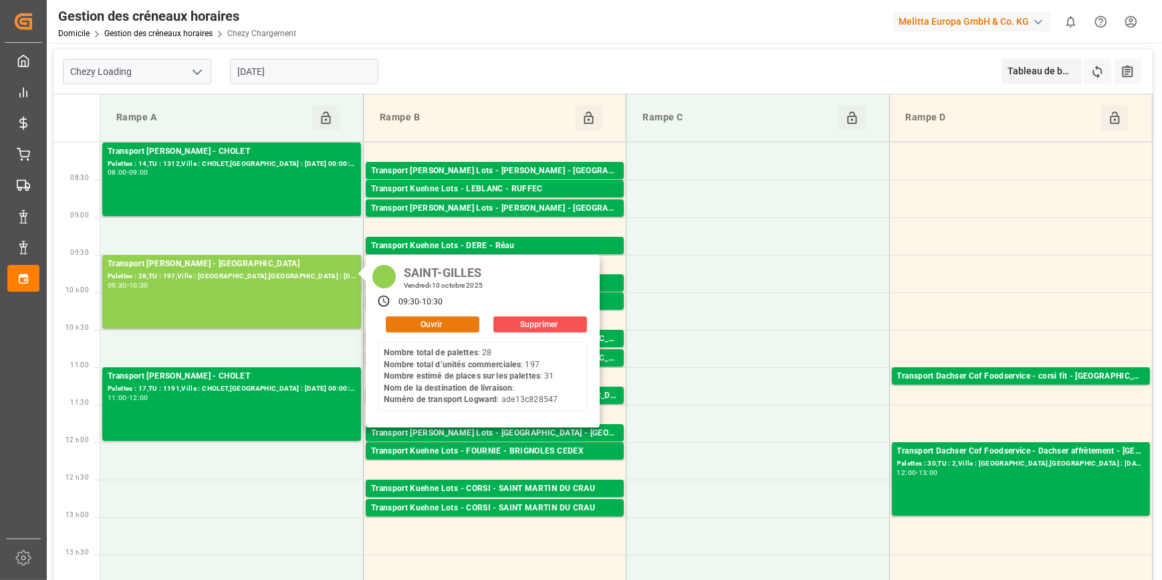
click at [407, 321] on button "Ouvrir" at bounding box center [433, 324] width 94 height 16
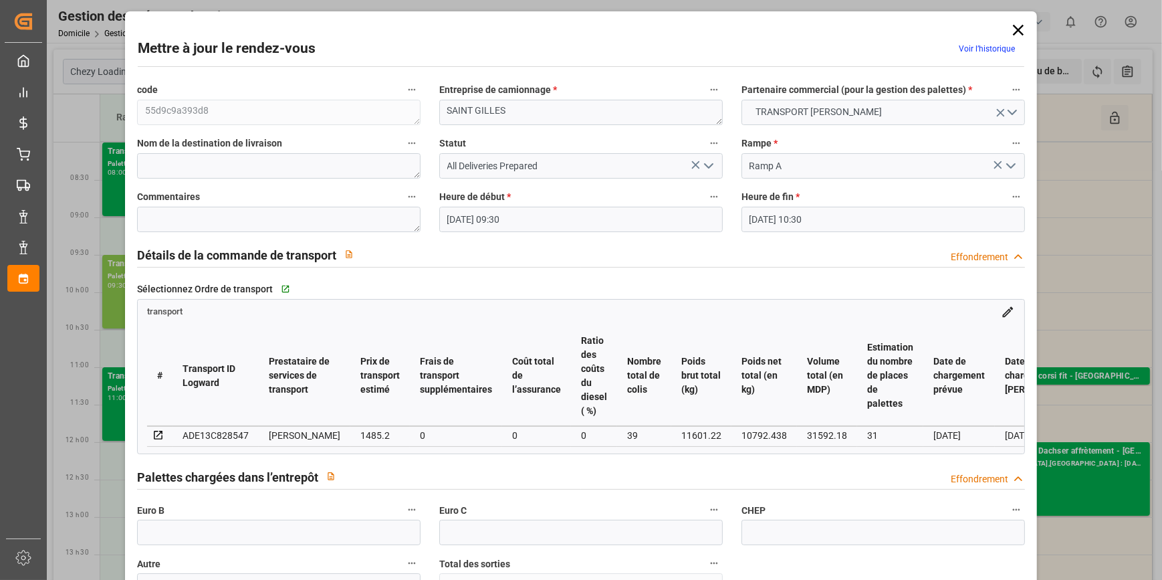
click at [704, 164] on icon "Ouvrir le menu" at bounding box center [708, 166] width 16 height 16
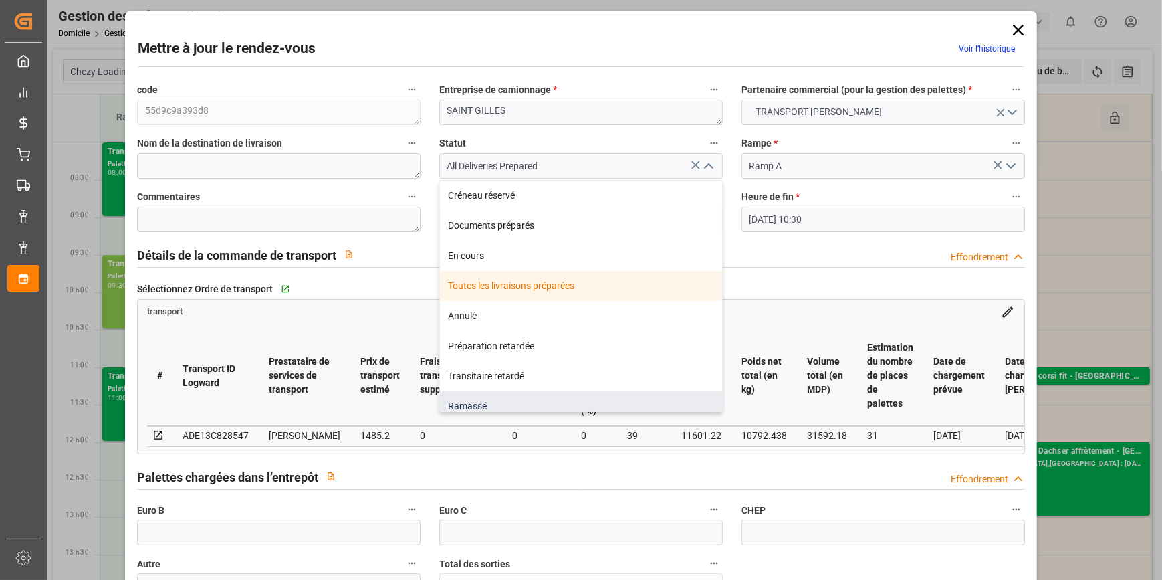
click at [481, 404] on div "Ramassé" at bounding box center [581, 406] width 282 height 30
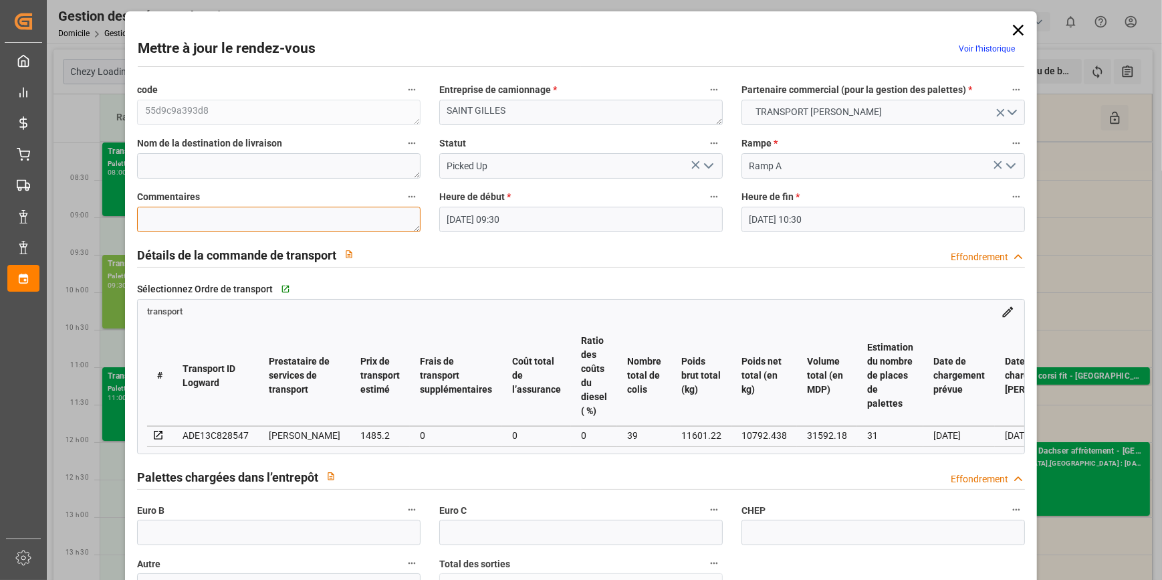
click at [213, 216] on textarea at bounding box center [278, 219] width 283 height 25
click at [237, 538] on input "text" at bounding box center [278, 531] width 283 height 25
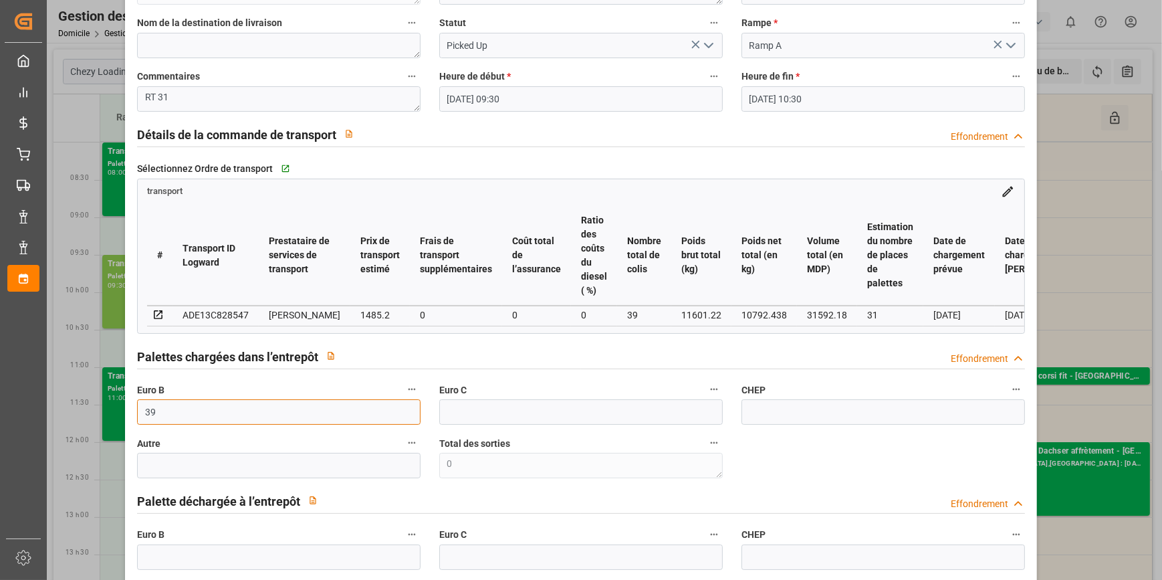
scroll to position [608, 0]
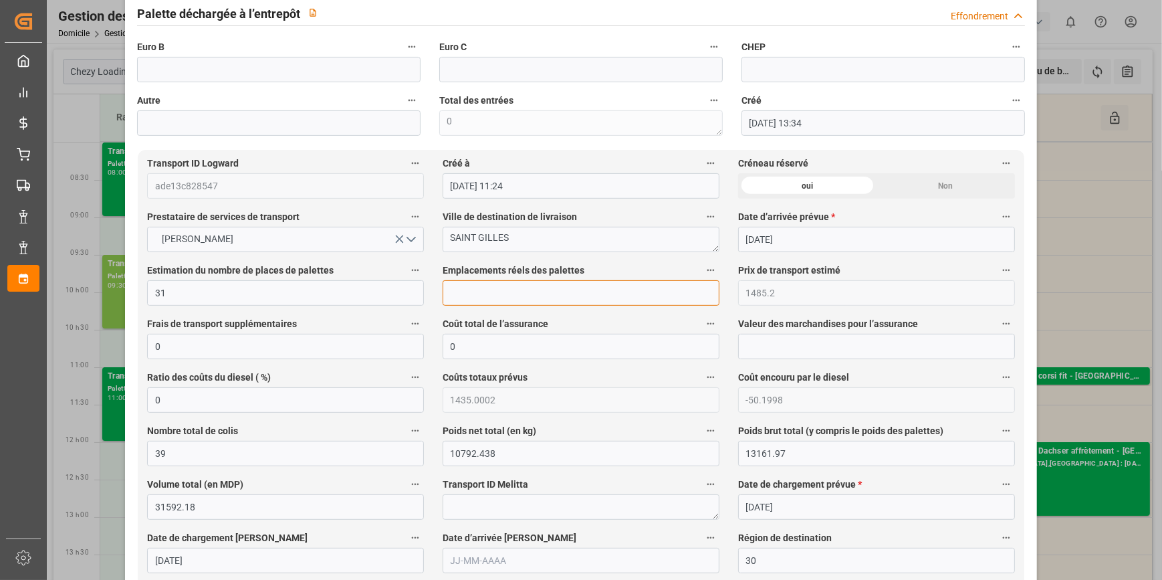
click at [468, 301] on input "text" at bounding box center [580, 292] width 277 height 25
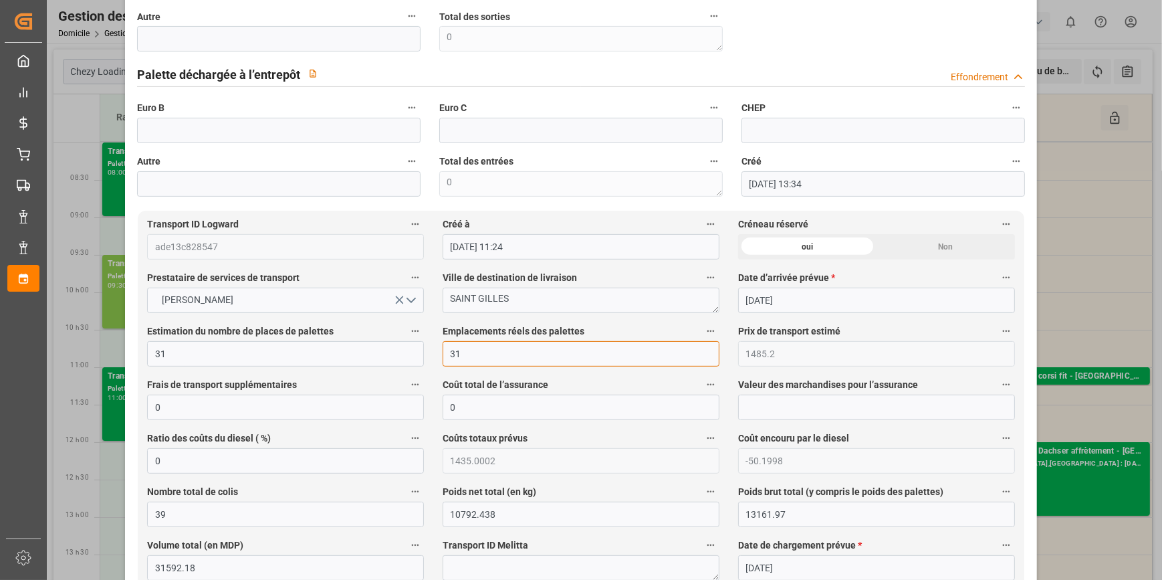
scroll to position [121, 0]
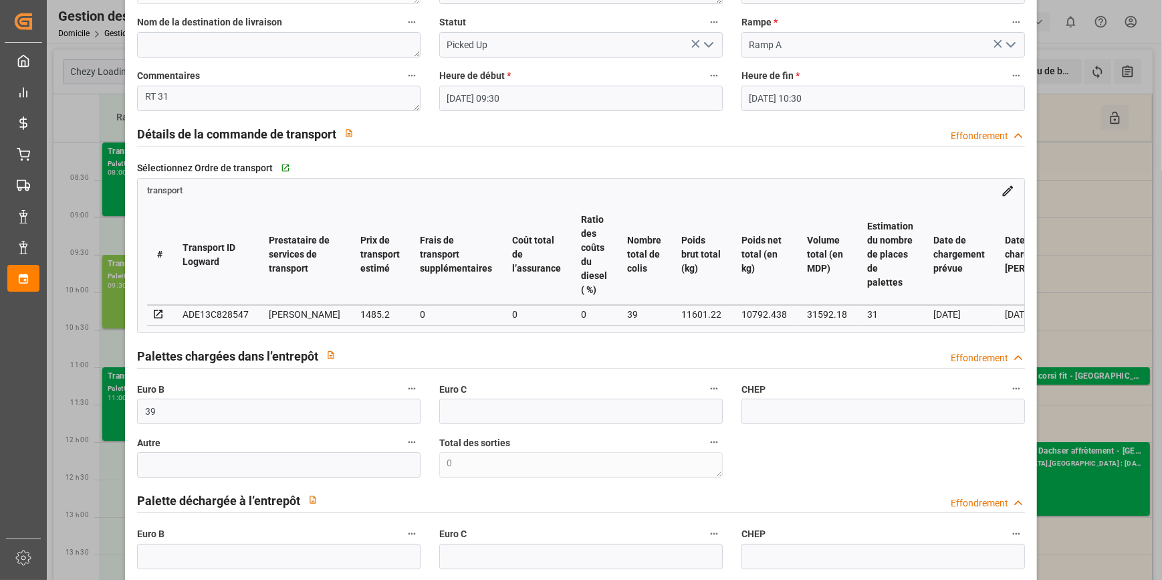
drag, startPoint x: 702, startPoint y: 47, endPoint x: 702, endPoint y: 55, distance: 8.0
click at [702, 47] on icon "Ouvrir le menu" at bounding box center [708, 45] width 16 height 16
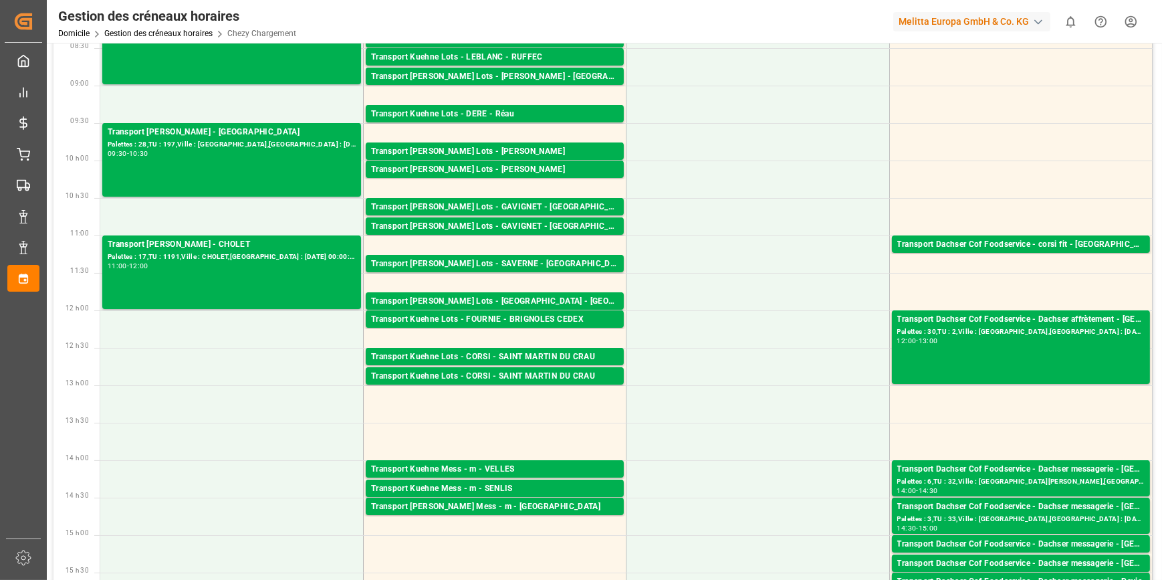
scroll to position [0, 0]
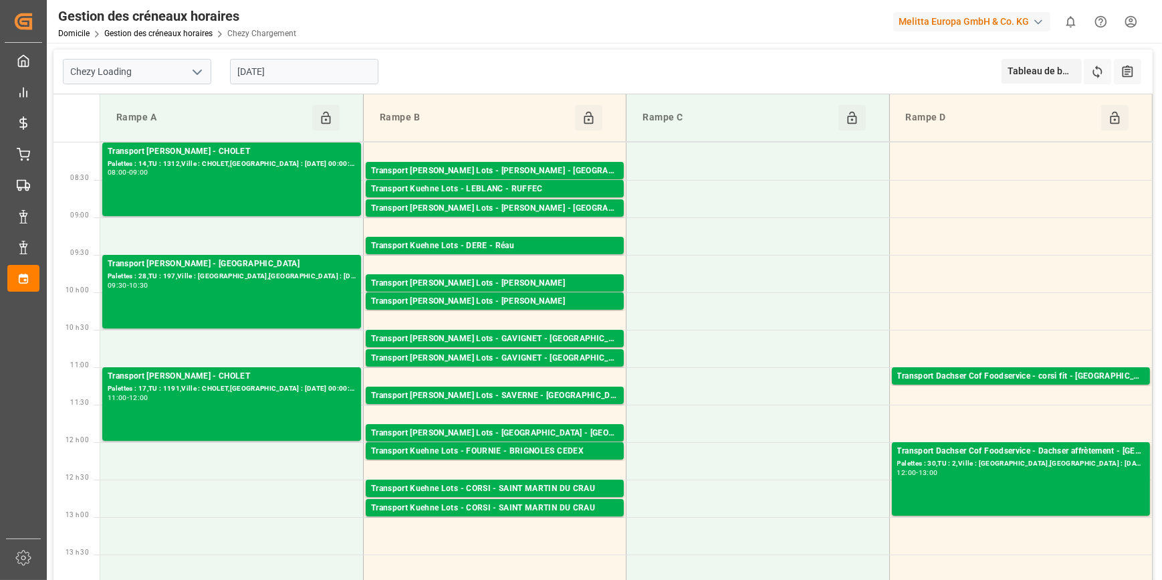
click at [353, 73] on input "[DATE]" at bounding box center [304, 71] width 148 height 25
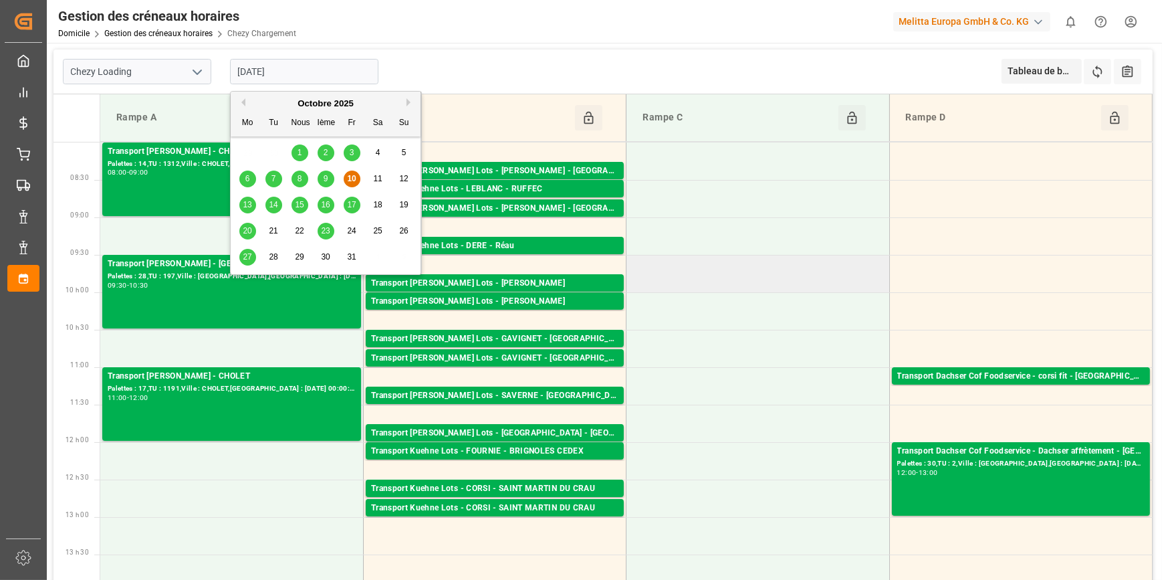
click at [780, 281] on td at bounding box center [757, 273] width 263 height 37
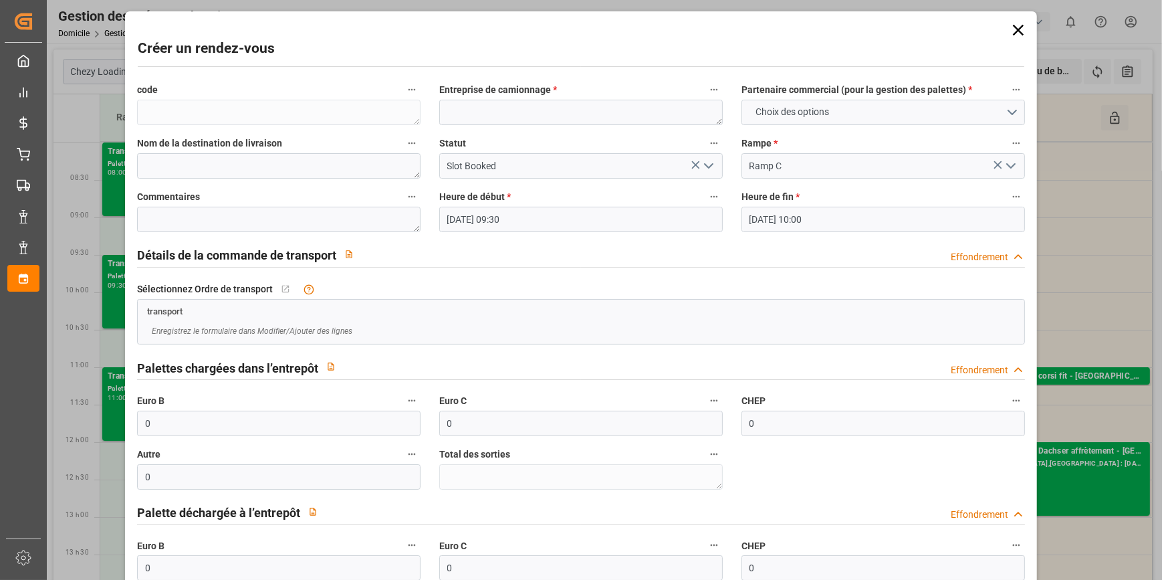
click at [1013, 26] on icon at bounding box center [1018, 30] width 19 height 19
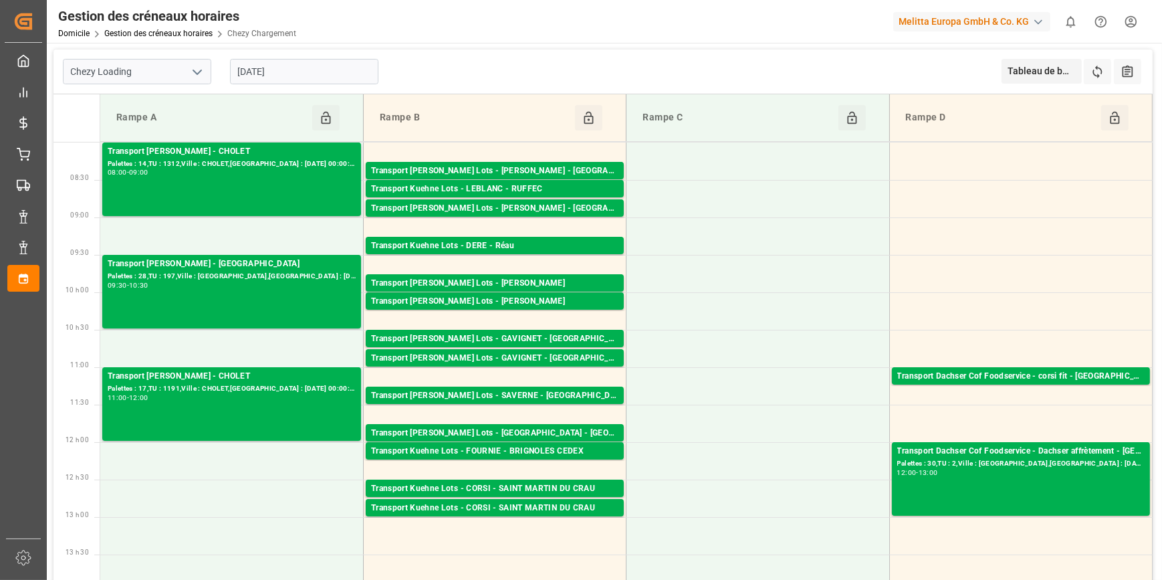
click at [323, 78] on input "[DATE]" at bounding box center [304, 71] width 148 height 25
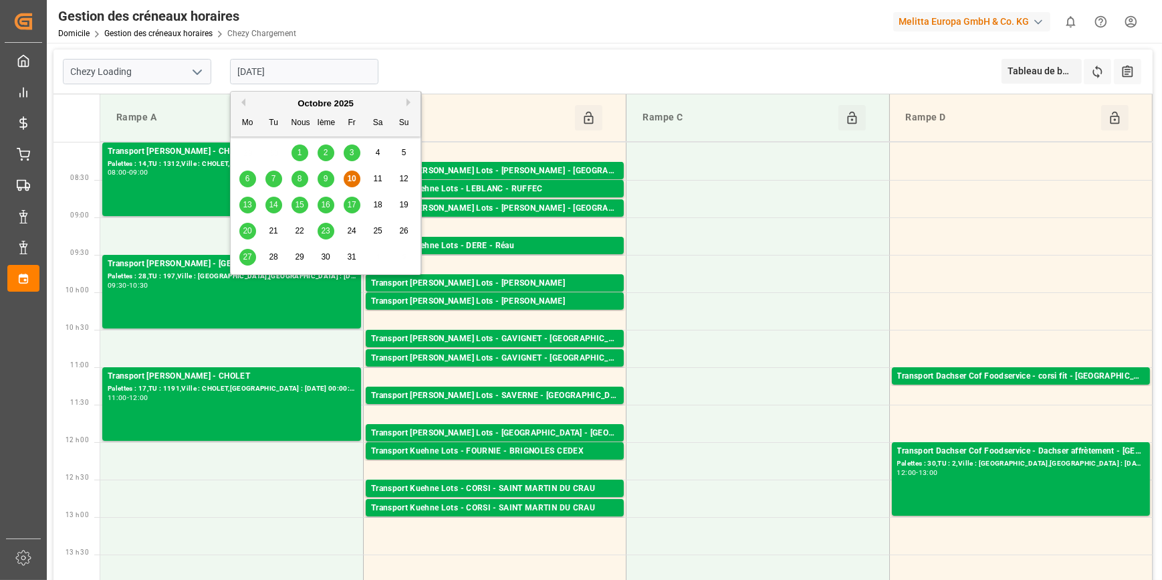
click at [243, 203] on span "13" at bounding box center [247, 204] width 9 height 9
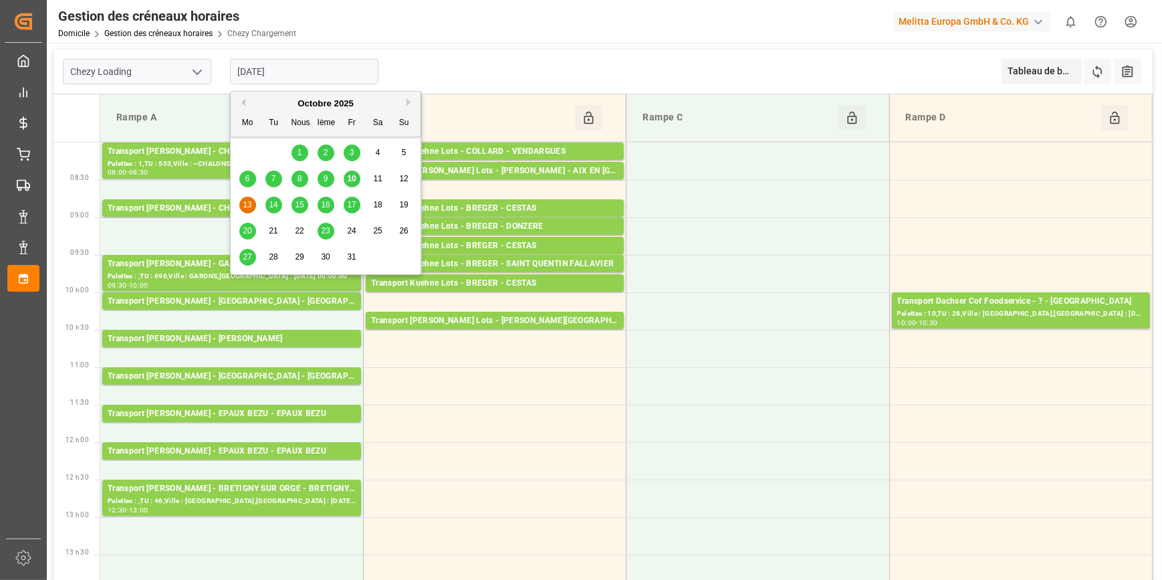
click at [335, 70] on input "[DATE]" at bounding box center [304, 71] width 148 height 25
click at [273, 203] on span "14" at bounding box center [273, 204] width 9 height 9
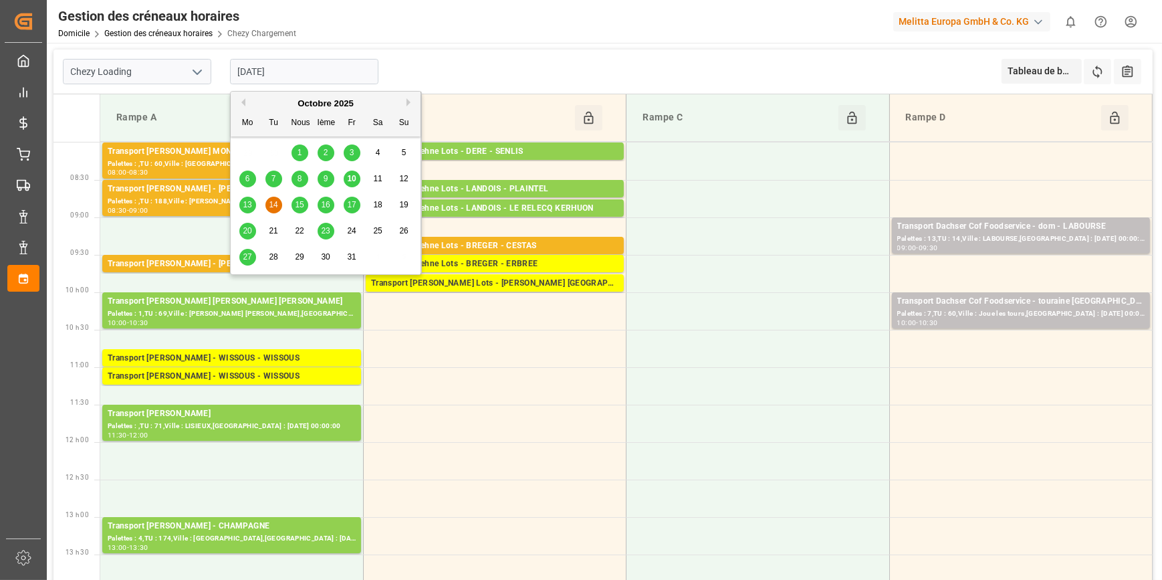
click at [317, 67] on input "[DATE]" at bounding box center [304, 71] width 148 height 25
click at [243, 205] on span "13" at bounding box center [247, 204] width 9 height 9
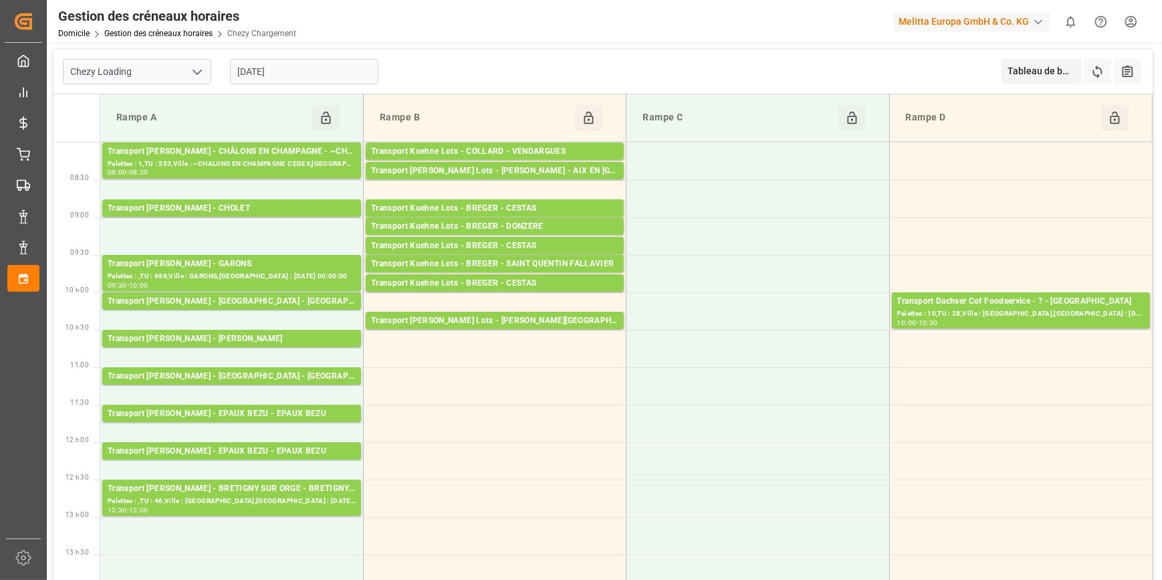
click at [326, 76] on input "[DATE]" at bounding box center [304, 71] width 148 height 25
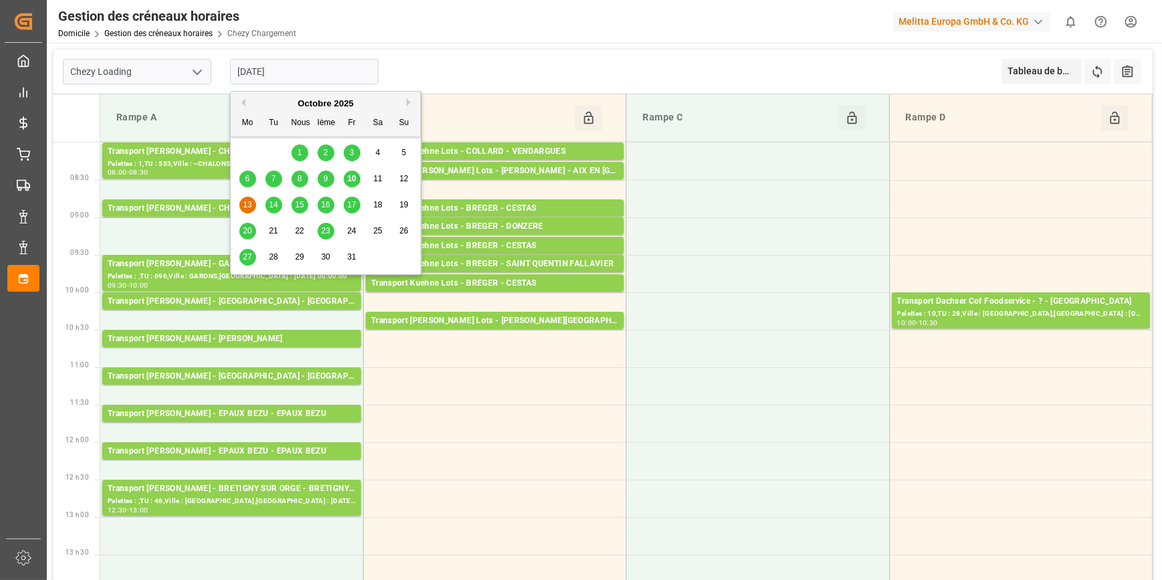
click at [269, 203] on span "14" at bounding box center [273, 204] width 9 height 9
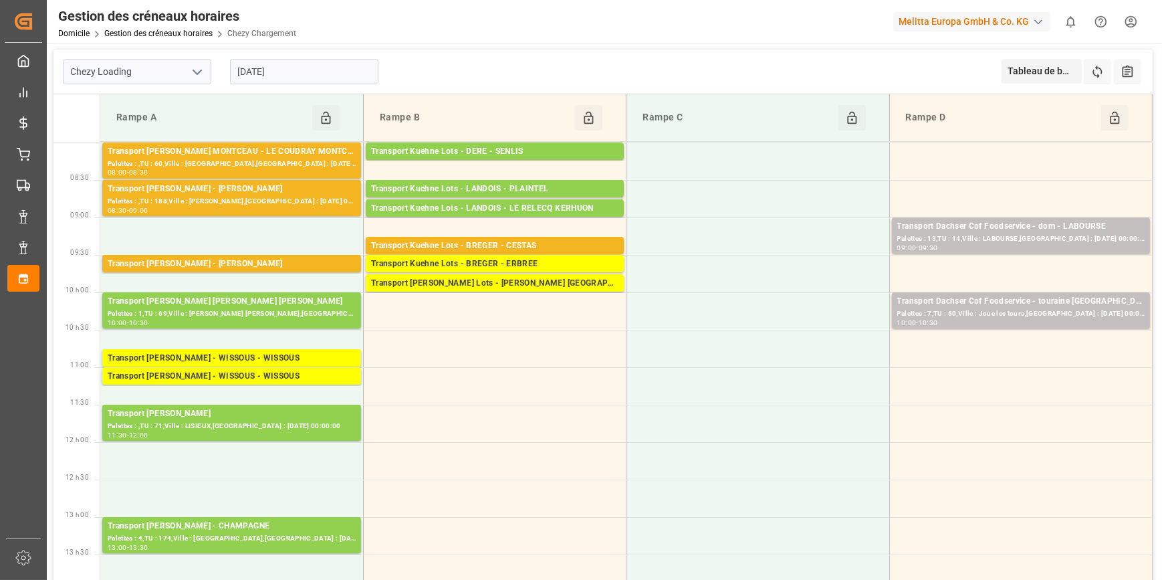
click at [285, 74] on input "[DATE]" at bounding box center [304, 71] width 148 height 25
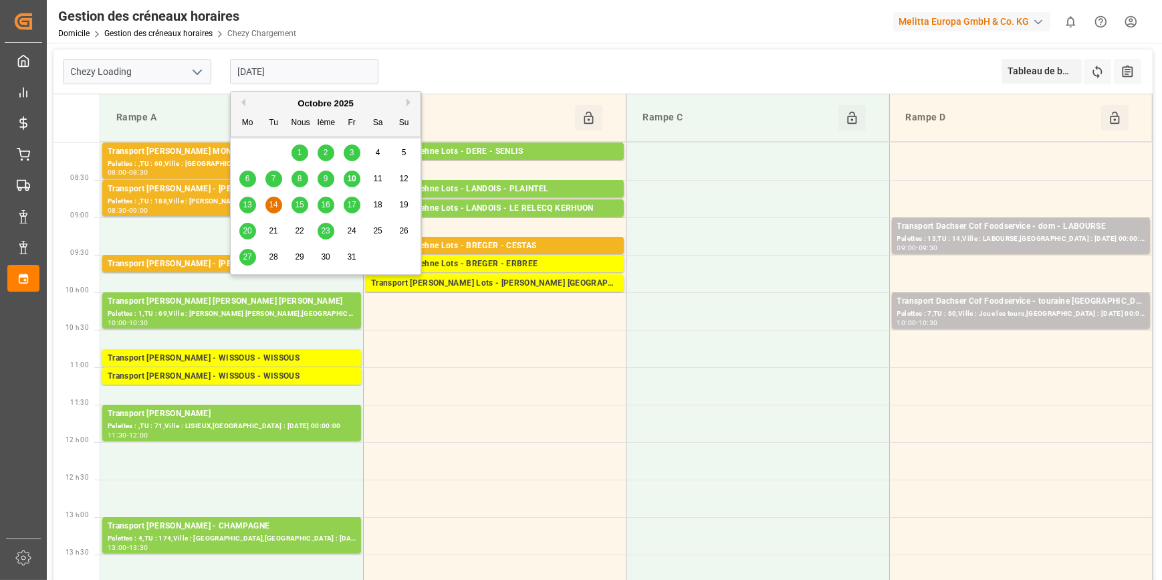
click at [247, 205] on span "13" at bounding box center [247, 204] width 9 height 9
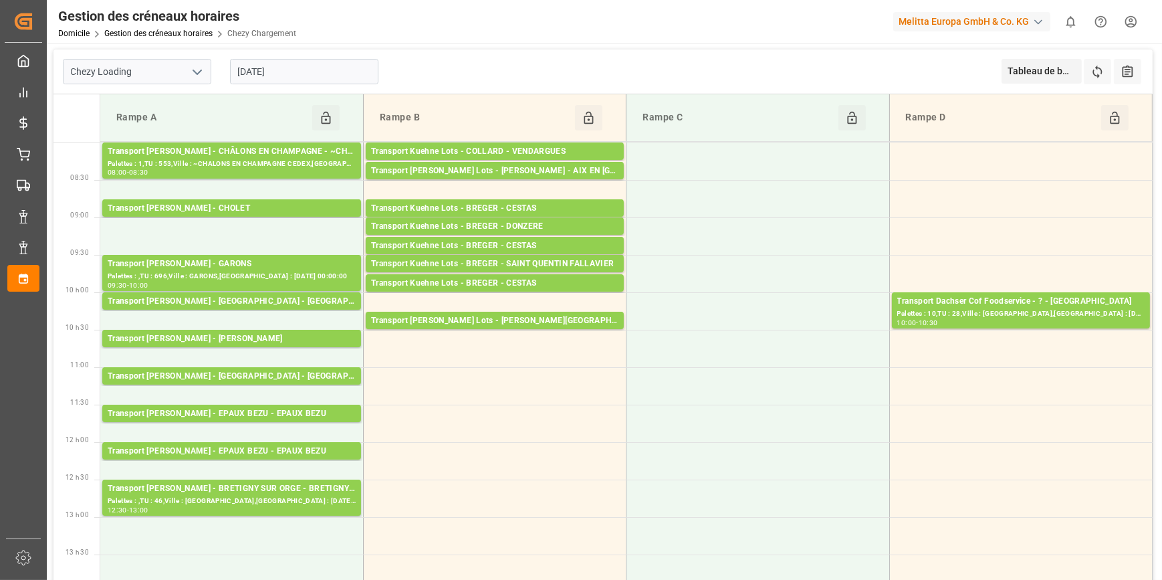
click at [272, 66] on input "[DATE]" at bounding box center [304, 71] width 148 height 25
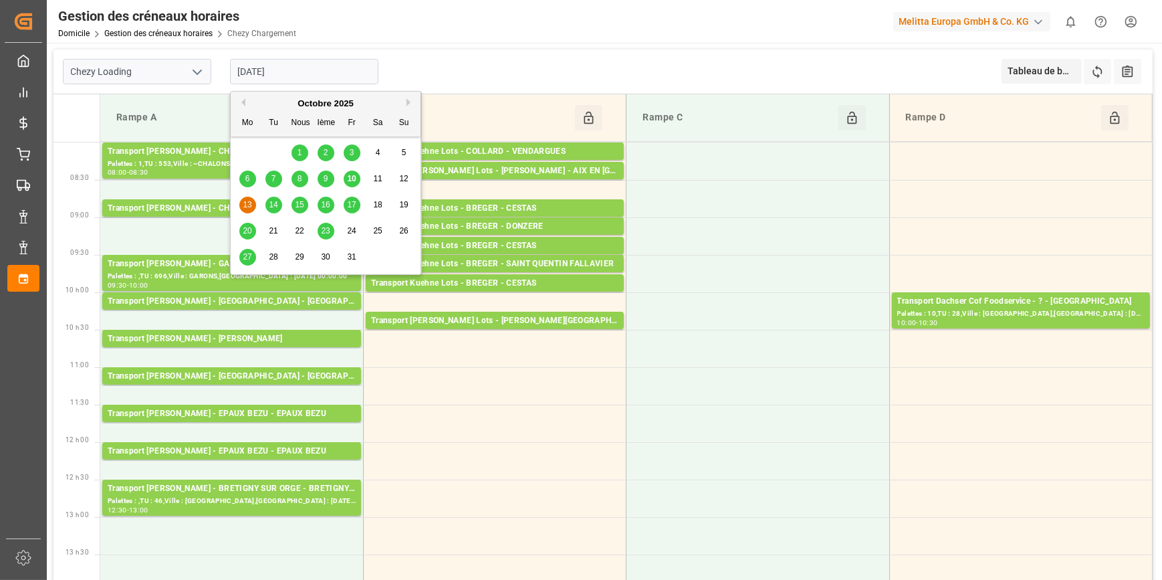
click at [269, 211] on div "14" at bounding box center [273, 205] width 17 height 16
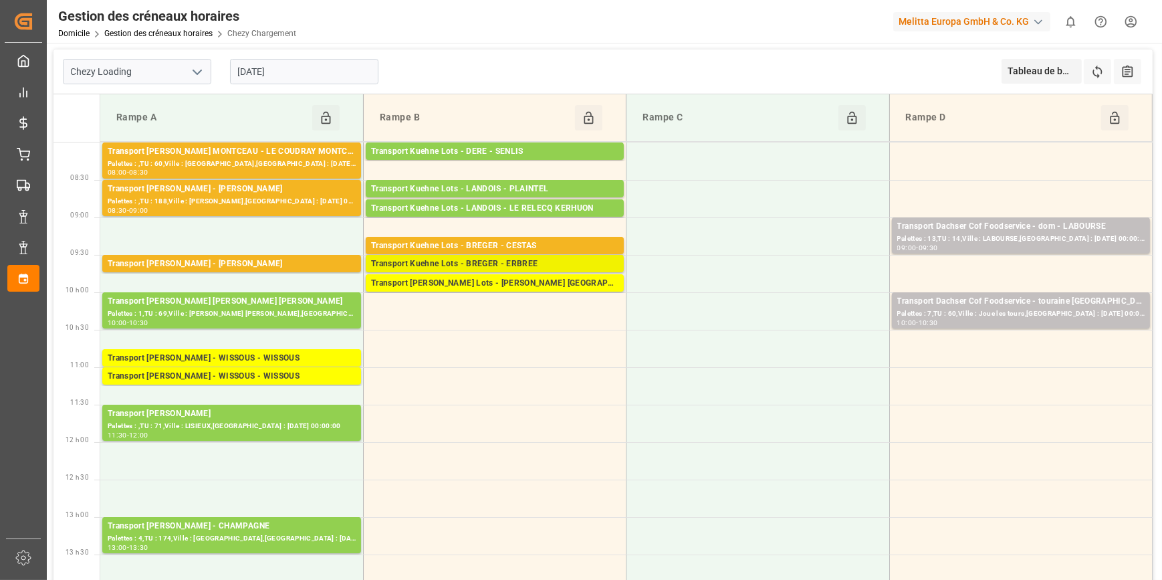
click at [525, 263] on div "Transport Kuehne Lots - BREGER - ERBREE" at bounding box center [494, 263] width 247 height 13
